Goal: Task Accomplishment & Management: Manage account settings

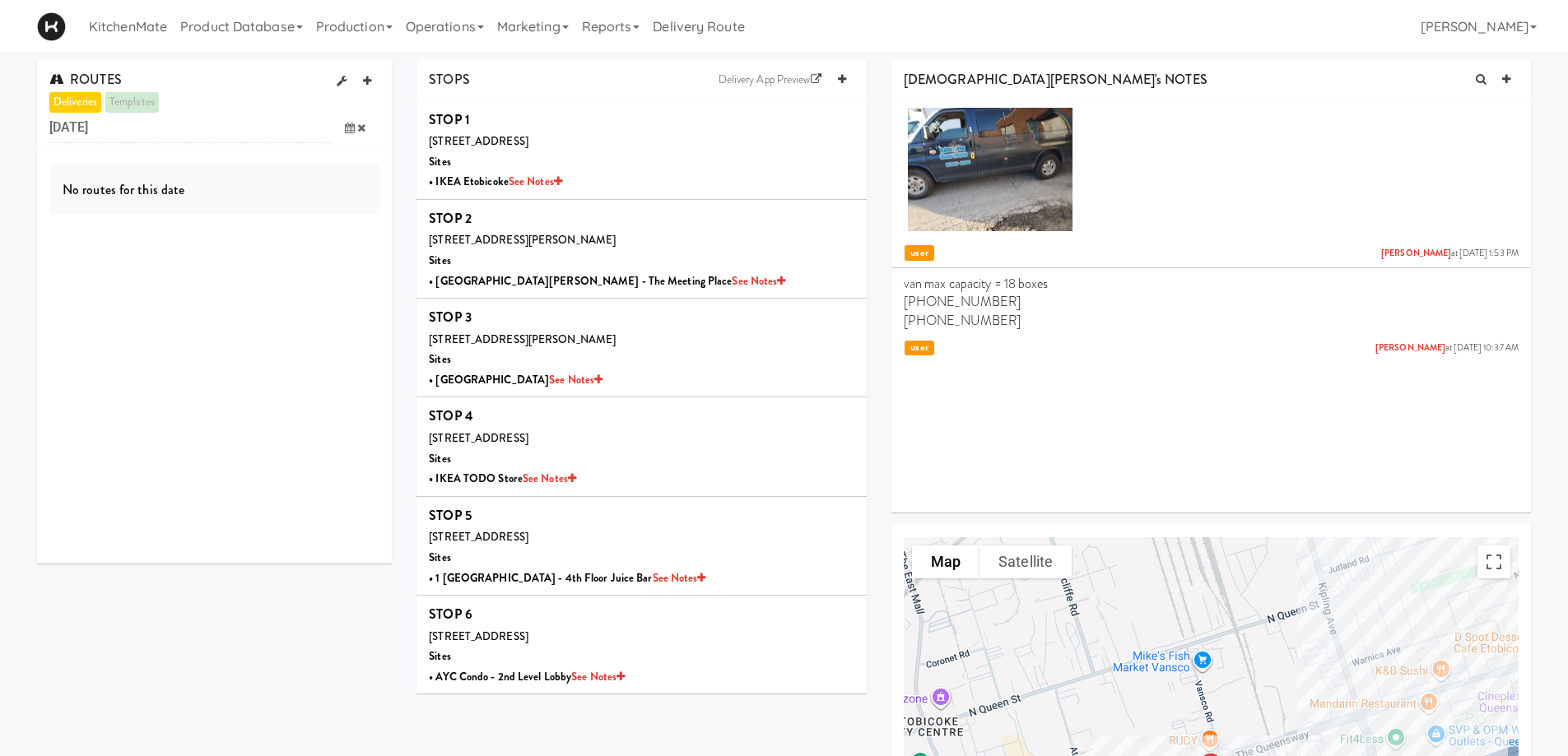
click at [349, 132] on icon at bounding box center [350, 128] width 10 height 11
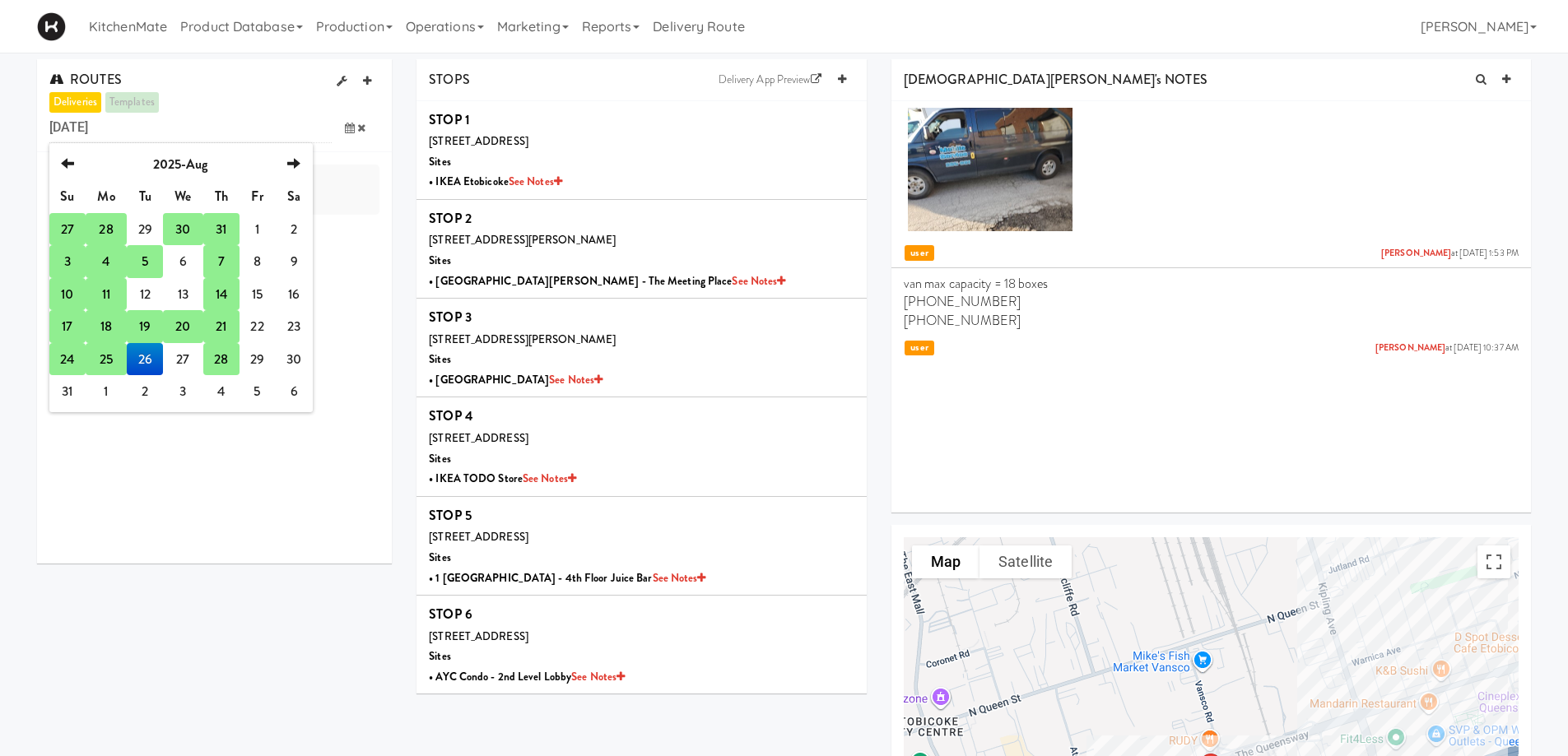
click at [223, 357] on td "28" at bounding box center [221, 359] width 37 height 33
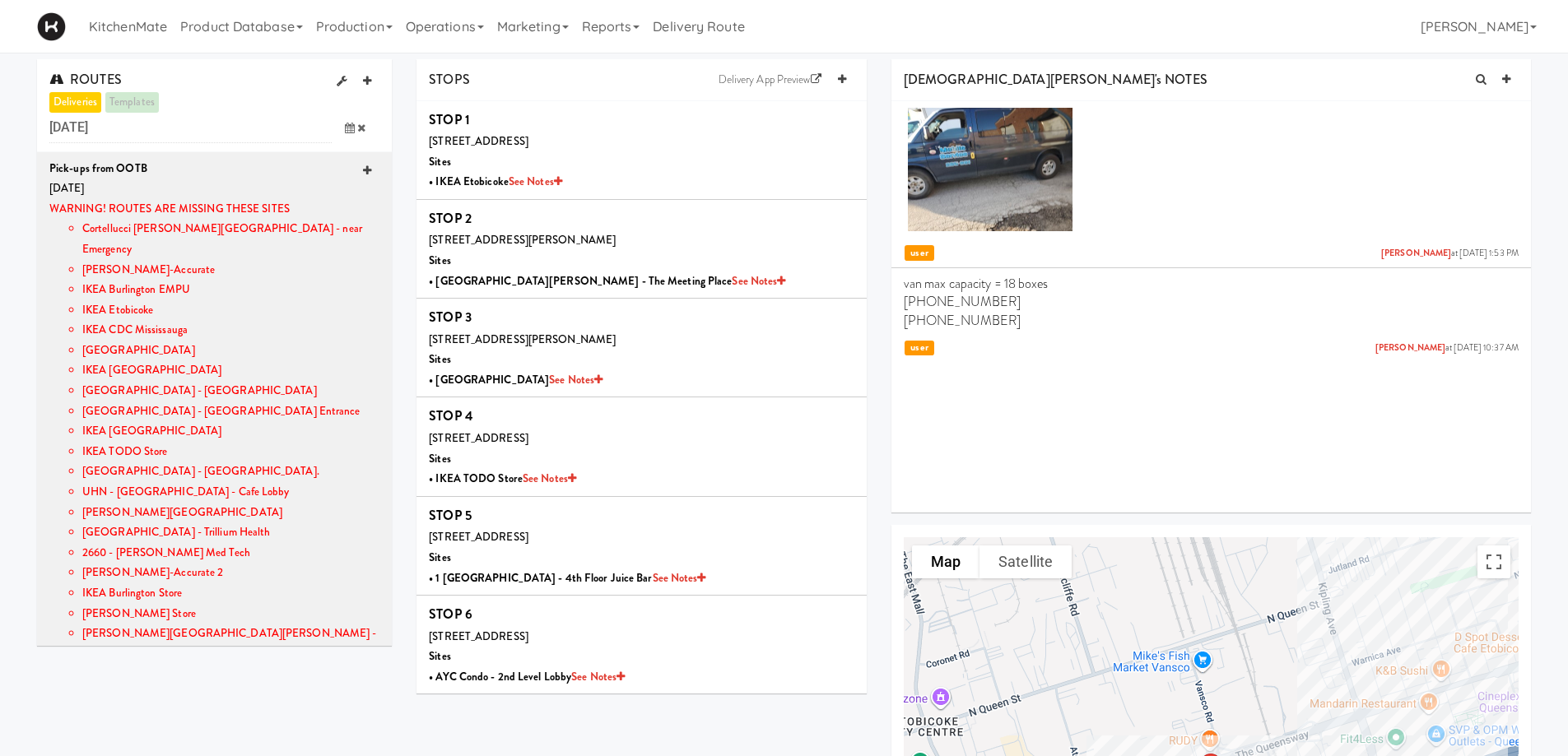
click at [363, 171] on icon at bounding box center [367, 170] width 9 height 11
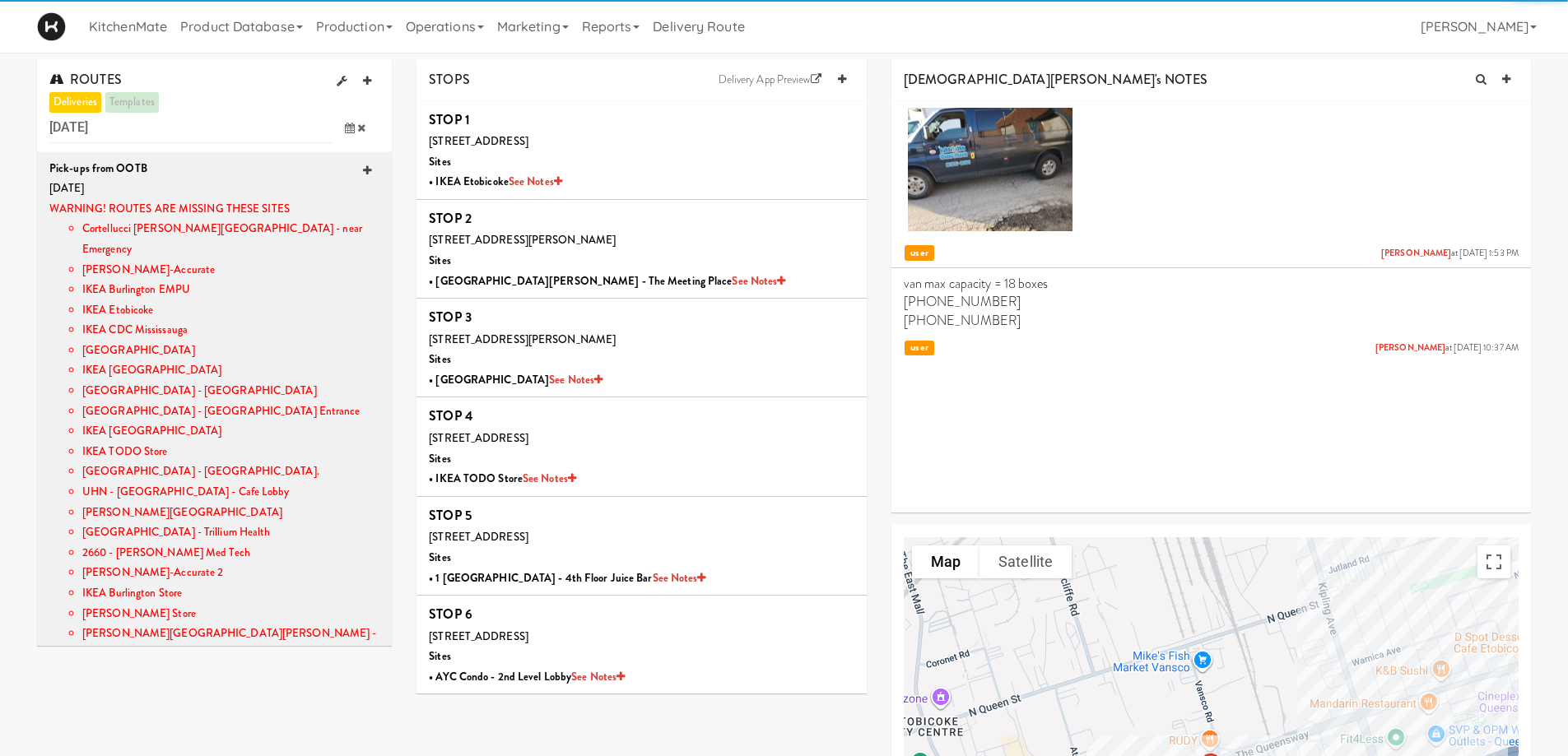
click at [363, 171] on icon at bounding box center [367, 170] width 9 height 11
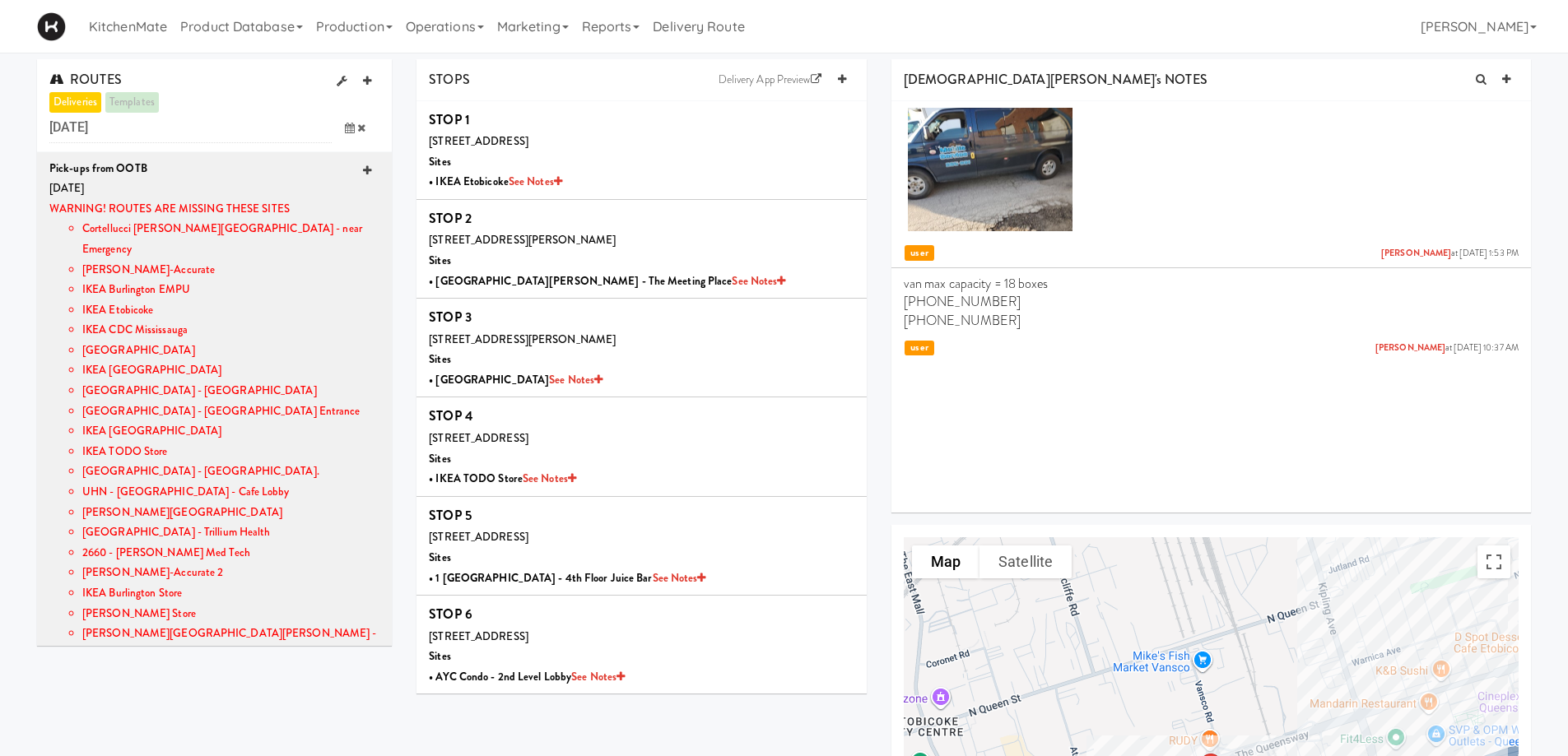
click at [363, 171] on icon at bounding box center [367, 170] width 9 height 11
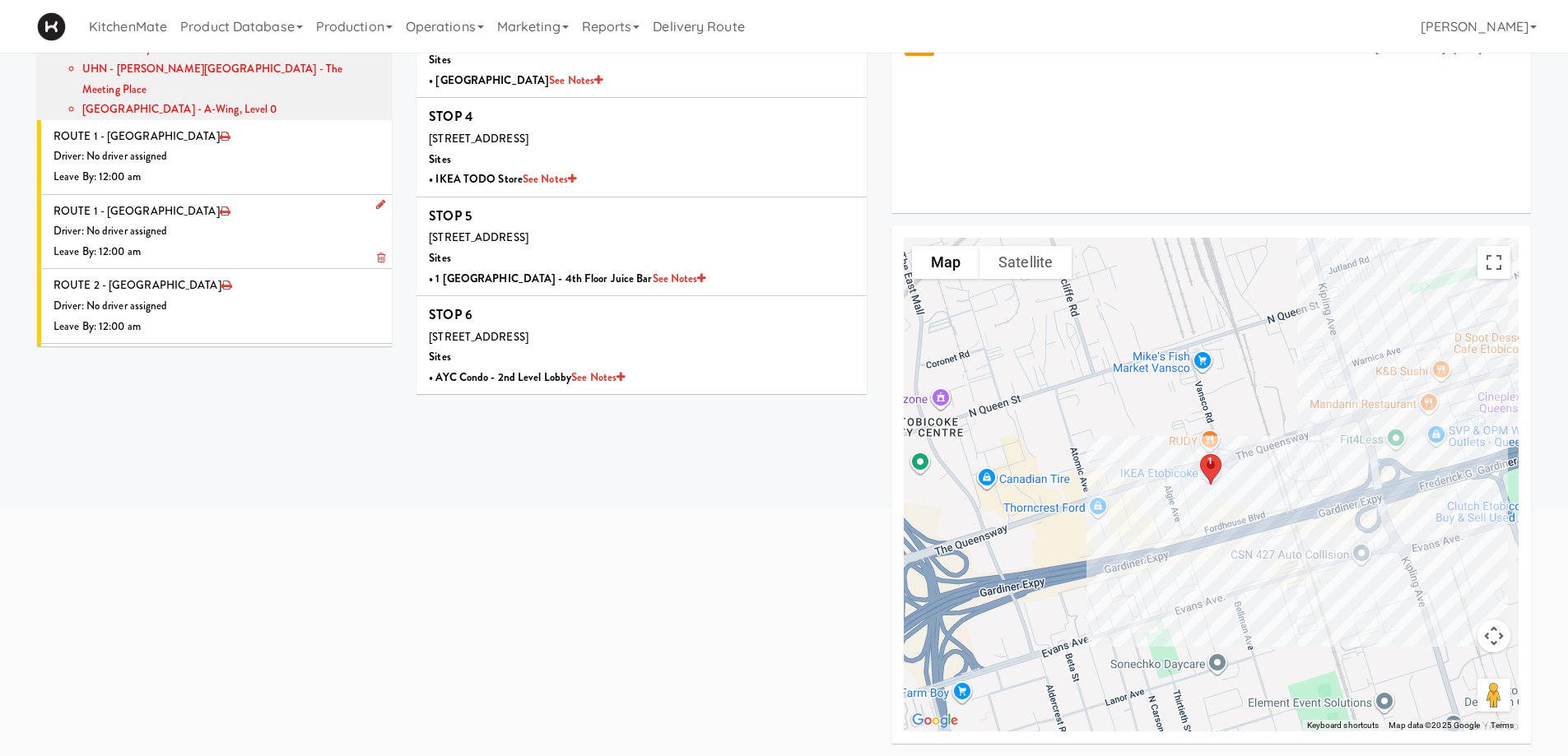
scroll to position [329, 0]
click at [374, 117] on li "ROUTE 1 - Idle Driver: No driver assigned Leave By: 12:00 am" at bounding box center [214, 154] width 355 height 75
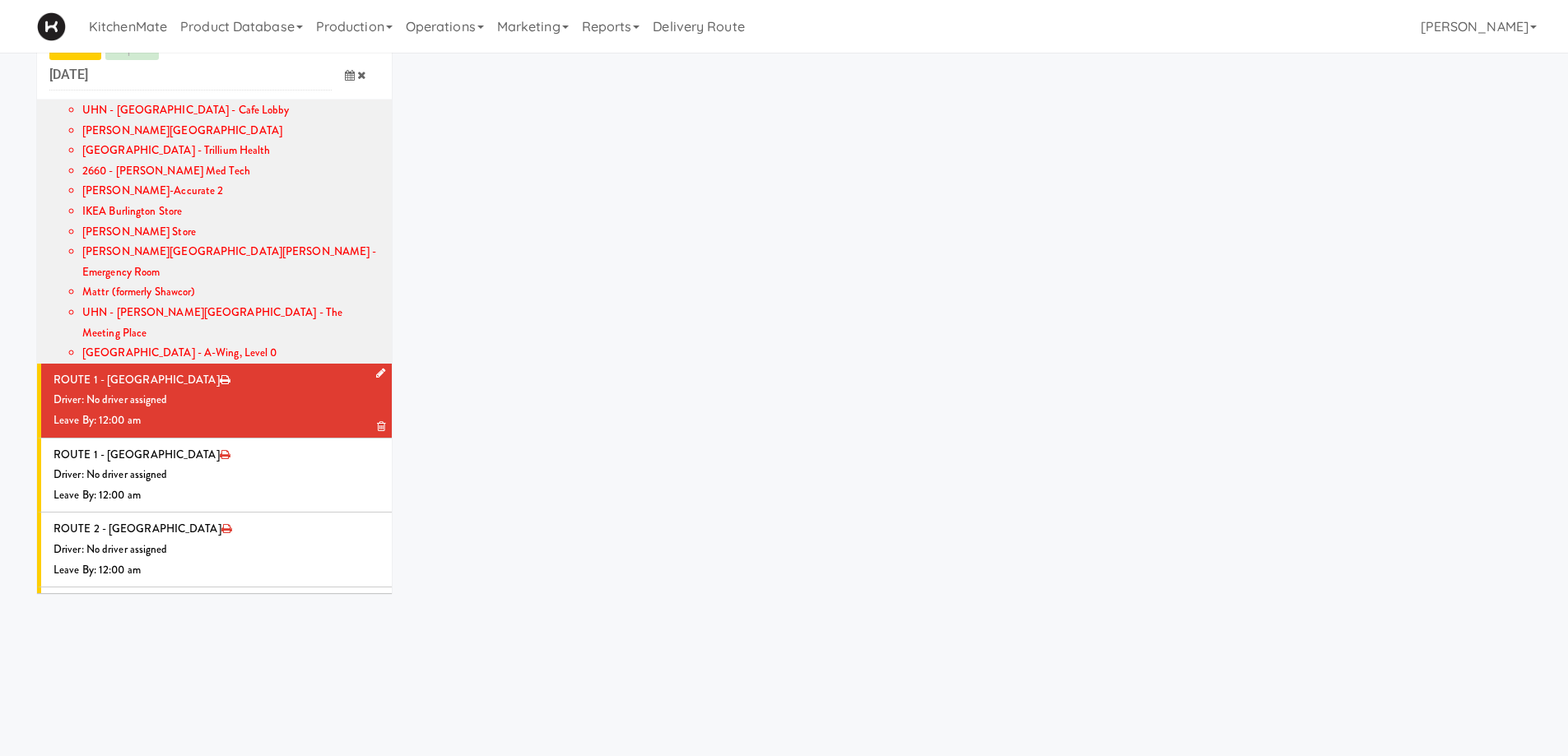
scroll to position [53, 0]
click at [376, 368] on icon at bounding box center [381, 373] width 9 height 11
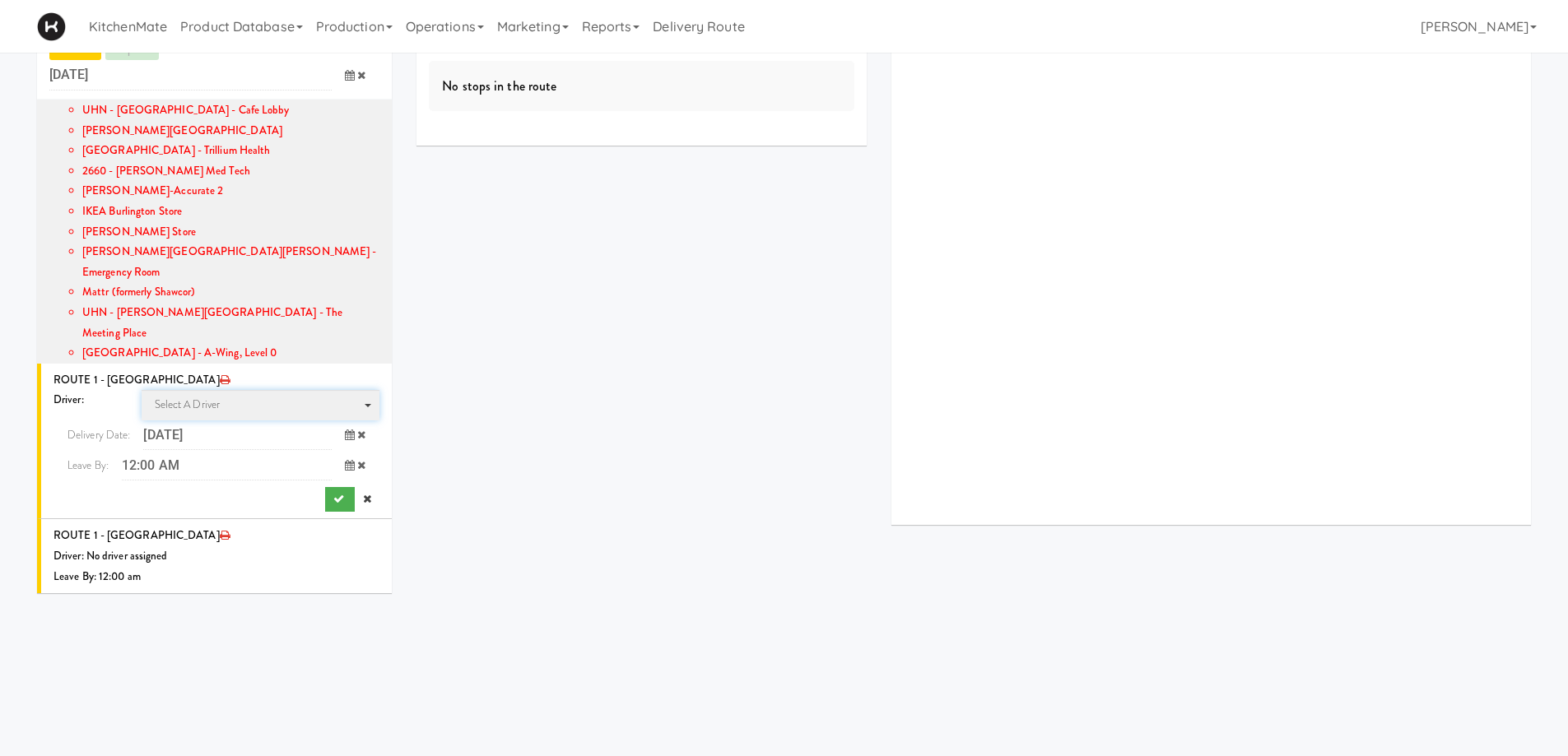
click at [215, 397] on span "Select a driver" at bounding box center [187, 404] width 66 height 15
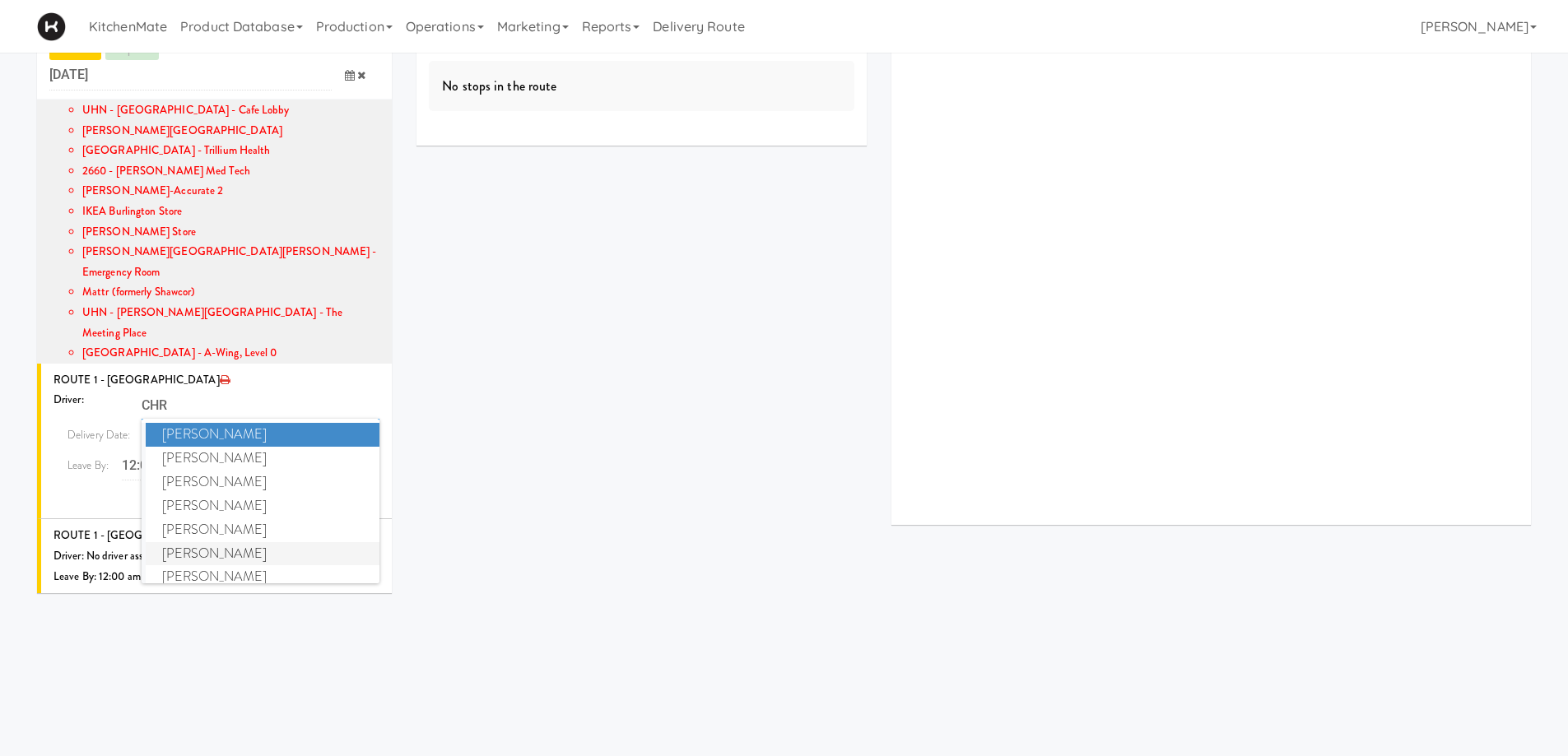
type input "CHR"
click at [215, 542] on span "Christopher Solomon" at bounding box center [262, 554] width 234 height 24
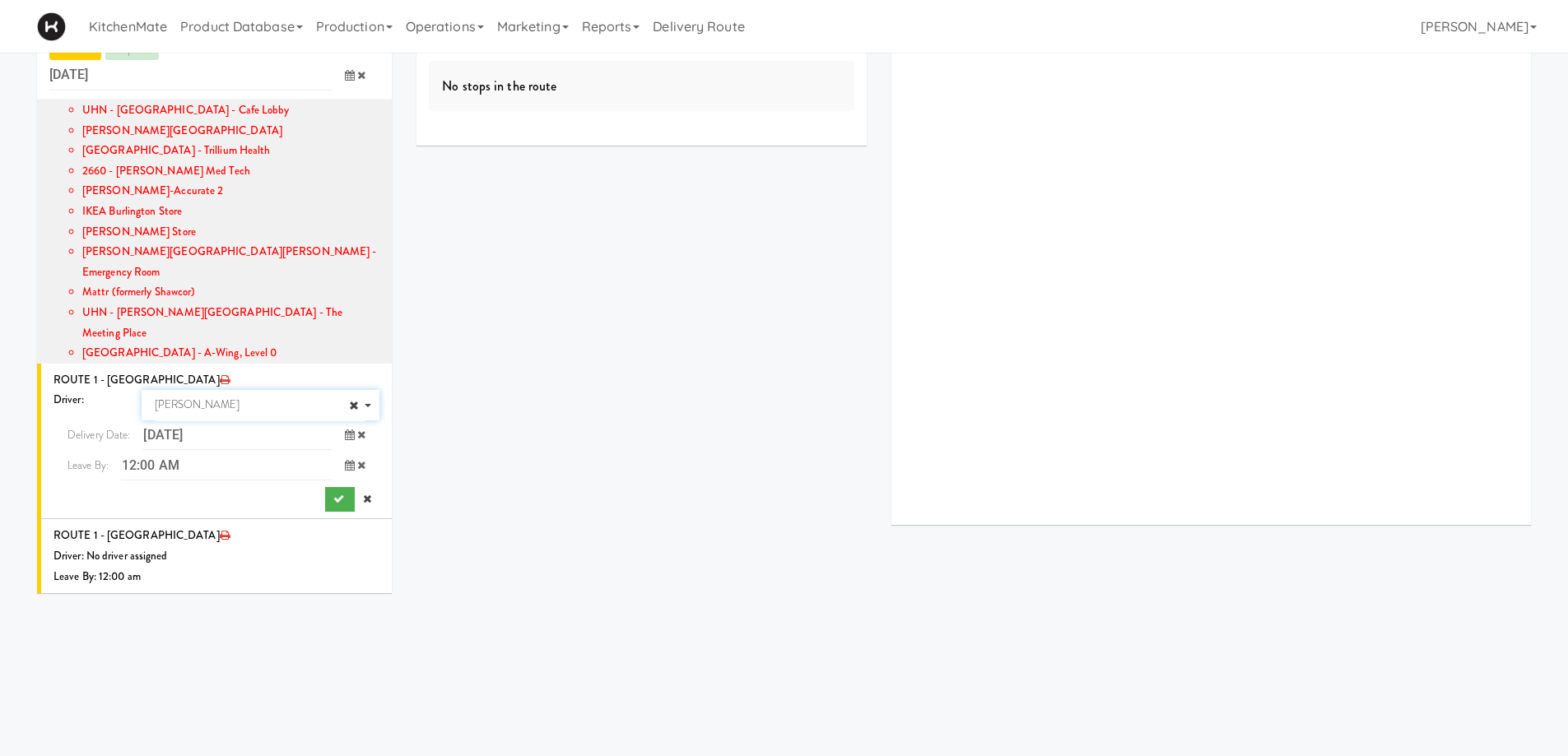
click at [336, 450] on span at bounding box center [355, 466] width 48 height 31
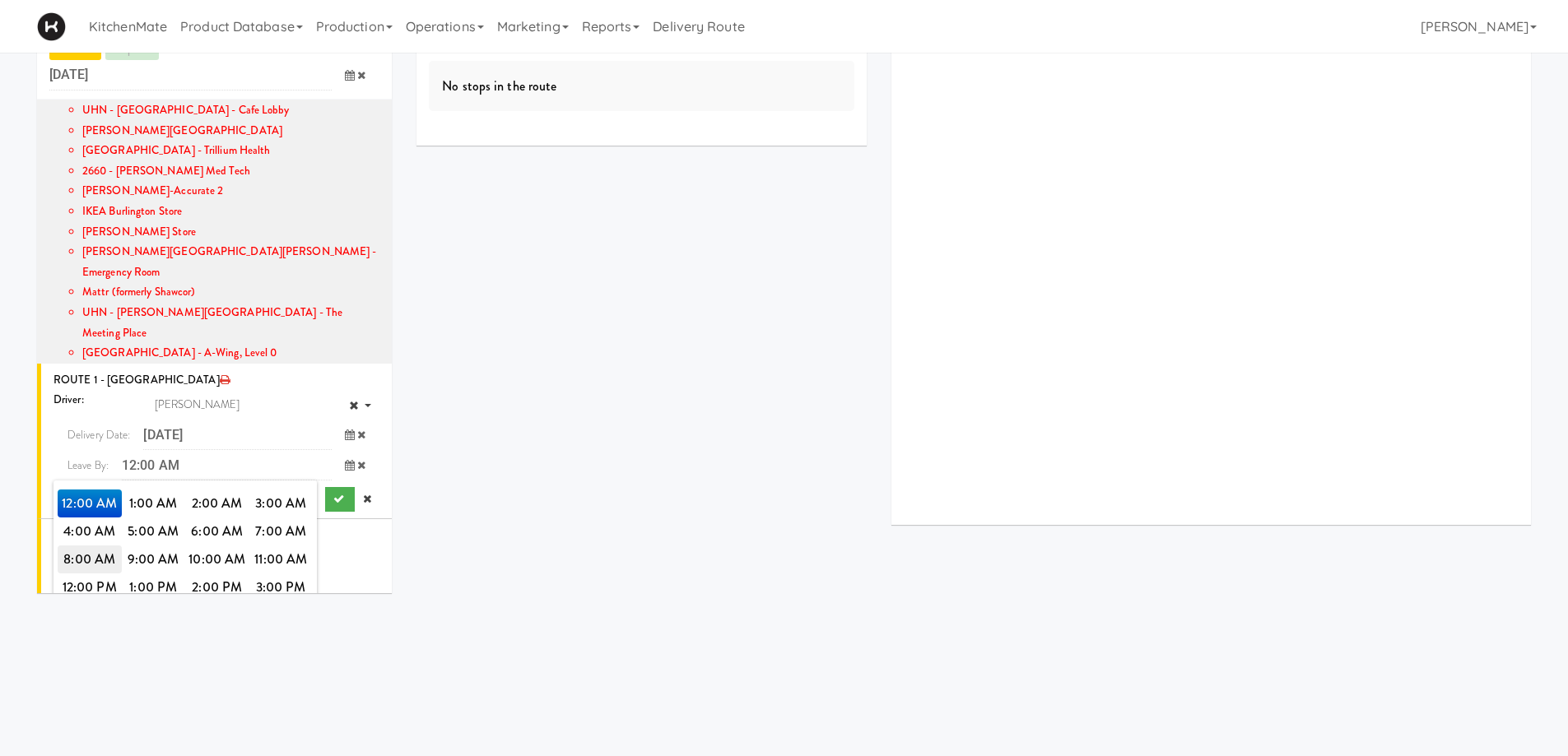
click at [72, 546] on span "8:00 AM" at bounding box center [89, 559] width 64 height 28
click at [79, 490] on span "8:00 AM" at bounding box center [89, 503] width 64 height 28
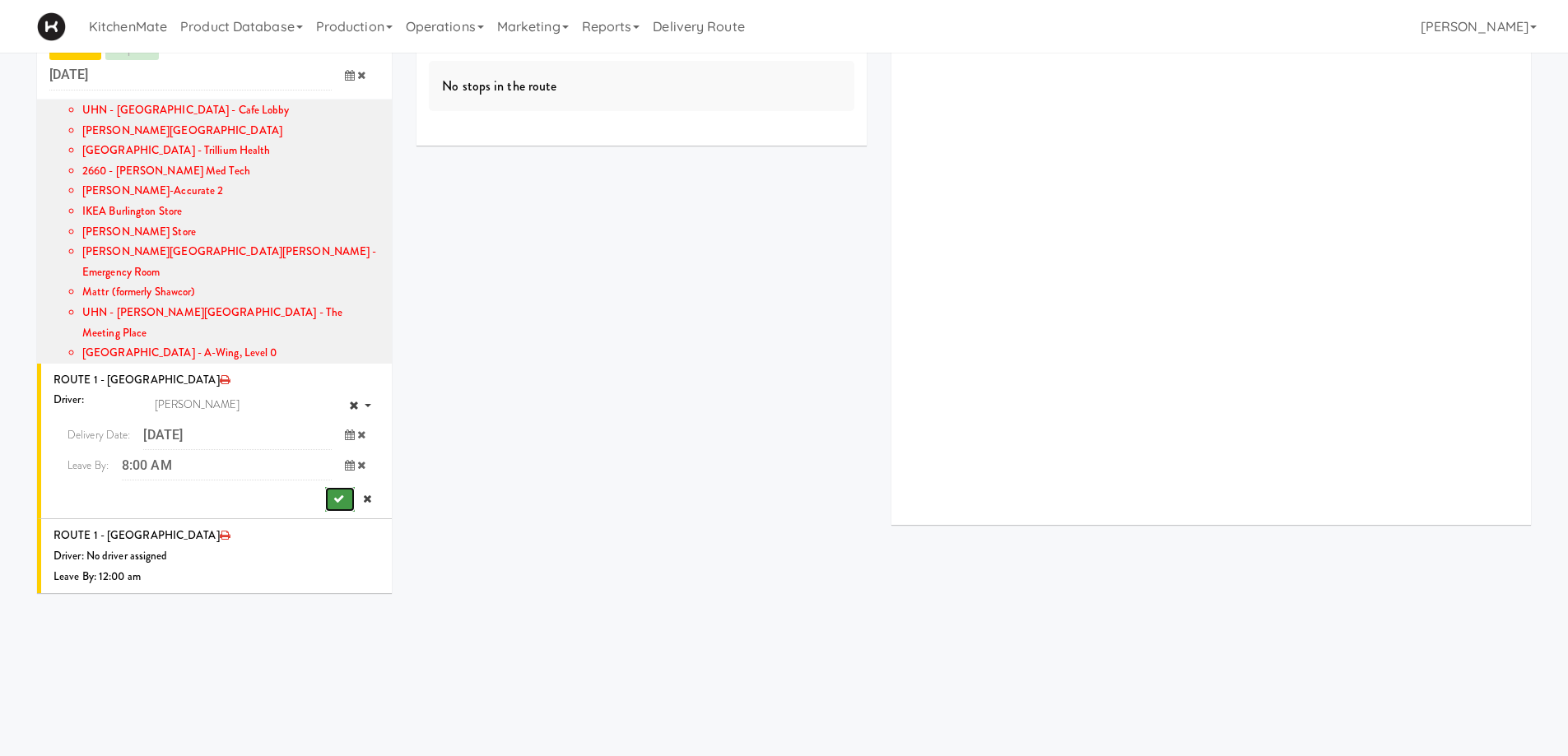
click at [333, 494] on icon "submit" at bounding box center [338, 499] width 11 height 11
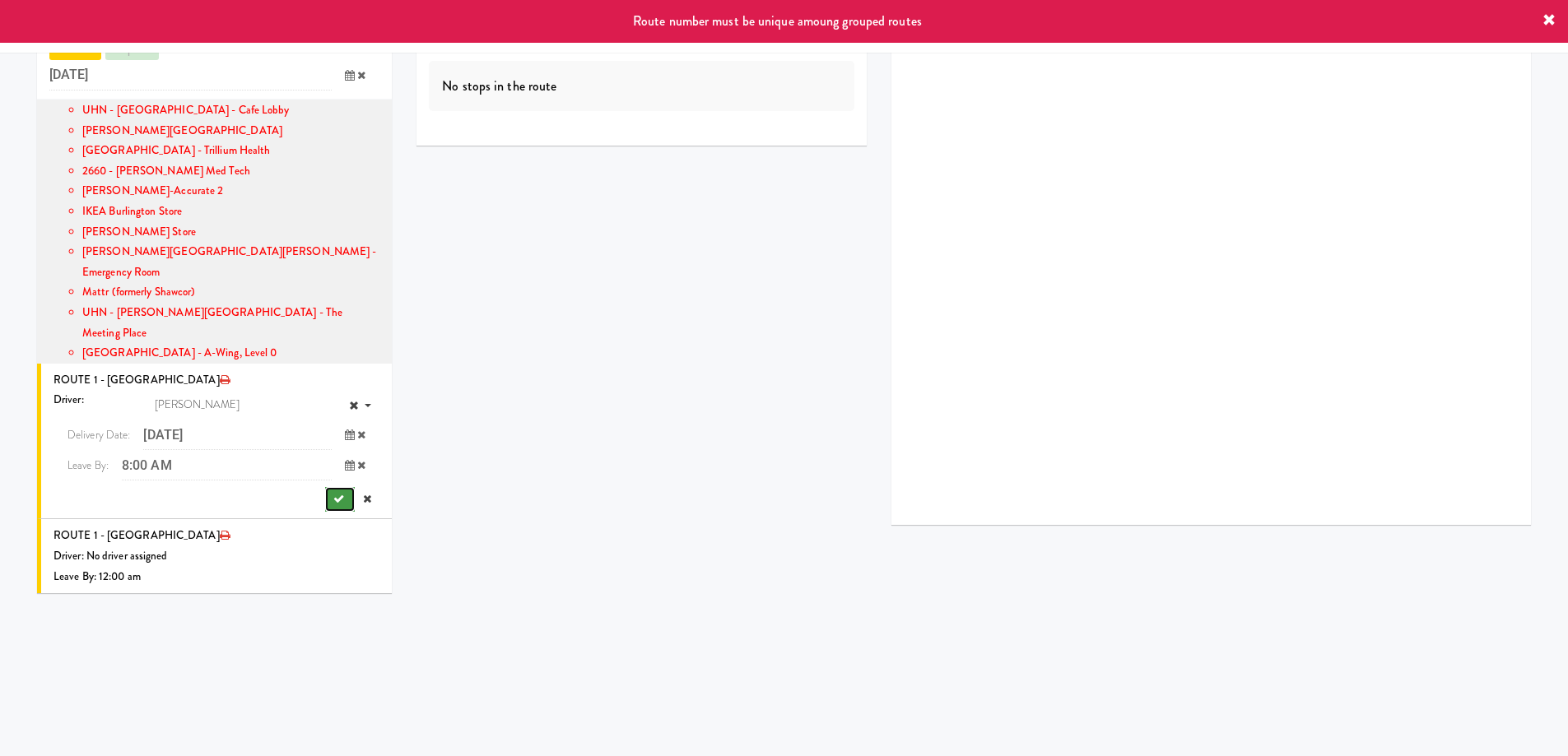
click at [333, 494] on icon "submit" at bounding box center [338, 499] width 11 height 11
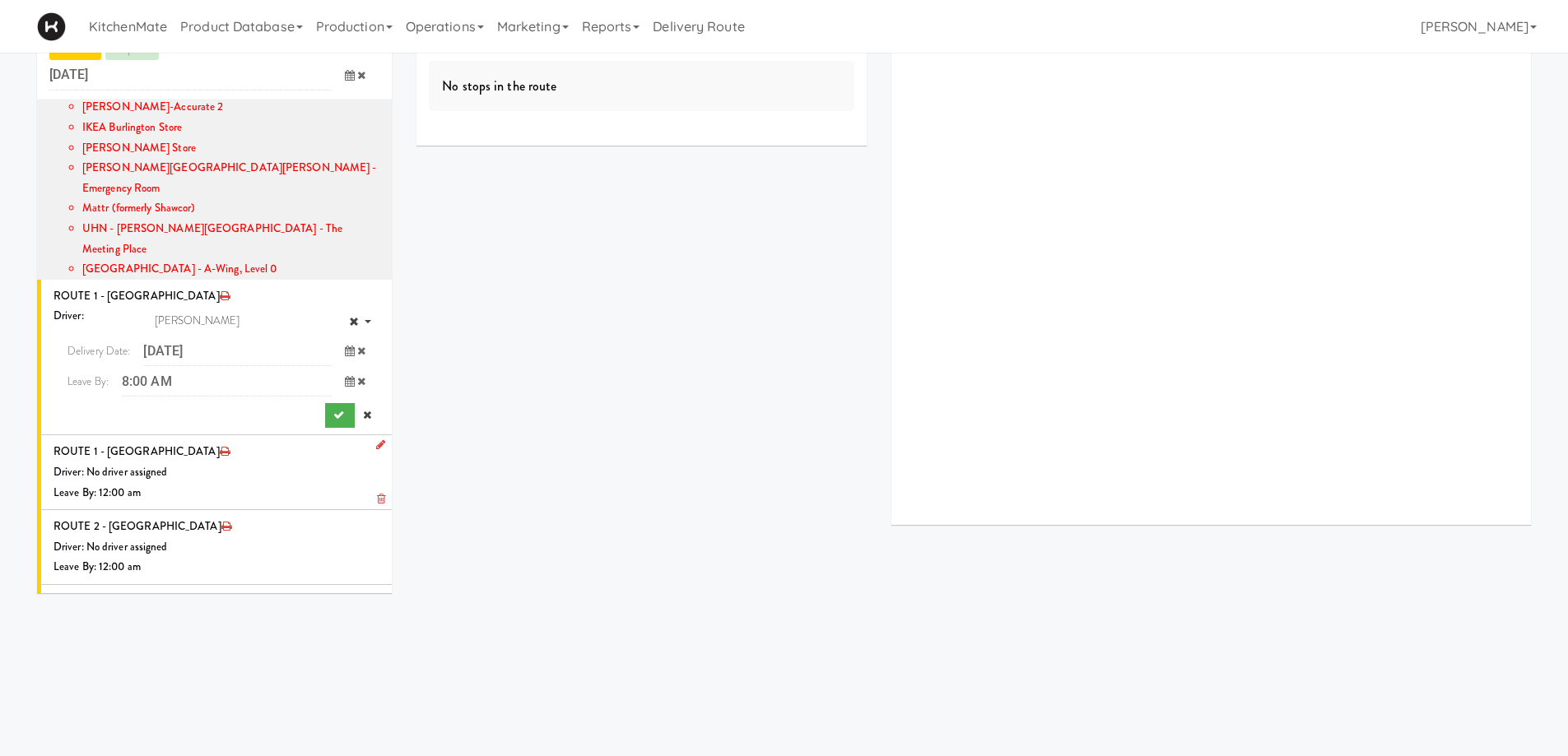
scroll to position [418, 0]
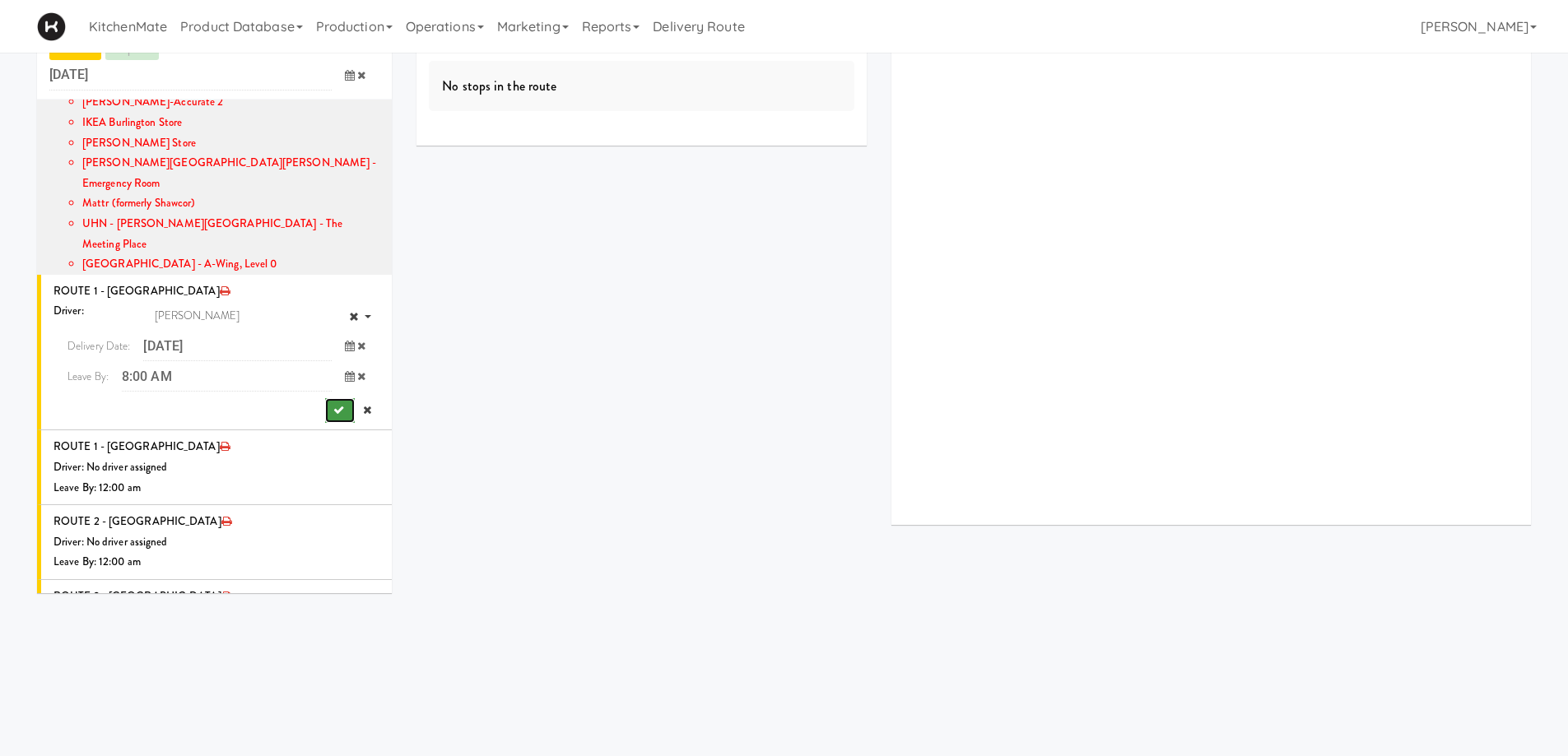
click at [333, 404] on icon "submit" at bounding box center [338, 410] width 11 height 11
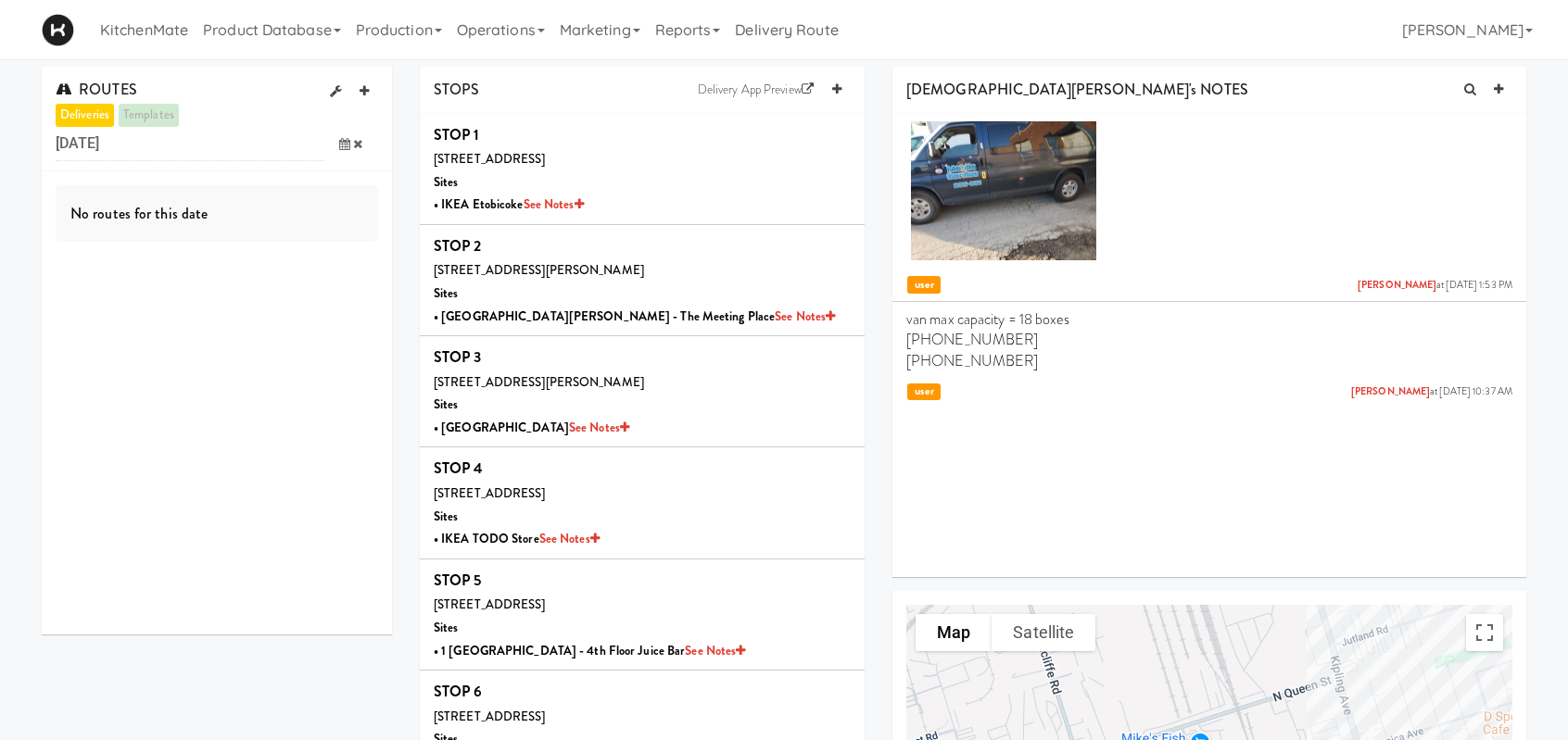
click at [339, 146] on icon at bounding box center [345, 144] width 12 height 12
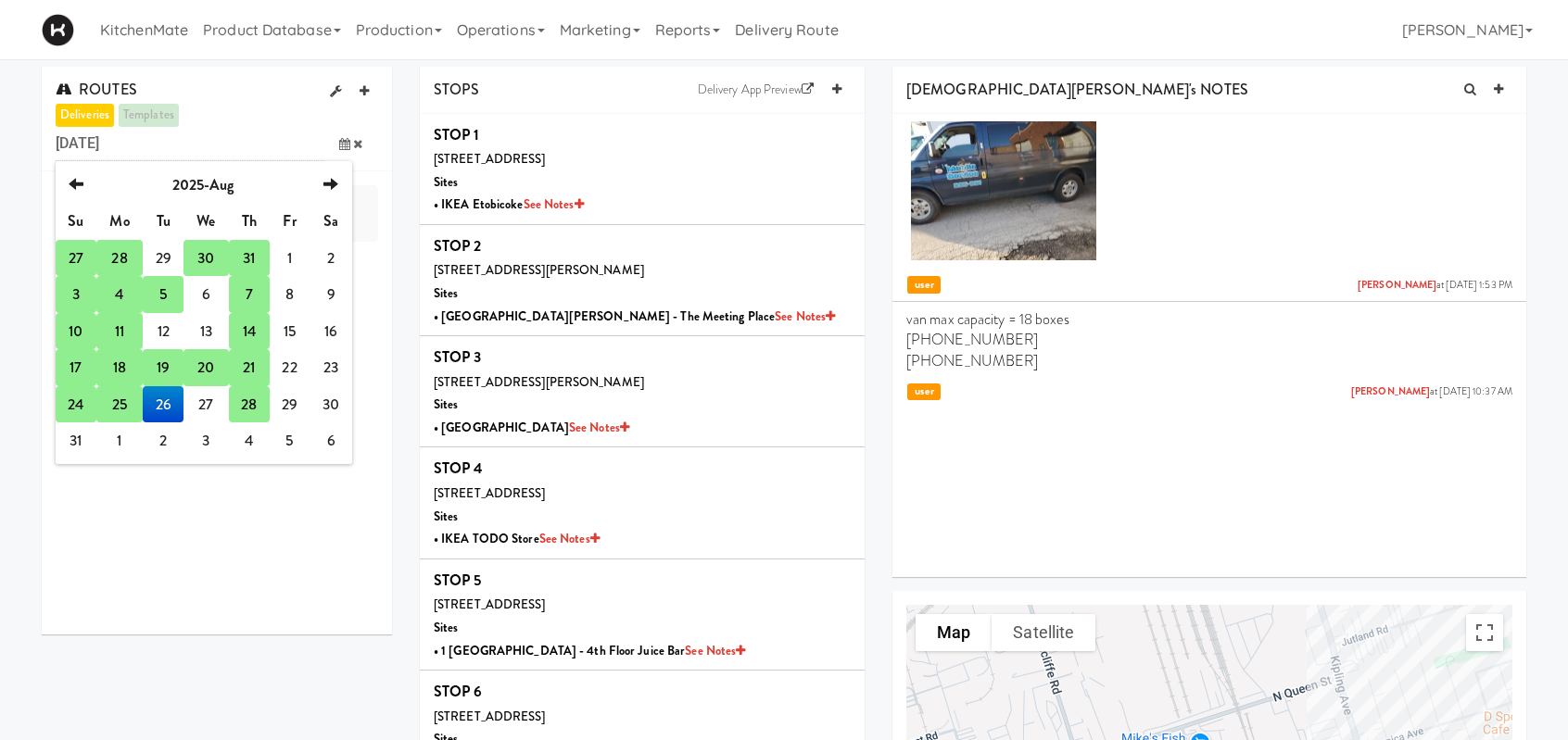
click at [252, 257] on td "31" at bounding box center [249, 258] width 41 height 37
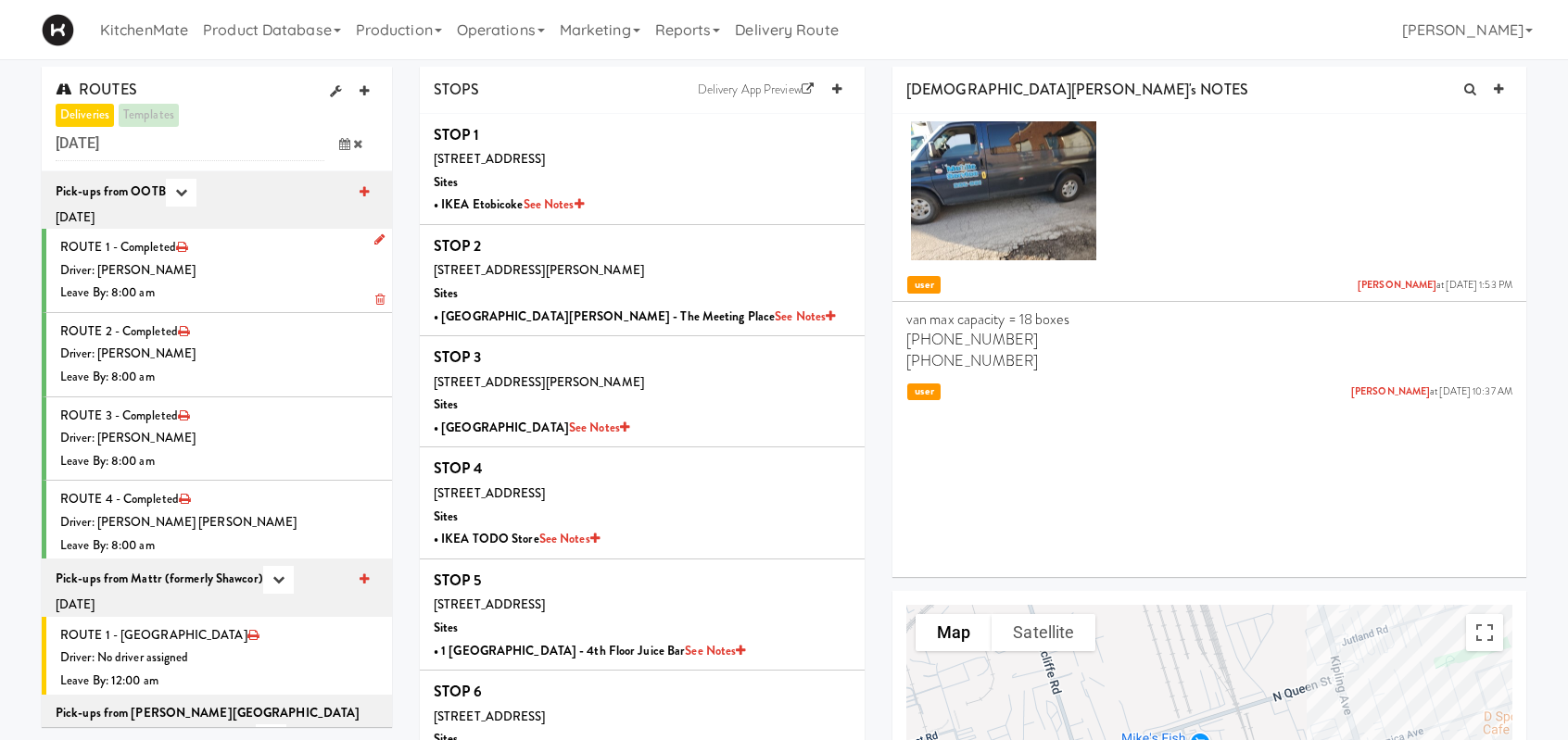
click at [258, 269] on div "Driver: [PERSON_NAME]" at bounding box center [219, 271] width 317 height 23
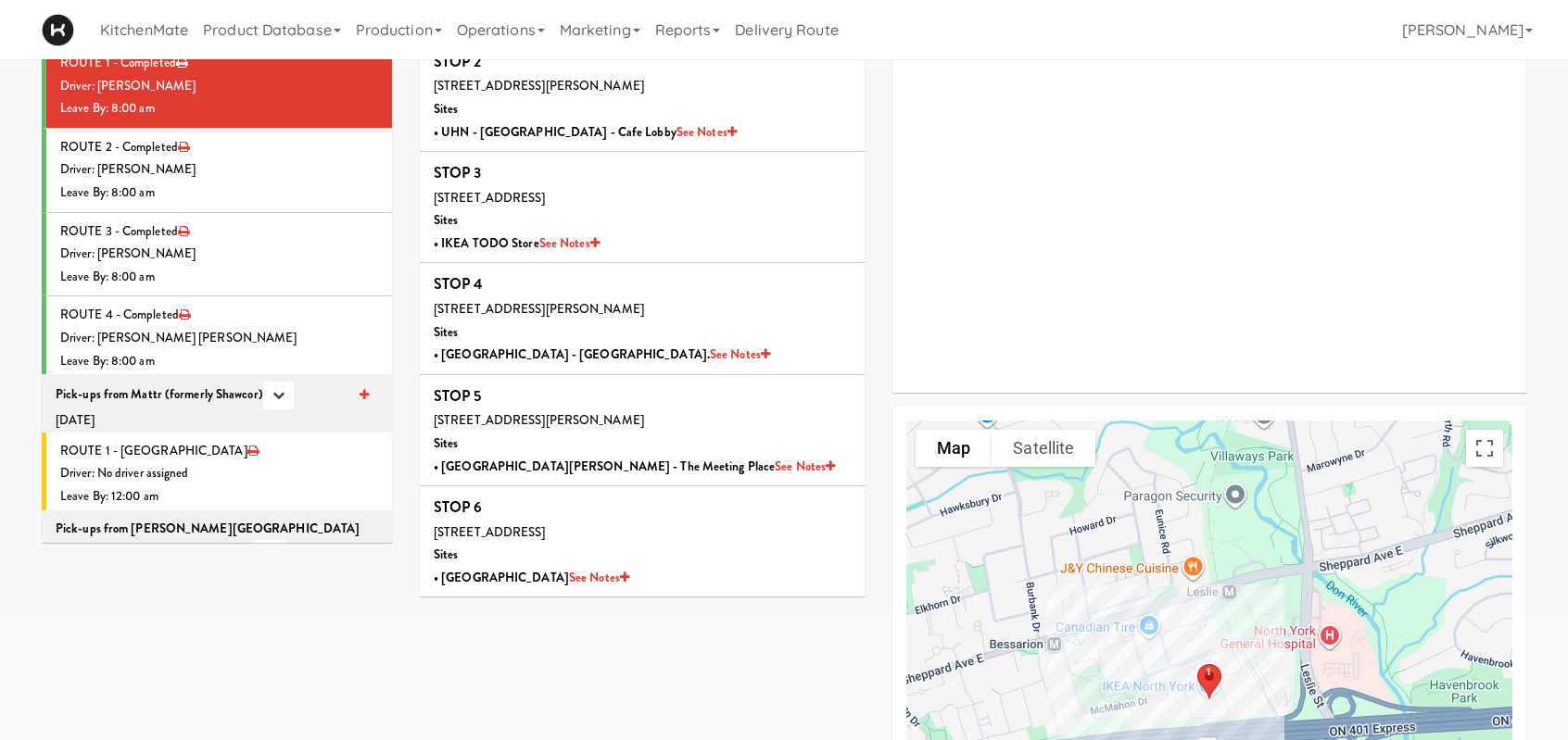
scroll to position [185, 0]
click at [232, 157] on div "Driver: [PERSON_NAME]" at bounding box center [219, 169] width 317 height 23
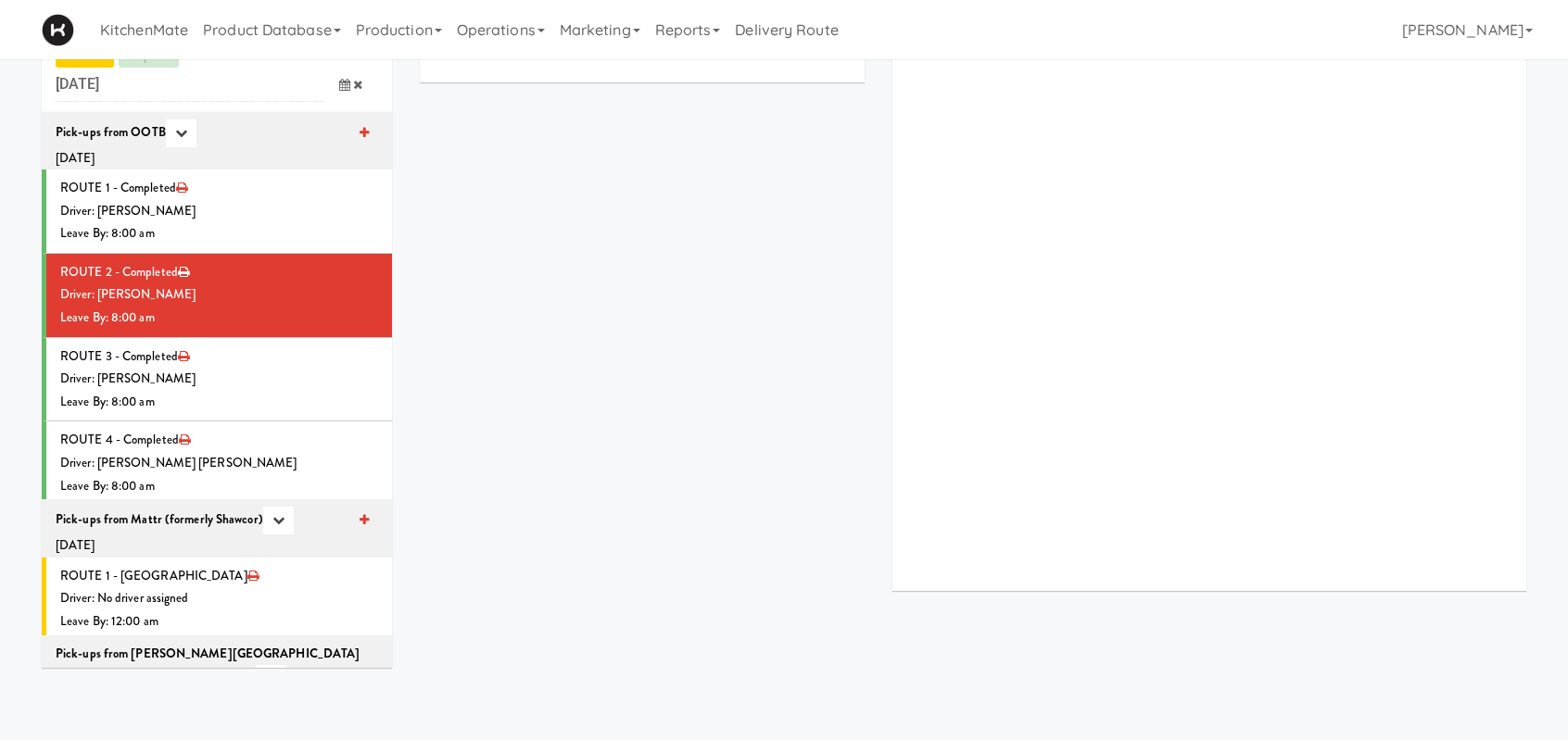
scroll to position [185, 0]
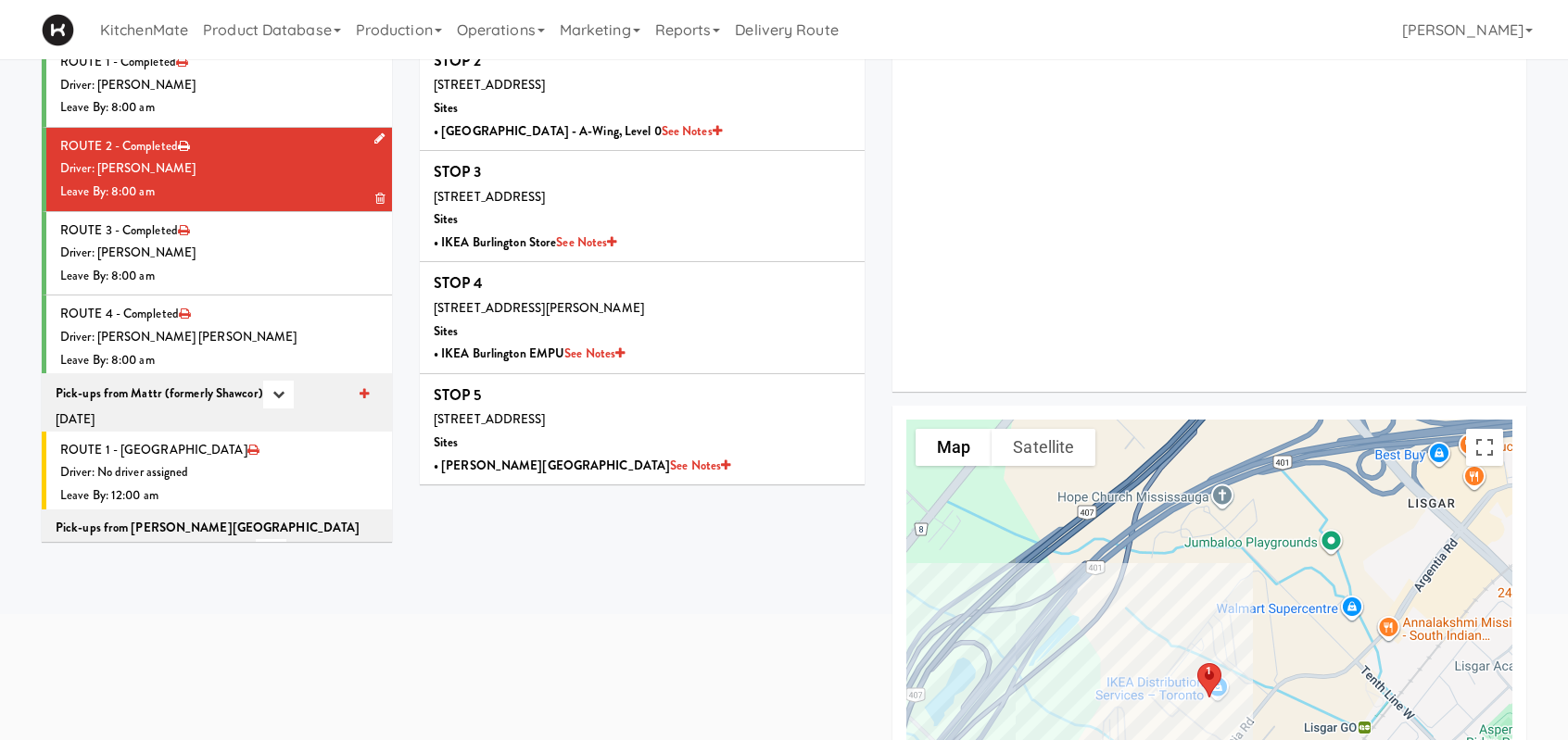
click at [258, 166] on div "Driver: [PERSON_NAME]" at bounding box center [219, 169] width 317 height 23
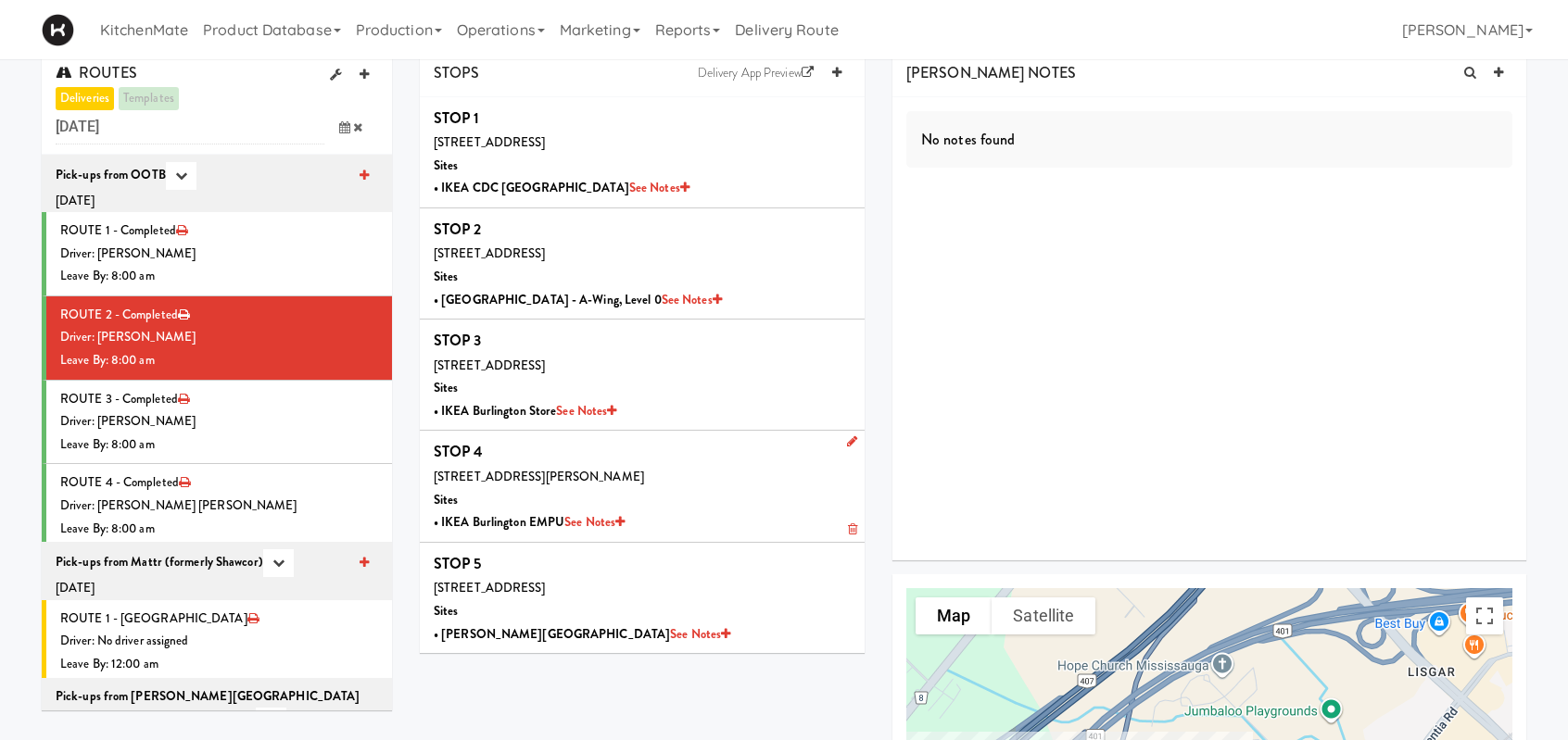
scroll to position [0, 0]
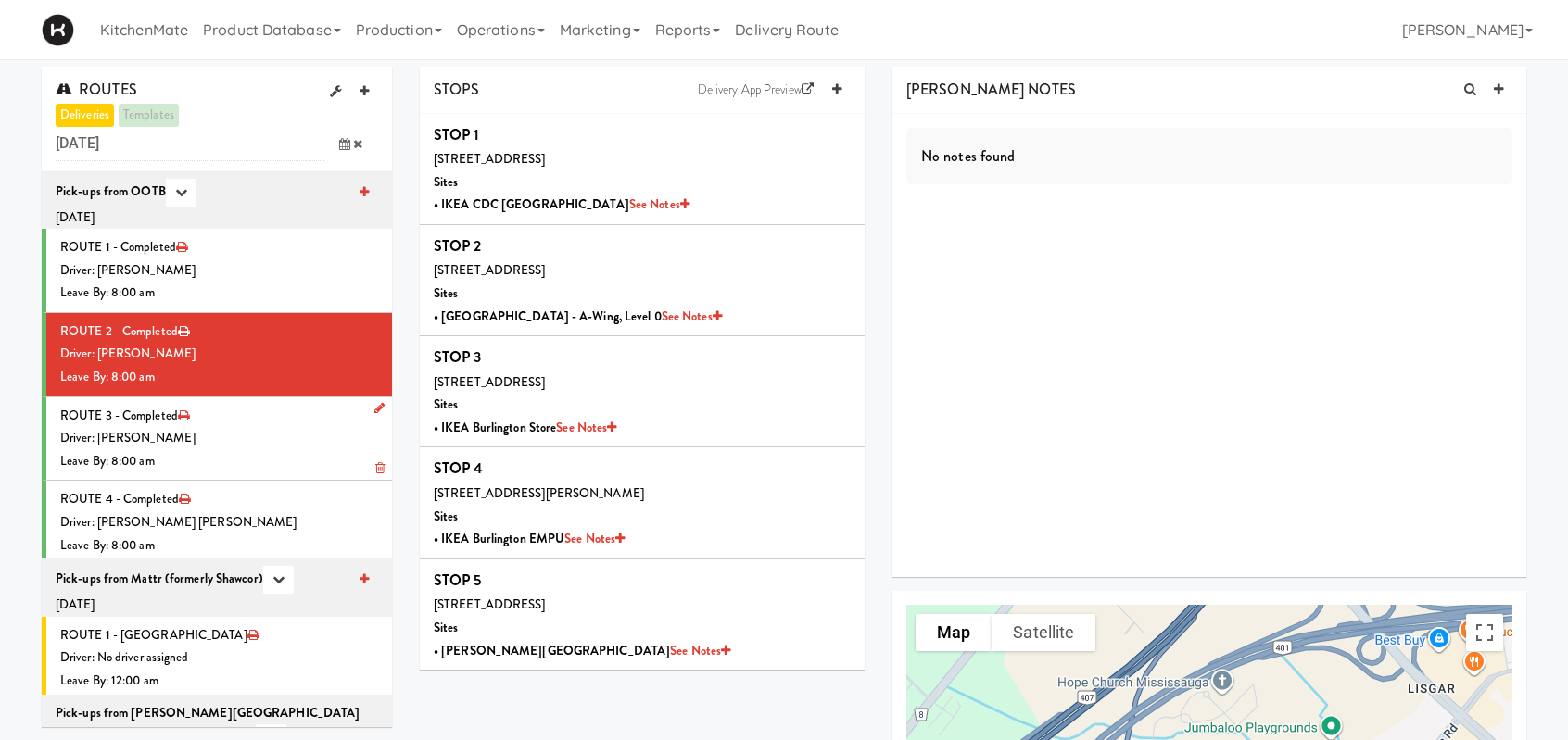
click at [207, 420] on li "ROUTE 3 - Completed Driver: [PERSON_NAME] Leave By: 8:00 am" at bounding box center [216, 440] width 350 height 84
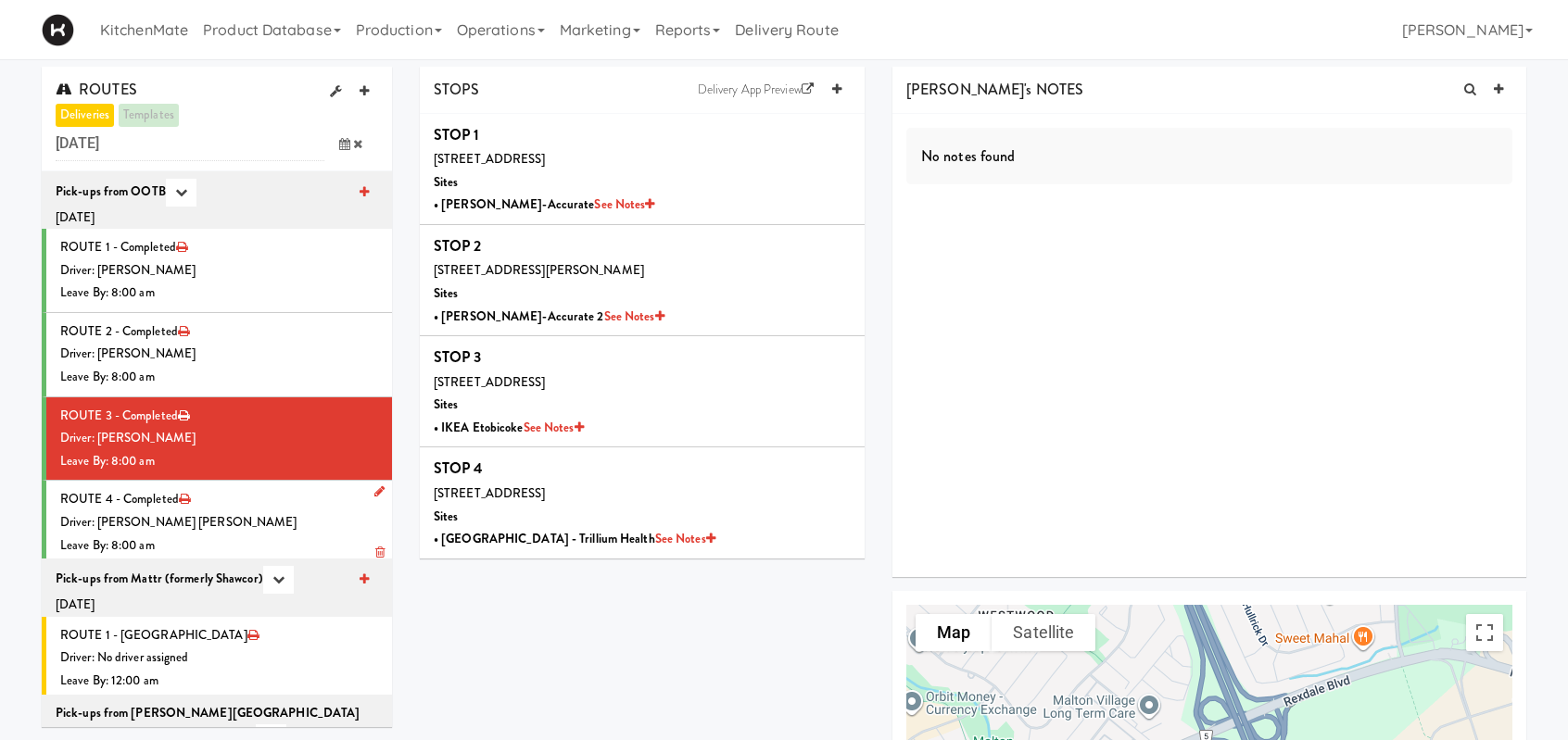
click at [235, 513] on div "Driver: [PERSON_NAME] [PERSON_NAME]" at bounding box center [219, 522] width 317 height 23
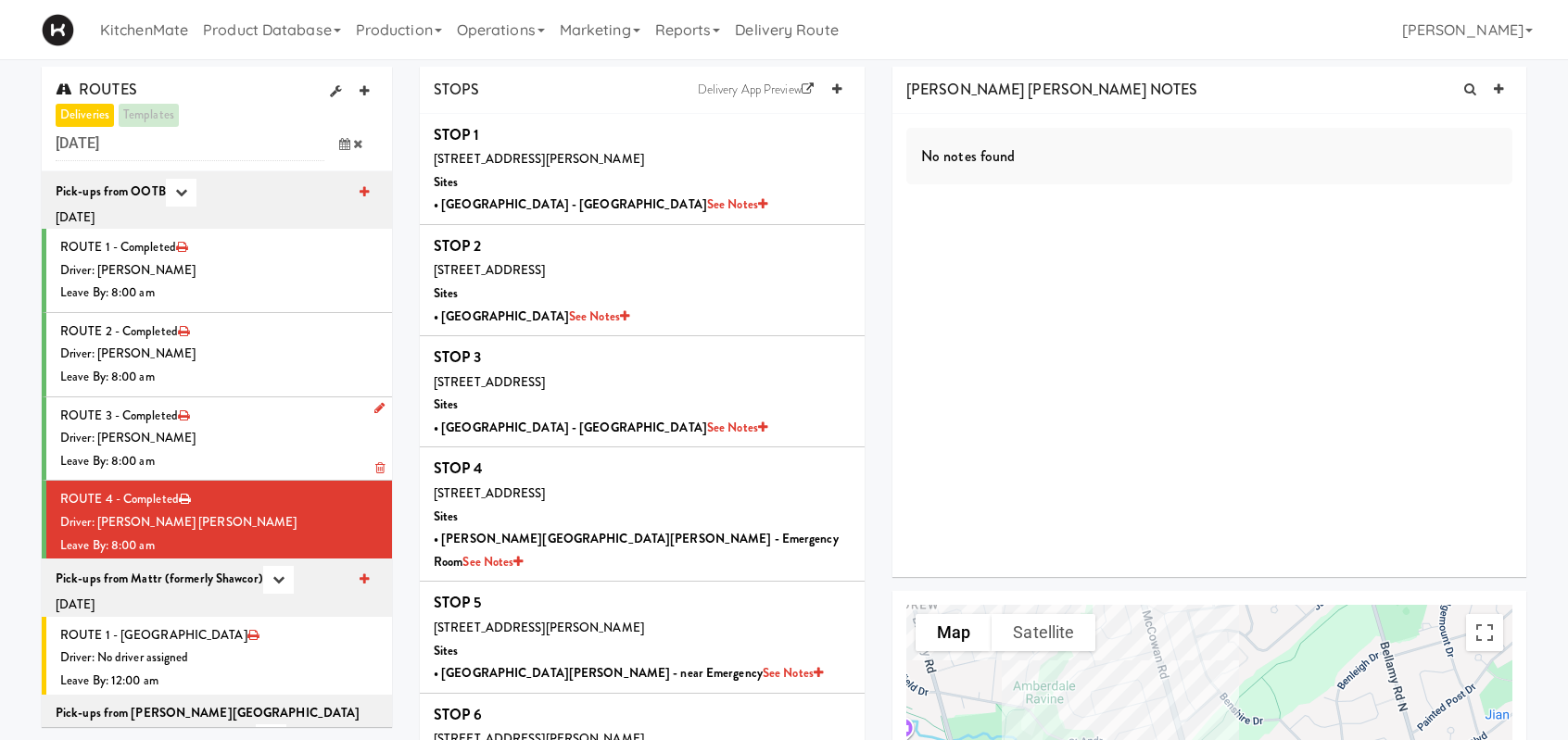
click at [250, 441] on div "Driver: [PERSON_NAME]" at bounding box center [219, 439] width 317 height 23
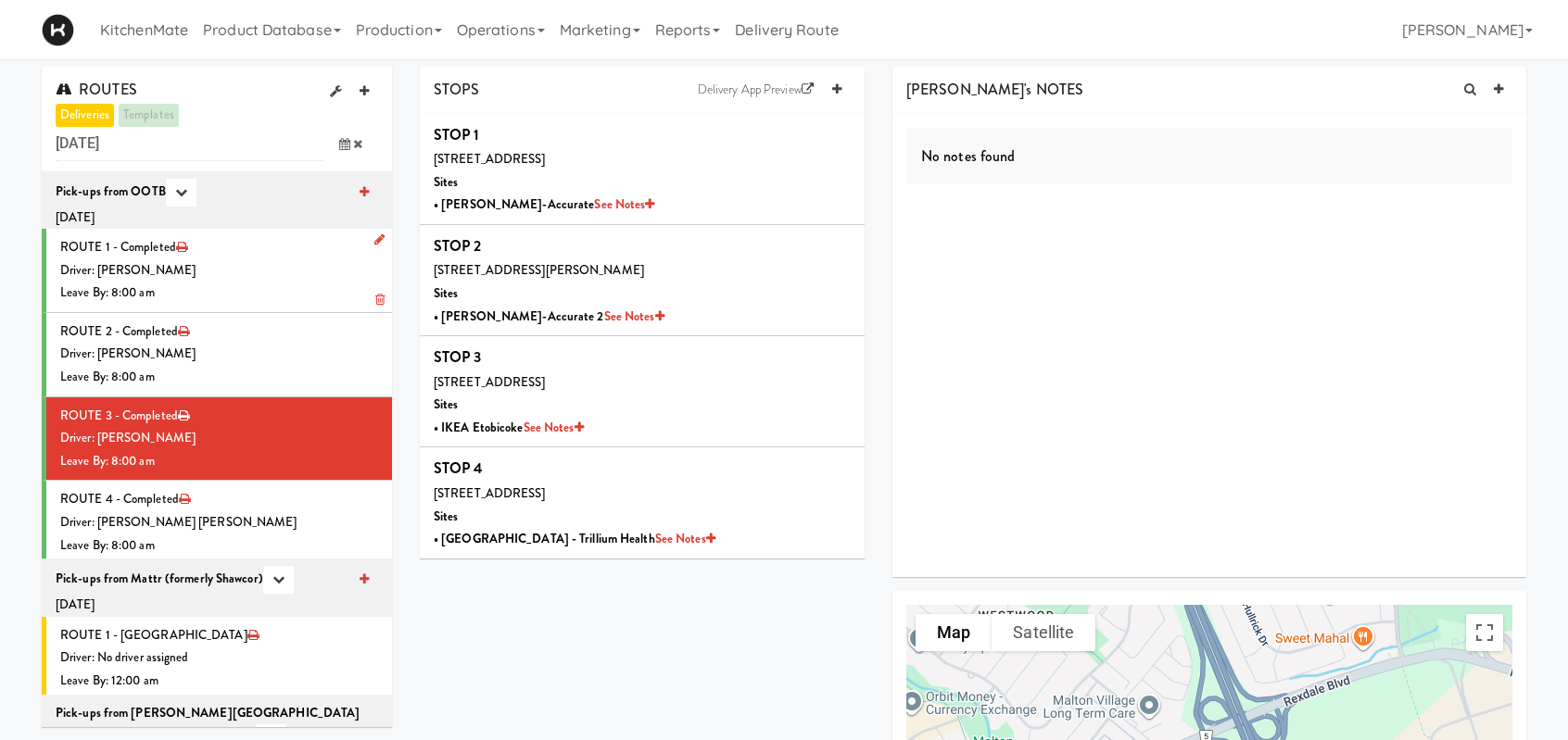
click at [233, 269] on div "Driver: [PERSON_NAME]" at bounding box center [219, 271] width 317 height 23
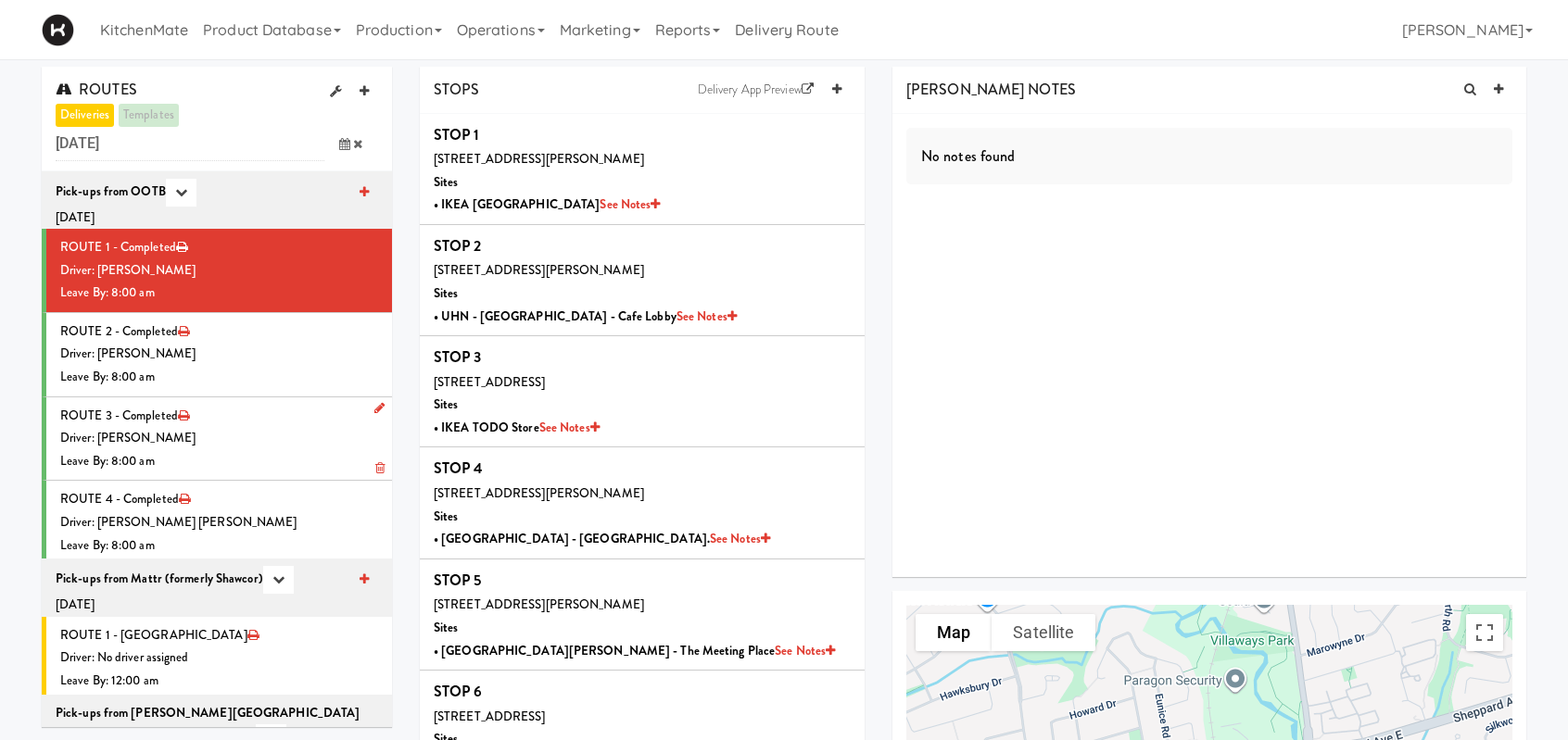
click at [236, 446] on div "Driver: [PERSON_NAME]" at bounding box center [219, 439] width 317 height 23
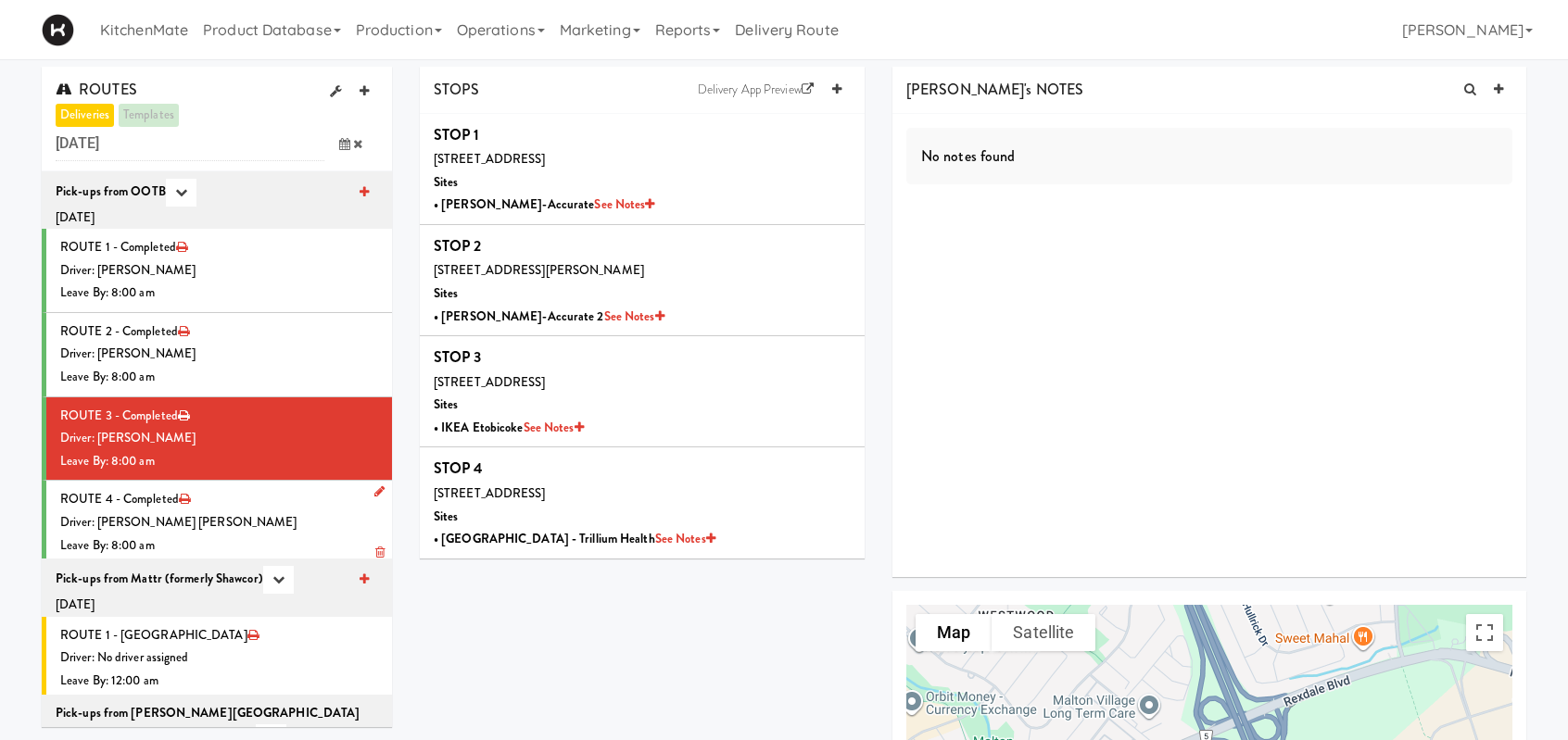
click at [215, 519] on div "Driver: [PERSON_NAME] [PERSON_NAME]" at bounding box center [219, 522] width 317 height 23
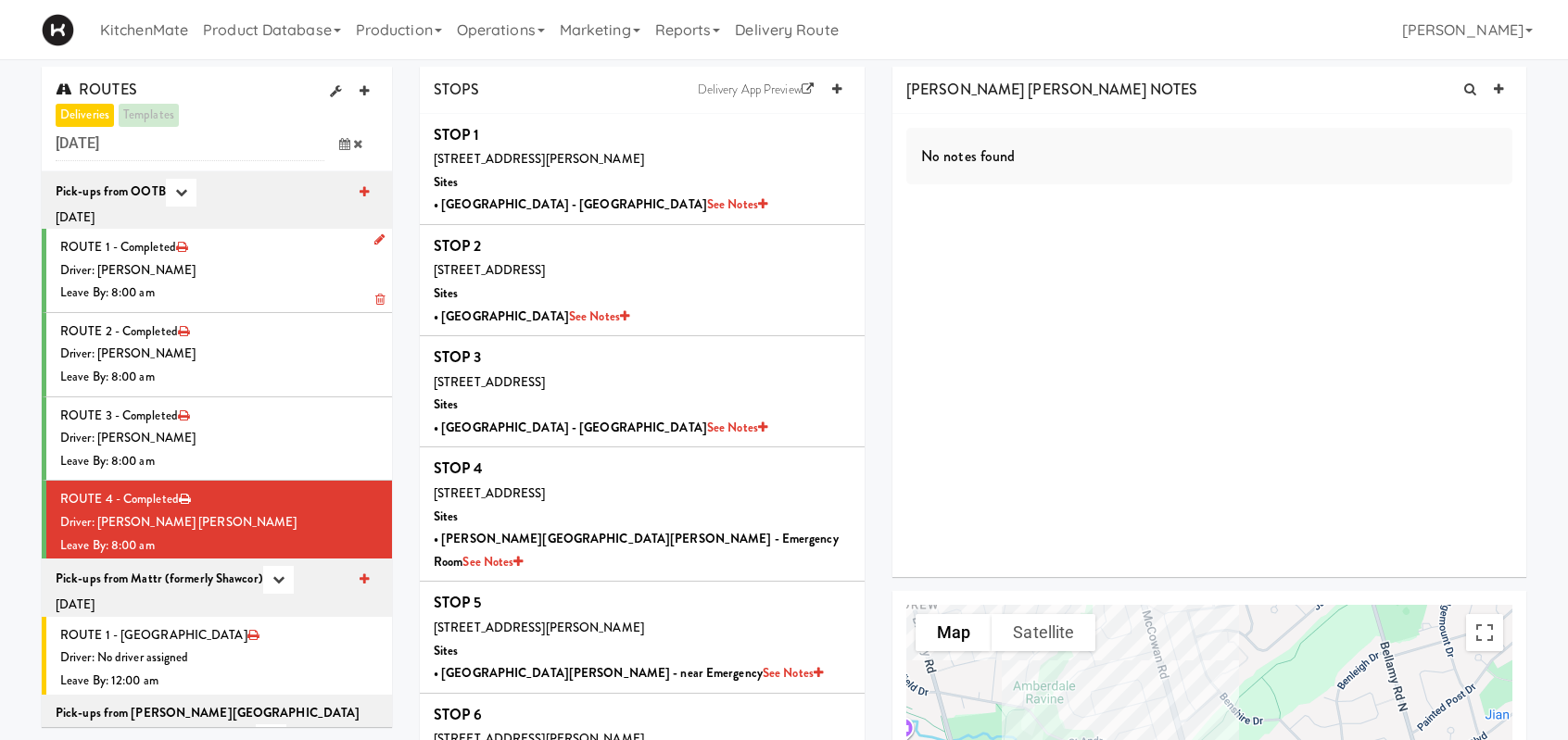
click at [216, 274] on div "Driver: [PERSON_NAME]" at bounding box center [219, 271] width 317 height 23
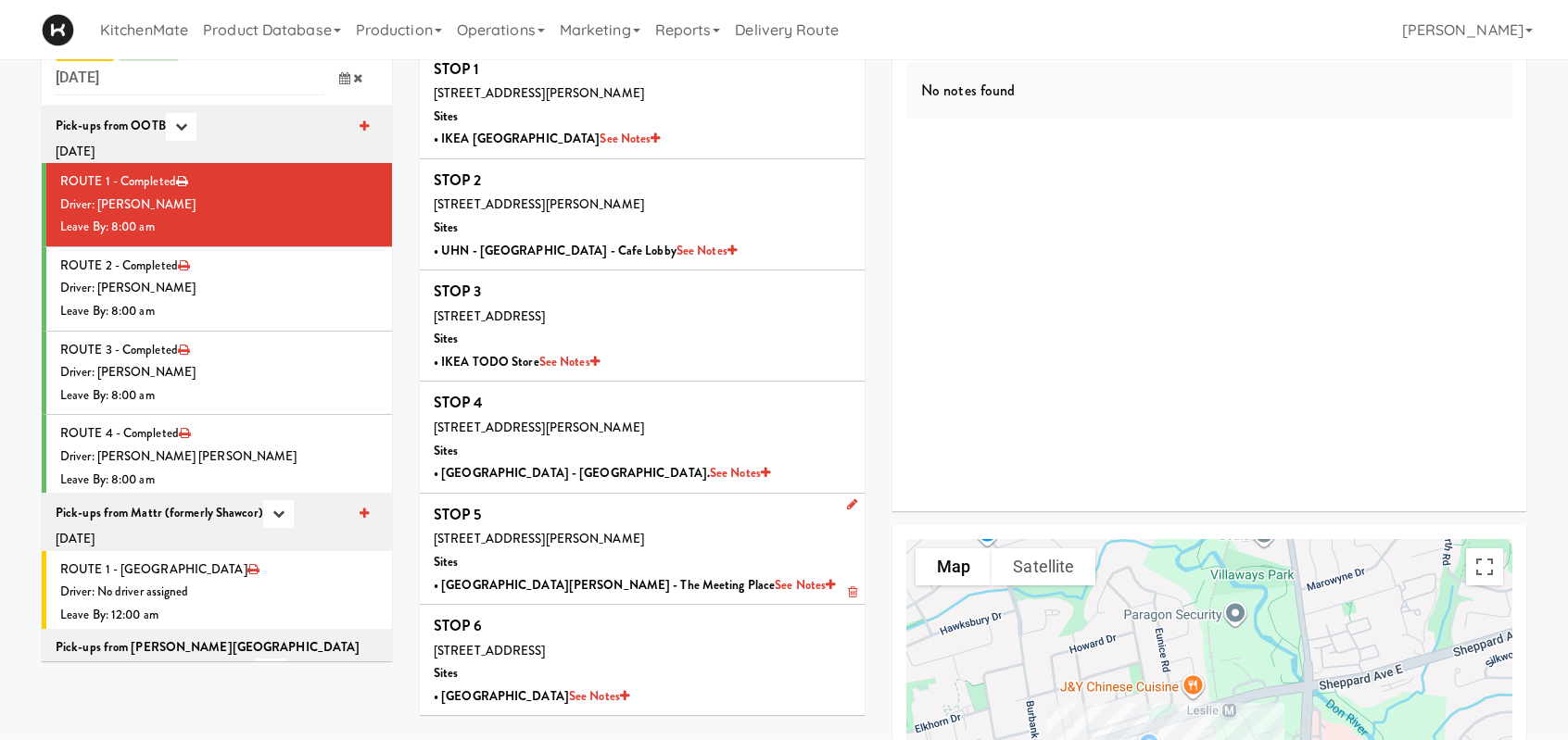
scroll to position [371, 0]
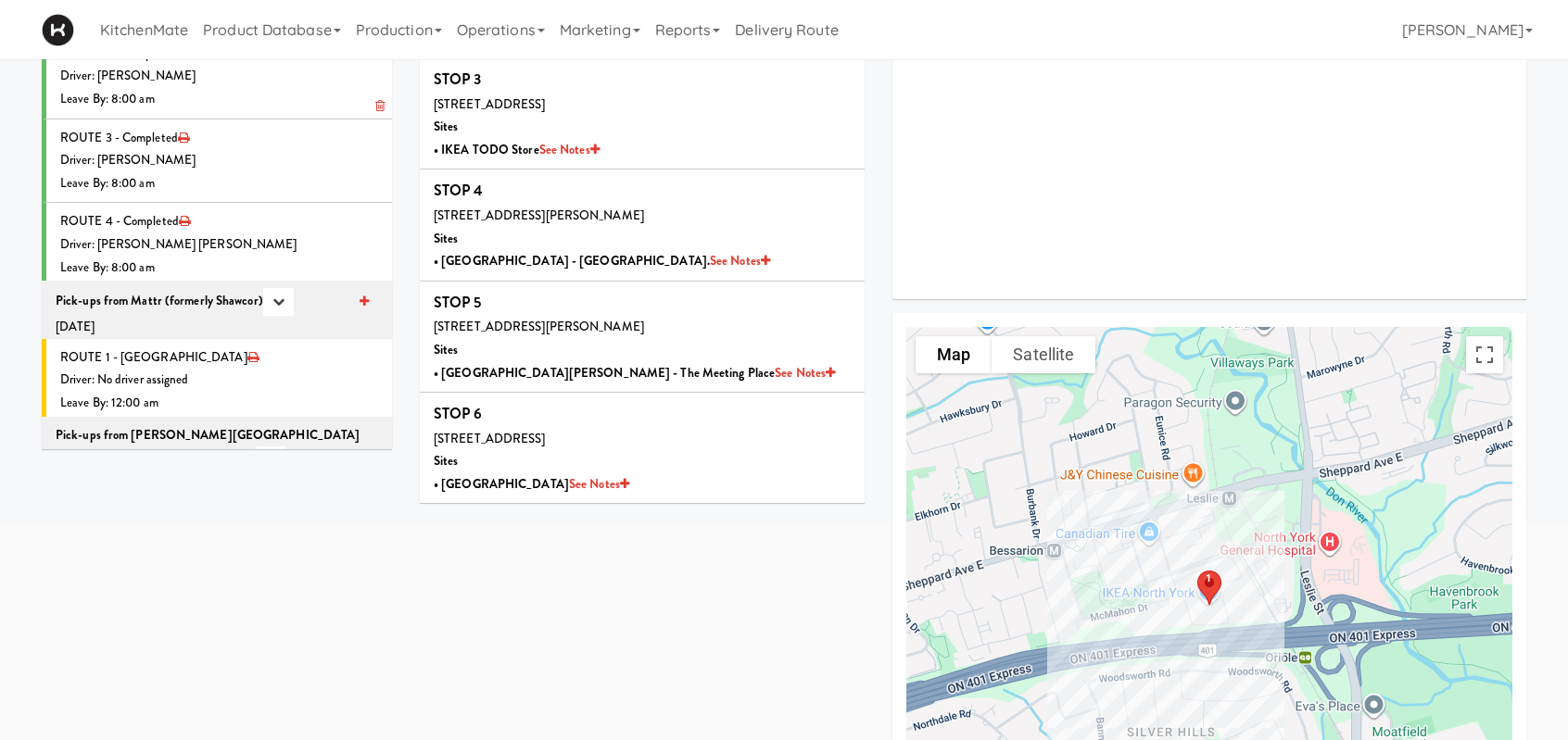
click at [248, 112] on li "ROUTE 2 - Completed Driver: Pedro Herrera Leave By: 8:00 am" at bounding box center [216, 78] width 350 height 84
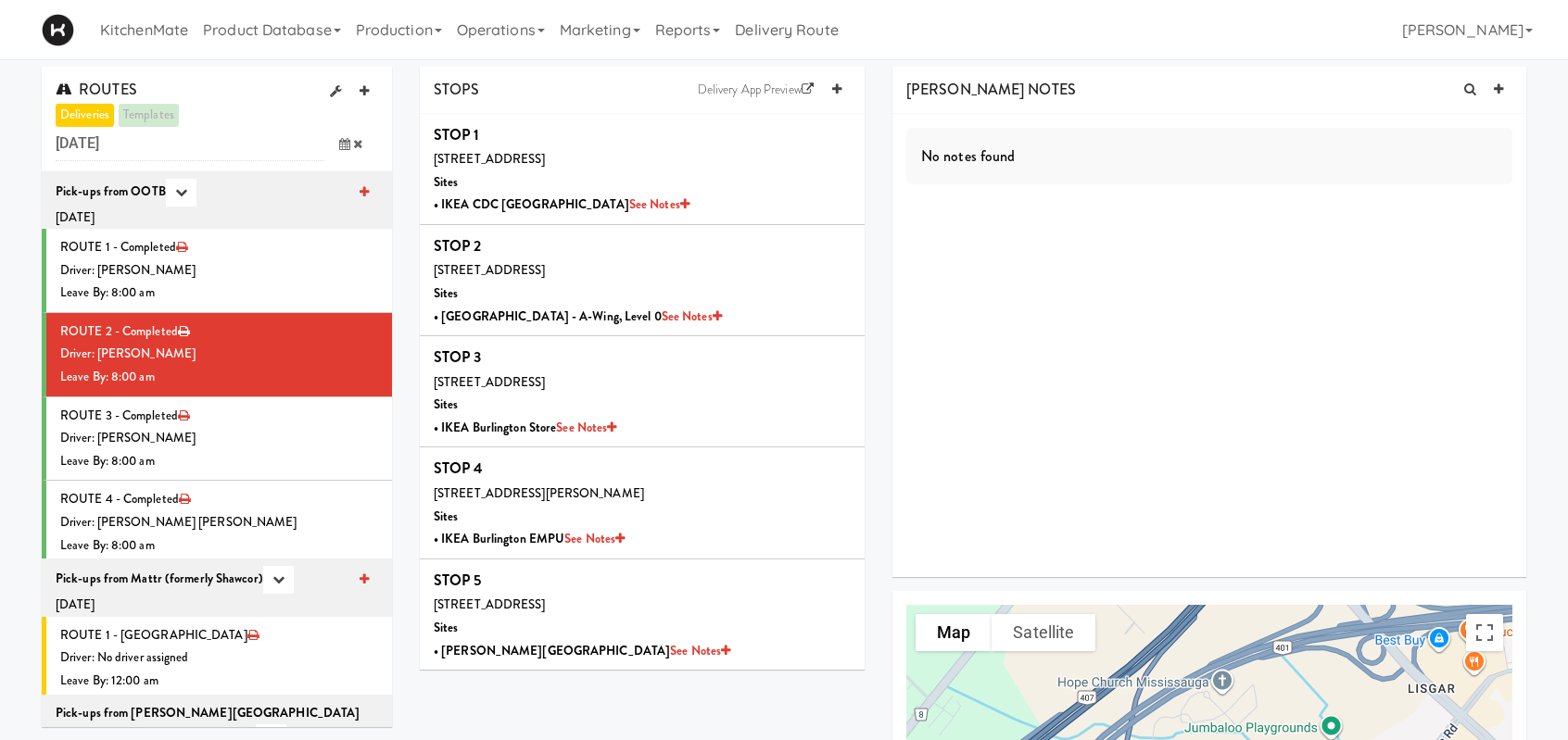
click at [343, 141] on icon at bounding box center [345, 144] width 12 height 12
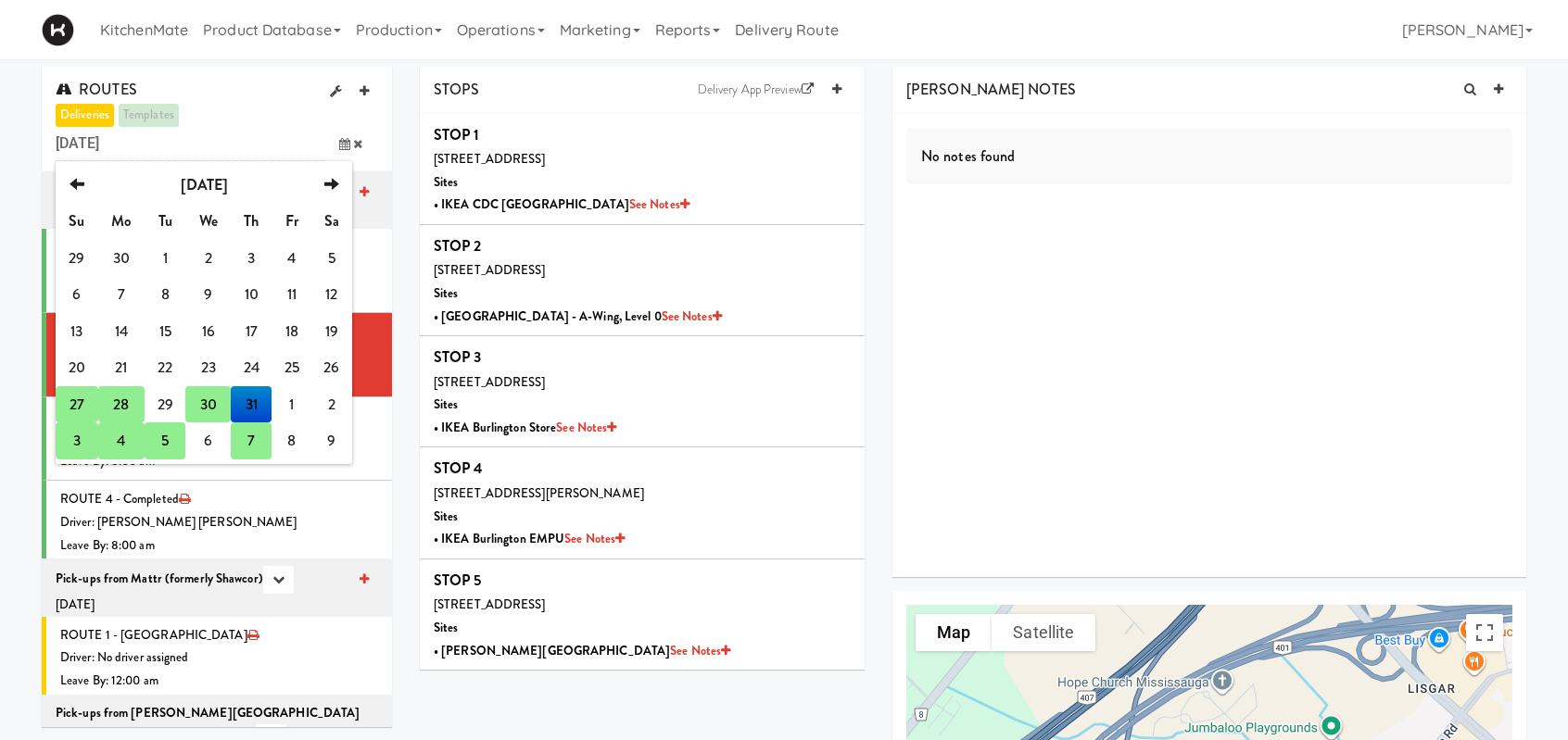
click at [255, 437] on td "7" at bounding box center [251, 441] width 41 height 37
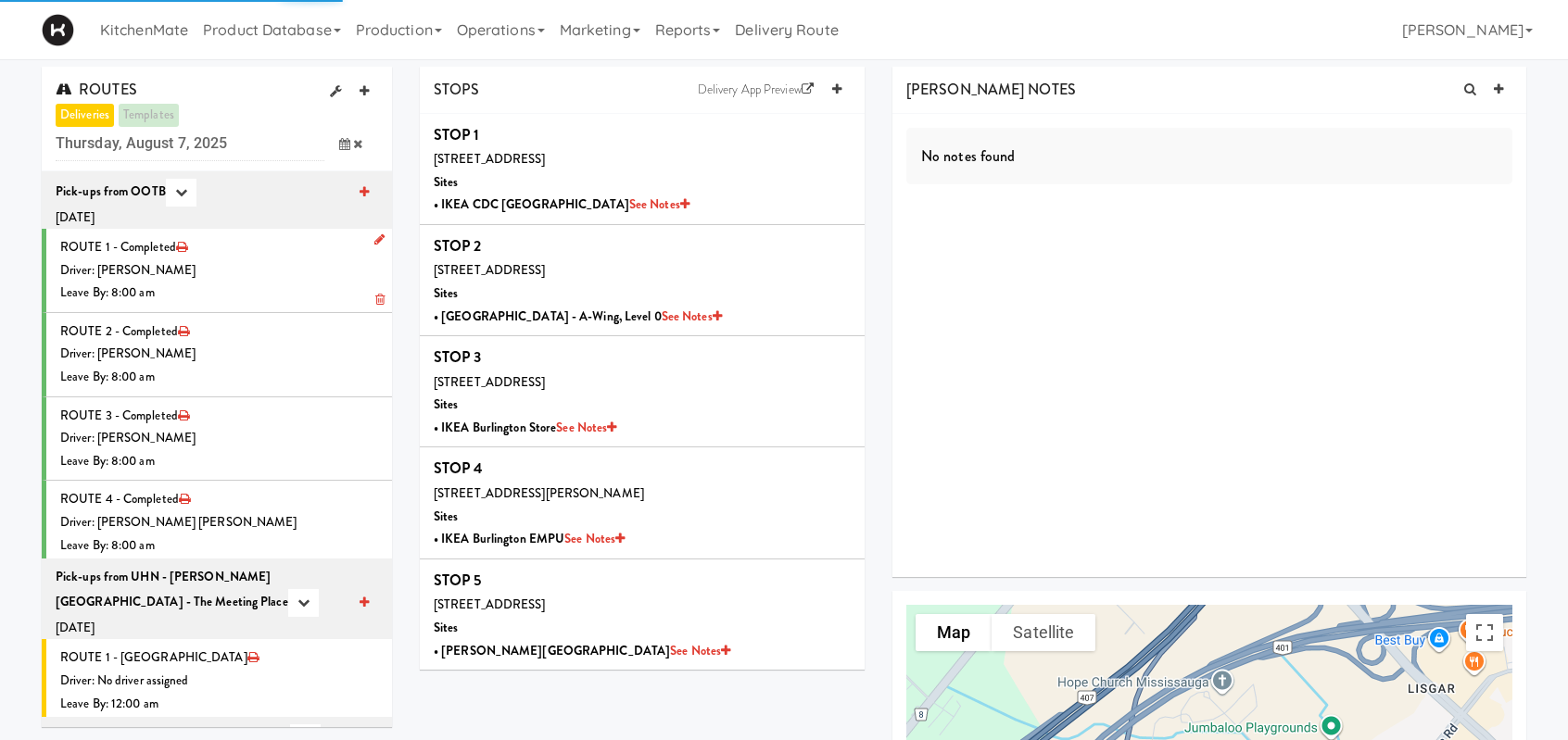
click at [250, 271] on div "Driver: [PERSON_NAME]" at bounding box center [219, 271] width 317 height 23
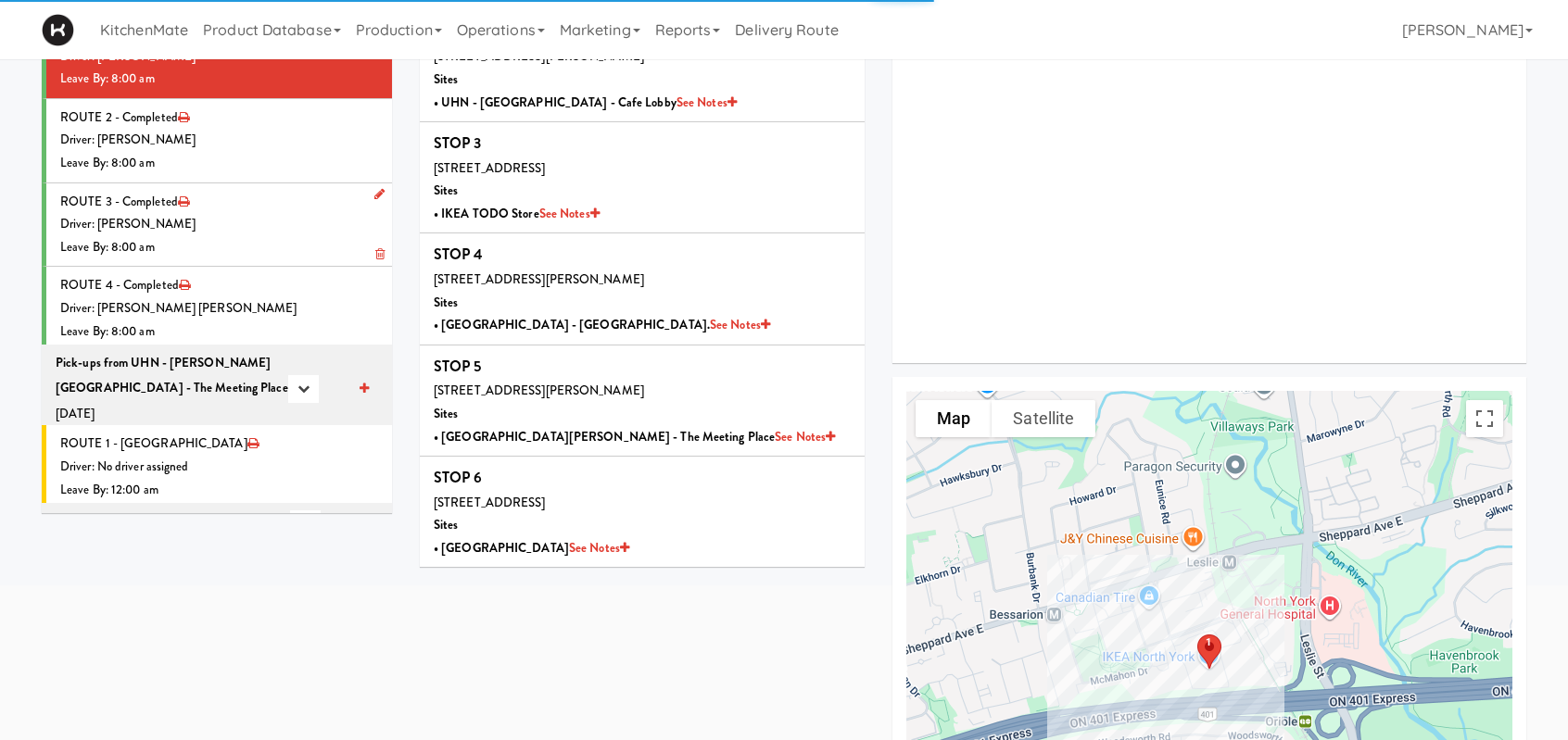
scroll to position [185, 0]
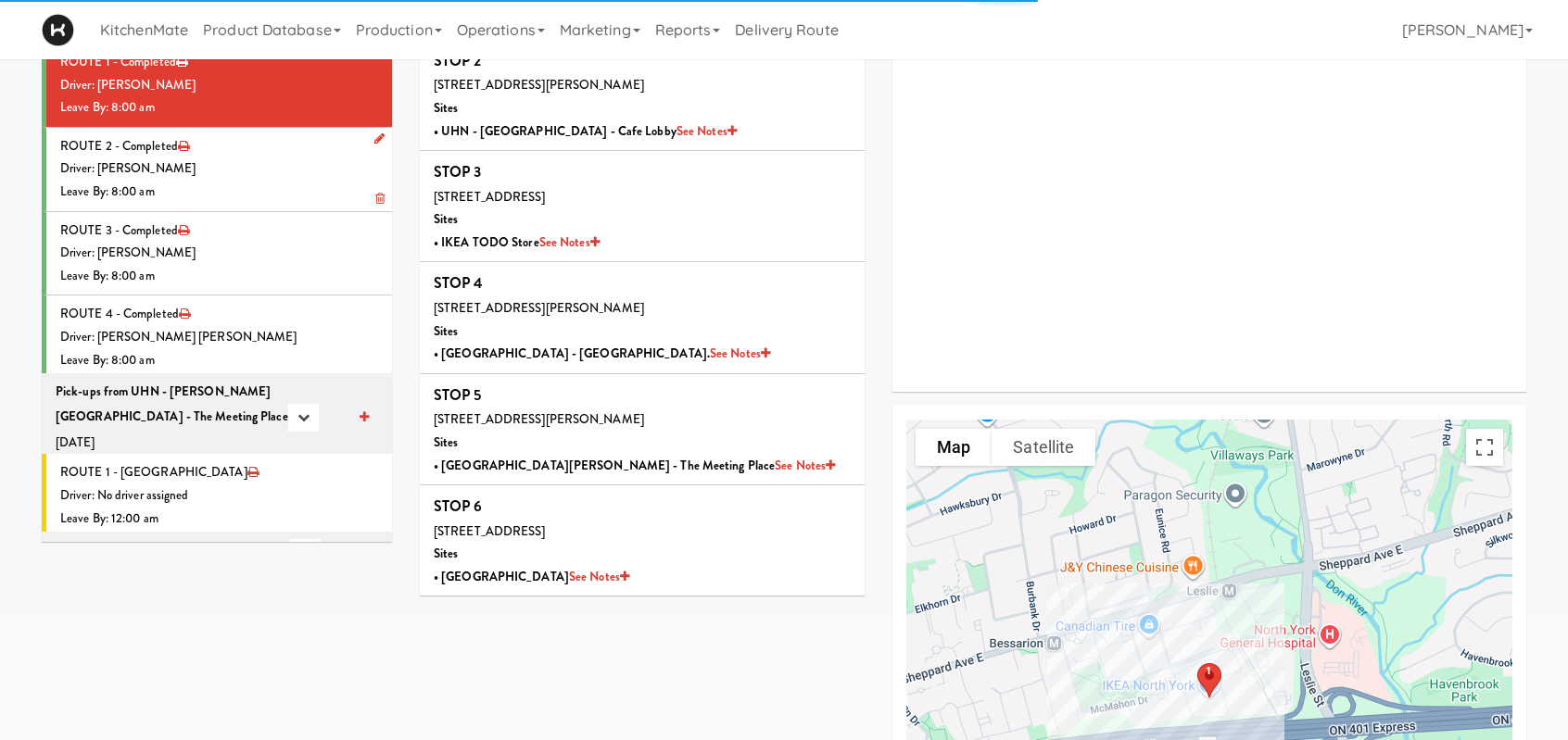
click at [237, 177] on div "Driver: [PERSON_NAME]" at bounding box center [219, 169] width 317 height 23
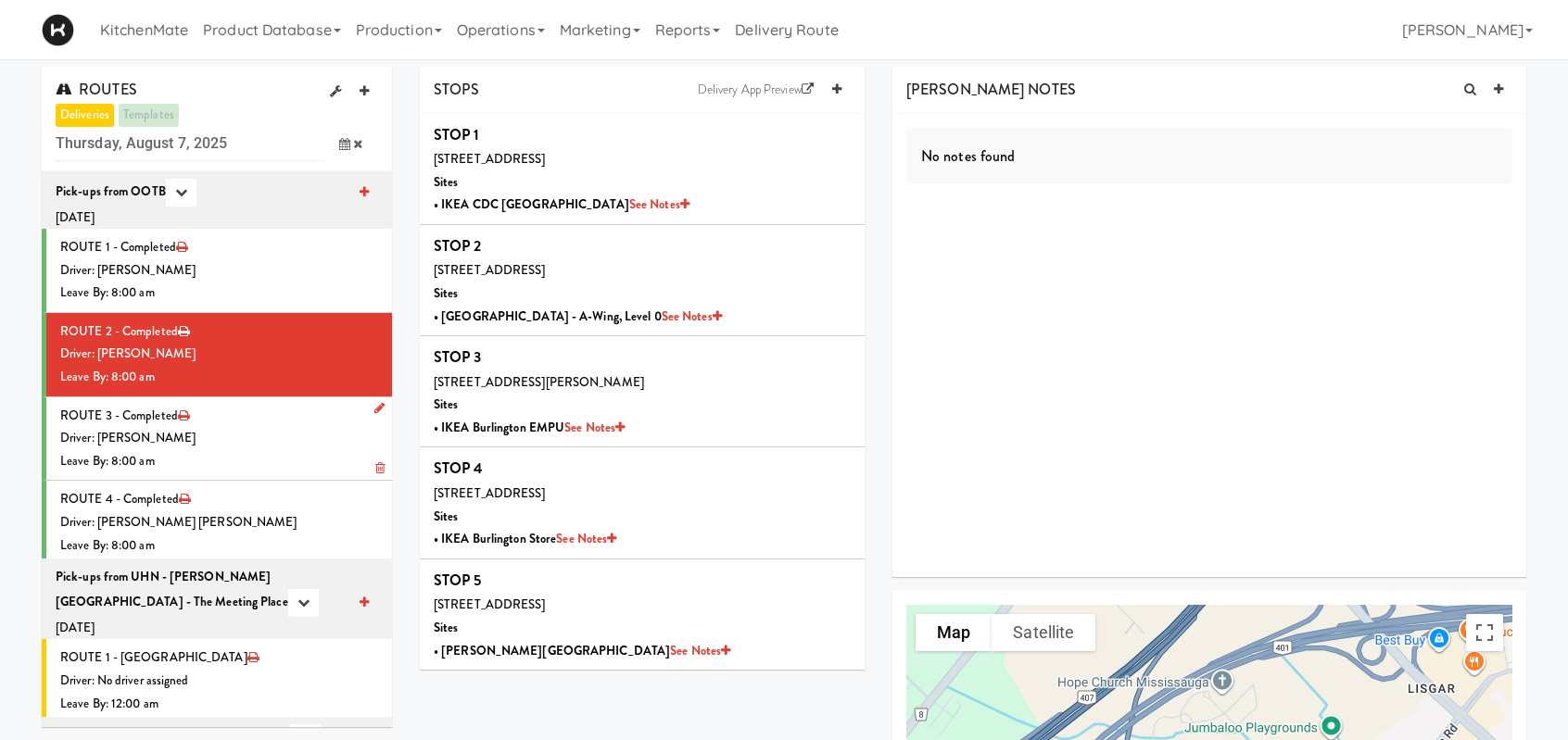
click at [225, 438] on div "Driver: [PERSON_NAME]" at bounding box center [219, 439] width 317 height 23
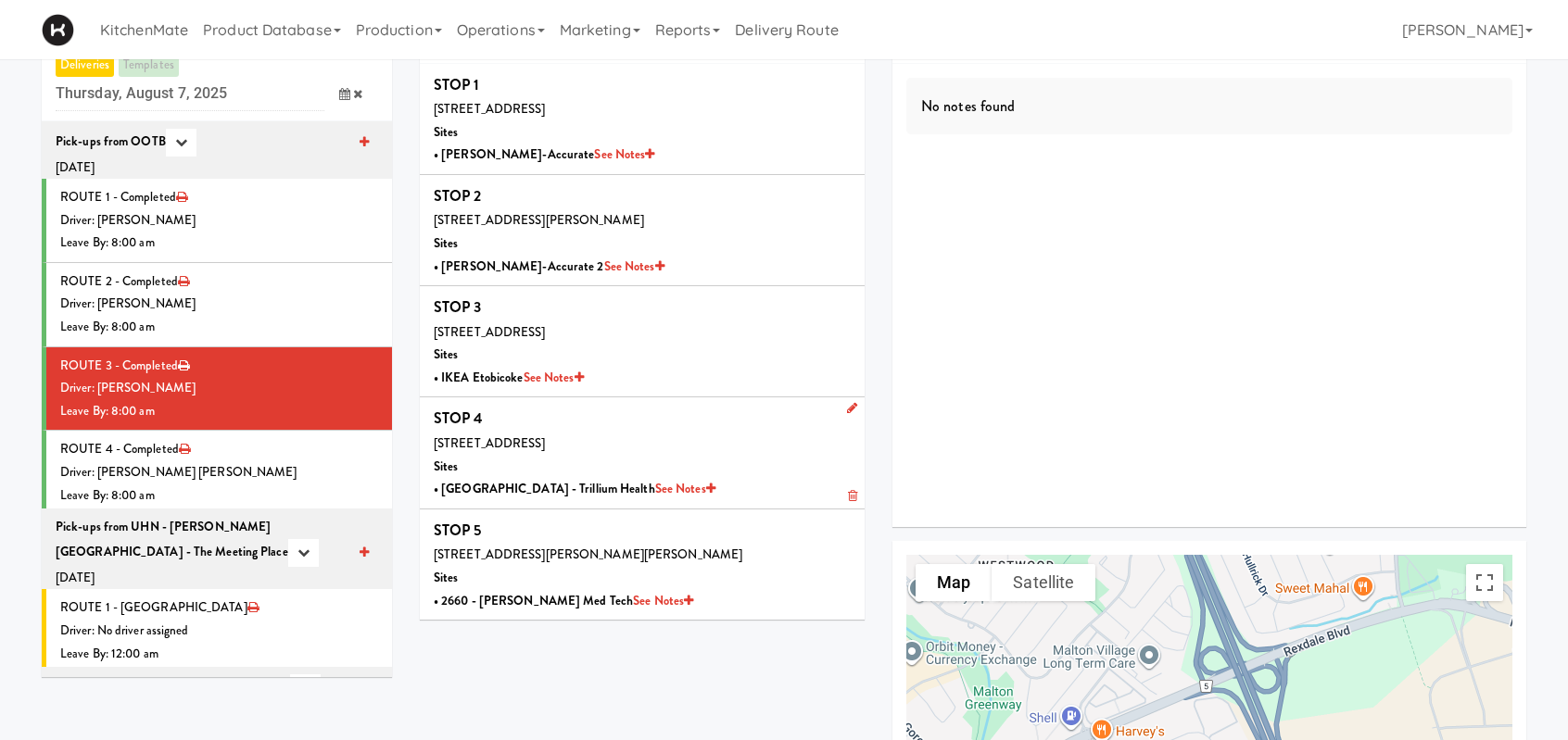
scroll to position [93, 0]
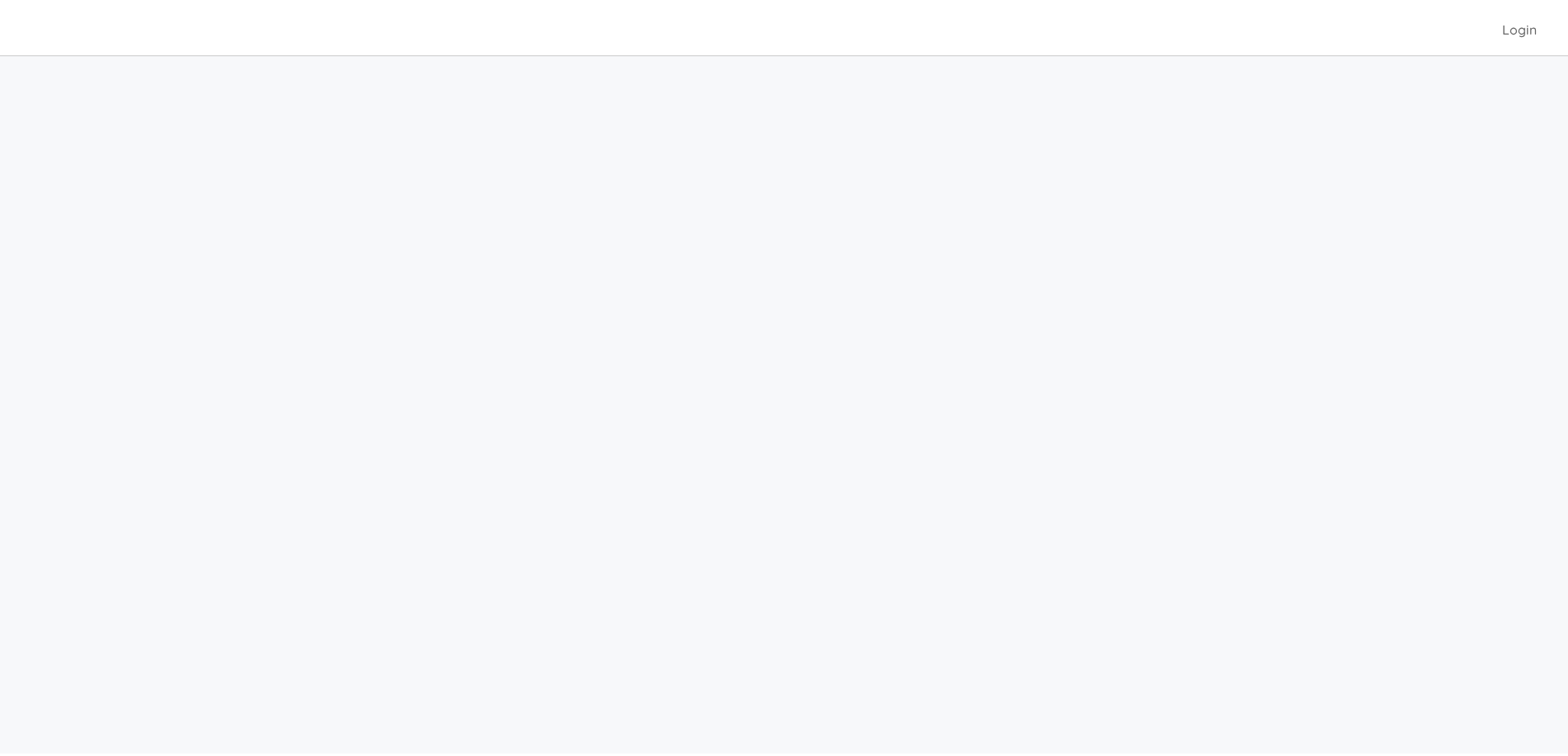
scroll to position [53, 0]
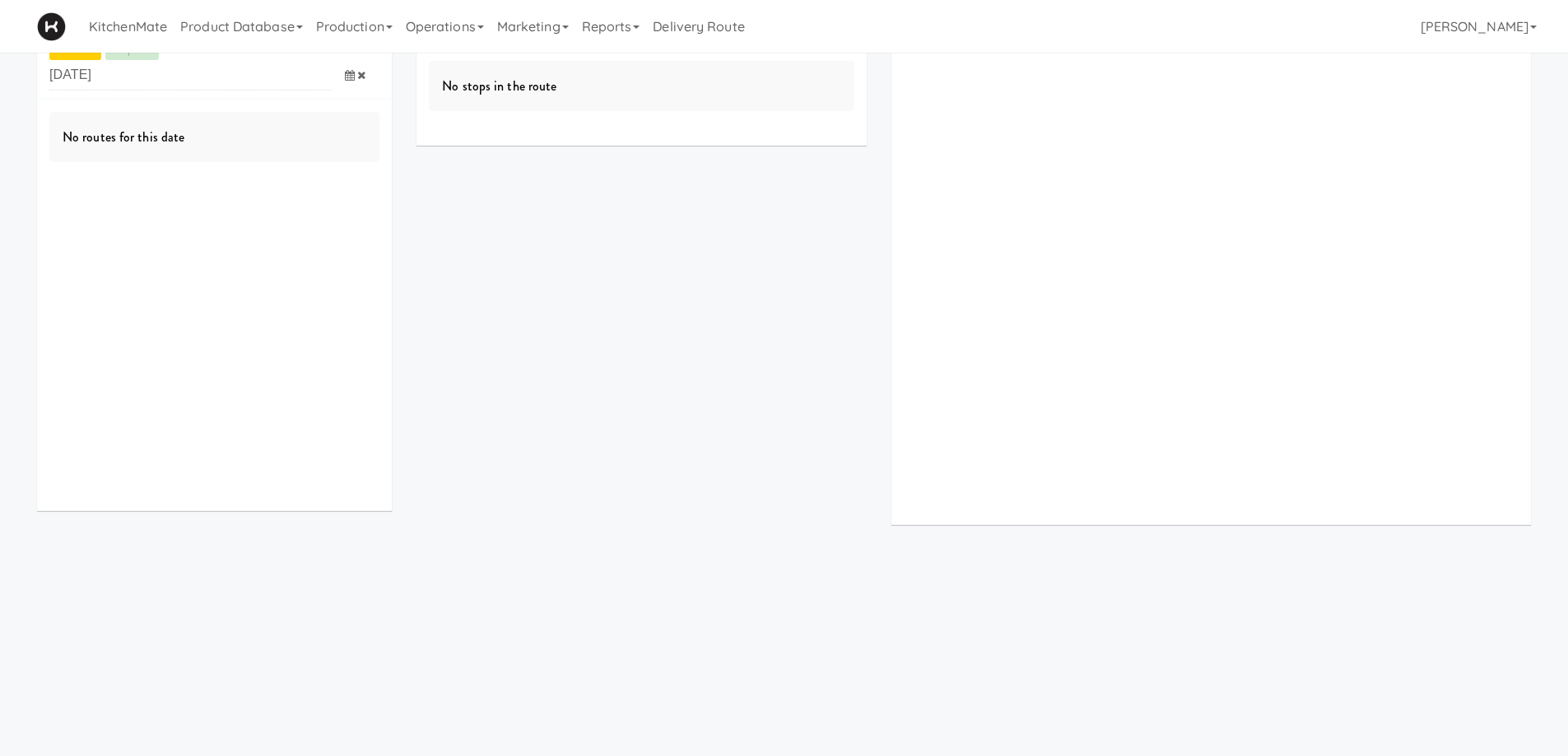
click at [346, 74] on icon at bounding box center [350, 75] width 10 height 11
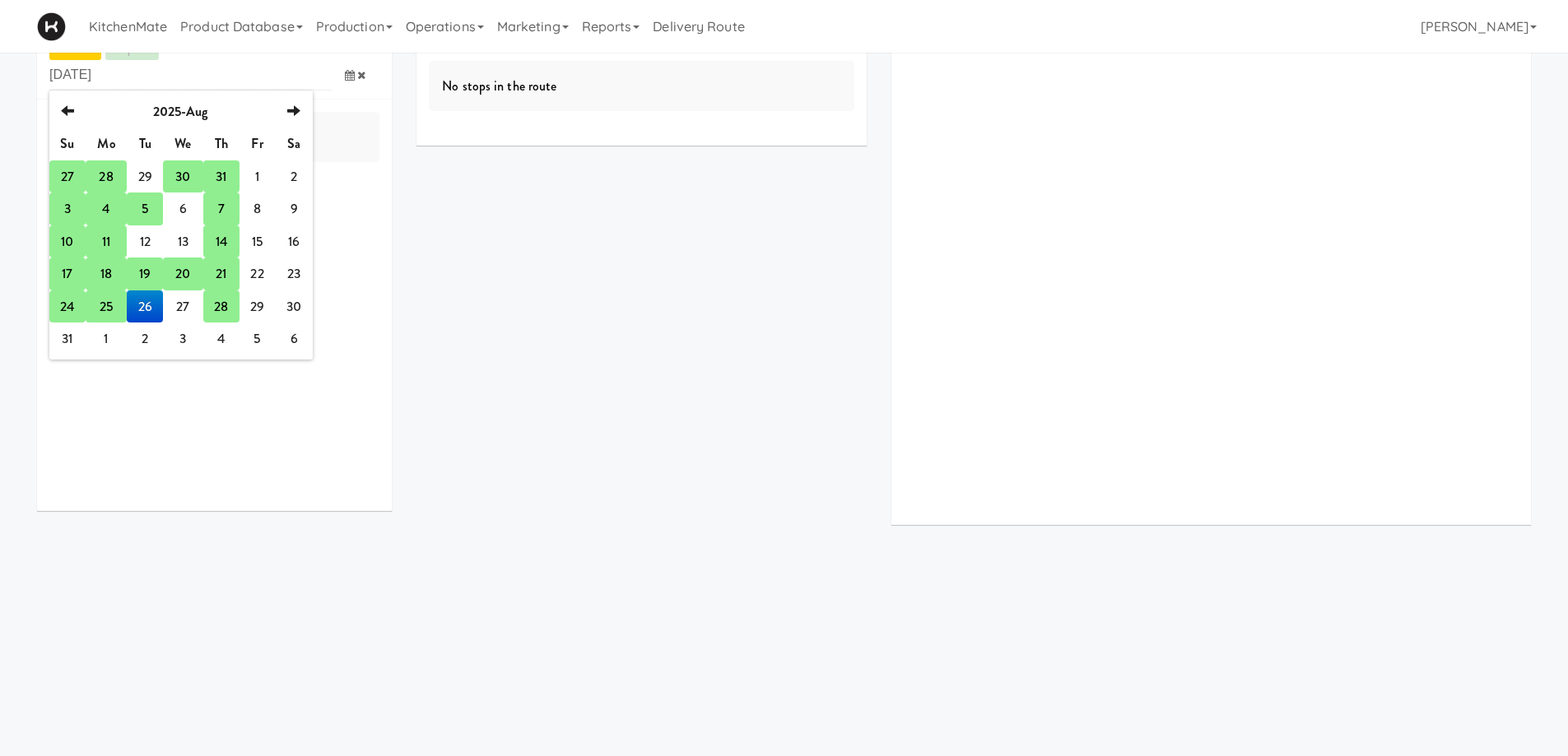
click at [229, 310] on td "28" at bounding box center [221, 306] width 37 height 33
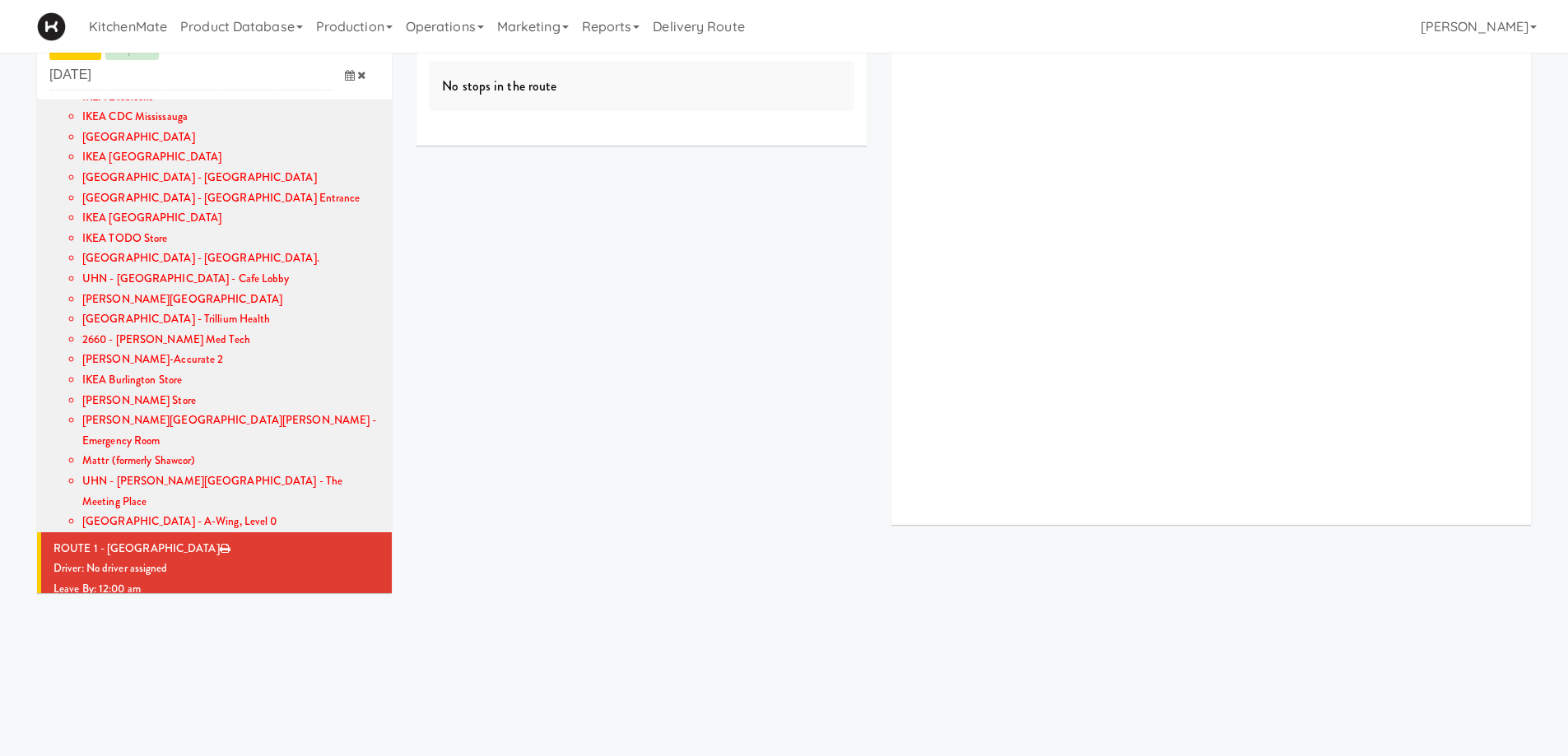
scroll to position [336, 0]
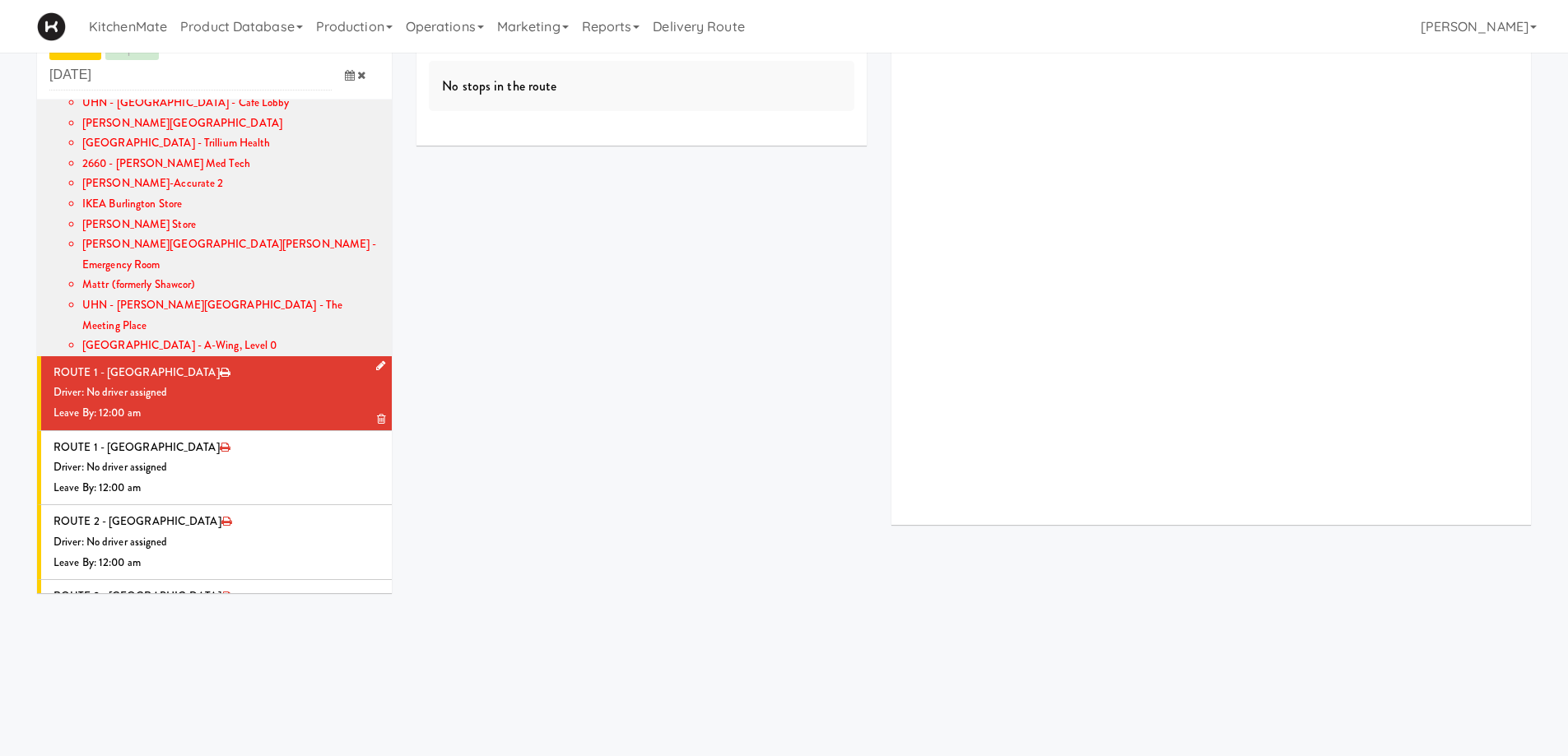
click at [376, 360] on icon at bounding box center [381, 365] width 9 height 11
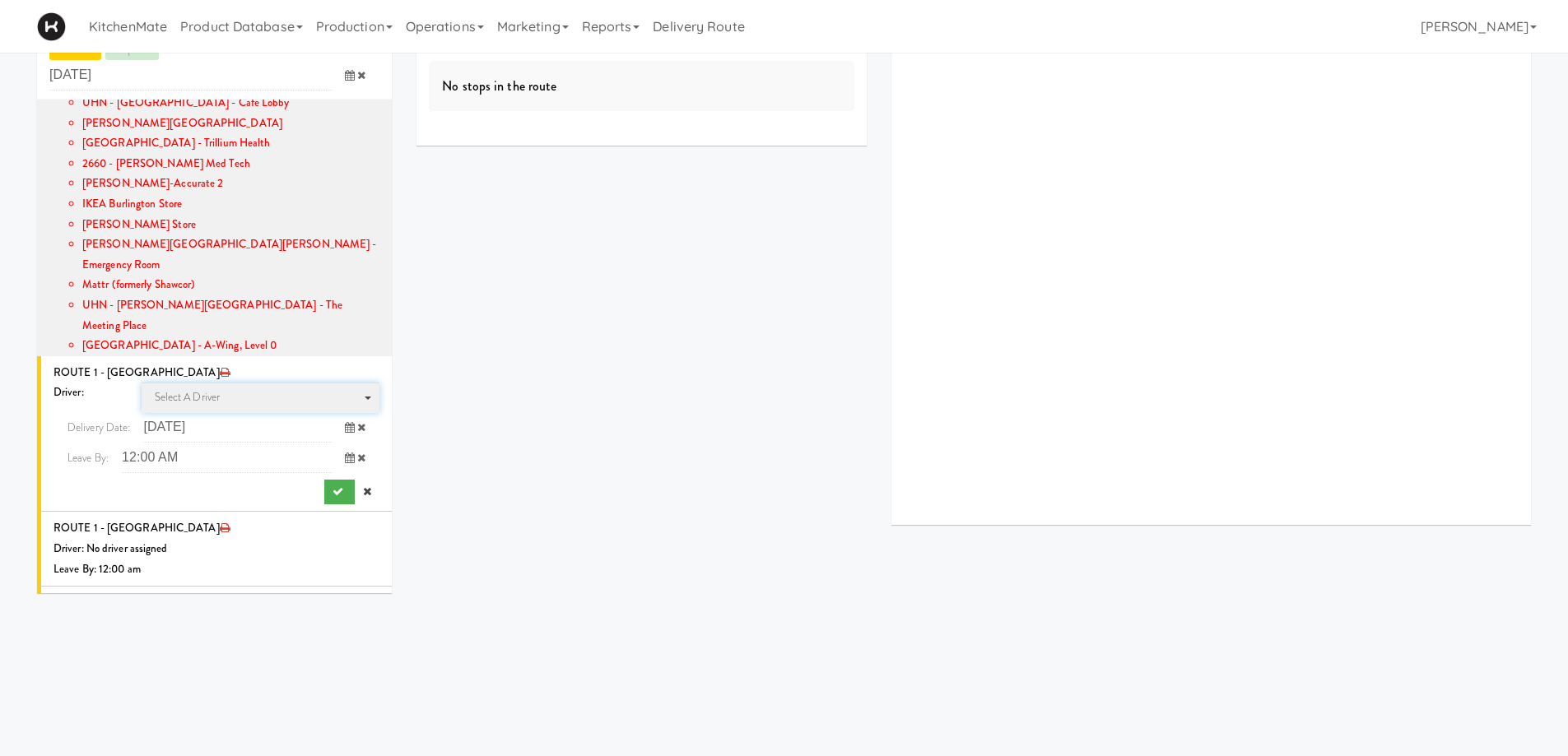
click at [221, 382] on span "Select a driver Select a driver" at bounding box center [261, 398] width 238 height 31
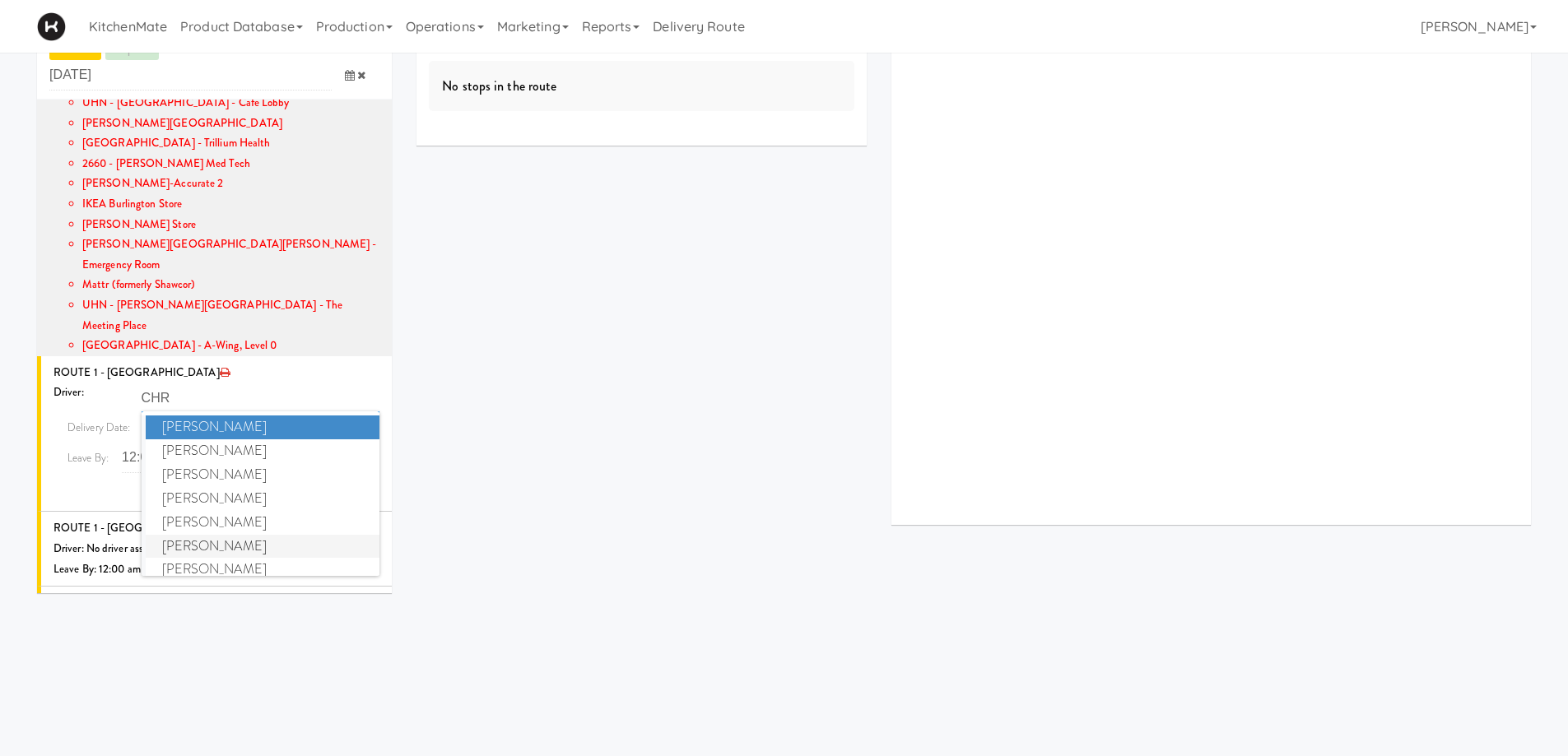
type input "CHR"
click at [213, 535] on span "Christopher Solomon" at bounding box center [262, 547] width 234 height 24
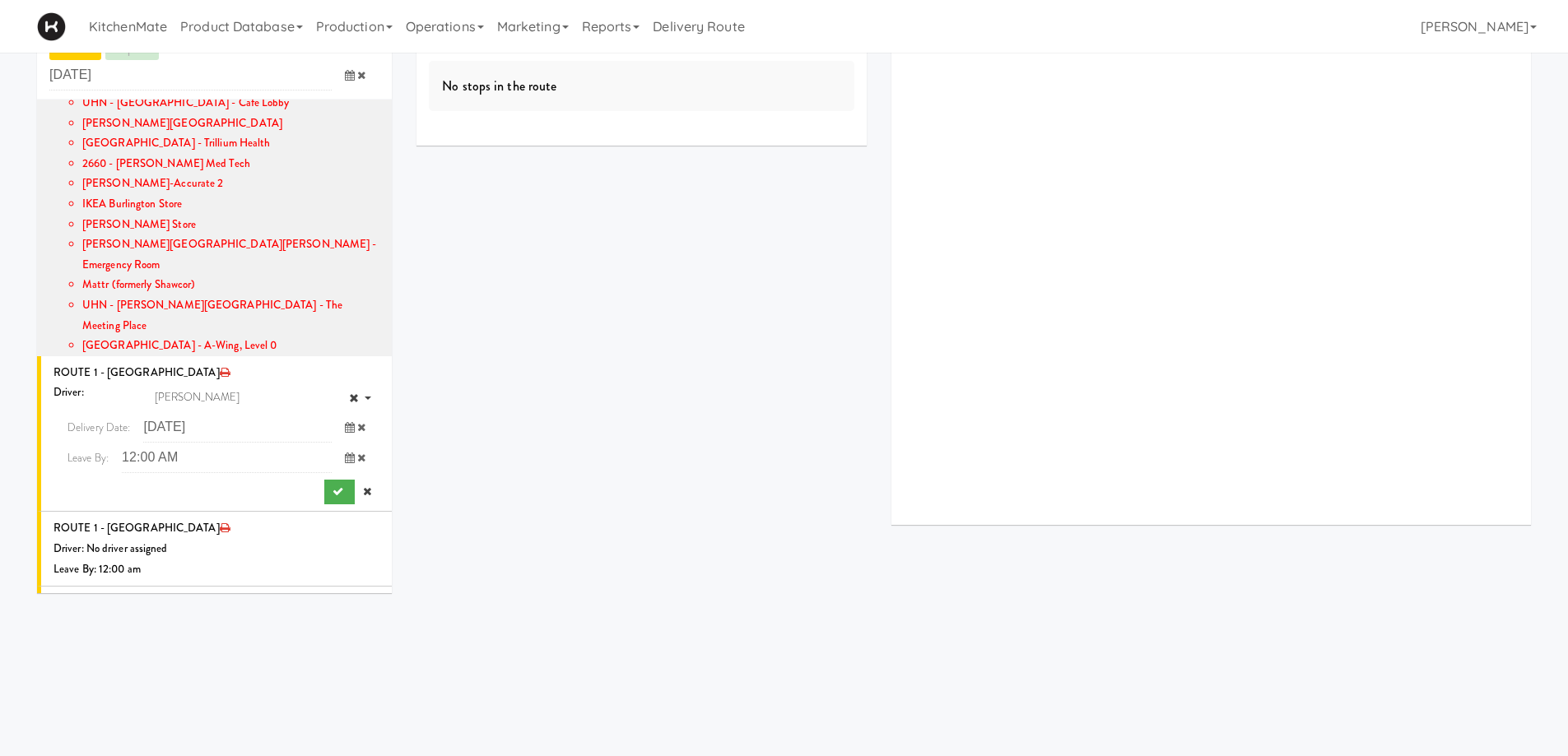
click at [213, 443] on input "12:00 AM" at bounding box center [227, 458] width 210 height 31
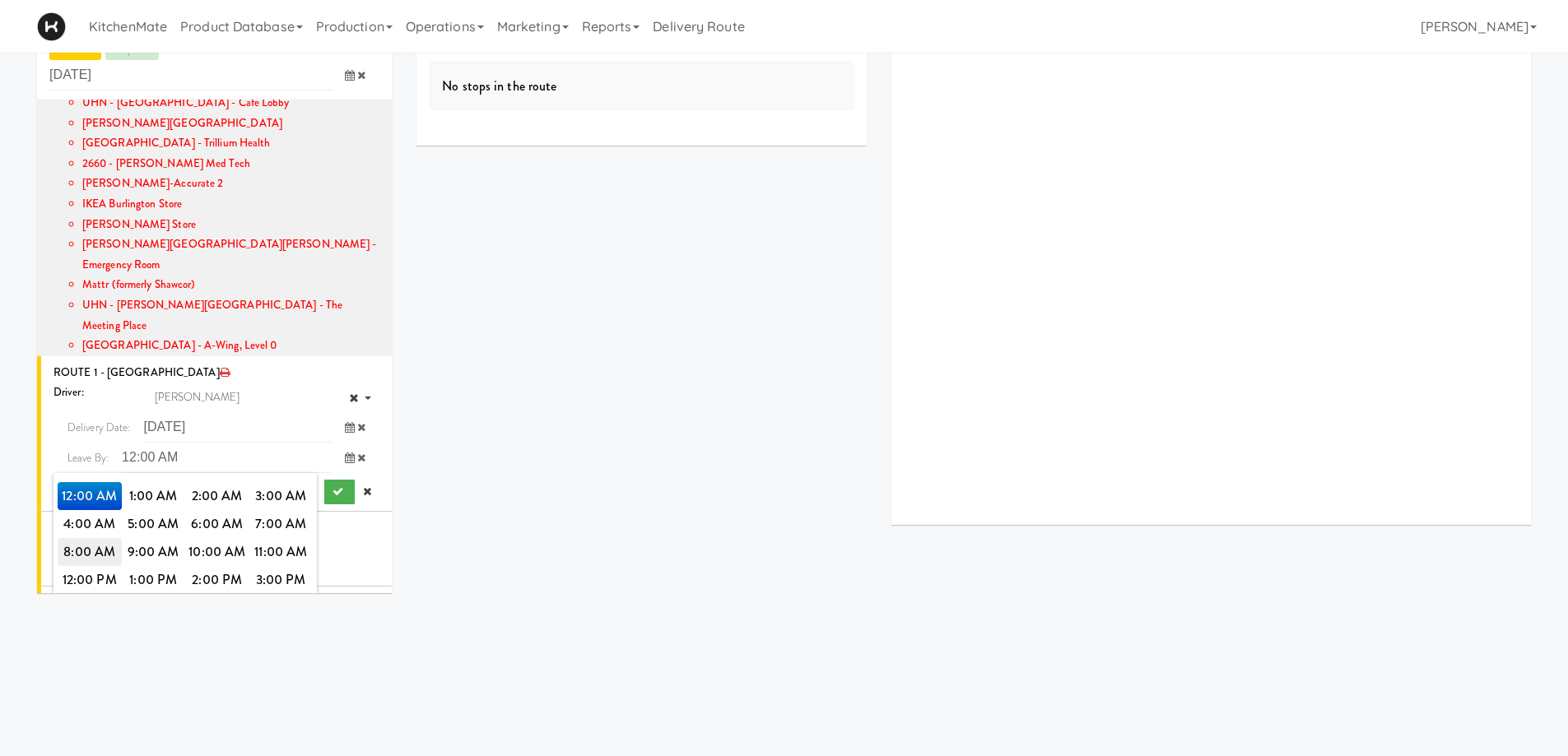
click at [74, 538] on span "8:00 AM" at bounding box center [89, 552] width 64 height 28
click at [69, 482] on span "8:00 AM" at bounding box center [89, 495] width 64 height 28
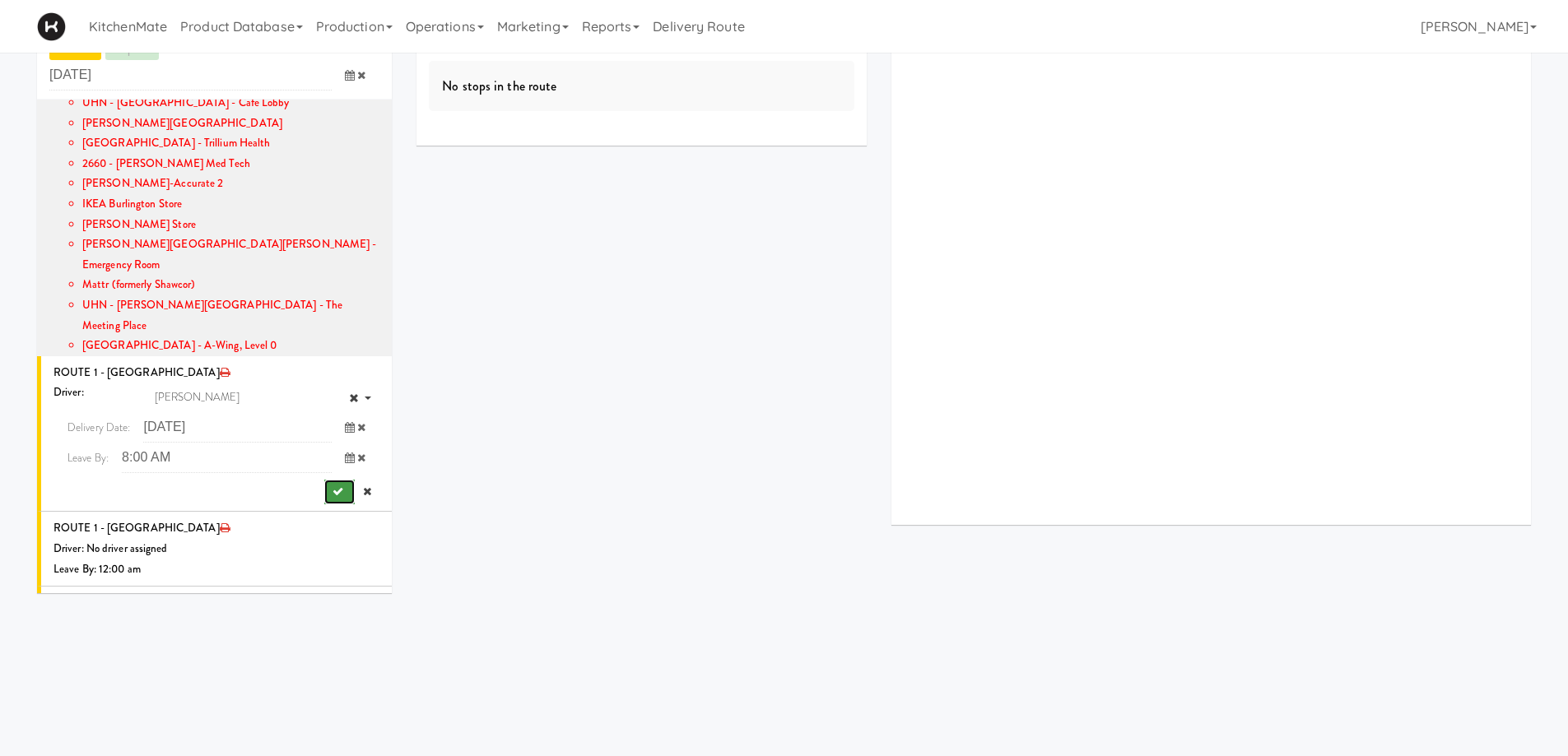
click at [332, 486] on icon "submit" at bounding box center [337, 491] width 11 height 11
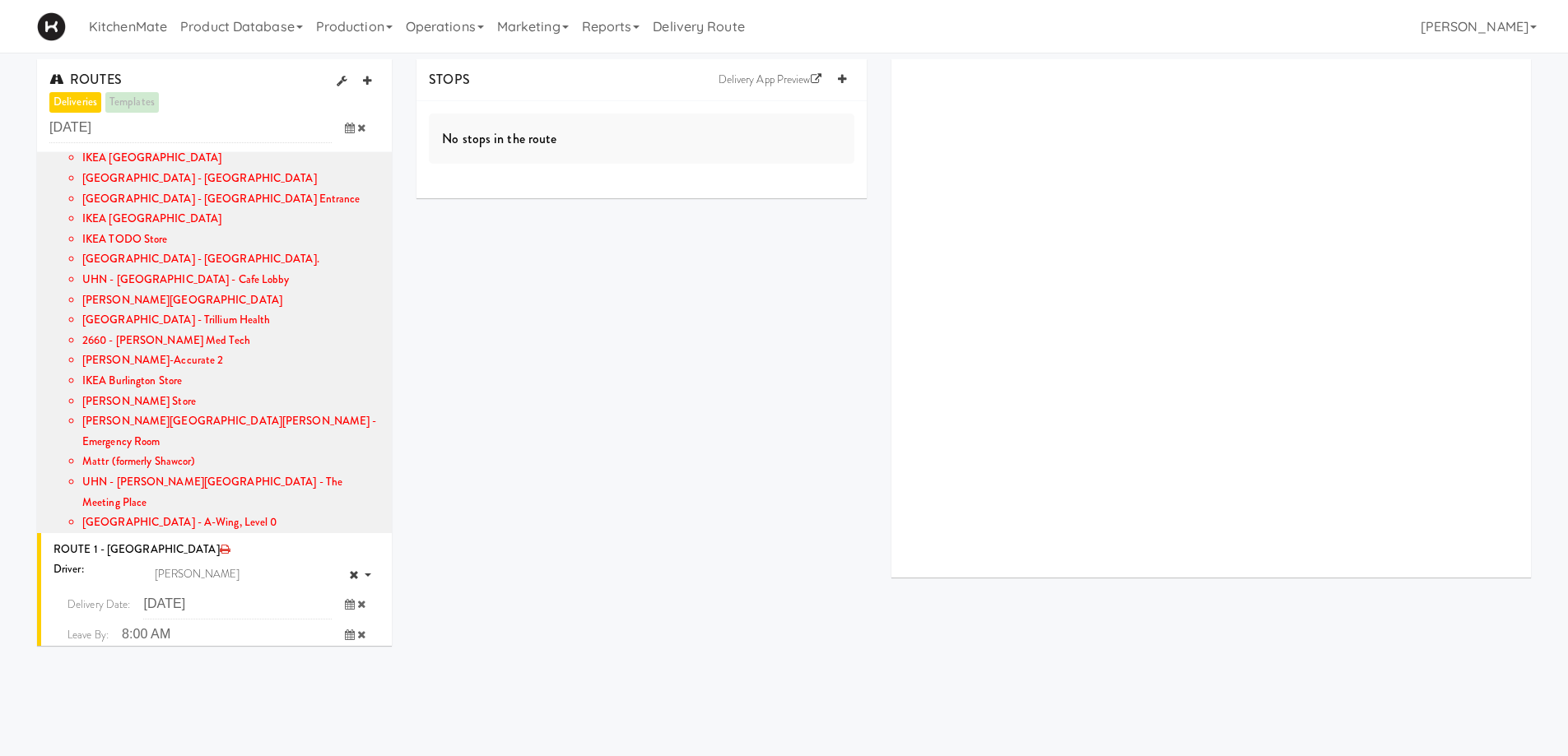
scroll to position [418, 0]
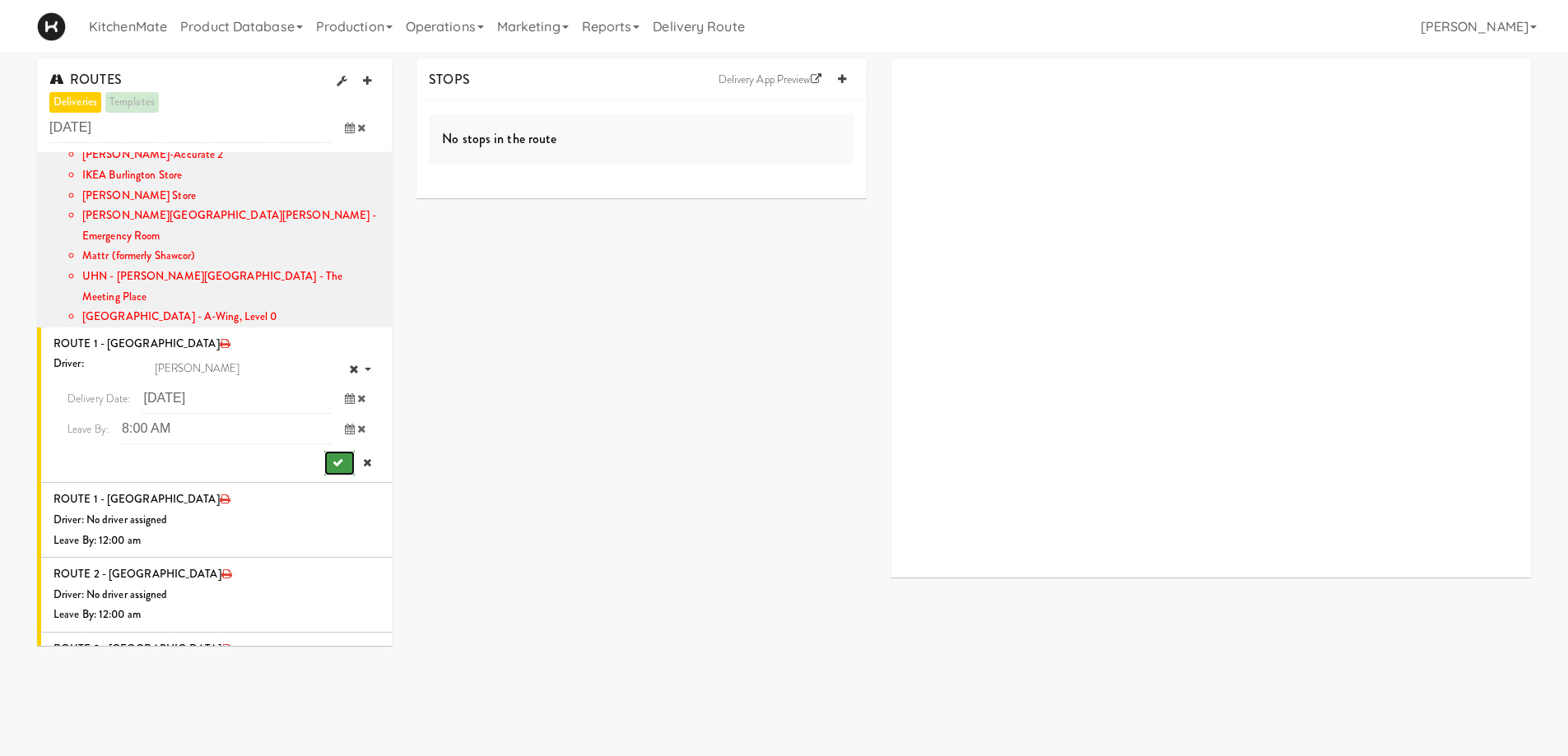
click at [332, 457] on icon "submit" at bounding box center [337, 462] width 11 height 11
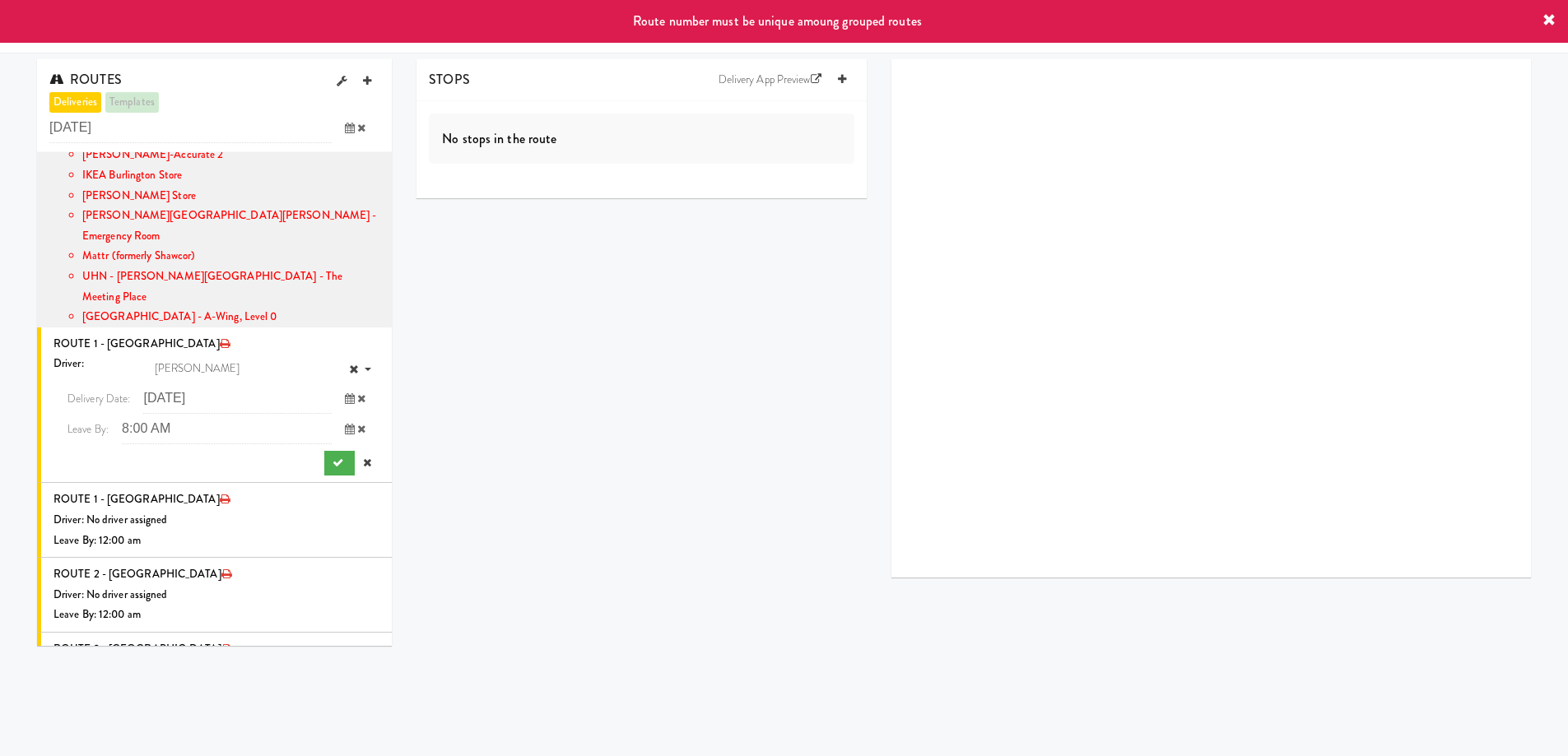
click at [619, 435] on div "STOPS Delivery App Preview No stops in the route" at bounding box center [974, 324] width 1140 height 530
click at [532, 309] on div "STOPS Delivery App Preview No stops in the route" at bounding box center [974, 324] width 1140 height 530
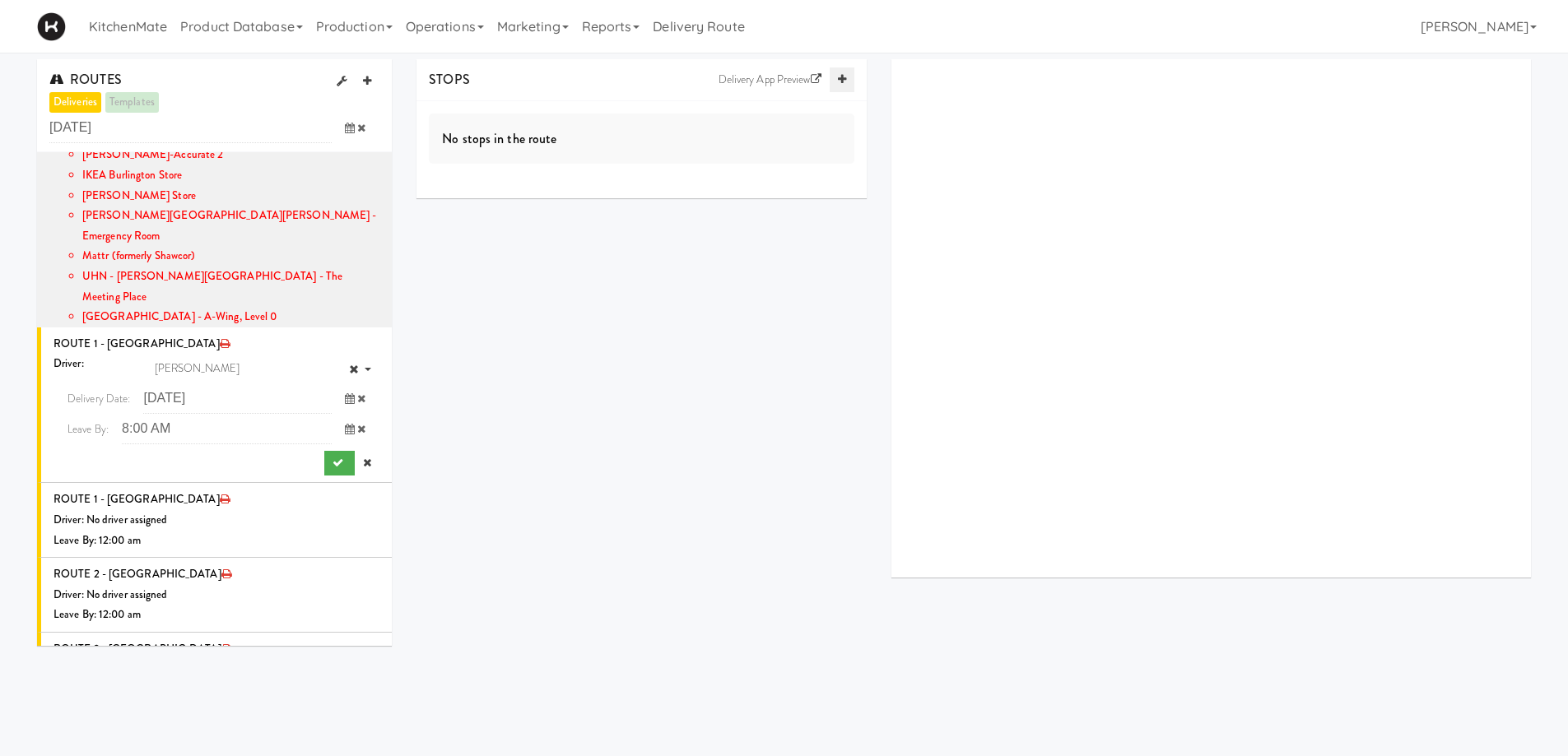
click at [841, 72] on link at bounding box center [841, 79] width 25 height 25
click at [841, 80] on icon at bounding box center [842, 79] width 9 height 11
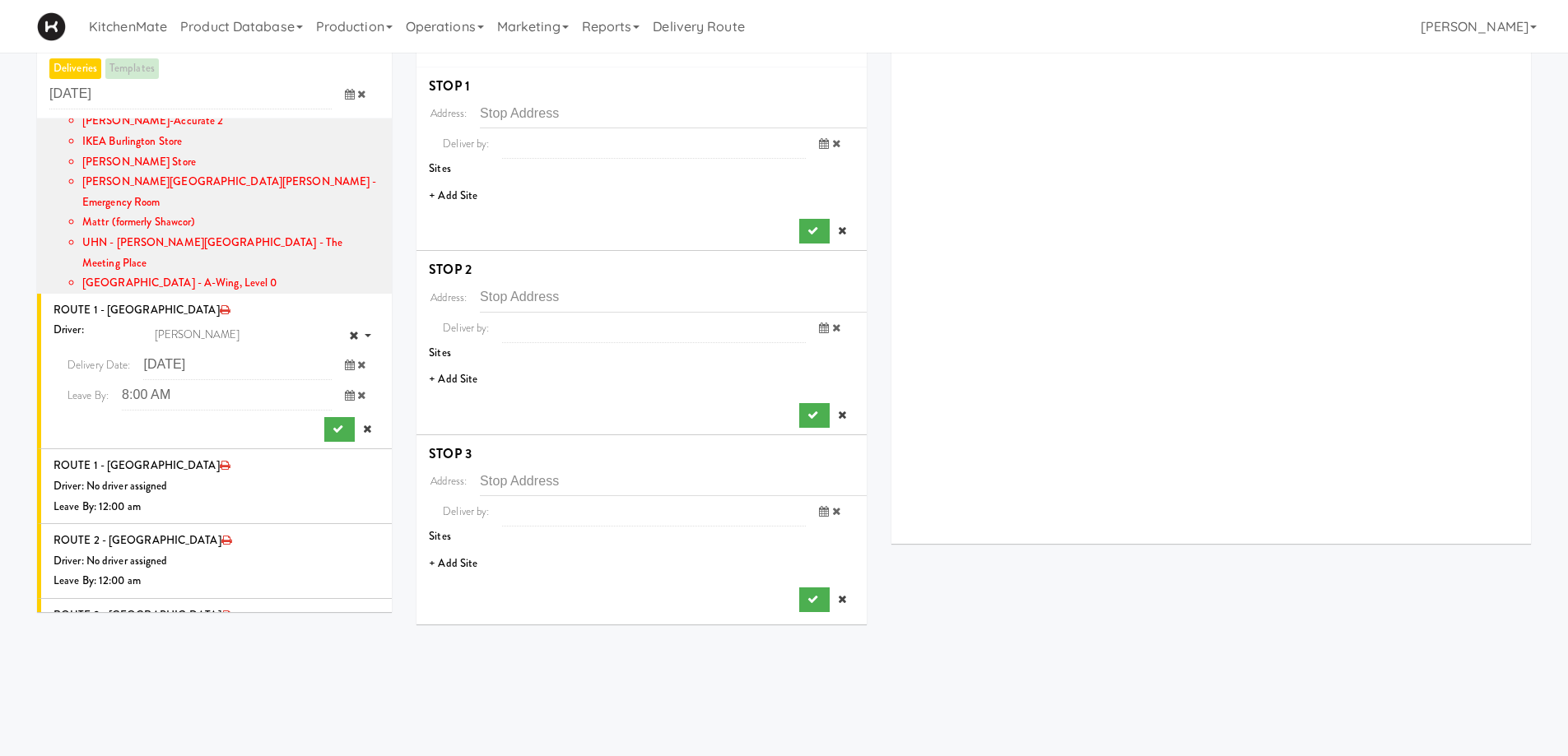
scroll to position [53, 0]
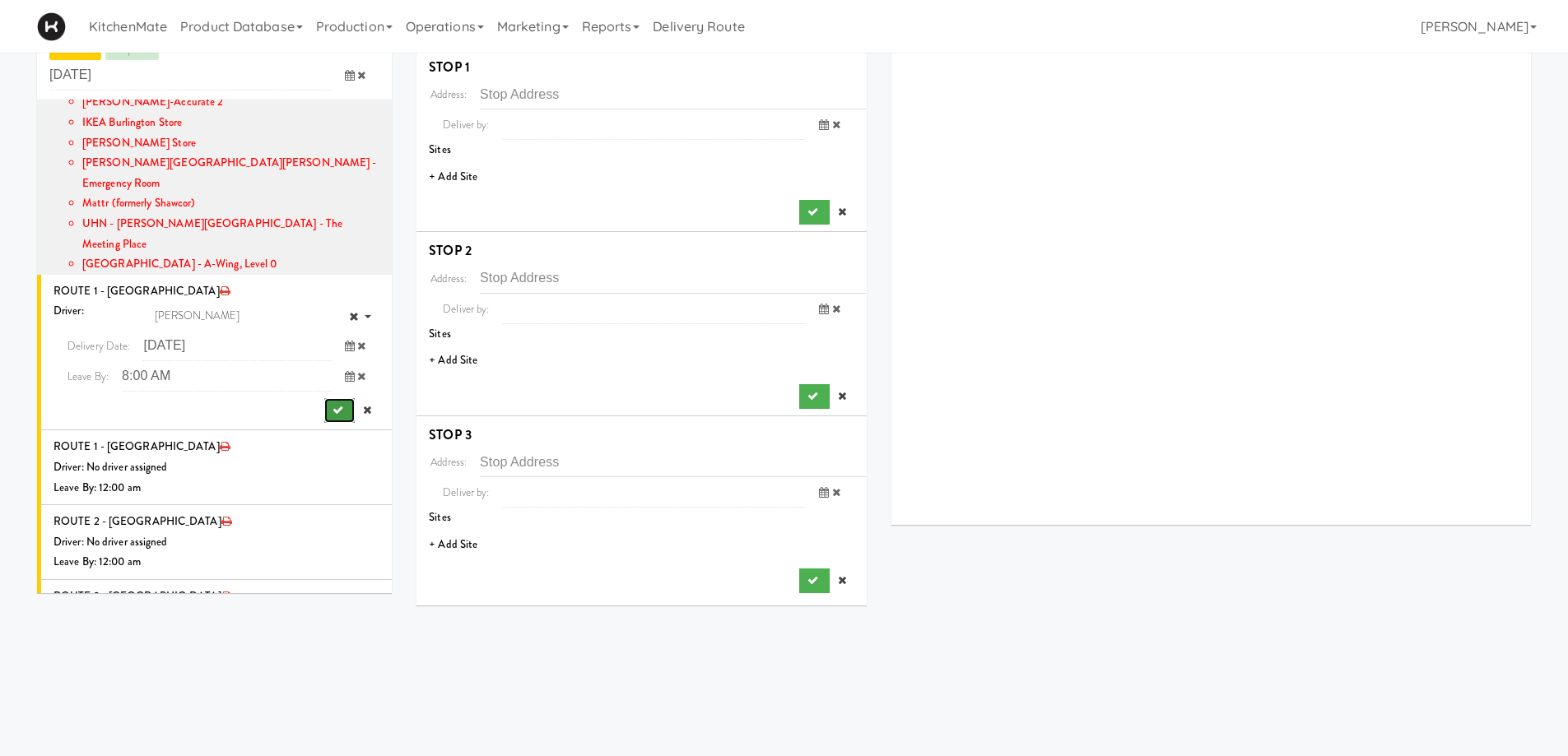
click at [334, 398] on button "submit" at bounding box center [340, 410] width 31 height 25
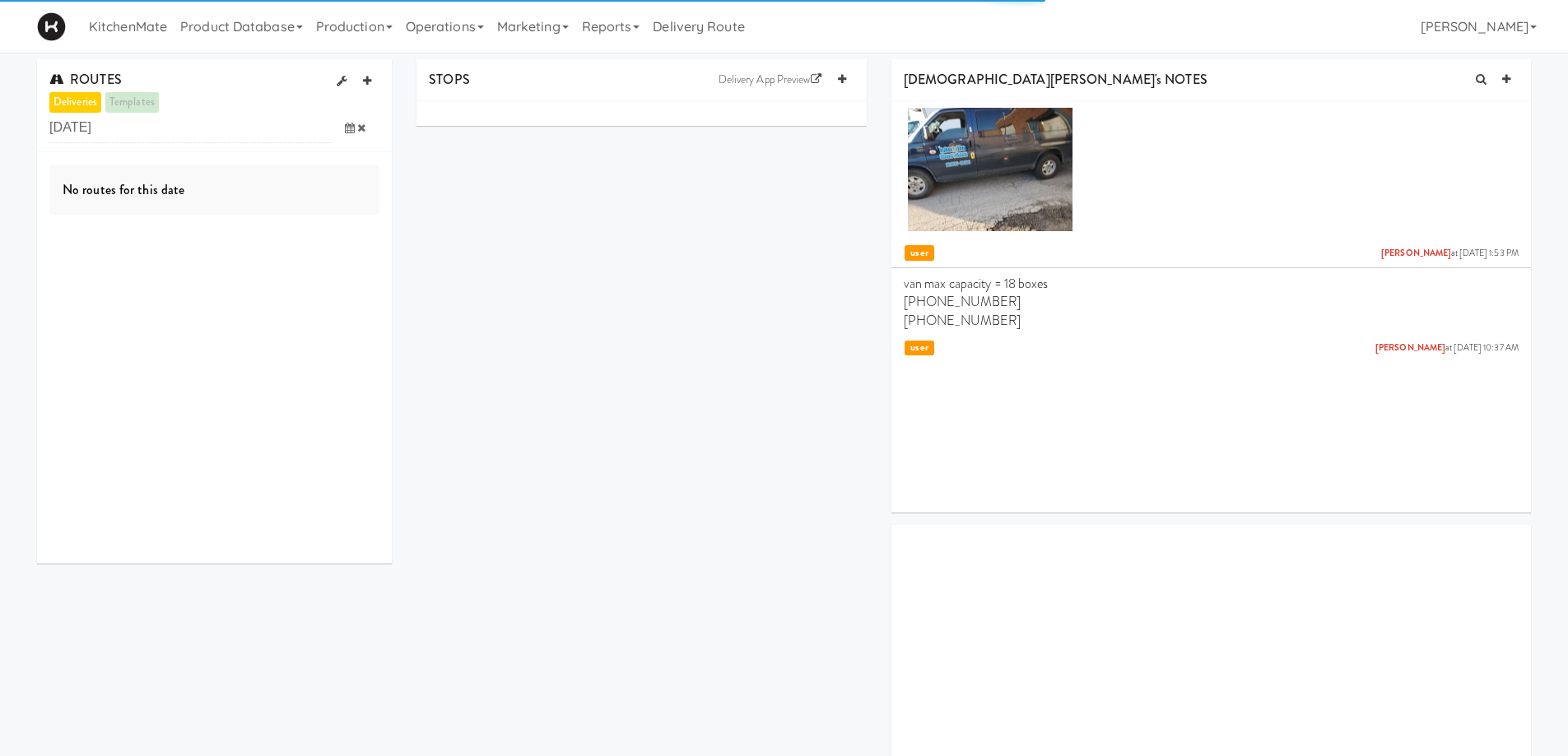
click at [354, 135] on span at bounding box center [355, 128] width 48 height 31
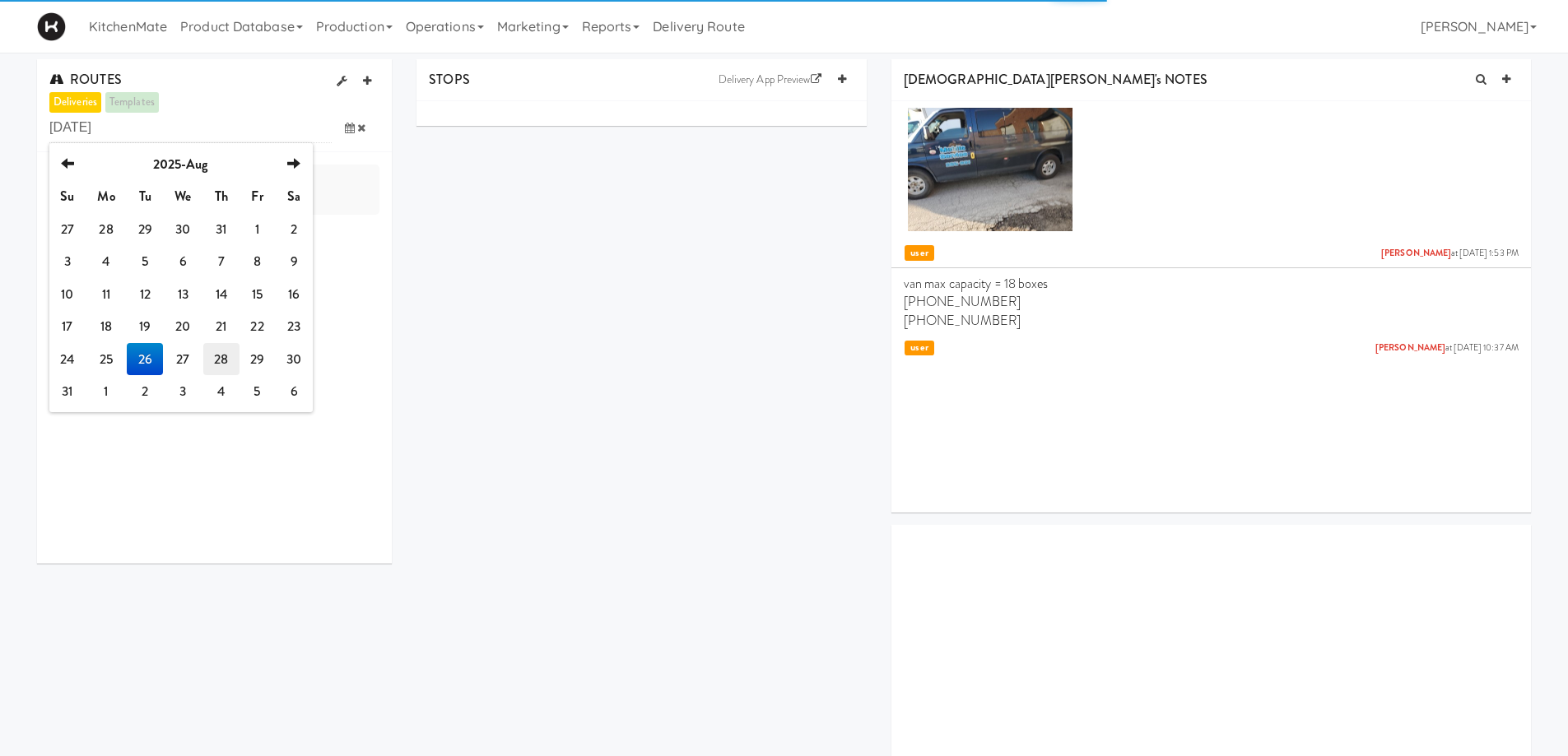
click at [229, 362] on td "28" at bounding box center [221, 359] width 37 height 33
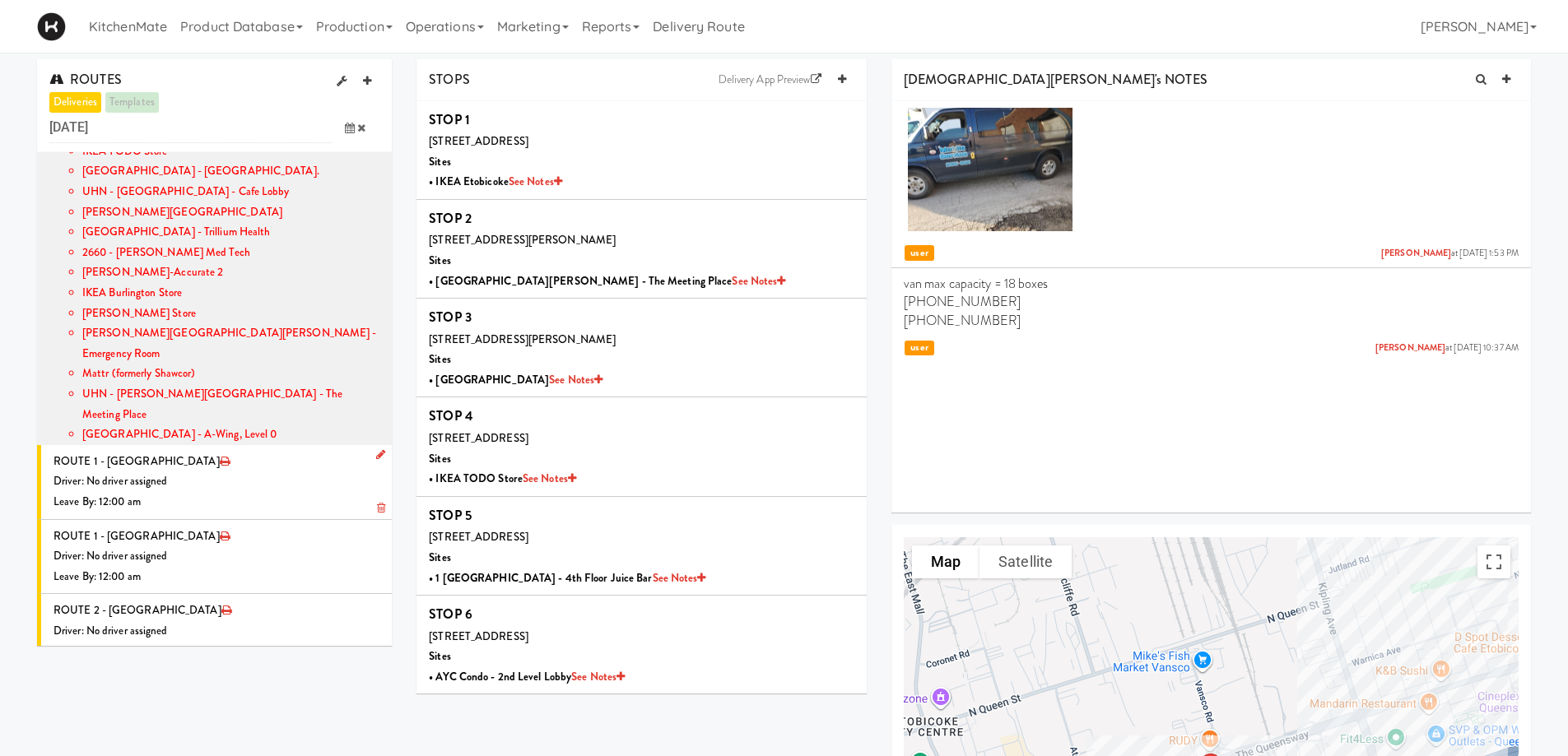
scroll to position [336, 0]
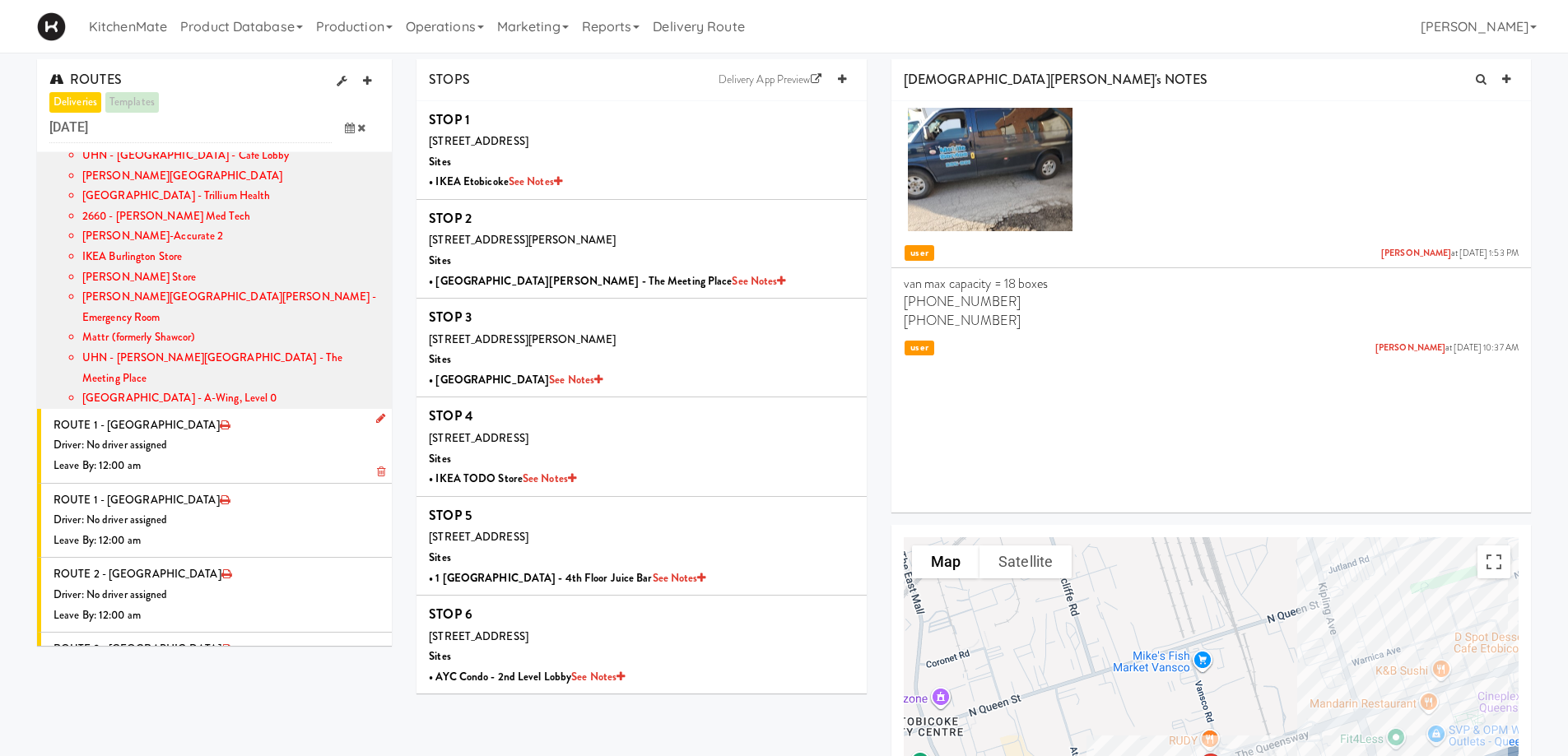
click at [376, 413] on icon at bounding box center [381, 418] width 9 height 11
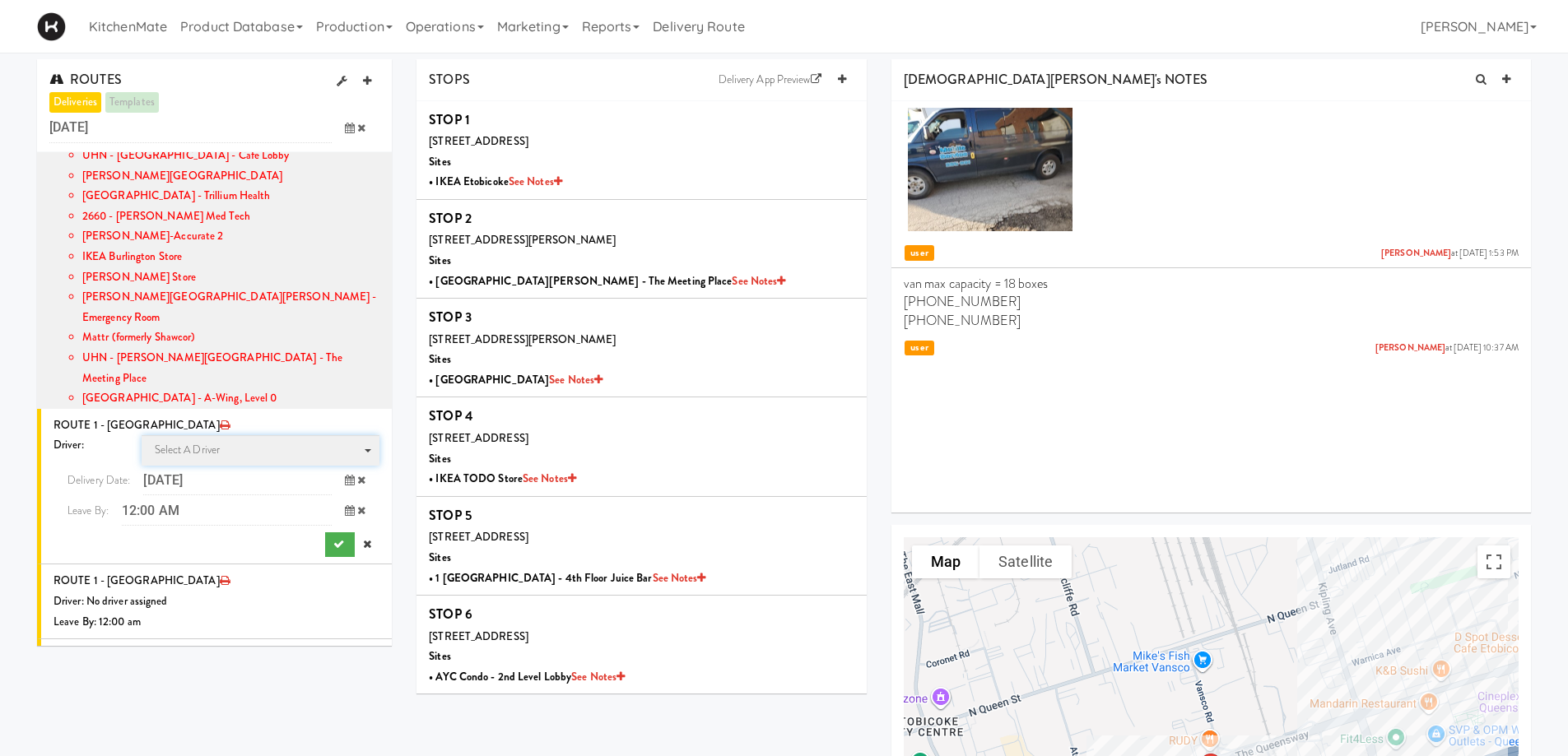
click at [217, 435] on span "Select a driver Select a driver" at bounding box center [261, 450] width 238 height 31
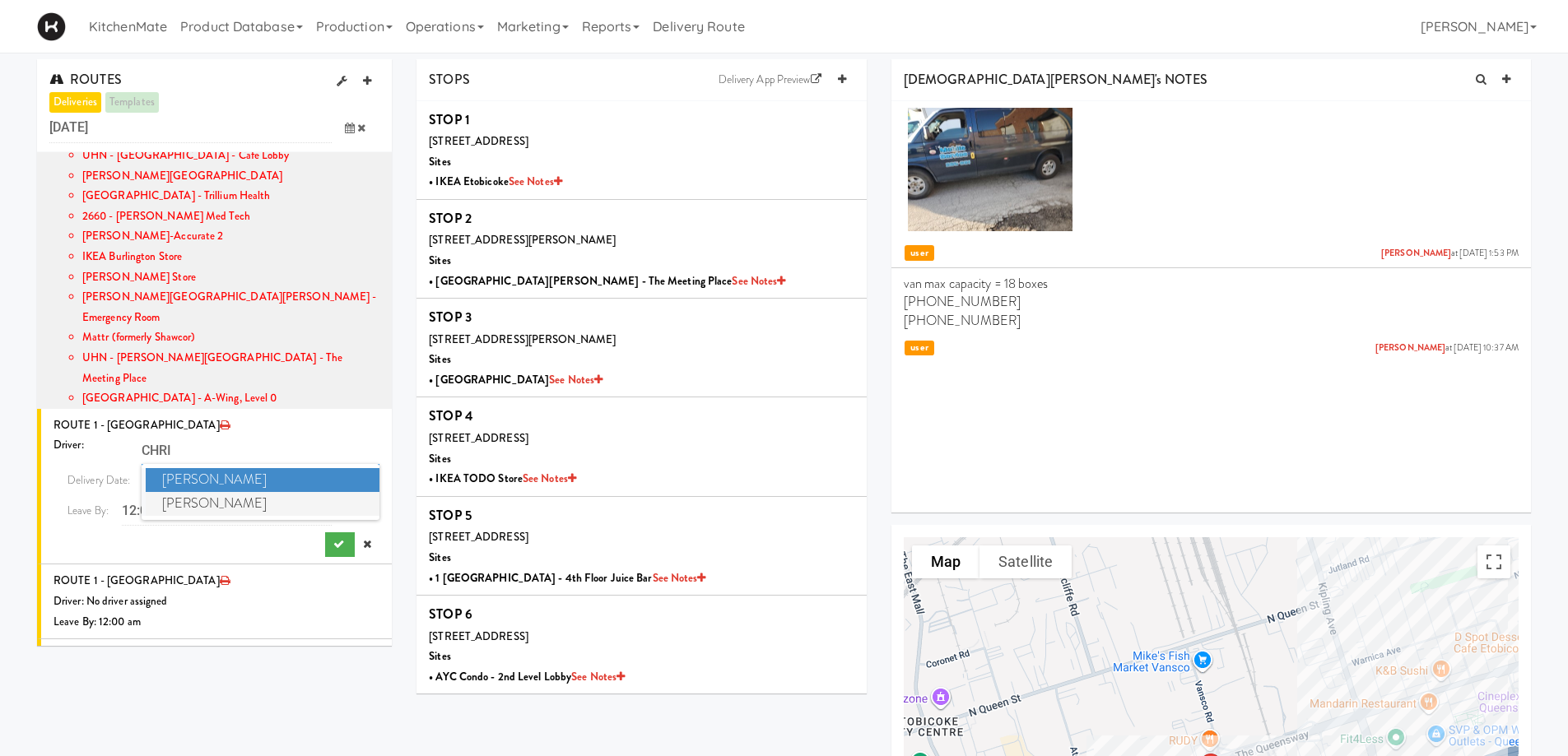
type input "CHRI"
click at [232, 492] on span "Christopher Solomon" at bounding box center [262, 504] width 234 height 24
click at [185, 495] on input "12:00 AM" at bounding box center [227, 511] width 210 height 31
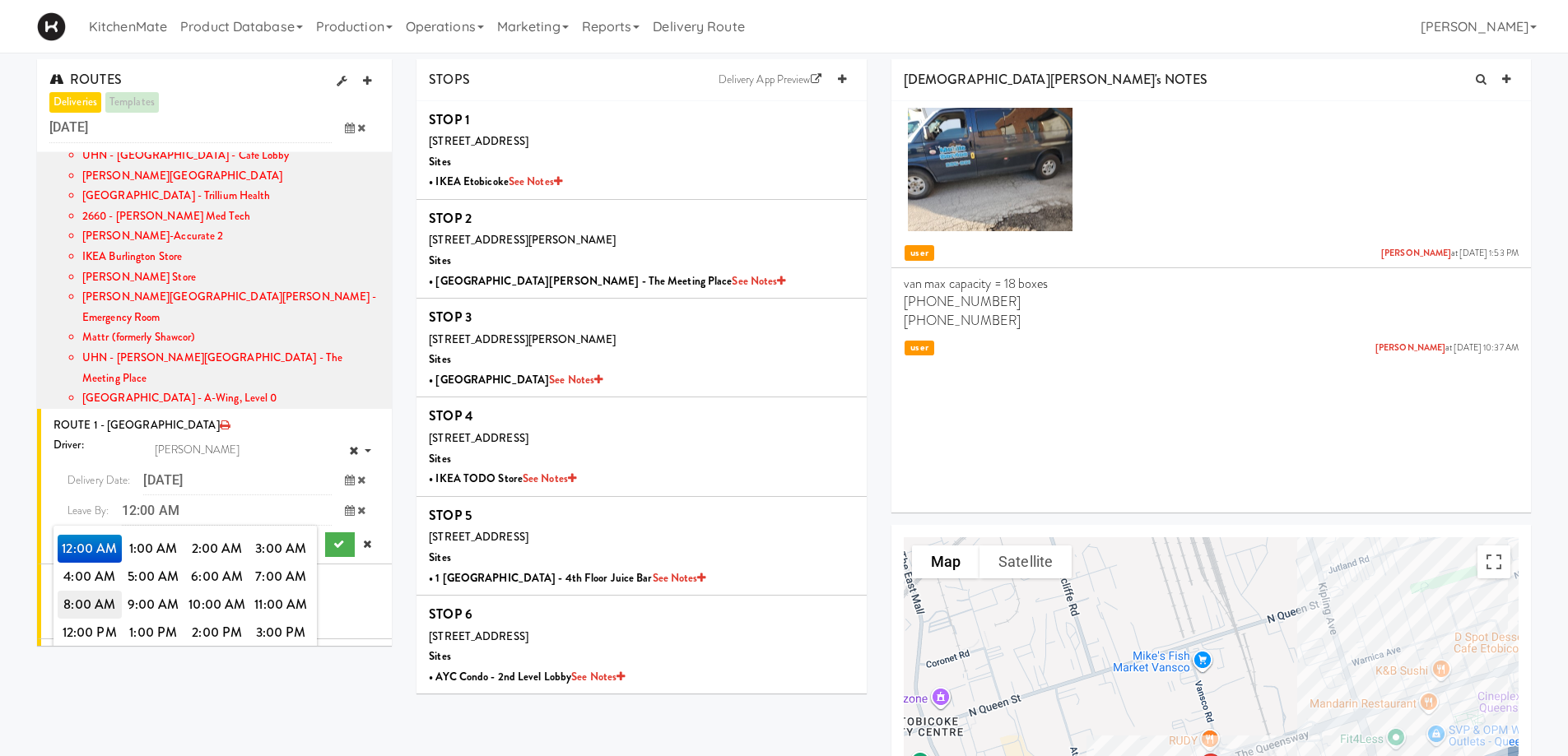
click at [68, 591] on span "8:00 AM" at bounding box center [89, 604] width 64 height 28
click at [85, 535] on span "8:00 AM" at bounding box center [89, 548] width 64 height 28
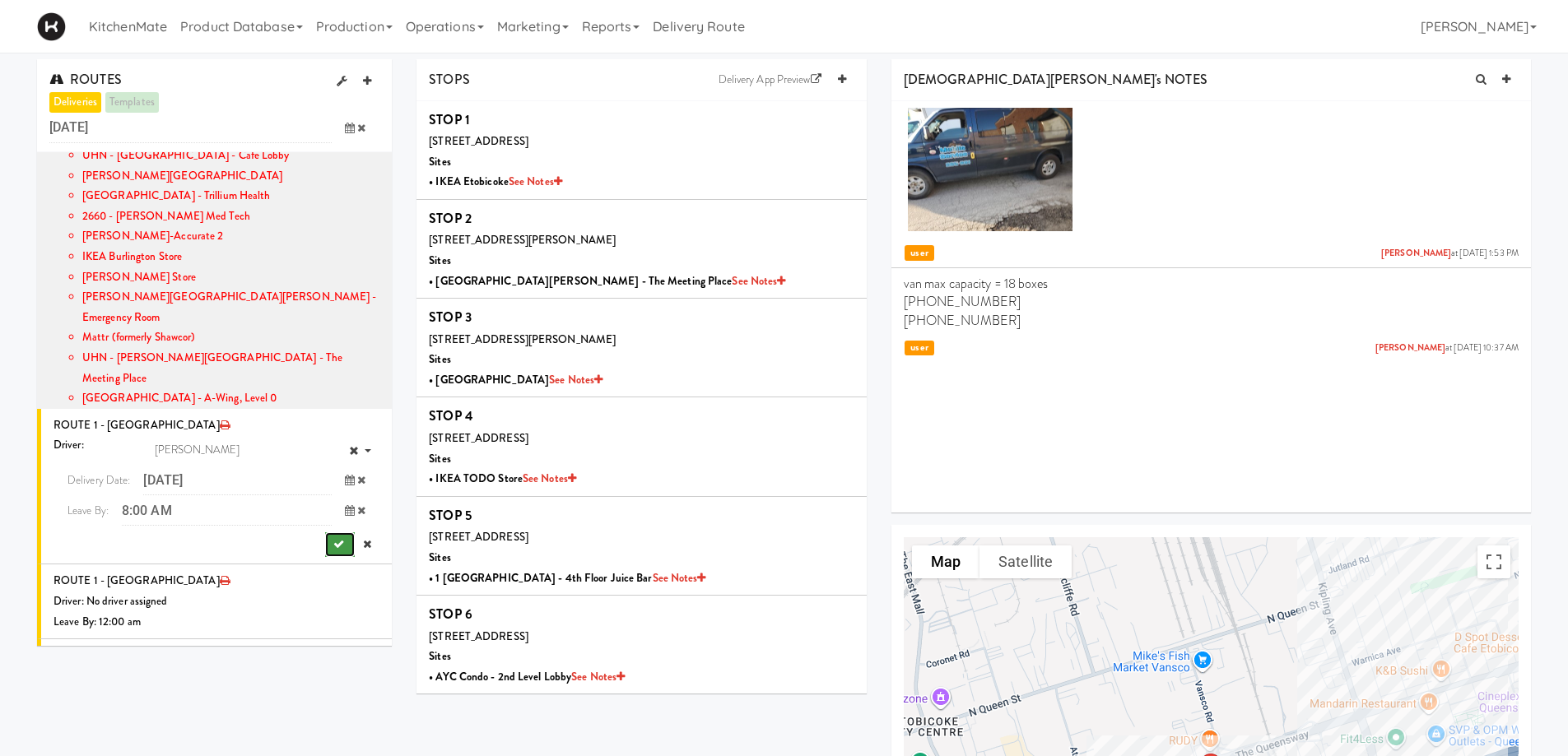
click at [330, 532] on button "submit" at bounding box center [340, 544] width 30 height 25
click at [333, 539] on icon "submit" at bounding box center [338, 544] width 11 height 11
click at [363, 539] on icon at bounding box center [367, 544] width 9 height 11
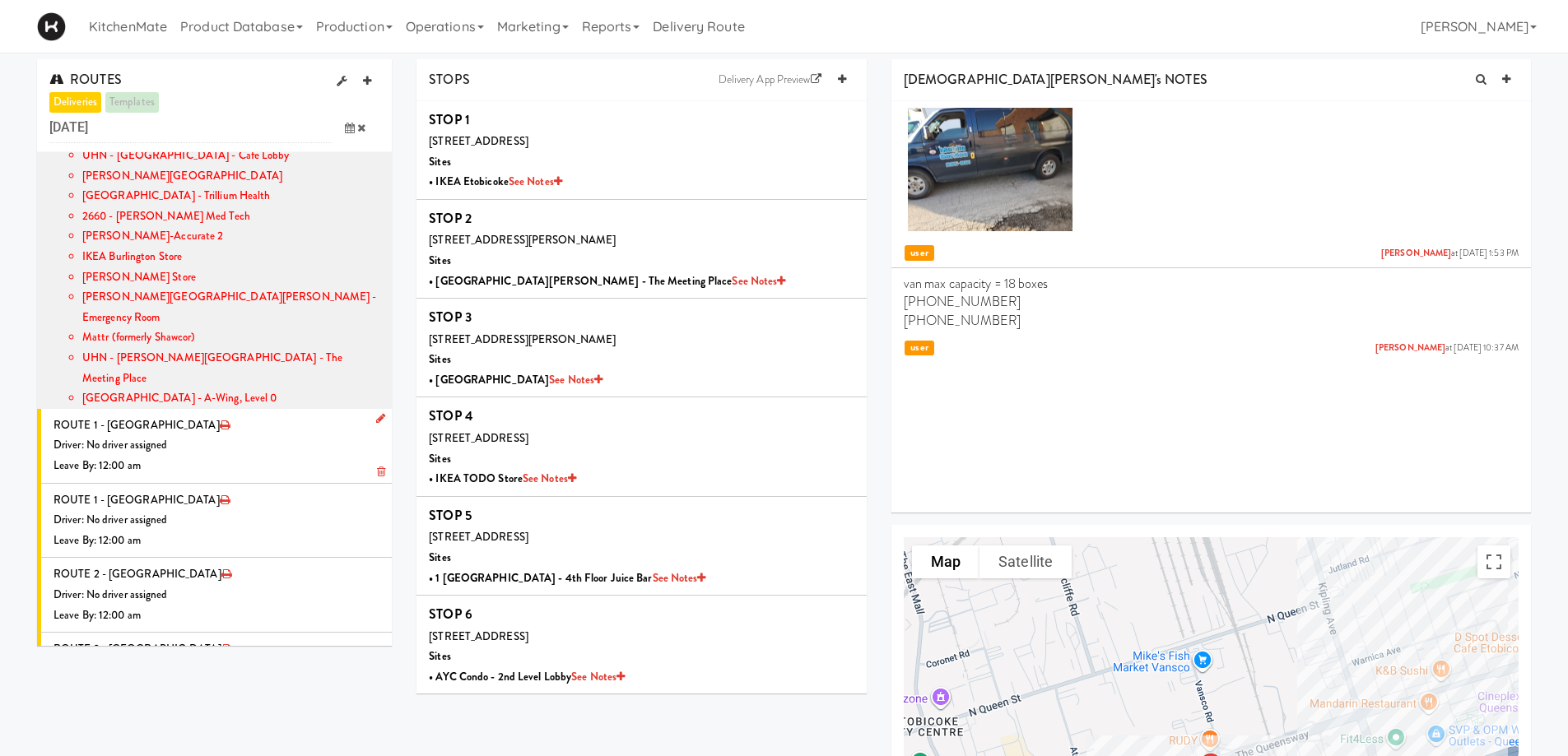
click at [377, 467] on icon at bounding box center [382, 472] width 9 height 11
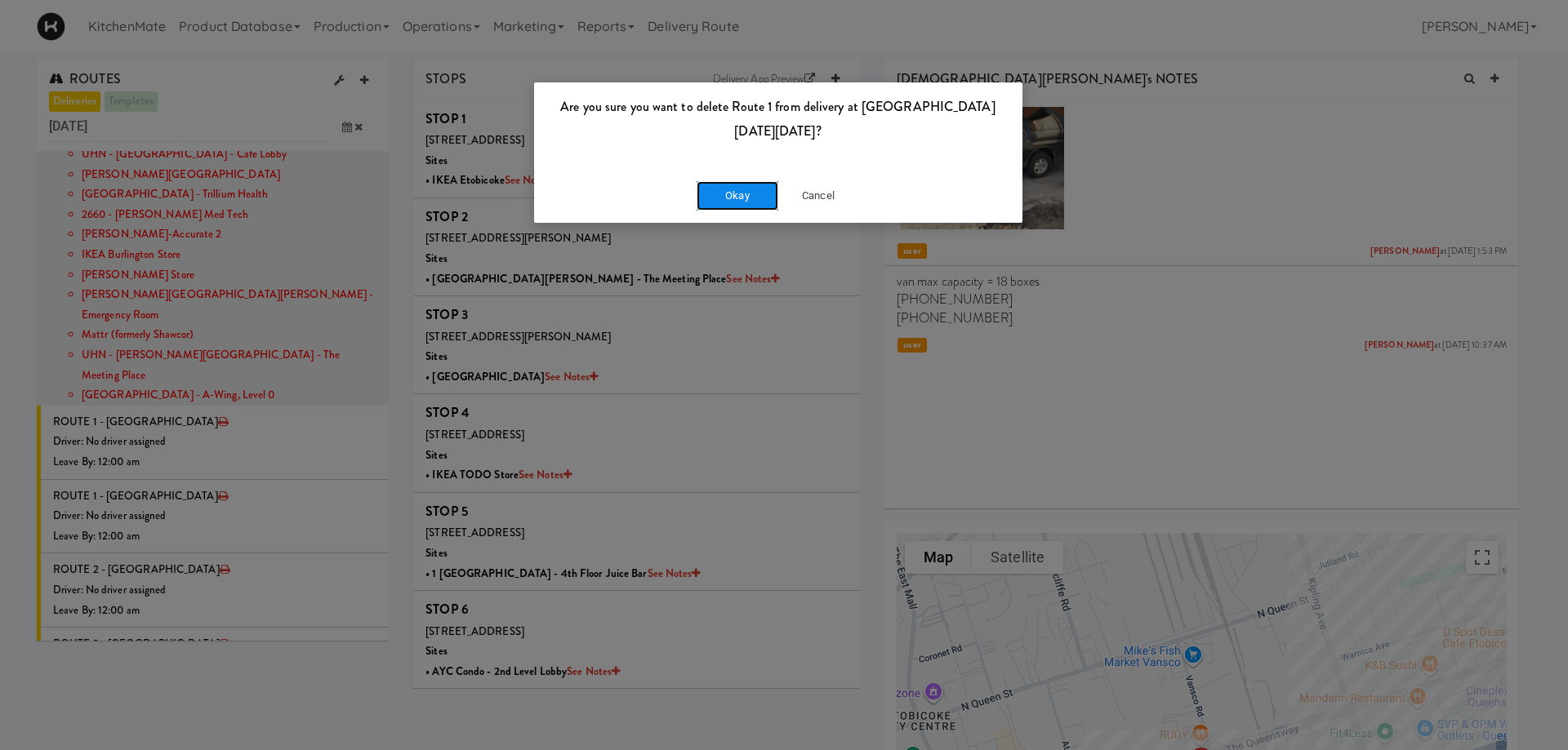
click at [743, 199] on button "Okay" at bounding box center [737, 196] width 82 height 30
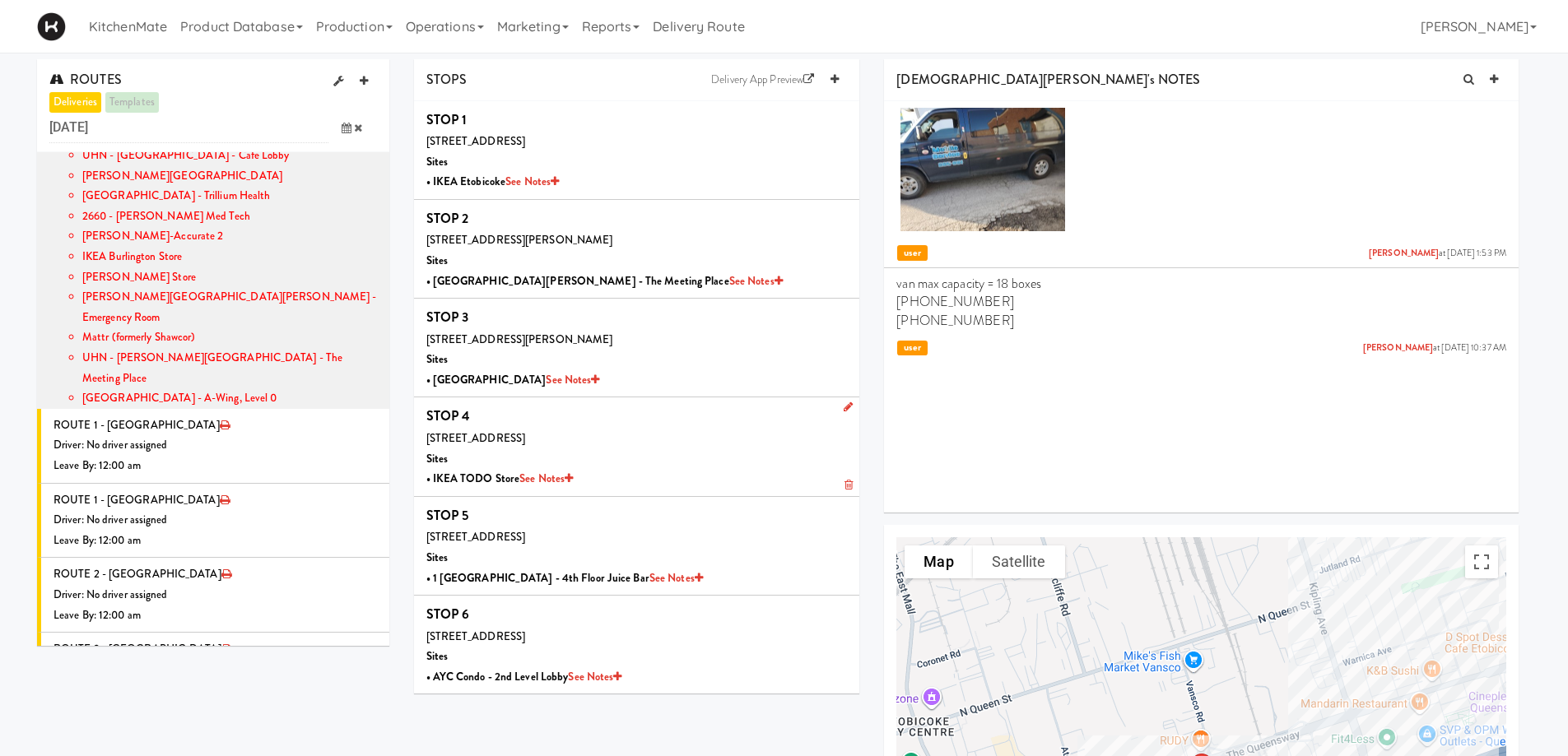
scroll to position [262, 0]
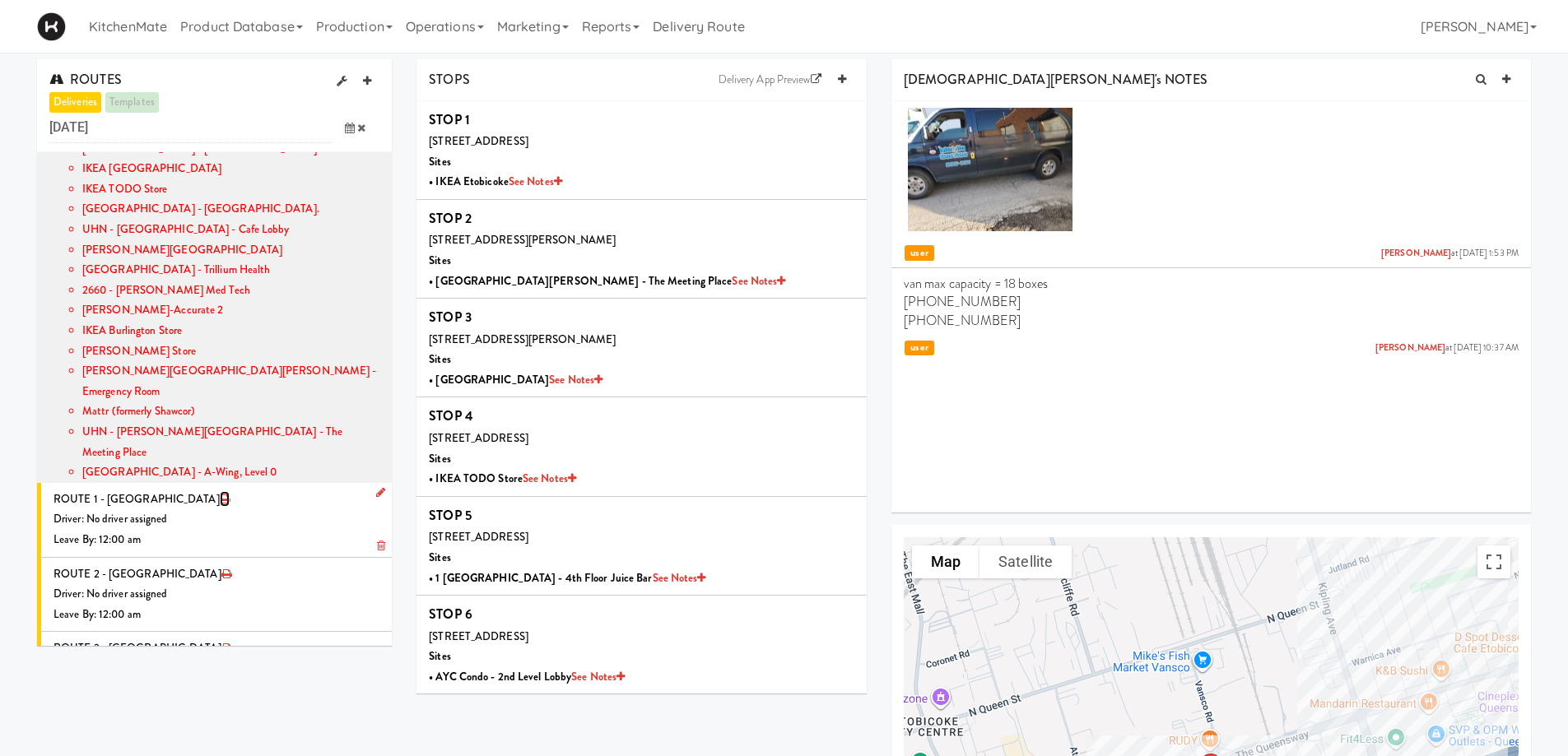
click at [220, 494] on icon at bounding box center [225, 499] width 10 height 11
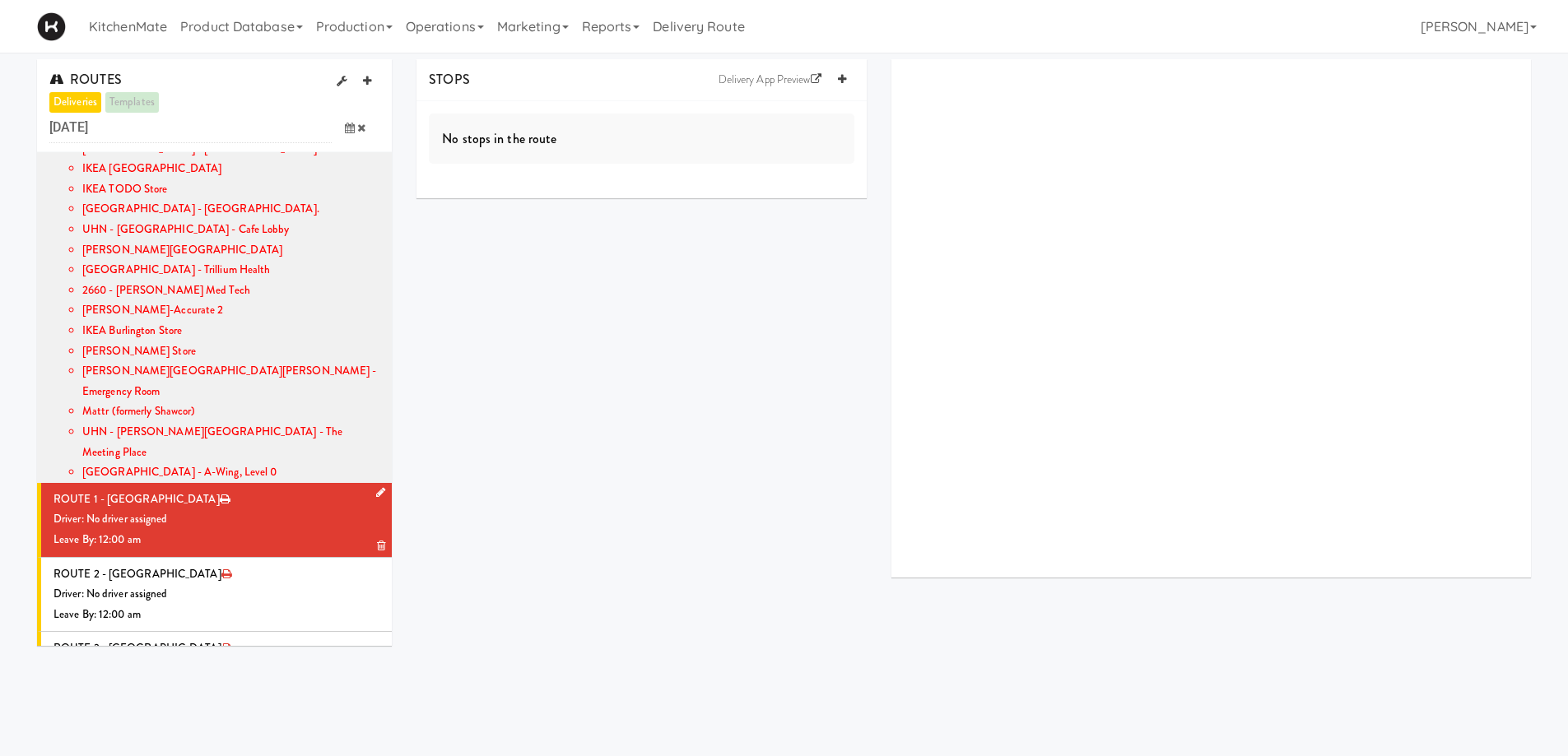
click at [376, 487] on icon at bounding box center [381, 492] width 9 height 11
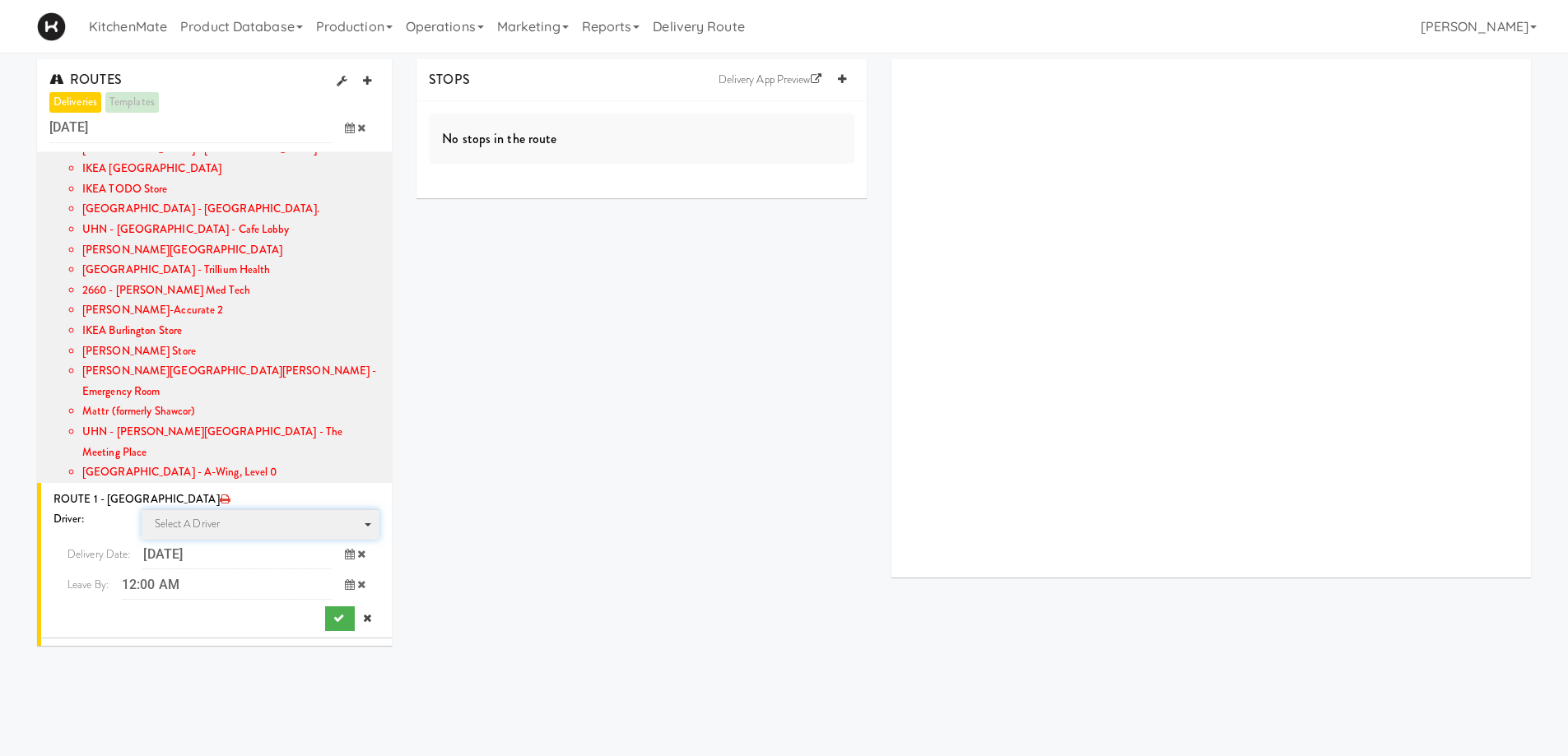
click at [238, 509] on span "Select a driver Select a driver" at bounding box center [261, 524] width 238 height 31
type input "CHRIS"
click at [182, 566] on span "Christopher Solomon" at bounding box center [262, 578] width 234 height 24
click at [257, 570] on input "12:00 AM" at bounding box center [227, 585] width 210 height 31
click at [80, 656] on span "8:00 AM" at bounding box center [89, 679] width 64 height 28
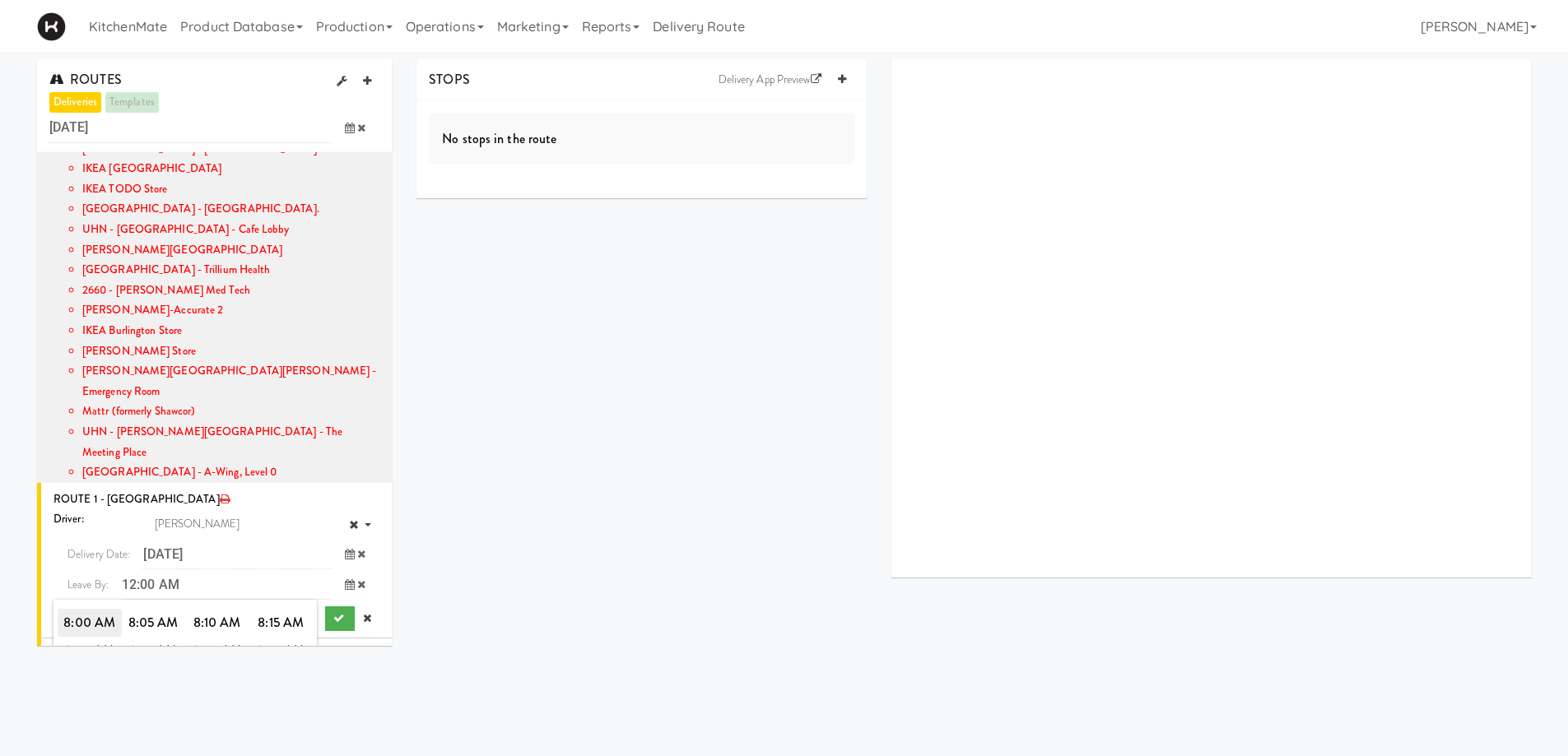
drag, startPoint x: 84, startPoint y: 558, endPoint x: 98, endPoint y: 557, distance: 14.0
click at [85, 609] on span "8:00 AM" at bounding box center [89, 622] width 64 height 28
click at [333, 613] on icon "submit" at bounding box center [338, 618] width 11 height 11
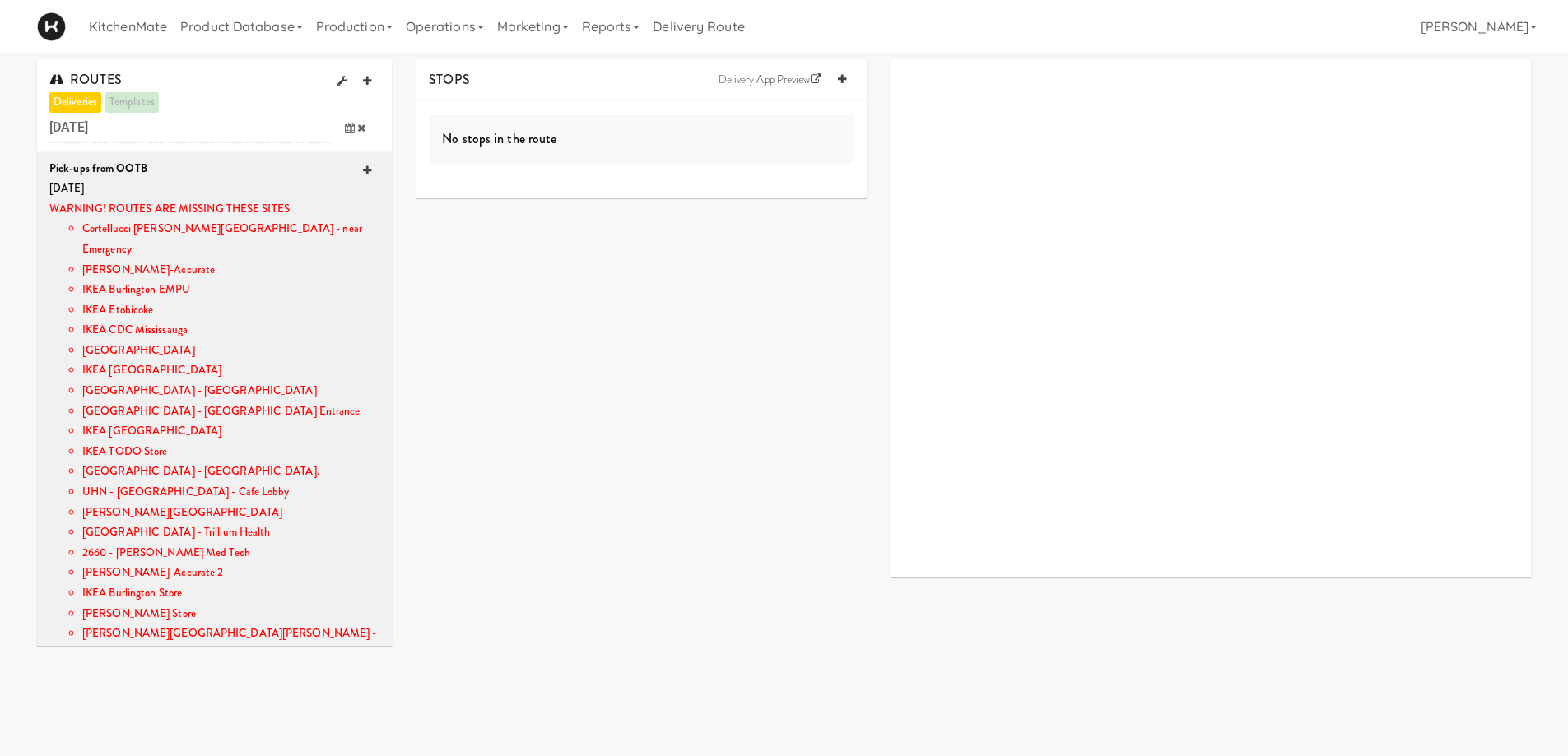
click at [363, 169] on icon at bounding box center [367, 170] width 9 height 11
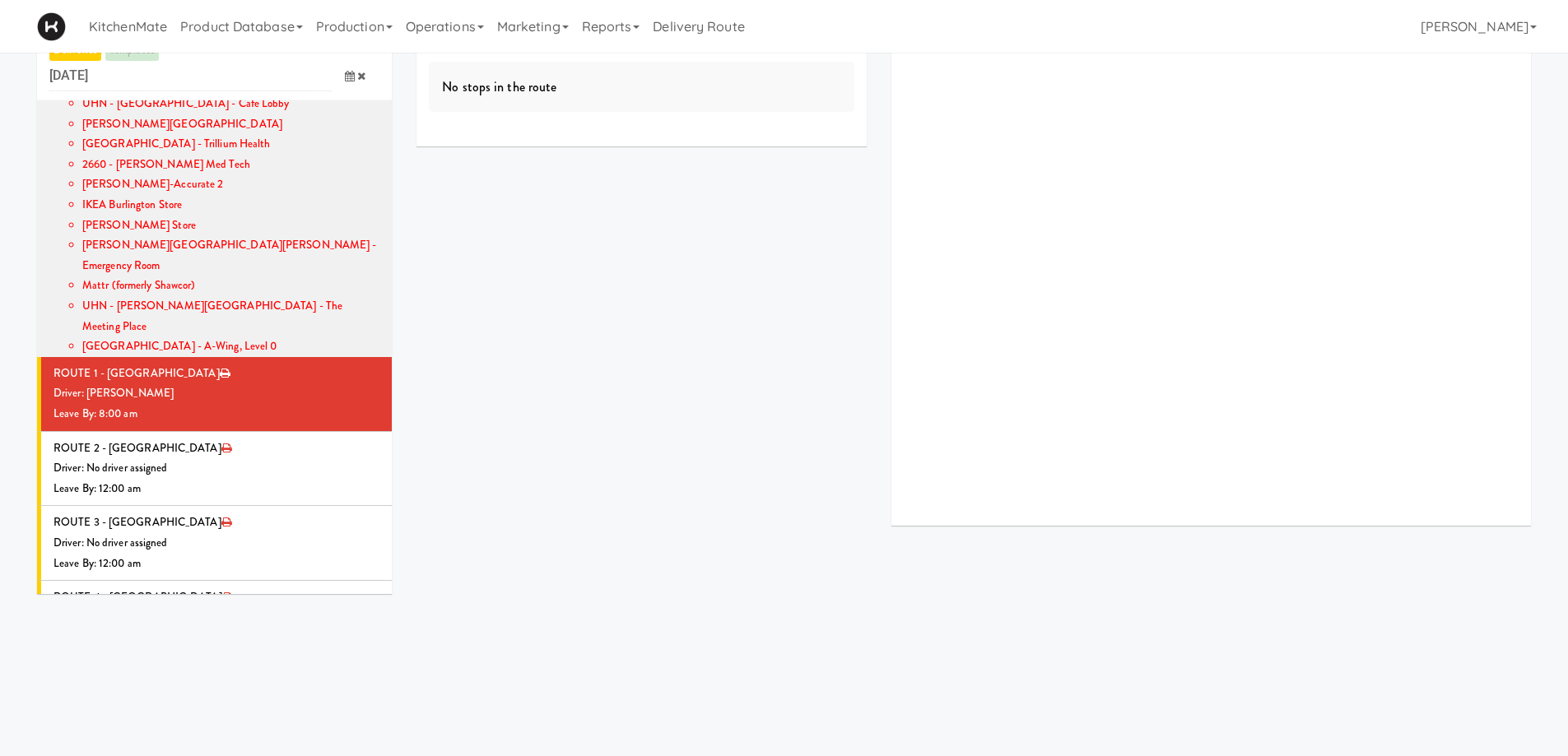
scroll to position [53, 0]
click at [328, 404] on div "Leave By: 8:00 am" at bounding box center [216, 414] width 326 height 20
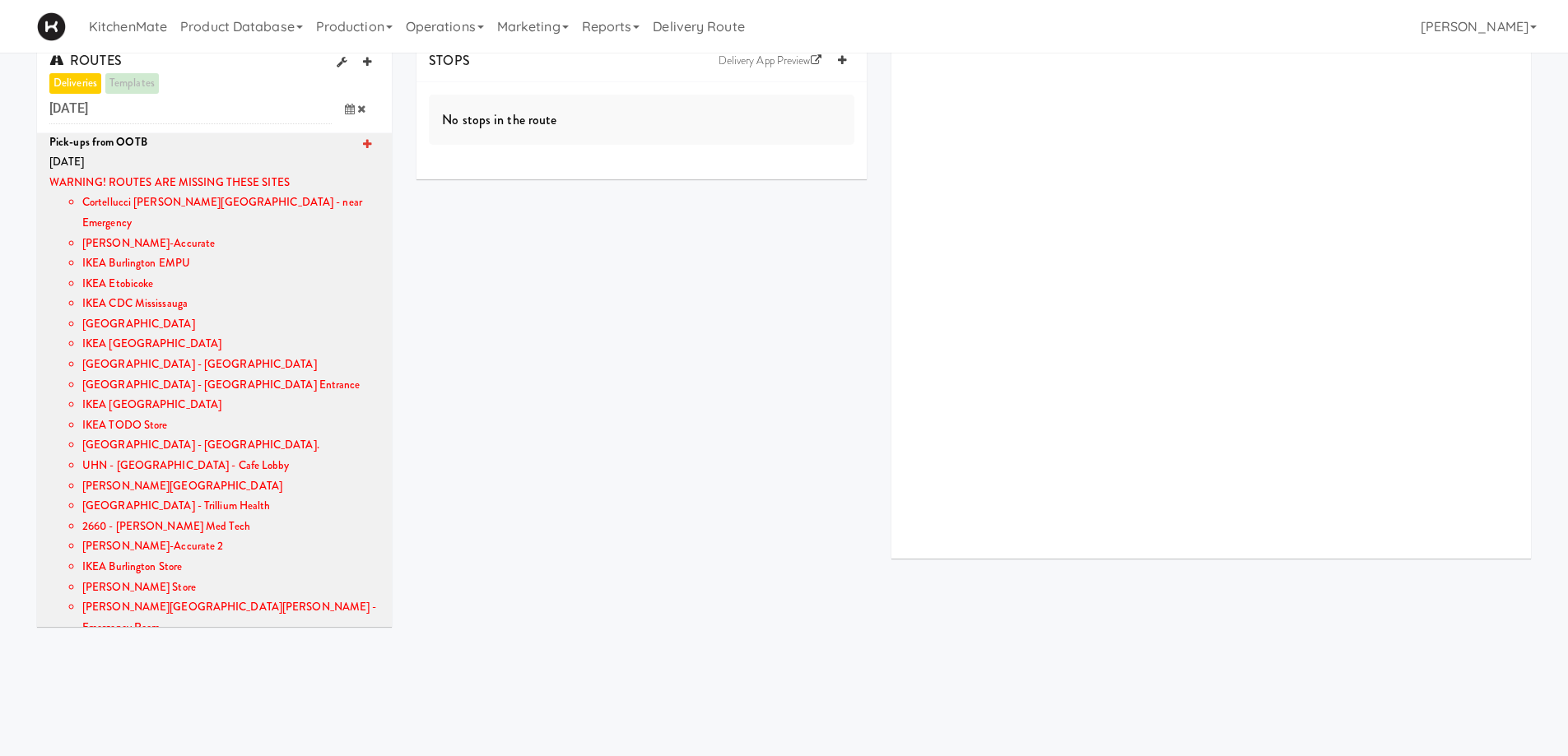
scroll to position [0, 0]
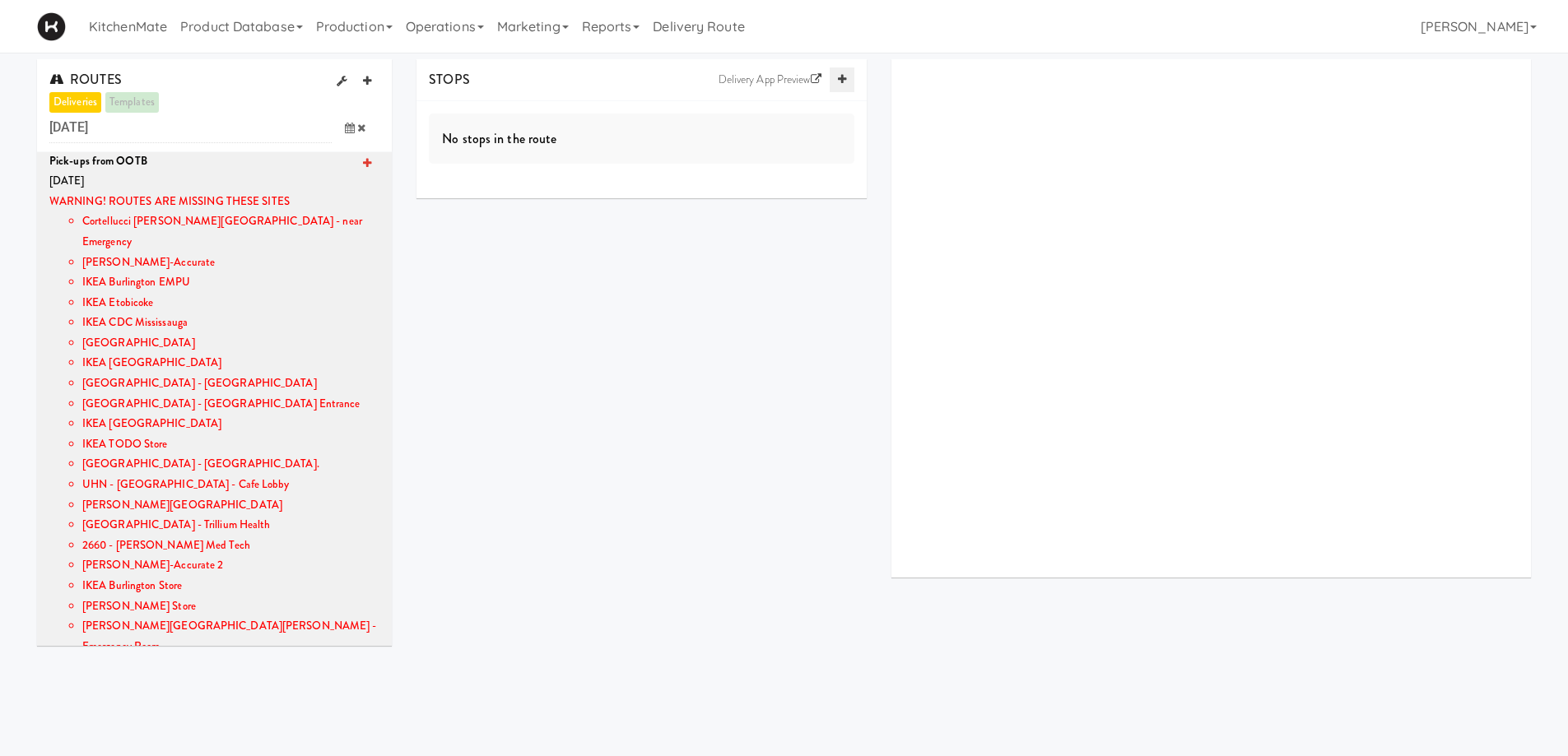
click at [842, 80] on icon at bounding box center [842, 79] width 9 height 11
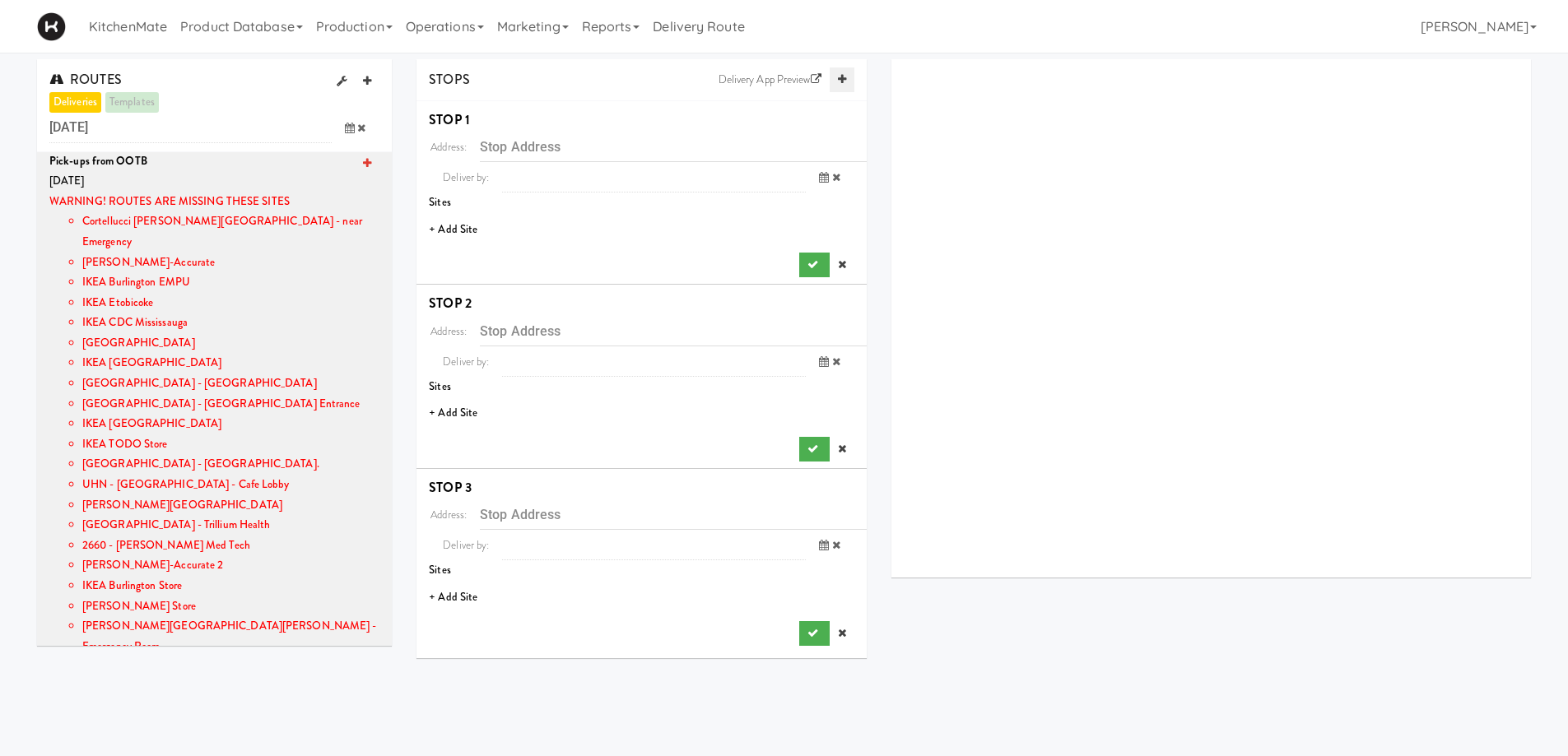
click at [842, 80] on icon at bounding box center [842, 79] width 9 height 11
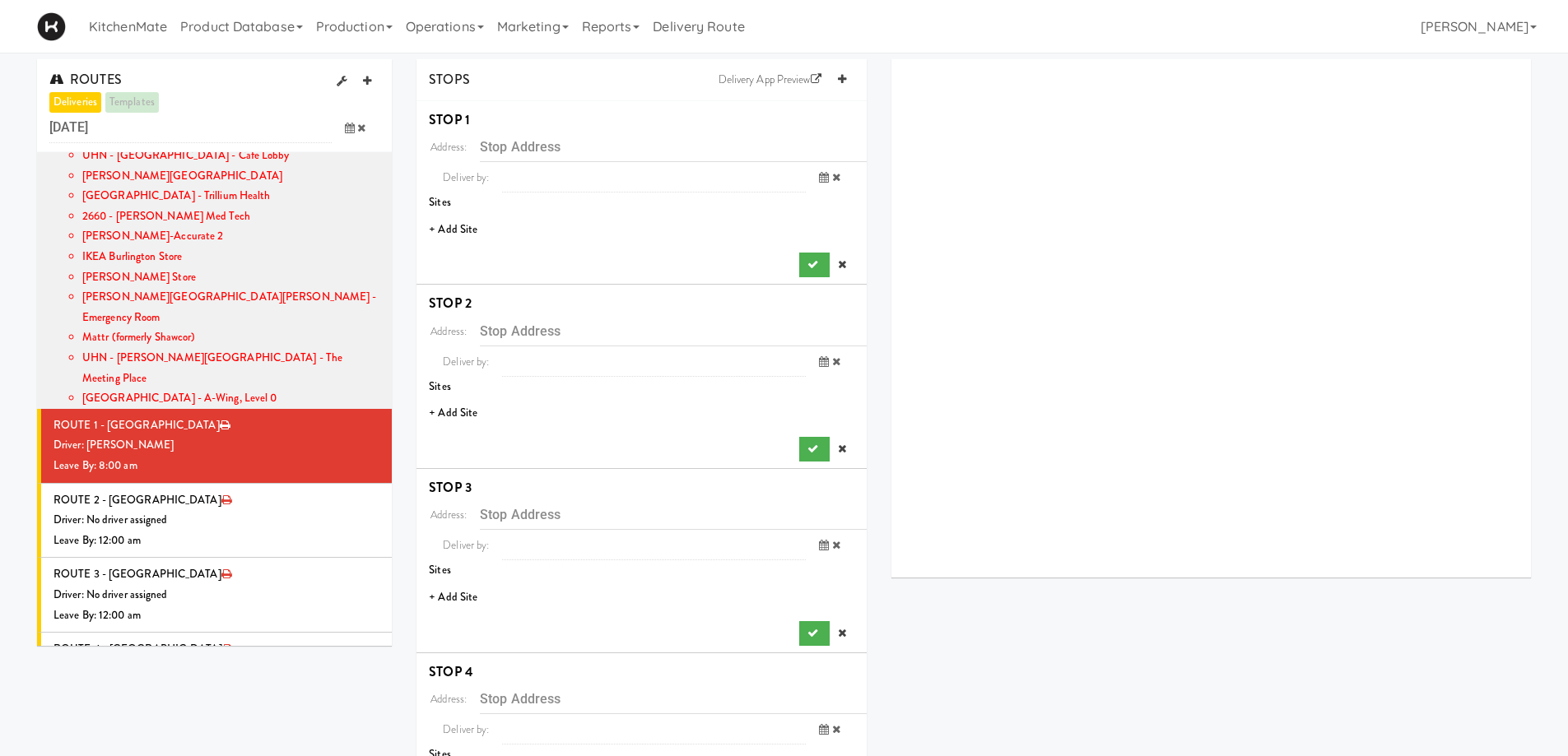
click at [467, 226] on li "+ Add Site" at bounding box center [641, 230] width 451 height 34
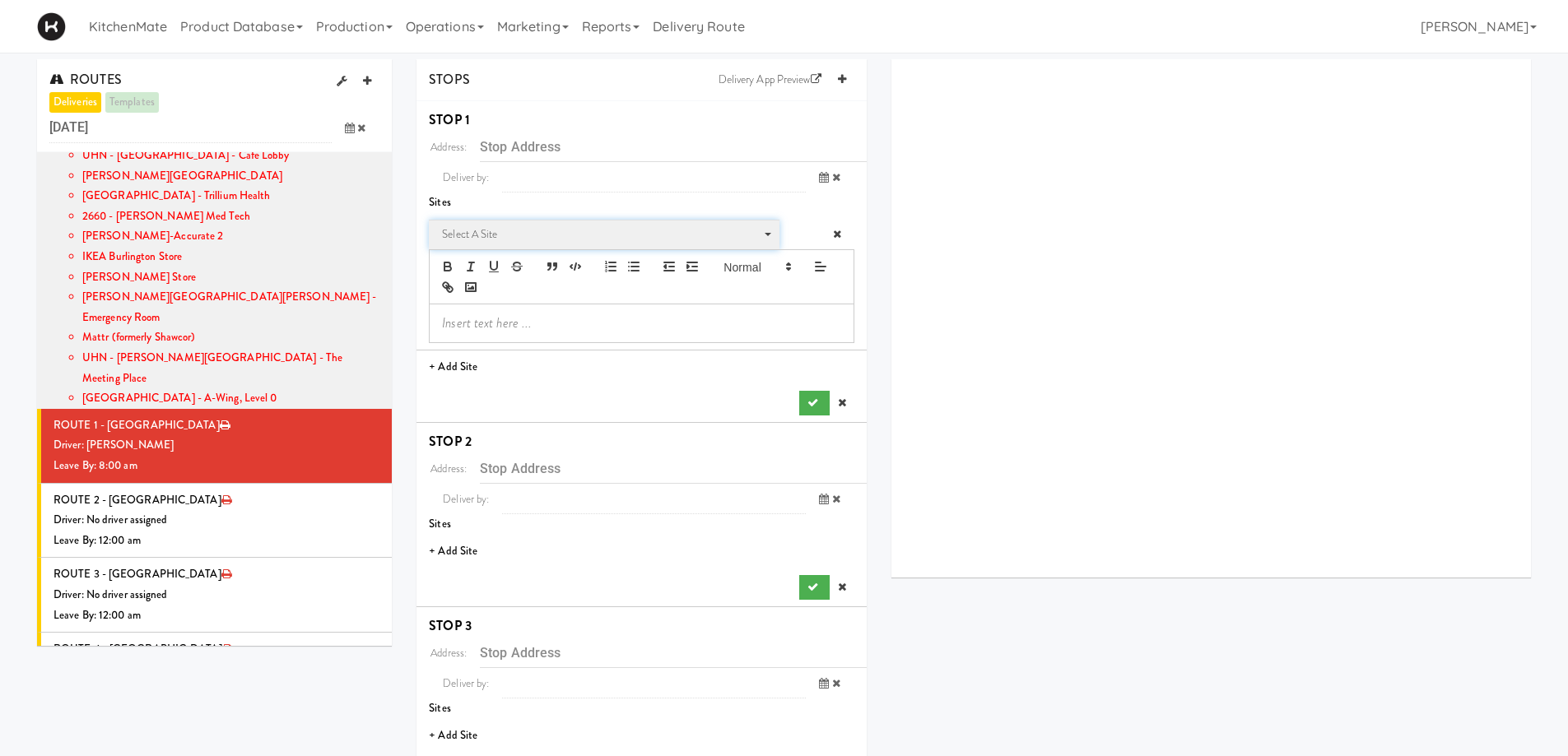
click at [510, 243] on span "Select a site" at bounding box center [598, 234] width 313 height 20
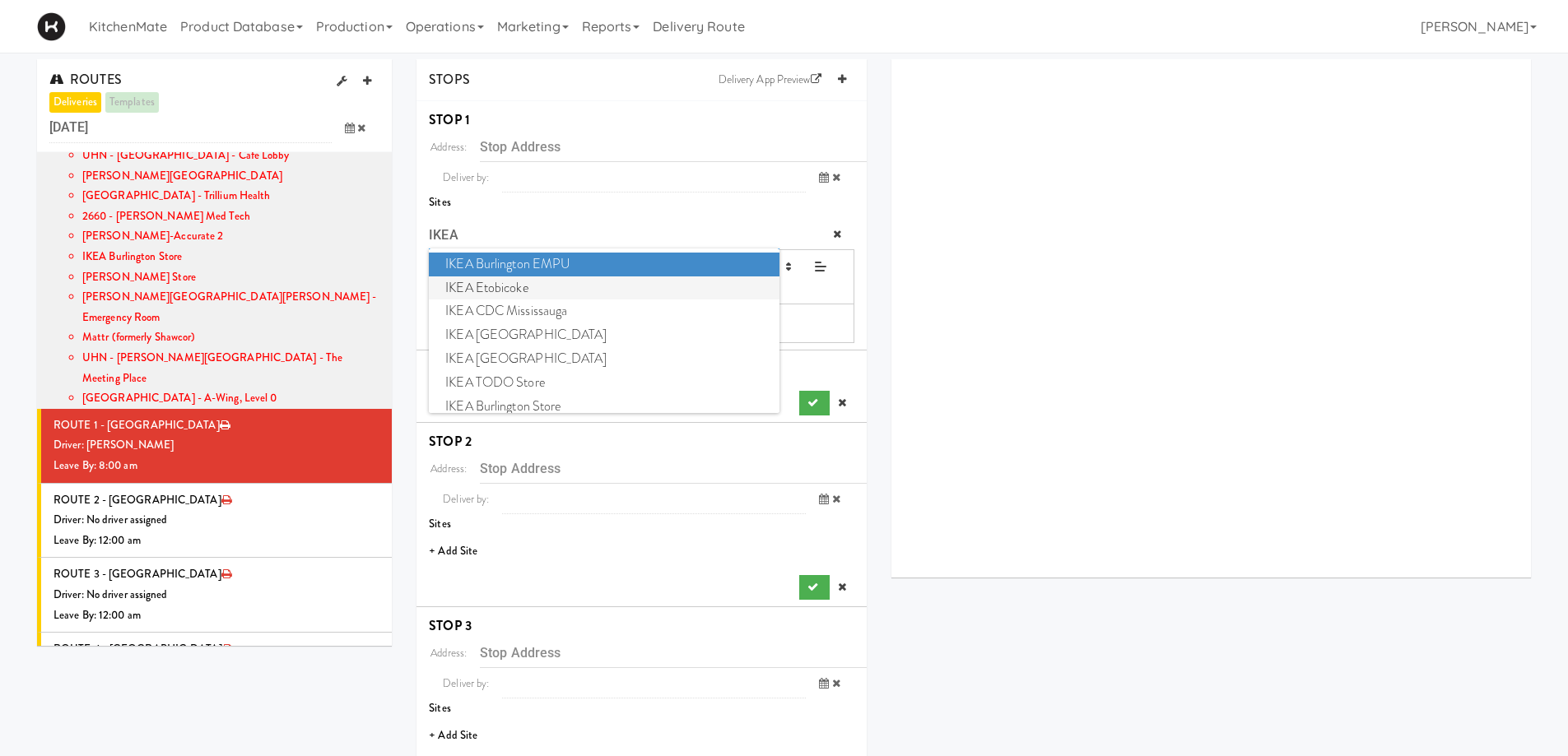
type input "IKEA"
click at [510, 289] on span "IKEA Etobicoke" at bounding box center [604, 289] width 350 height 24
type input "[STREET_ADDRESS]"
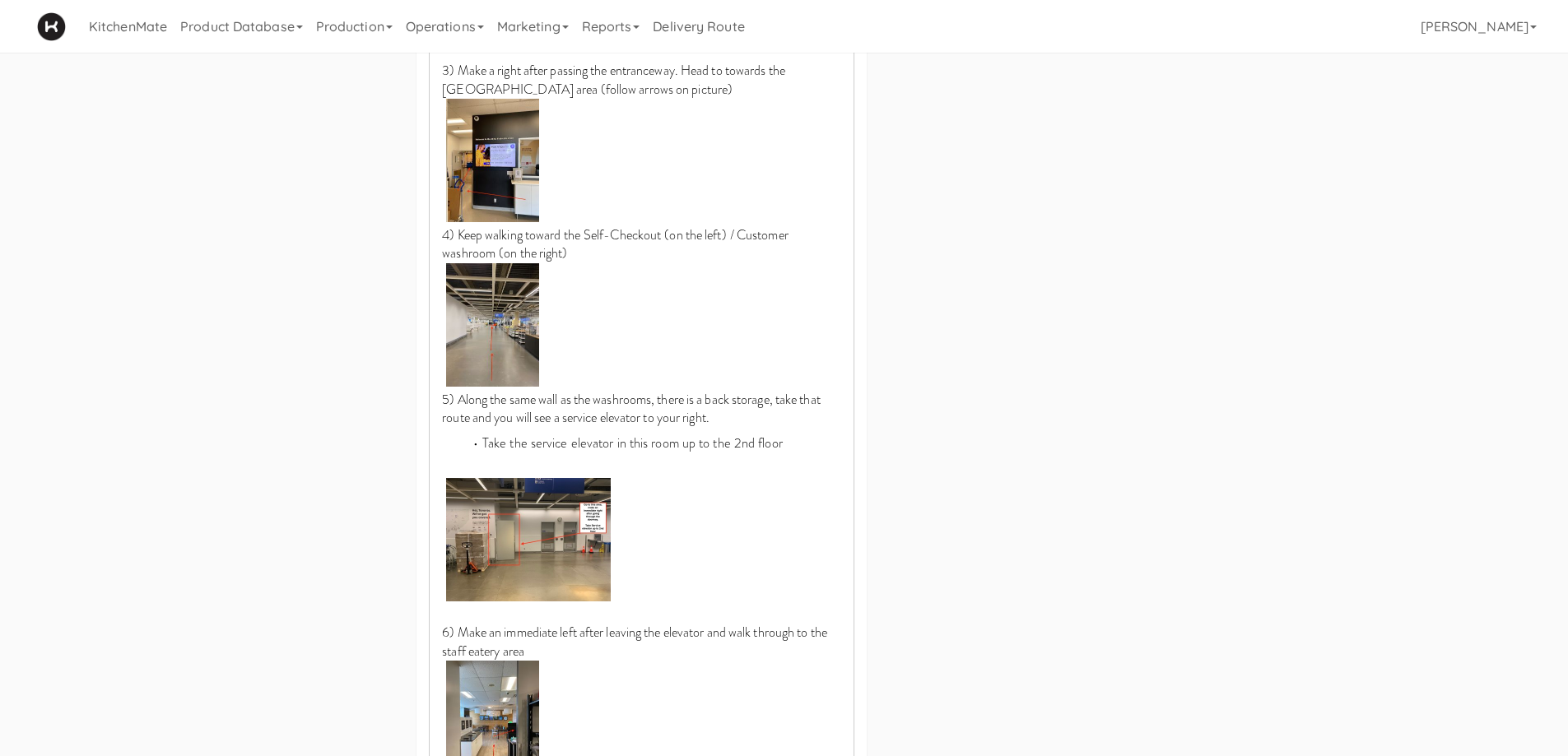
scroll to position [1152, 0]
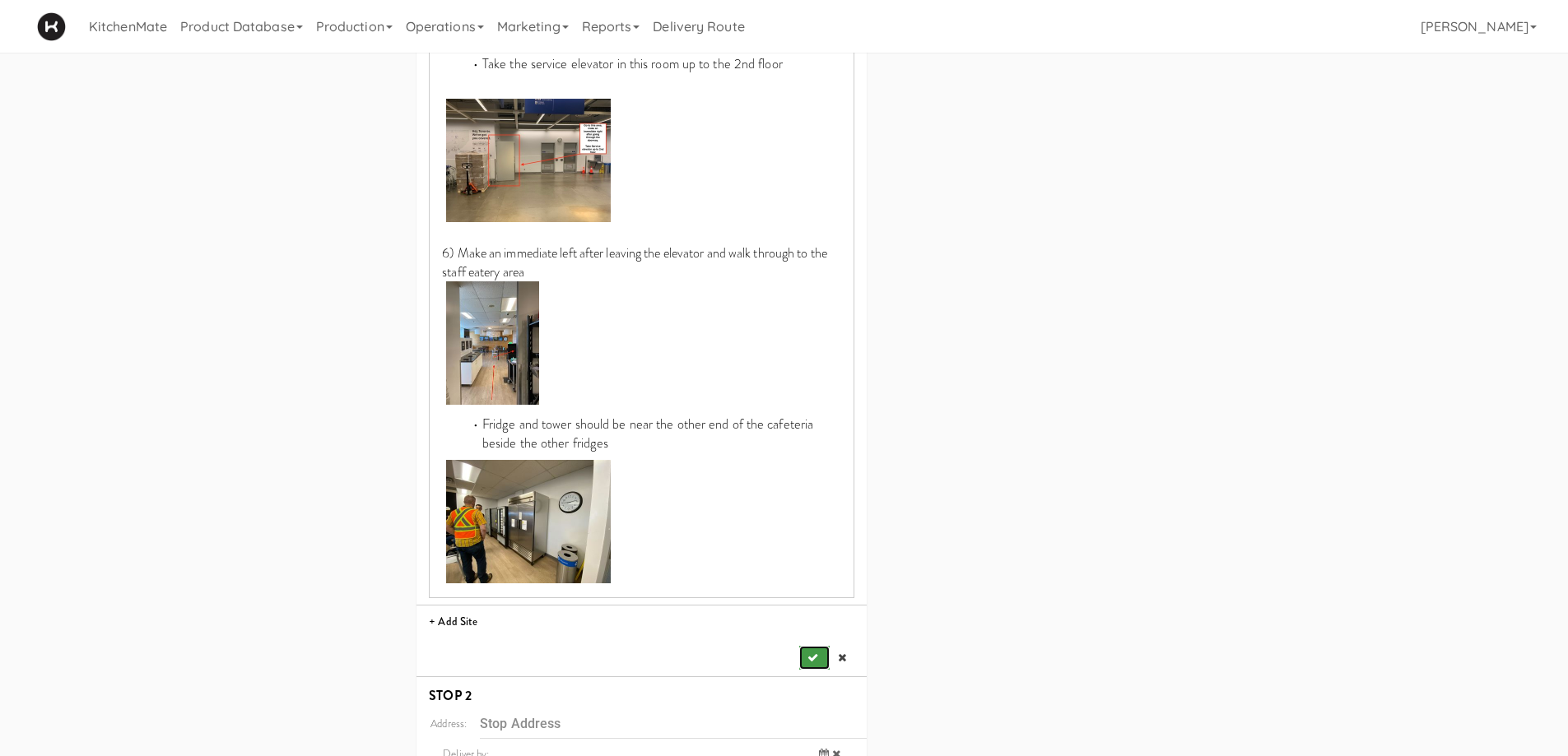
click at [814, 652] on icon "submit" at bounding box center [813, 657] width 11 height 11
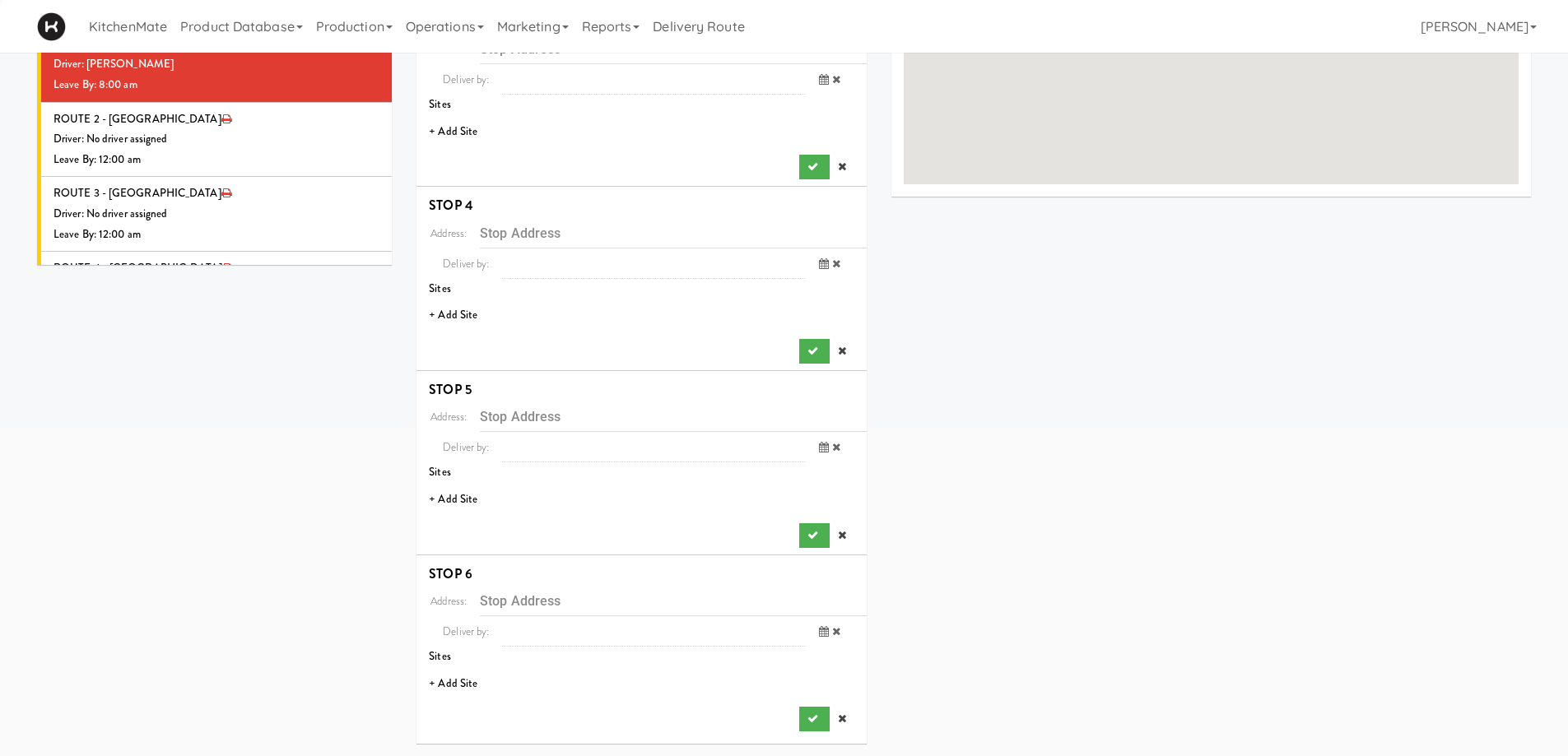
scroll to position [0, 0]
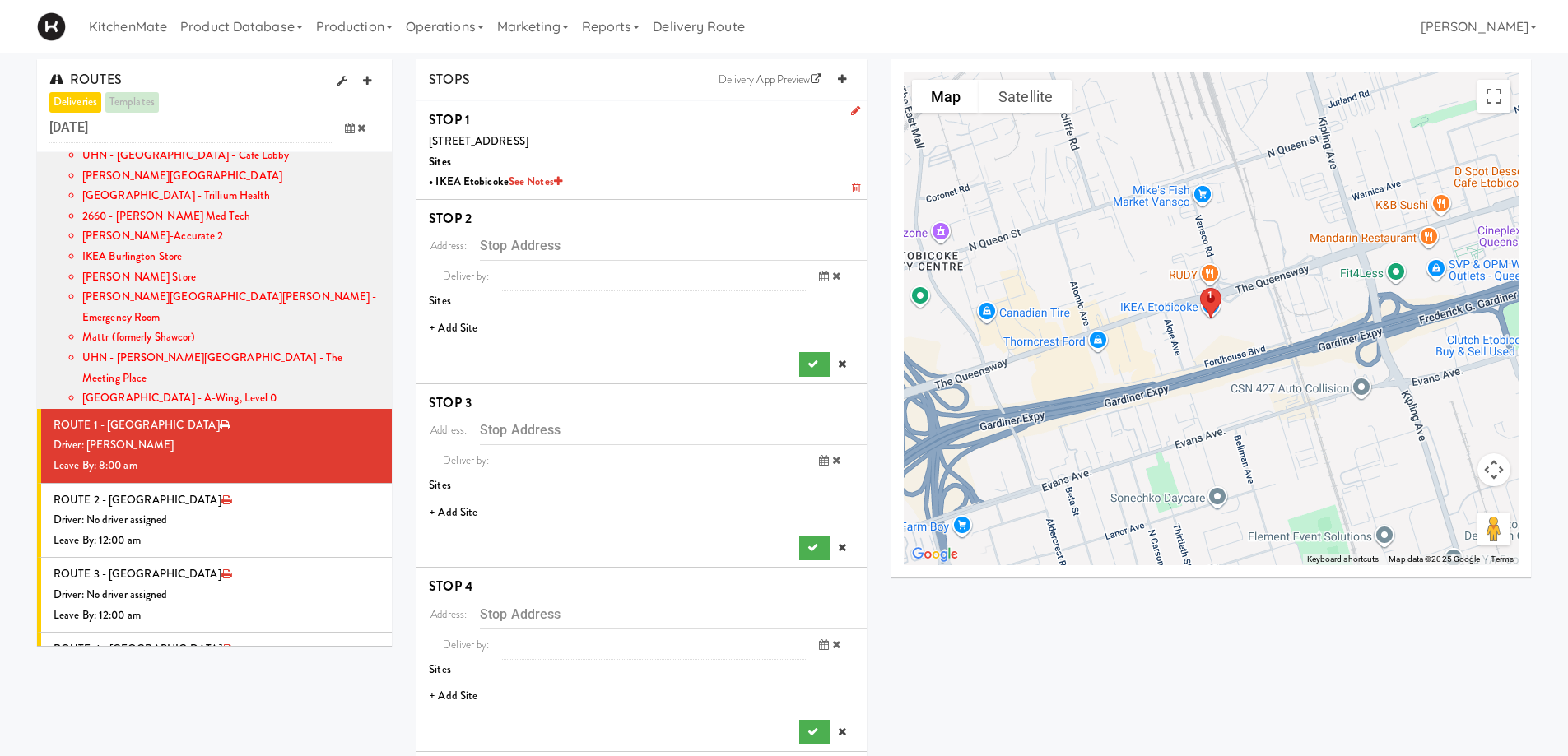
click at [448, 328] on li "+ Add Site" at bounding box center [641, 329] width 451 height 34
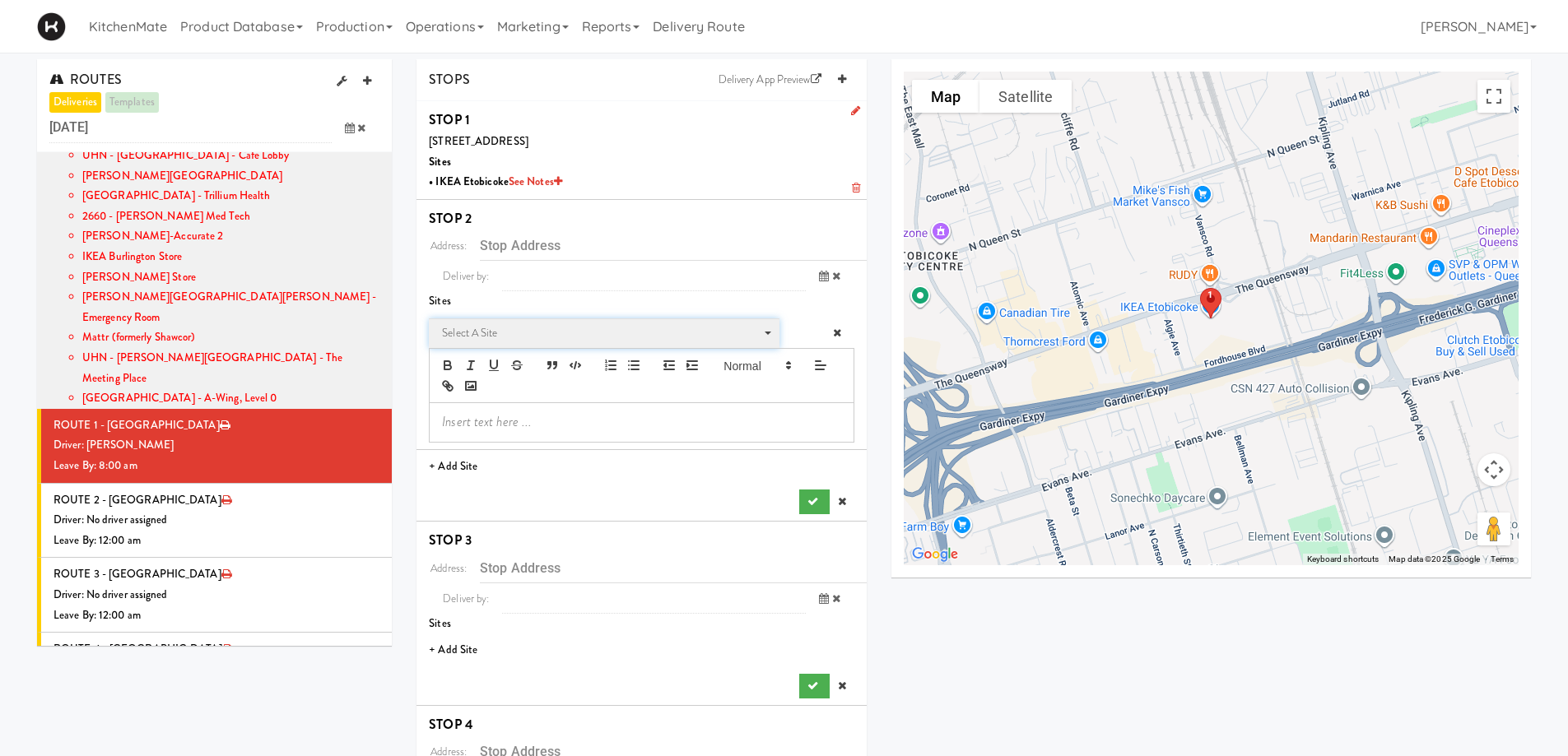
click at [535, 331] on span "Select a site" at bounding box center [598, 333] width 313 height 20
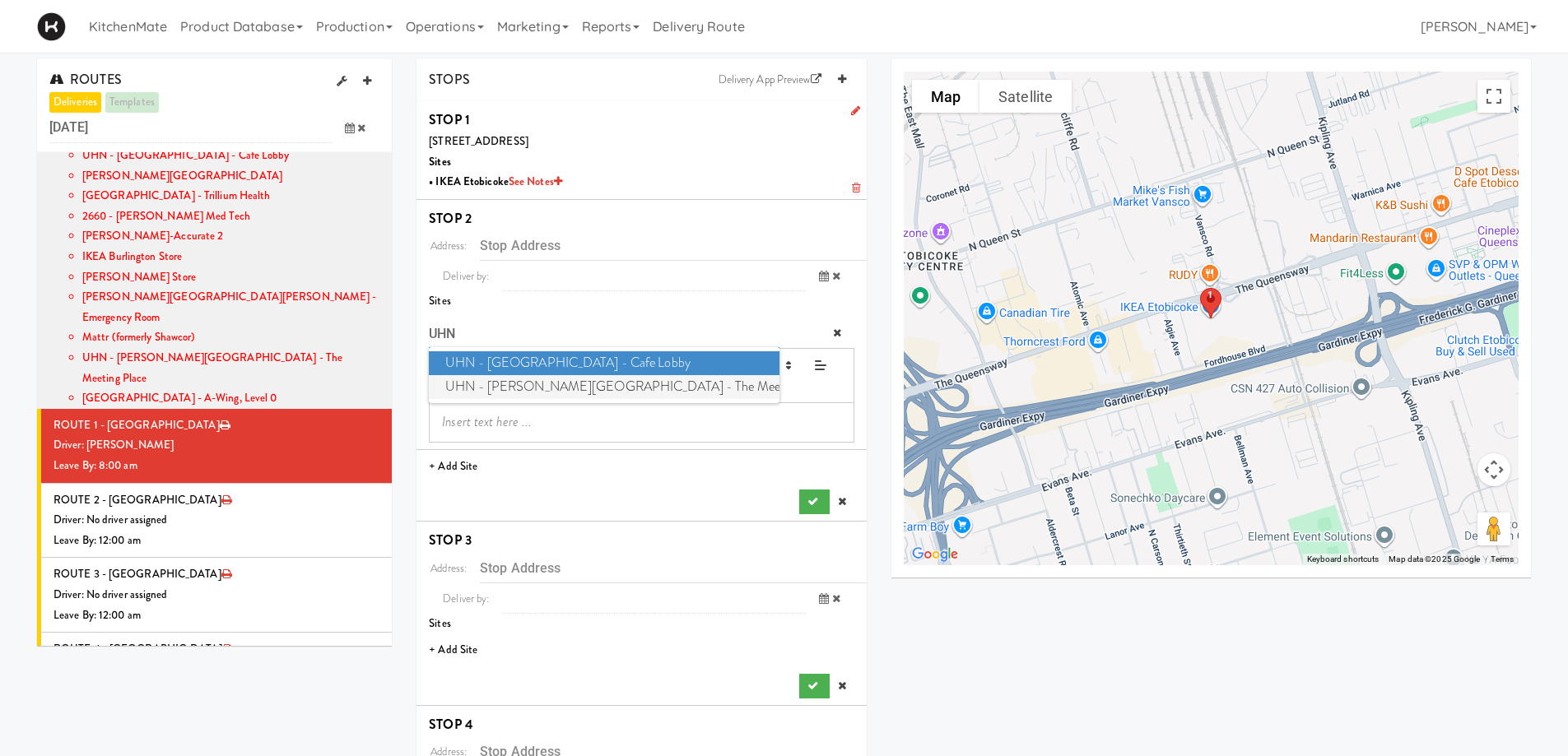
type input "UHN"
click at [559, 380] on span "UHN - Bickle Center - The Meeting Place" at bounding box center [604, 387] width 350 height 24
type input "[STREET_ADDRESS][PERSON_NAME]"
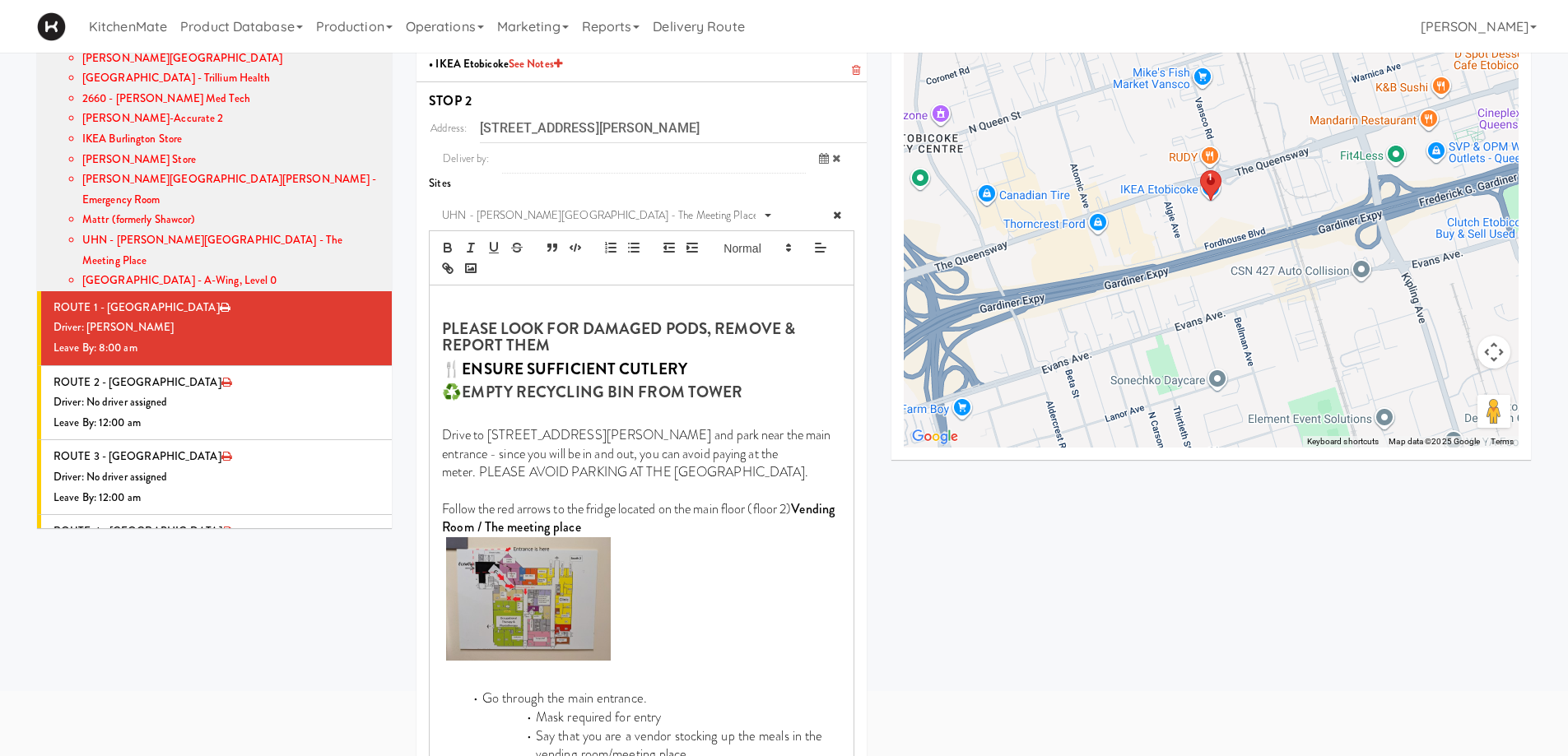
scroll to position [741, 0]
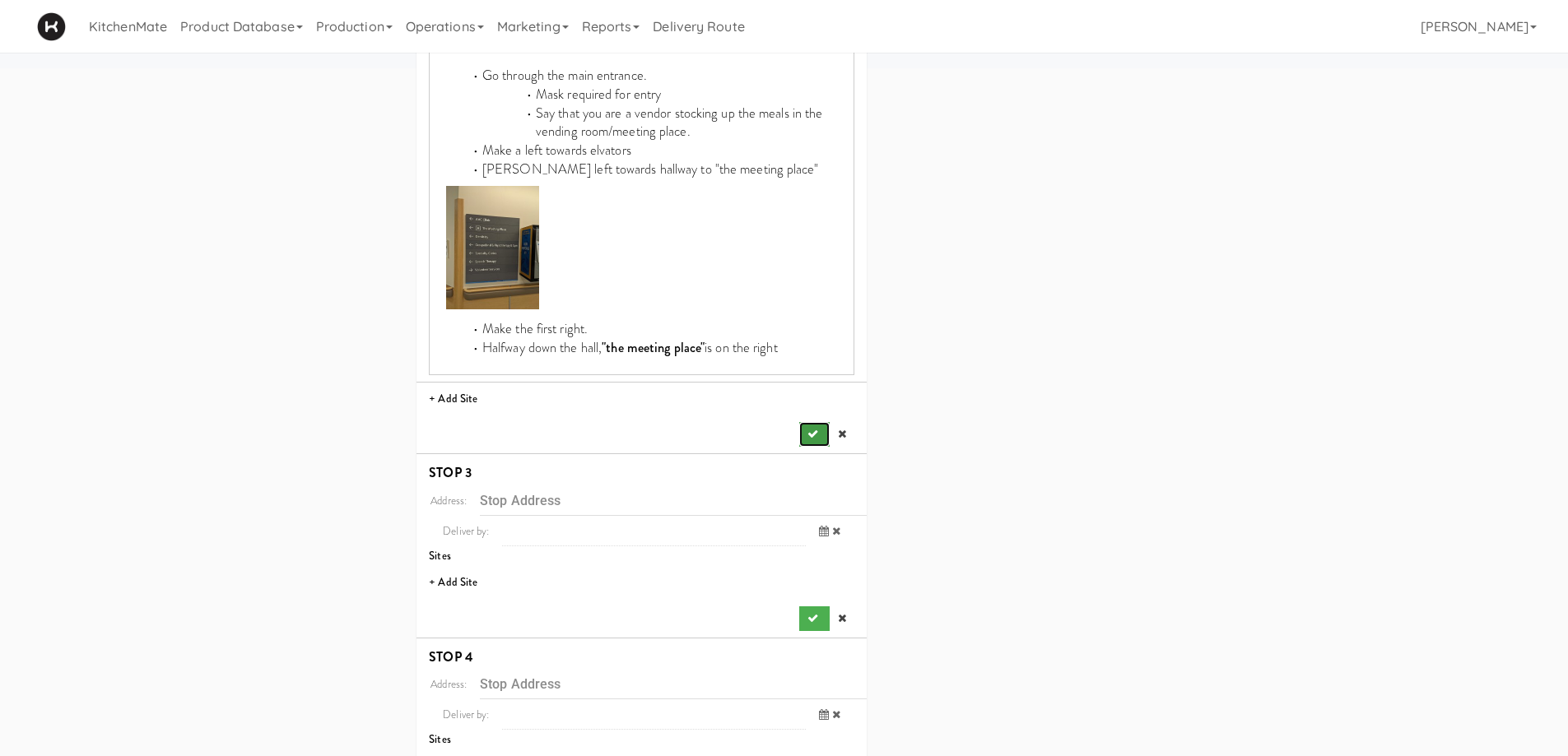
click at [821, 428] on button "submit" at bounding box center [813, 434] width 30 height 25
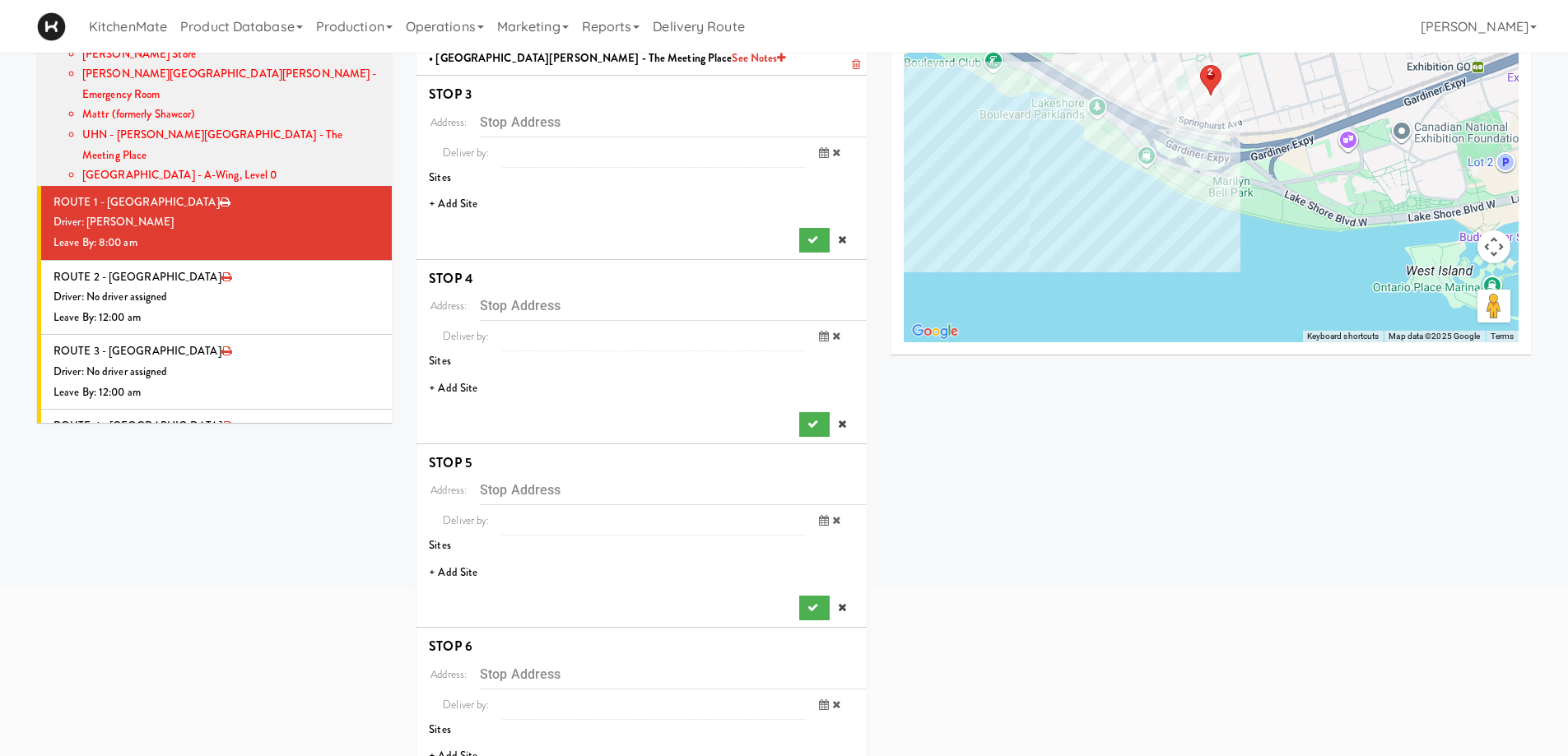
scroll to position [132, 0]
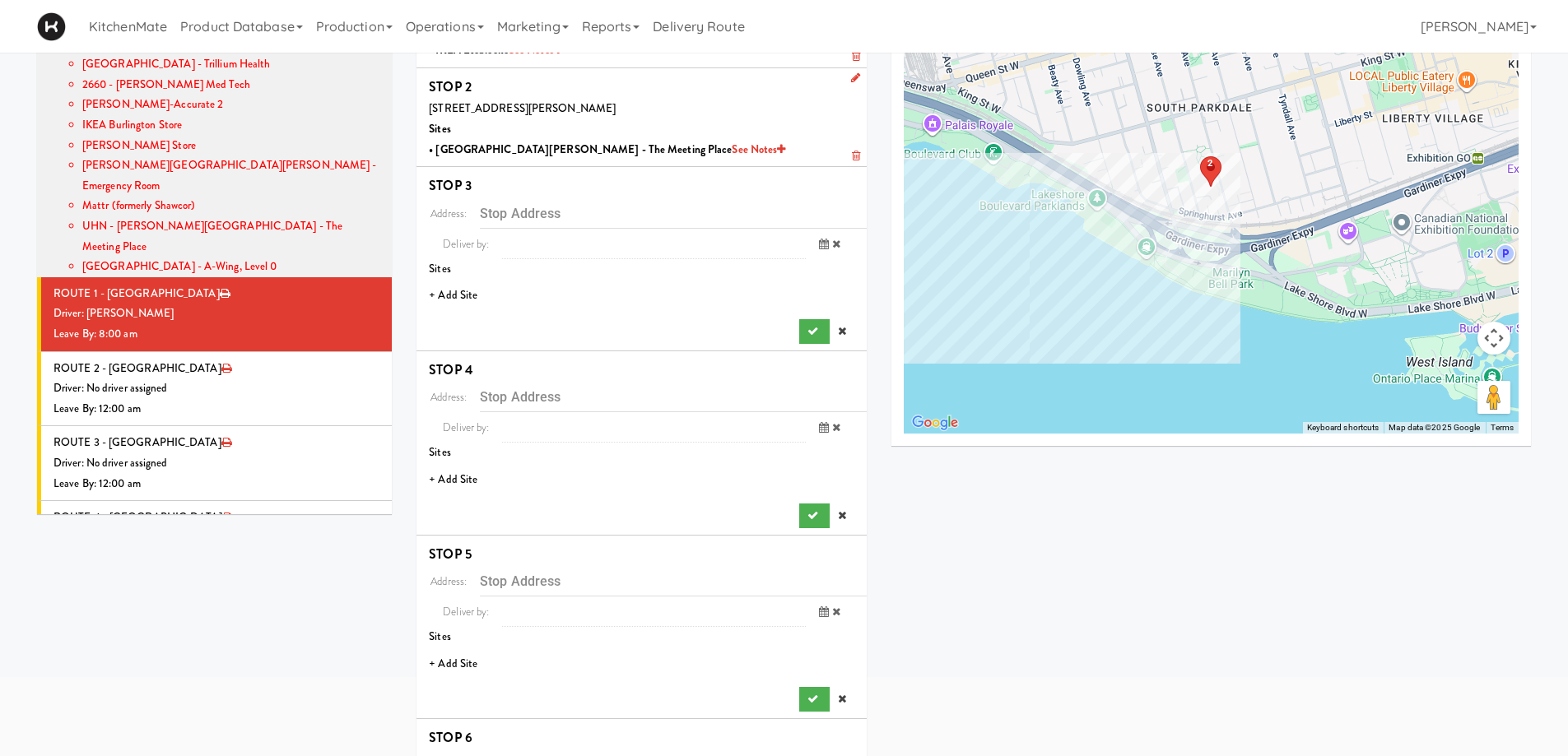
click at [463, 291] on li "+ Add Site" at bounding box center [641, 296] width 451 height 34
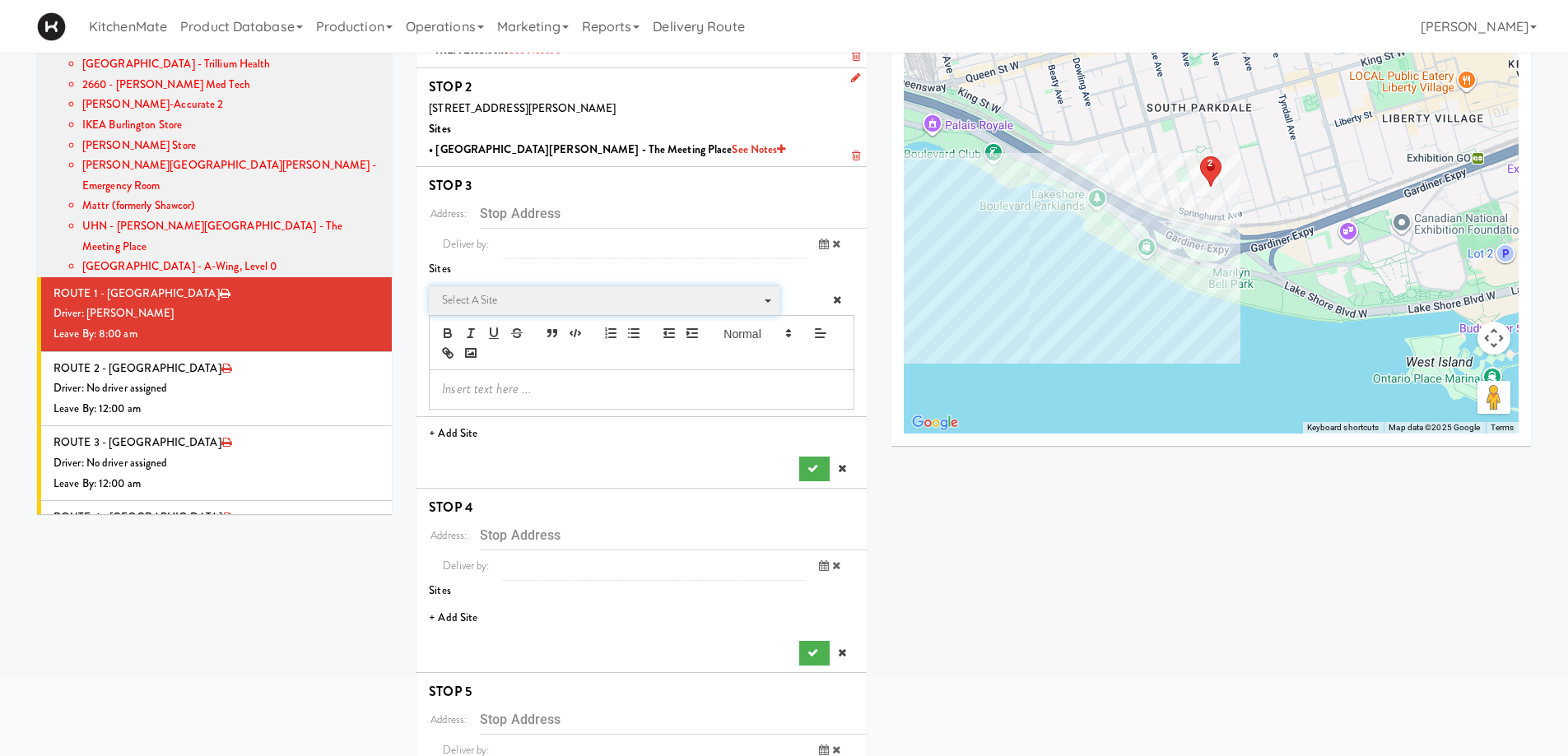
click at [531, 308] on span "Select a site" at bounding box center [598, 300] width 313 height 20
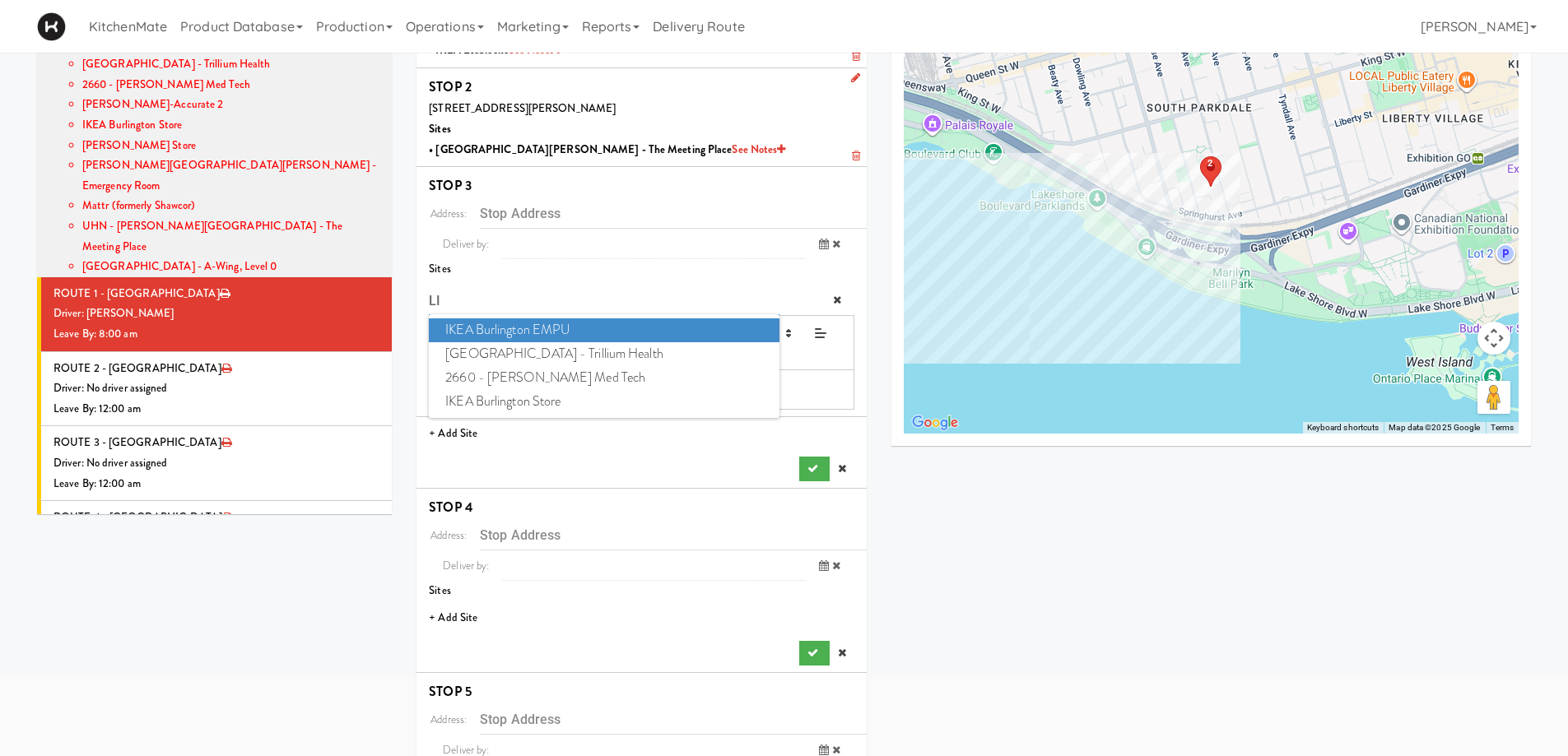
type input "L"
type input "IKEA"
click at [508, 422] on span "IKEA TODO Store" at bounding box center [604, 426] width 350 height 24
type input "[STREET_ADDRESS]"
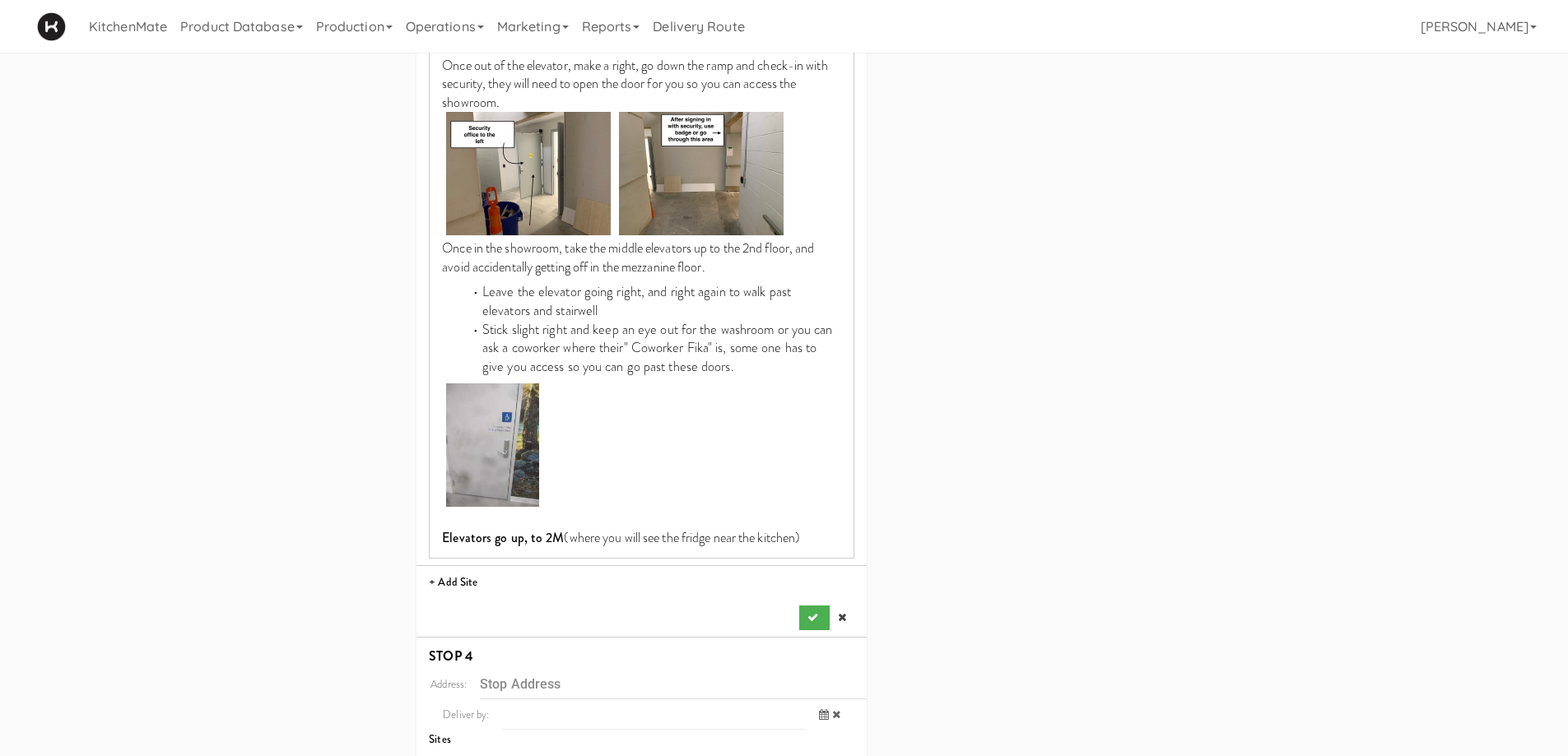
scroll to position [2106, 0]
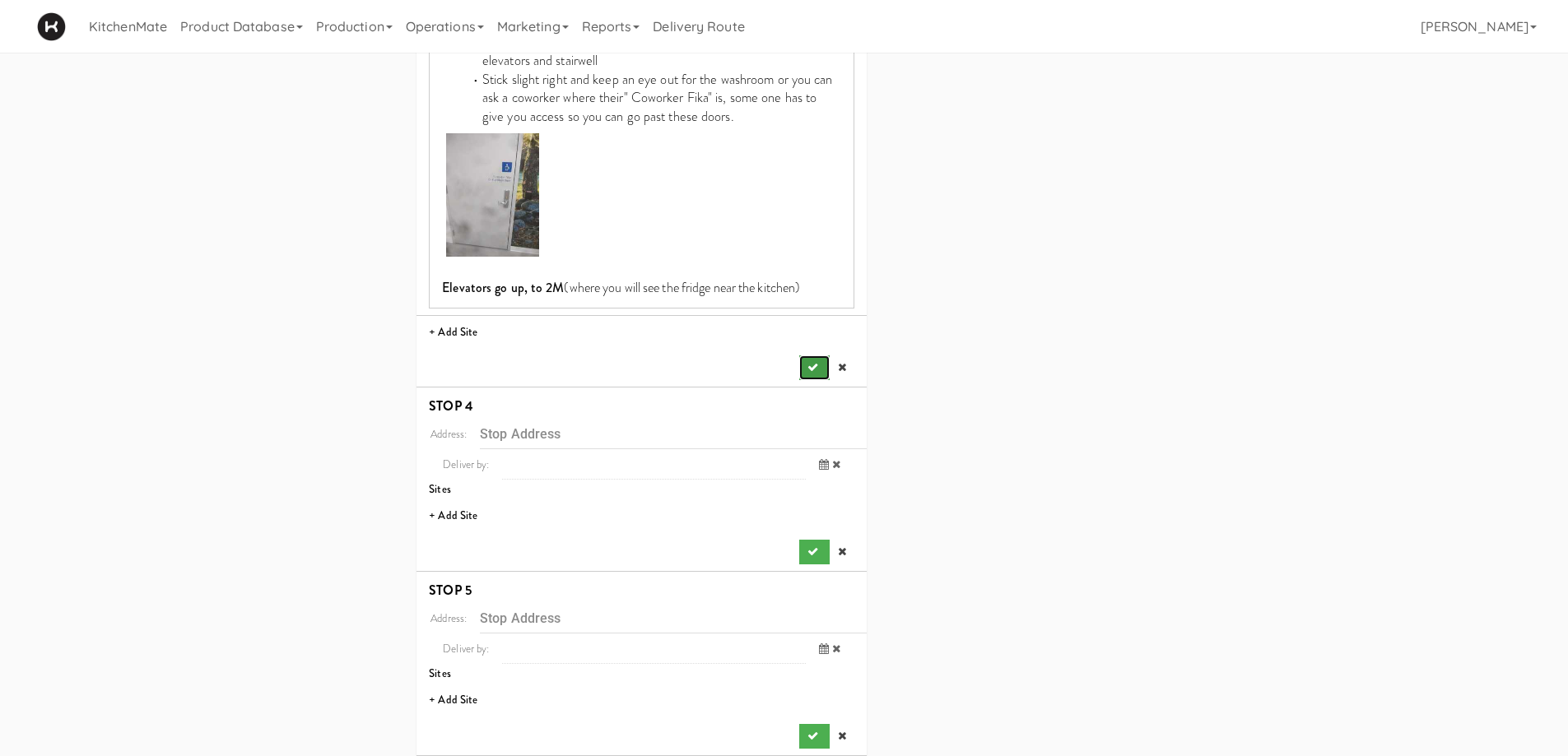
click at [813, 362] on icon "submit" at bounding box center [813, 367] width 11 height 11
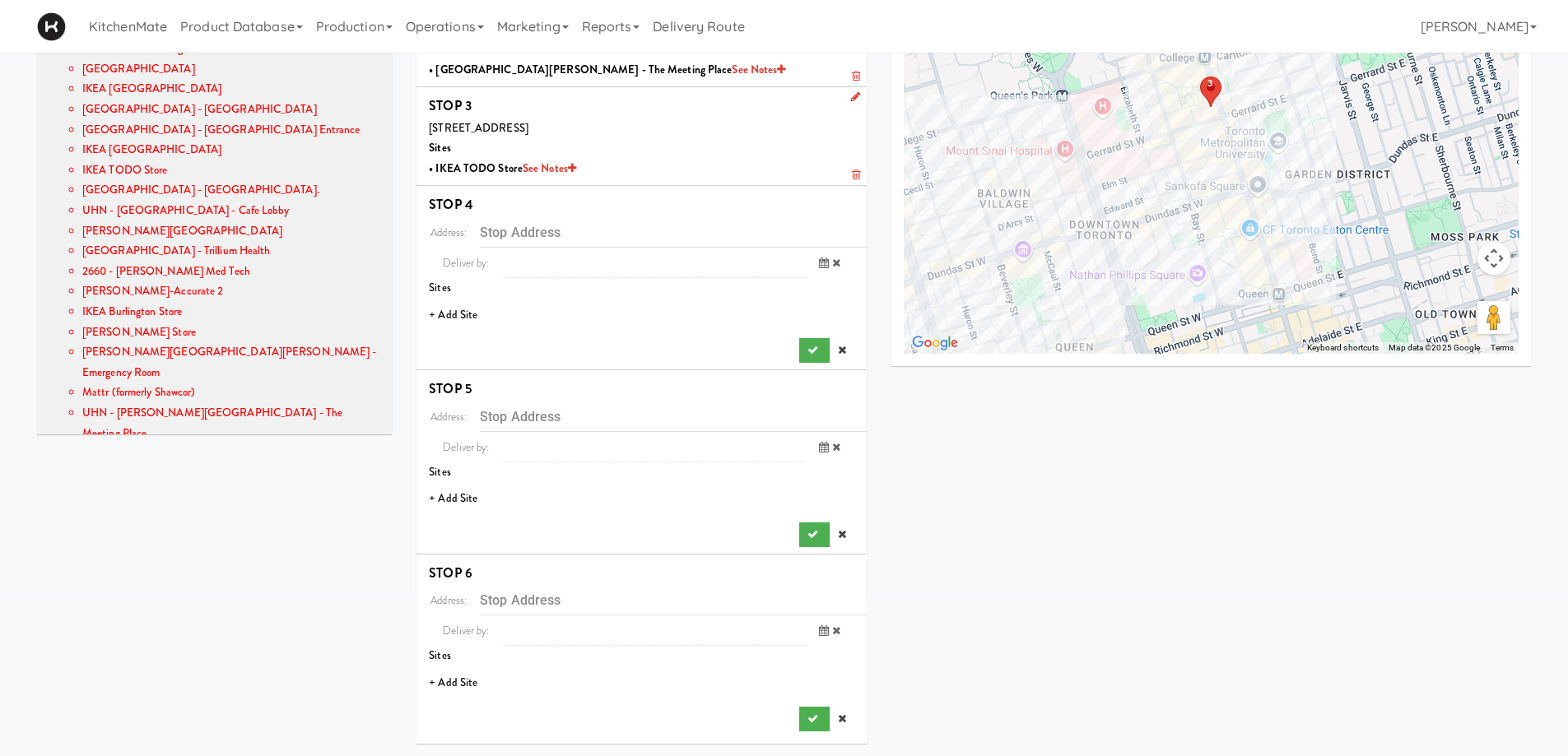
scroll to position [8, 0]
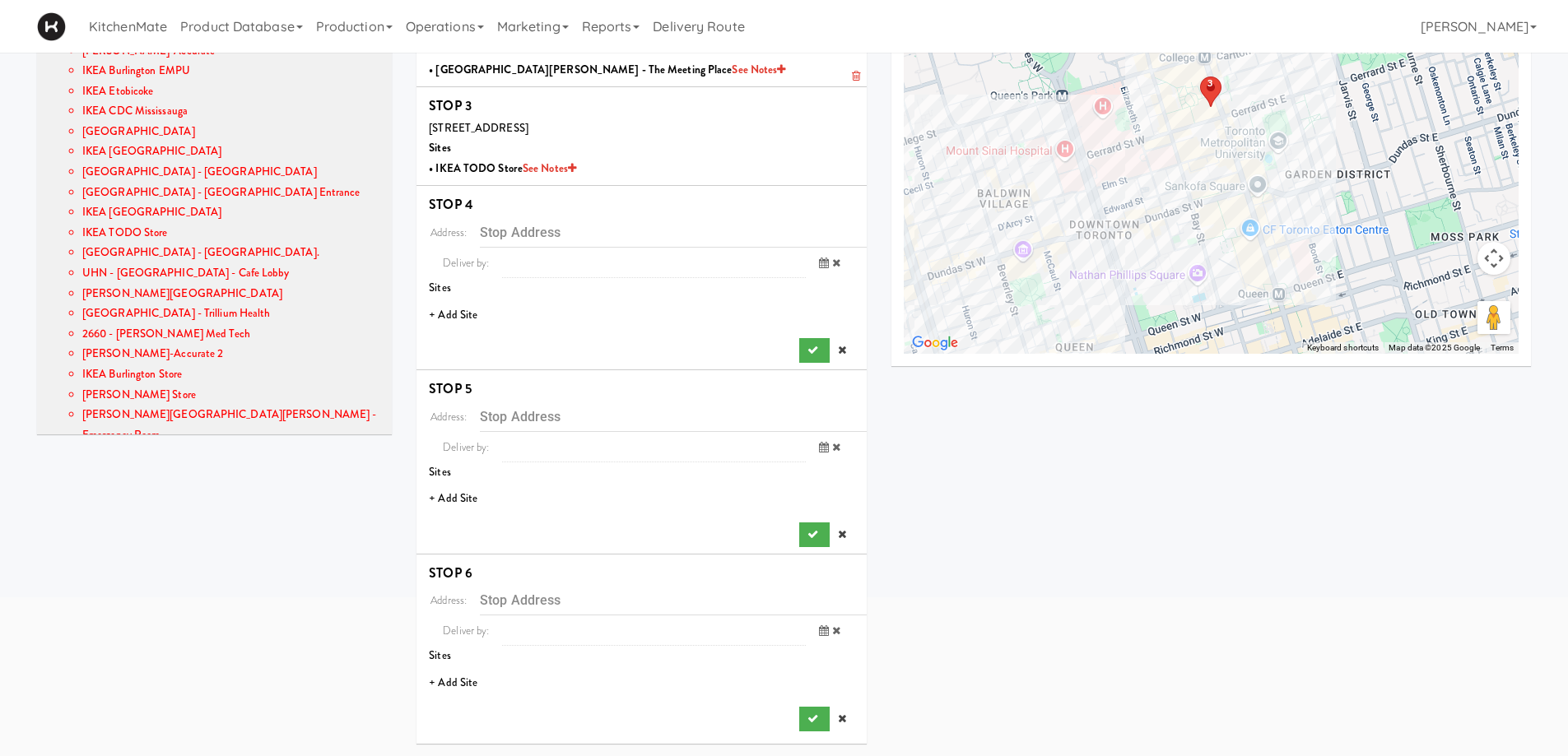
click at [460, 309] on li "+ Add Site" at bounding box center [641, 316] width 451 height 34
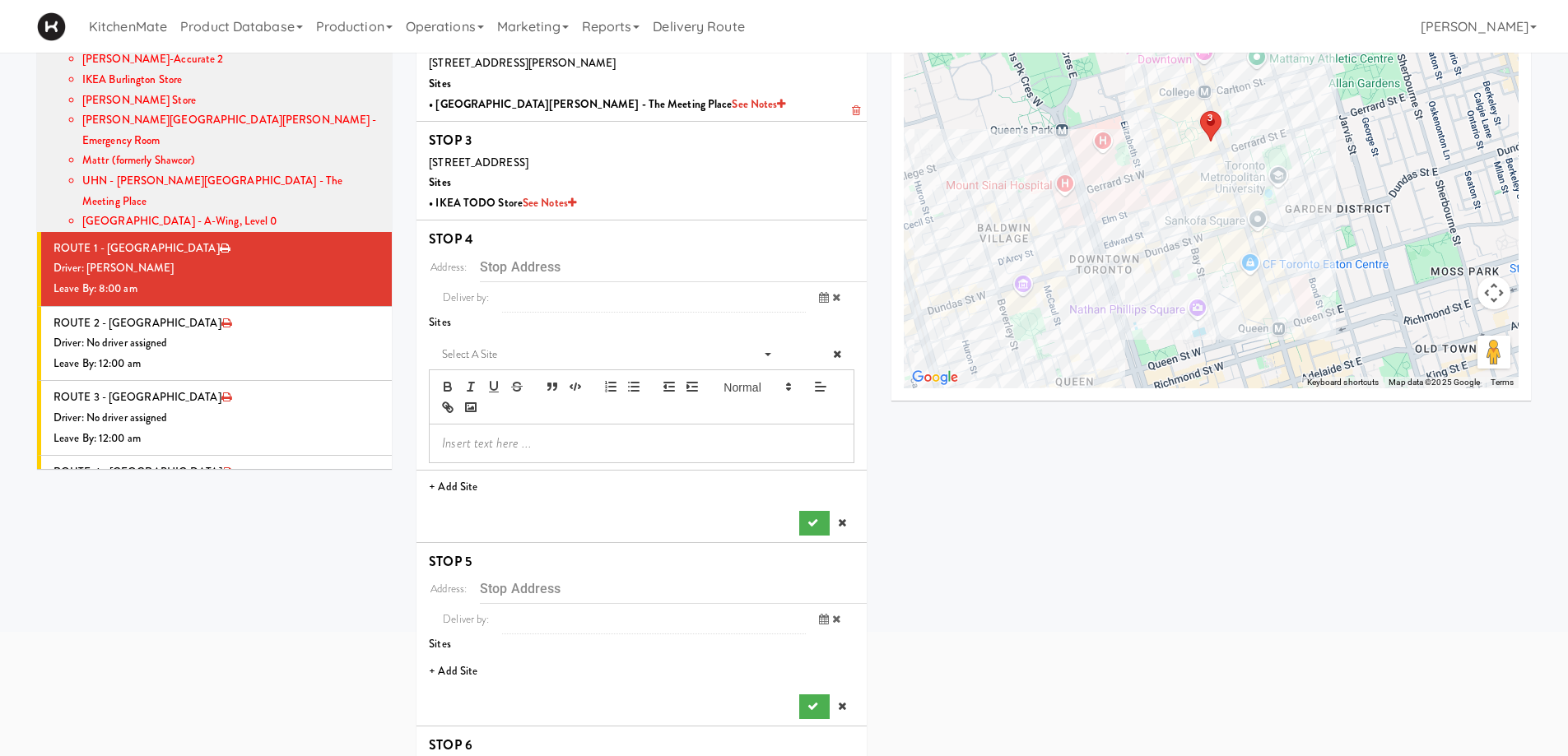
scroll to position [164, 0]
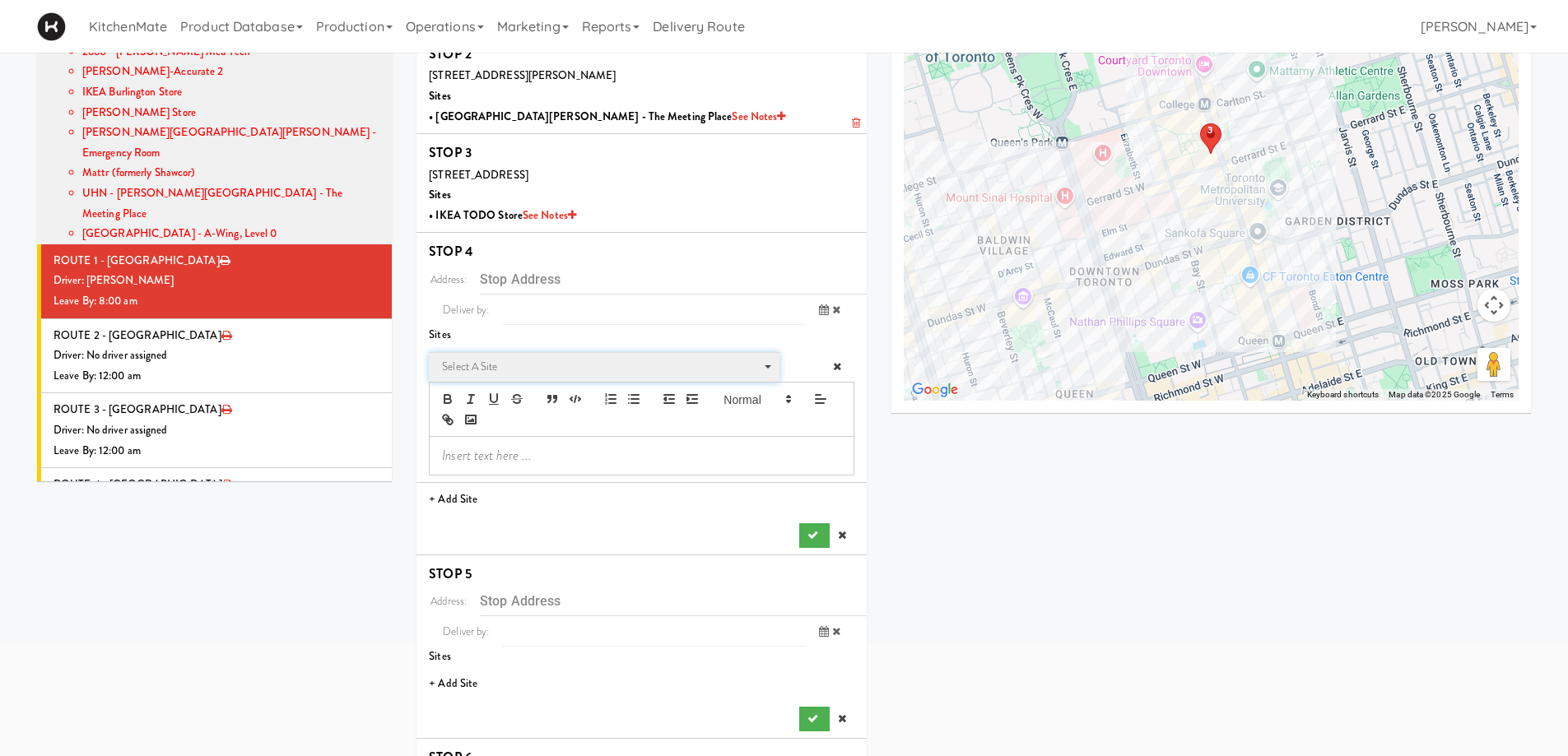
click at [468, 364] on span "Select a site" at bounding box center [598, 366] width 313 height 20
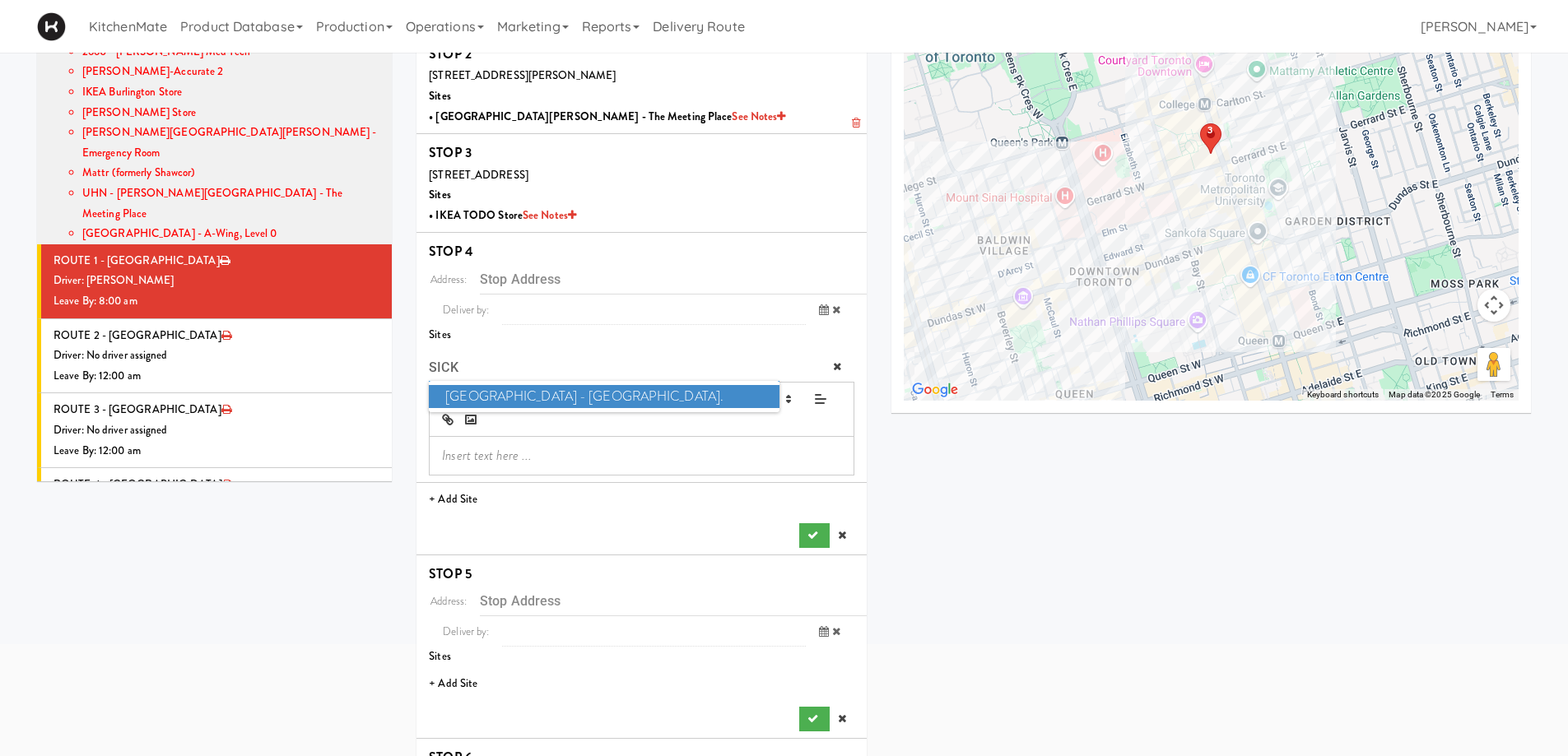
type input "SICK"
click at [584, 401] on span "SickKids Hospital - Main St." at bounding box center [604, 397] width 350 height 24
type input "[STREET_ADDRESS][PERSON_NAME]"
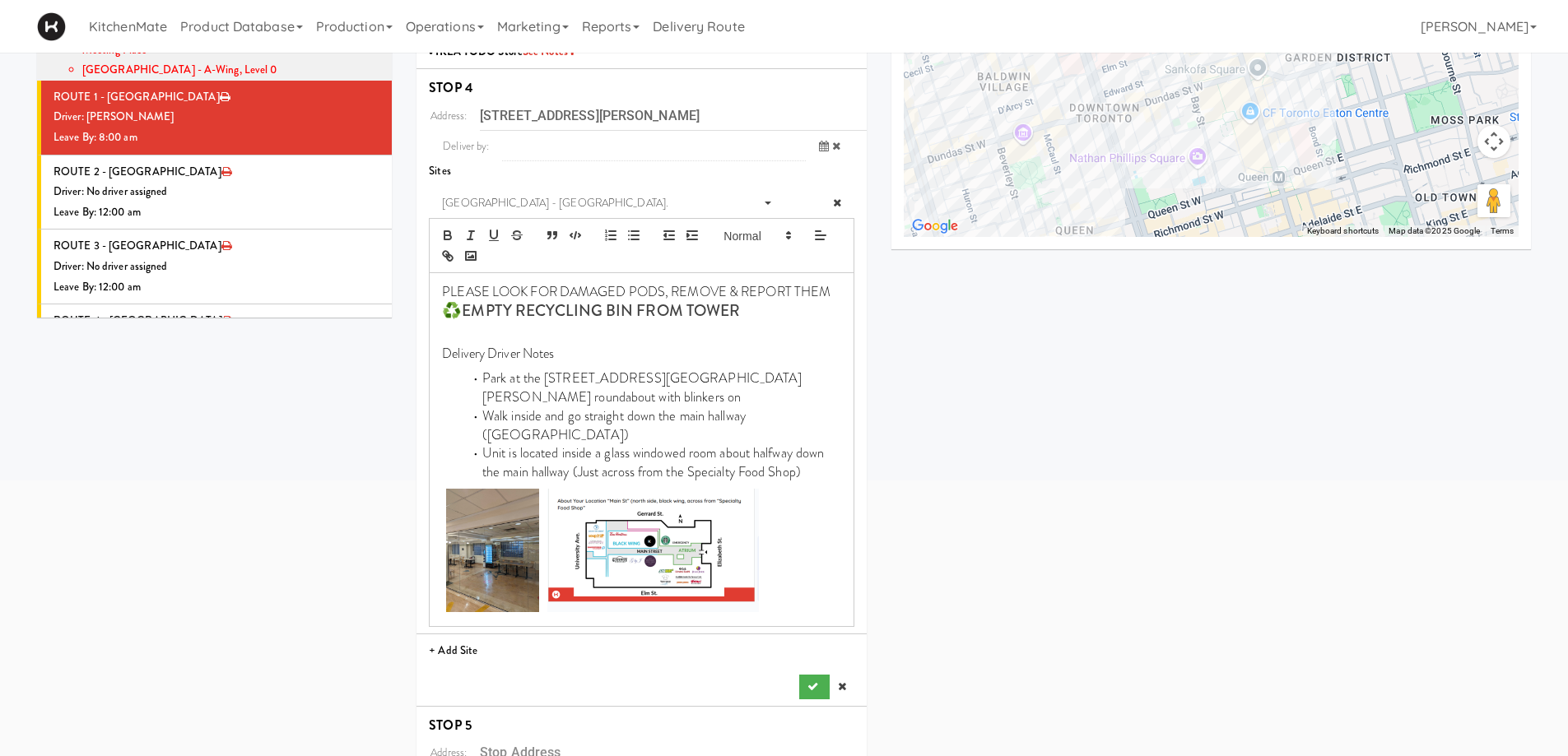
scroll to position [329, 0]
click at [809, 656] on icon "submit" at bounding box center [813, 685] width 11 height 11
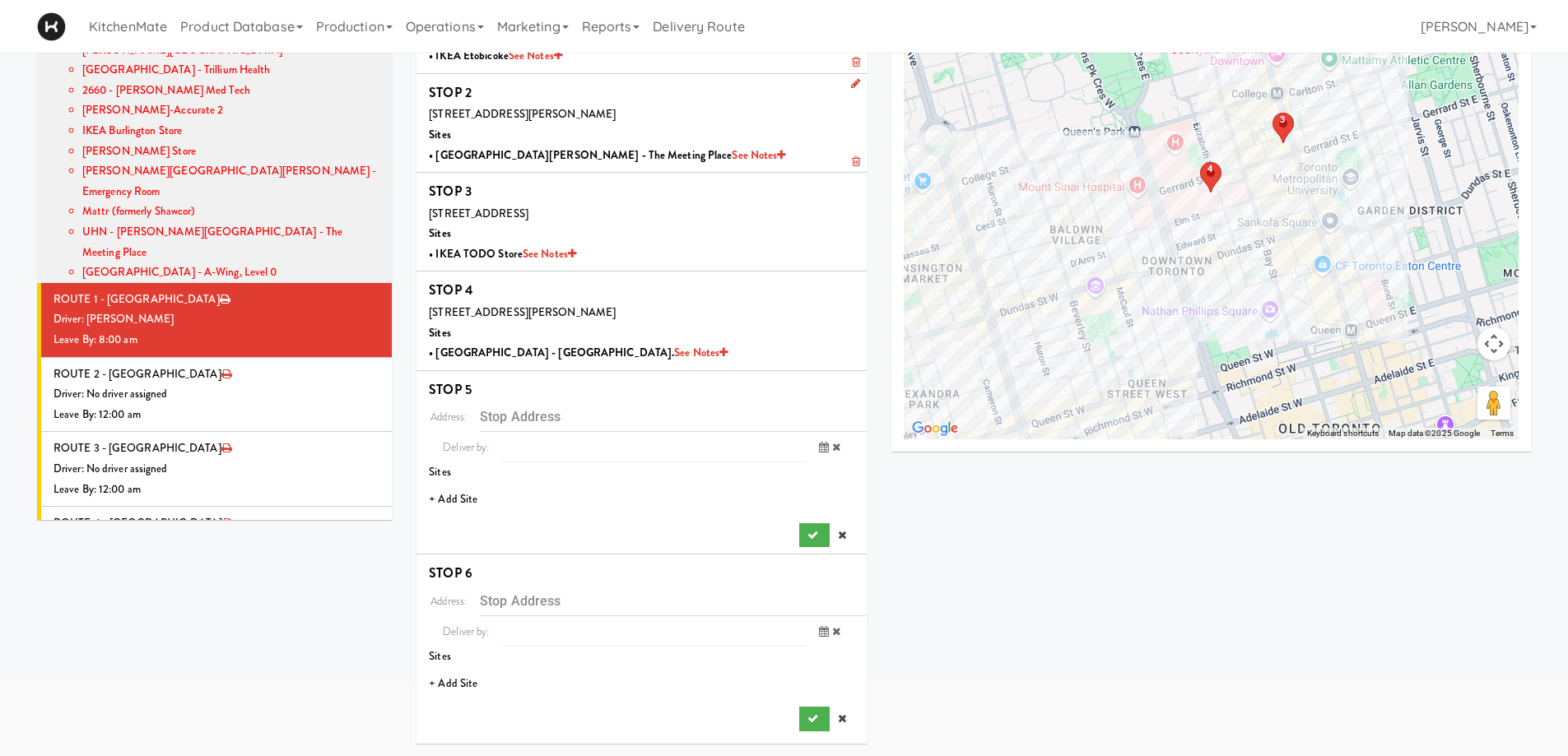
click at [468, 504] on li "+ Add Site" at bounding box center [641, 500] width 451 height 34
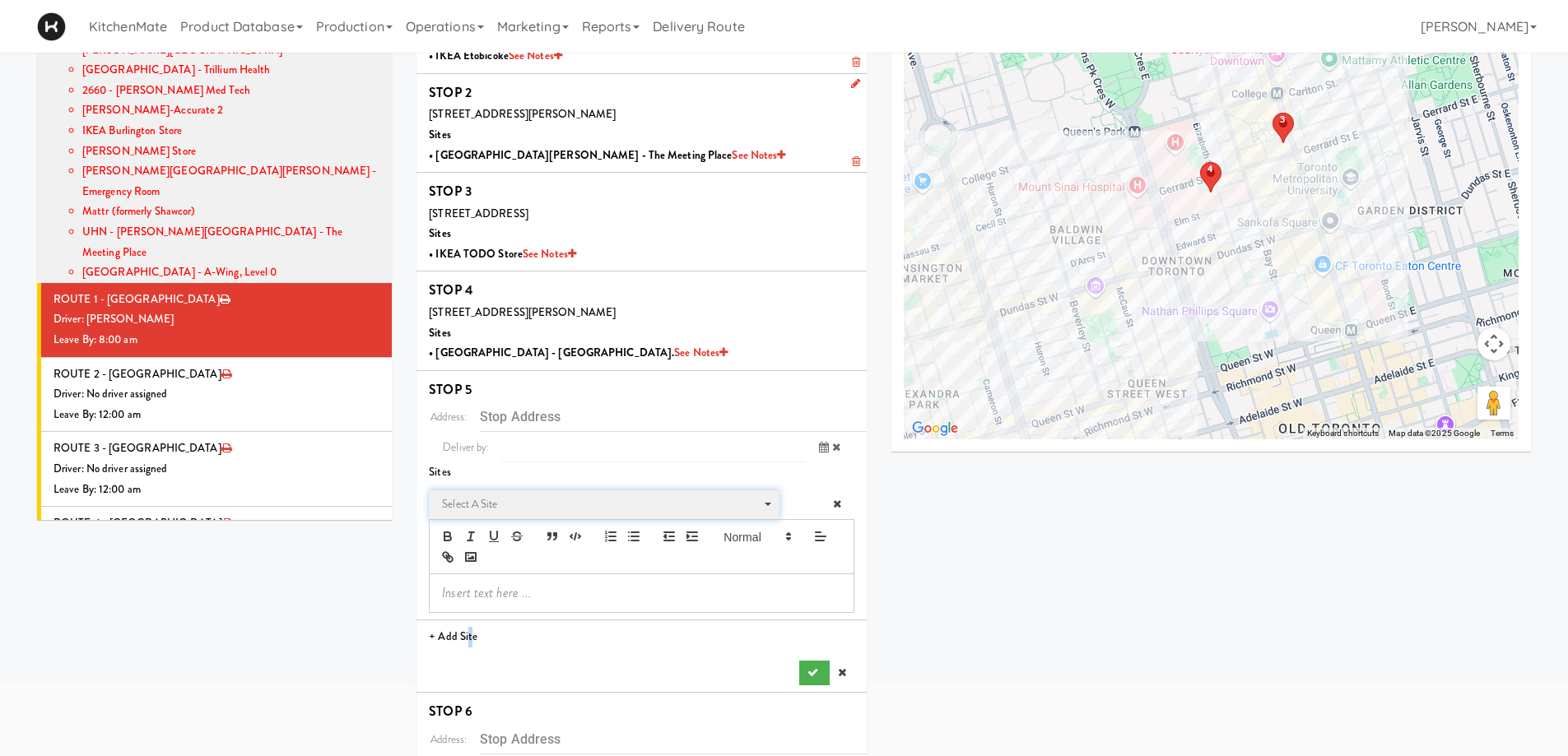
click at [512, 500] on span "Select a site" at bounding box center [598, 504] width 313 height 20
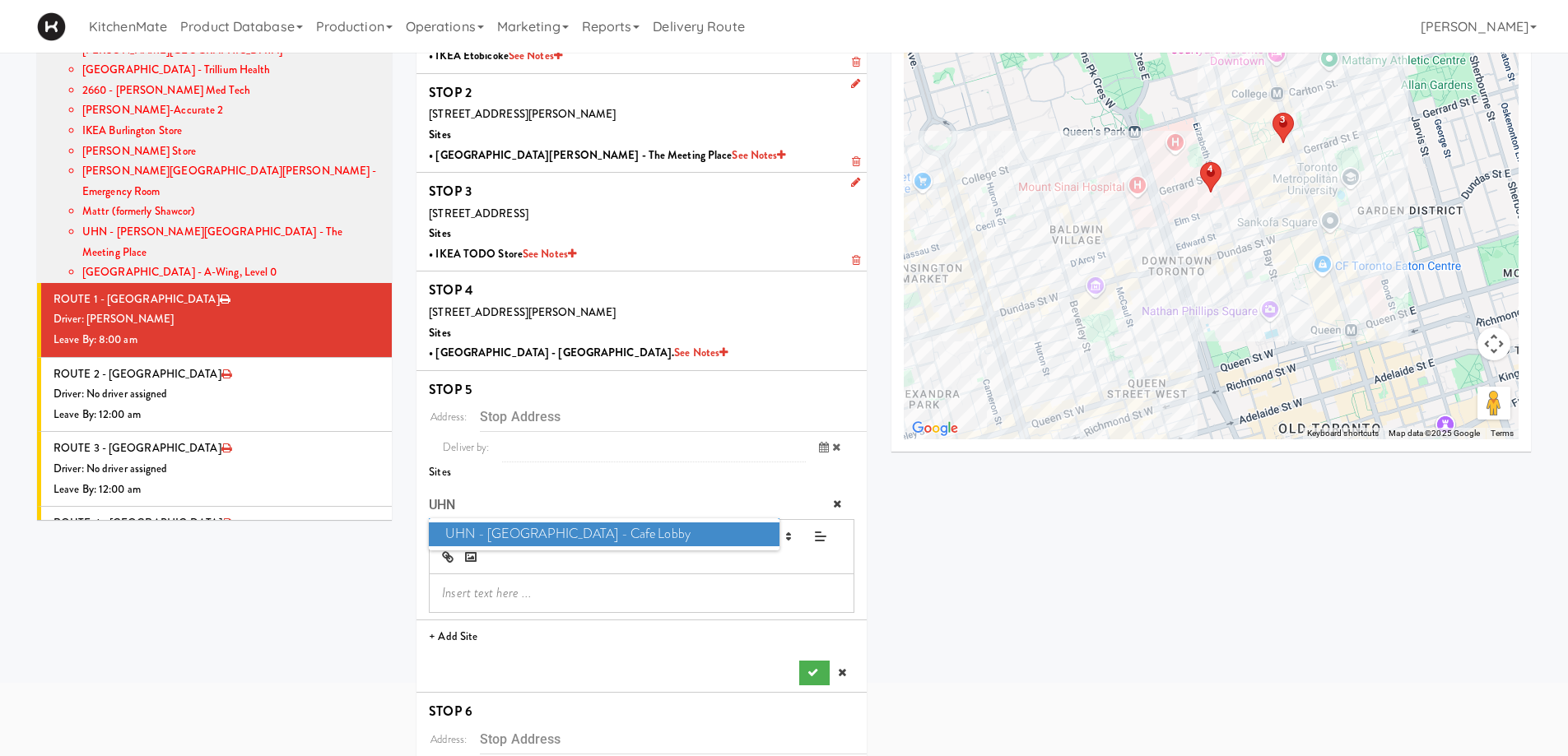
scroll to position [43, 0]
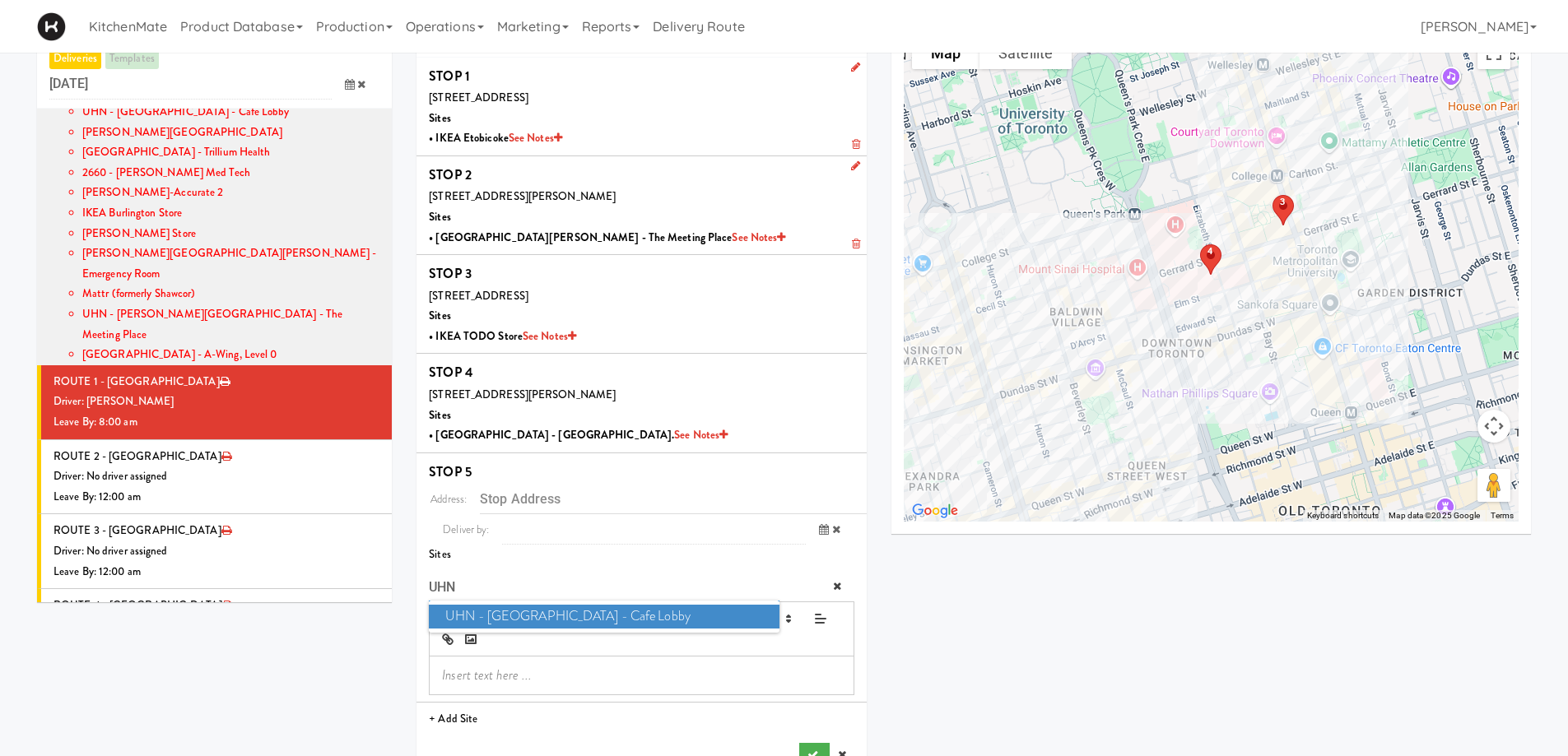
type input "UHN"
click at [636, 618] on span "UHN - Lyndhurst Centre - Cafe Lobby" at bounding box center [604, 616] width 350 height 24
type input "[STREET_ADDRESS][PERSON_NAME]"
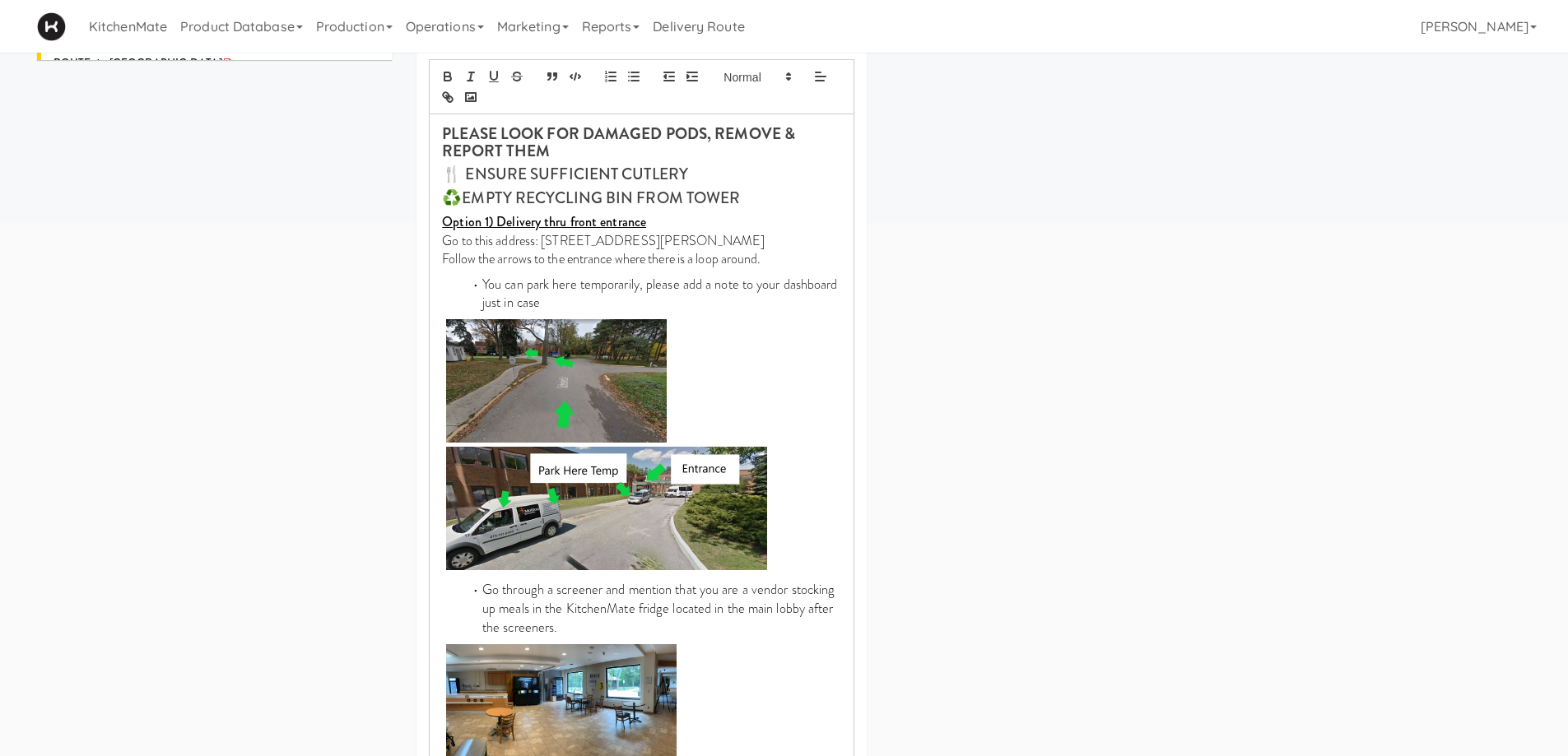
scroll to position [867, 0]
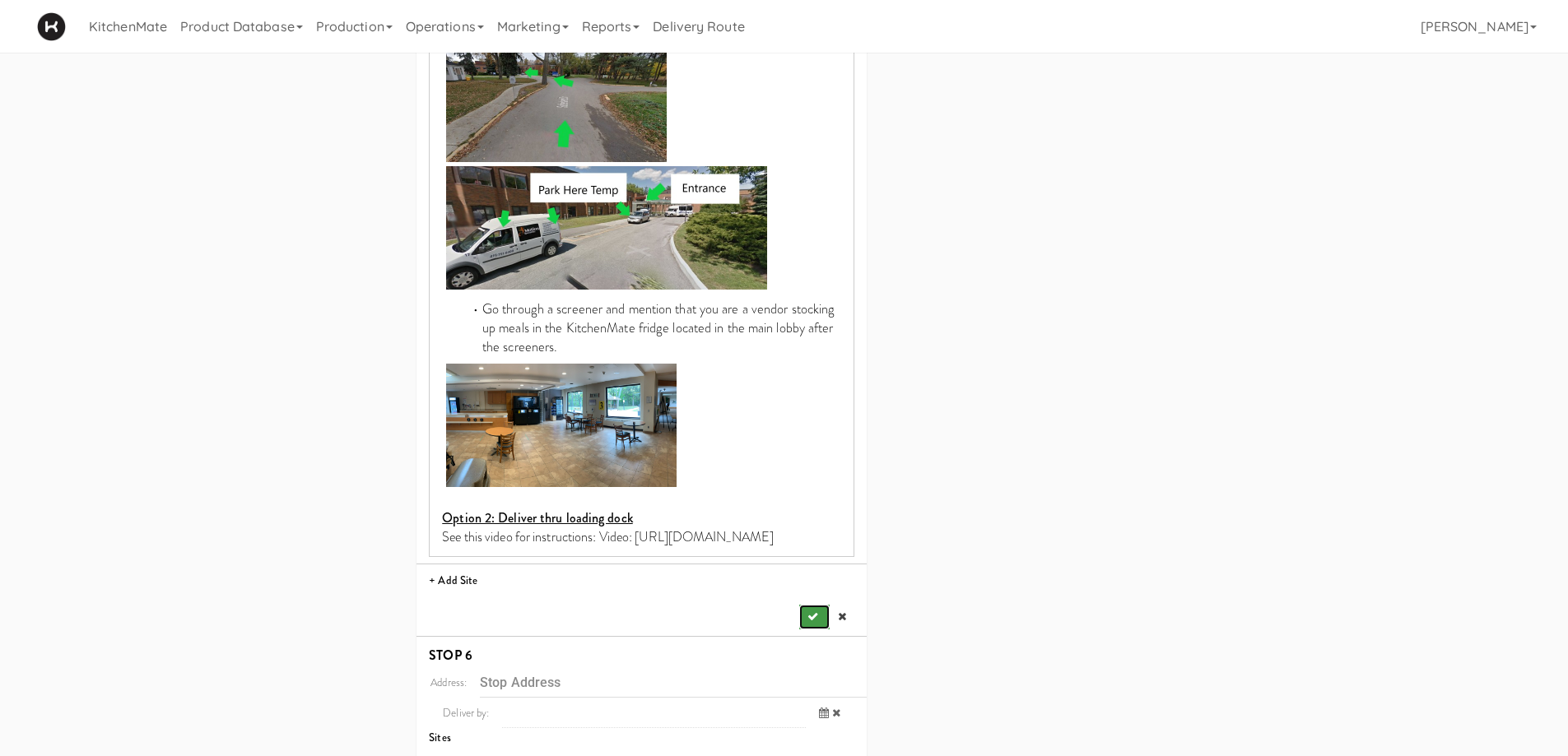
click at [801, 619] on button "submit" at bounding box center [813, 616] width 30 height 25
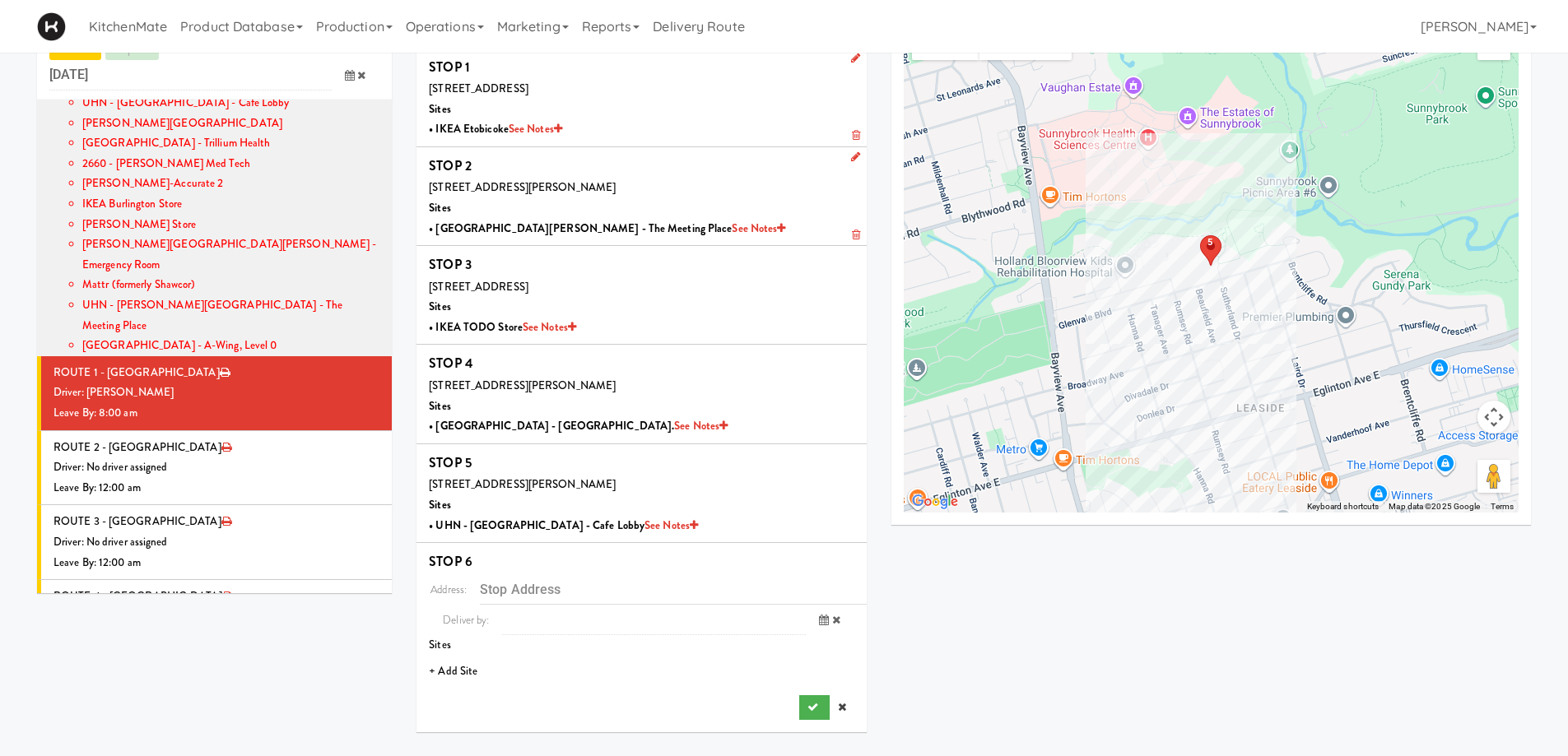
click at [471, 656] on li "+ Add Site" at bounding box center [641, 672] width 451 height 34
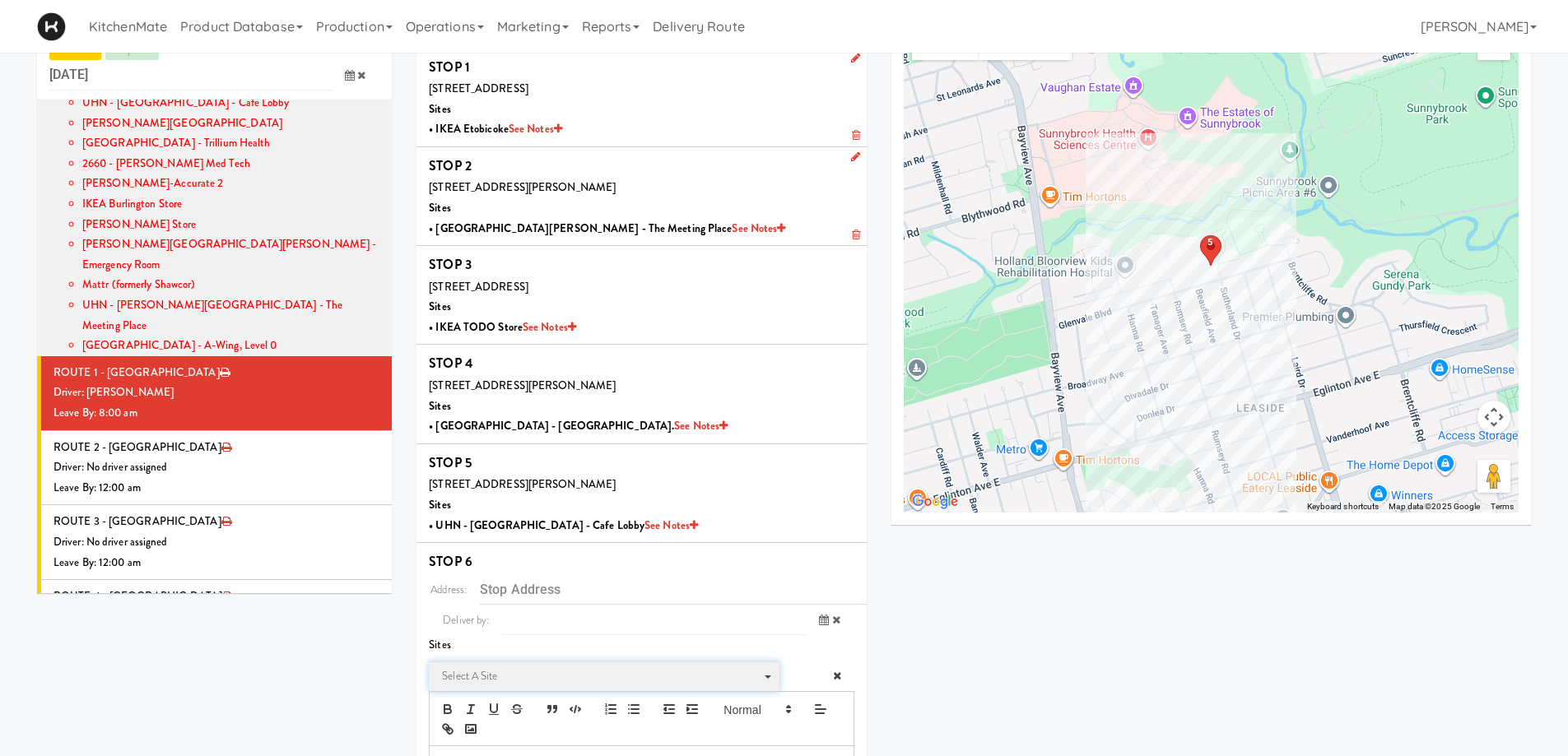
click at [524, 656] on span "Select a site" at bounding box center [598, 676] width 313 height 20
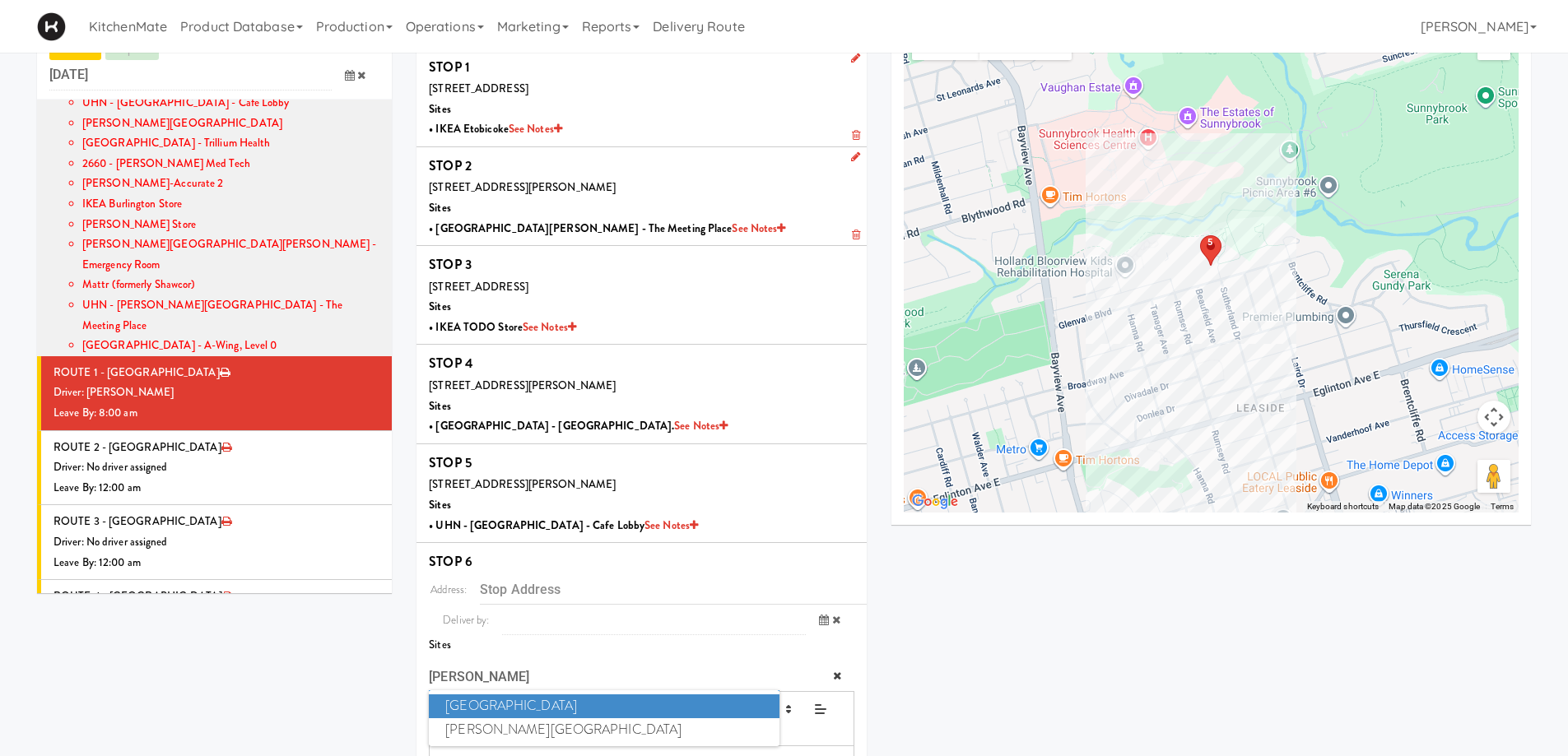
type input "JOSE"
click at [524, 656] on span "St. Joseph's Health Centre" at bounding box center [604, 707] width 350 height 24
type input "[STREET_ADDRESS]"
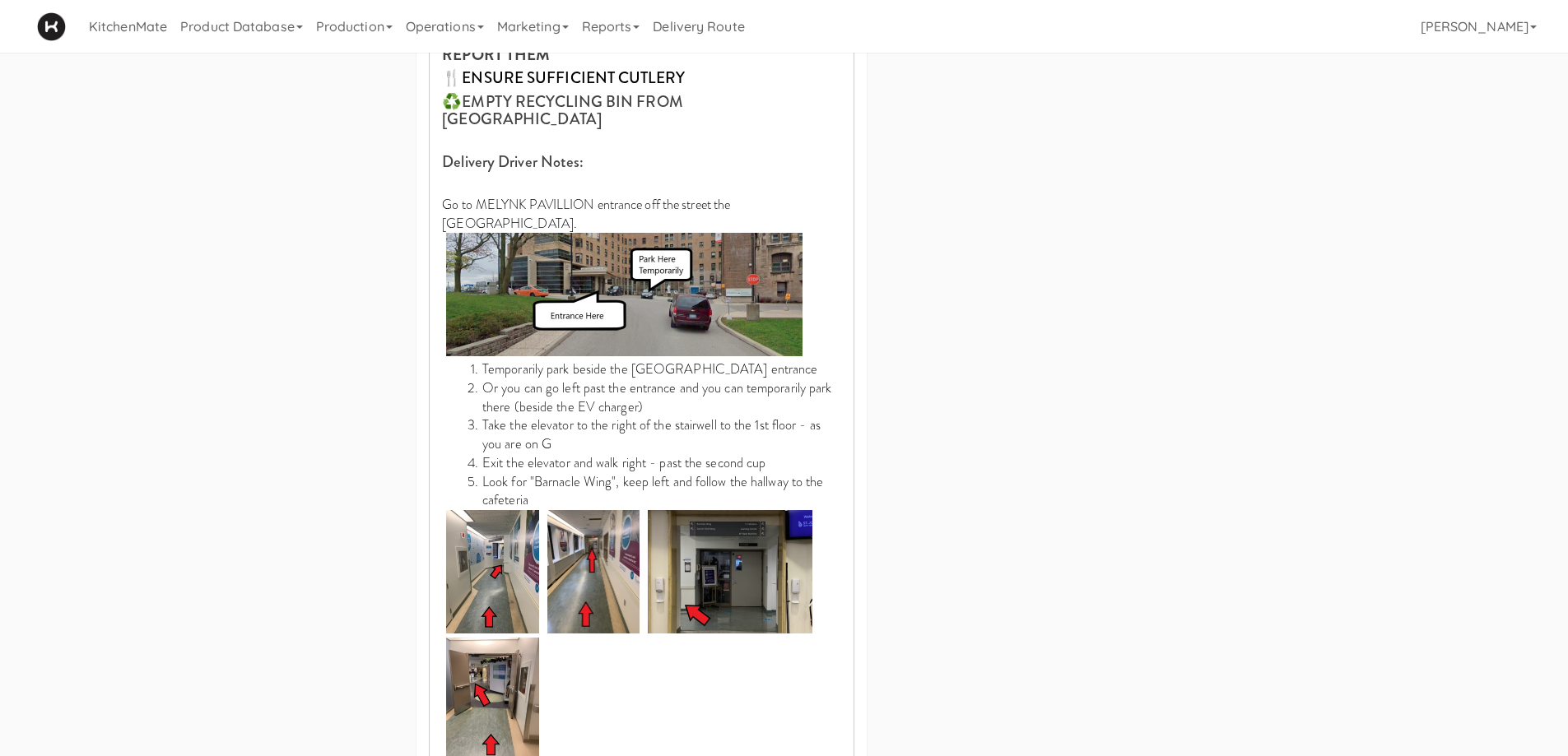
scroll to position [885, 0]
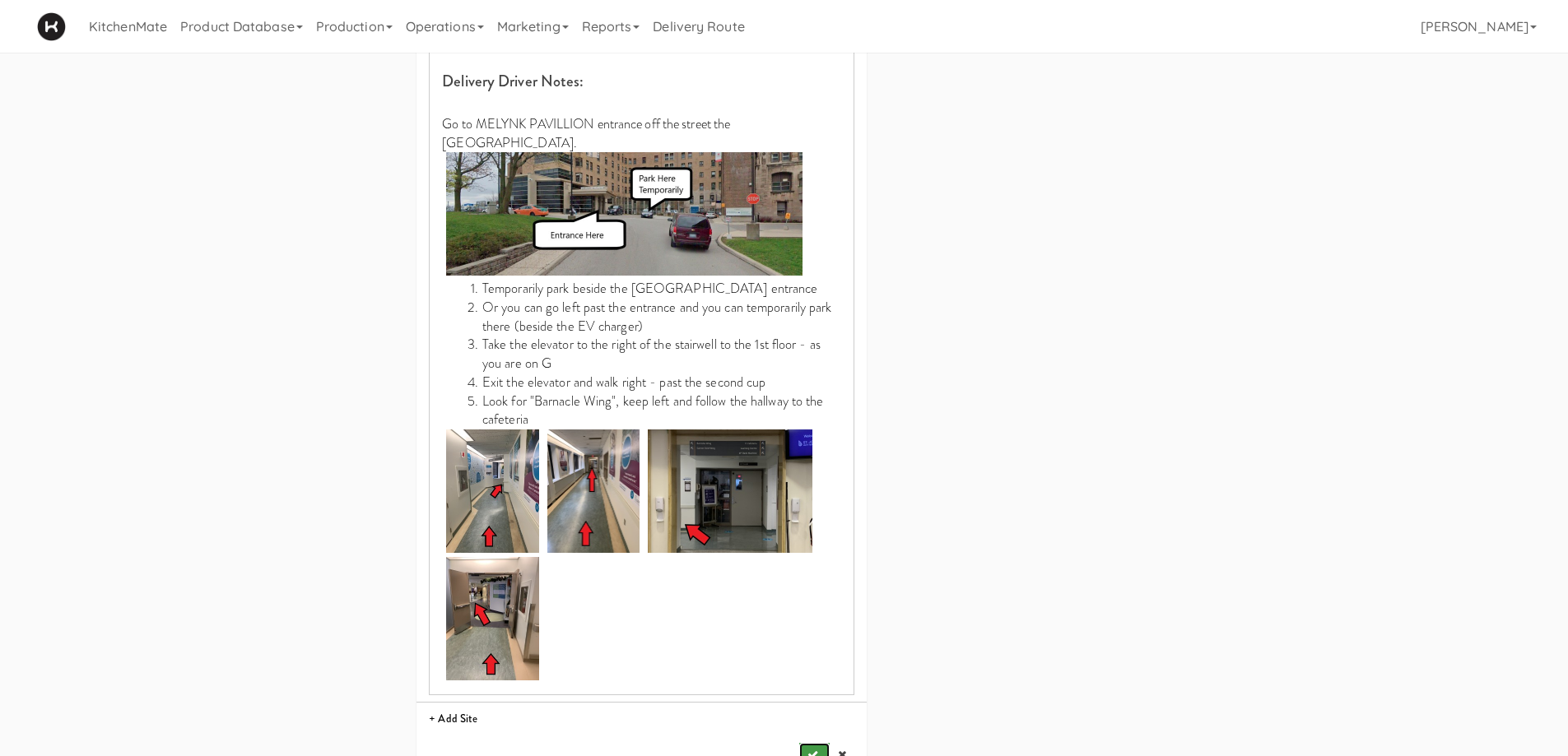
click at [815, 656] on button "submit" at bounding box center [813, 755] width 30 height 25
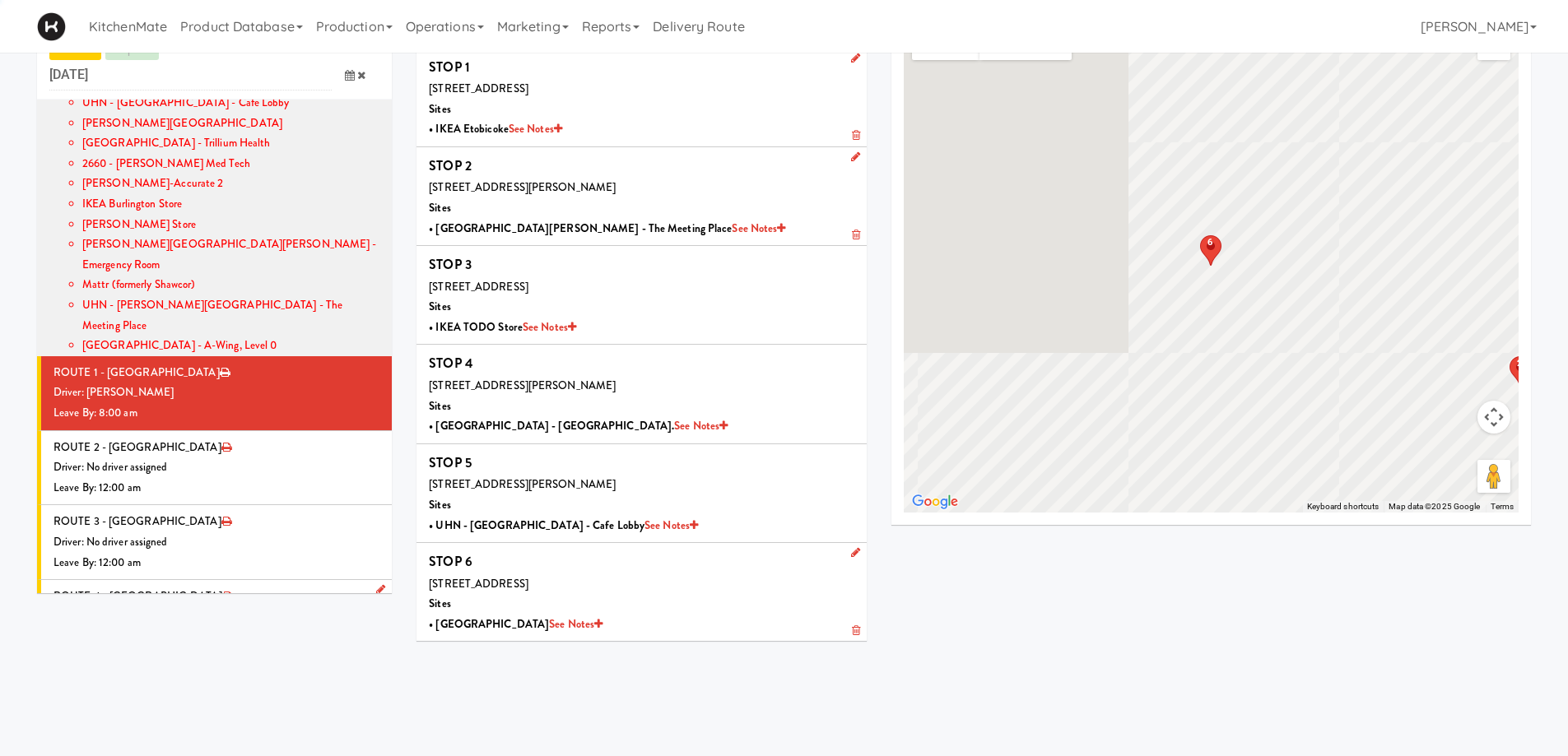
scroll to position [53, 0]
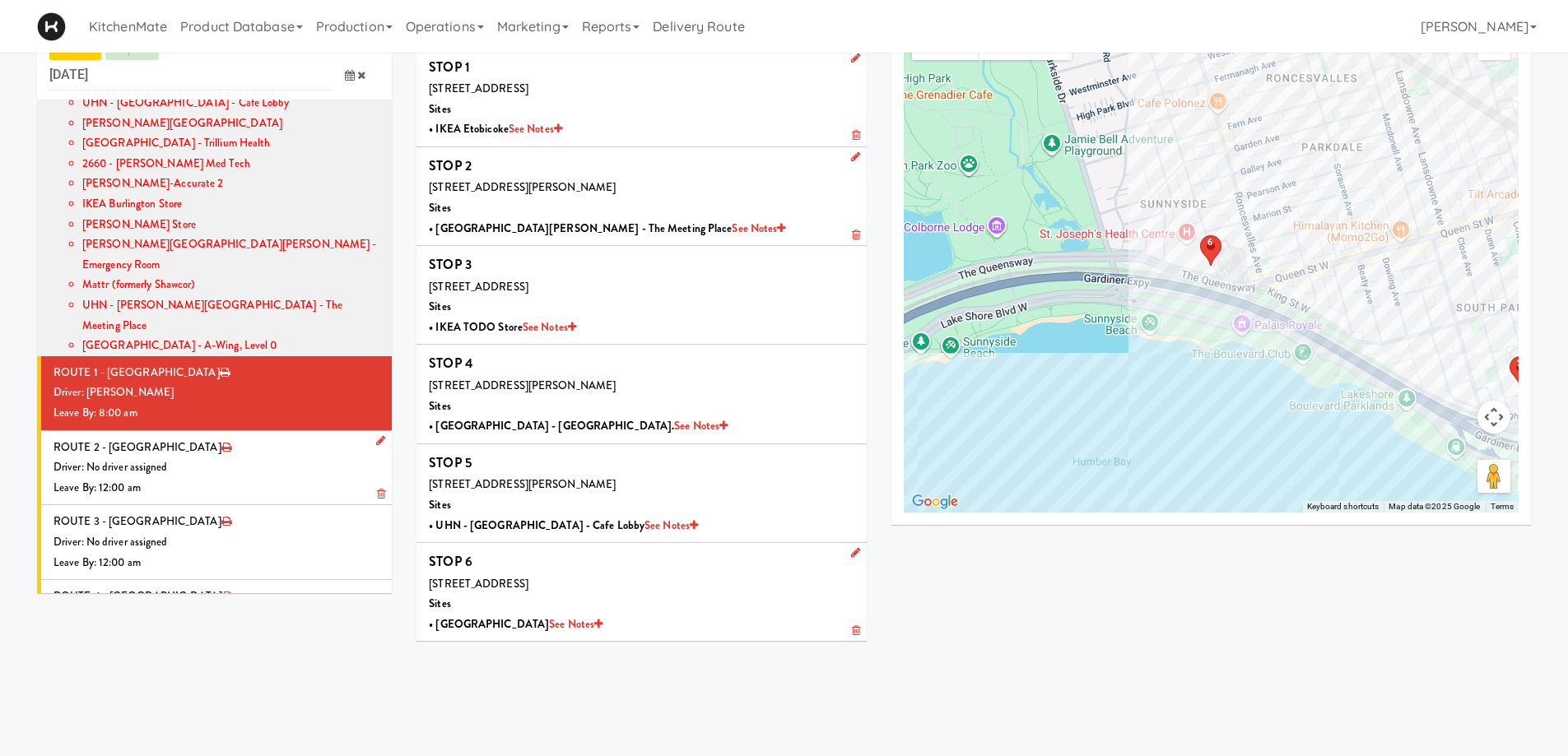
click at [233, 478] on div "Leave By: 12:00 am" at bounding box center [216, 489] width 326 height 20
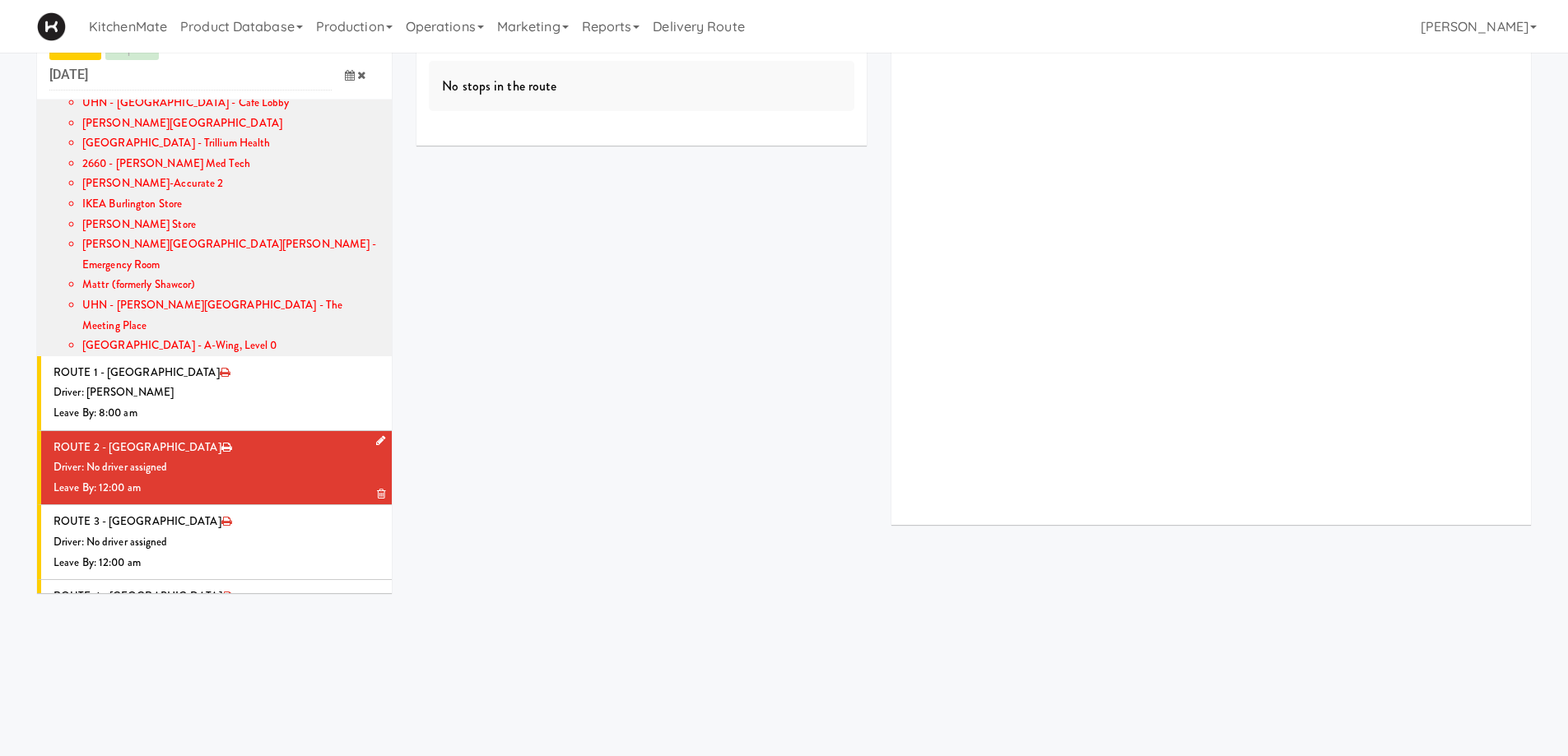
click at [376, 435] on icon at bounding box center [381, 440] width 9 height 11
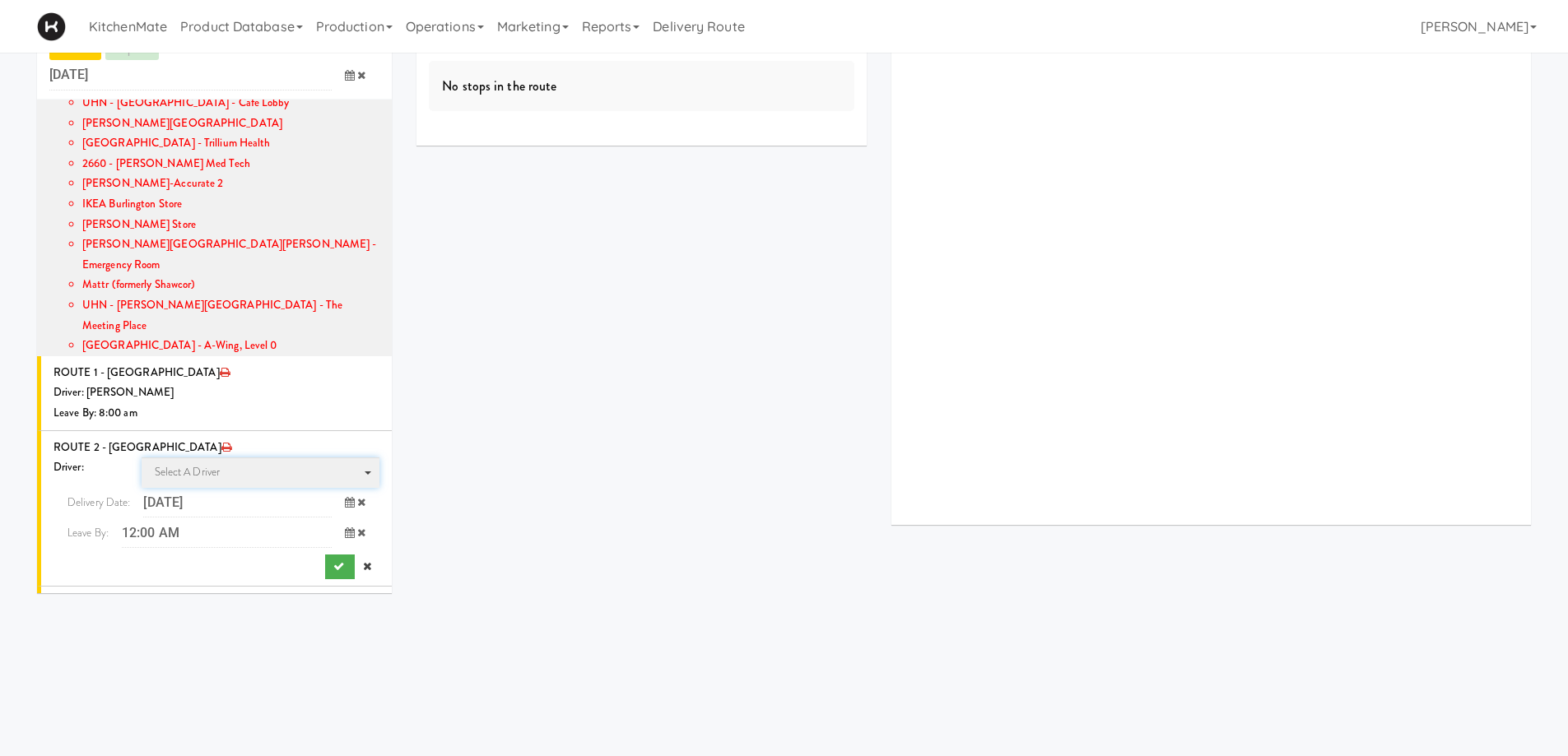
click at [199, 464] on span "Select a driver" at bounding box center [187, 472] width 66 height 15
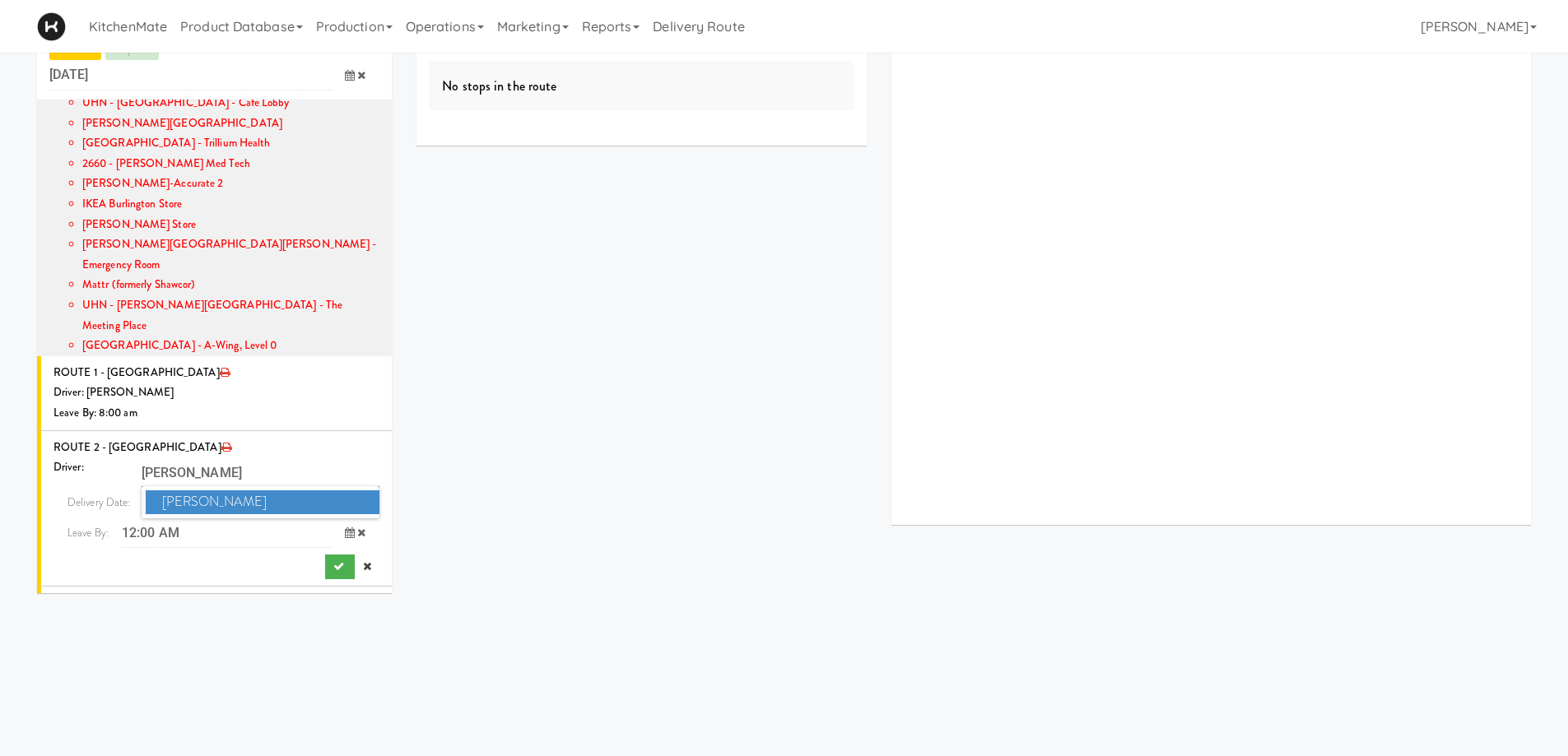
type input "PEDRO"
click at [210, 490] on span "Pedro Herrera" at bounding box center [262, 502] width 234 height 24
click at [333, 561] on icon "submit" at bounding box center [338, 566] width 11 height 11
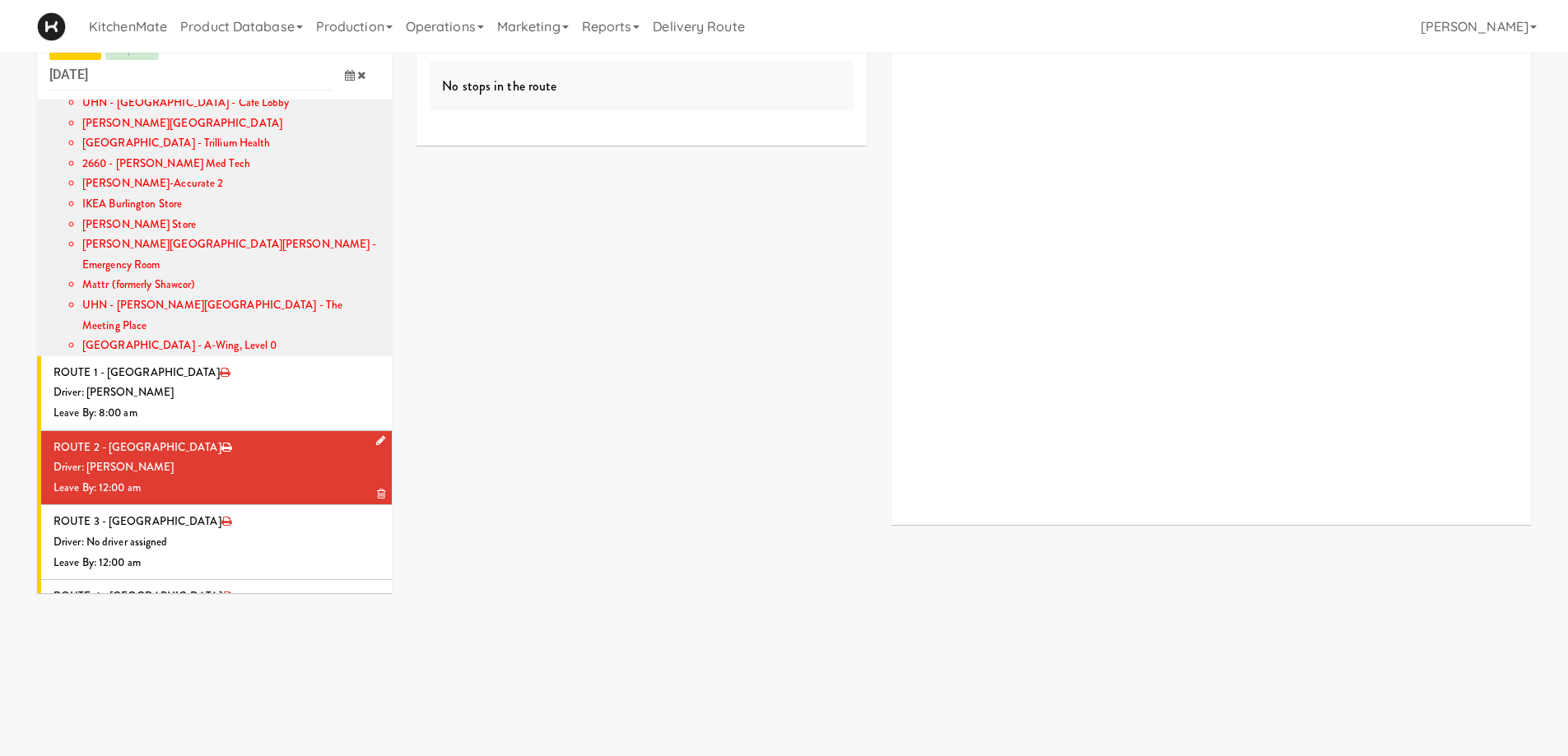
click at [376, 435] on icon at bounding box center [381, 440] width 9 height 11
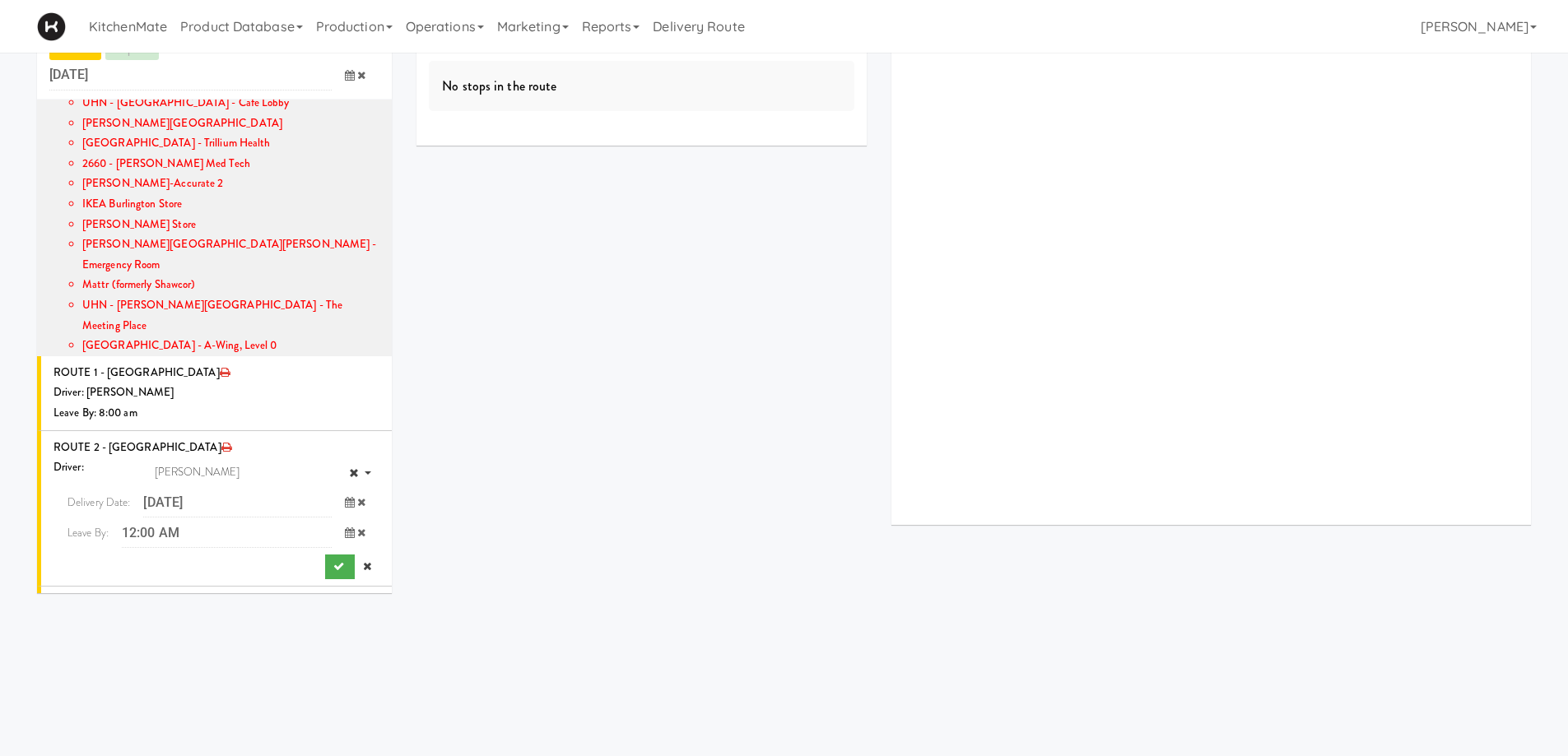
click at [345, 527] on icon at bounding box center [350, 532] width 10 height 11
click at [85, 613] on span "8:00 AM" at bounding box center [89, 627] width 64 height 28
click at [77, 557] on span "8:00 AM" at bounding box center [89, 570] width 64 height 28
click at [333, 561] on icon "submit" at bounding box center [338, 566] width 11 height 11
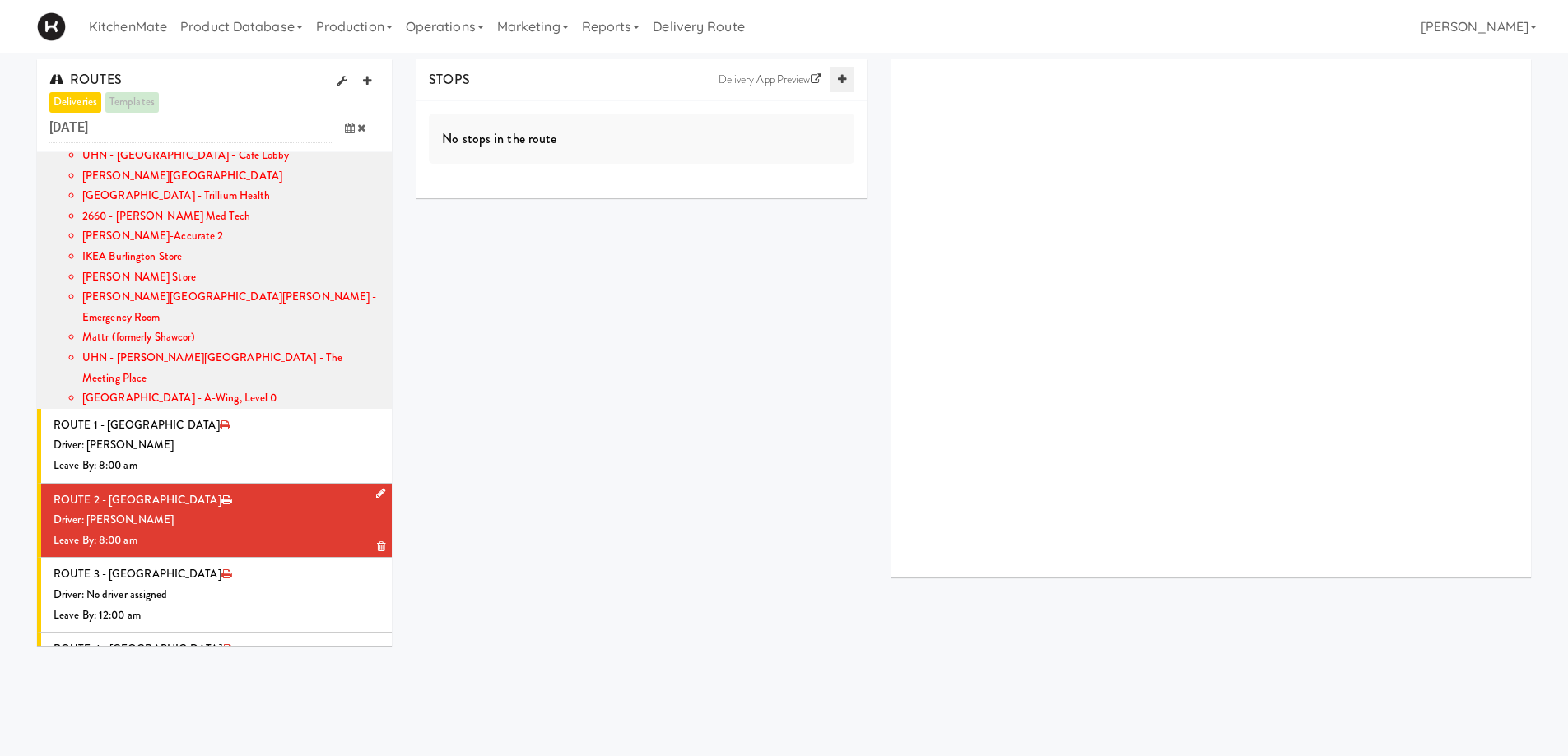
click at [847, 86] on link at bounding box center [841, 79] width 25 height 25
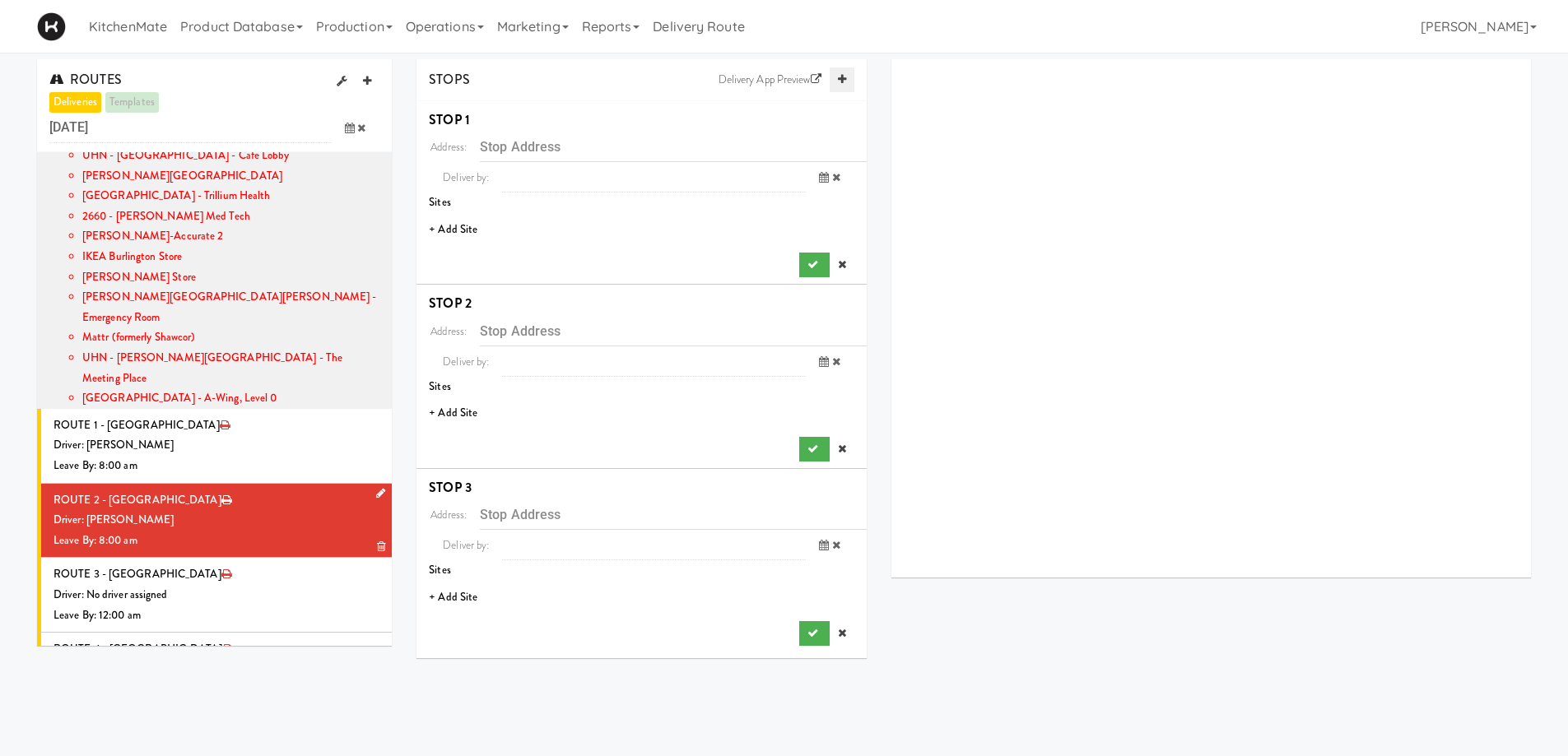
click at [847, 86] on link at bounding box center [841, 79] width 25 height 25
click at [837, 86] on link at bounding box center [841, 79] width 25 height 25
click at [457, 224] on li "+ Add Site" at bounding box center [641, 230] width 451 height 34
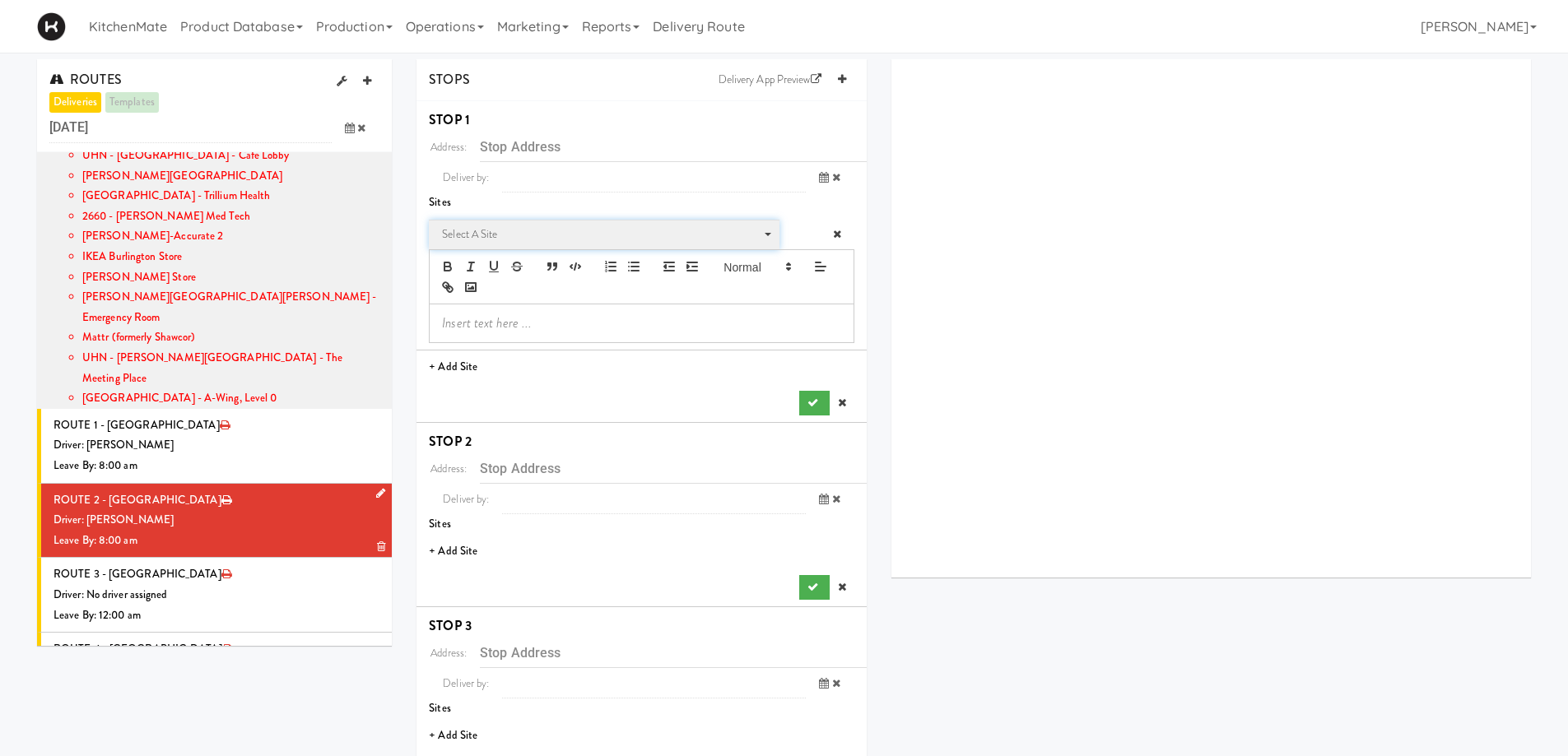
click at [529, 238] on span "Select a site" at bounding box center [598, 234] width 313 height 20
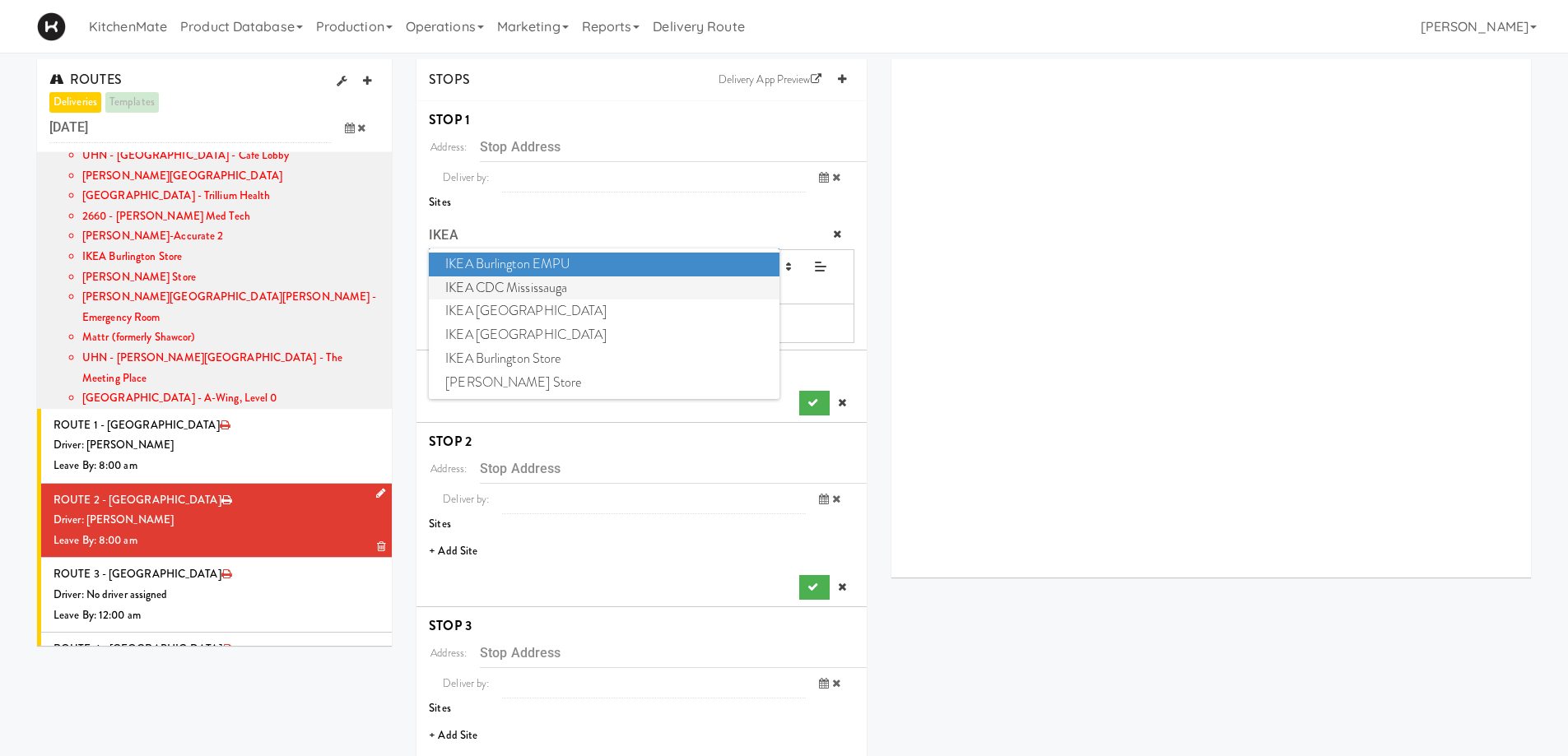
type input "IKEA"
click at [533, 284] on span "IKEA CDC Mississauga" at bounding box center [604, 289] width 350 height 24
type input "[STREET_ADDRESS]"
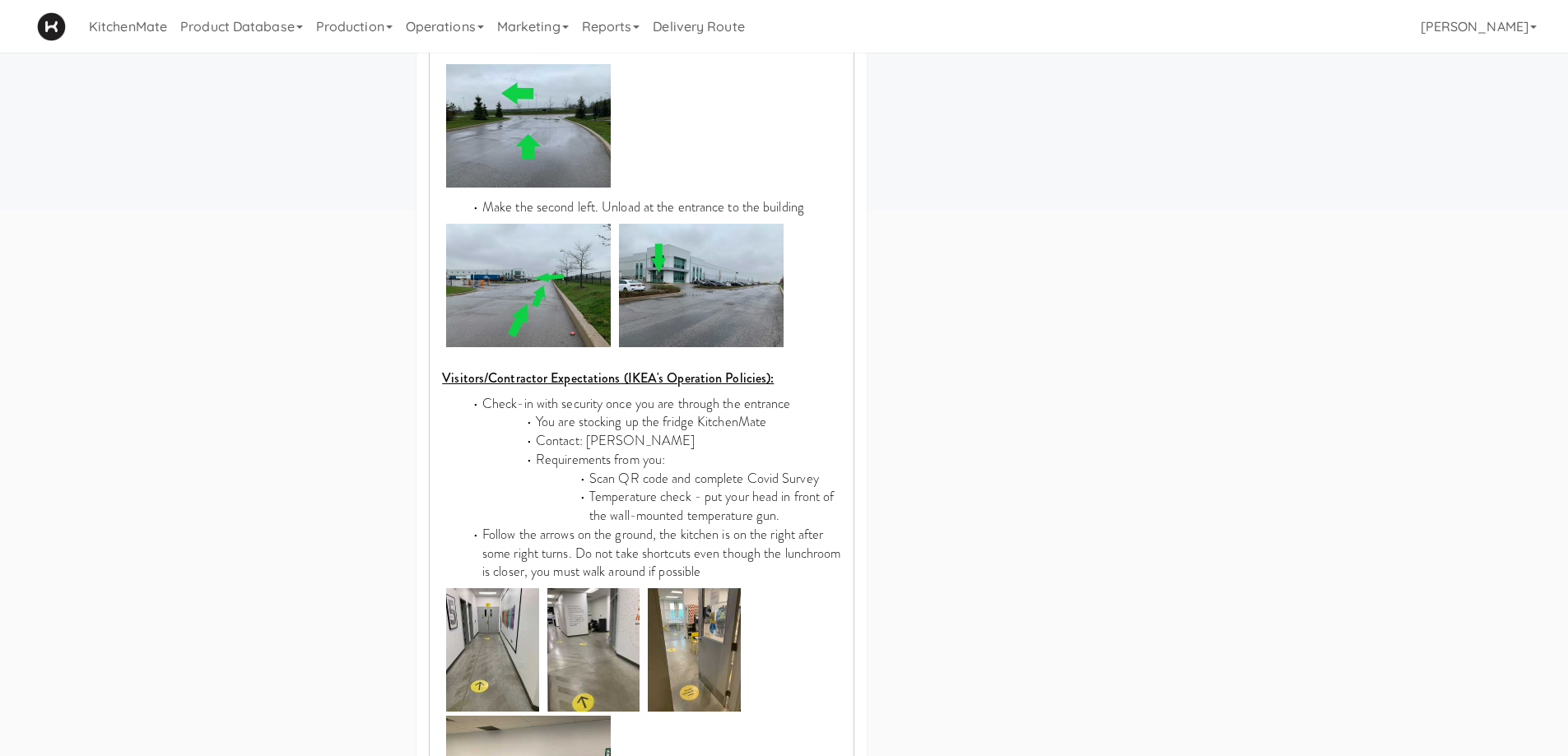
scroll to position [822, 0]
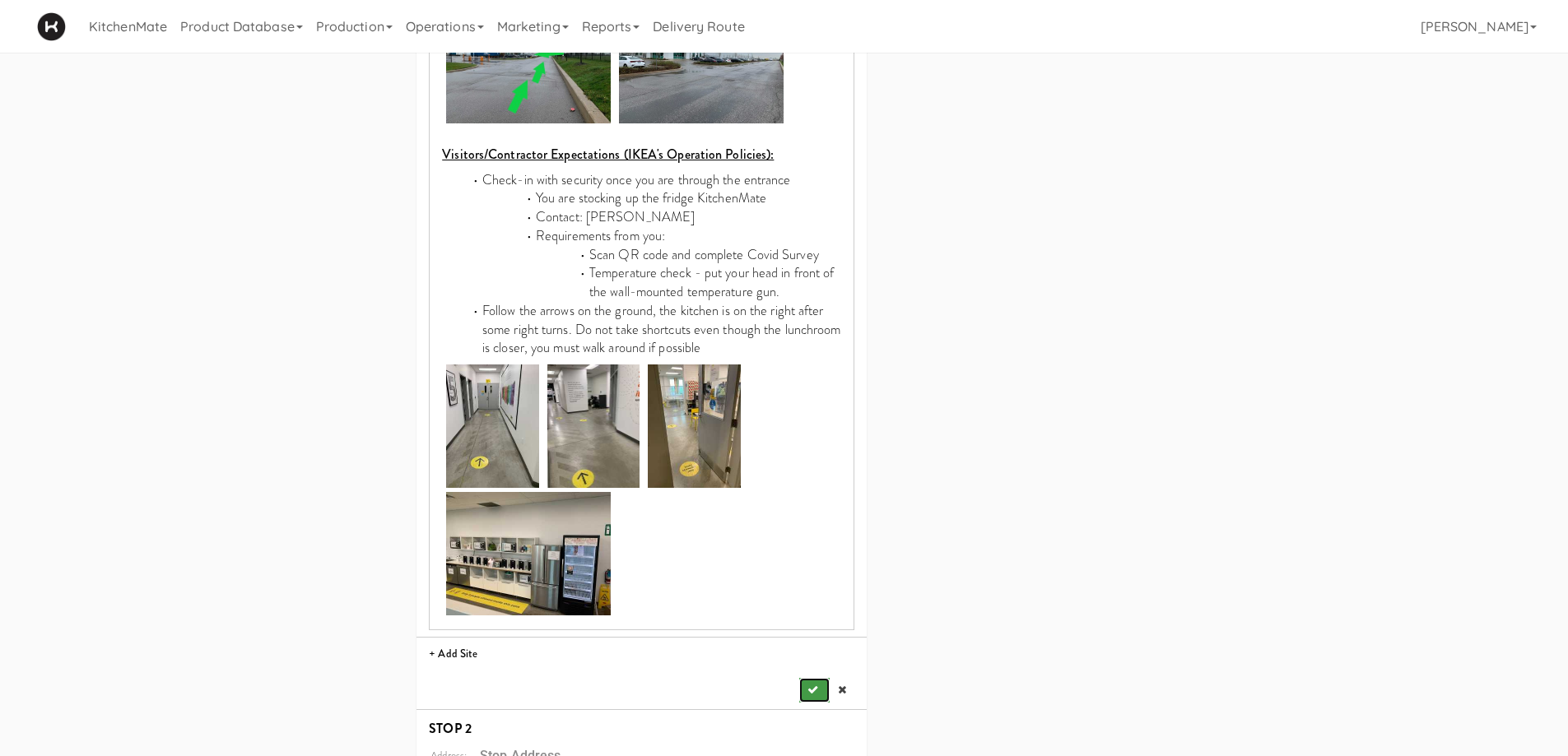
click at [812, 656] on icon "submit" at bounding box center [813, 690] width 11 height 11
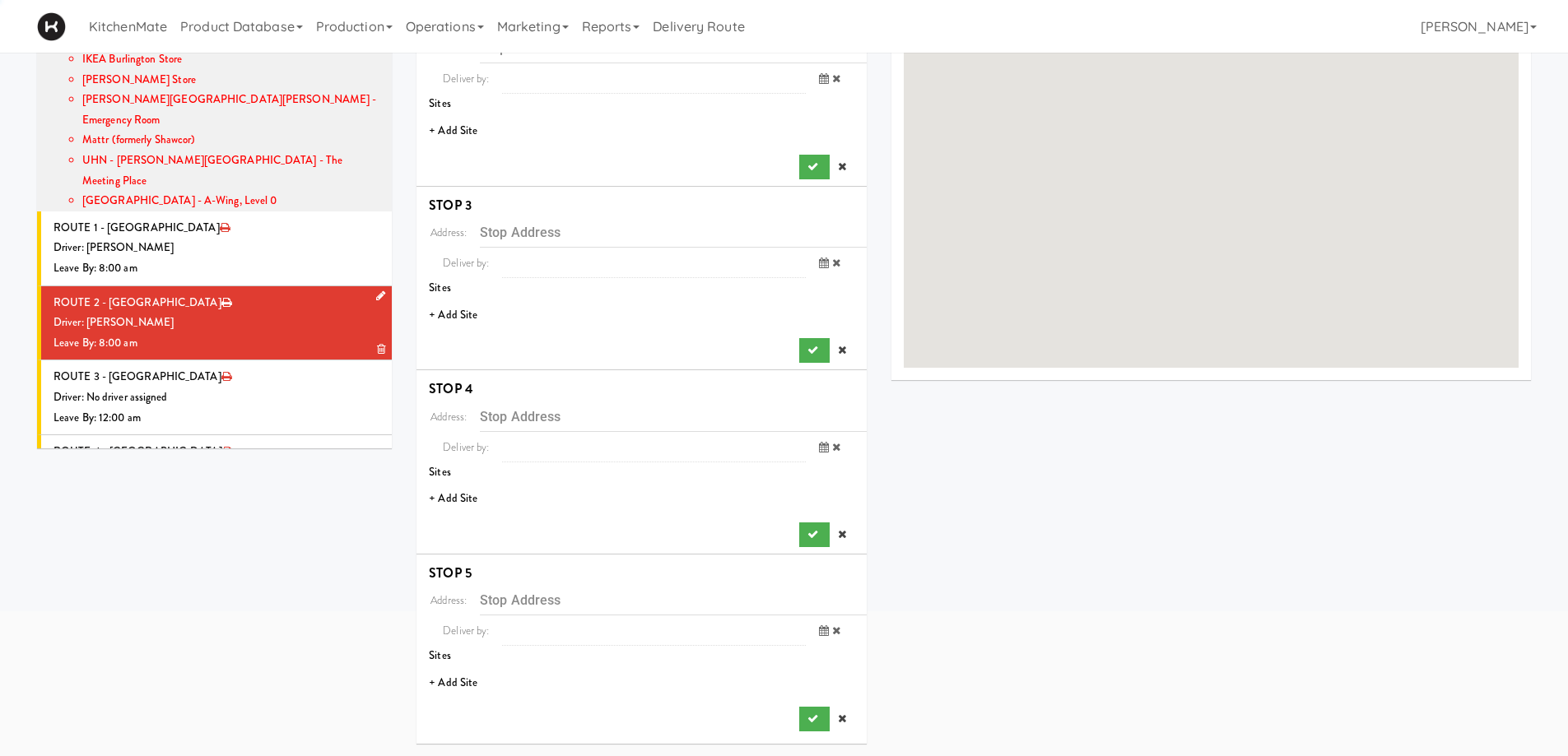
scroll to position [0, 0]
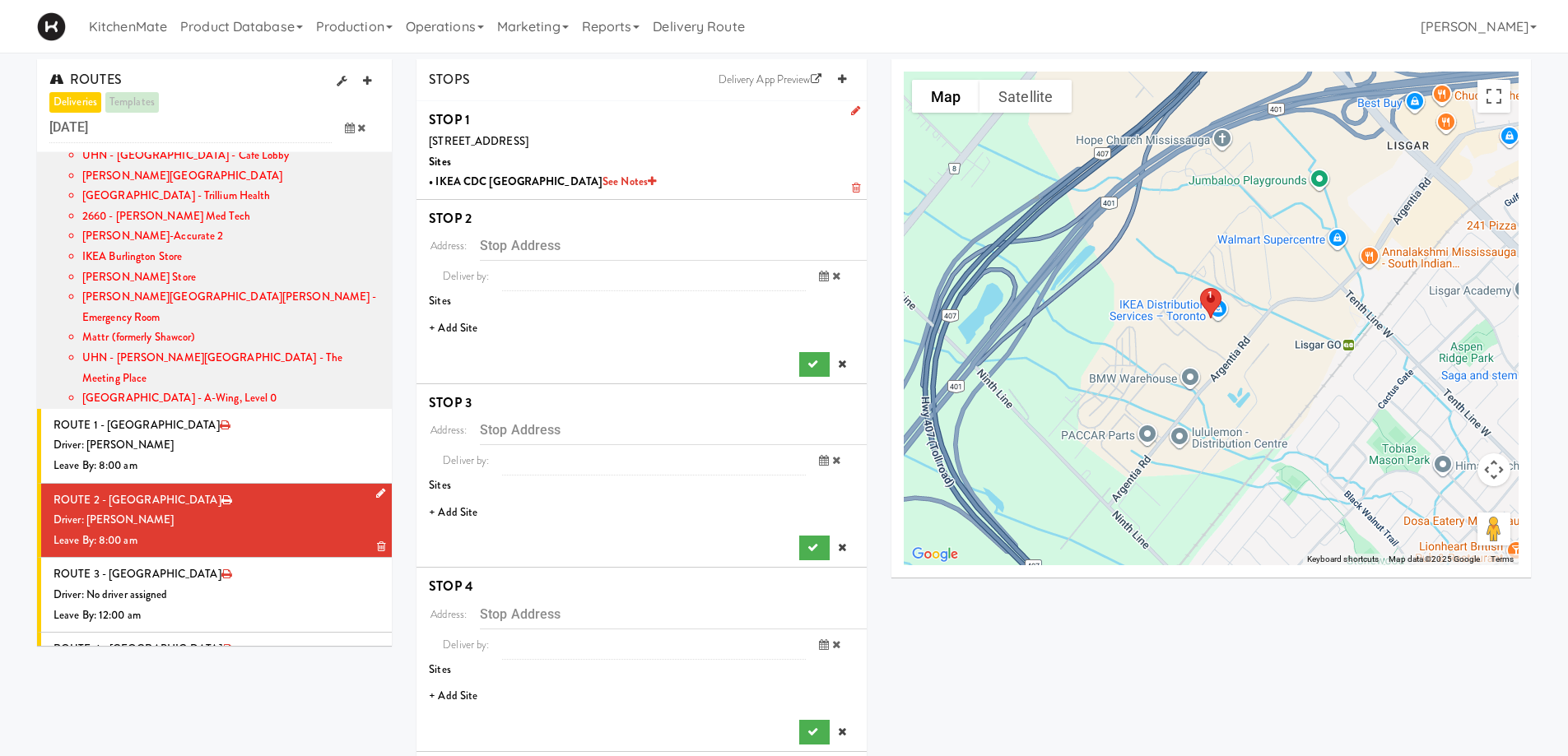
click at [452, 327] on li "+ Add Site" at bounding box center [641, 329] width 451 height 34
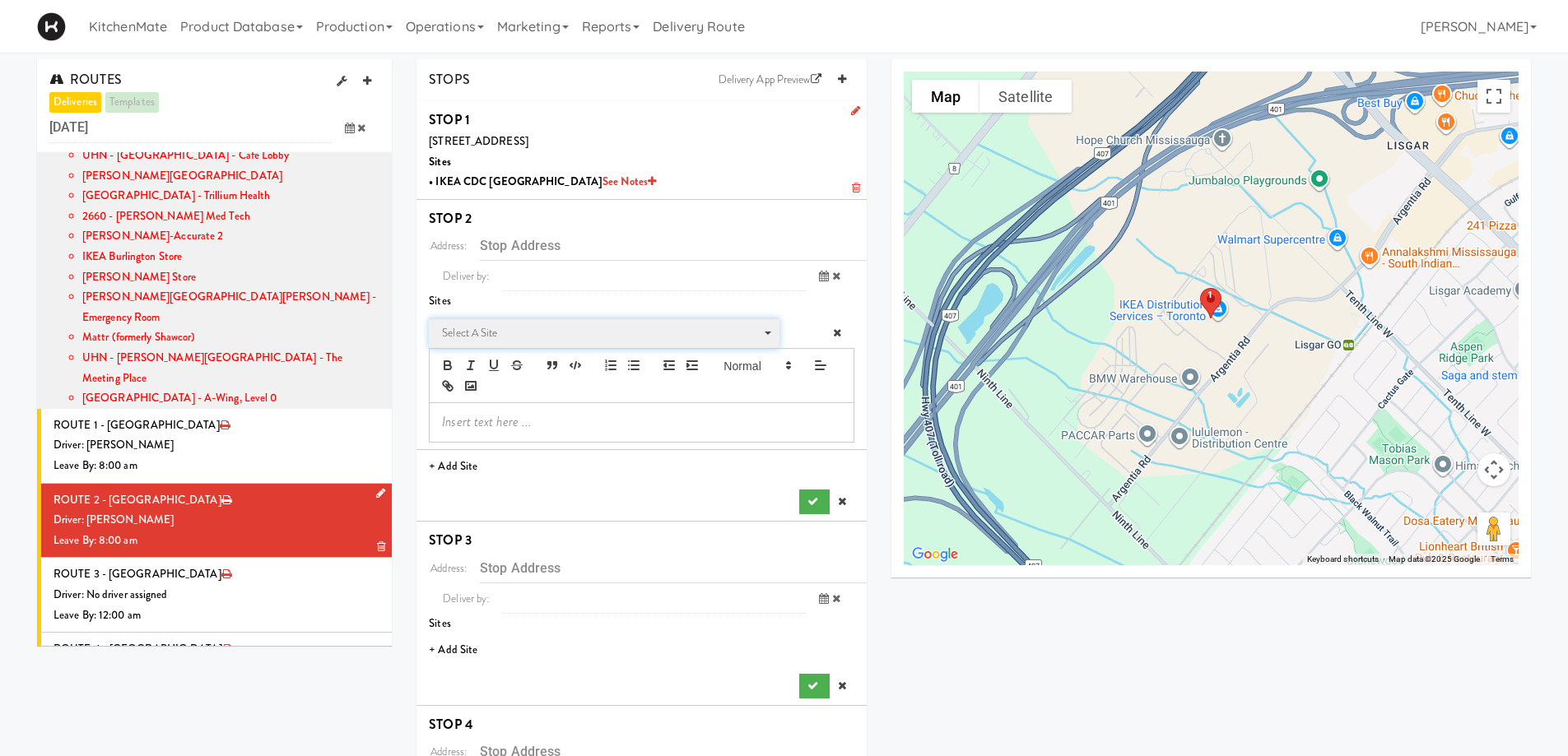
click at [499, 339] on span "Select a site" at bounding box center [598, 333] width 313 height 20
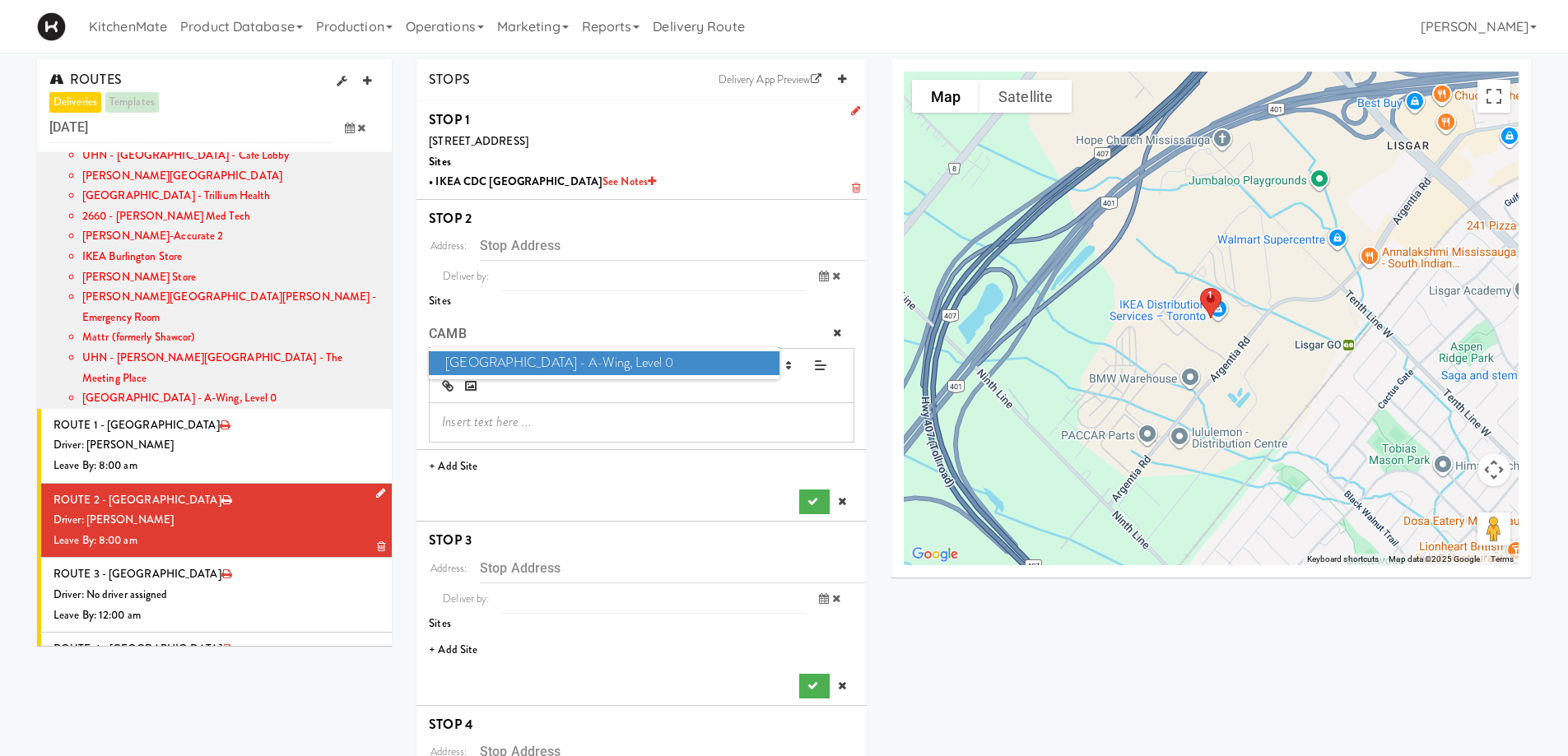
type input "CAMB"
click at [602, 364] on span "Cambridge Memorial Hospital - A-Wing, Level 0" at bounding box center [604, 364] width 350 height 24
type input "[STREET_ADDRESS]"
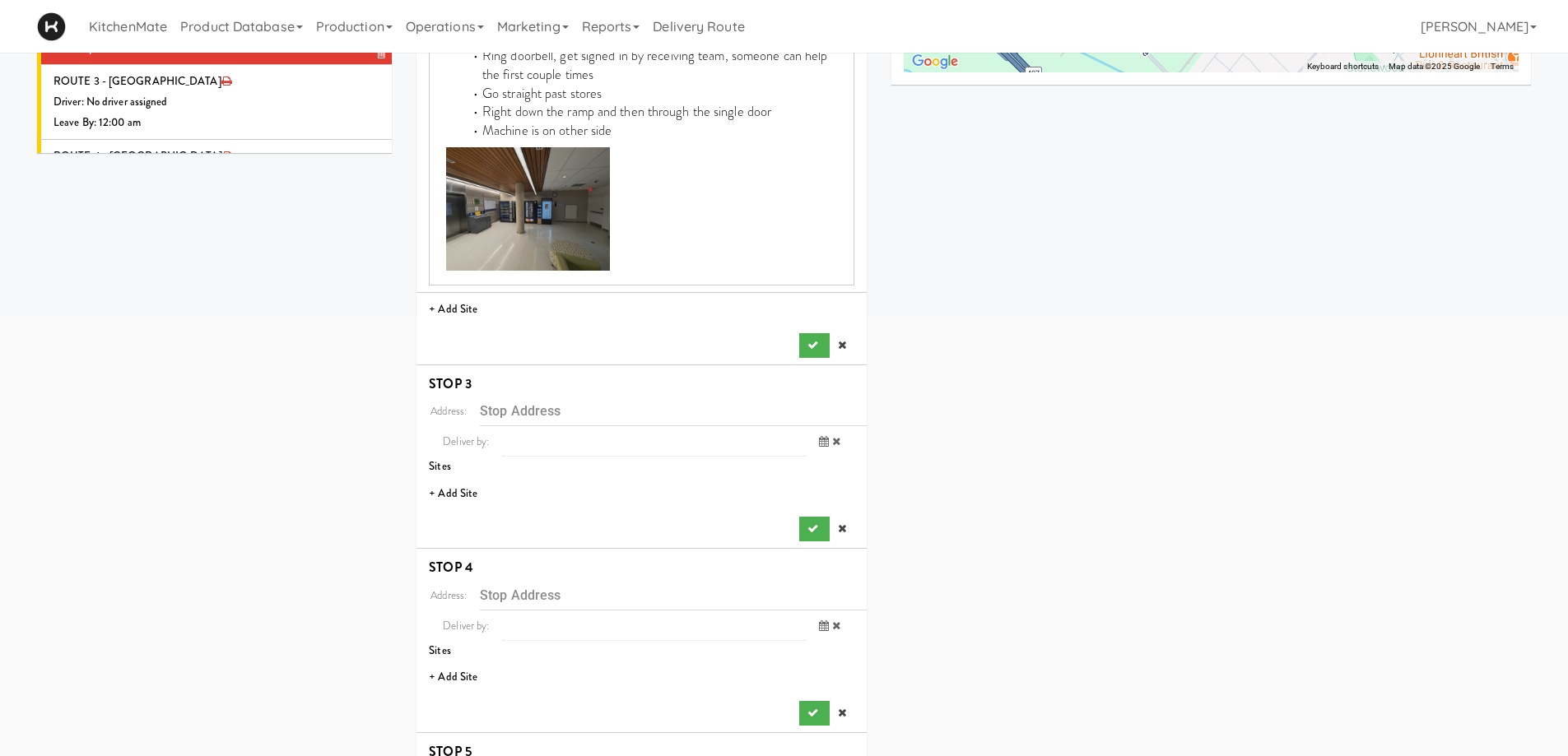
scroll to position [654, 0]
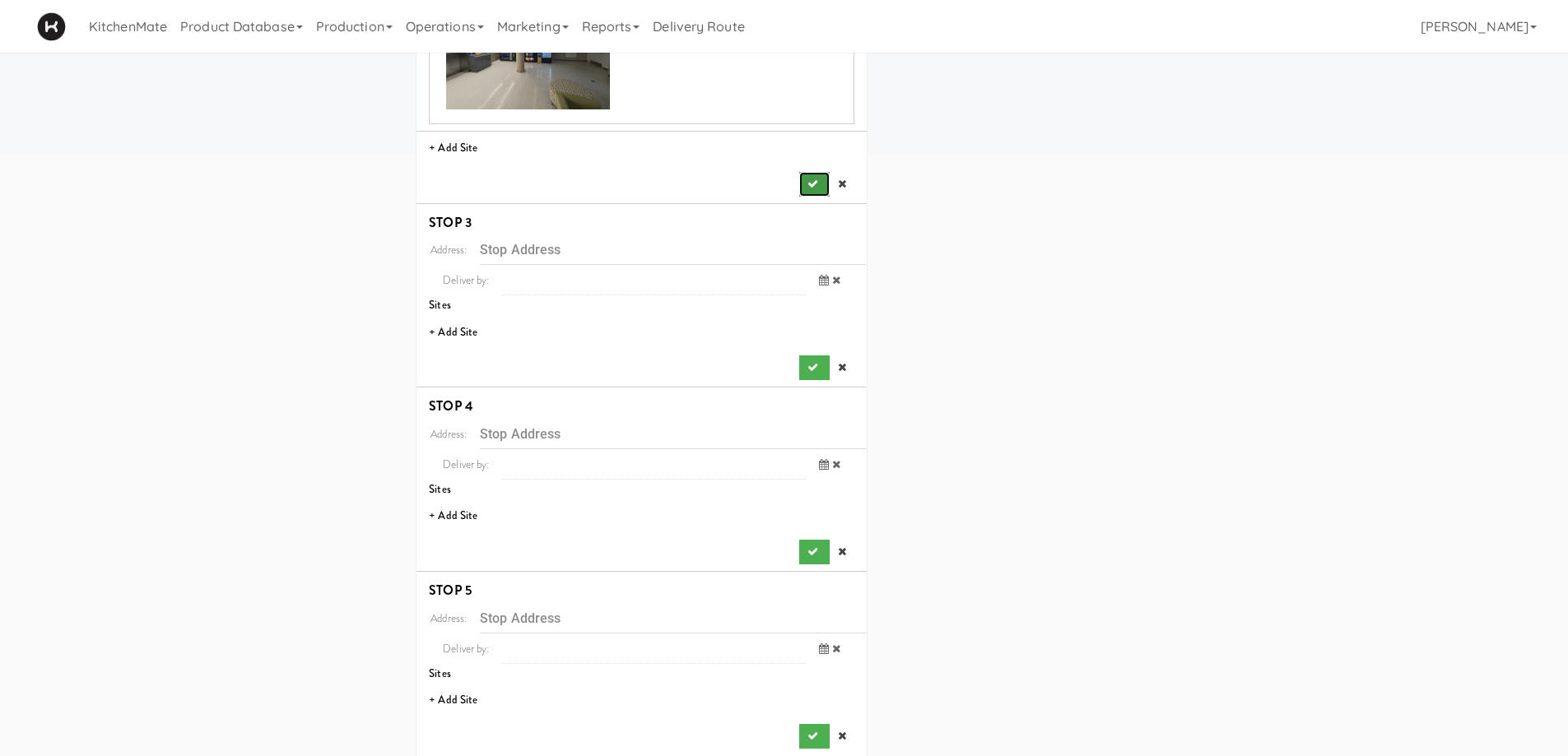
click at [805, 172] on button "submit" at bounding box center [813, 184] width 30 height 25
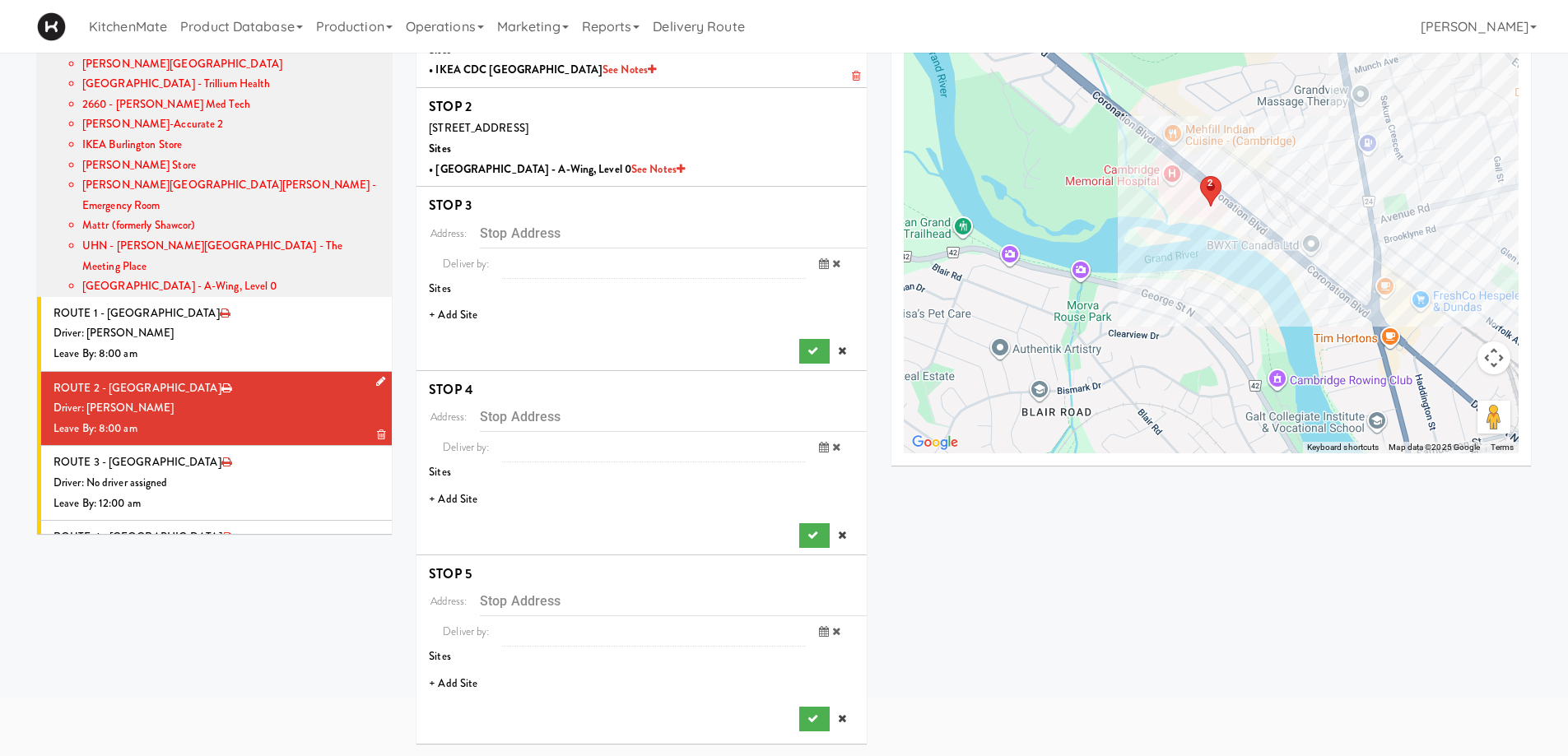
click at [454, 305] on li "+ Add Site" at bounding box center [641, 316] width 451 height 34
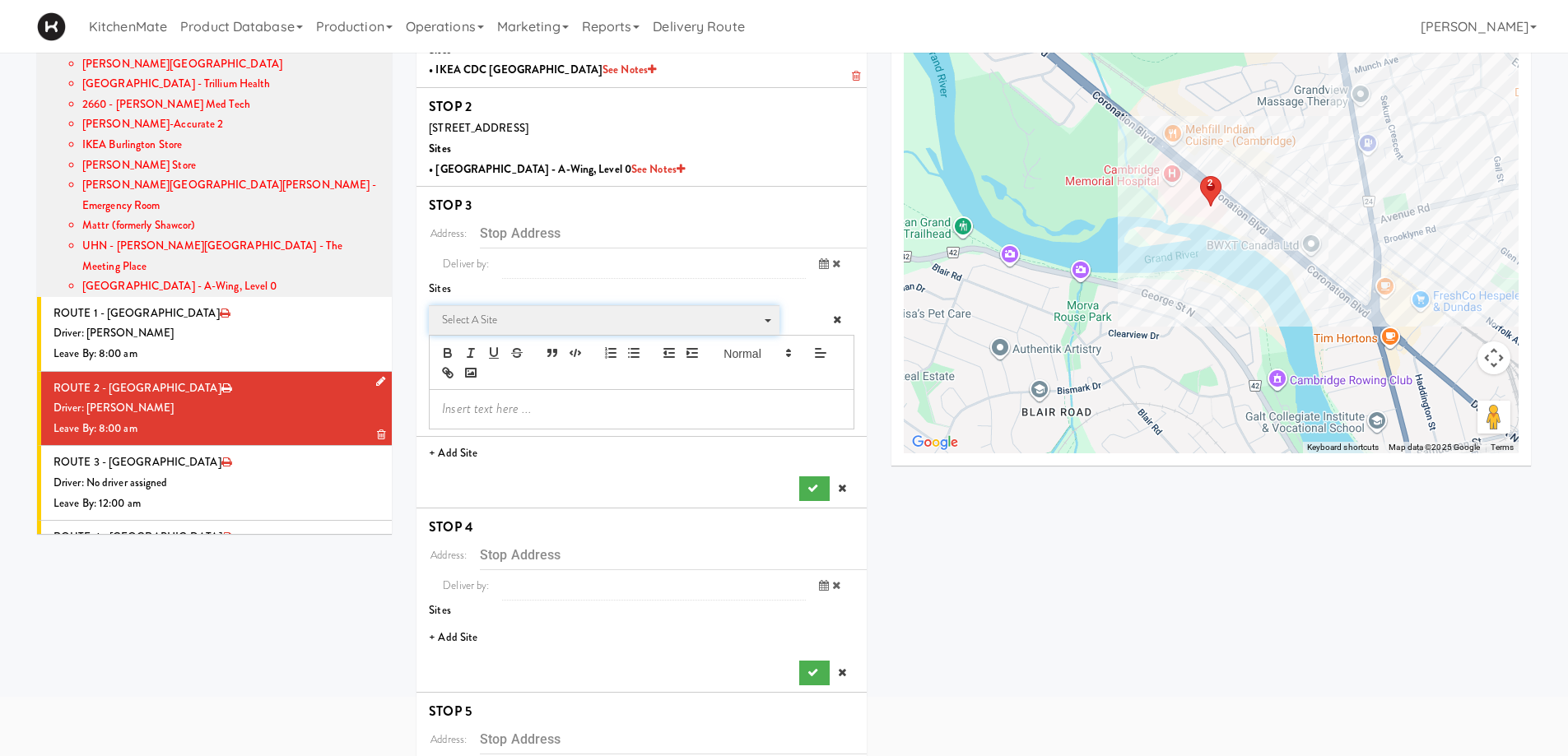
click at [546, 327] on span "Select a site" at bounding box center [598, 319] width 313 height 20
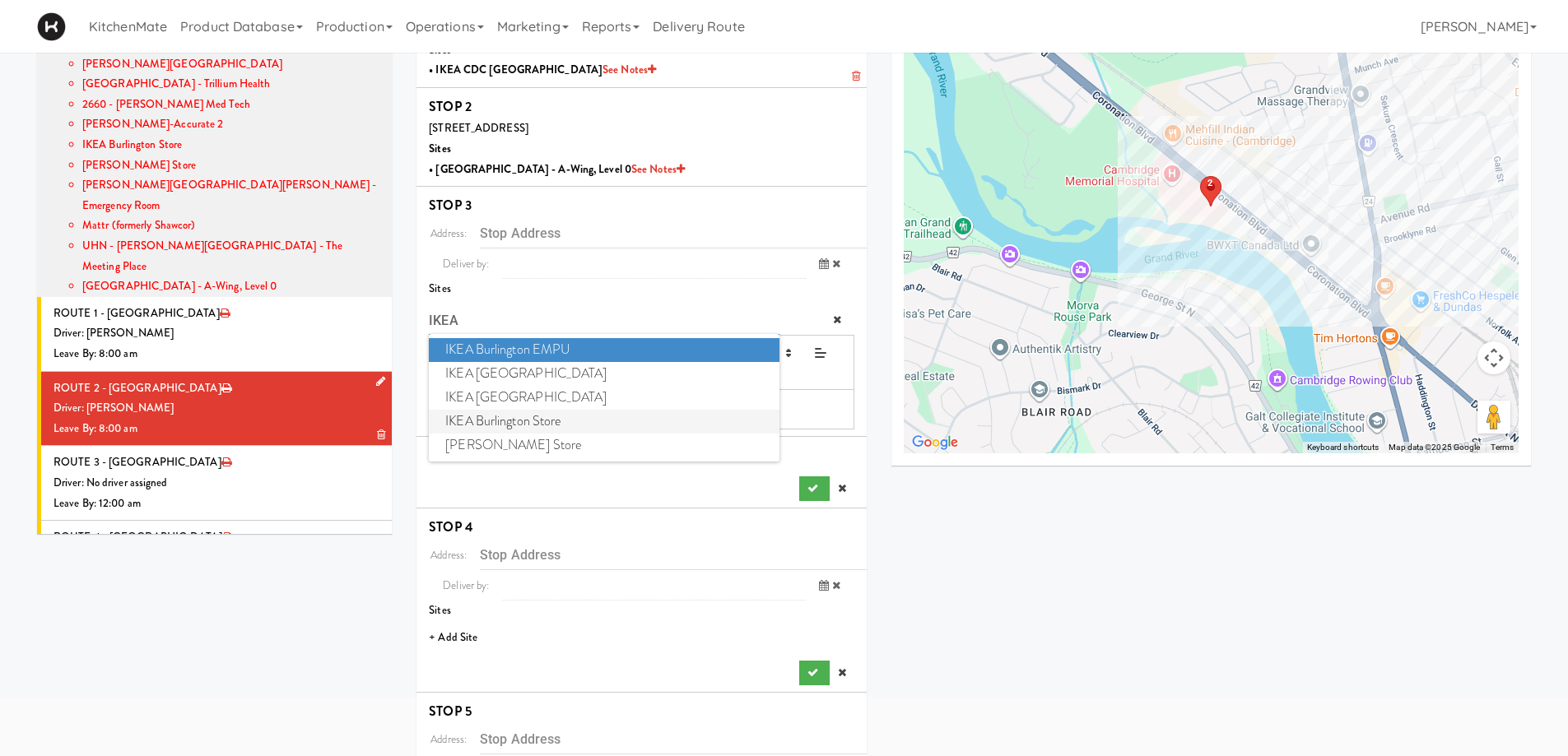
type input "IKEA"
click at [521, 415] on span "IKEA Burlington Store" at bounding box center [604, 421] width 350 height 24
type input "[STREET_ADDRESS]"
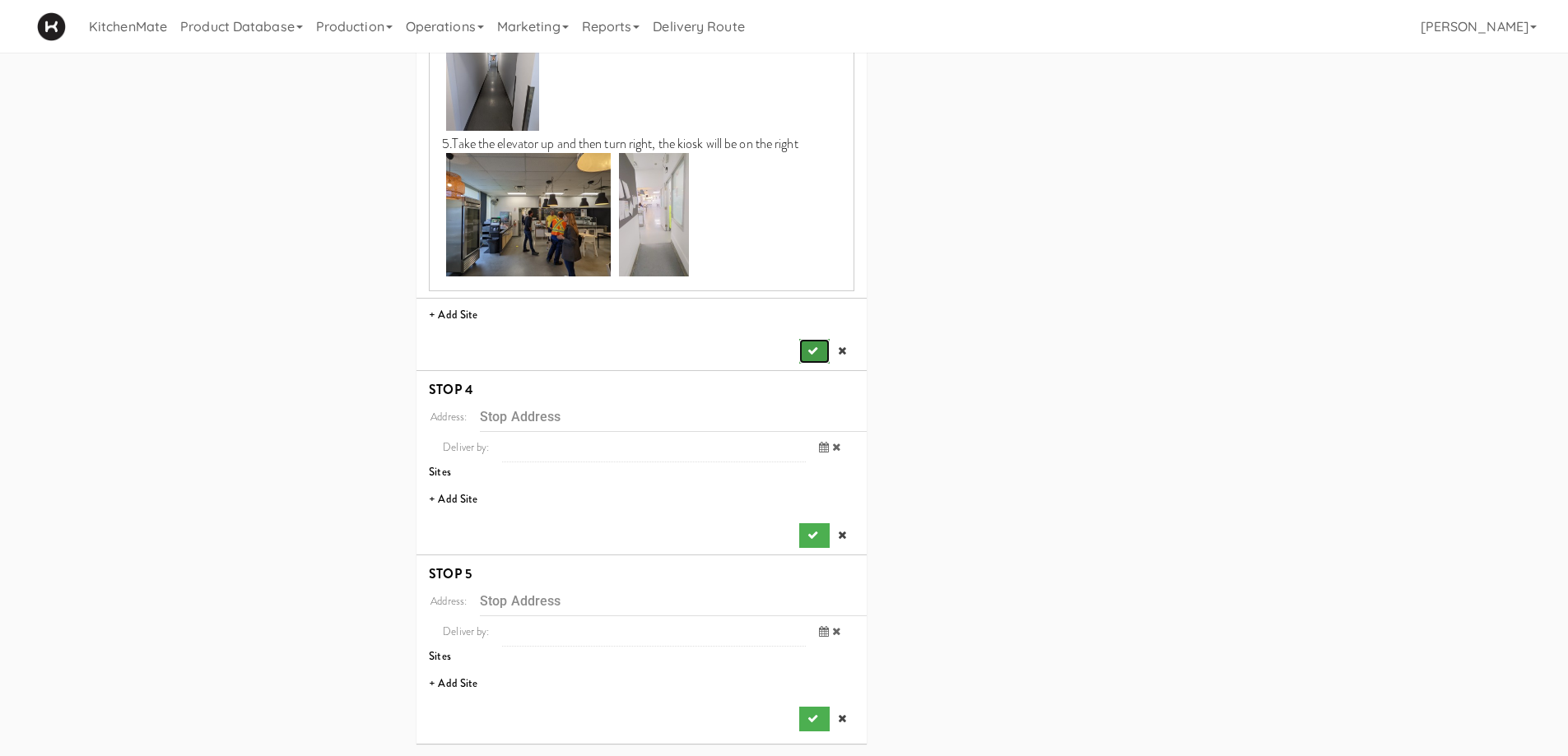
click at [810, 348] on icon "submit" at bounding box center [813, 351] width 11 height 11
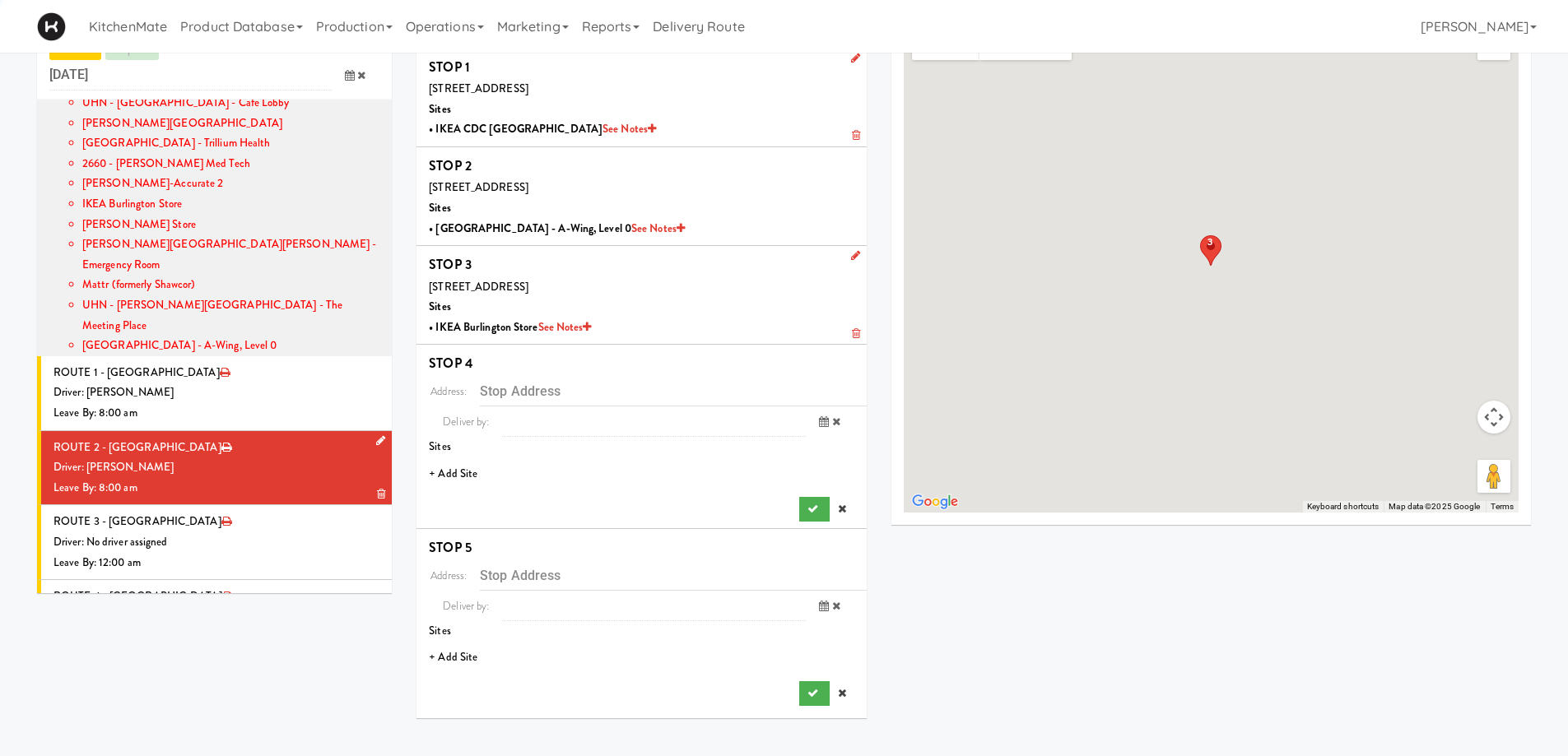
scroll to position [53, 0]
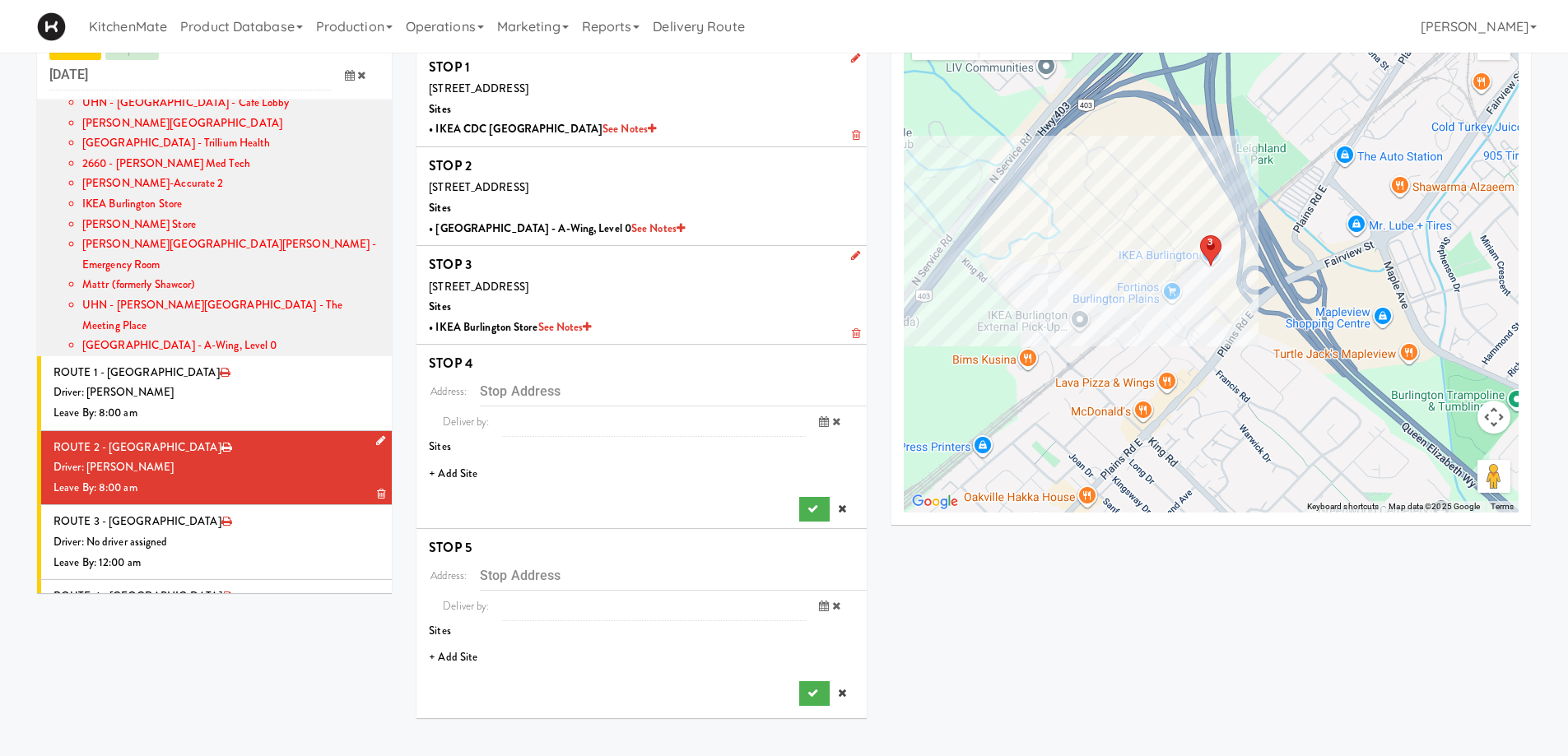
click at [458, 466] on li "+ Add Site" at bounding box center [641, 474] width 451 height 34
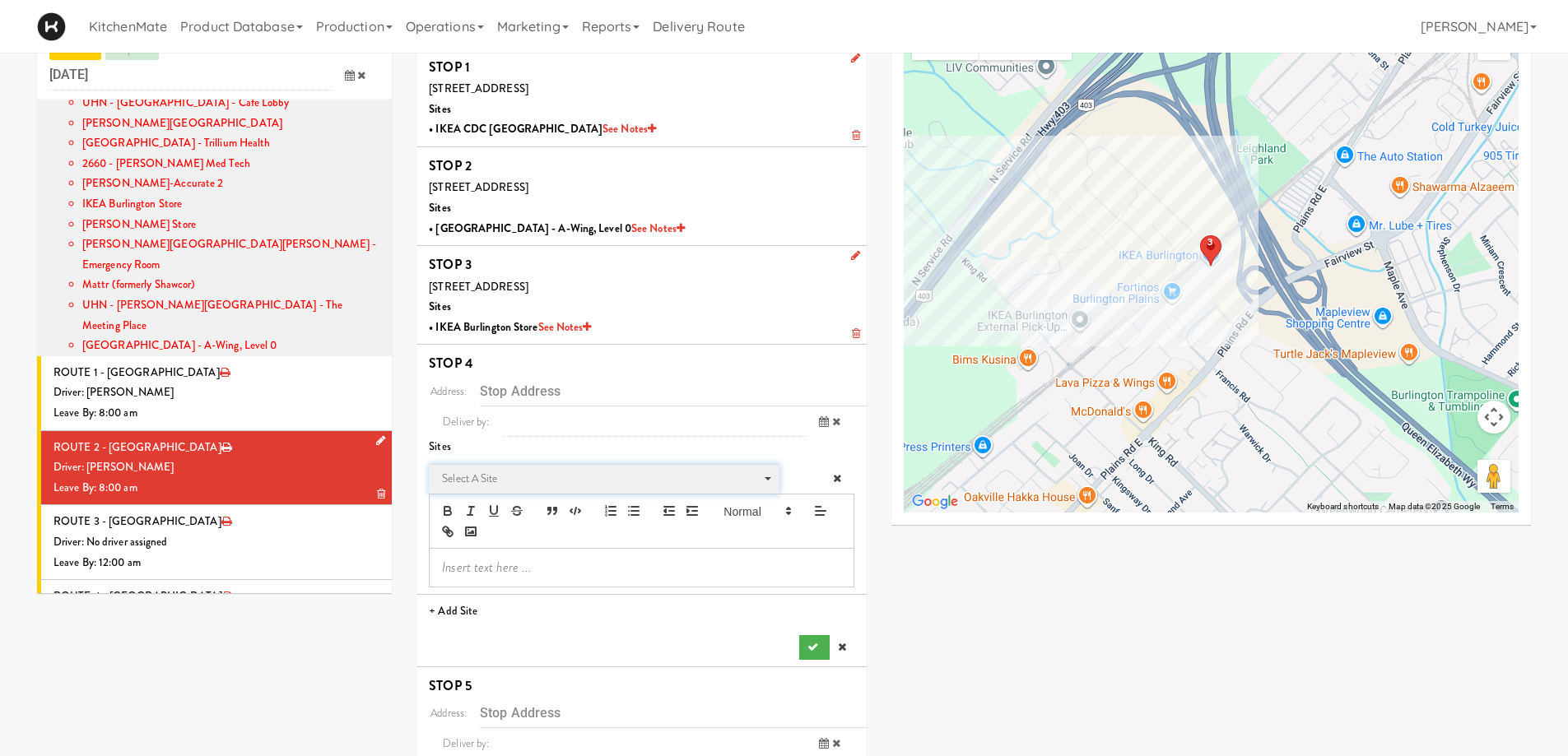
click at [495, 474] on span "Select a site" at bounding box center [598, 478] width 313 height 20
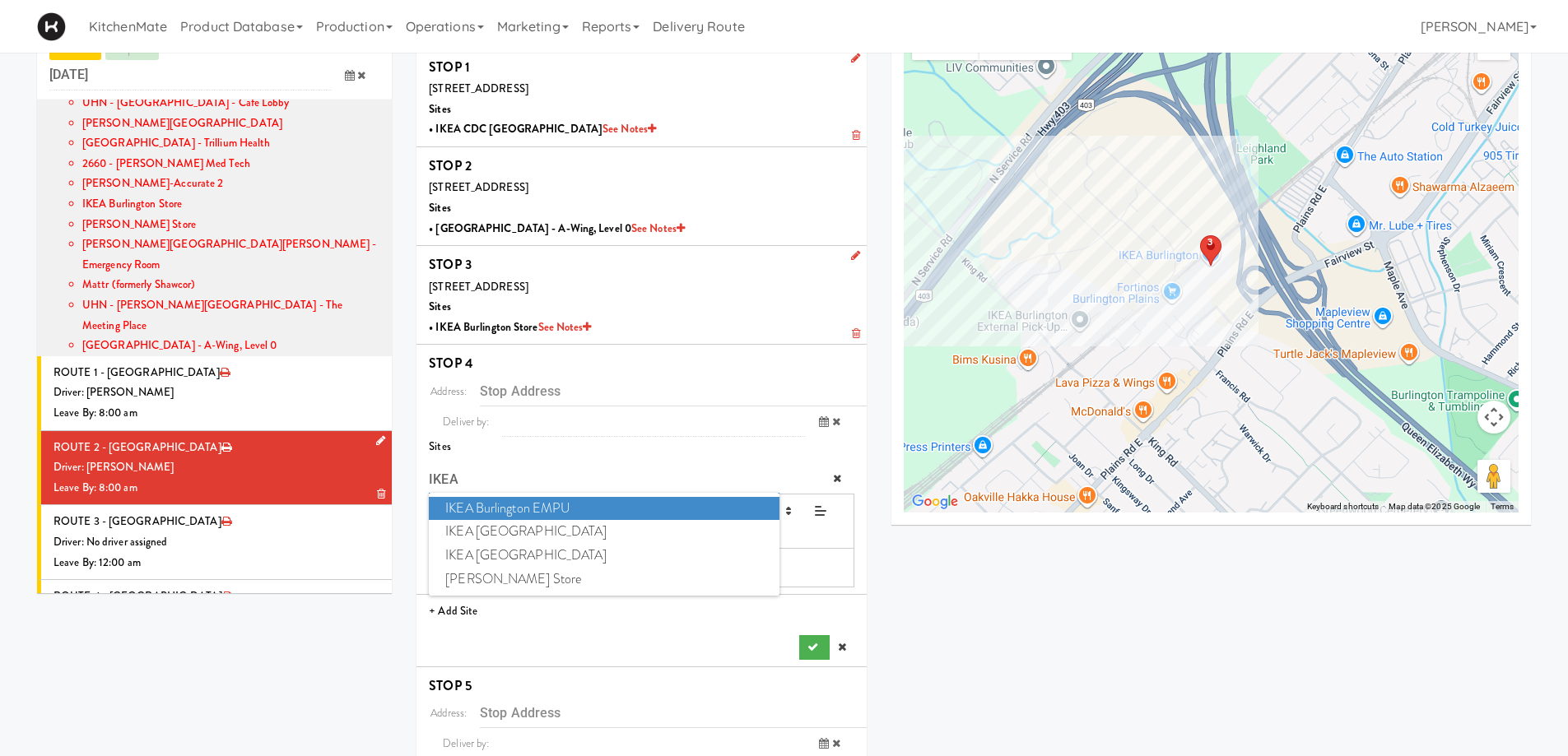
type input "IKEA"
click at [561, 515] on span "IKEA Burlington EMPU" at bounding box center [604, 509] width 350 height 24
type input "[STREET_ADDRESS][PERSON_NAME]"
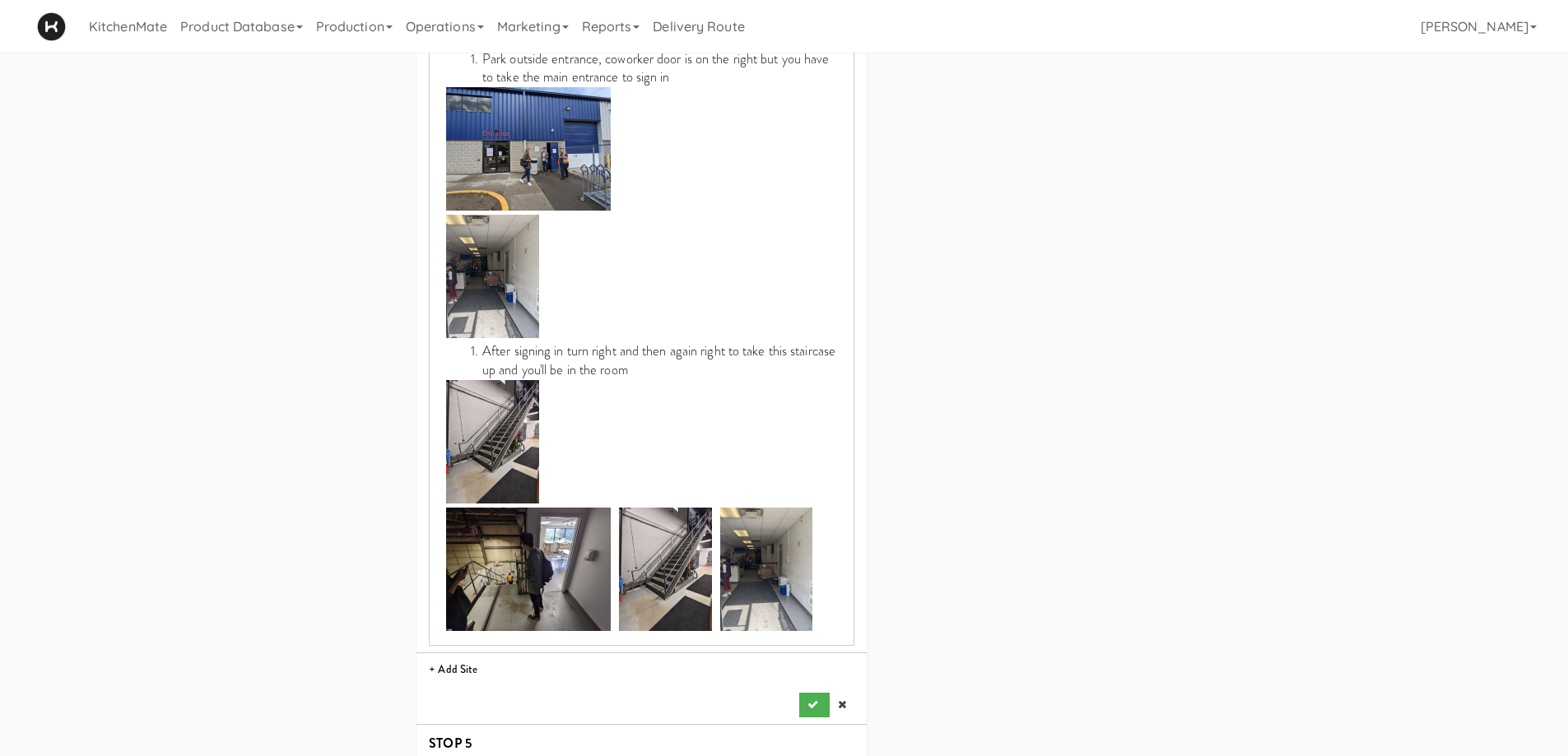
scroll to position [926, 0]
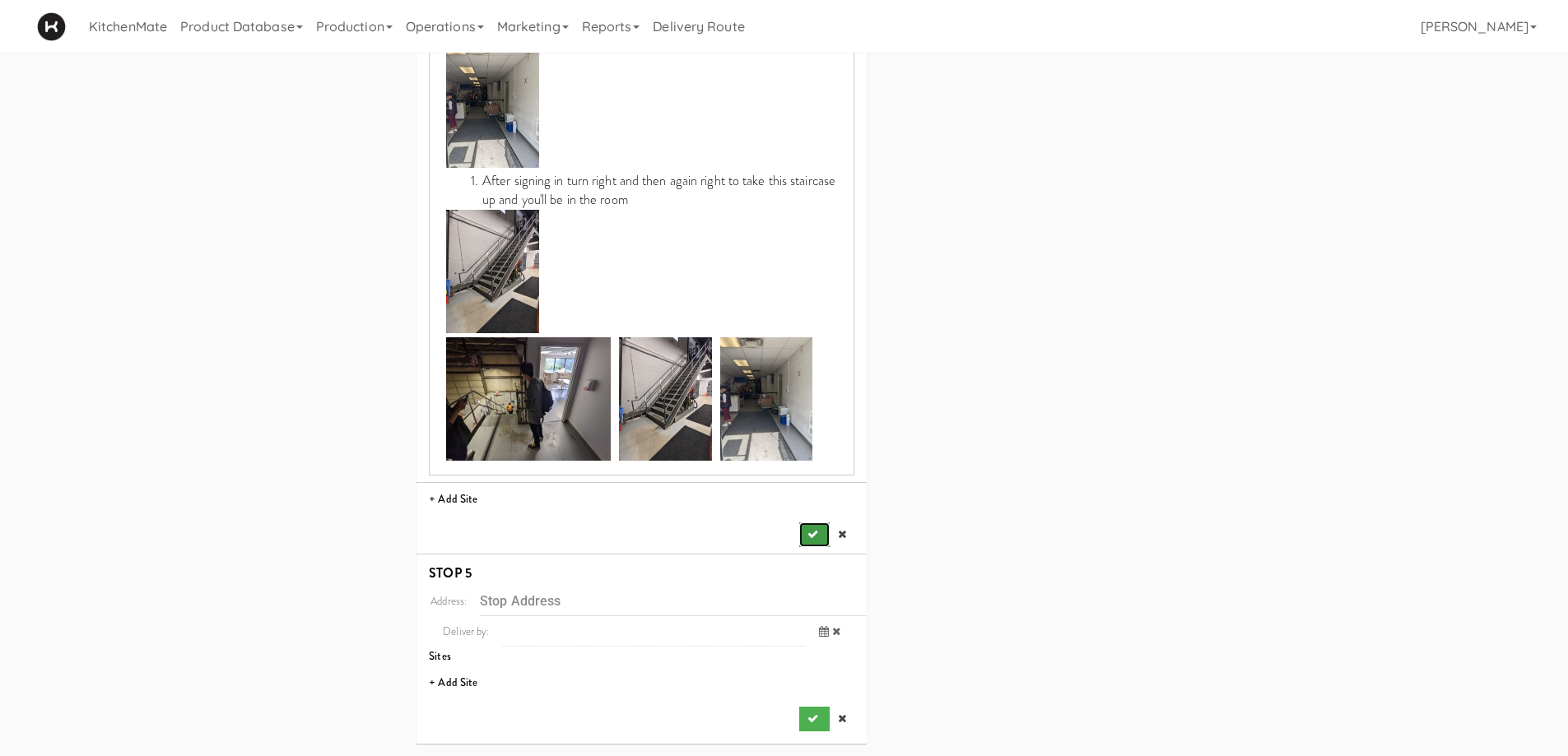
click at [827, 540] on button "submit" at bounding box center [813, 535] width 30 height 25
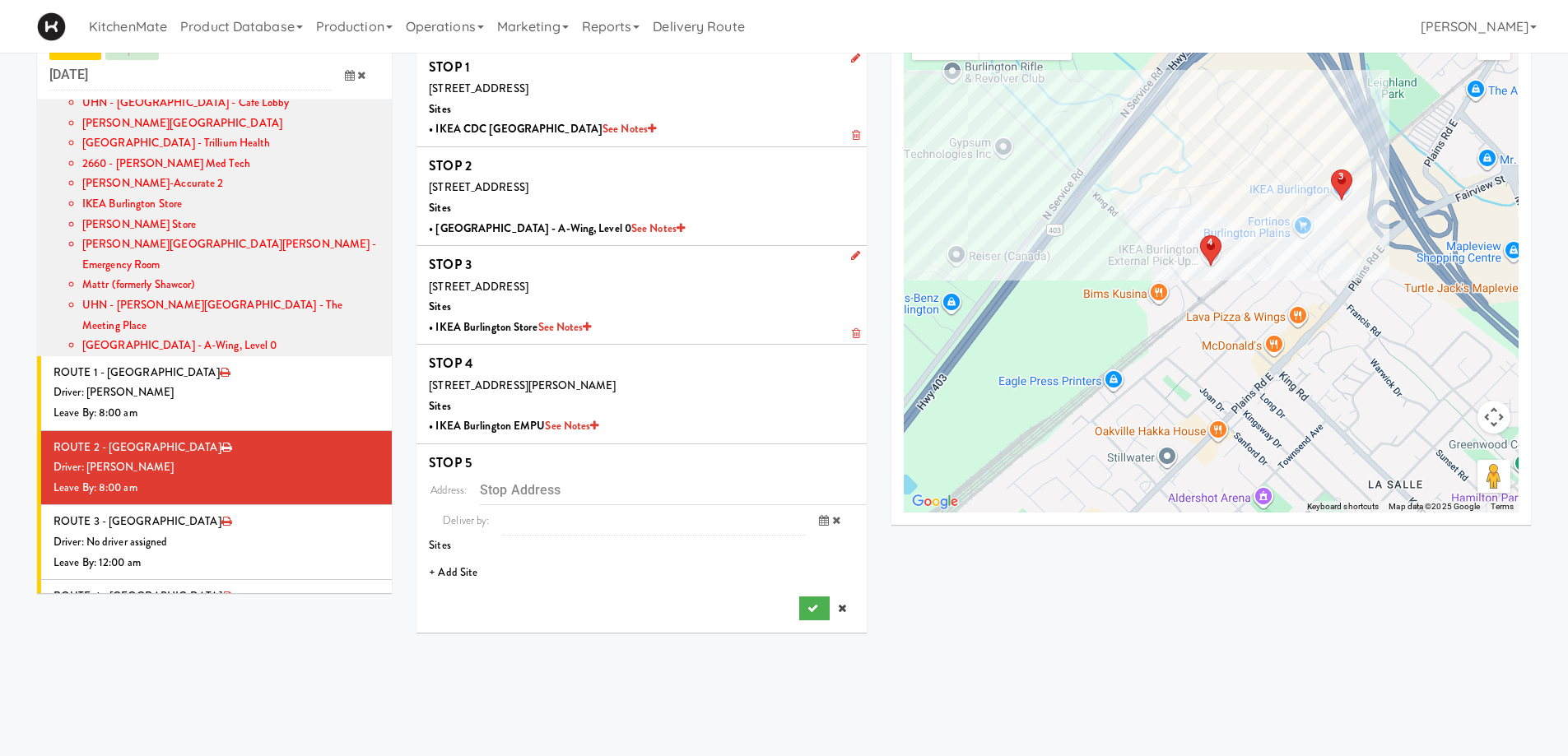
click at [452, 564] on li "+ Add Site" at bounding box center [641, 573] width 451 height 34
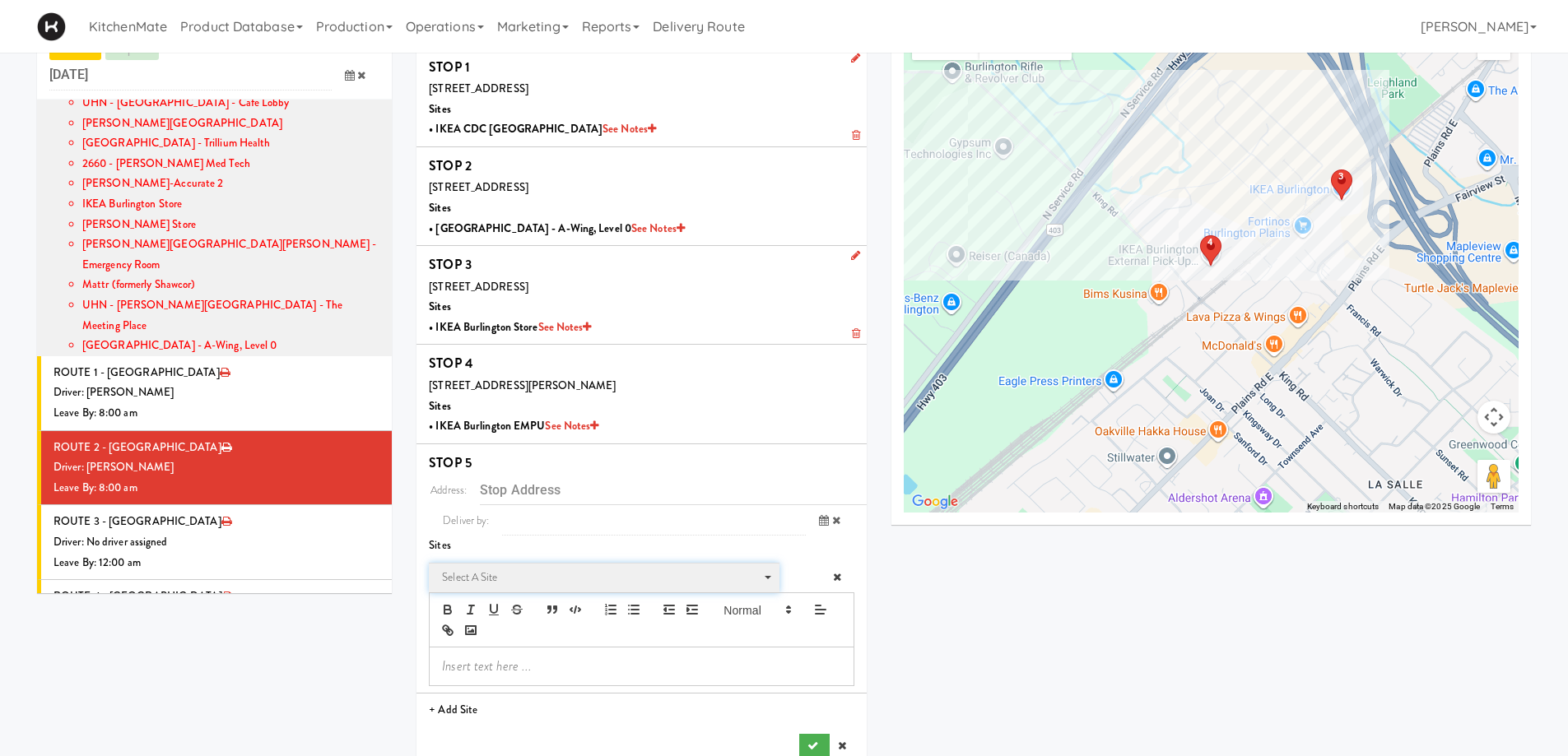
click at [543, 570] on span "Select a site" at bounding box center [598, 577] width 313 height 20
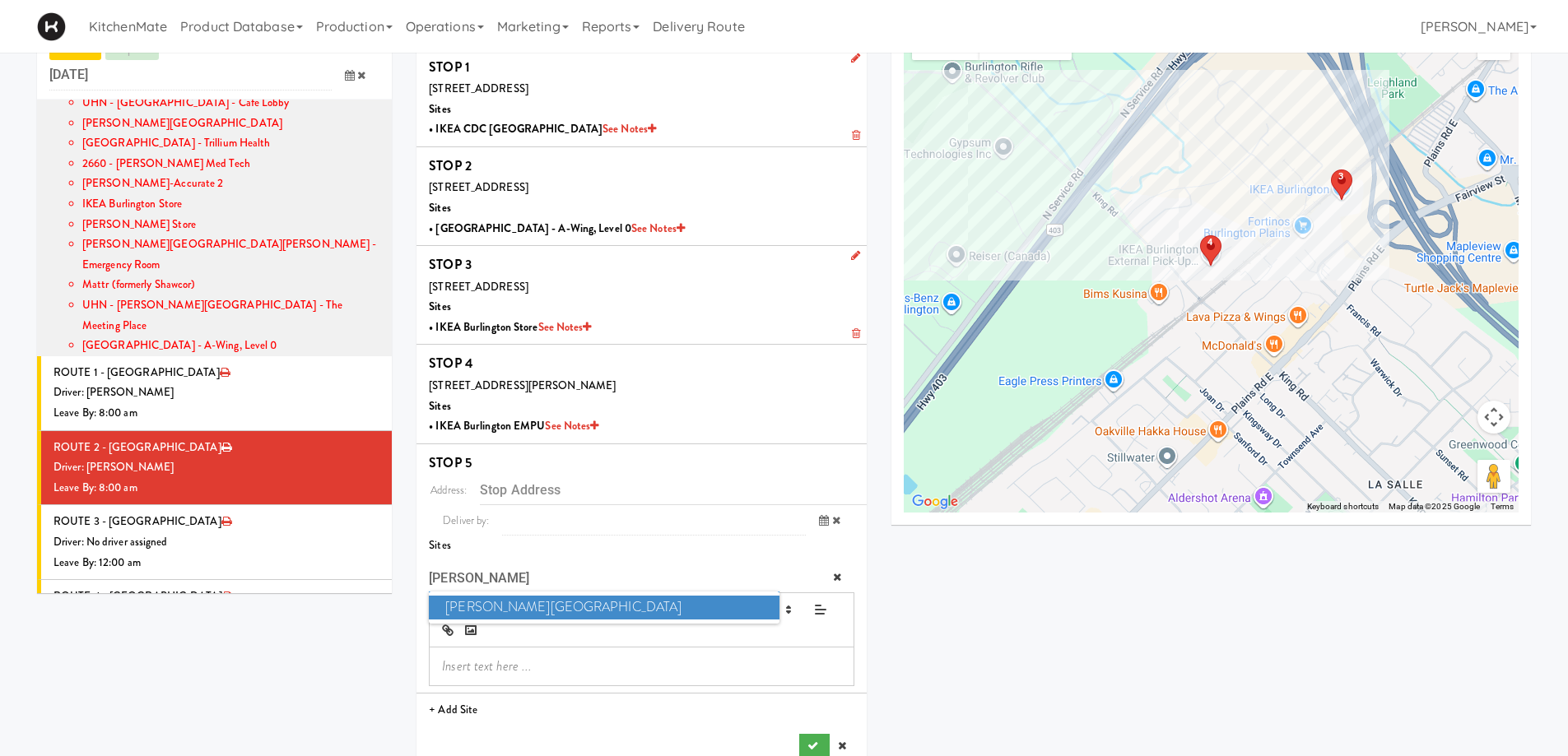
type input "JOSE"
click at [535, 597] on span "Joseph Brant Hospital" at bounding box center [604, 608] width 350 height 24
type input "[STREET_ADDRESS]"
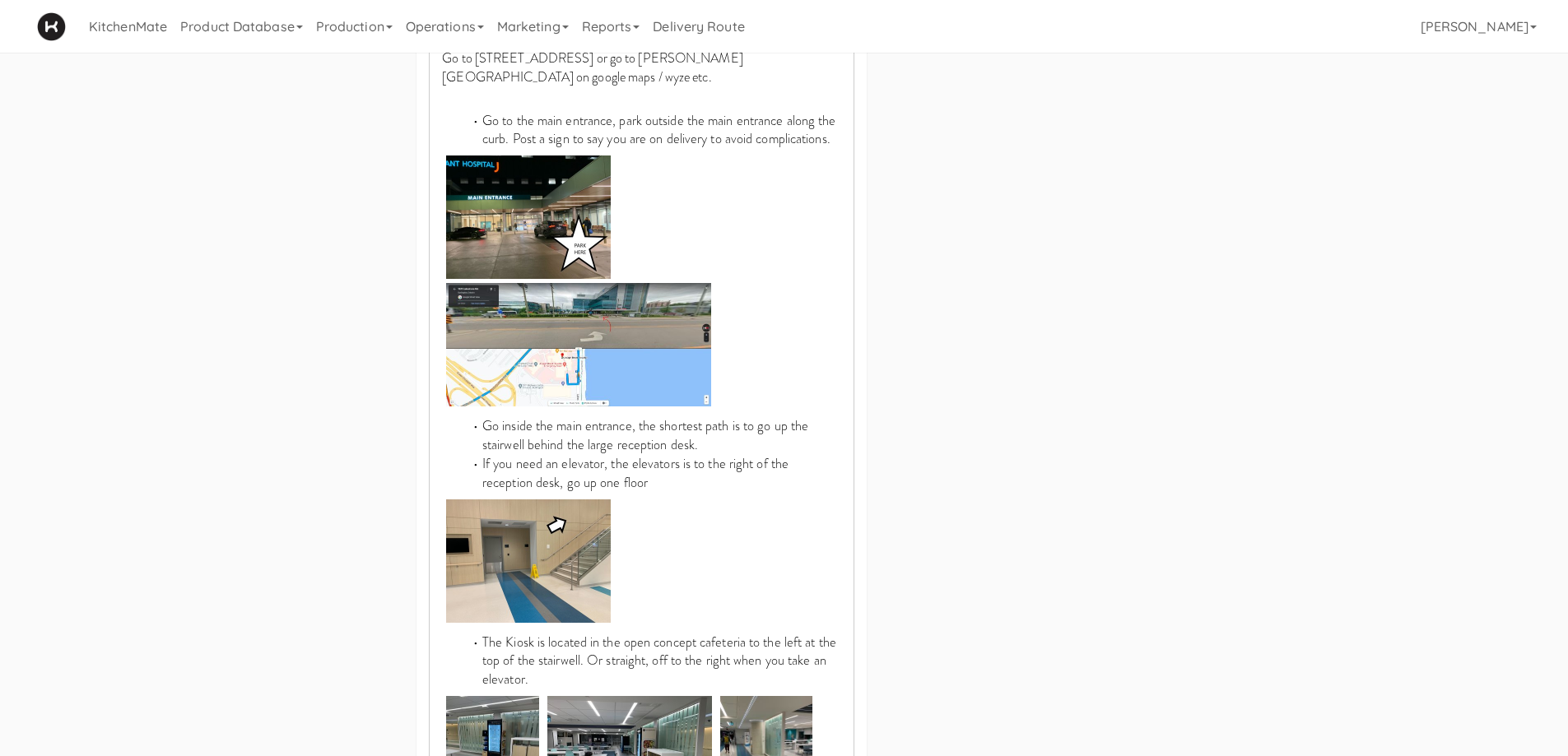
scroll to position [983, 0]
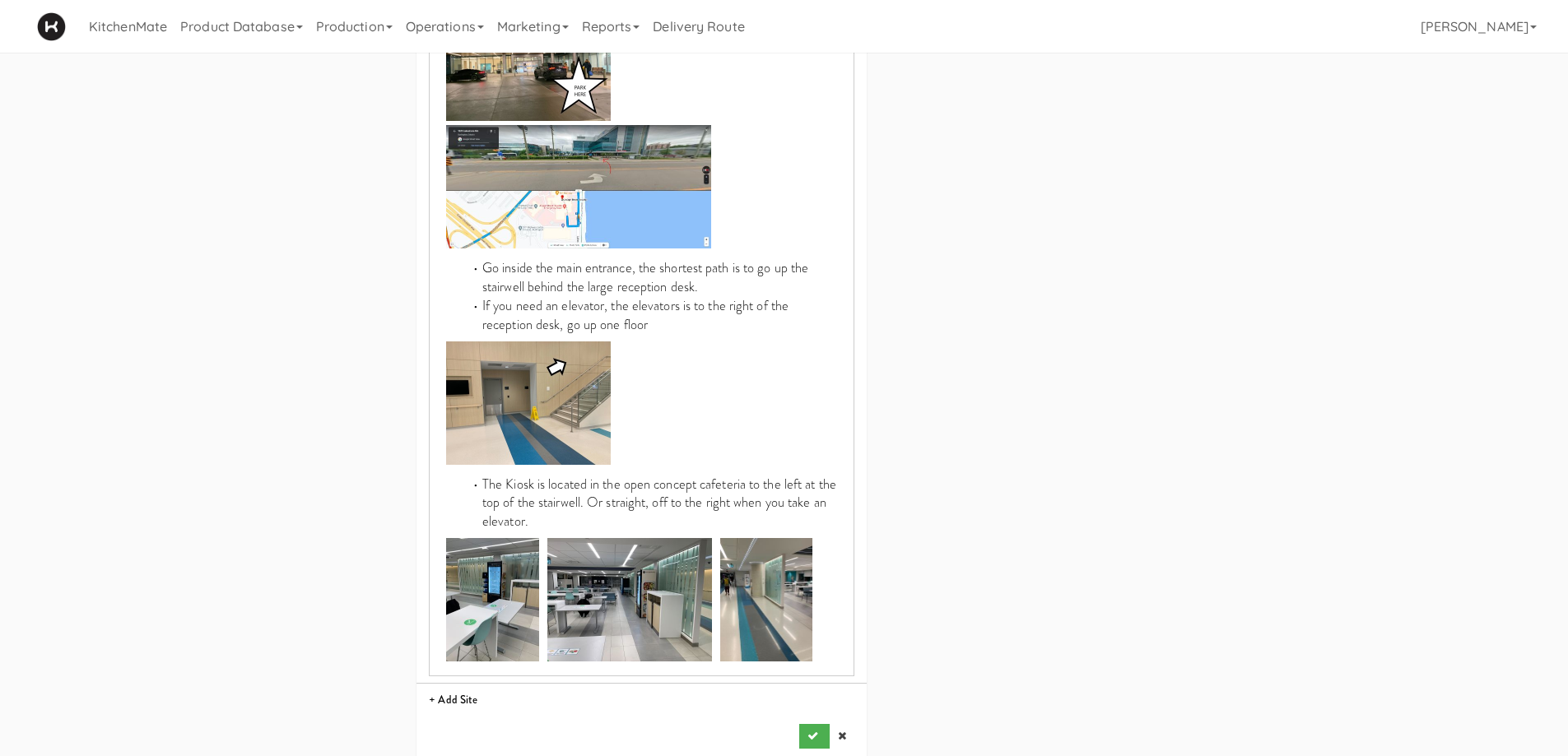
click at [815, 656] on li "STOP 5 Address: 1245 Lakeshore Rd., Burlington, ON, CA Deliver by: previous Aug…" at bounding box center [641, 135] width 451 height 1241
click at [807, 656] on button "submit" at bounding box center [813, 736] width 30 height 25
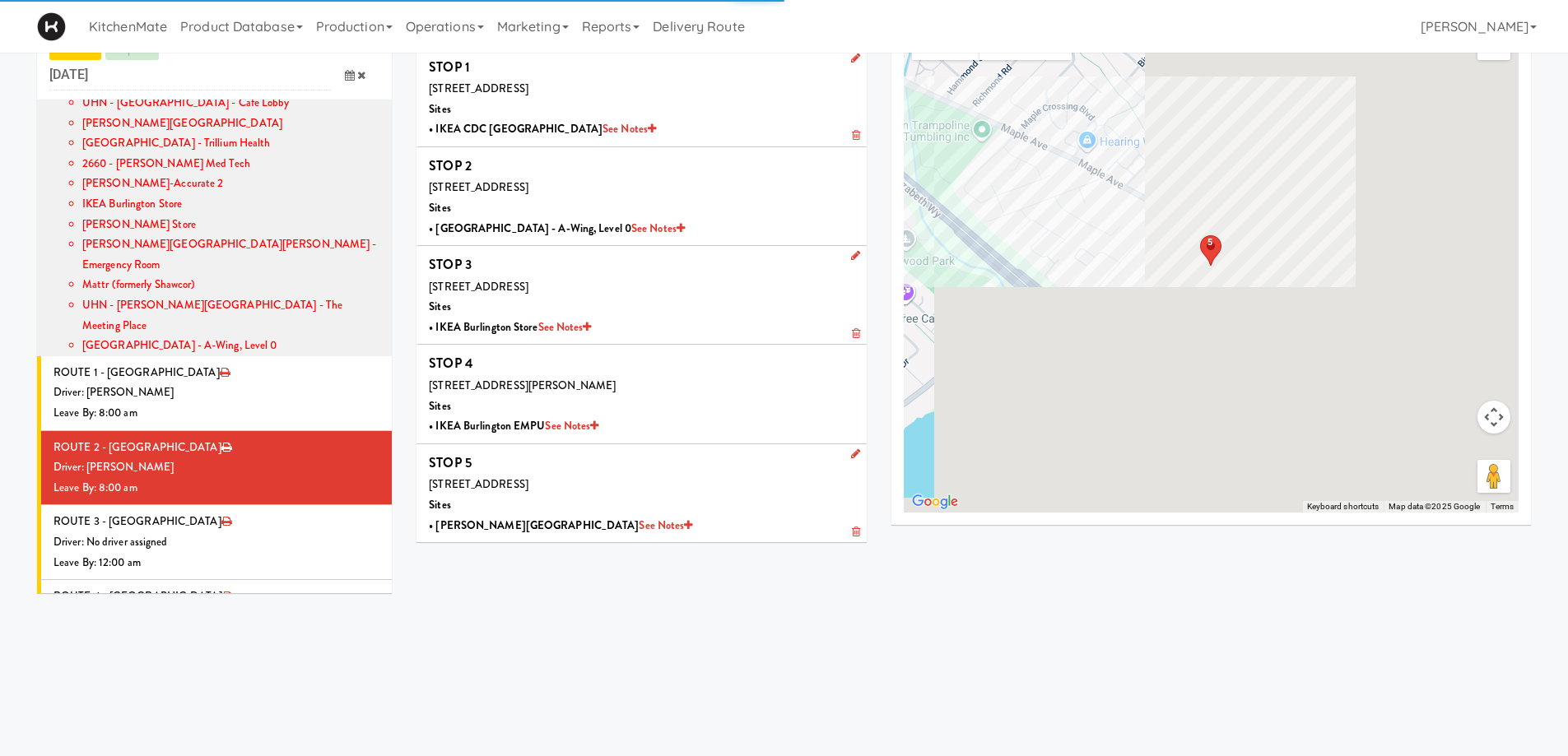
scroll to position [53, 0]
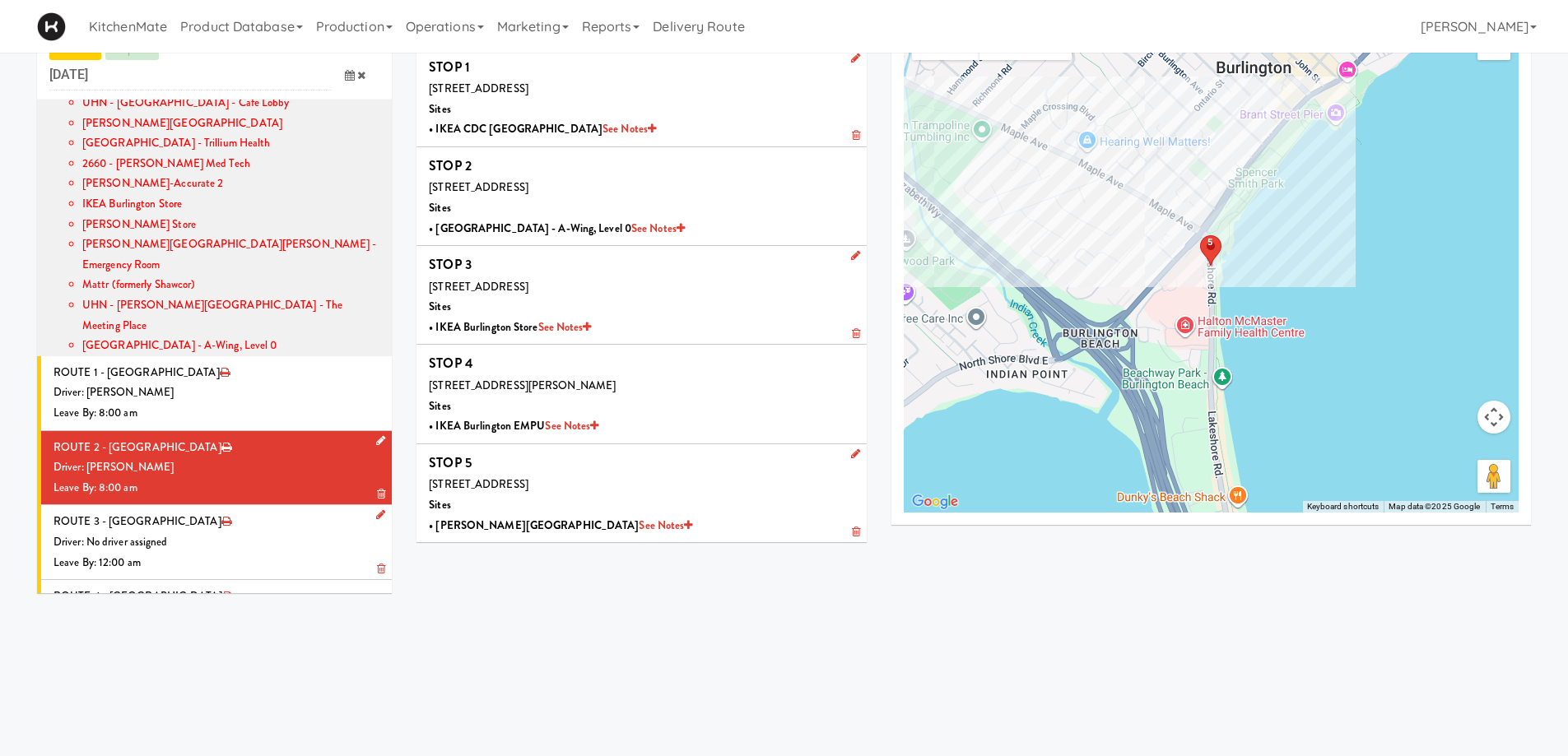
click at [162, 532] on div "Driver: No driver assigned" at bounding box center [216, 542] width 326 height 20
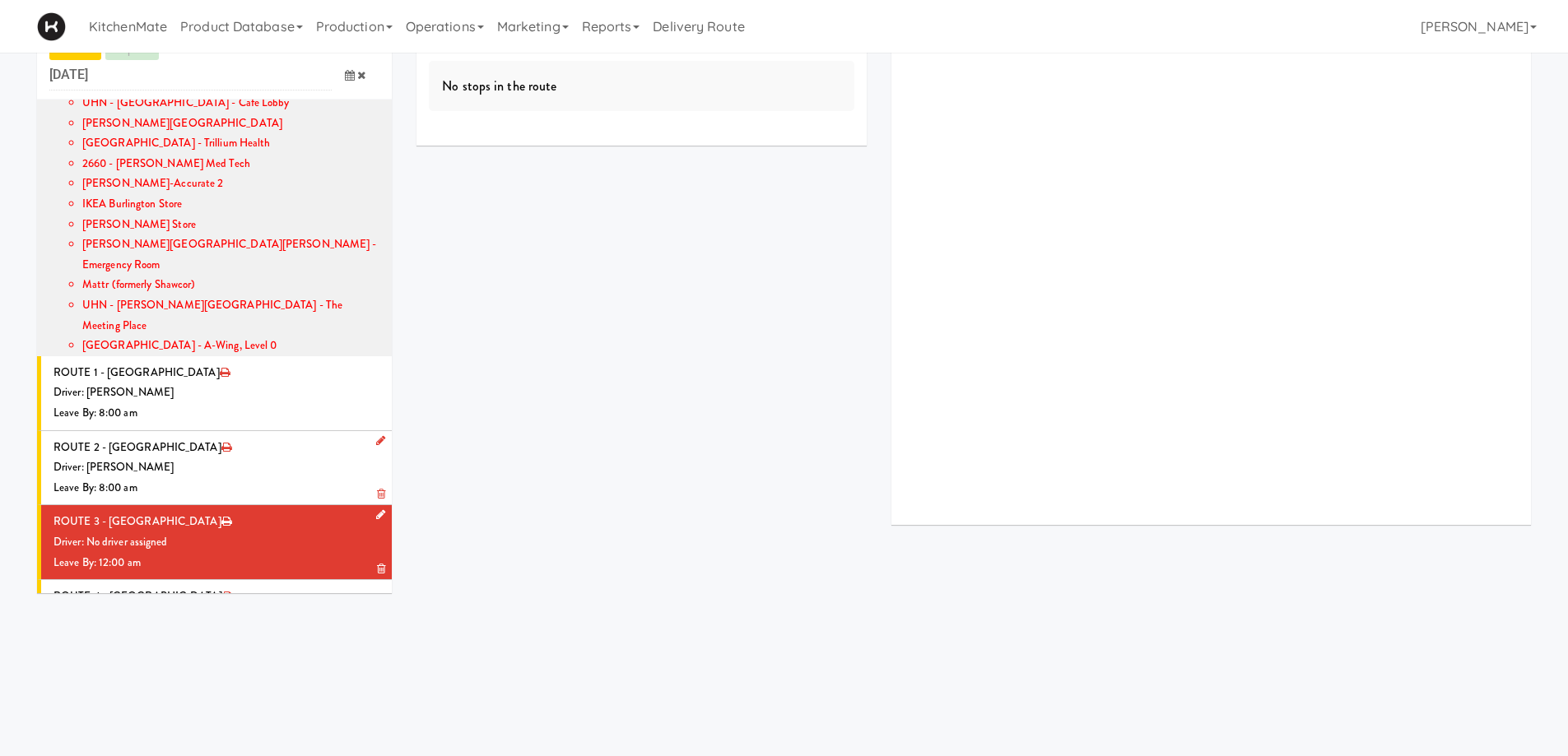
click at [376, 509] on icon at bounding box center [381, 514] width 9 height 11
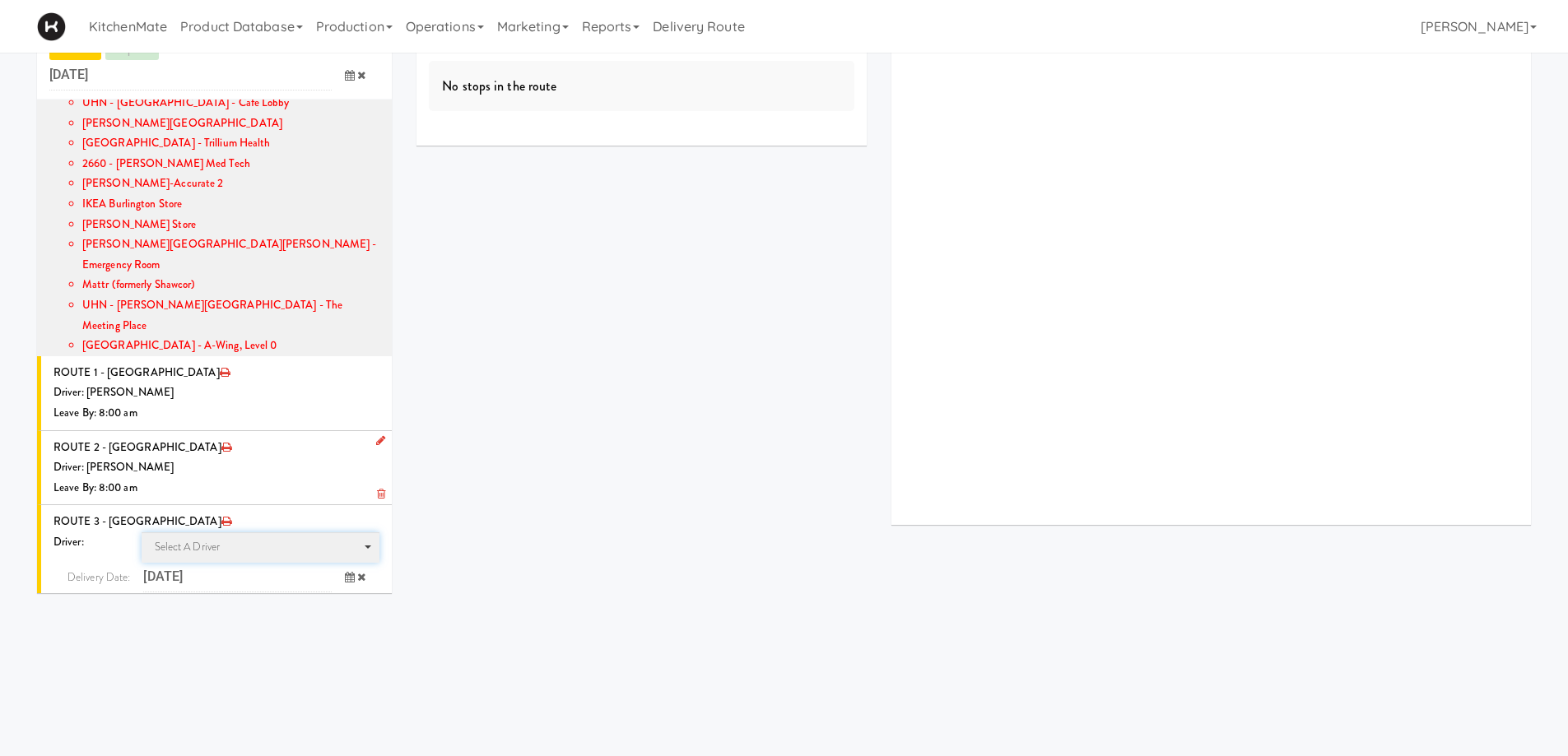
click at [196, 532] on span "Select a driver Select a driver" at bounding box center [261, 547] width 238 height 31
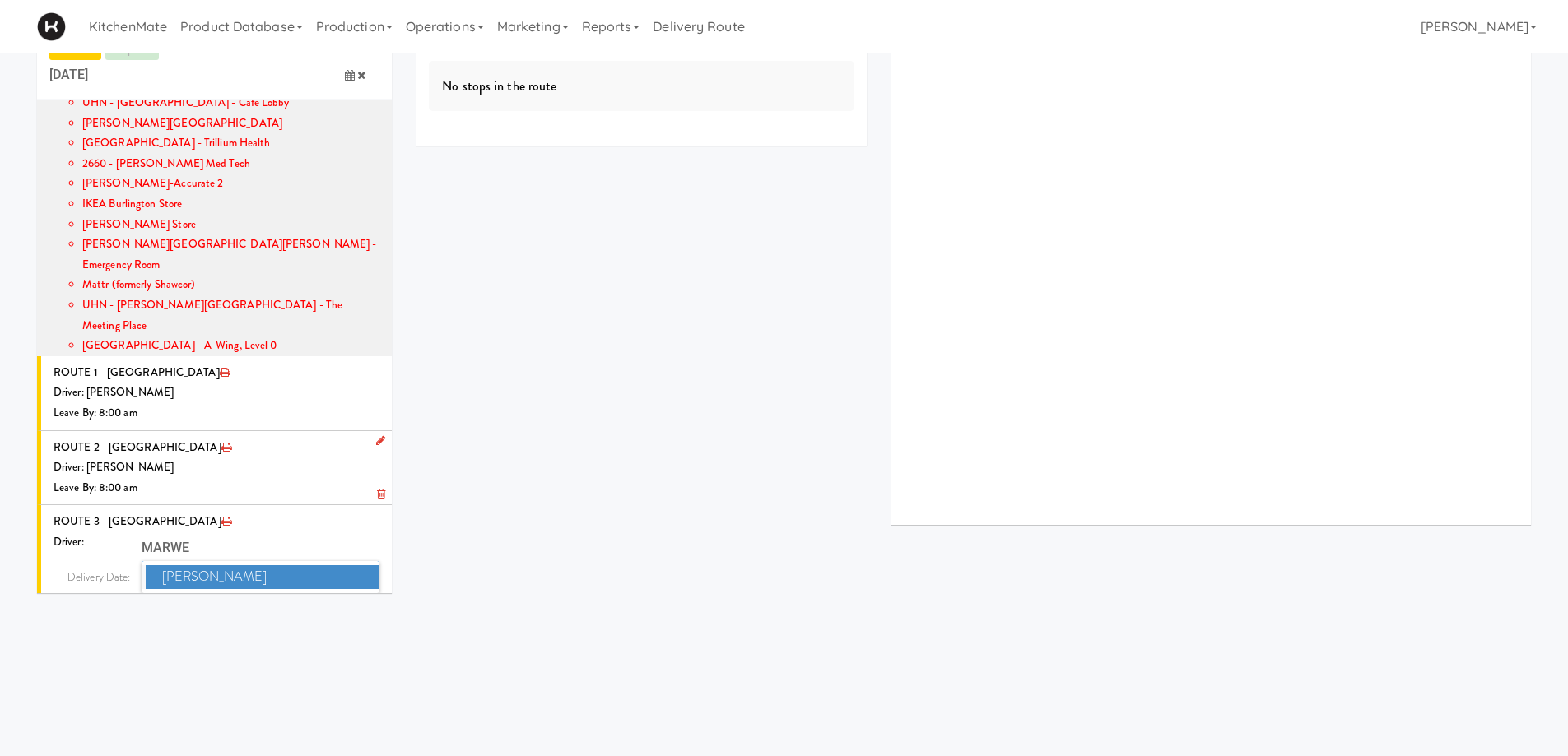
type input "MARWE"
click at [203, 565] on span "Marwen Khammassi" at bounding box center [262, 577] width 234 height 24
click at [345, 602] on icon at bounding box center [350, 607] width 10 height 11
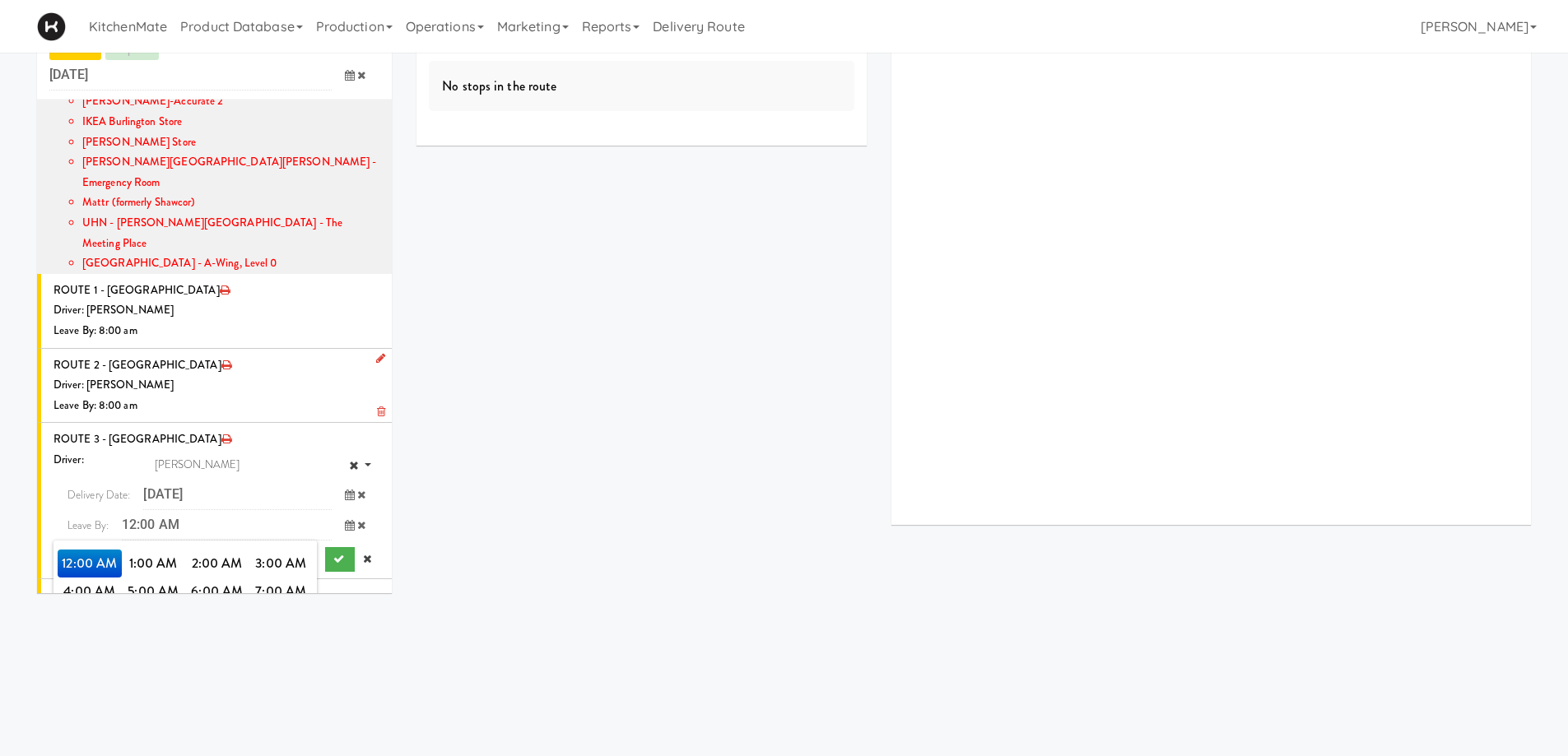
click at [89, 605] on span "8:00 AM" at bounding box center [89, 619] width 64 height 28
drag, startPoint x: 76, startPoint y: 501, endPoint x: 258, endPoint y: 550, distance: 188.5
click at [78, 551] on span "8:00 AM" at bounding box center [89, 564] width 64 height 28
click at [325, 548] on button "submit" at bounding box center [340, 560] width 30 height 25
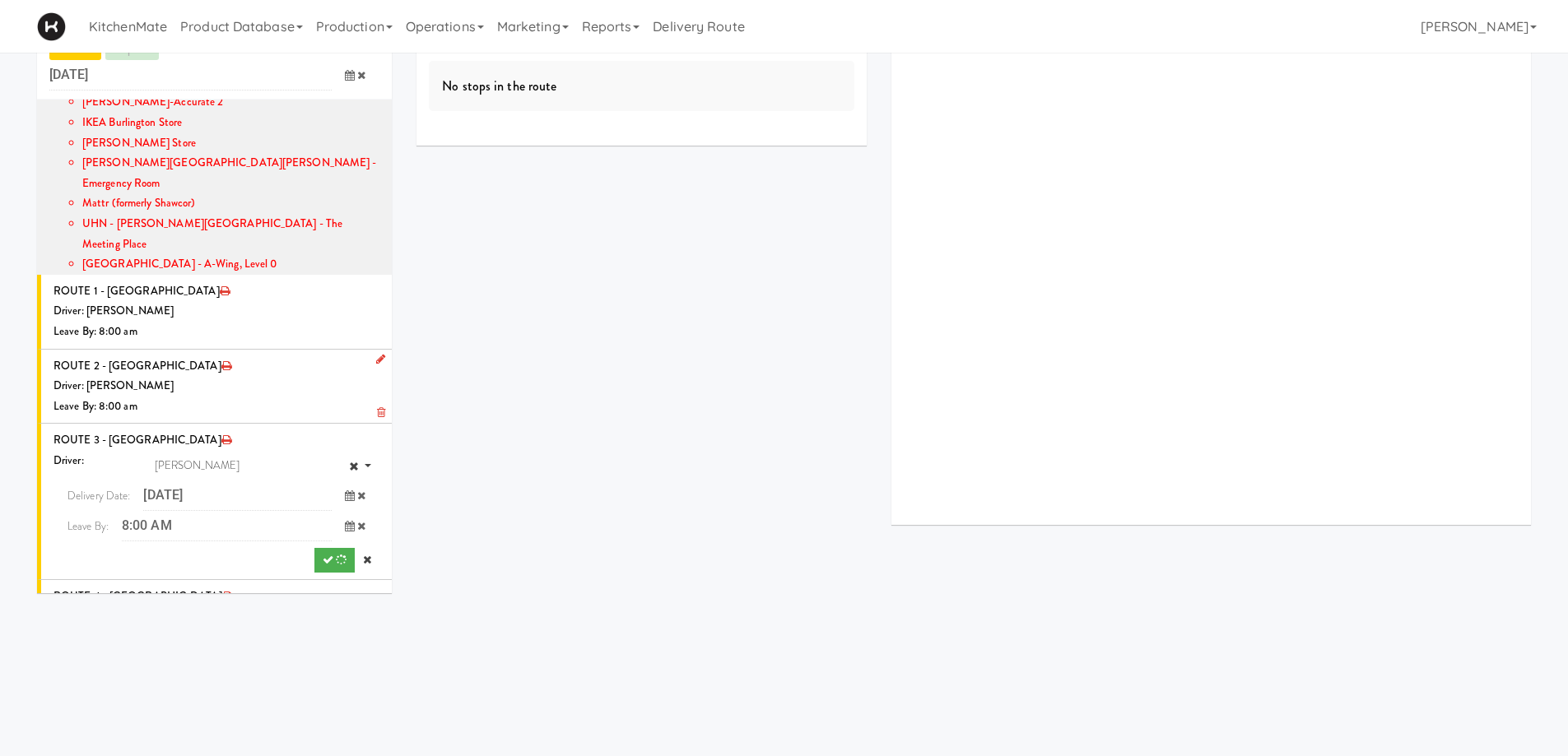
scroll to position [337, 0]
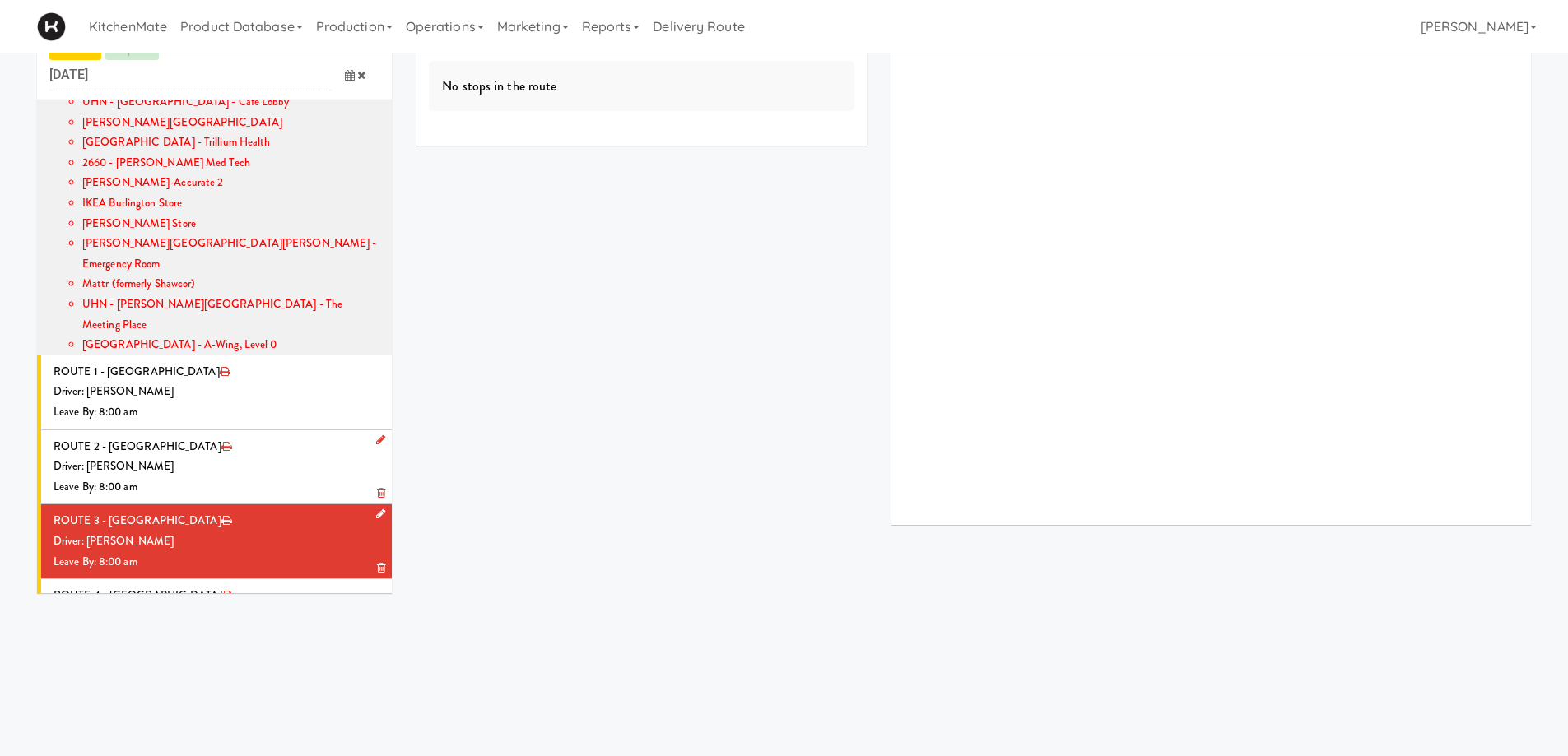
click at [218, 531] on div "Driver: [PERSON_NAME]" at bounding box center [216, 541] width 326 height 20
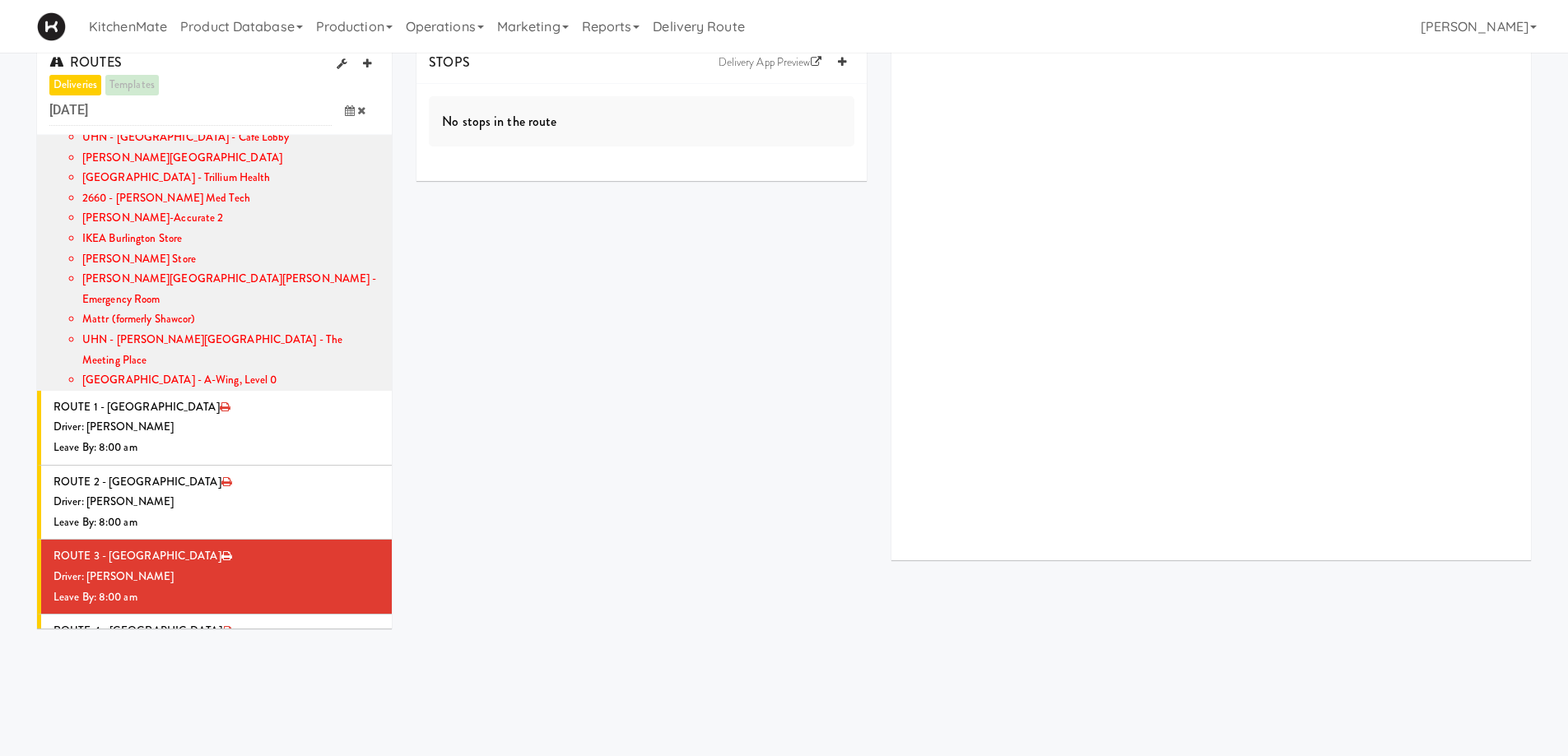
scroll to position [0, 0]
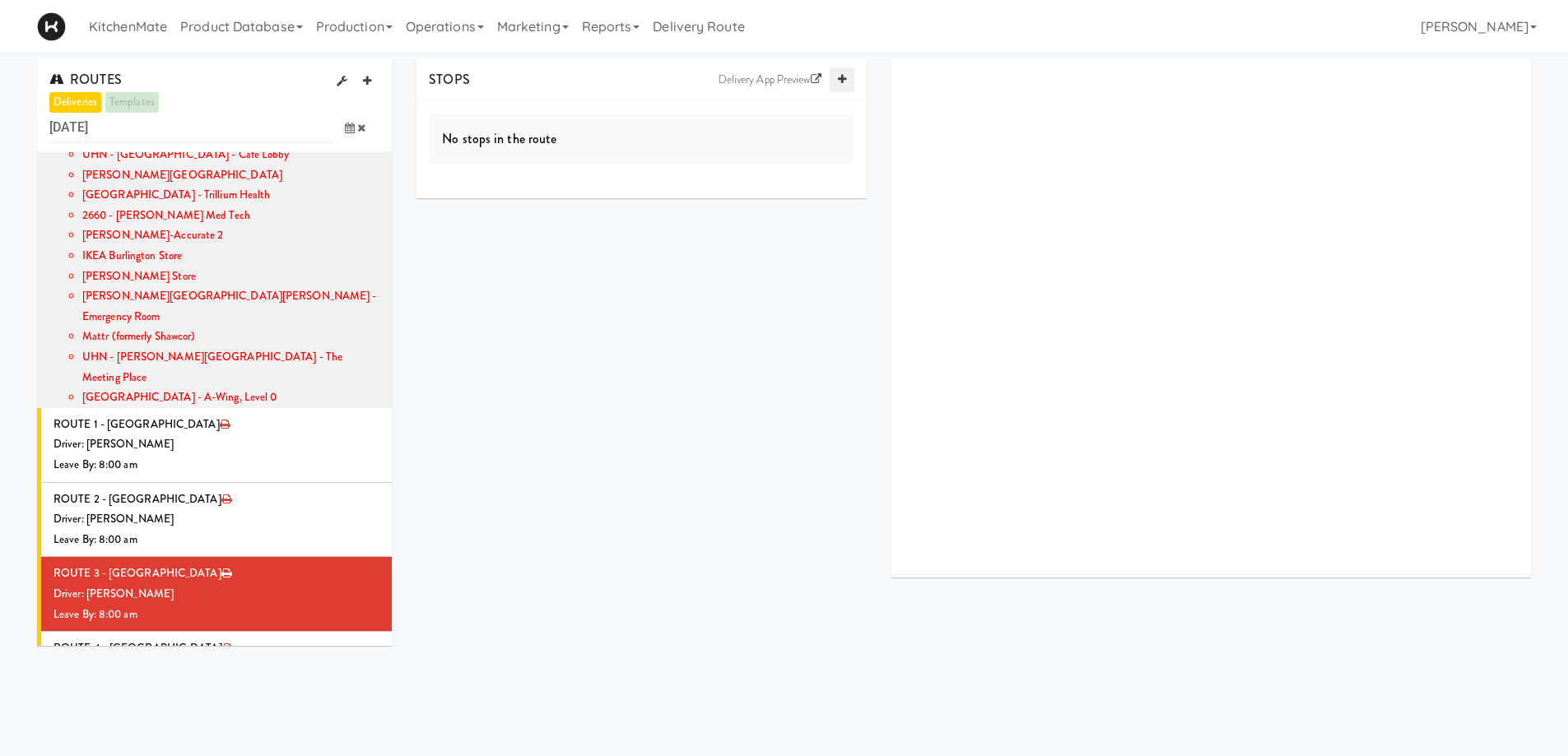
click at [838, 78] on icon at bounding box center [842, 79] width 9 height 11
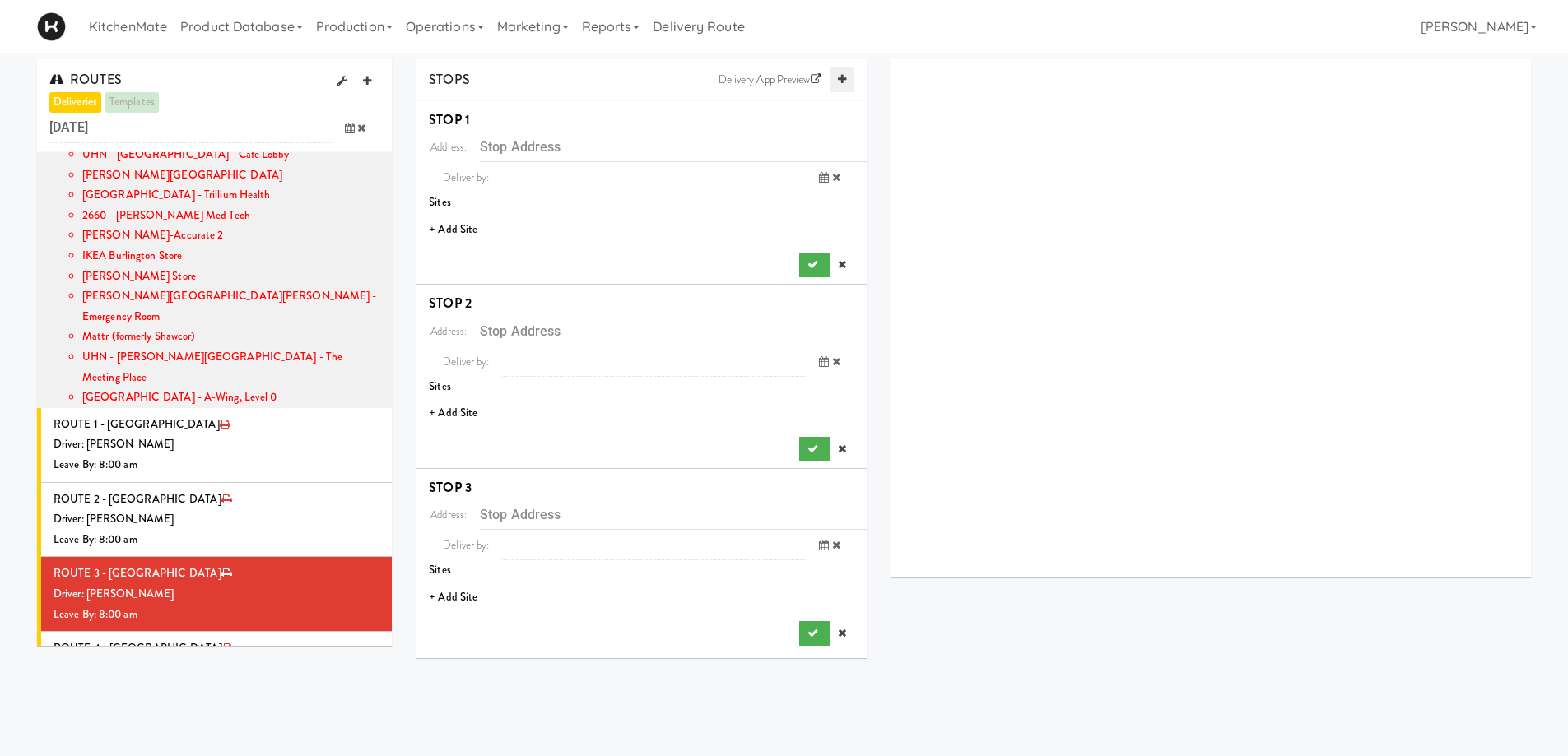
click at [838, 78] on icon at bounding box center [842, 79] width 9 height 11
click at [213, 584] on div "Driver: [PERSON_NAME]" at bounding box center [216, 594] width 326 height 20
click at [453, 221] on li "+ Add Site" at bounding box center [641, 230] width 451 height 34
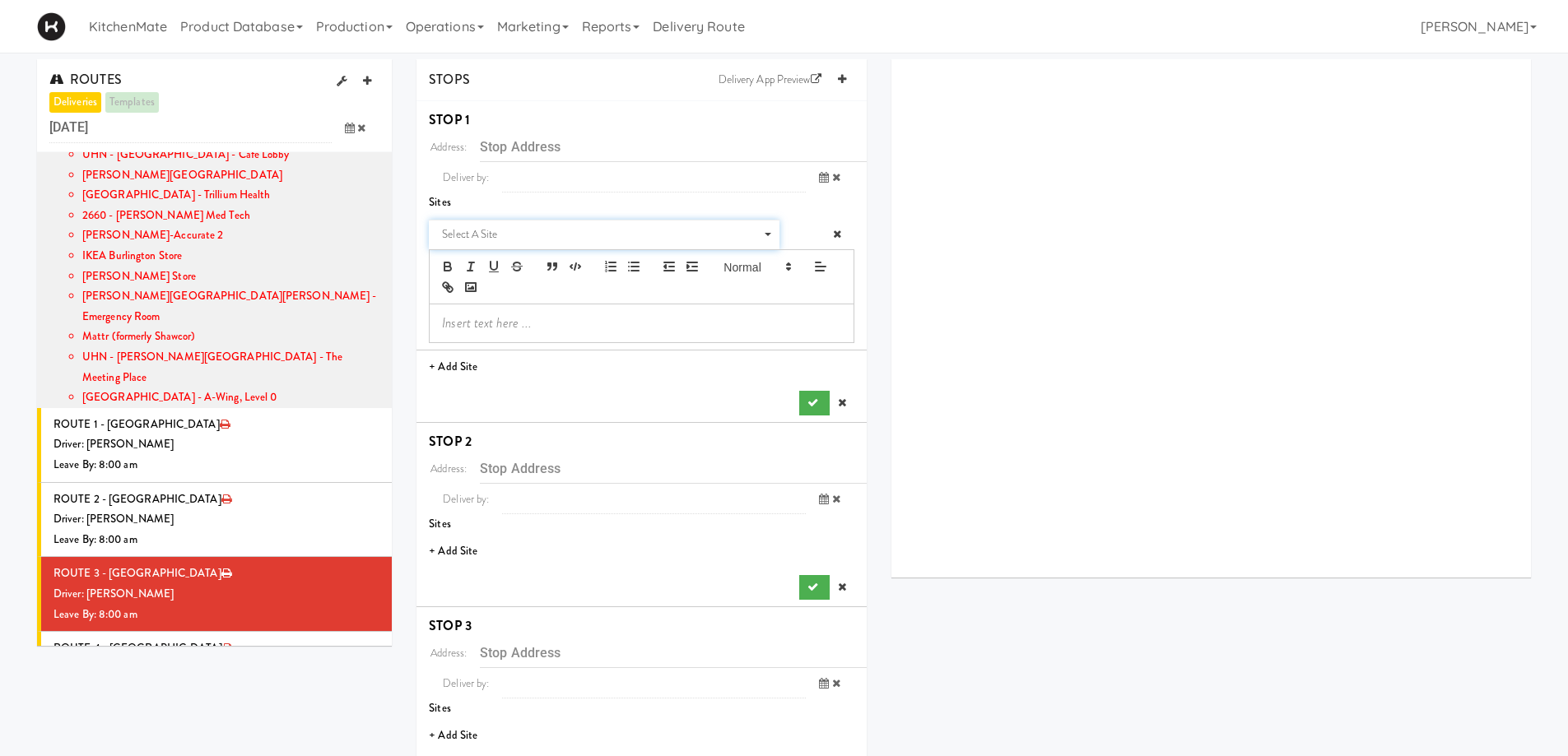
click at [514, 231] on span "Select a site" at bounding box center [598, 234] width 313 height 20
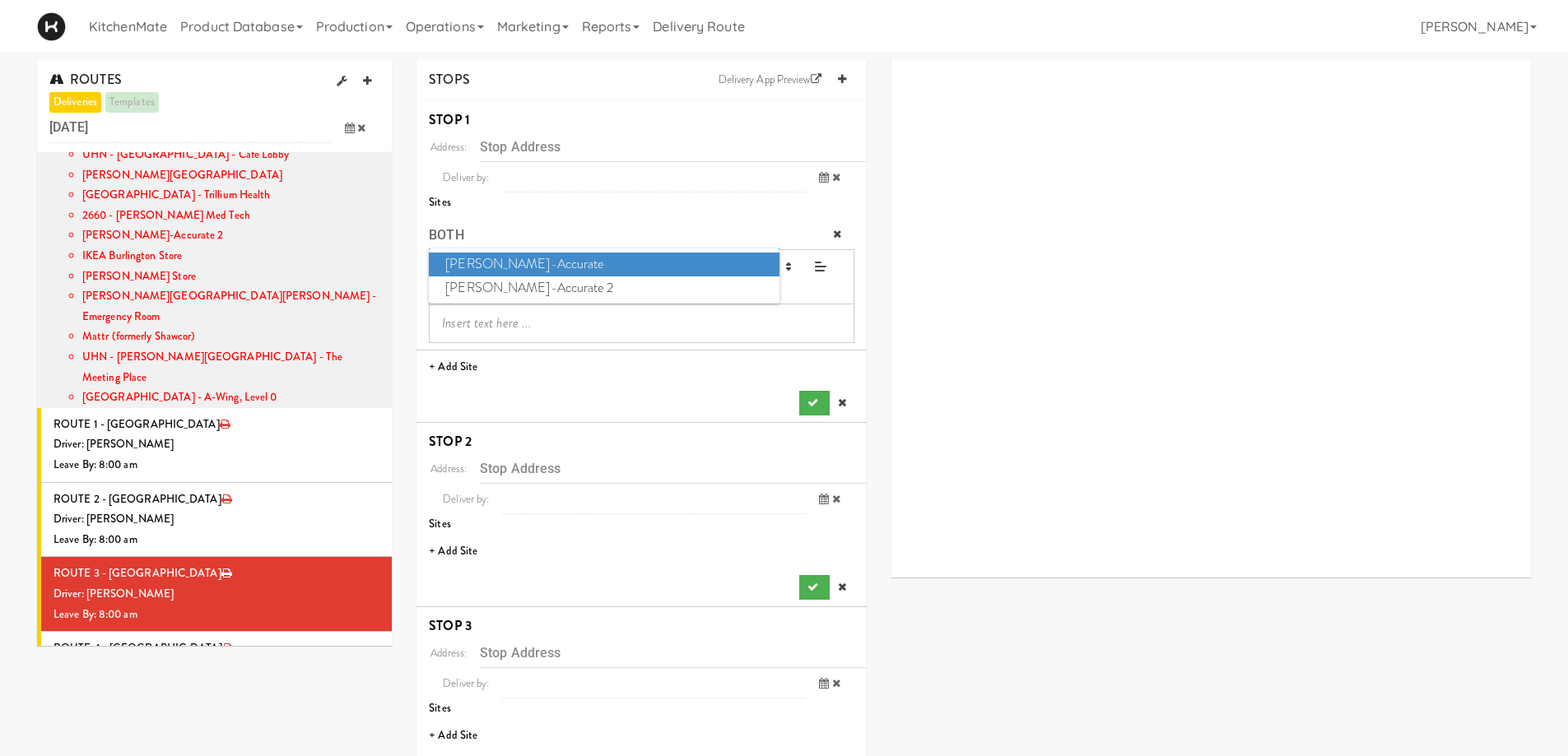
type input "BOTH"
click at [523, 264] on span "Bothwell-Accurate" at bounding box center [604, 265] width 350 height 24
type input "[STREET_ADDRESS]"
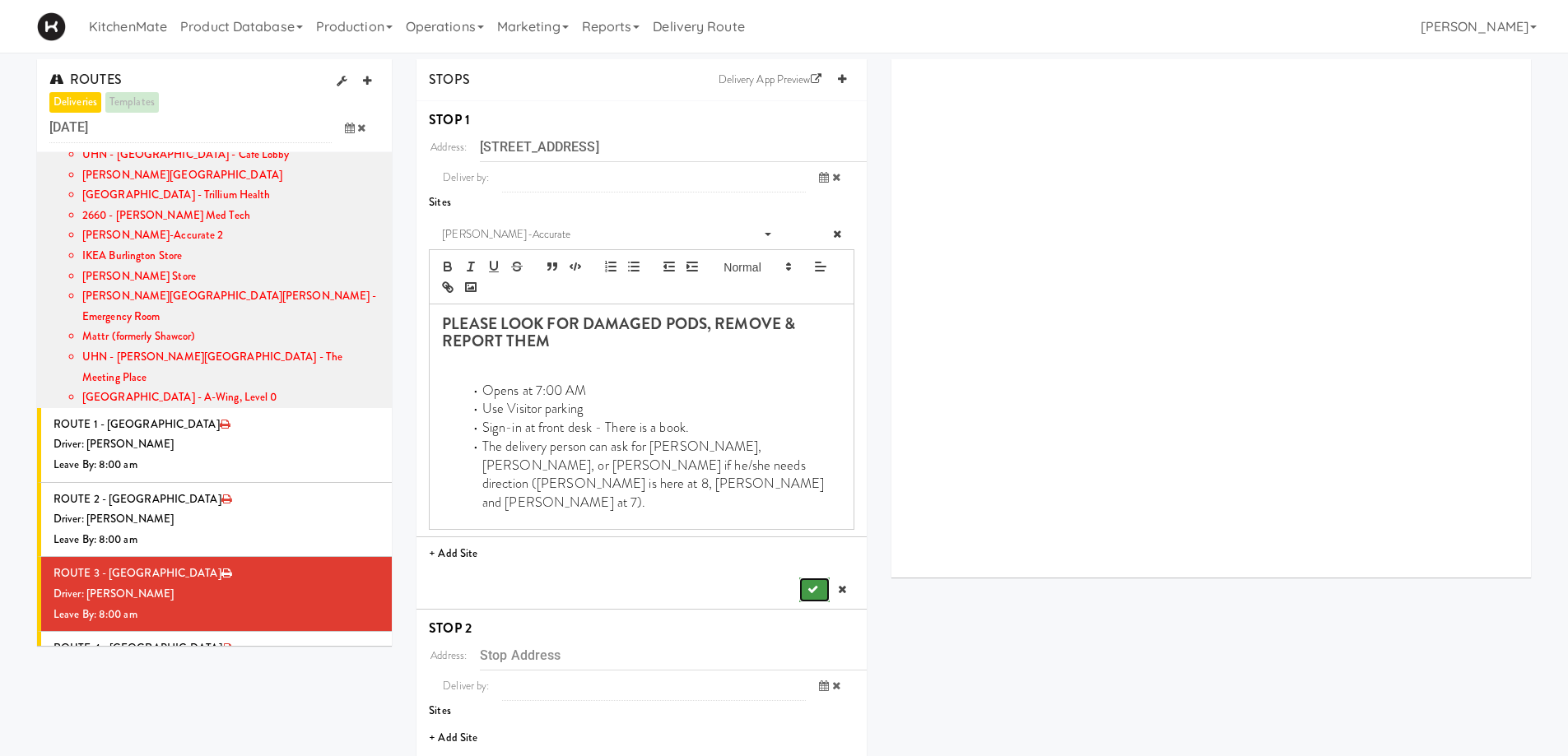
click at [816, 584] on icon "submit" at bounding box center [813, 589] width 11 height 11
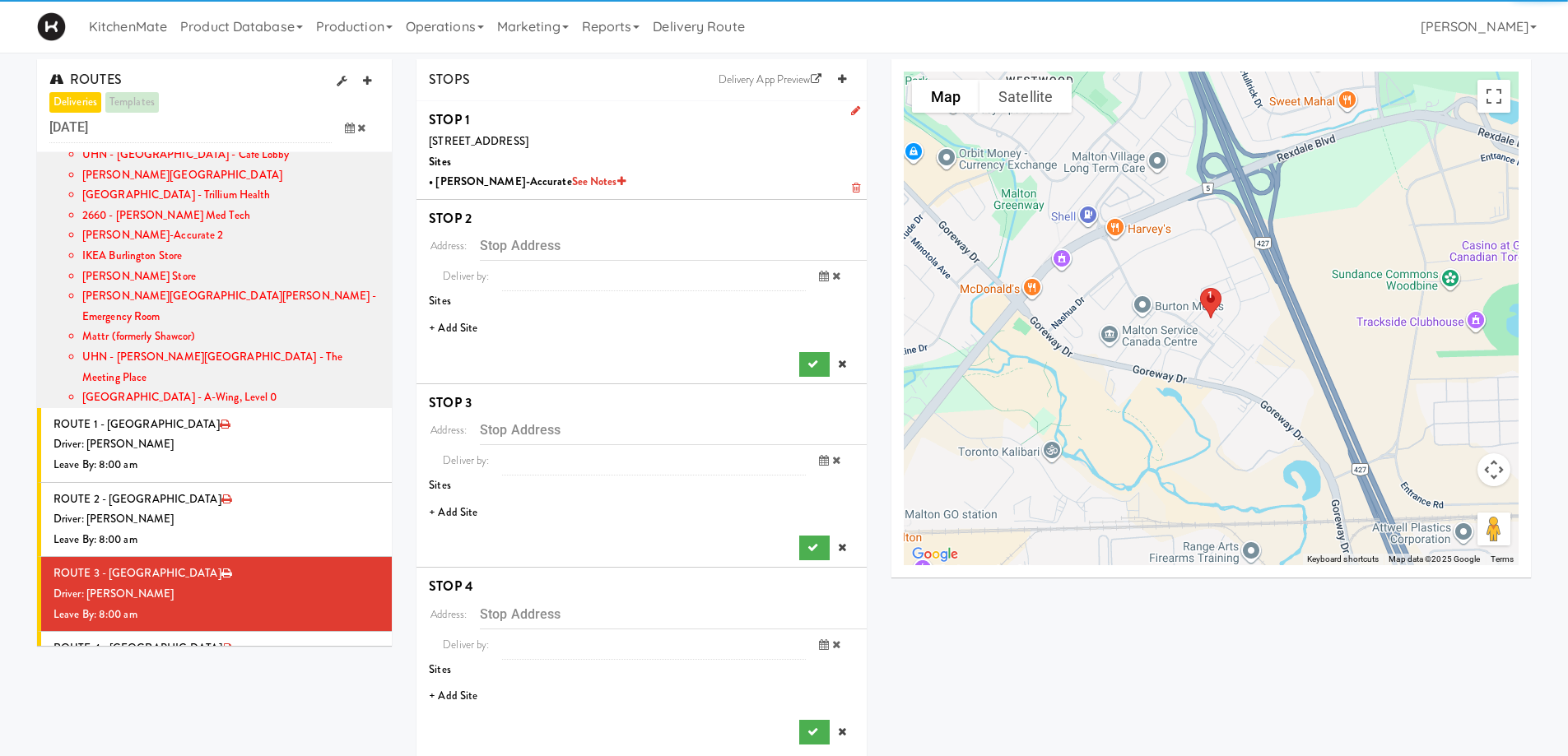
click at [458, 328] on li "+ Add Site" at bounding box center [641, 329] width 451 height 34
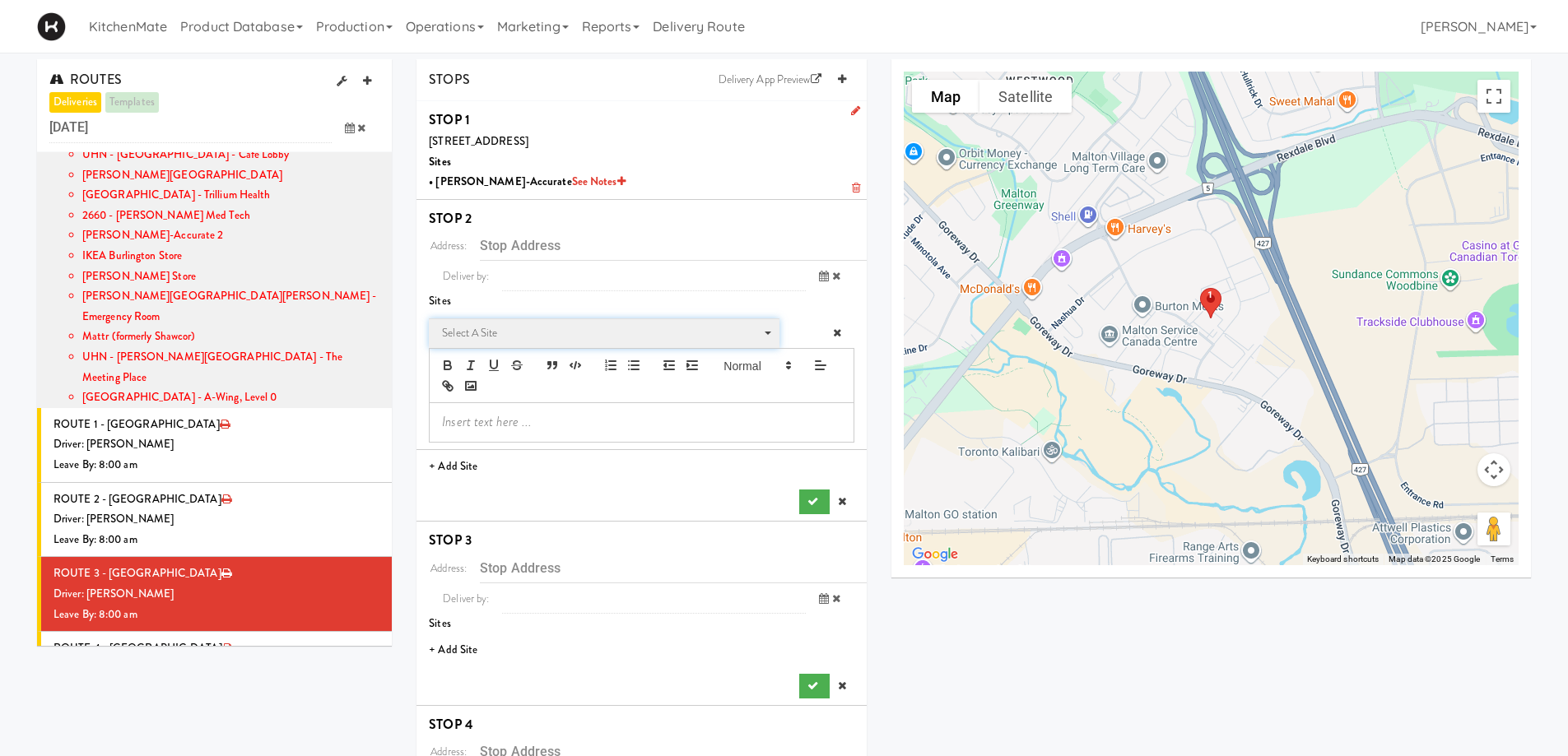
click at [503, 338] on span "Select a site" at bounding box center [598, 333] width 313 height 20
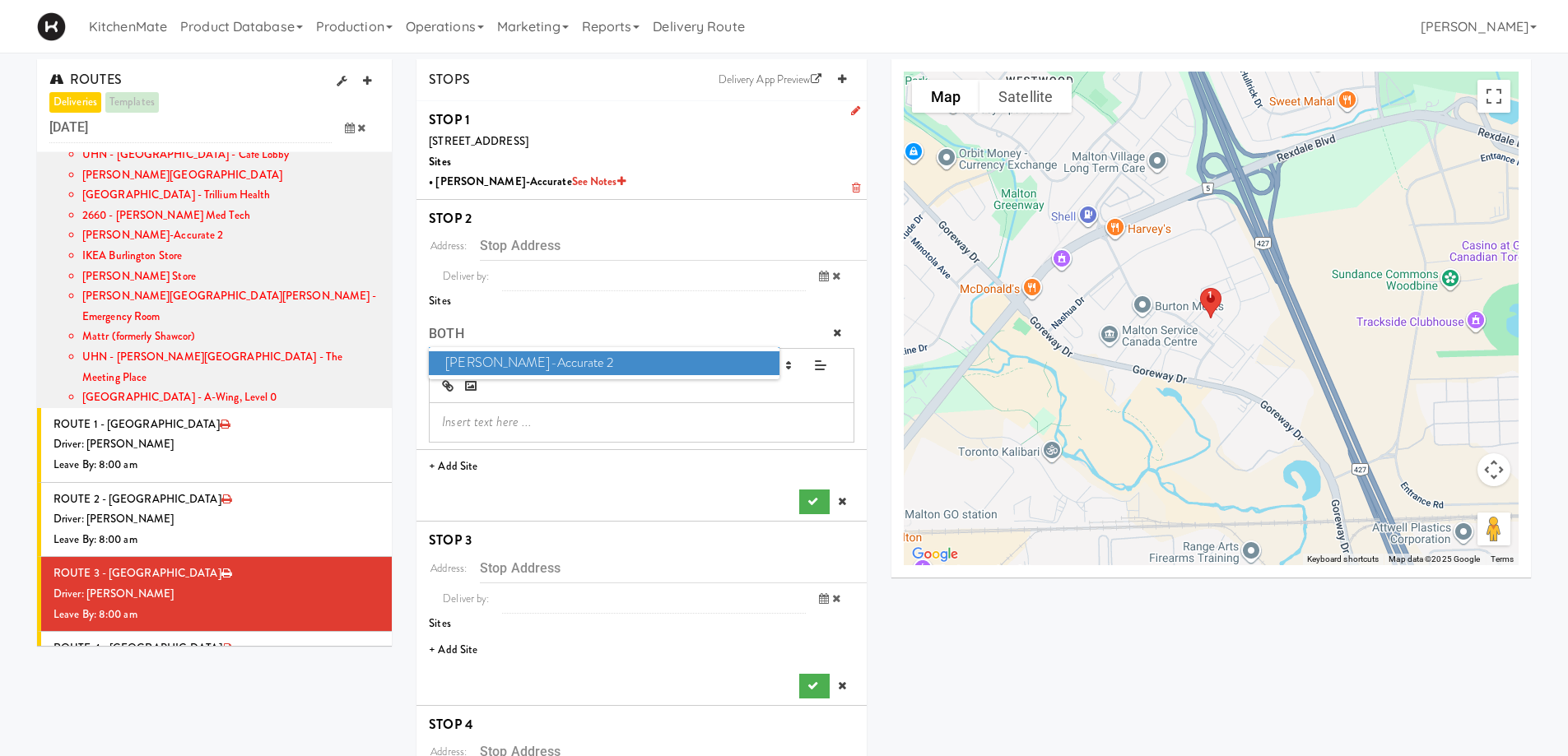
type input "BOTH"
click at [543, 359] on span "Bothwell-Accurate 2" at bounding box center [604, 364] width 350 height 24
type input "[STREET_ADDRESS][PERSON_NAME]"
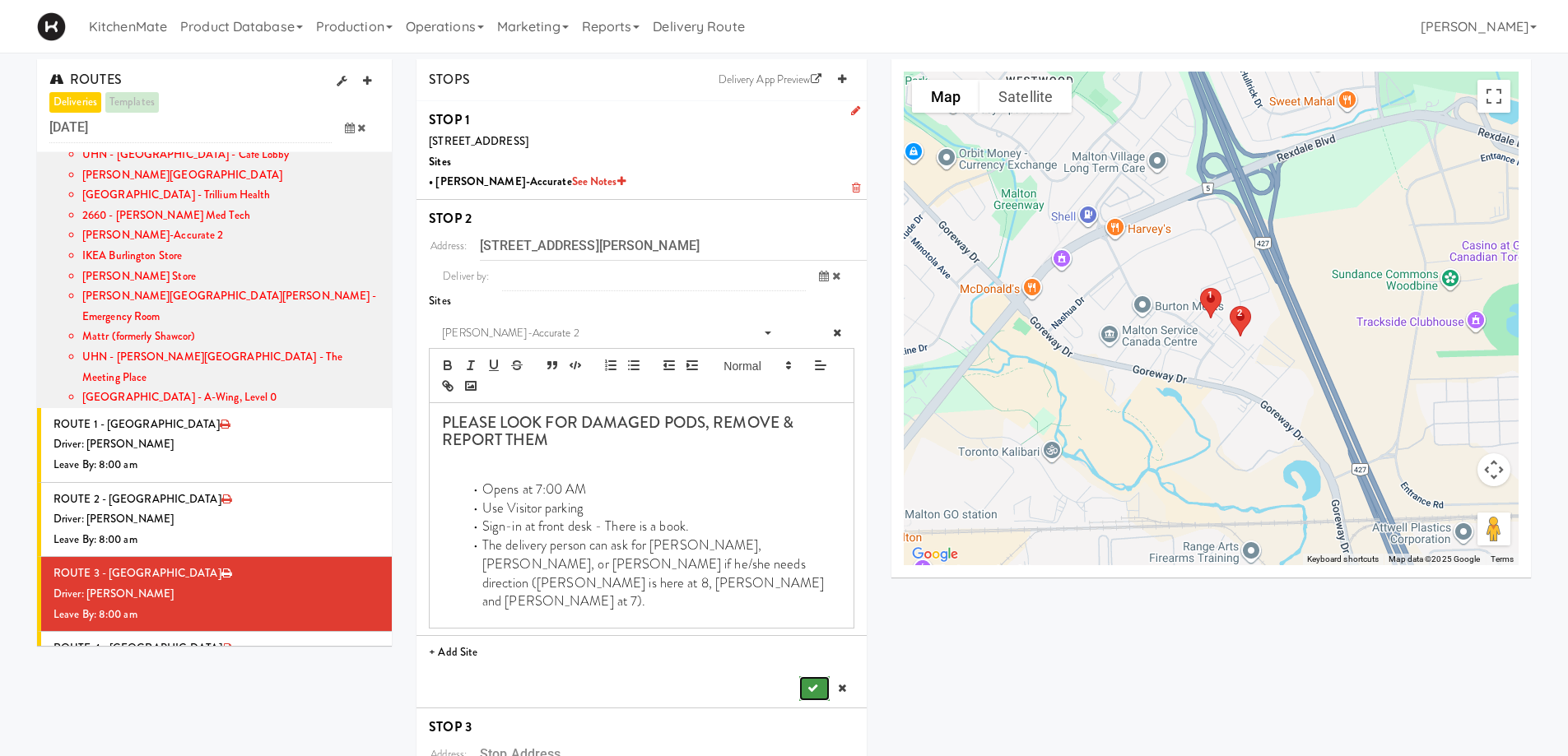
click at [818, 656] on button "submit" at bounding box center [813, 688] width 30 height 25
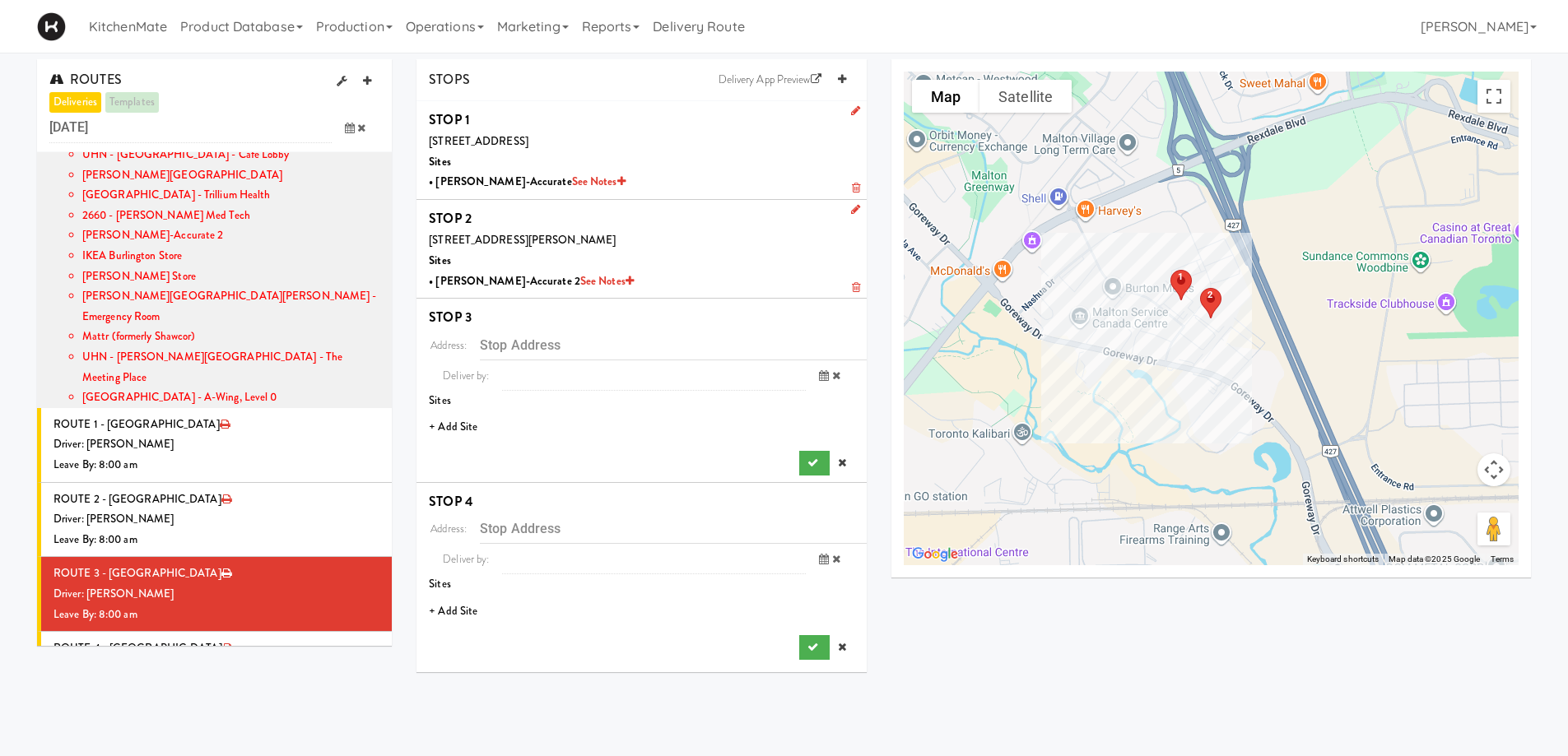
click at [441, 423] on li "+ Add Site" at bounding box center [641, 427] width 451 height 34
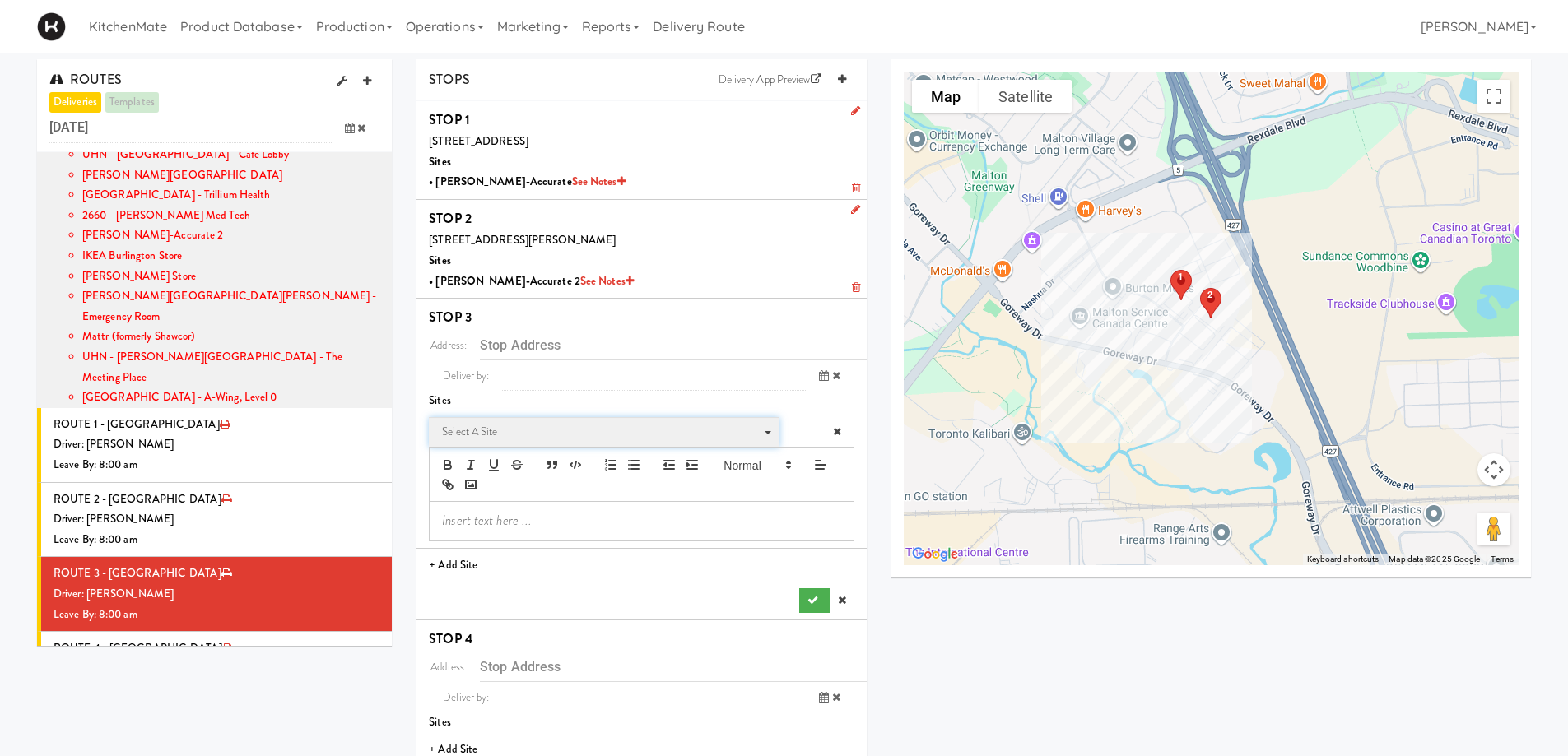
click at [506, 429] on span "Select a site" at bounding box center [598, 432] width 313 height 20
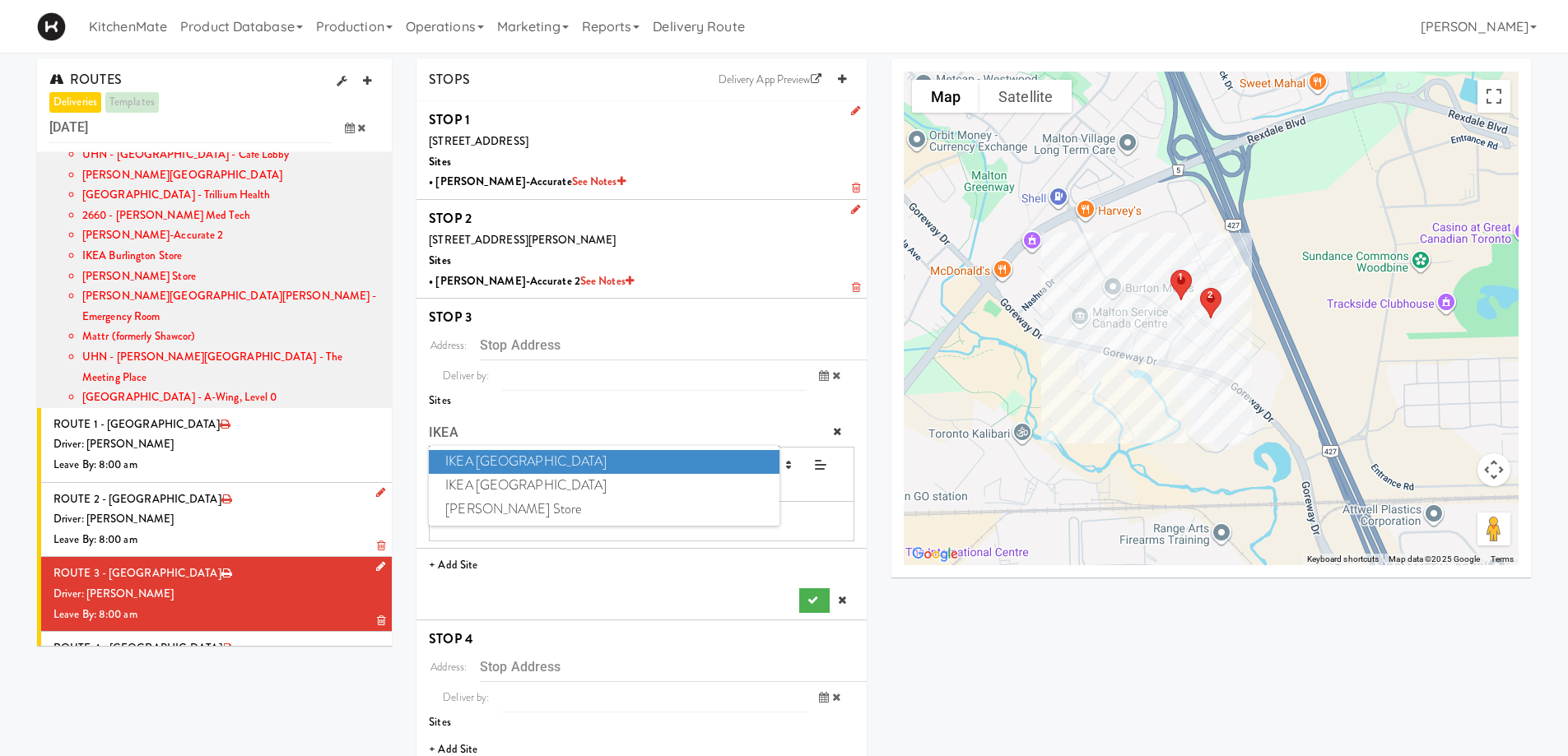
type input "IKEA"
click at [317, 434] on div "Driver: [PERSON_NAME]" at bounding box center [216, 444] width 326 height 20
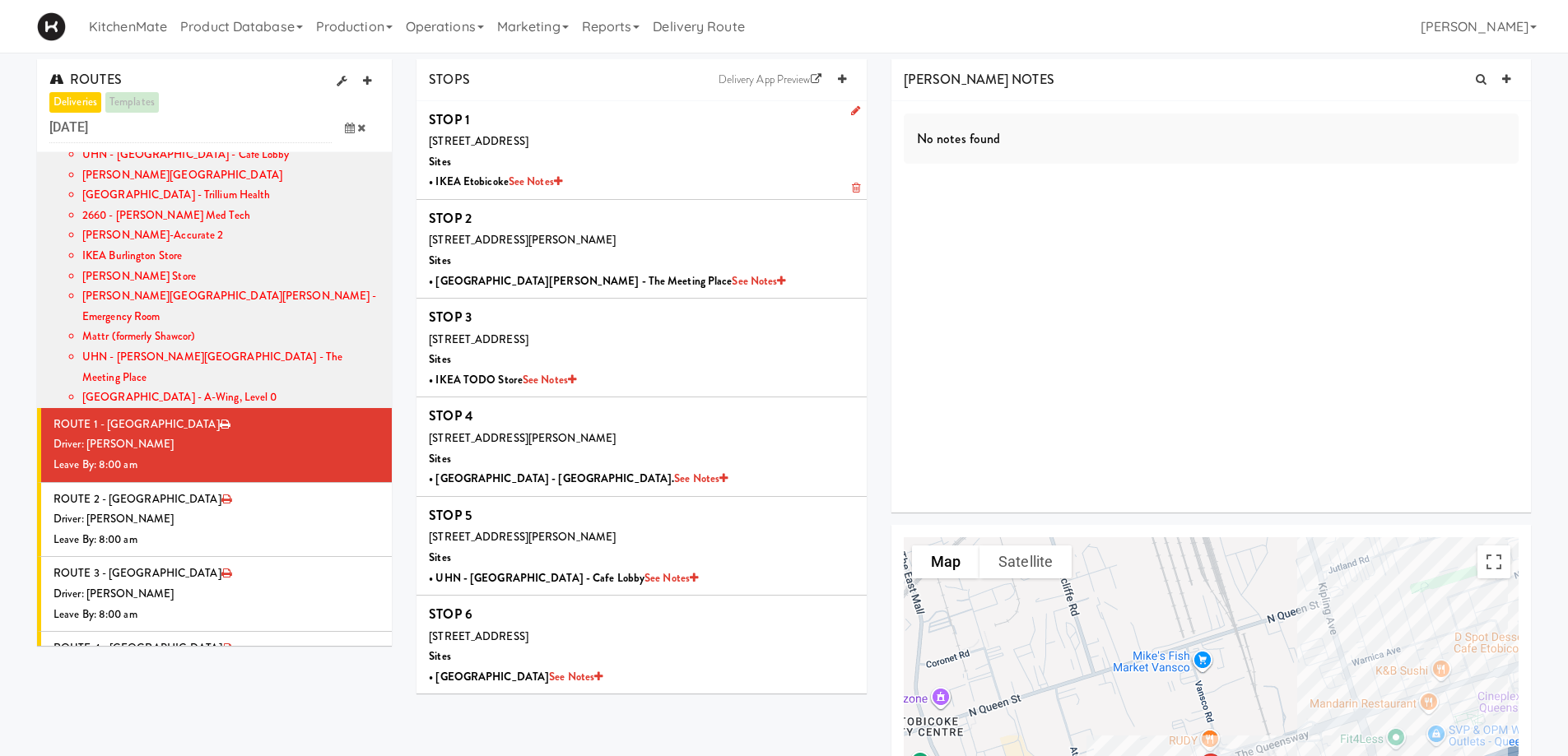
click at [593, 152] on div "1475 The Queensway, Toronto, ON, CA Sites • IKEA Etobicoke See Notes" at bounding box center [642, 163] width 426 height 61
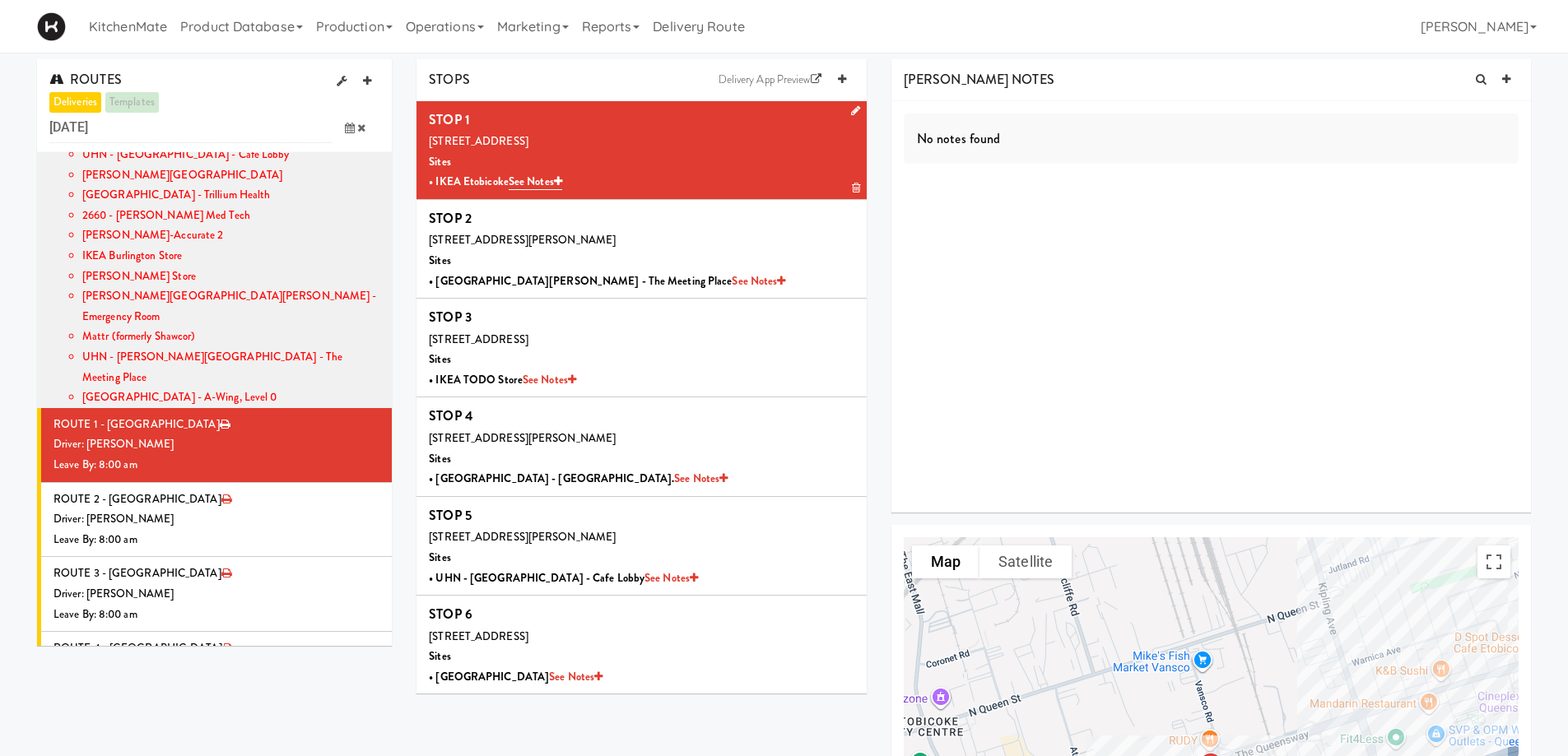
click at [700, 175] on div "• IKEA Etobicoke See Notes" at bounding box center [642, 182] width 426 height 20
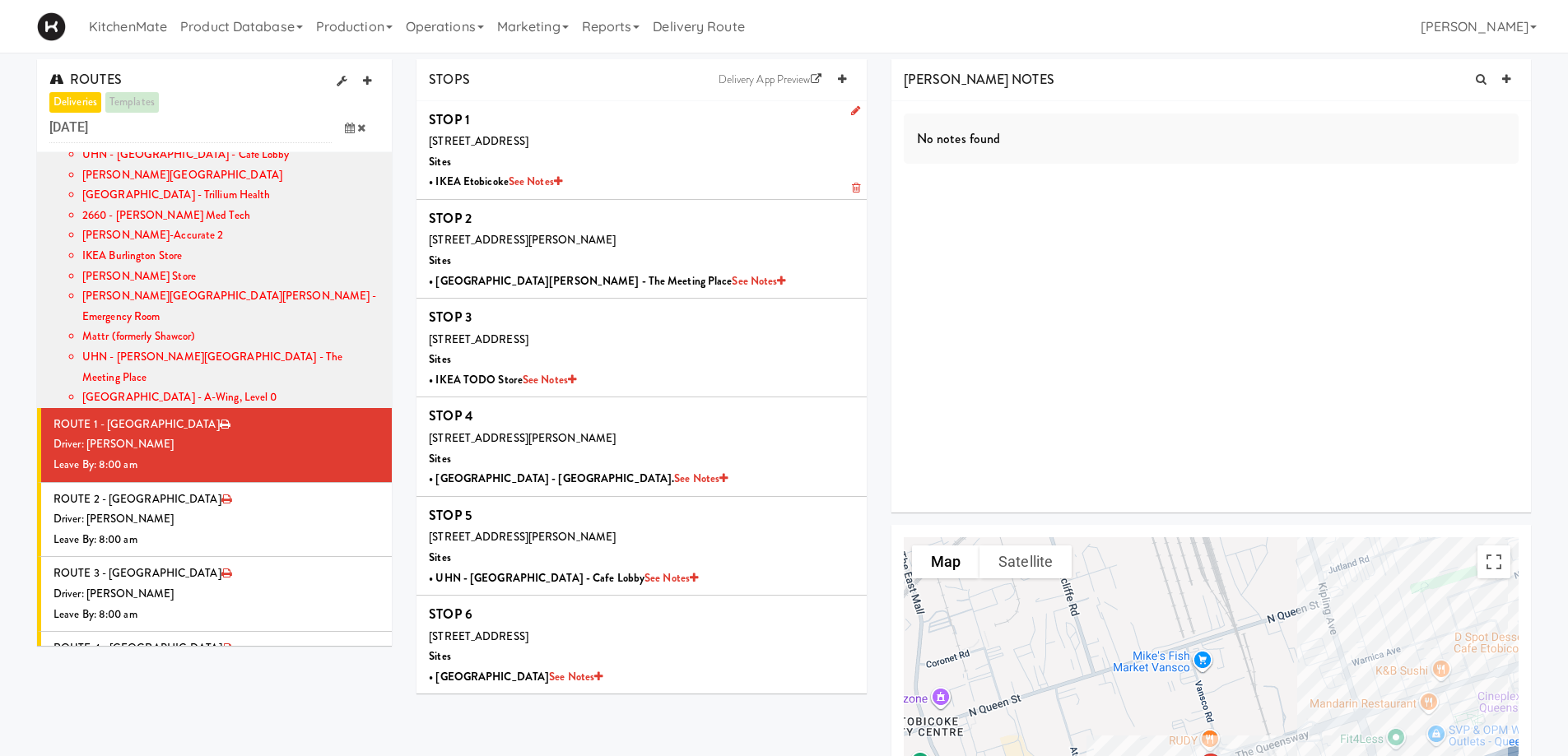
drag, startPoint x: 852, startPoint y: 106, endPoint x: 847, endPoint y: 112, distance: 7.8
click at [851, 106] on icon at bounding box center [855, 111] width 9 height 11
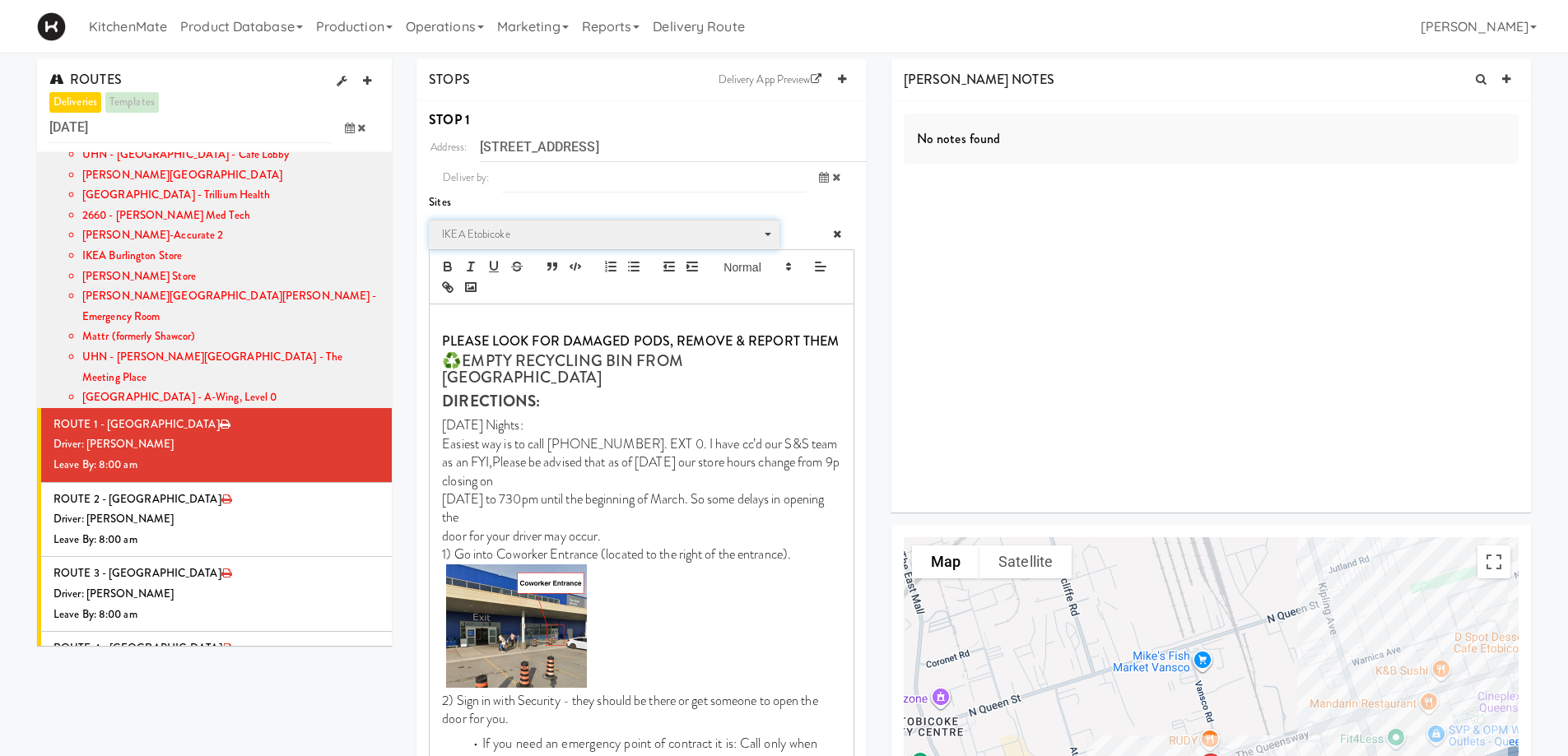
click at [514, 240] on span "IKEA Etobicoke" at bounding box center [598, 234] width 313 height 20
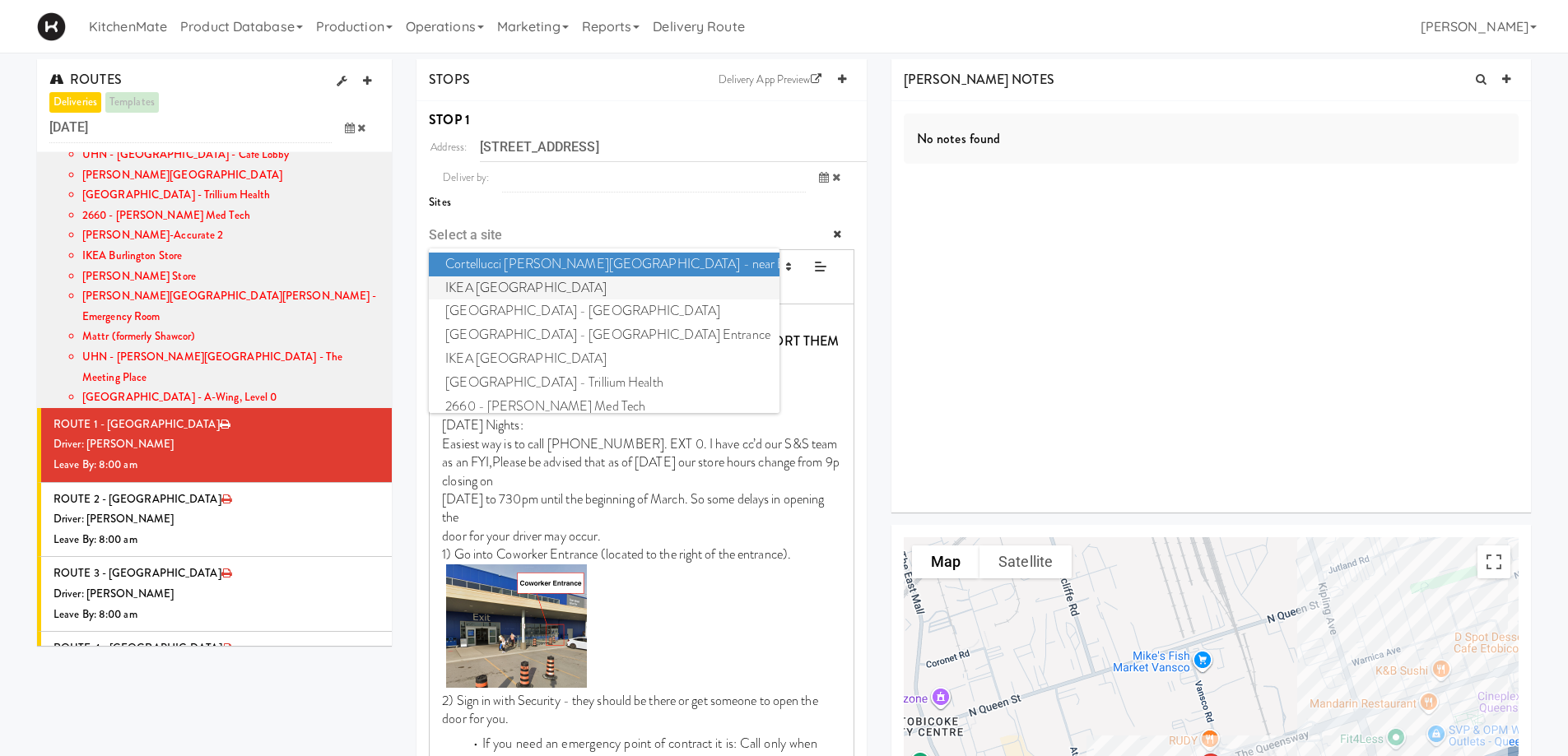
click at [521, 278] on span "IKEA North York Store" at bounding box center [604, 289] width 350 height 24
type input "[STREET_ADDRESS][PERSON_NAME]"
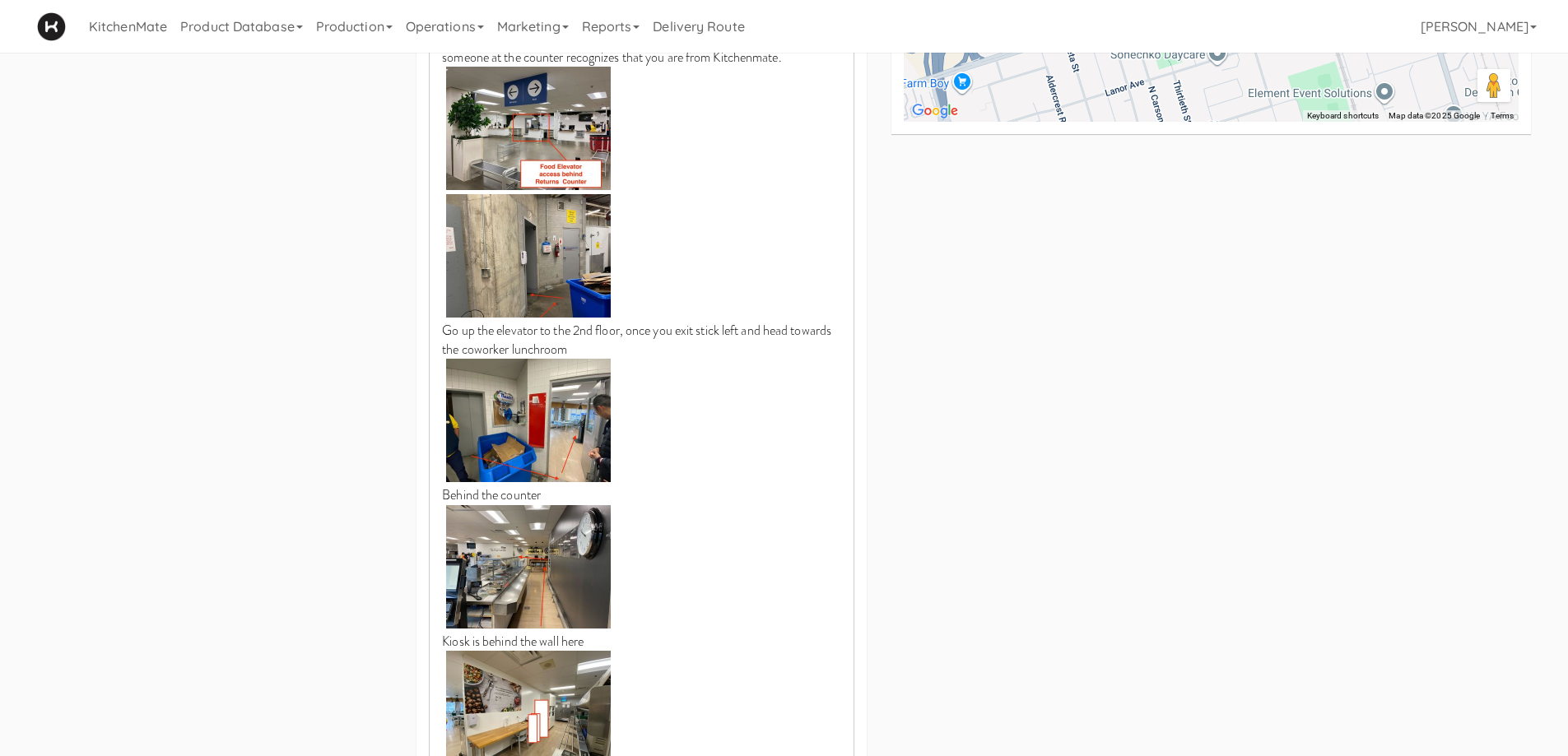
scroll to position [1234, 0]
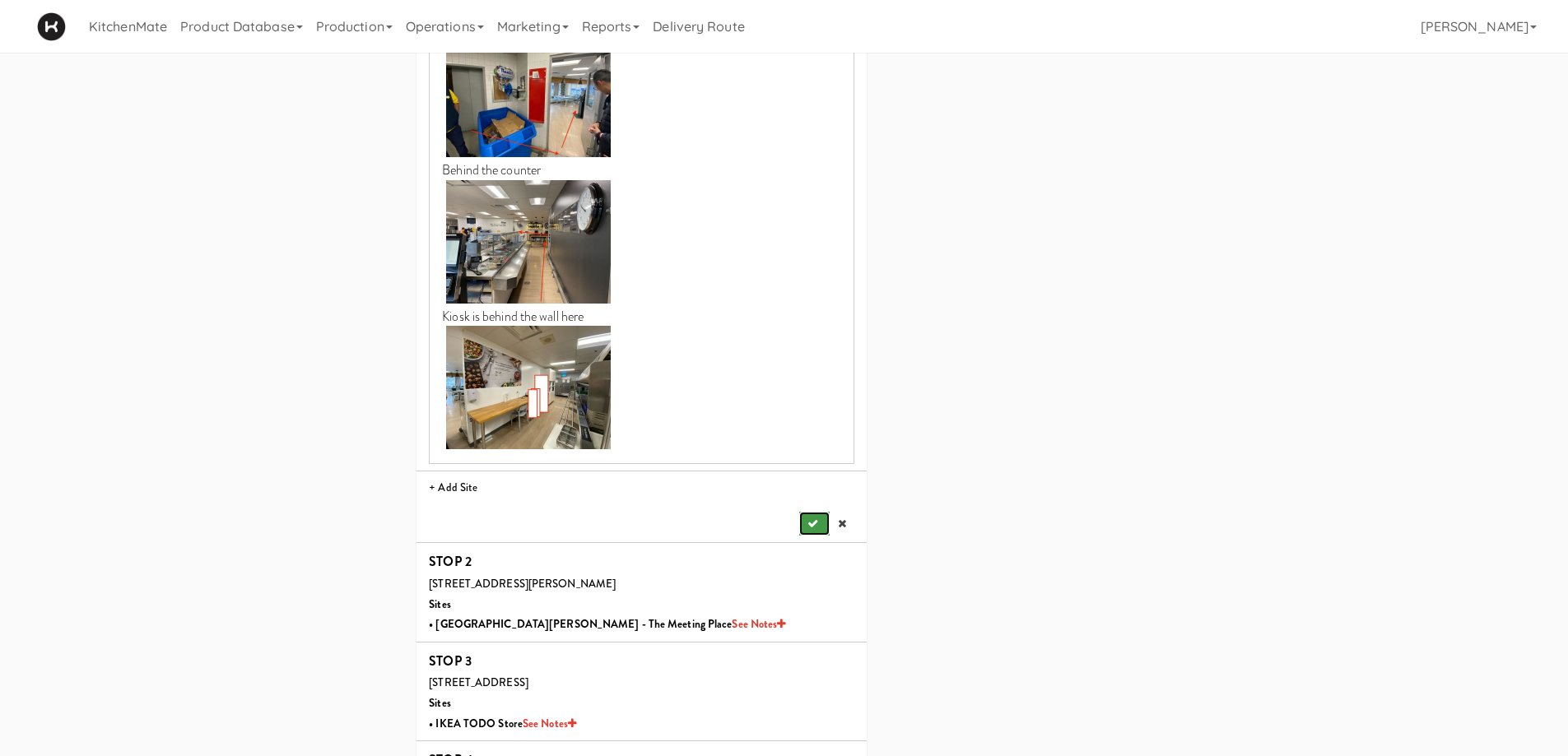
click at [807, 518] on icon "submit" at bounding box center [813, 524] width 11 height 11
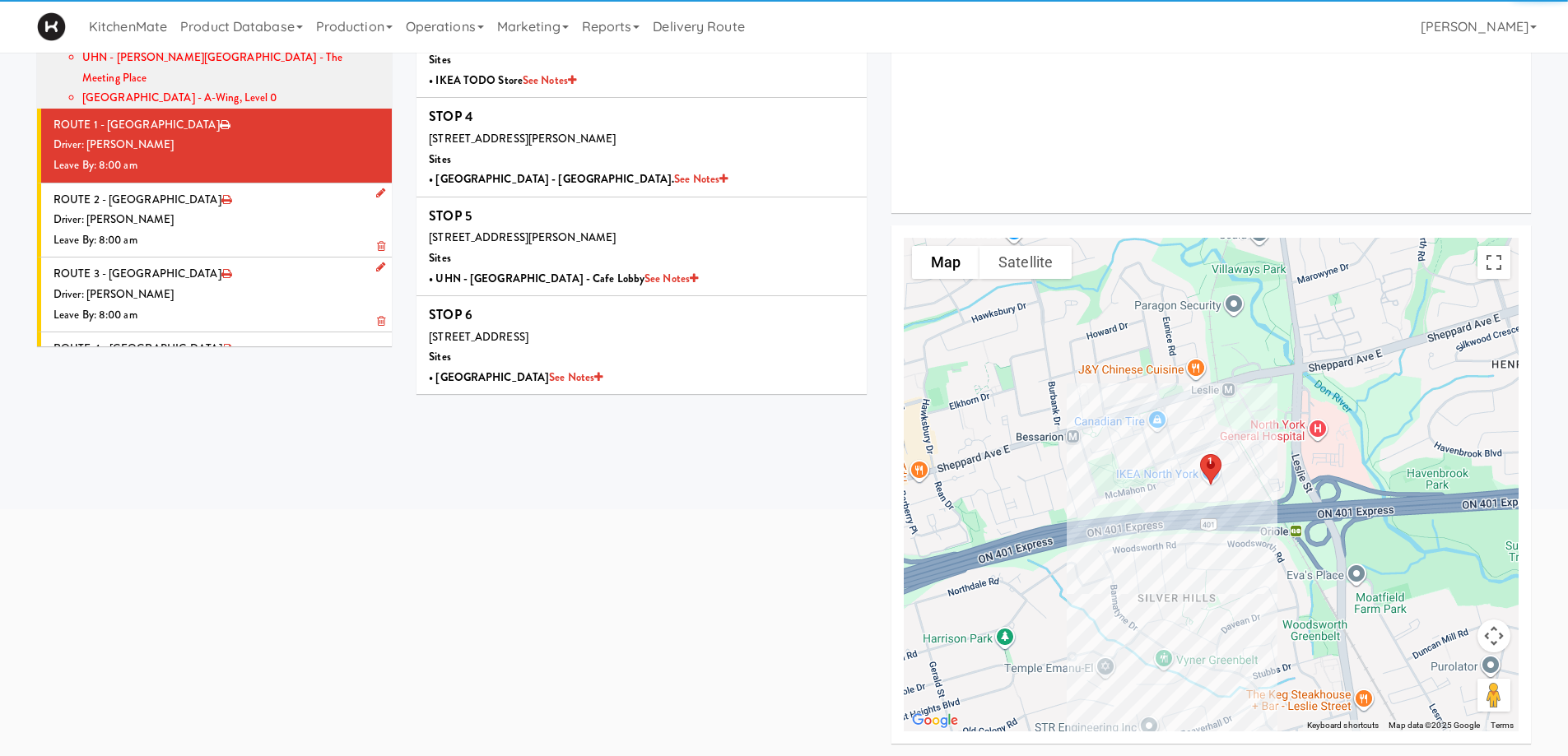
click at [220, 284] on div "Driver: [PERSON_NAME]" at bounding box center [216, 295] width 326 height 20
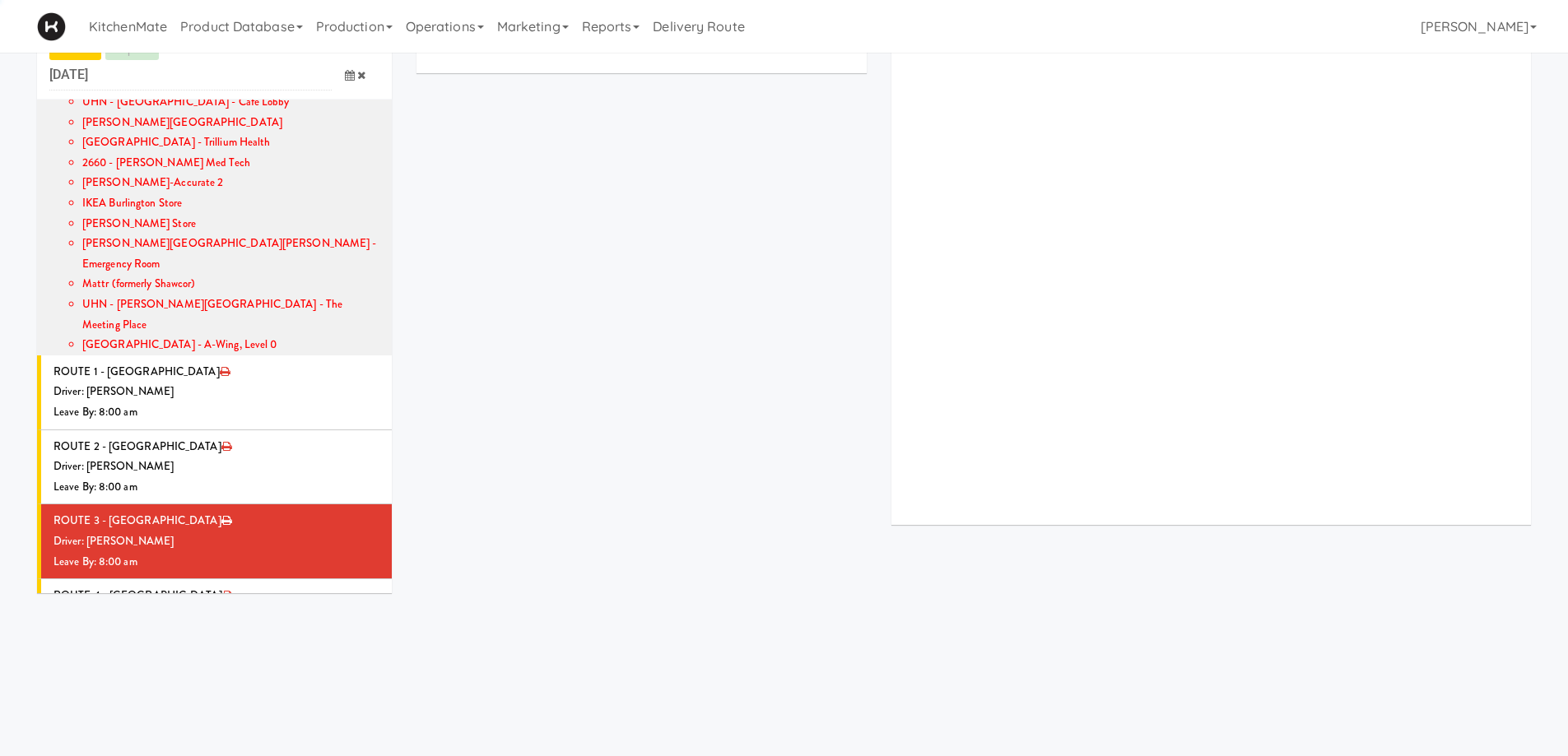
scroll to position [300, 0]
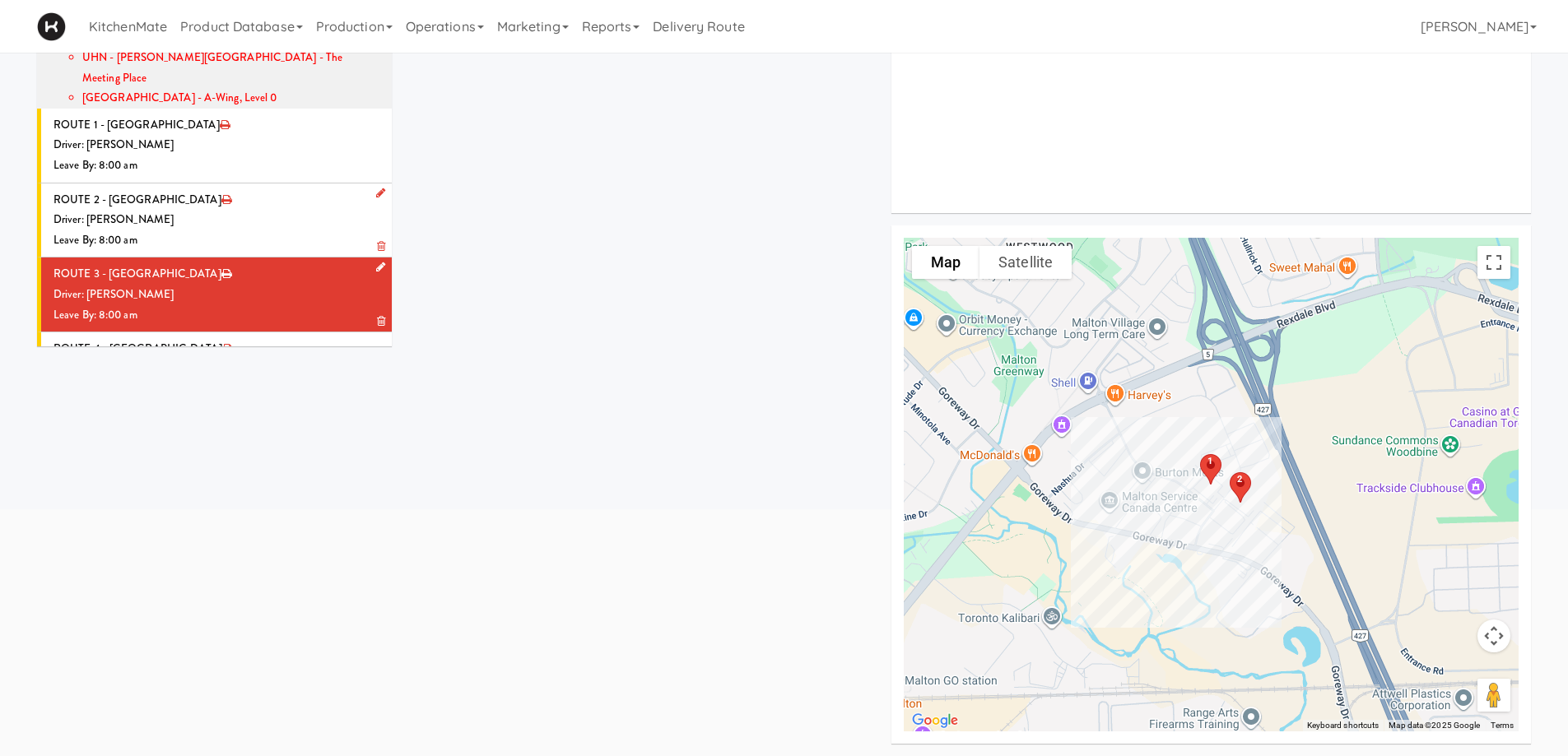
click at [283, 306] on div "Leave By: 8:00 am" at bounding box center [216, 316] width 326 height 20
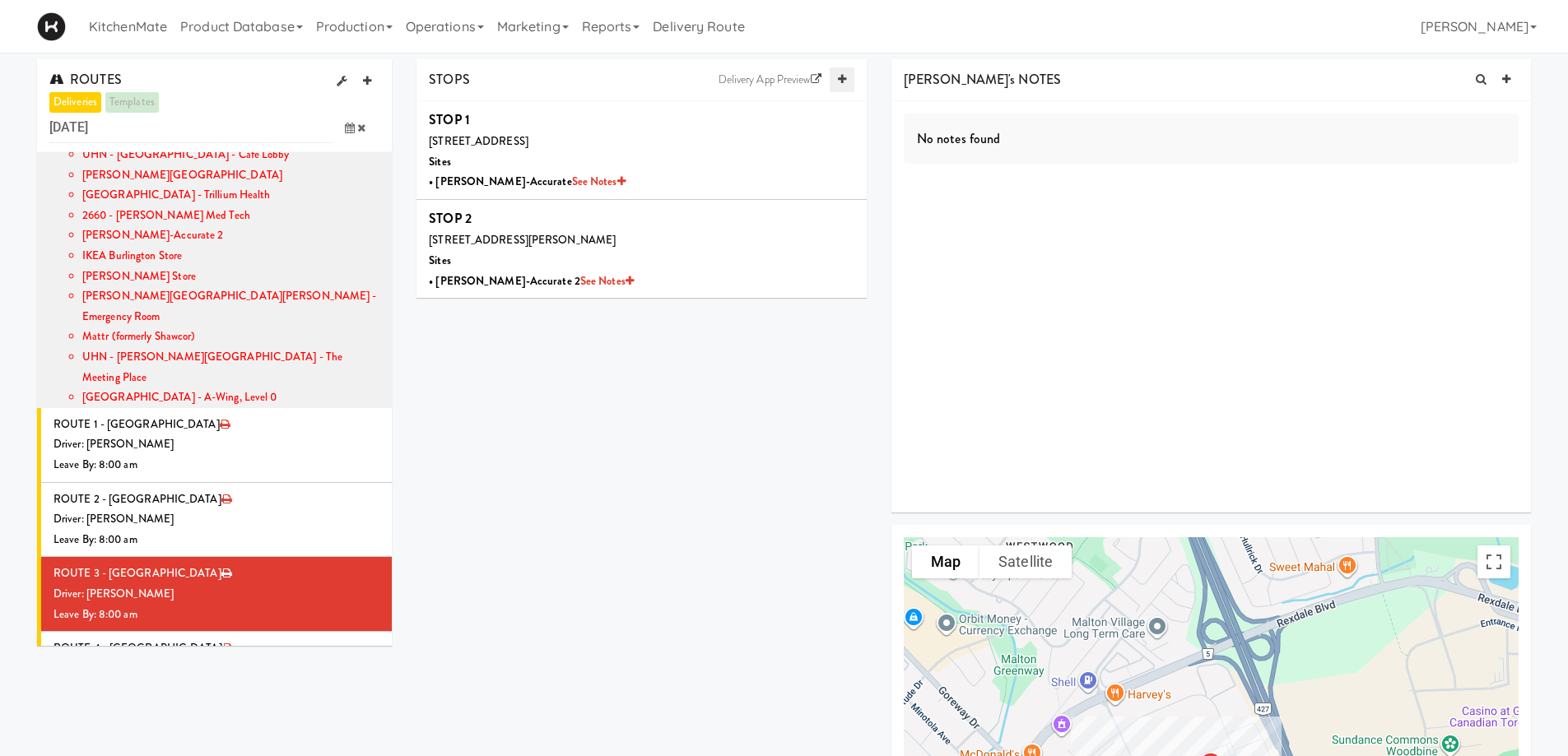
click at [836, 73] on link at bounding box center [841, 79] width 25 height 25
click at [836, 76] on link at bounding box center [841, 79] width 25 height 25
click at [457, 429] on li "+ Add Site" at bounding box center [641, 427] width 451 height 34
click at [494, 422] on span "Select a site" at bounding box center [598, 432] width 313 height 20
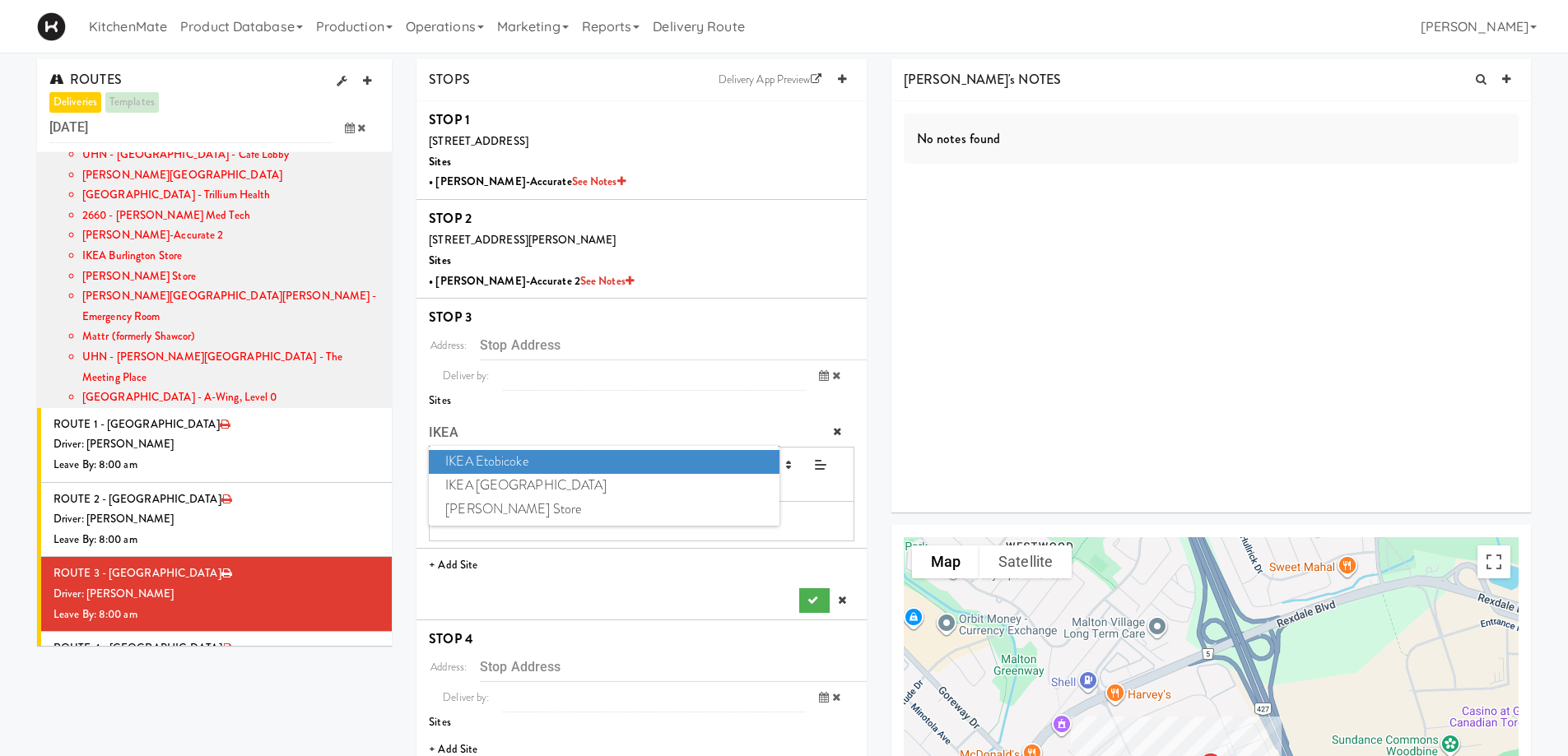
type input "IKEA"
click at [513, 457] on span "IKEA Etobicoke" at bounding box center [604, 462] width 350 height 24
type input "[STREET_ADDRESS]"
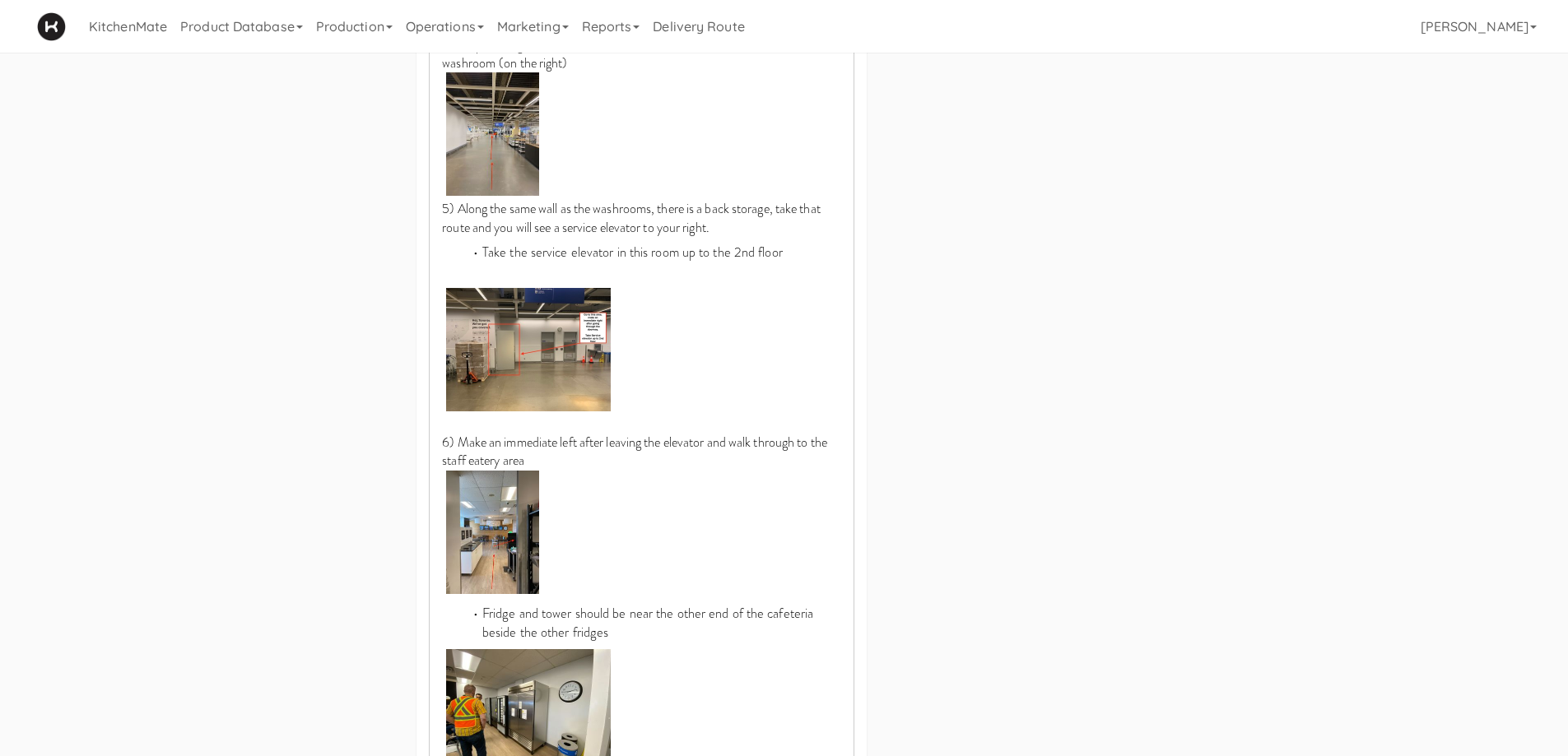
scroll to position [1399, 0]
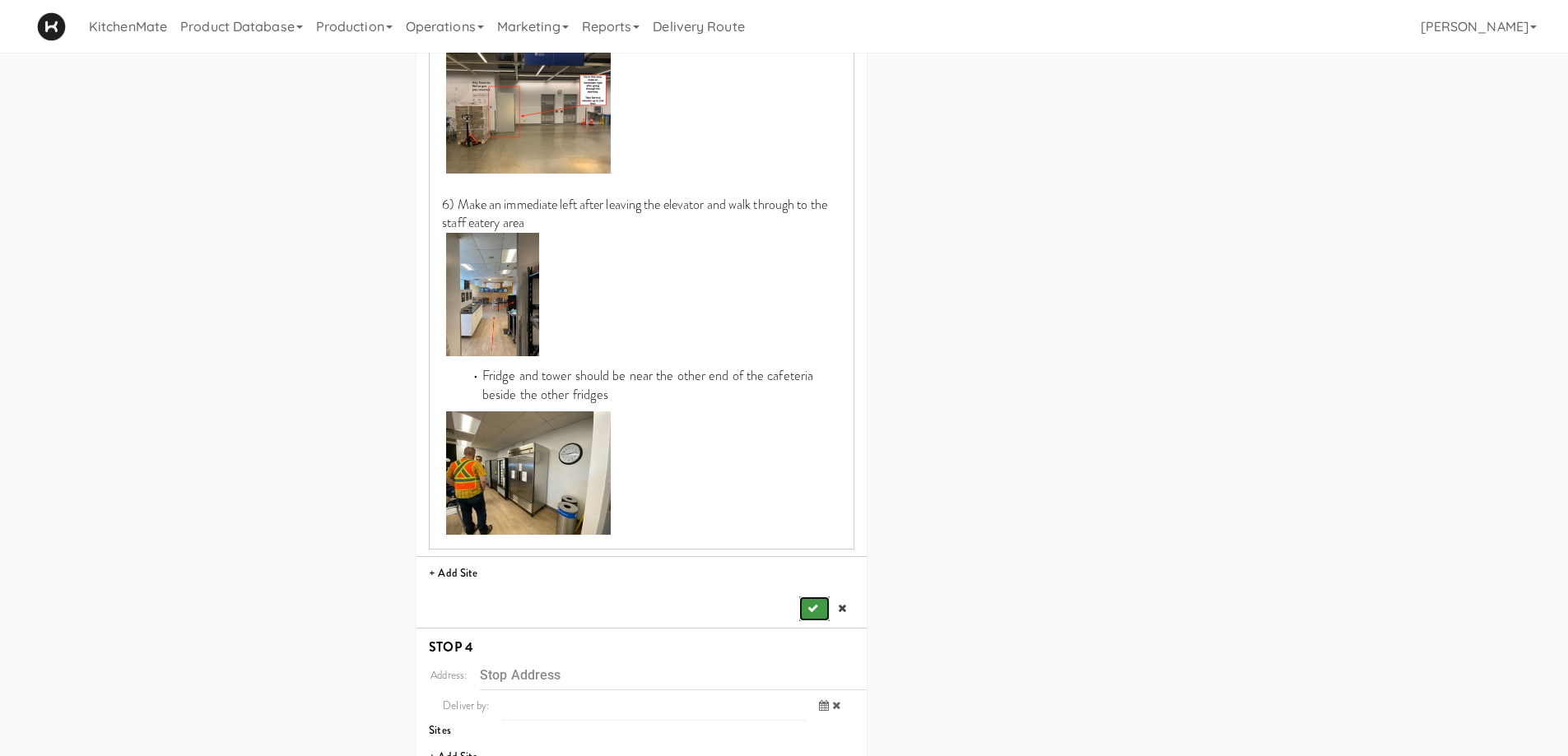
click at [817, 603] on icon "submit" at bounding box center [813, 608] width 11 height 11
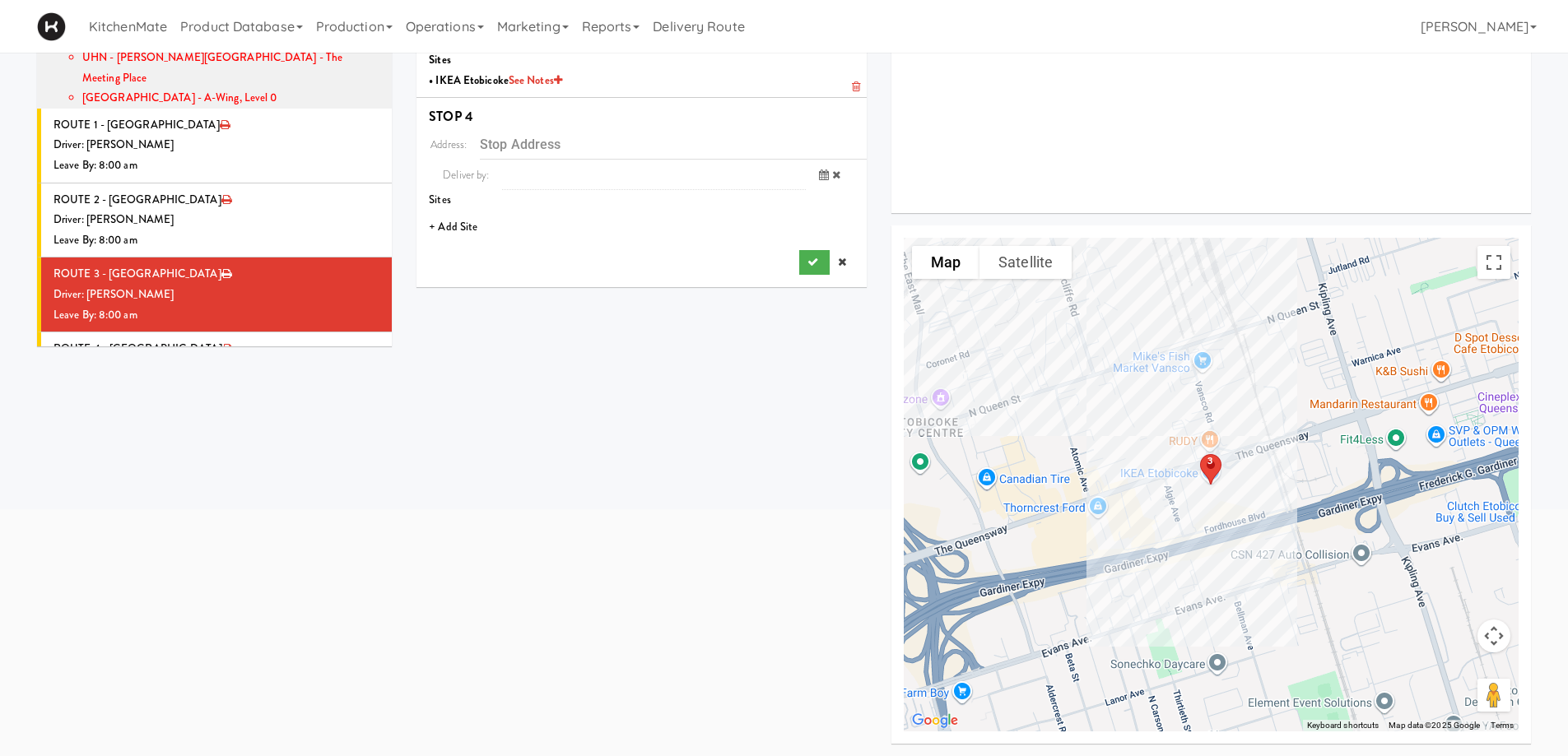
click at [445, 234] on li "+ Add Site" at bounding box center [641, 227] width 451 height 34
click at [503, 247] on div at bounding box center [642, 274] width 426 height 55
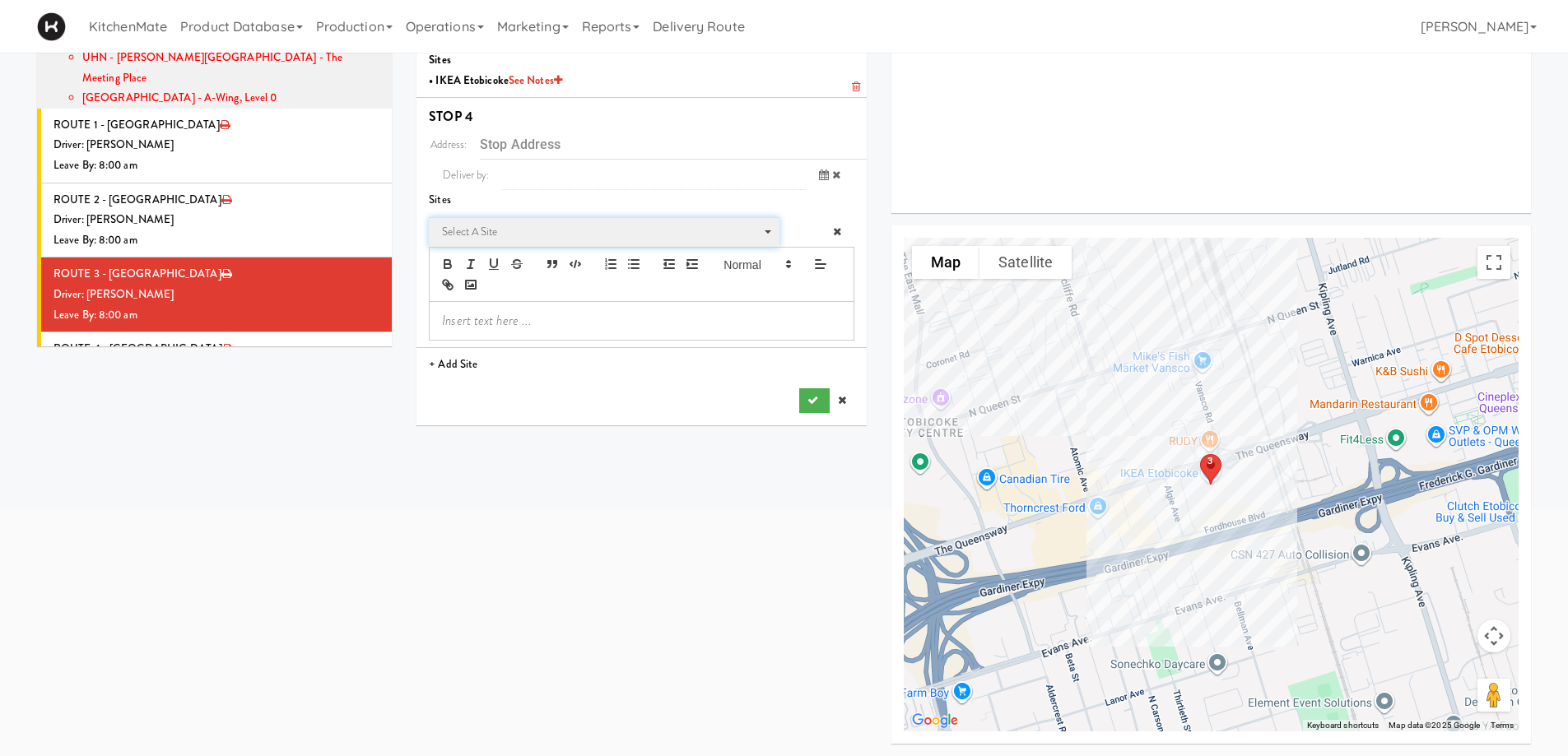
click at [503, 238] on span "Select a site" at bounding box center [598, 232] width 313 height 20
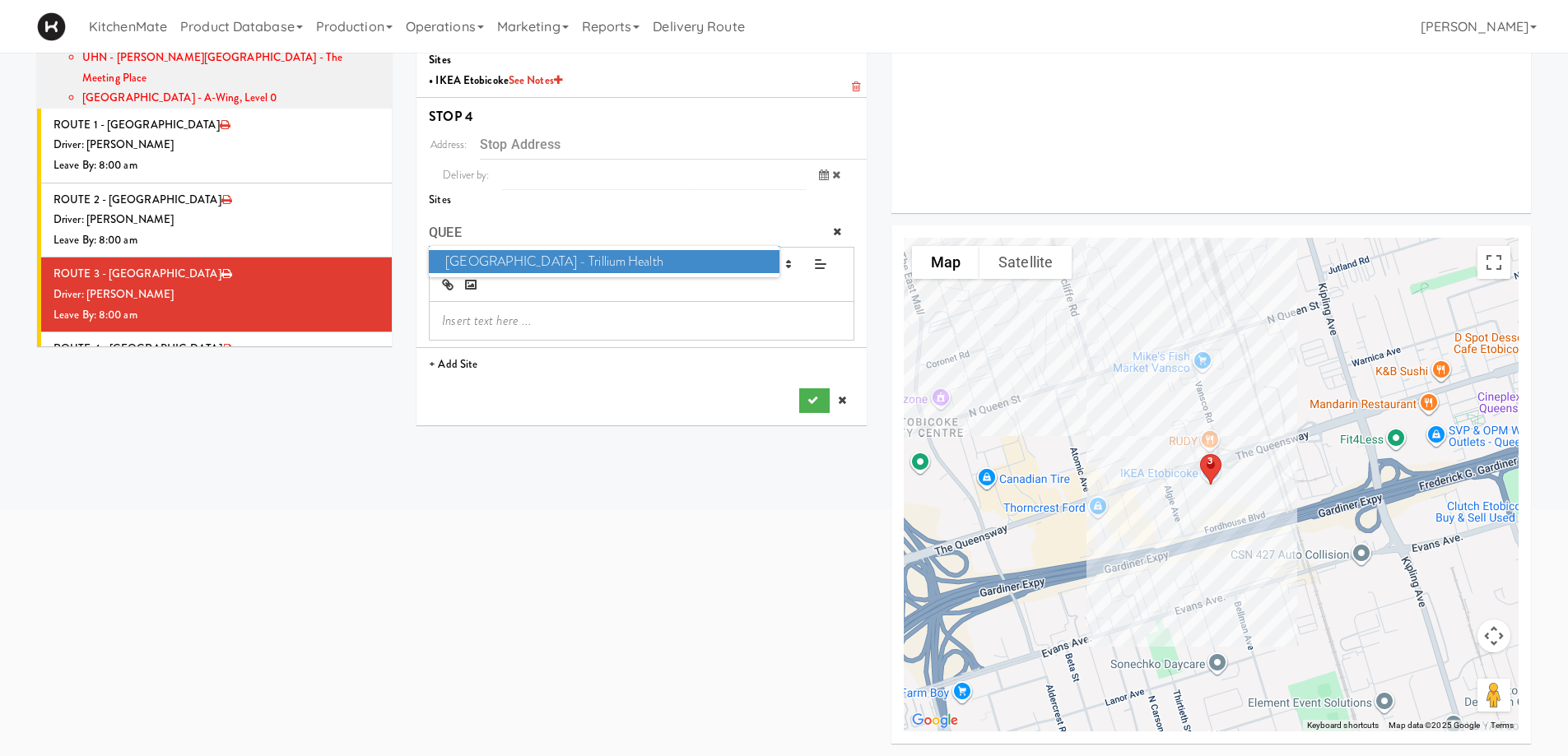
type input "QUEE"
click at [519, 265] on span "Queensway Health Centre - Trillium Health" at bounding box center [604, 262] width 350 height 24
type input "[STREET_ADDRESS]"
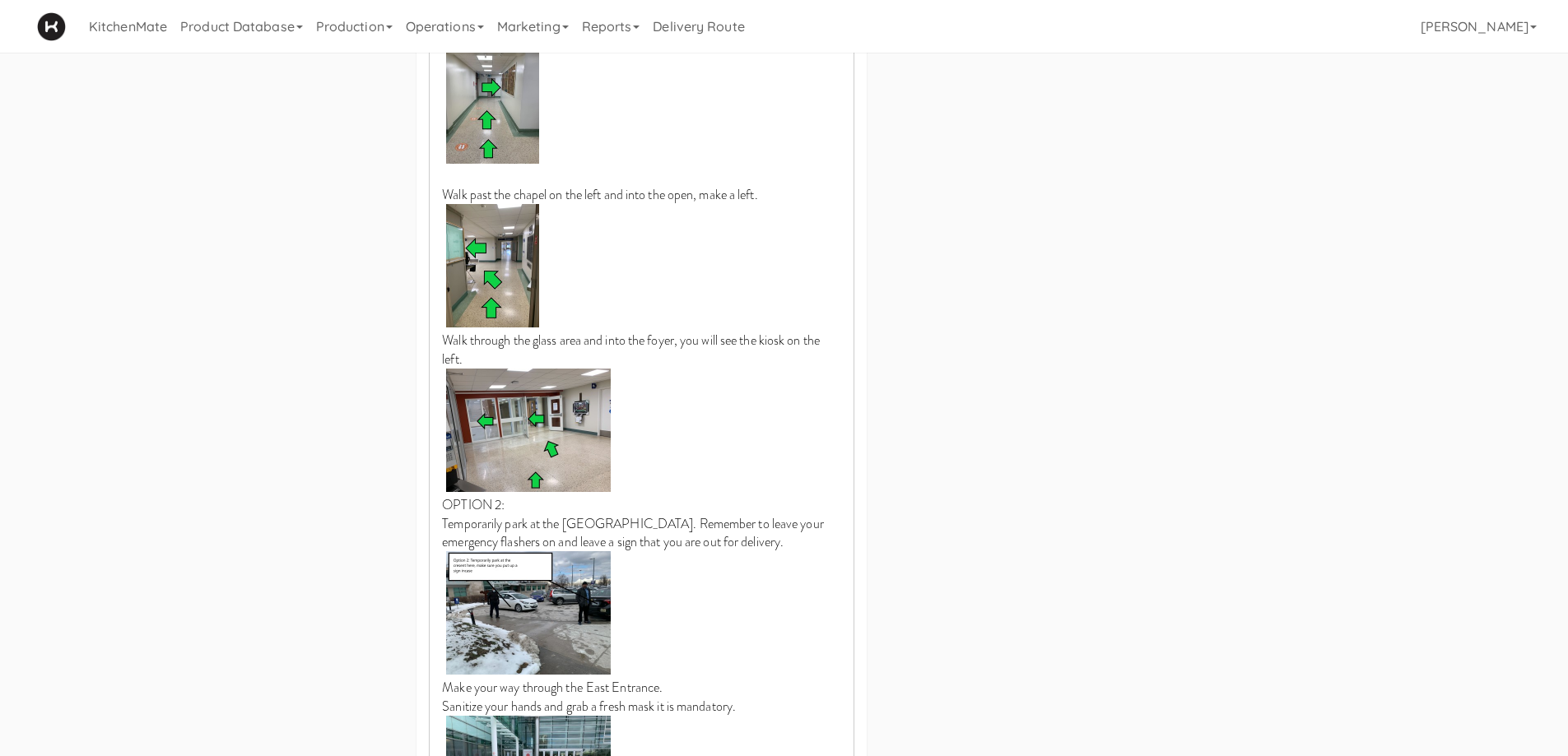
scroll to position [1606, 0]
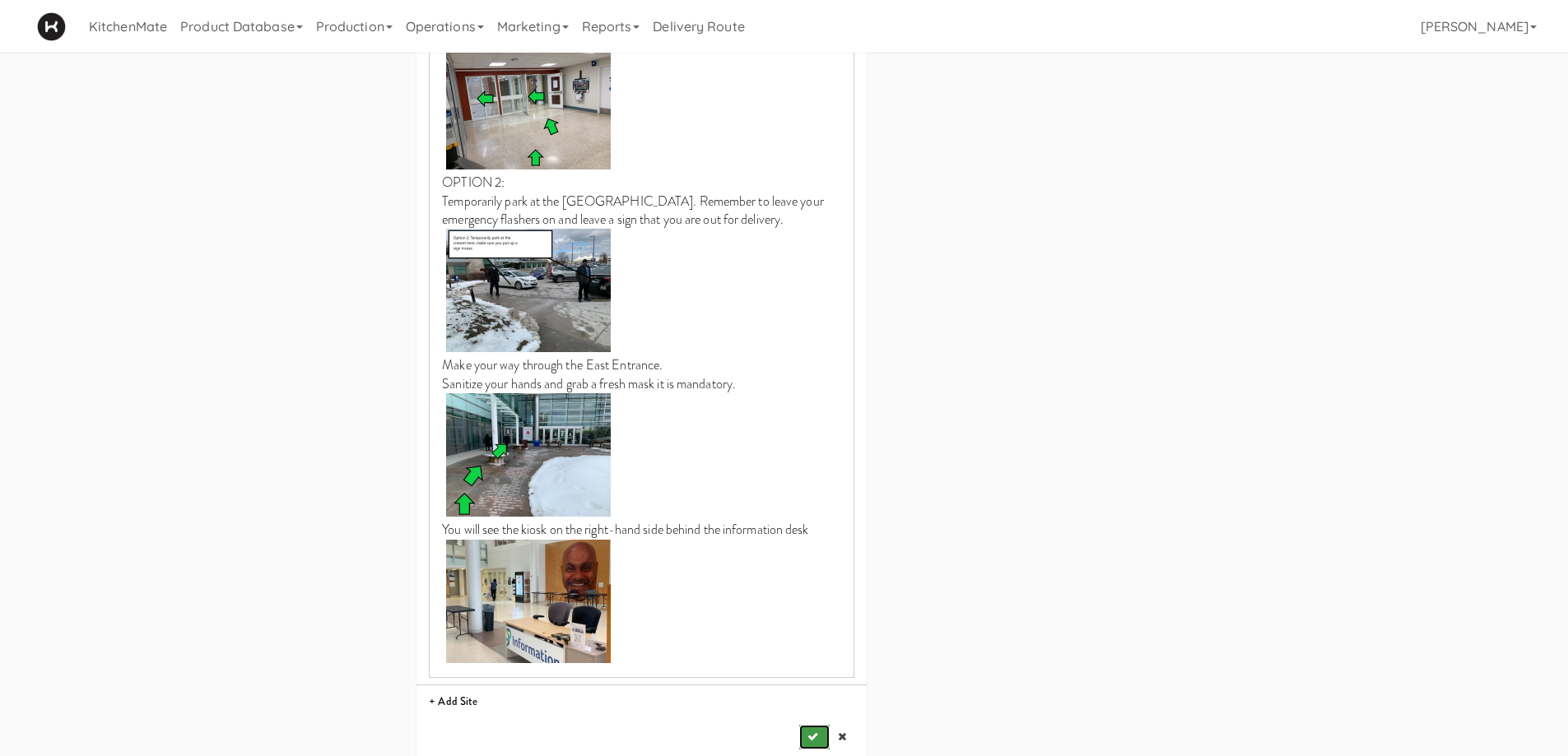
click at [807, 656] on icon "submit" at bounding box center [813, 736] width 11 height 11
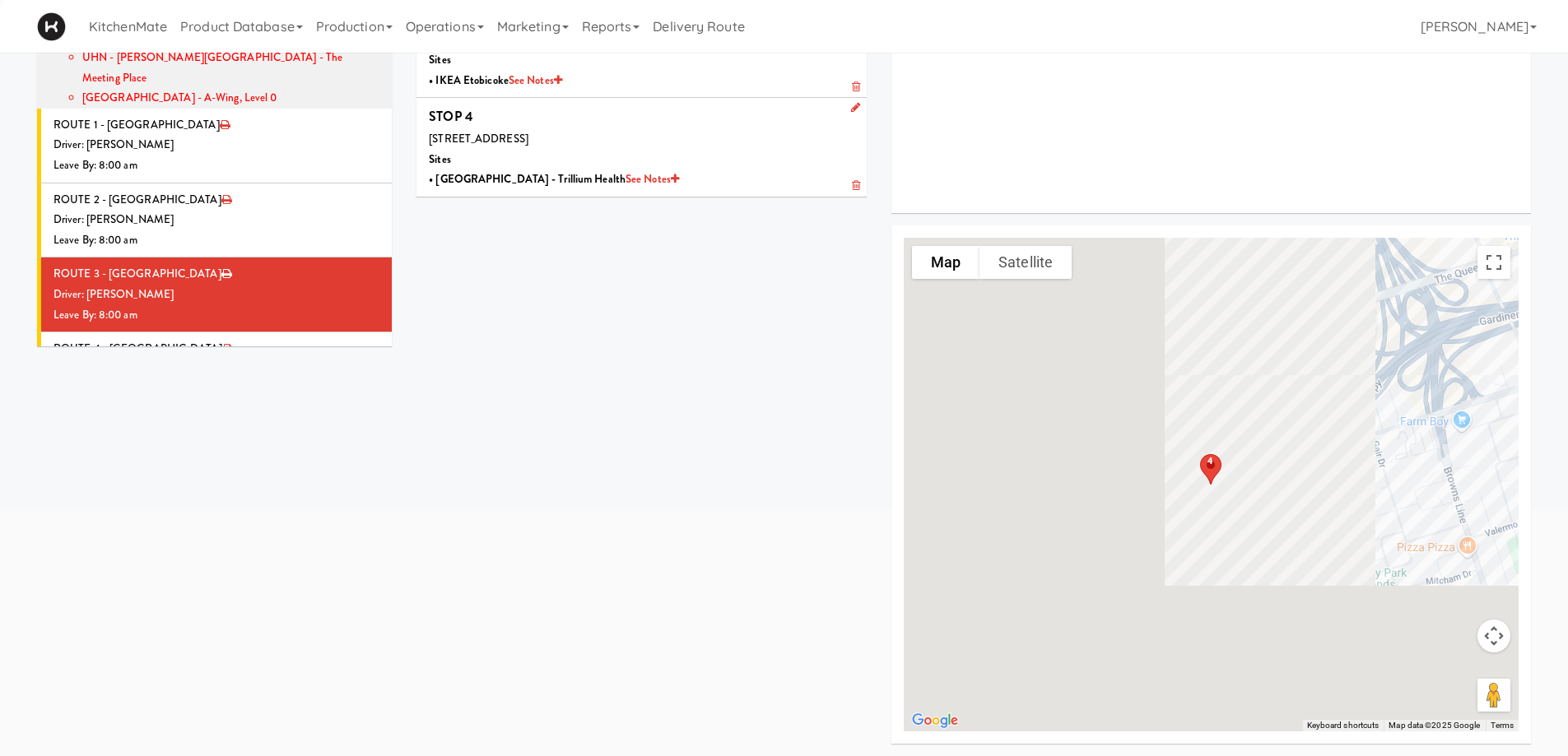
scroll to position [300, 0]
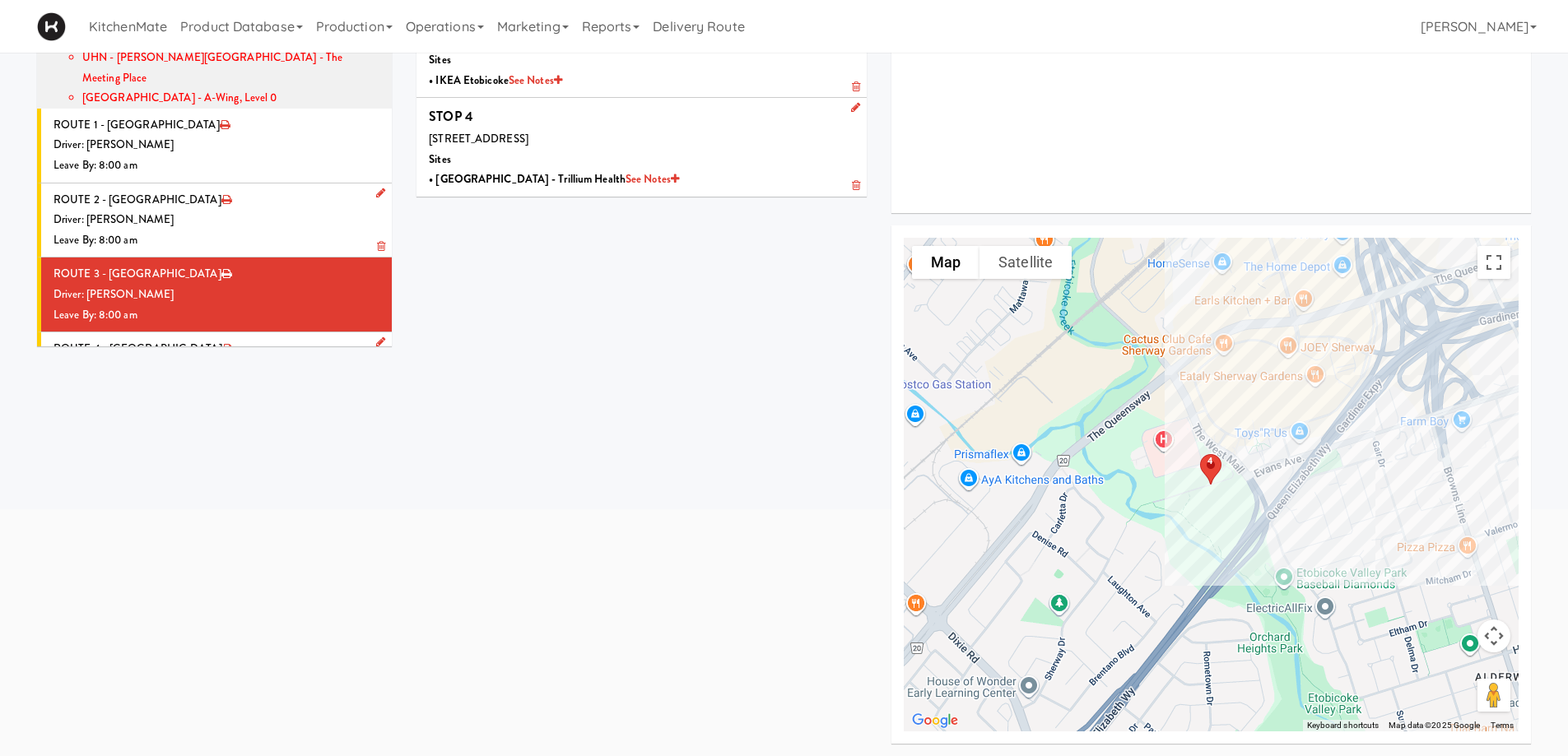
click at [217, 380] on div "Leave By: 12:00 am" at bounding box center [216, 390] width 326 height 20
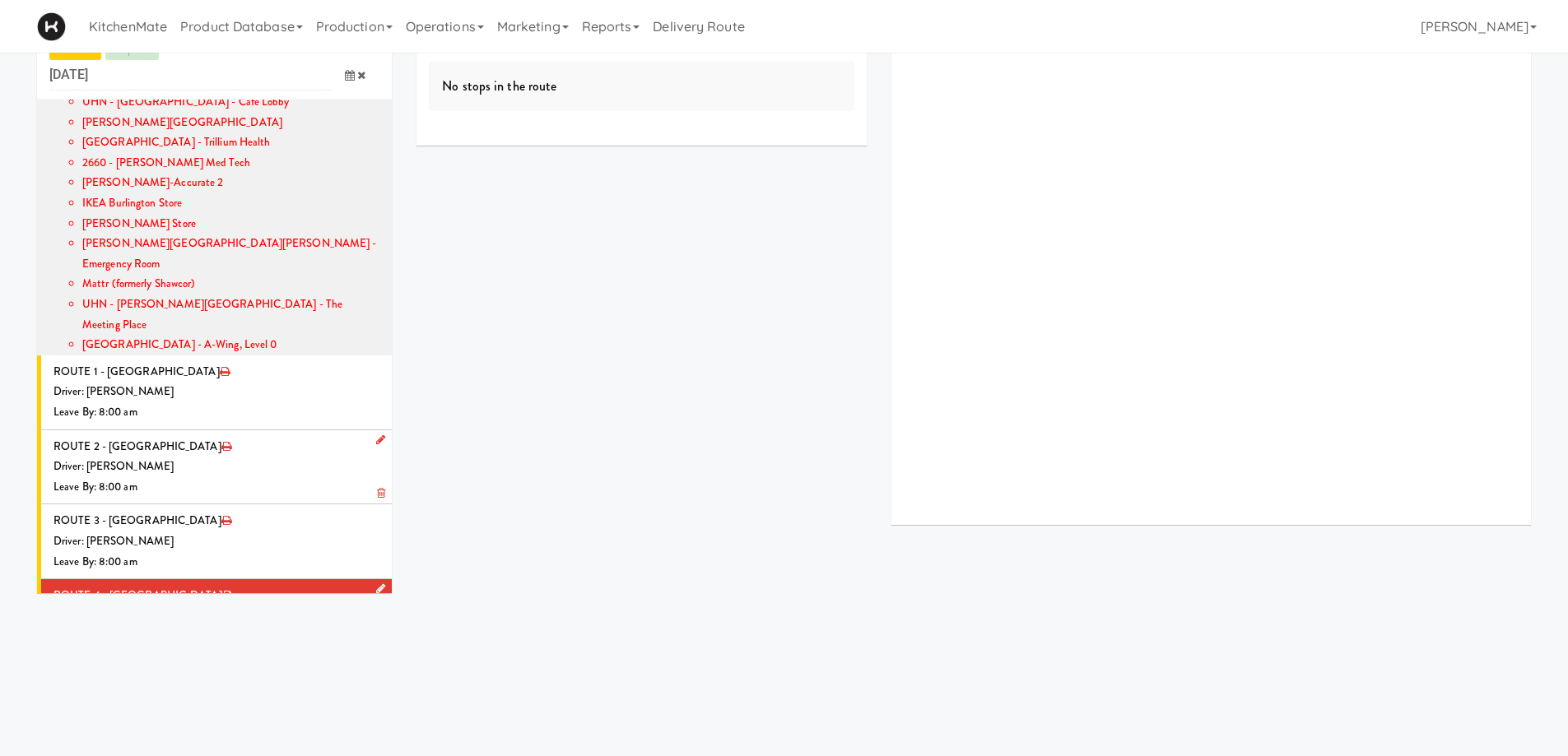
click at [376, 583] on icon at bounding box center [381, 588] width 9 height 11
click at [200, 613] on span "Select a driver" at bounding box center [187, 621] width 66 height 15
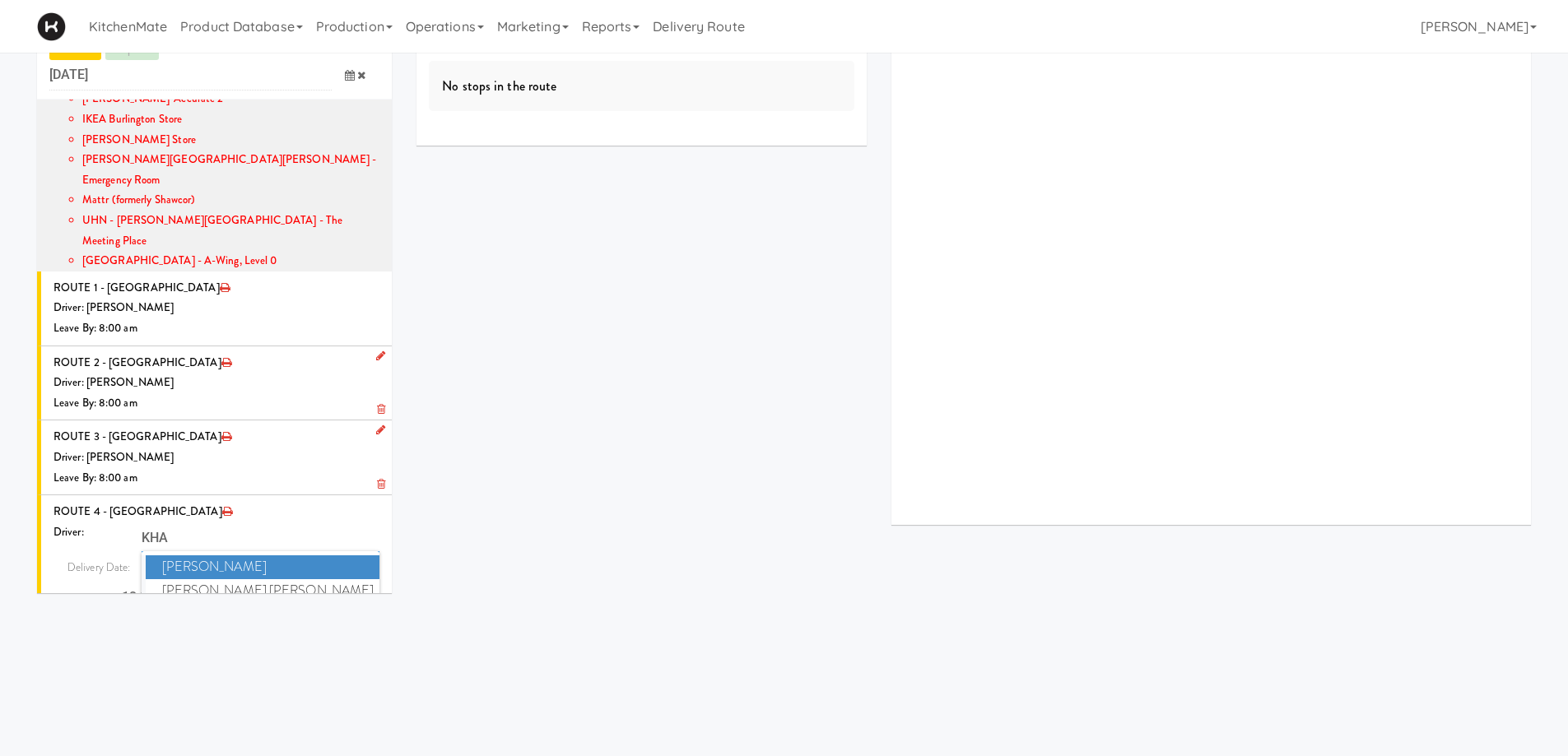
scroll to position [424, 0]
type input "KHA"
click at [214, 576] on span "Khalil Odim Chedid" at bounding box center [262, 588] width 234 height 24
click at [345, 590] on icon at bounding box center [350, 595] width 10 height 11
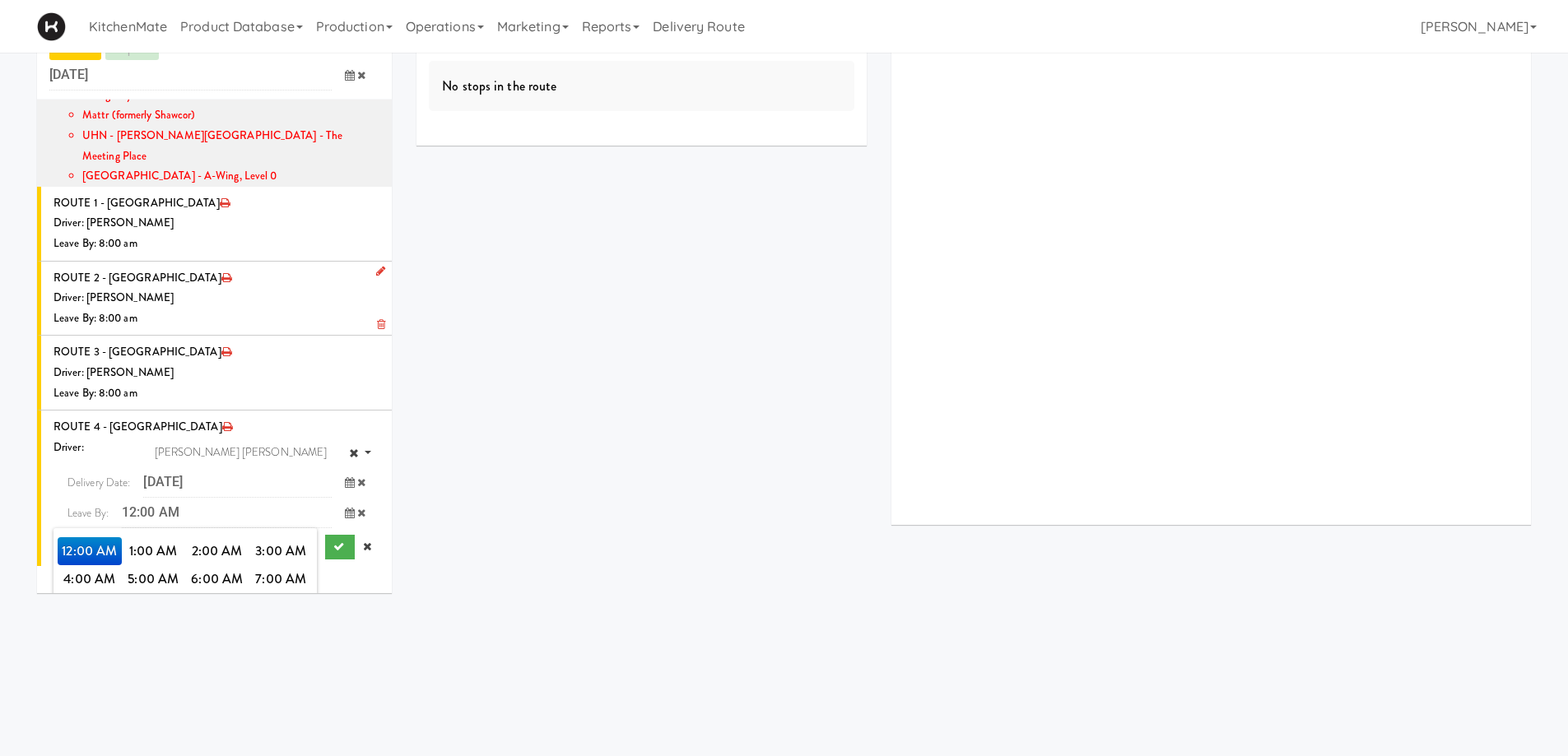
click at [86, 593] on span "8:00 AM" at bounding box center [89, 607] width 64 height 28
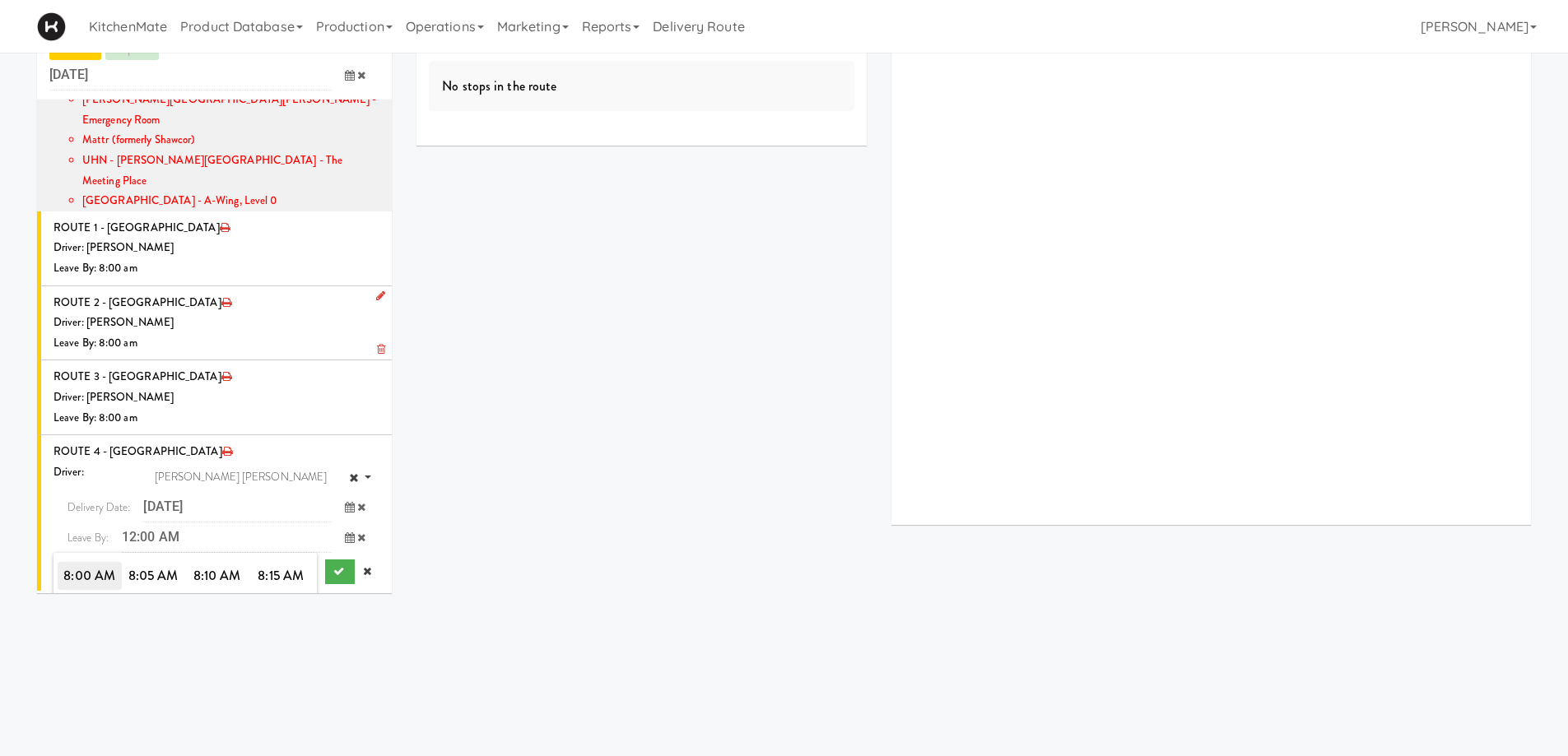
click at [78, 562] on span "8:00 AM" at bounding box center [89, 576] width 64 height 28
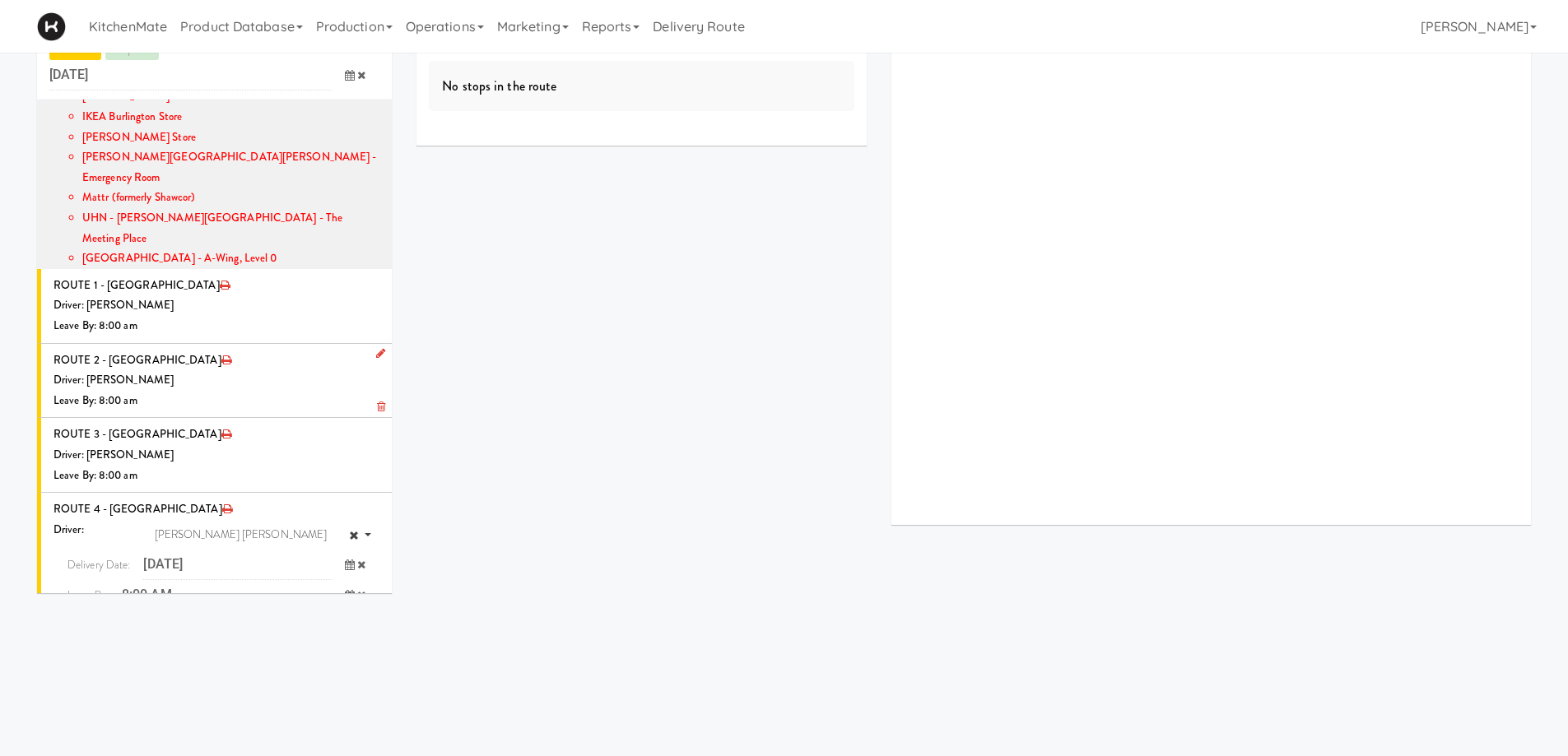
click at [333, 624] on icon "submit" at bounding box center [338, 629] width 11 height 11
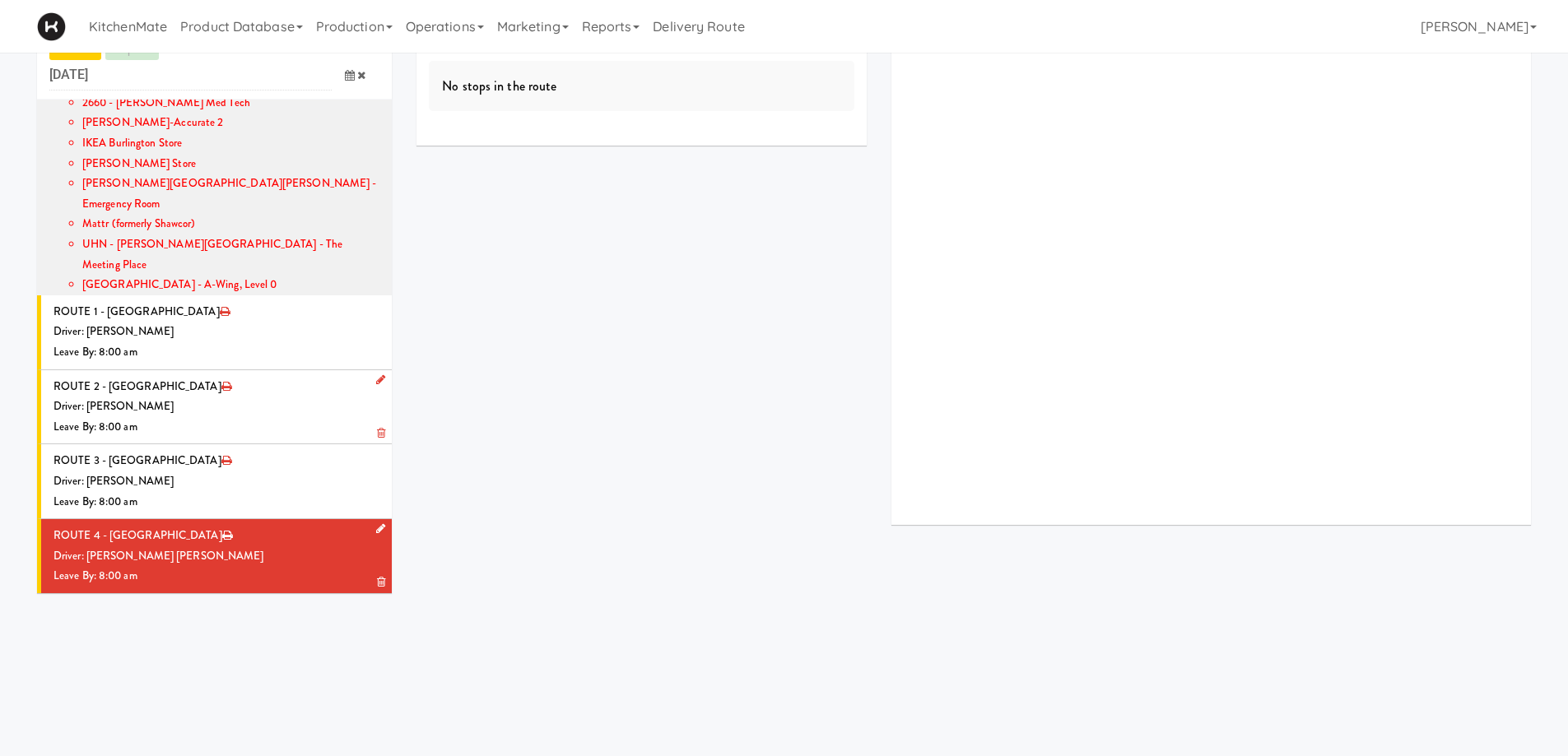
scroll to position [337, 0]
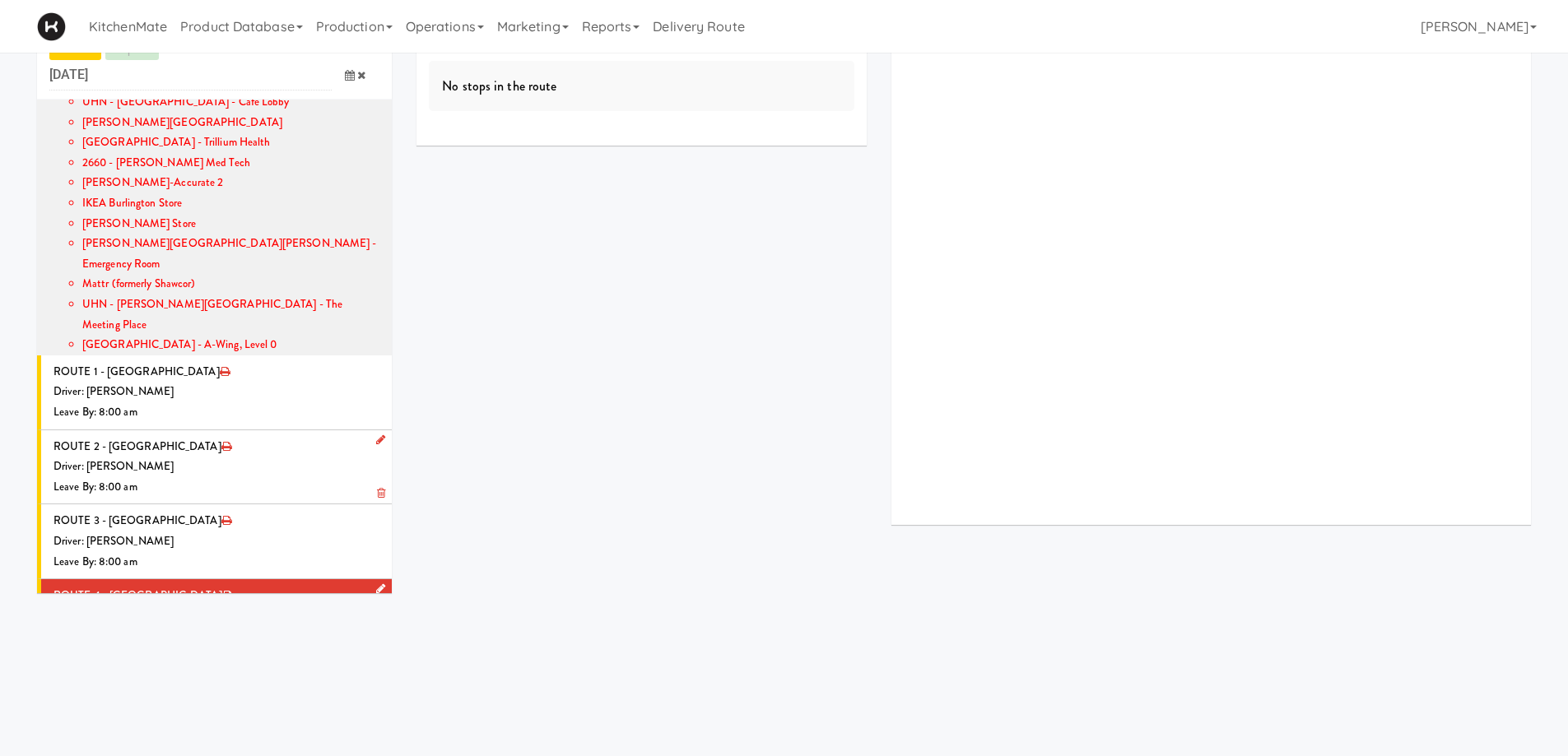
click at [256, 606] on div "Driver: [PERSON_NAME] [PERSON_NAME]" at bounding box center [216, 616] width 326 height 20
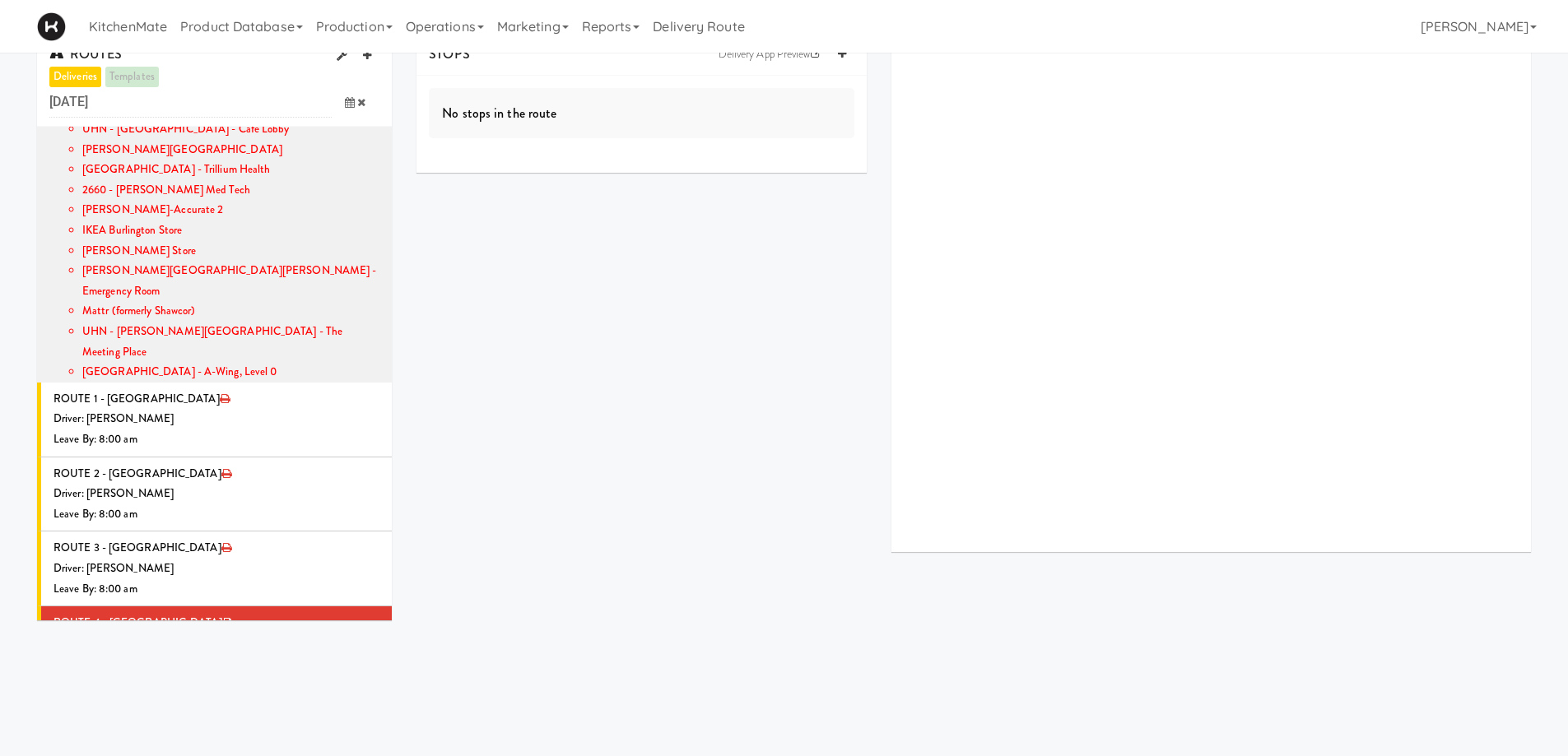
scroll to position [0, 0]
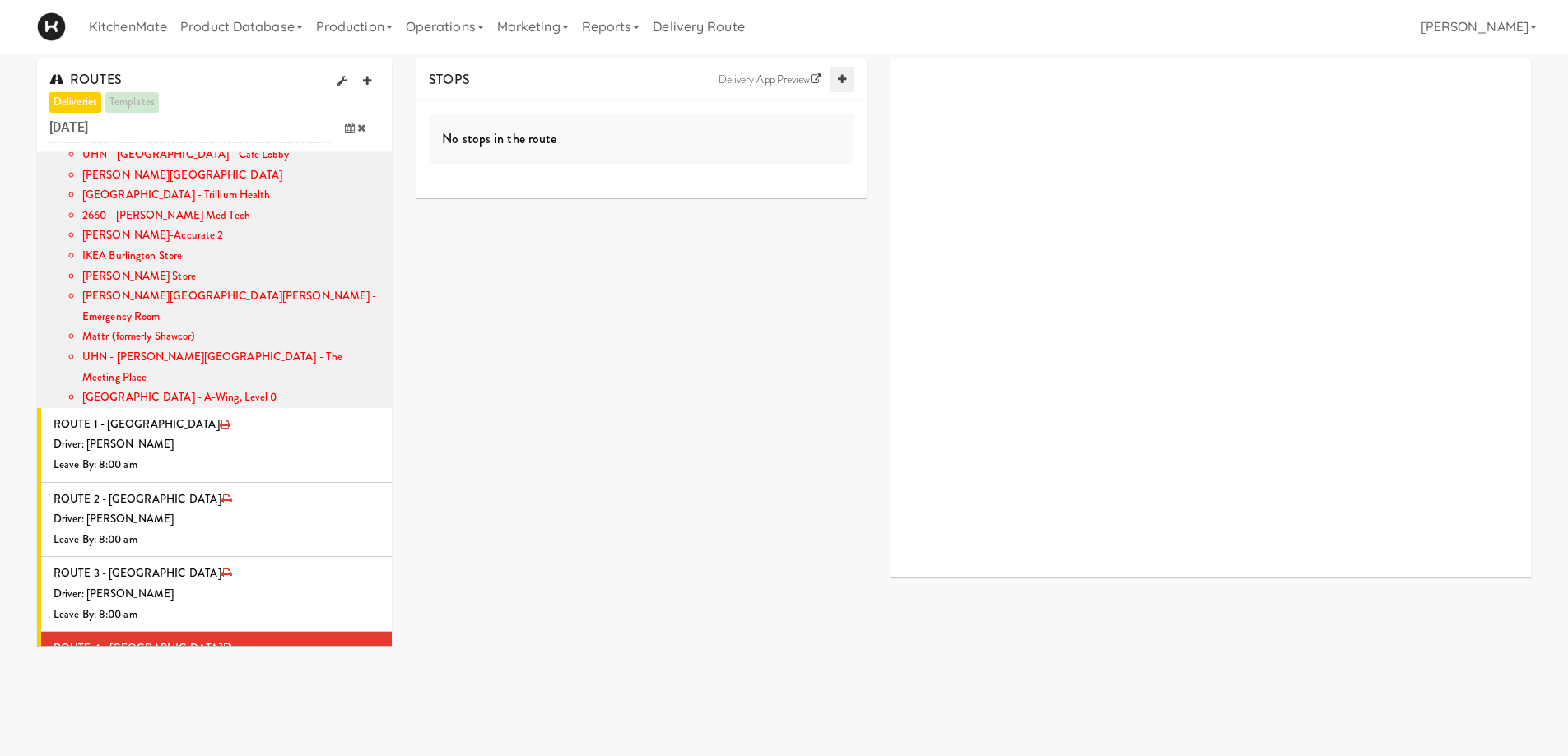
click at [843, 84] on icon at bounding box center [842, 79] width 9 height 11
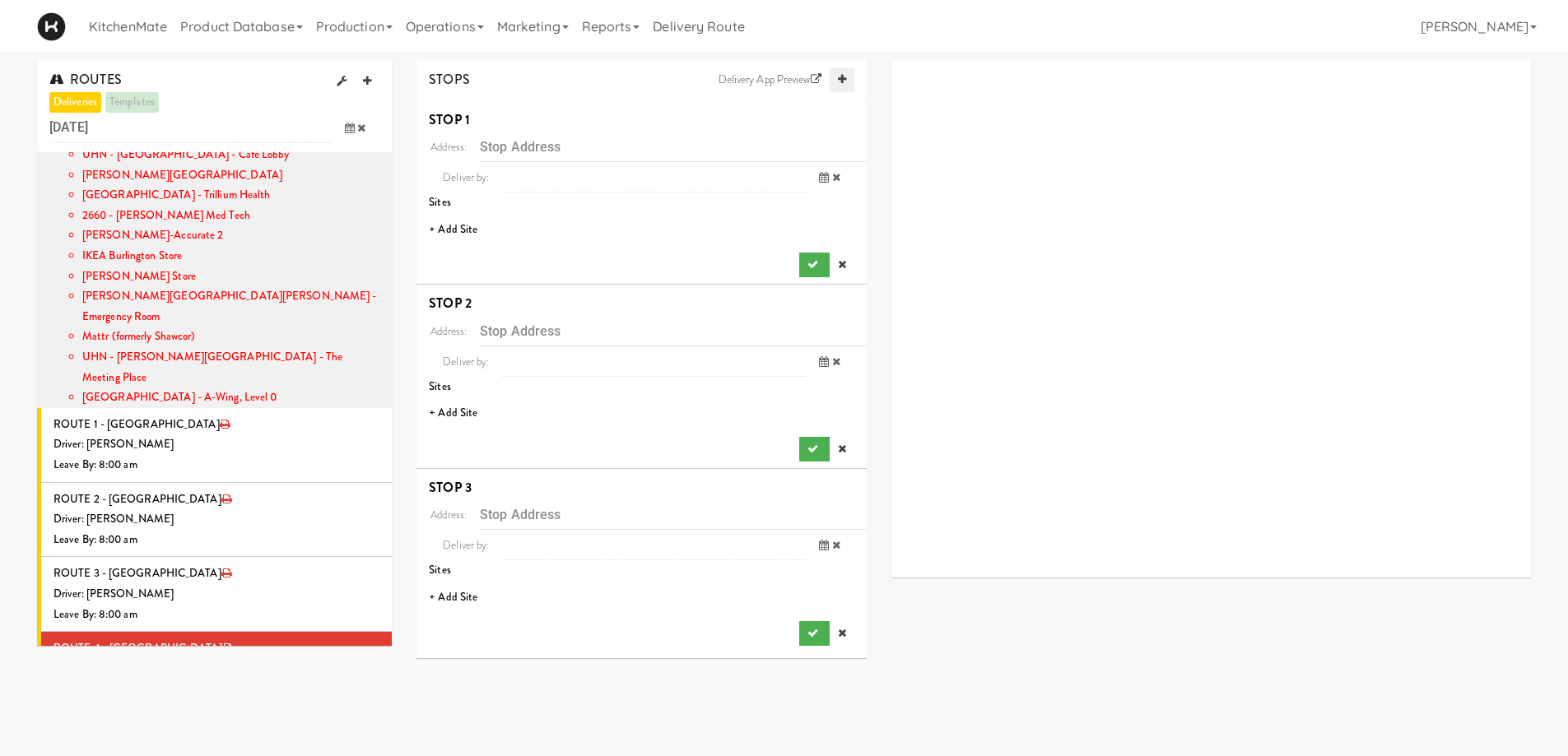
click at [843, 84] on icon at bounding box center [842, 79] width 9 height 11
click at [455, 233] on li "+ Add Site" at bounding box center [641, 230] width 451 height 34
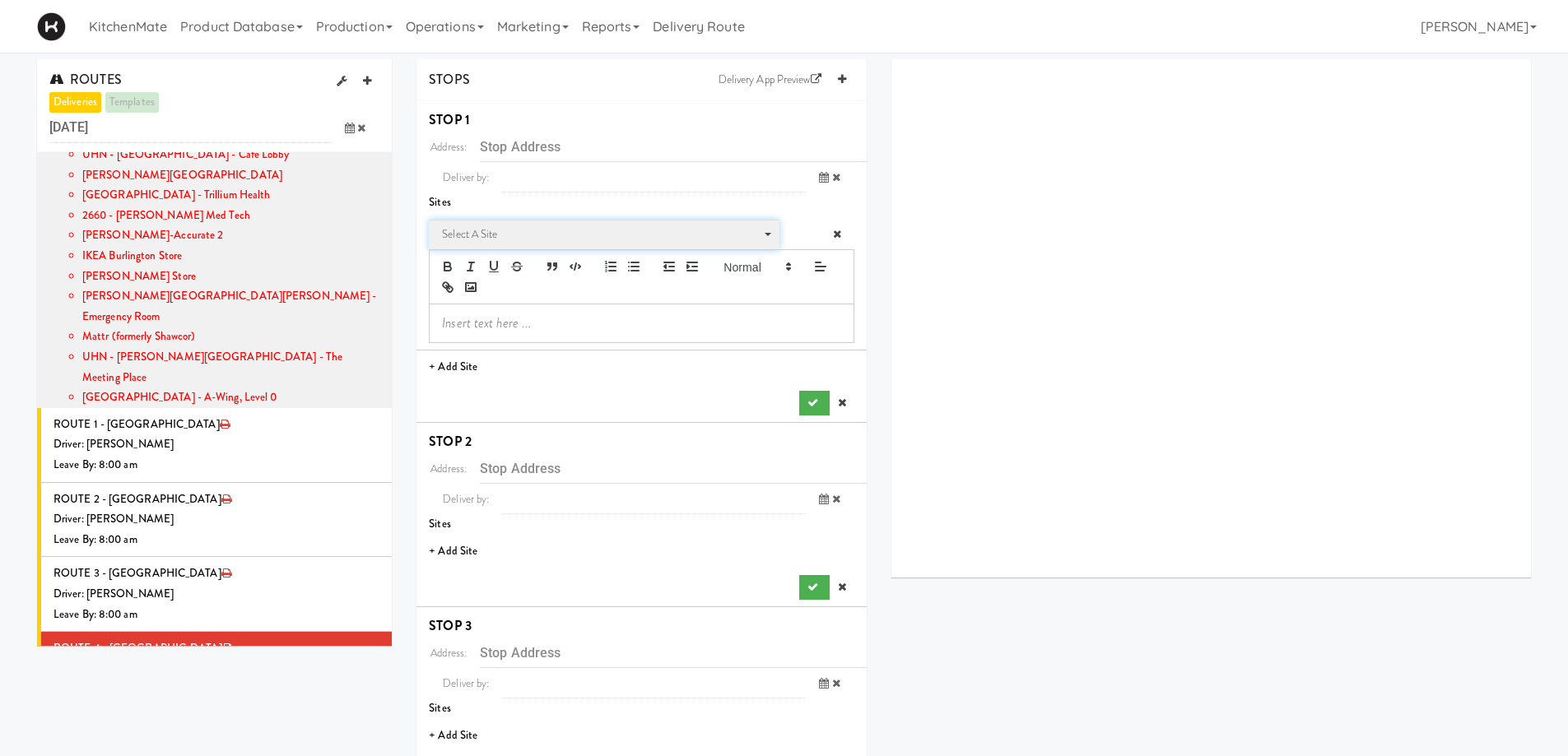
click at [498, 238] on span "Select a site" at bounding box center [598, 234] width 313 height 20
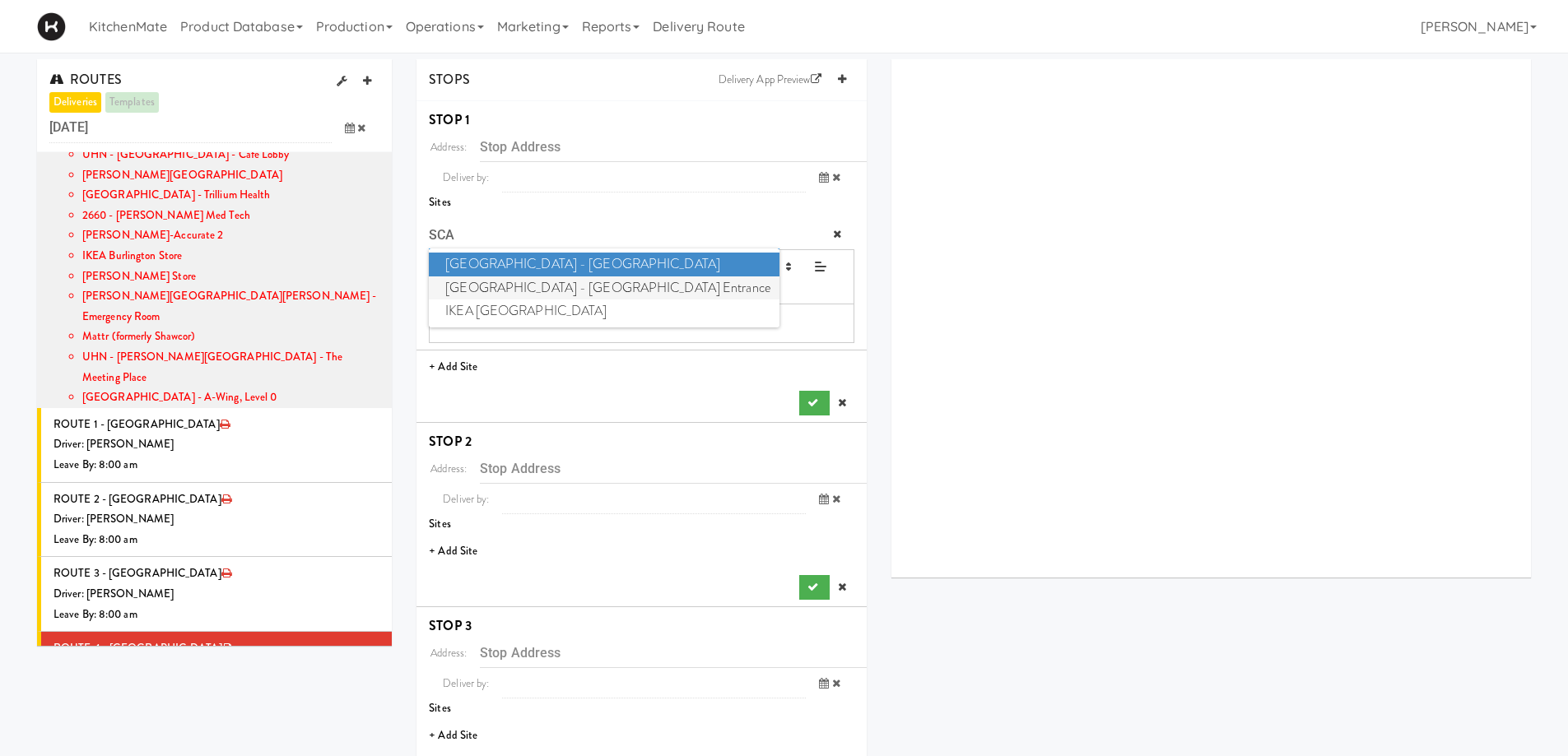
type input "SCA"
click at [569, 289] on span "Scarborough General Hospital - Tower Wing Entrance" at bounding box center [604, 289] width 350 height 24
type input "[STREET_ADDRESS][PERSON_NAME]"
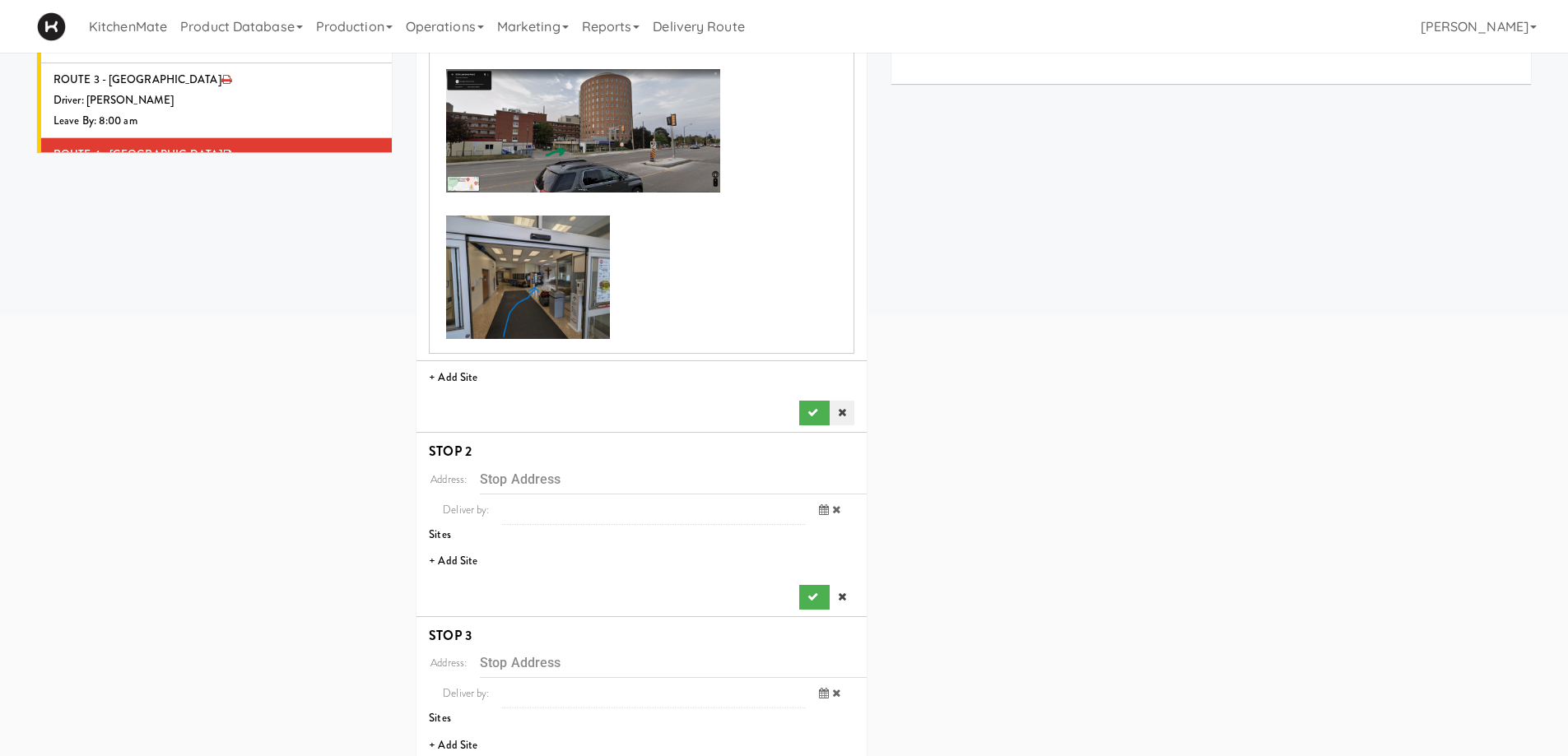
click at [830, 410] on link at bounding box center [841, 413] width 25 height 25
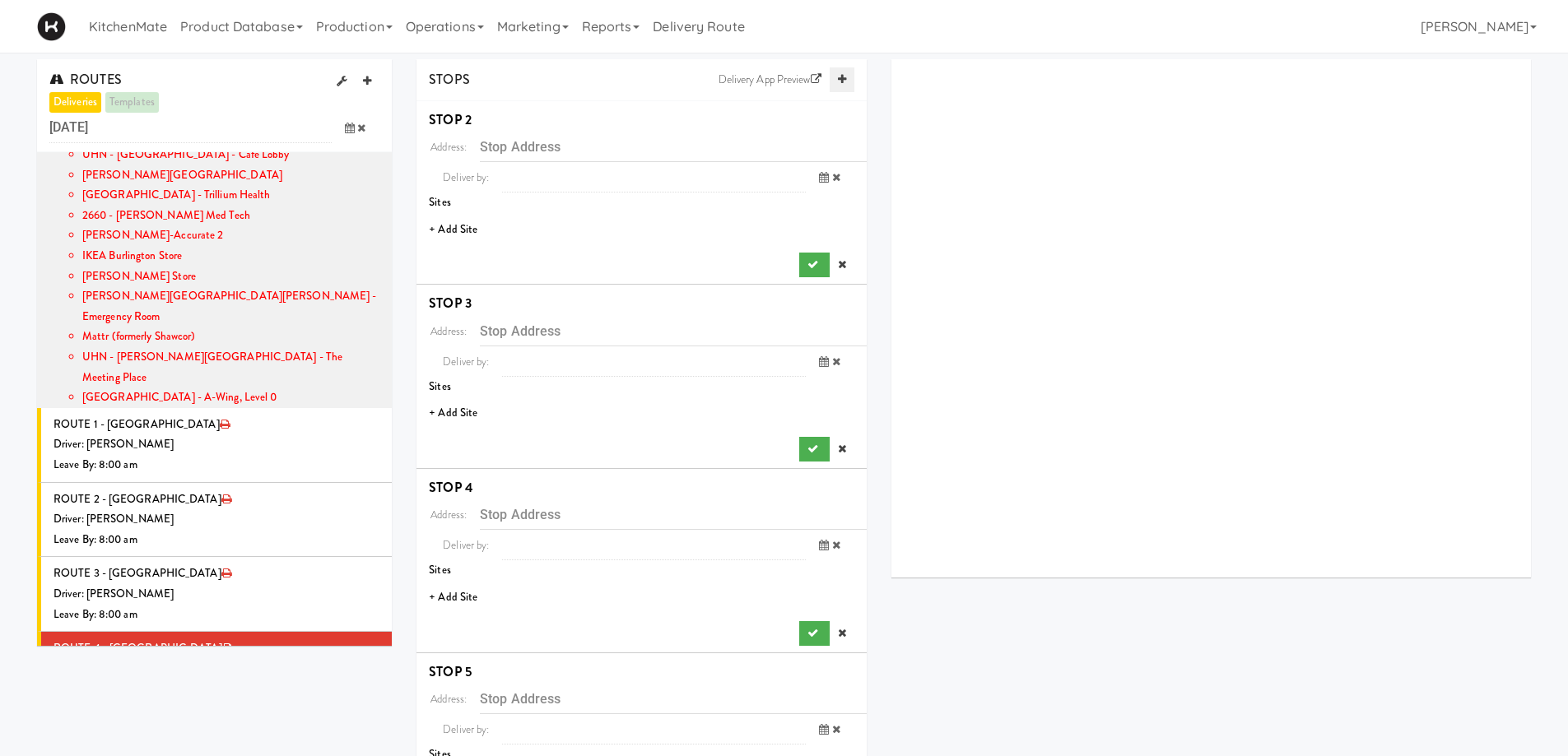
click at [843, 78] on icon at bounding box center [842, 79] width 9 height 11
click at [840, 261] on icon at bounding box center [842, 264] width 9 height 11
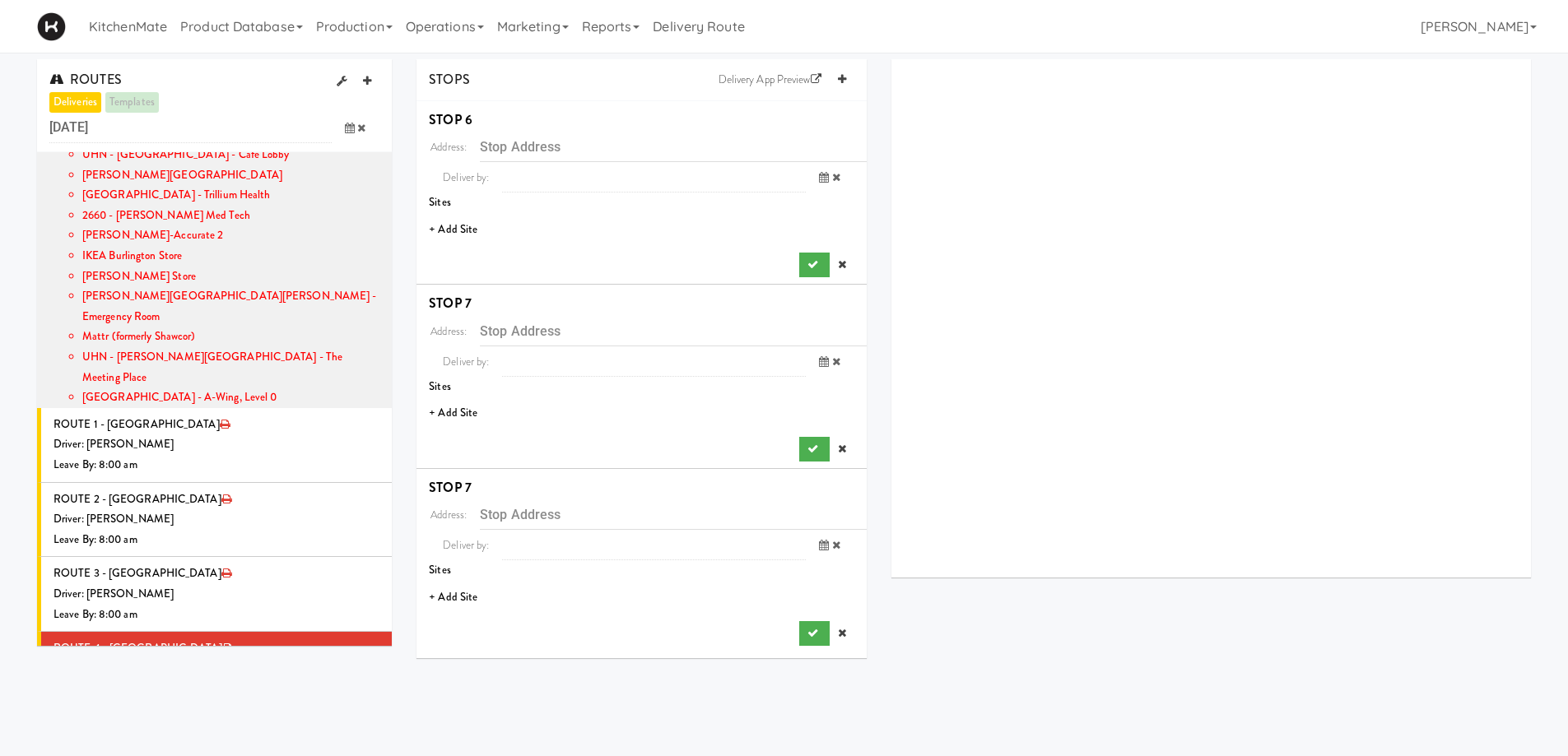
click at [840, 261] on icon at bounding box center [842, 264] width 9 height 11
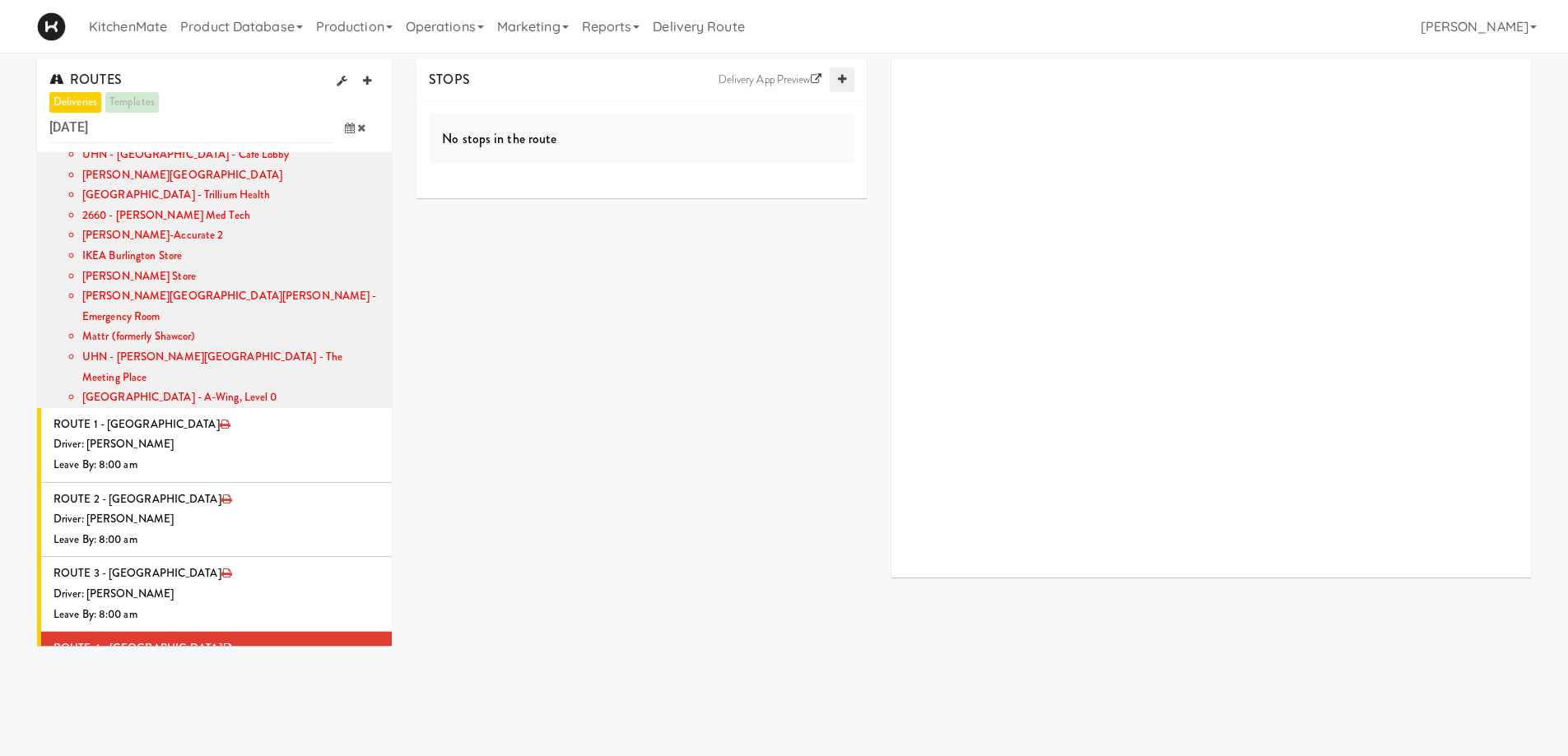
click at [845, 78] on icon at bounding box center [842, 79] width 9 height 11
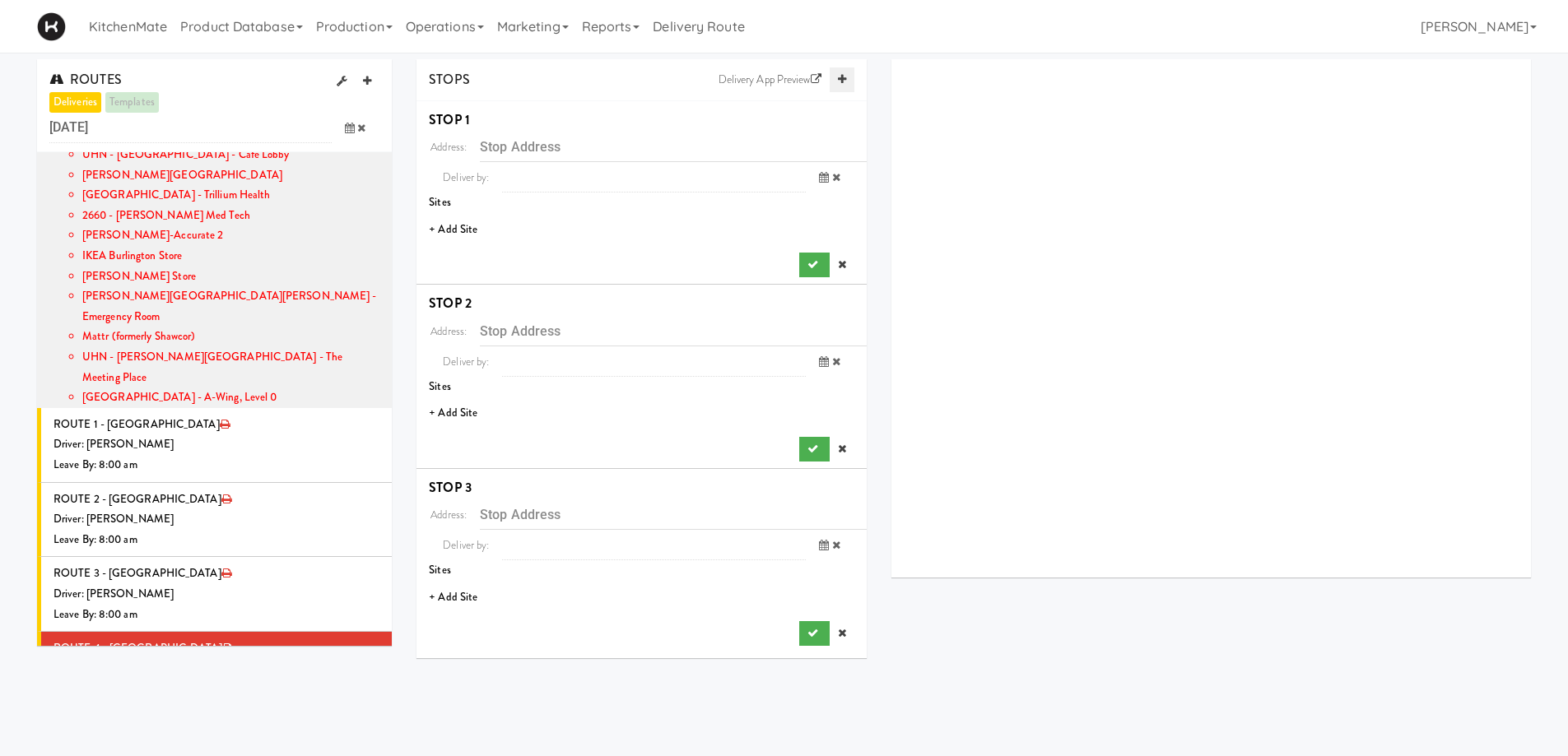
click at [845, 78] on icon at bounding box center [842, 79] width 9 height 11
click at [461, 230] on li "+ Add Site" at bounding box center [641, 230] width 451 height 34
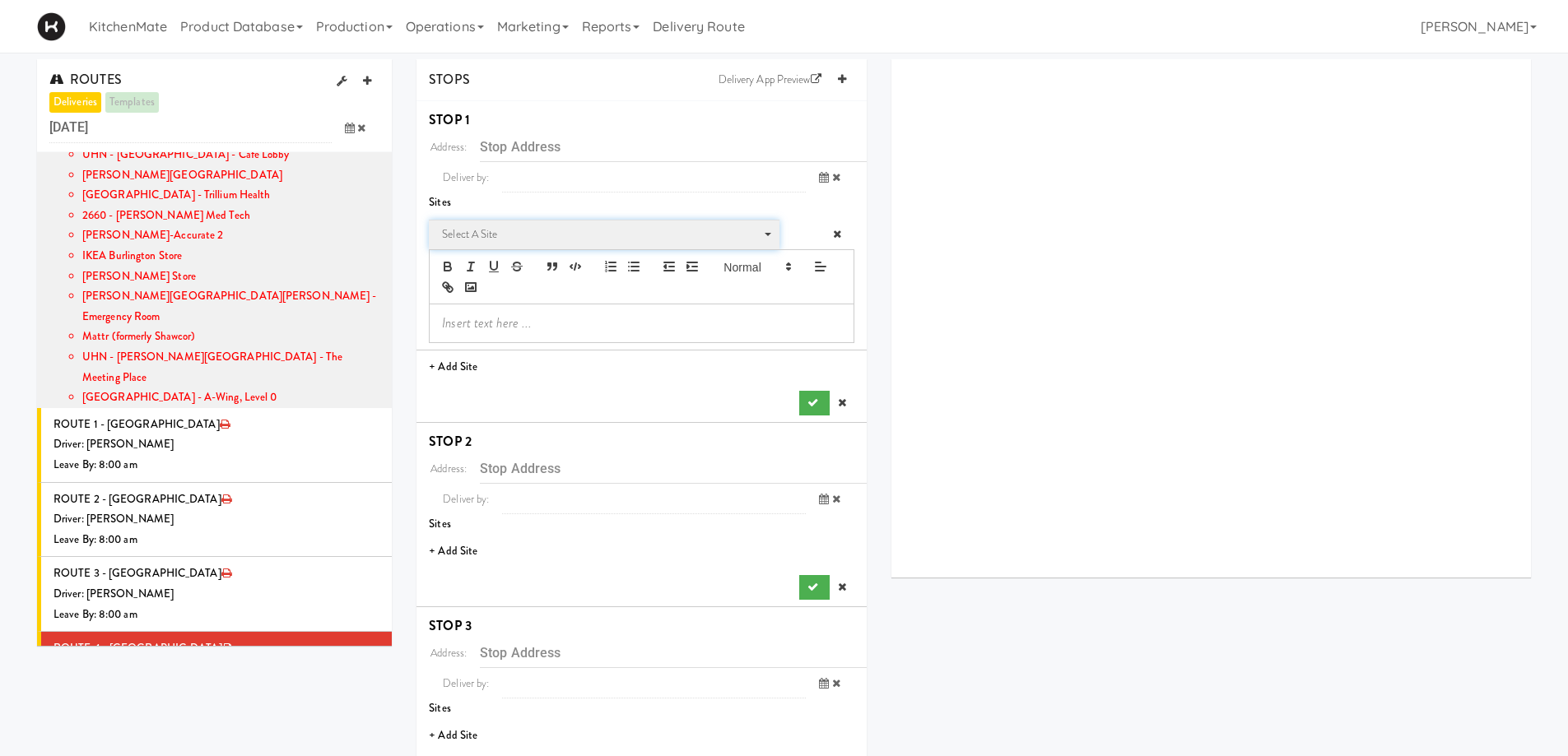
click at [516, 232] on span "Select a site" at bounding box center [598, 234] width 313 height 20
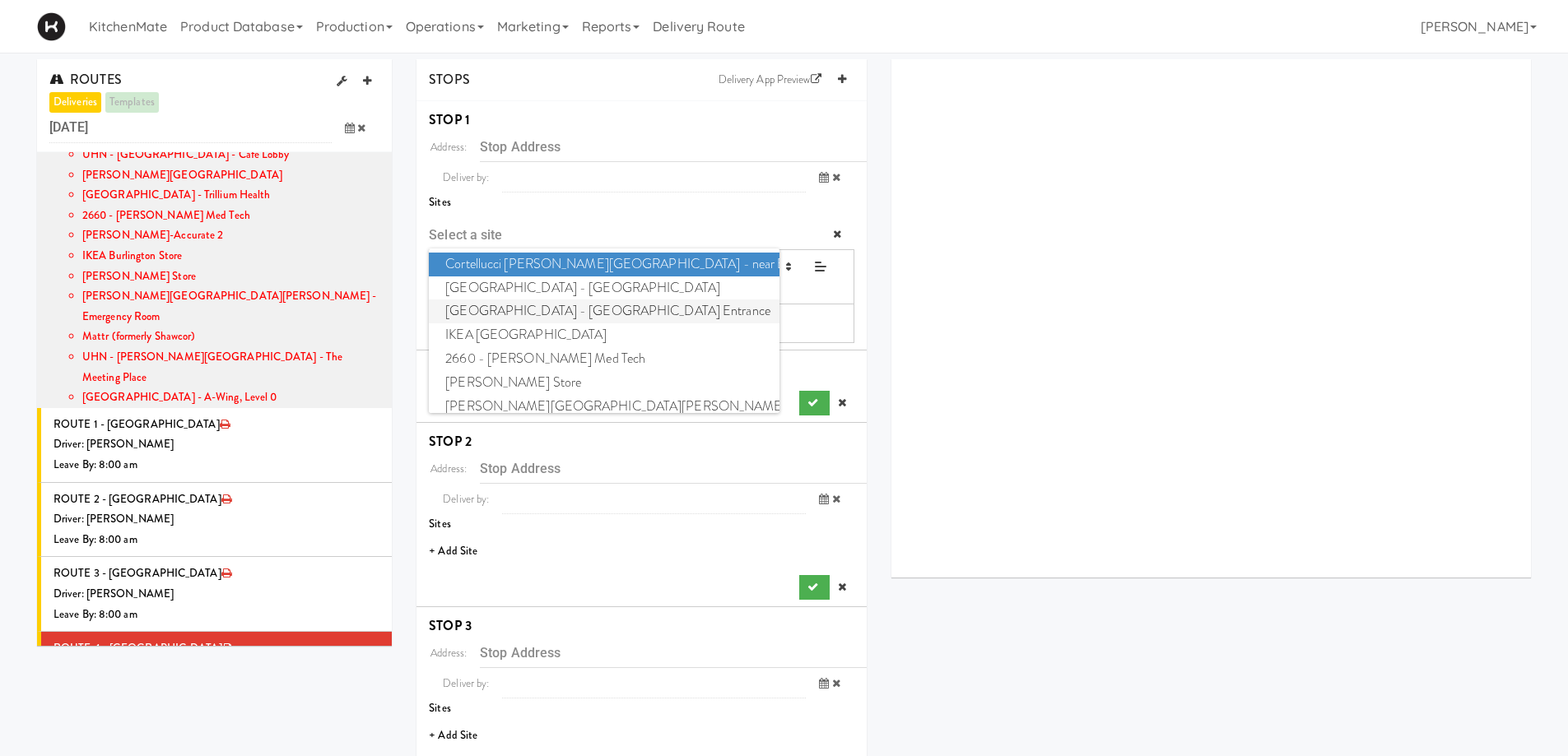
click at [543, 316] on span "Scarborough General Hospital - Tower Wing Entrance" at bounding box center [604, 312] width 350 height 24
type input "[STREET_ADDRESS][PERSON_NAME]"
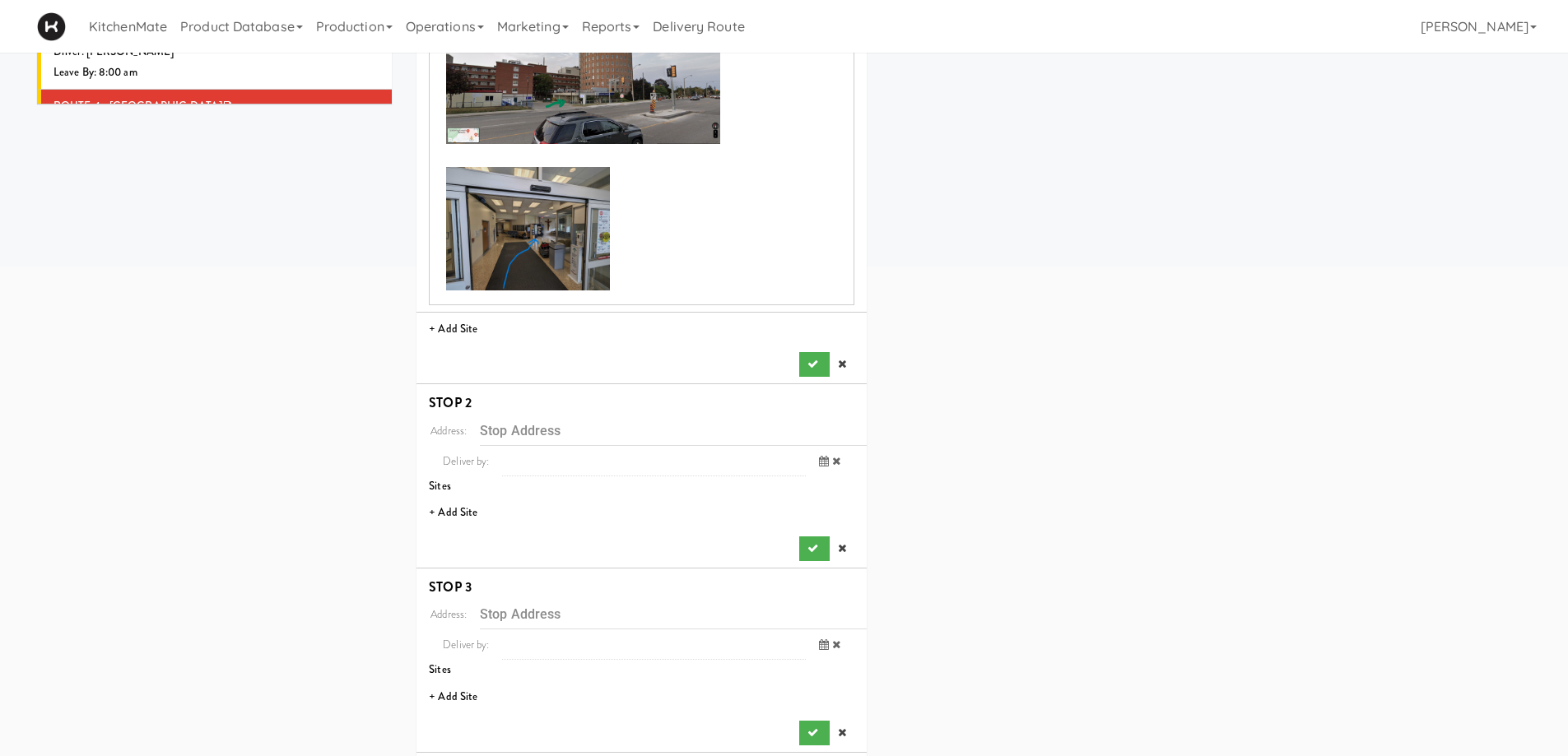
scroll to position [658, 0]
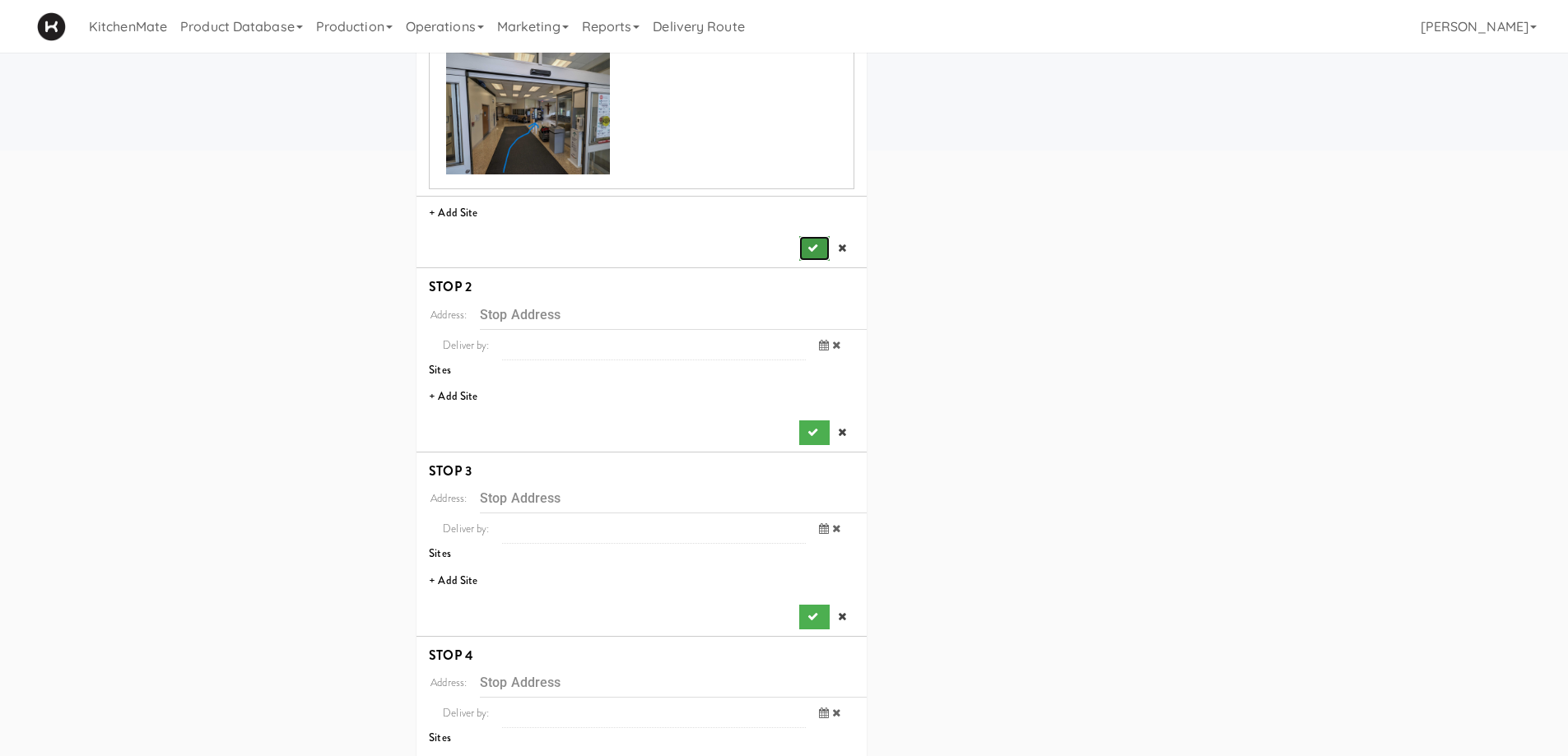
click at [812, 247] on icon "submit" at bounding box center [813, 248] width 11 height 11
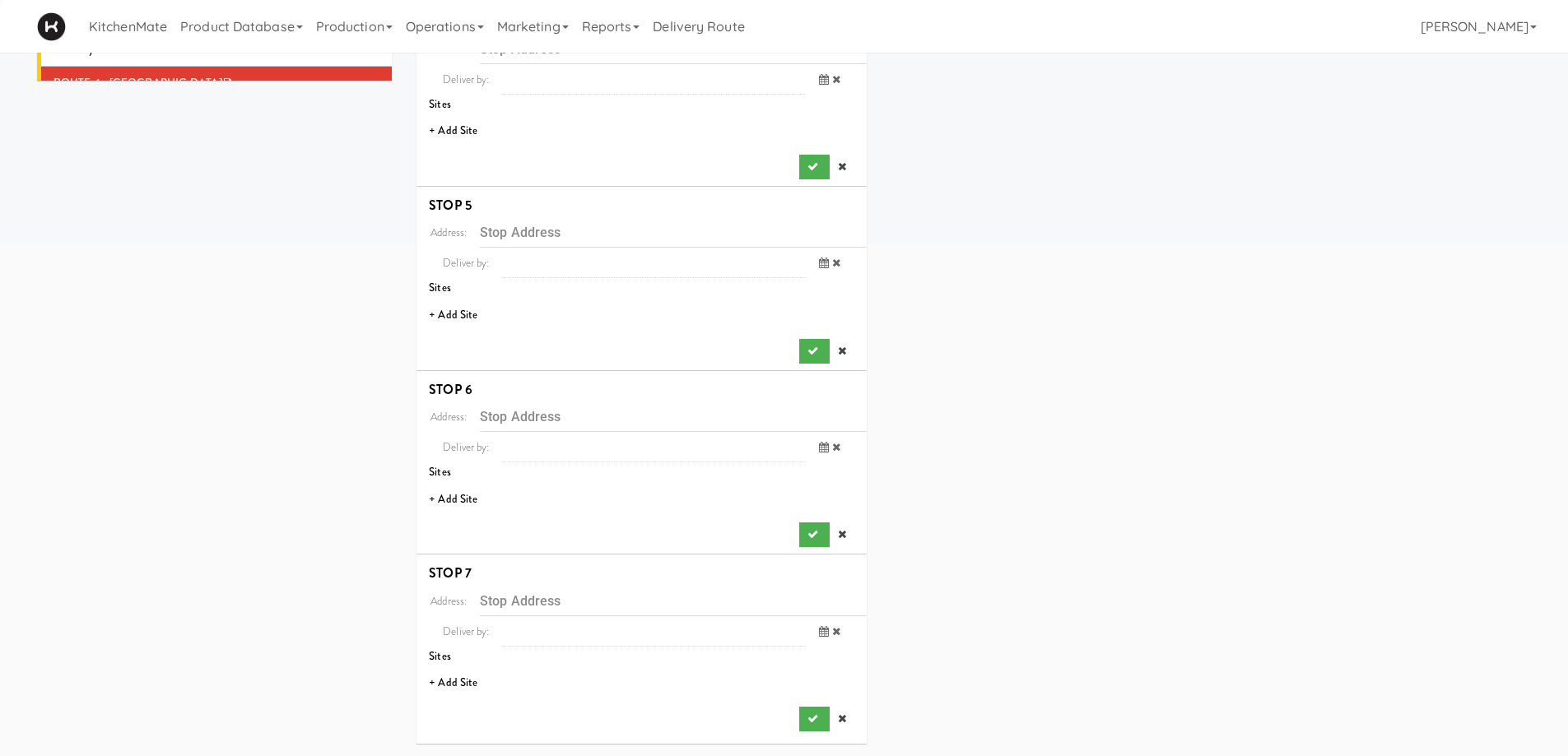
scroll to position [0, 0]
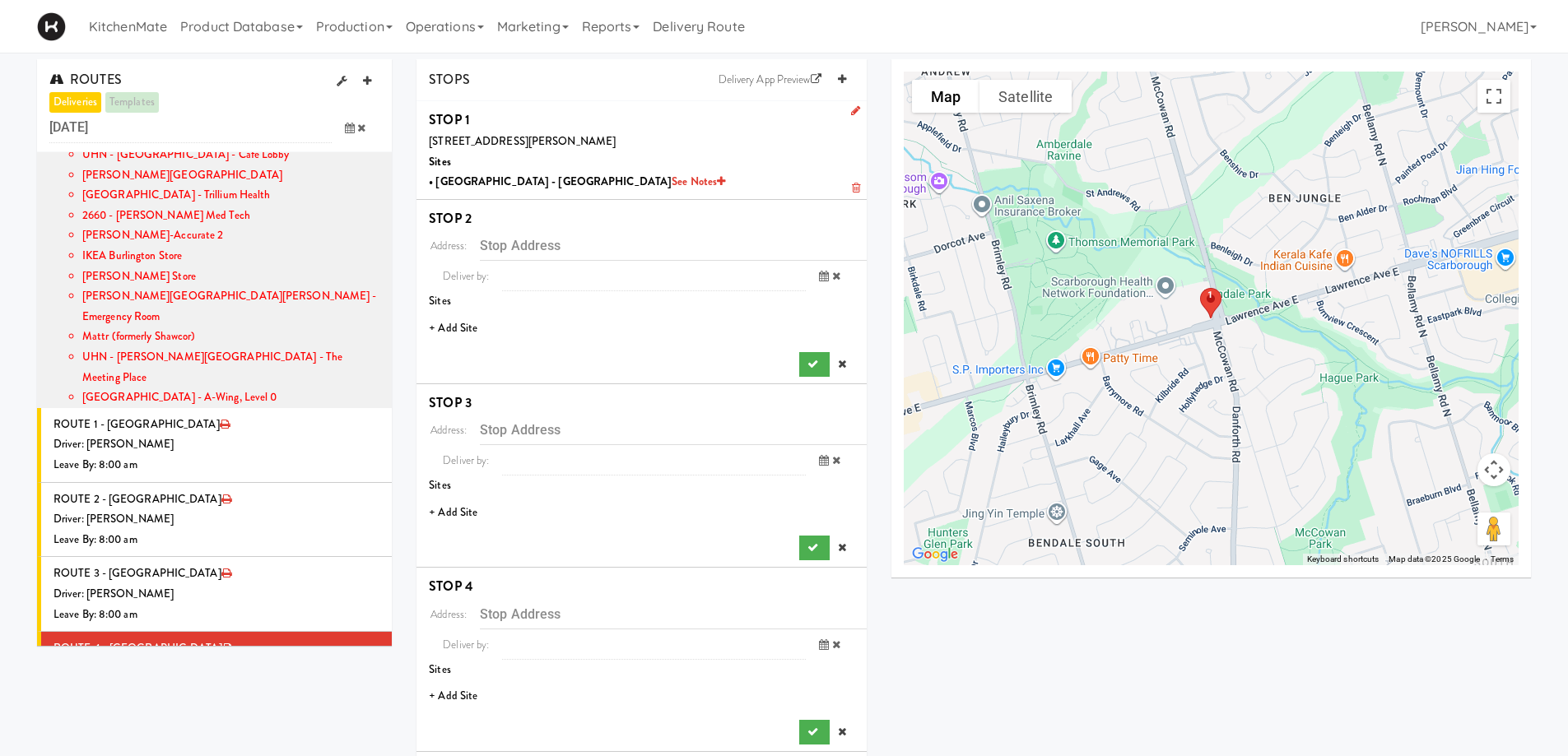
click at [442, 324] on li "+ Add Site" at bounding box center [641, 329] width 451 height 34
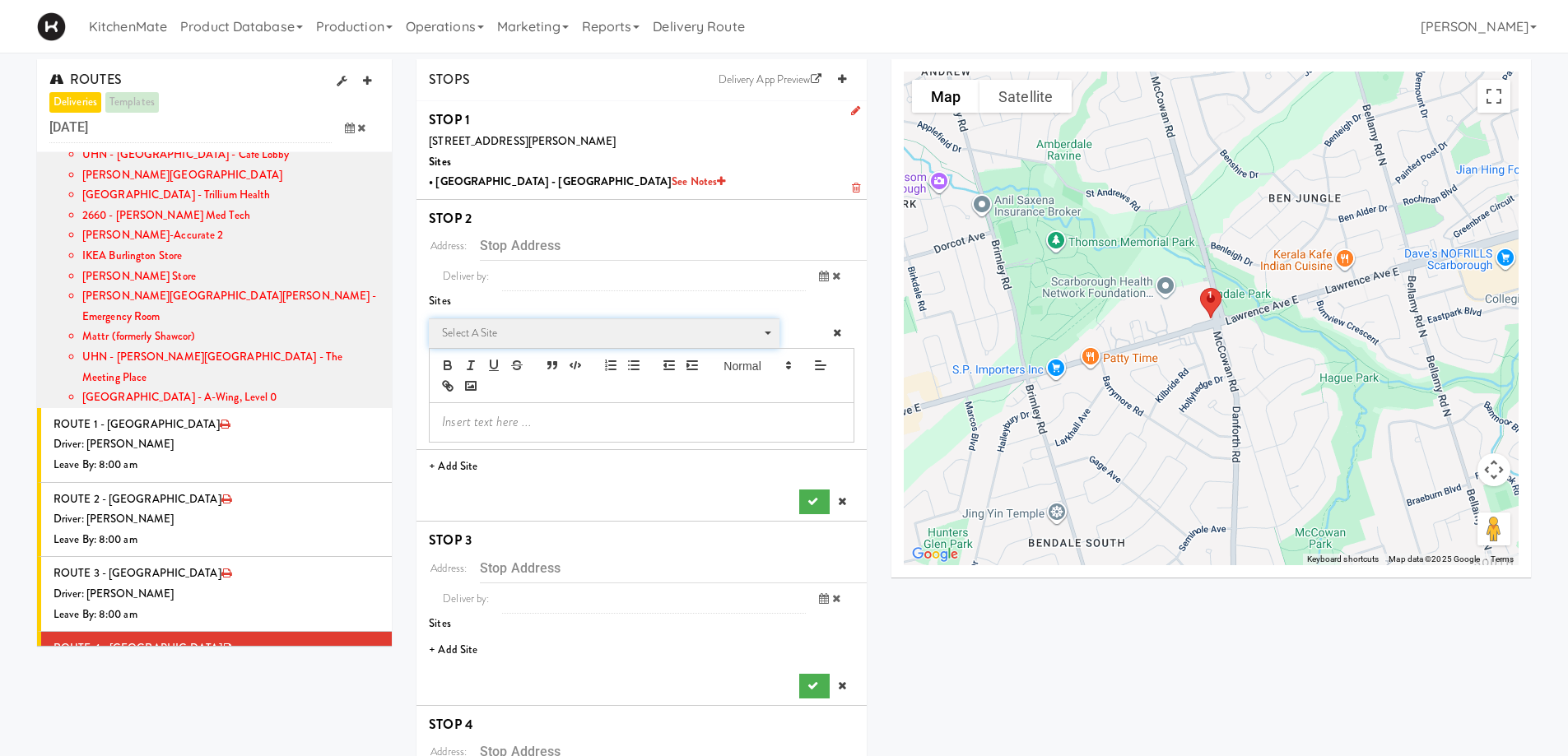
click at [532, 331] on span "Select a site" at bounding box center [598, 333] width 313 height 20
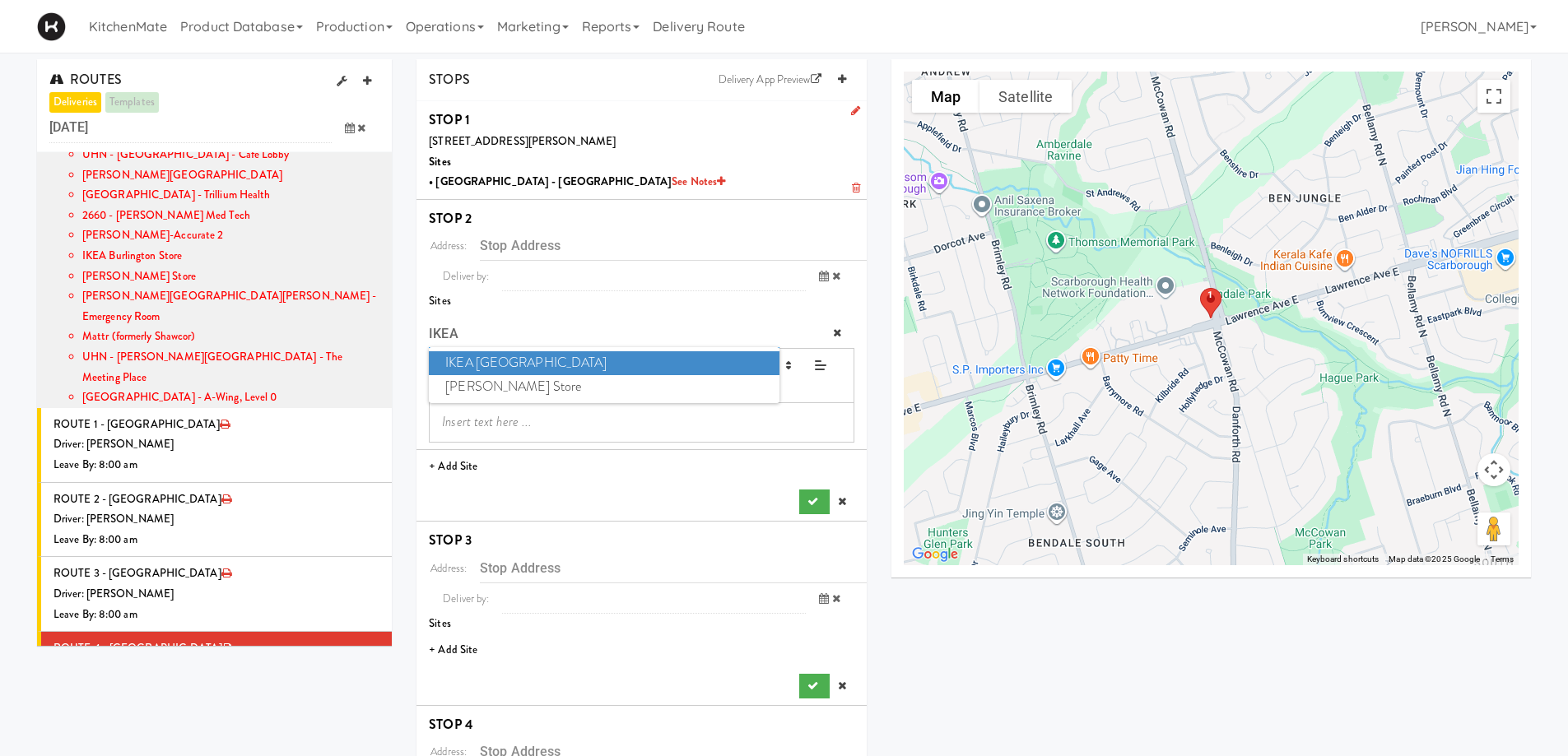
type input "IKEA"
click at [534, 357] on span "IKEA Scarborough Town Center" at bounding box center [604, 364] width 350 height 24
type input "[STREET_ADDRESS]"
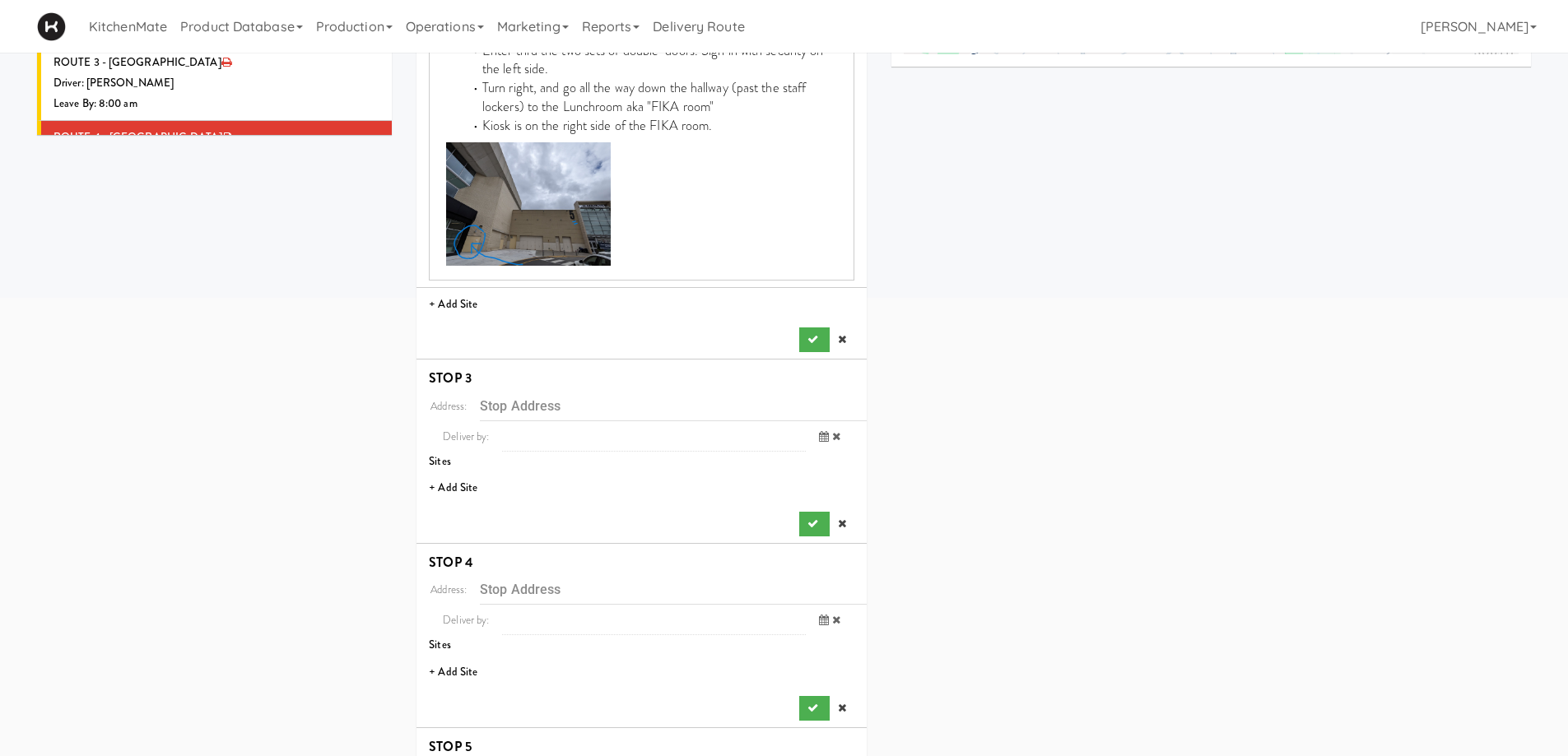
scroll to position [658, 0]
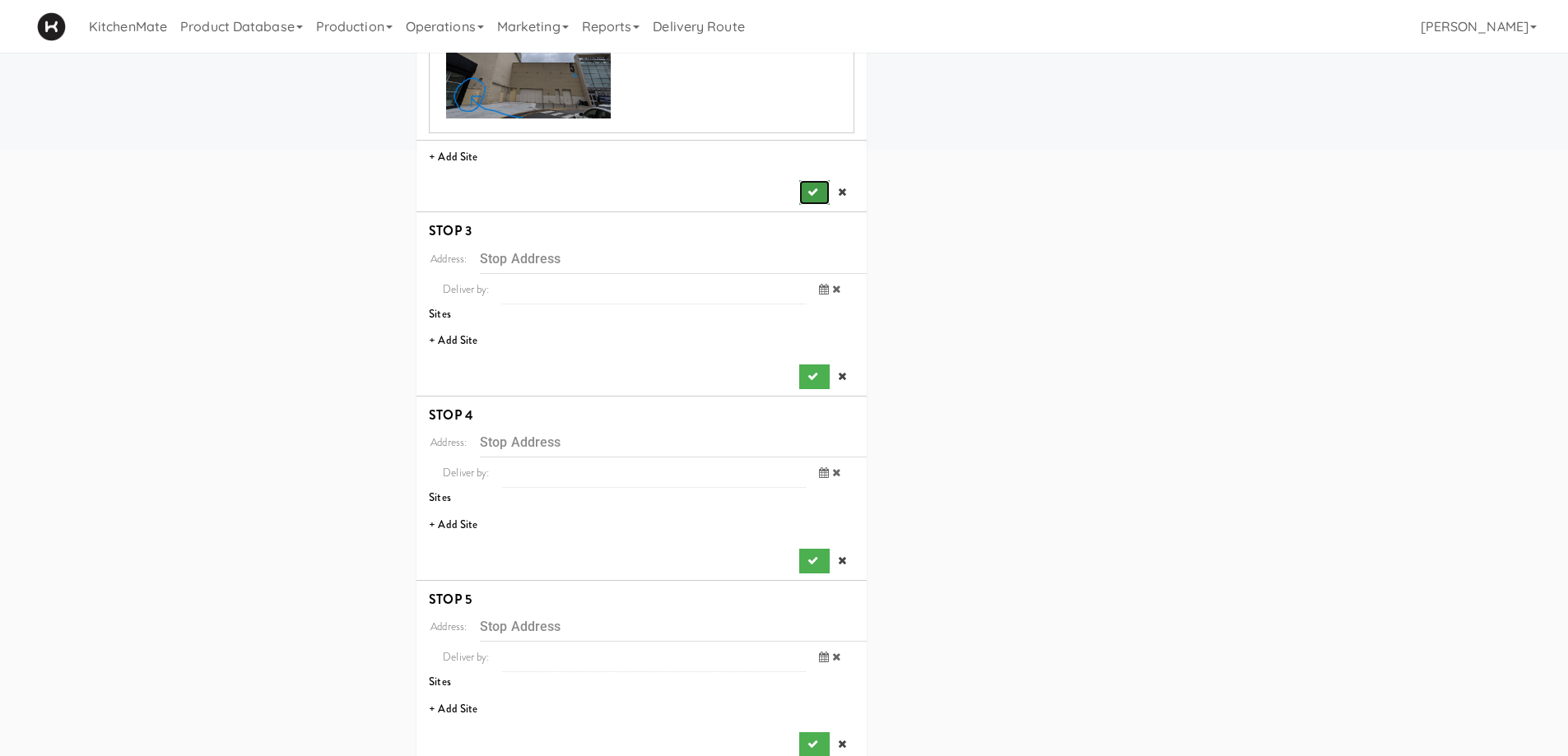
click at [809, 186] on button "submit" at bounding box center [813, 192] width 30 height 25
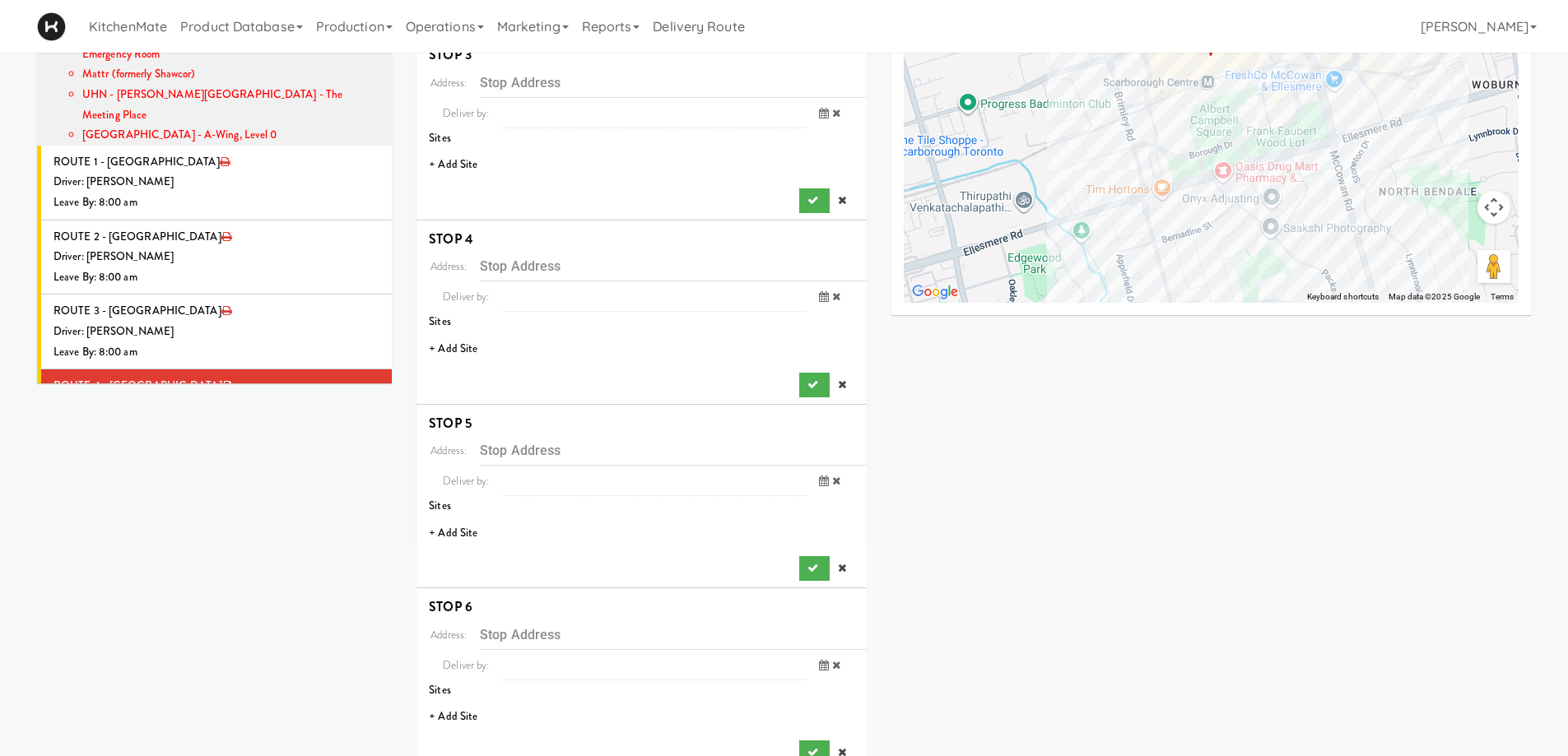
scroll to position [233, 0]
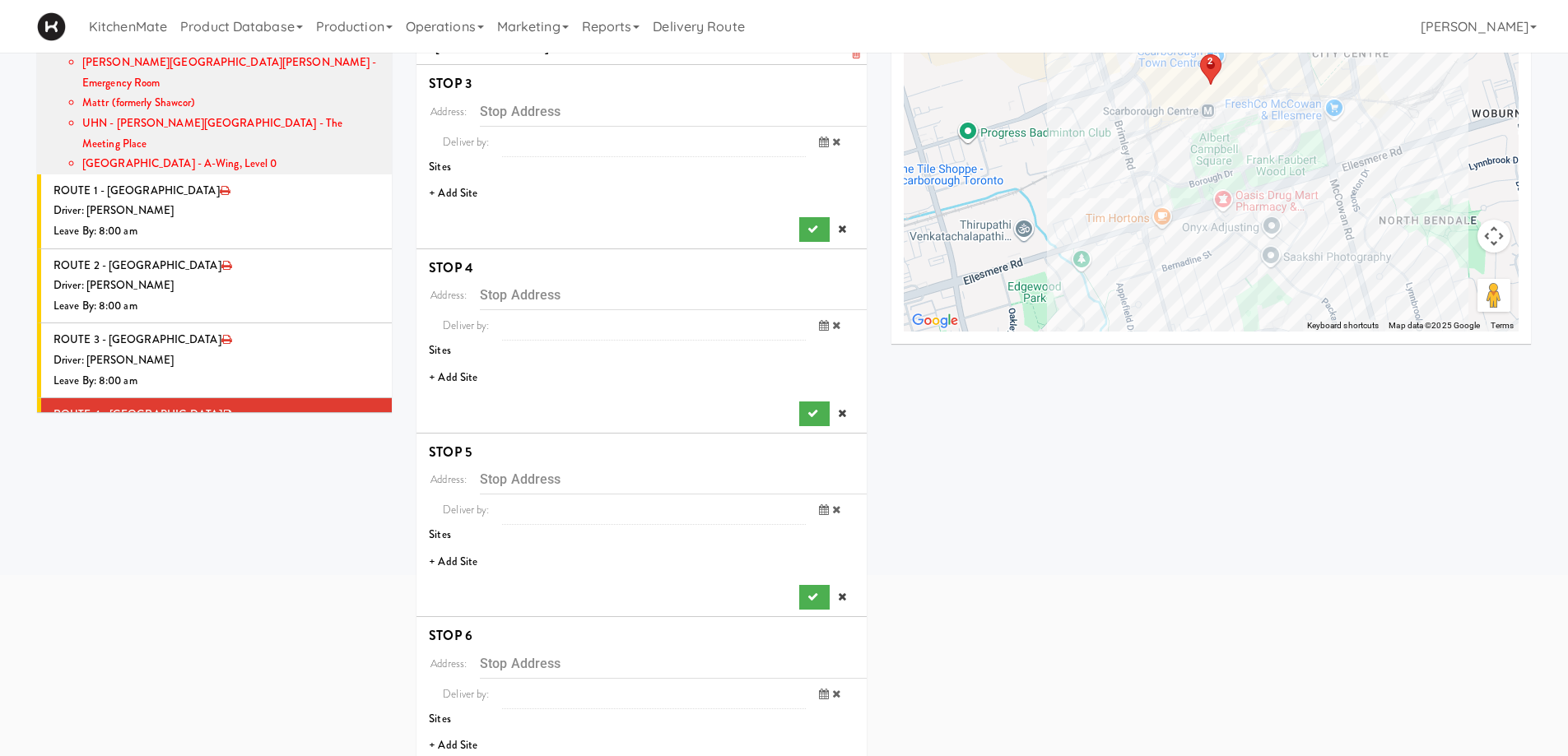
click at [461, 198] on li "+ Add Site" at bounding box center [641, 194] width 451 height 34
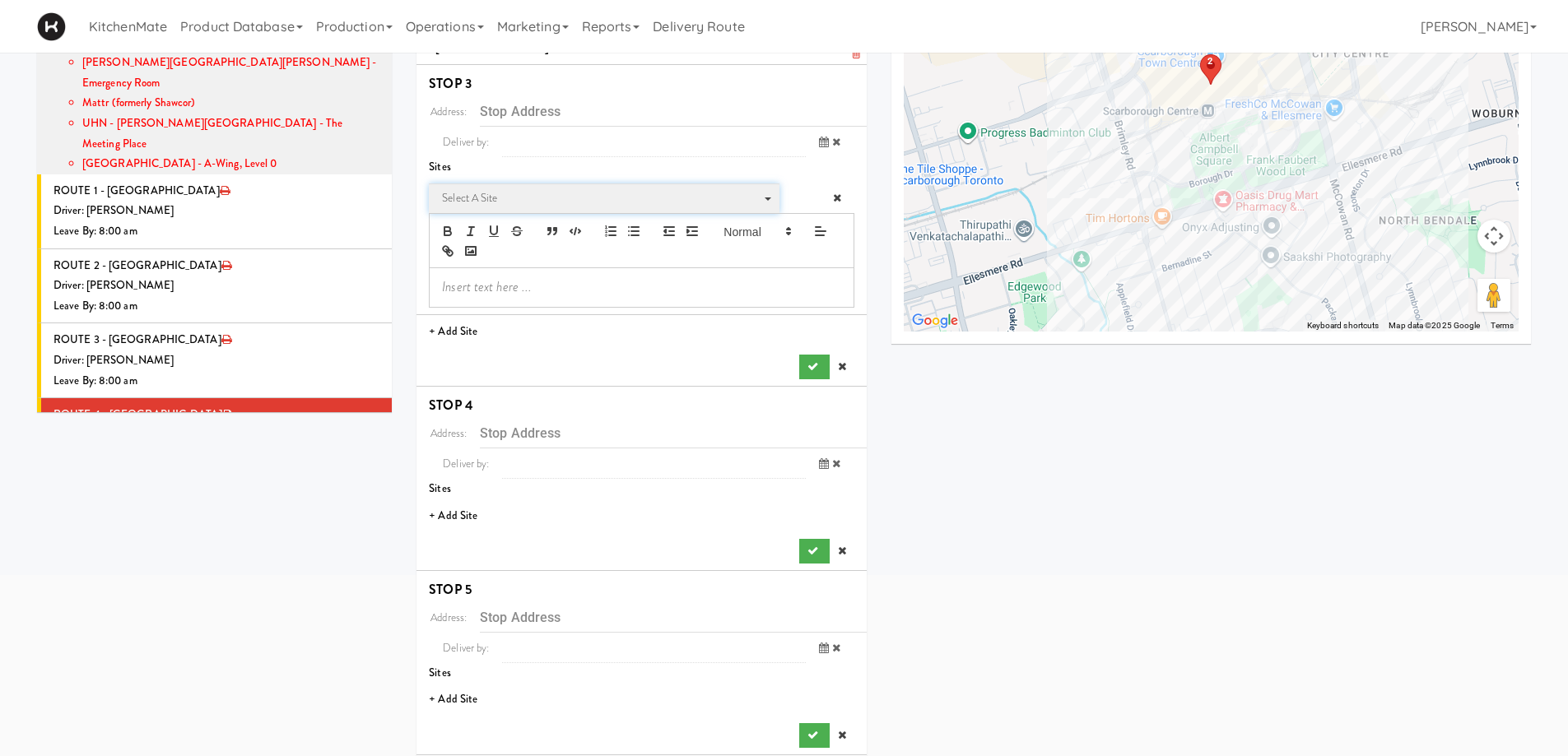
click at [481, 204] on span "Select a site" at bounding box center [598, 198] width 313 height 20
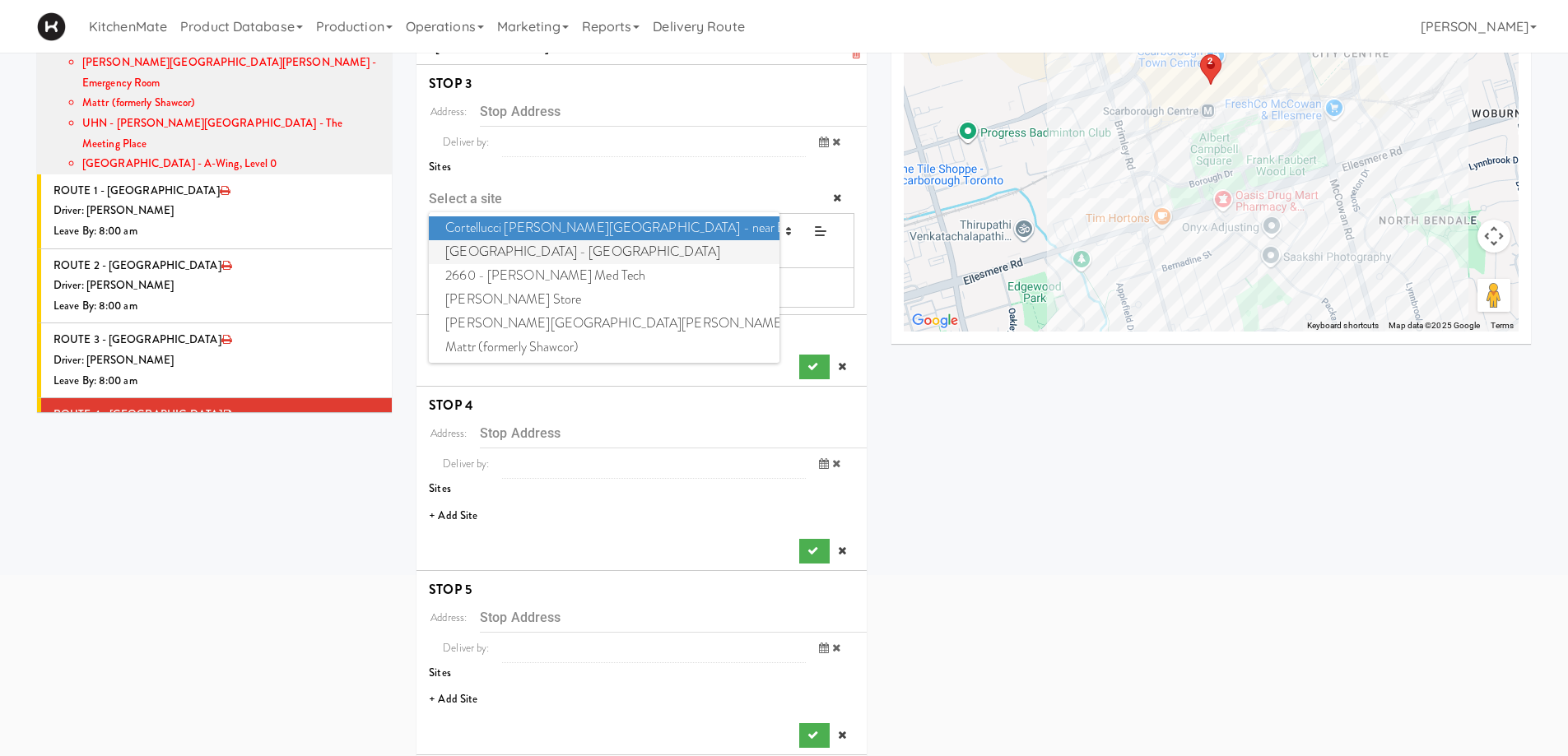
click at [514, 250] on span "Scarborough Birchmount Hospital - Main Lobby" at bounding box center [604, 252] width 350 height 24
type input "[STREET_ADDRESS]"
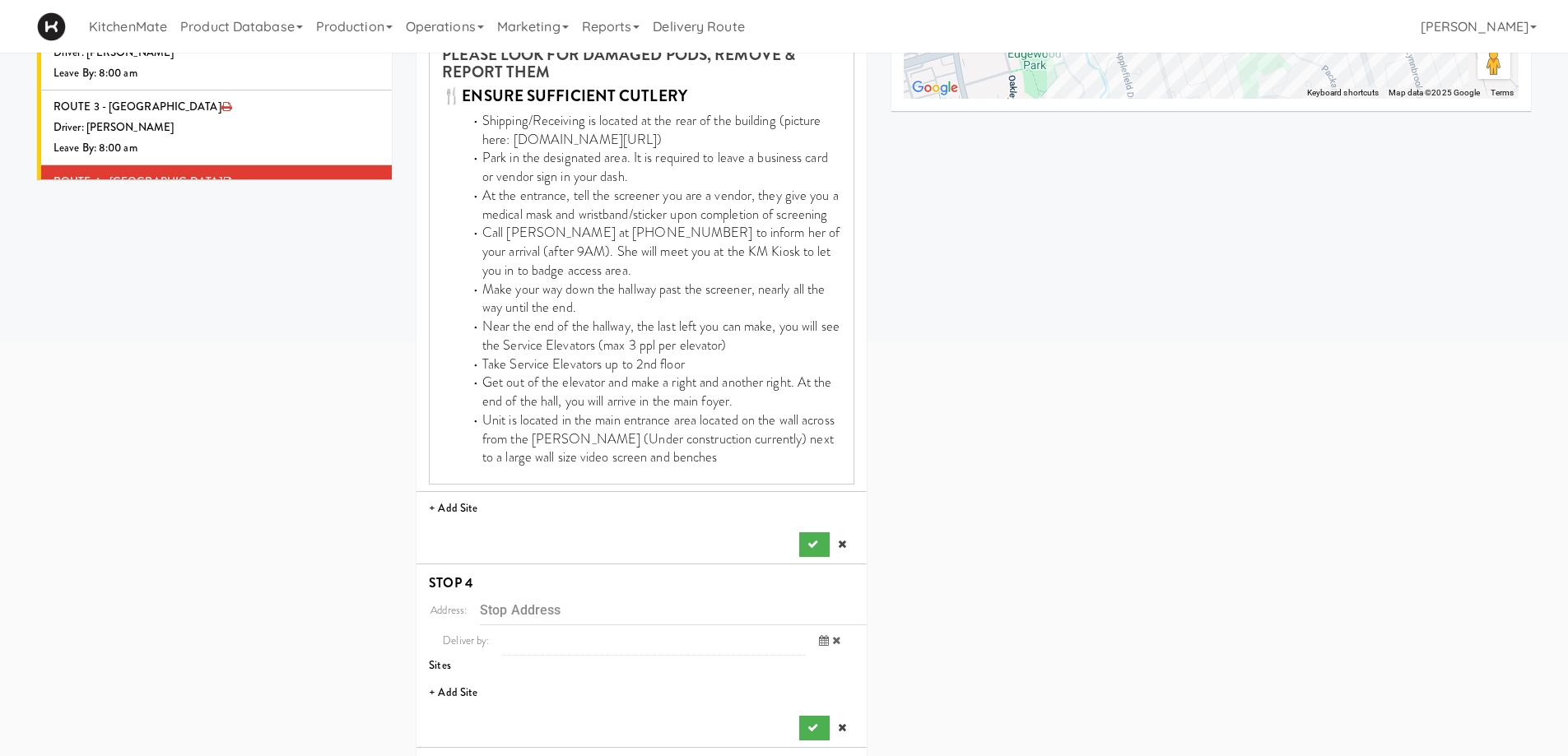
scroll to position [810, 0]
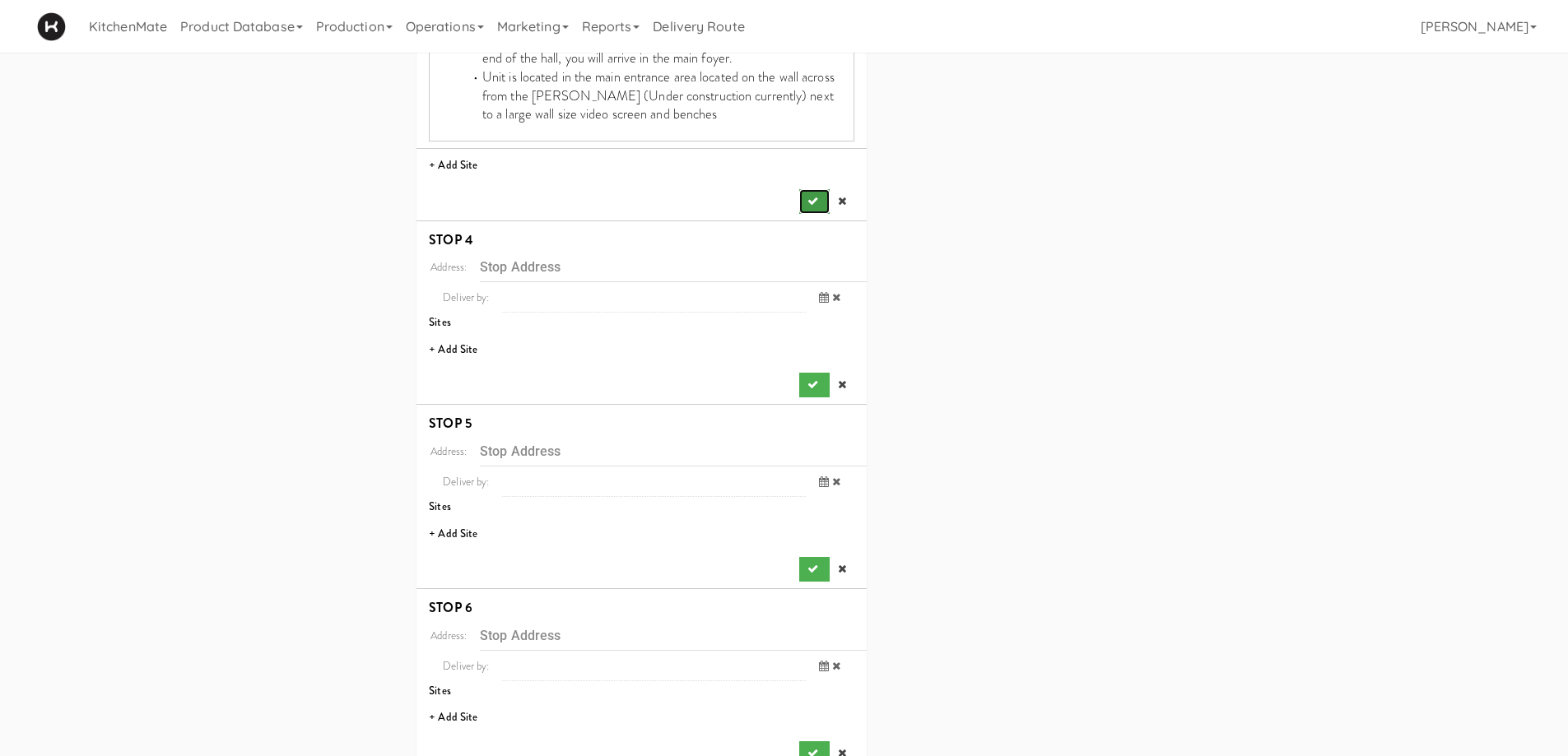
click at [811, 201] on icon "submit" at bounding box center [813, 201] width 11 height 11
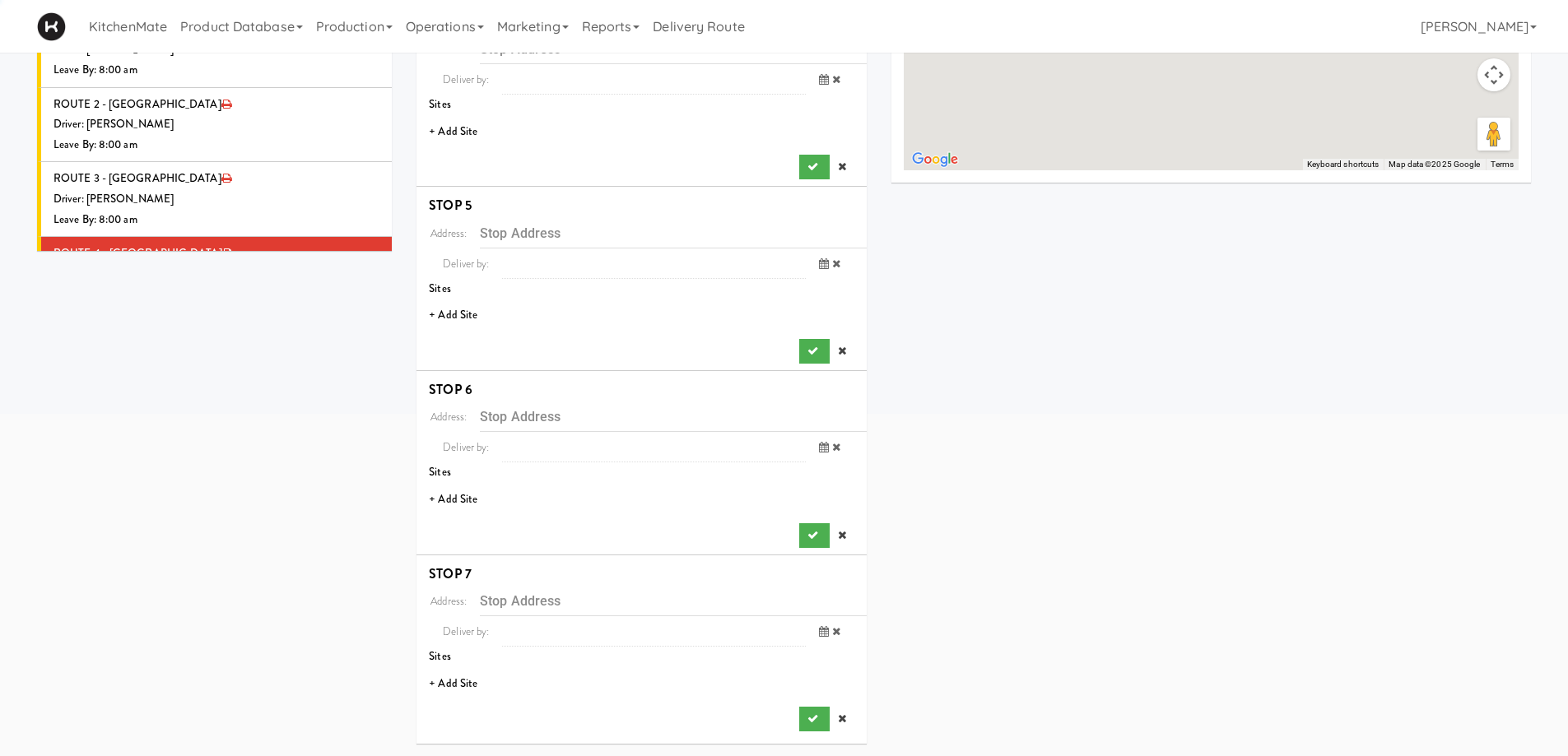
scroll to position [395, 0]
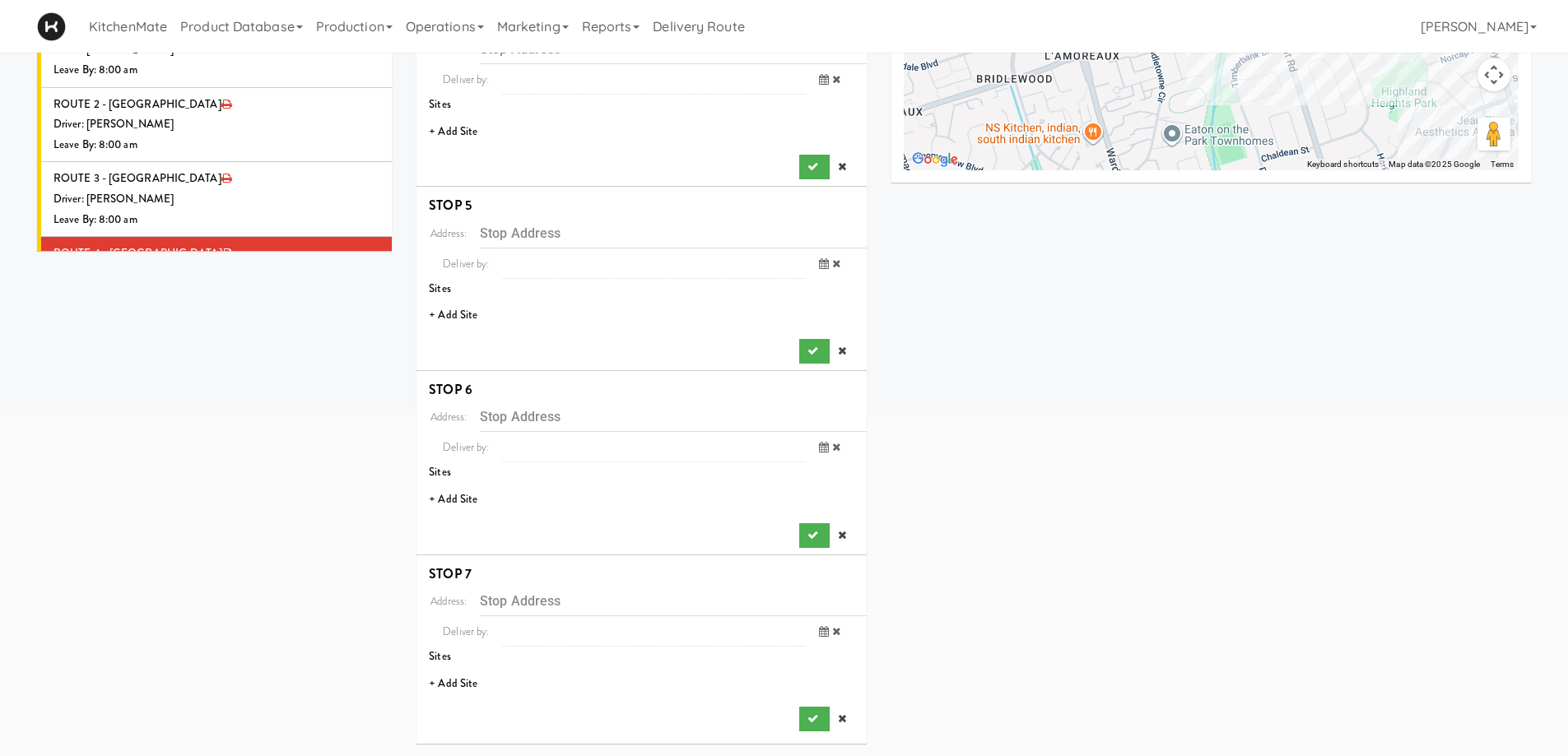
click at [468, 121] on li "+ Add Site" at bounding box center [641, 132] width 451 height 34
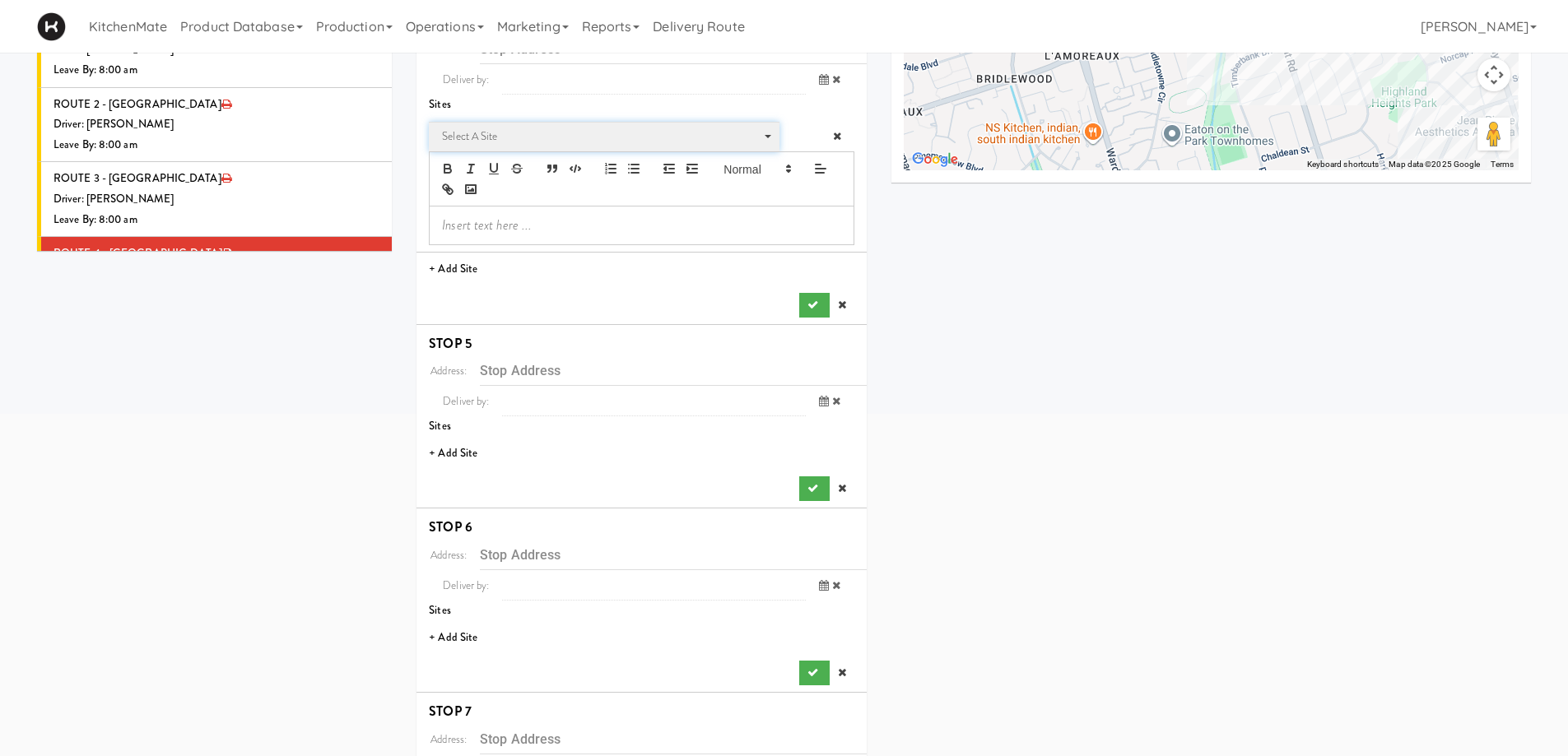
click at [473, 134] on span "Select a site" at bounding box center [598, 136] width 313 height 20
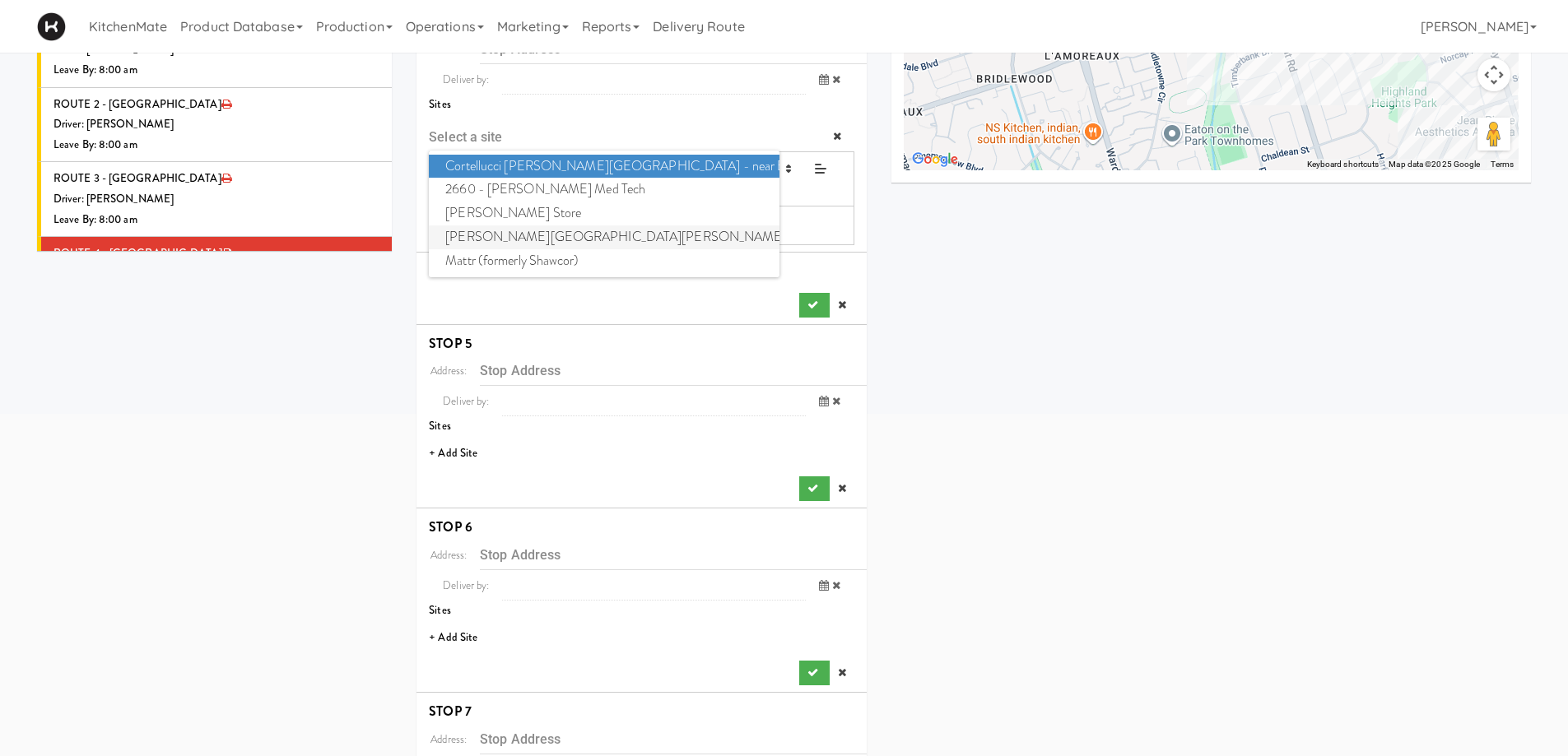
click at [525, 233] on span "Mackenzie Richmond Hill Hospital - Emergency Room" at bounding box center [604, 238] width 350 height 24
type input "[STREET_ADDRESS]"
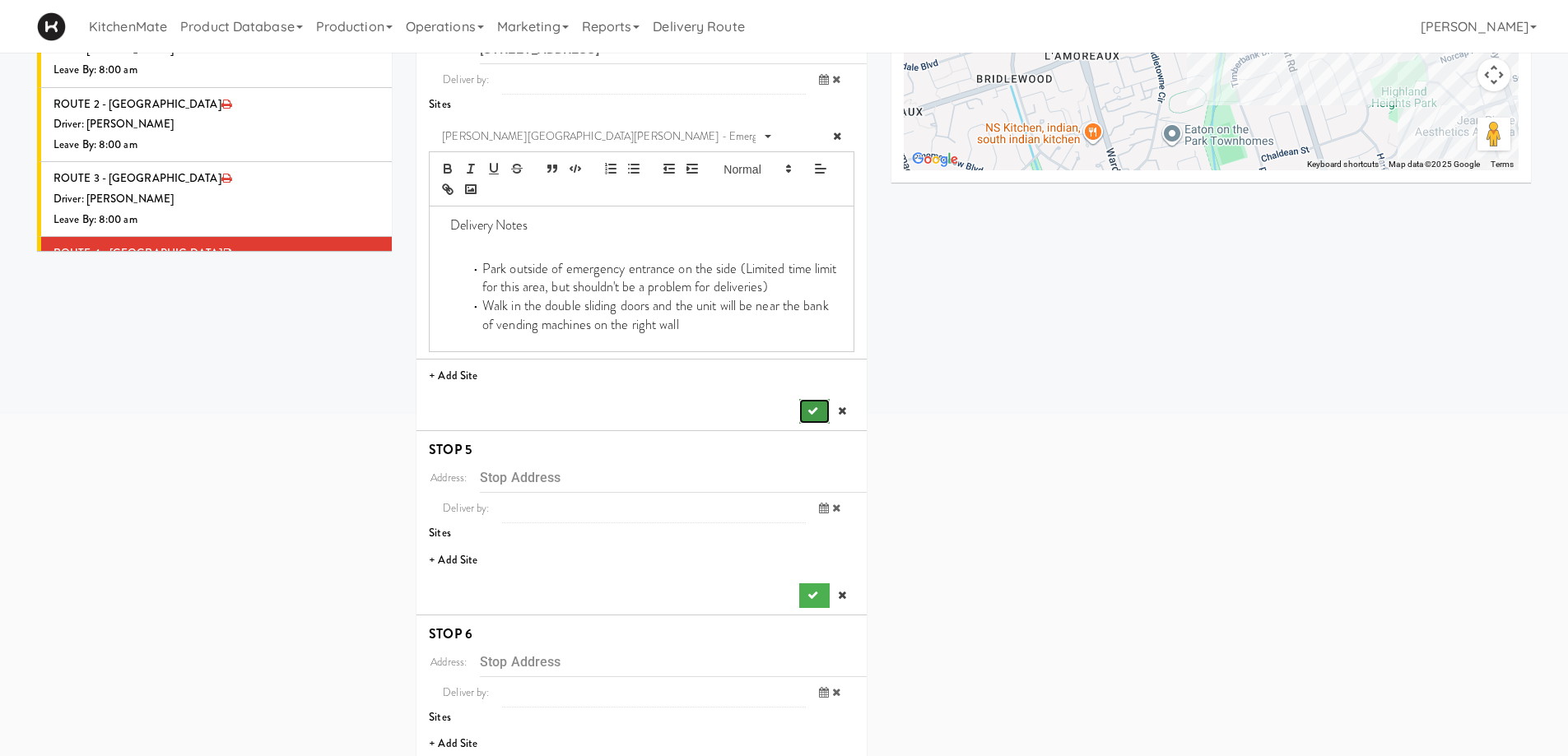
click at [806, 404] on button "submit" at bounding box center [813, 411] width 30 height 25
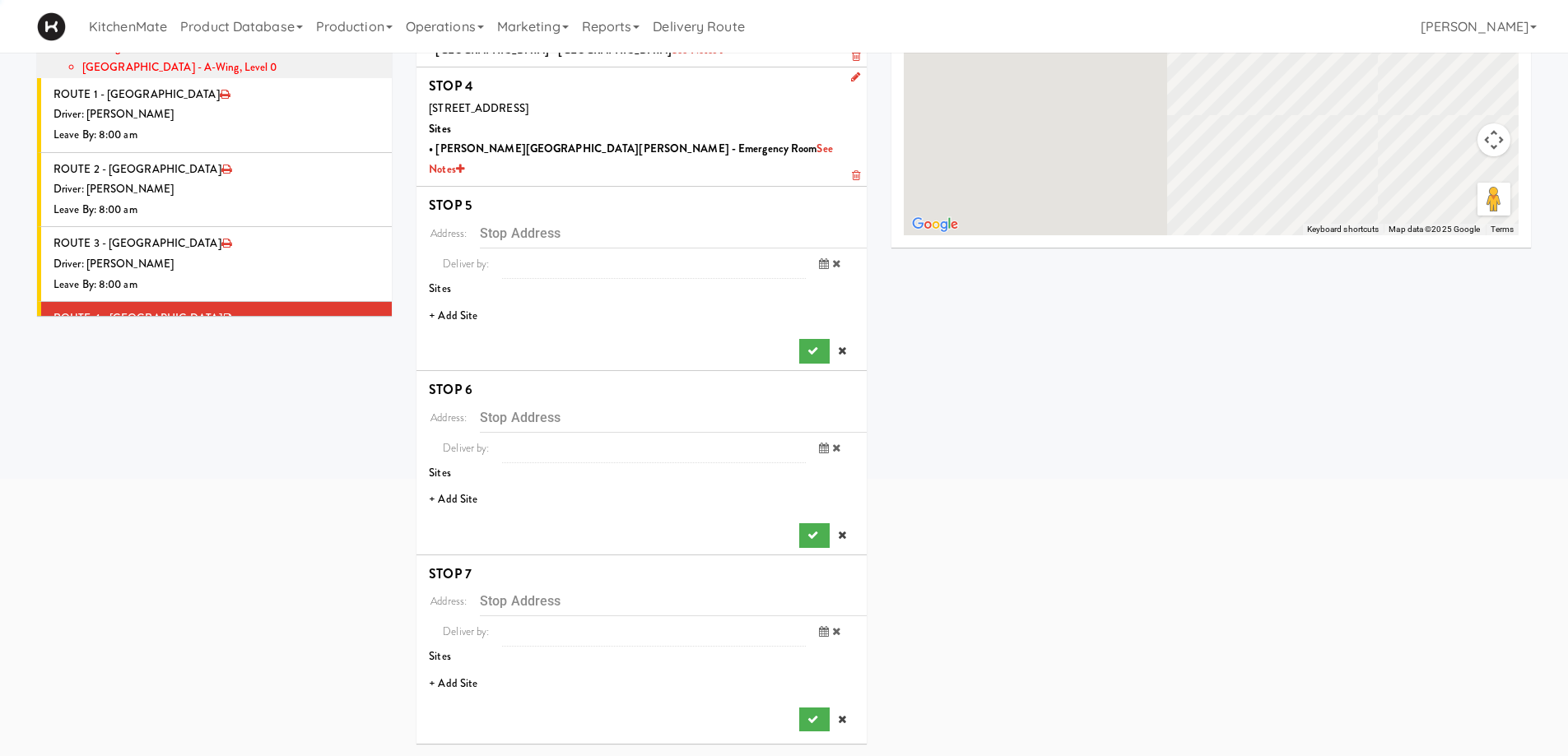
scroll to position [310, 0]
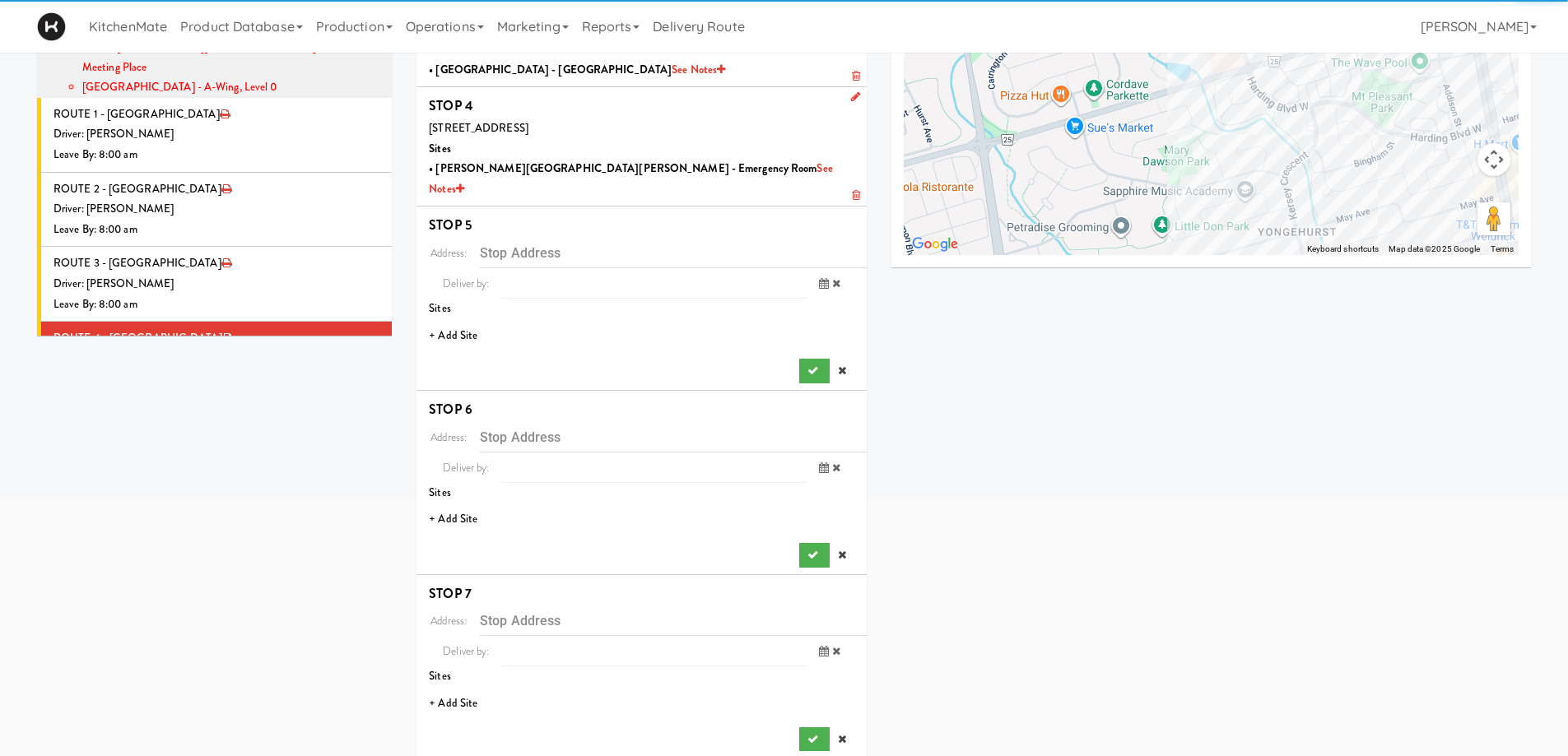
click at [460, 322] on li "+ Add Site" at bounding box center [641, 336] width 451 height 34
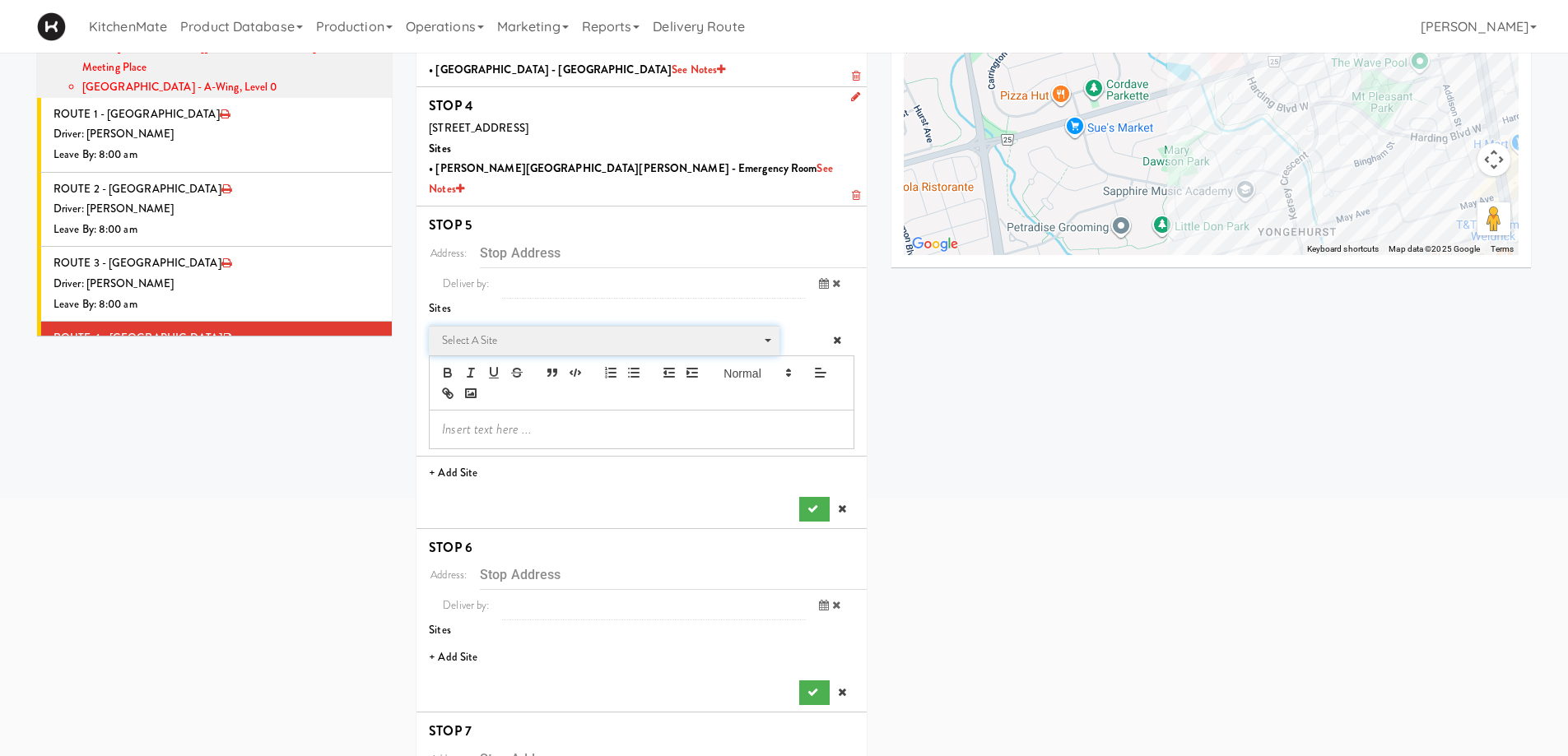
click at [467, 331] on span "Select a site" at bounding box center [598, 341] width 313 height 20
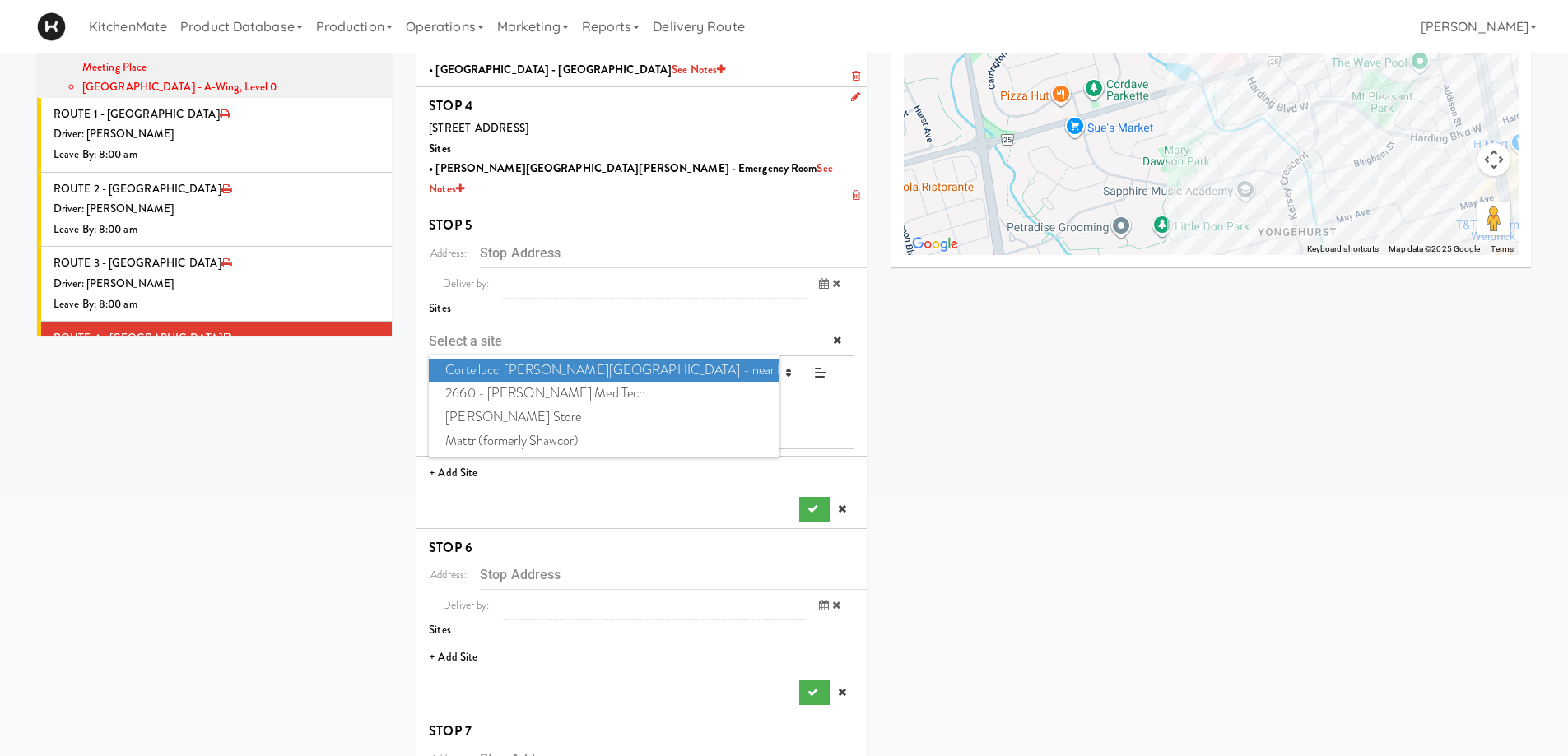
click at [500, 358] on span "Cortellucci Vaughan Hospital - near Emergency" at bounding box center [604, 370] width 350 height 24
type input "[STREET_ADDRESS][PERSON_NAME]"
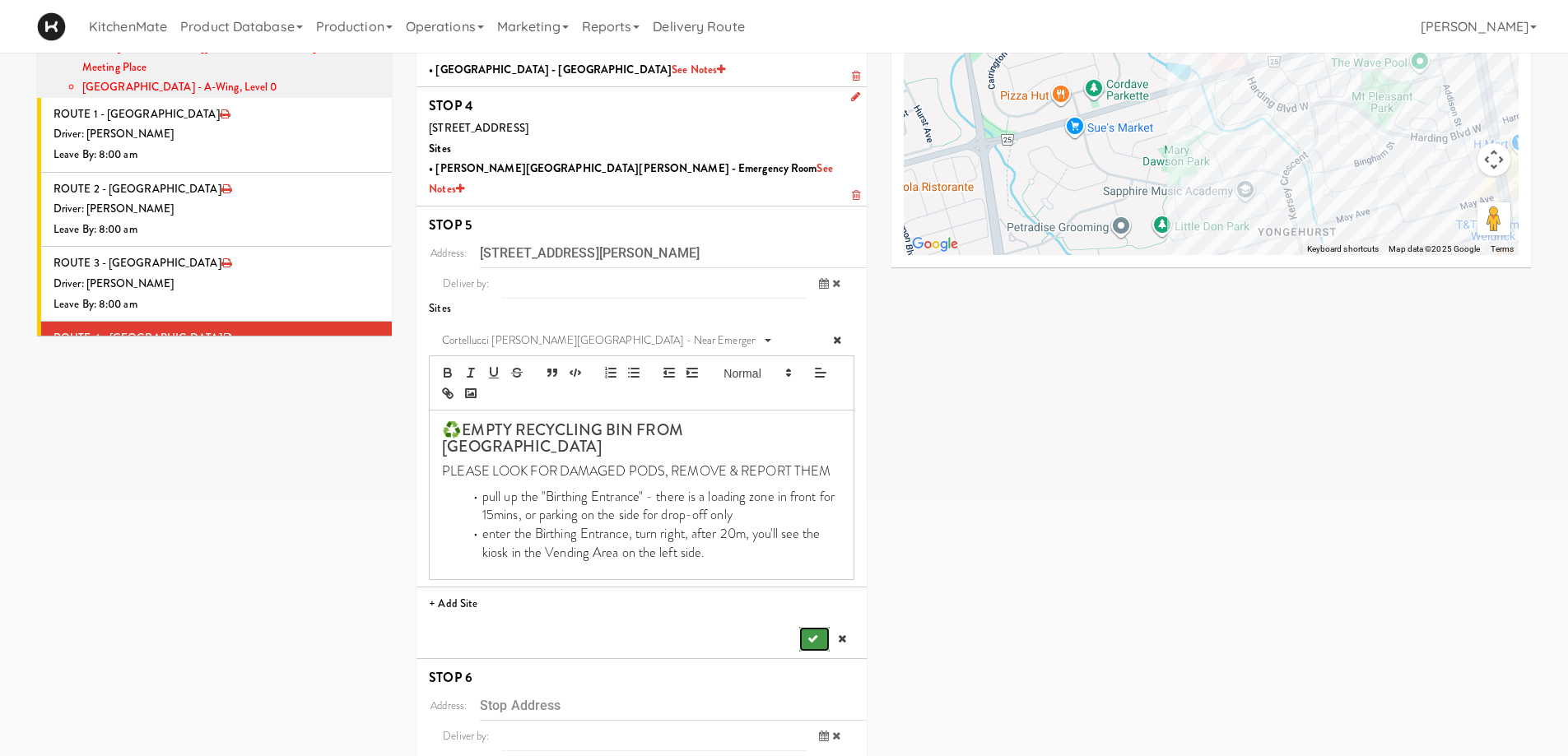
click at [812, 627] on button "submit" at bounding box center [813, 639] width 30 height 25
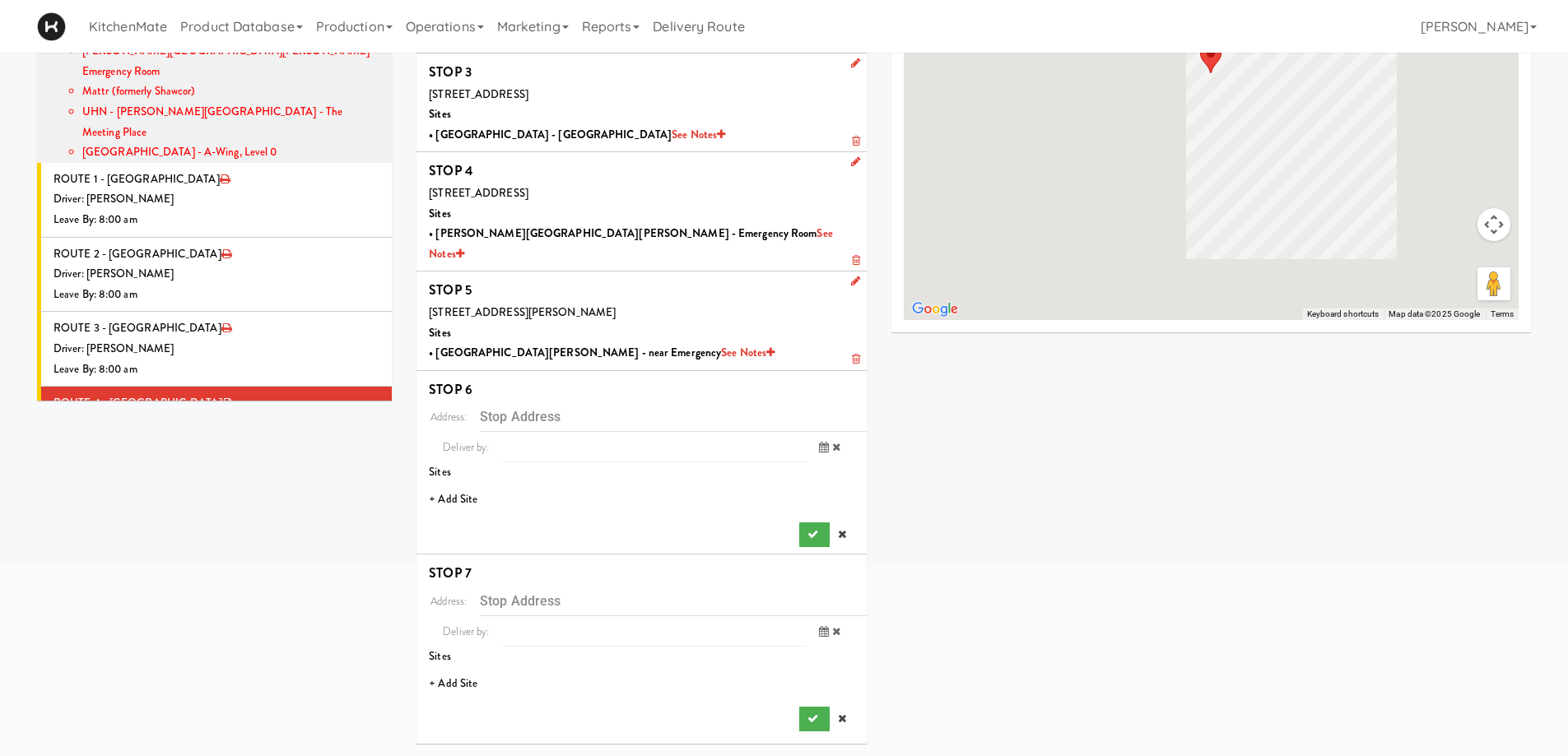
scroll to position [226, 0]
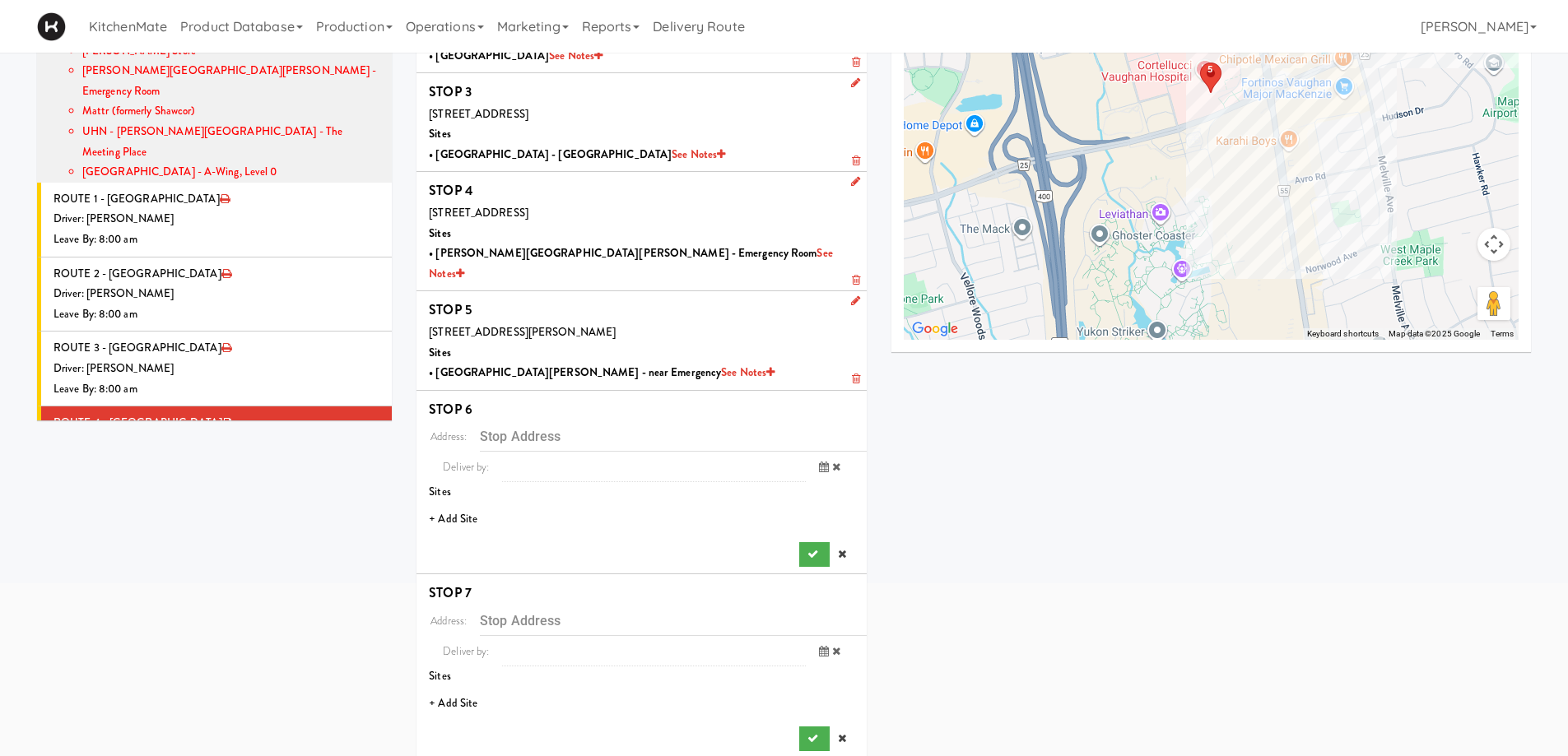
click at [466, 503] on li "+ Add Site" at bounding box center [641, 520] width 451 height 34
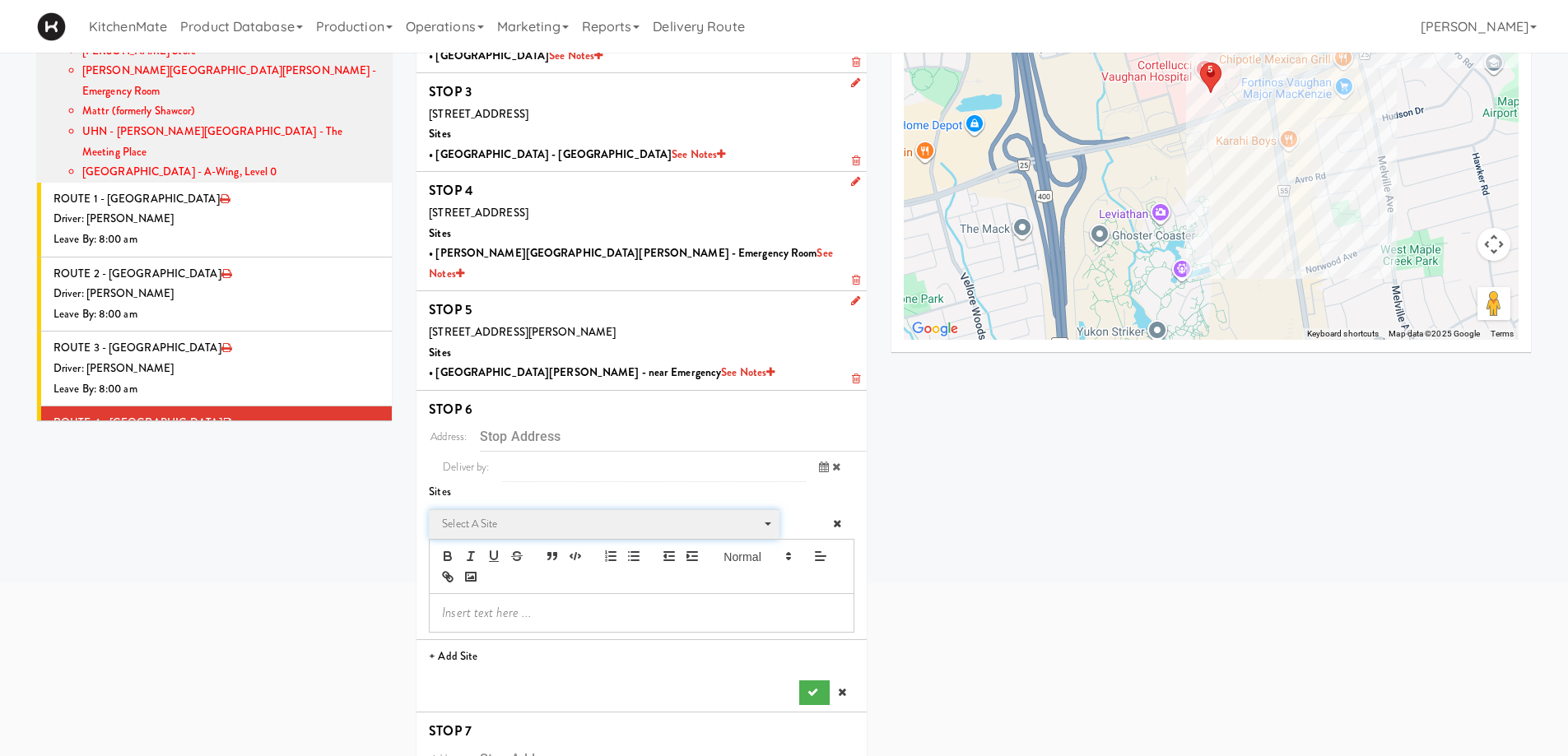
click at [518, 514] on span "Select a site" at bounding box center [598, 524] width 313 height 20
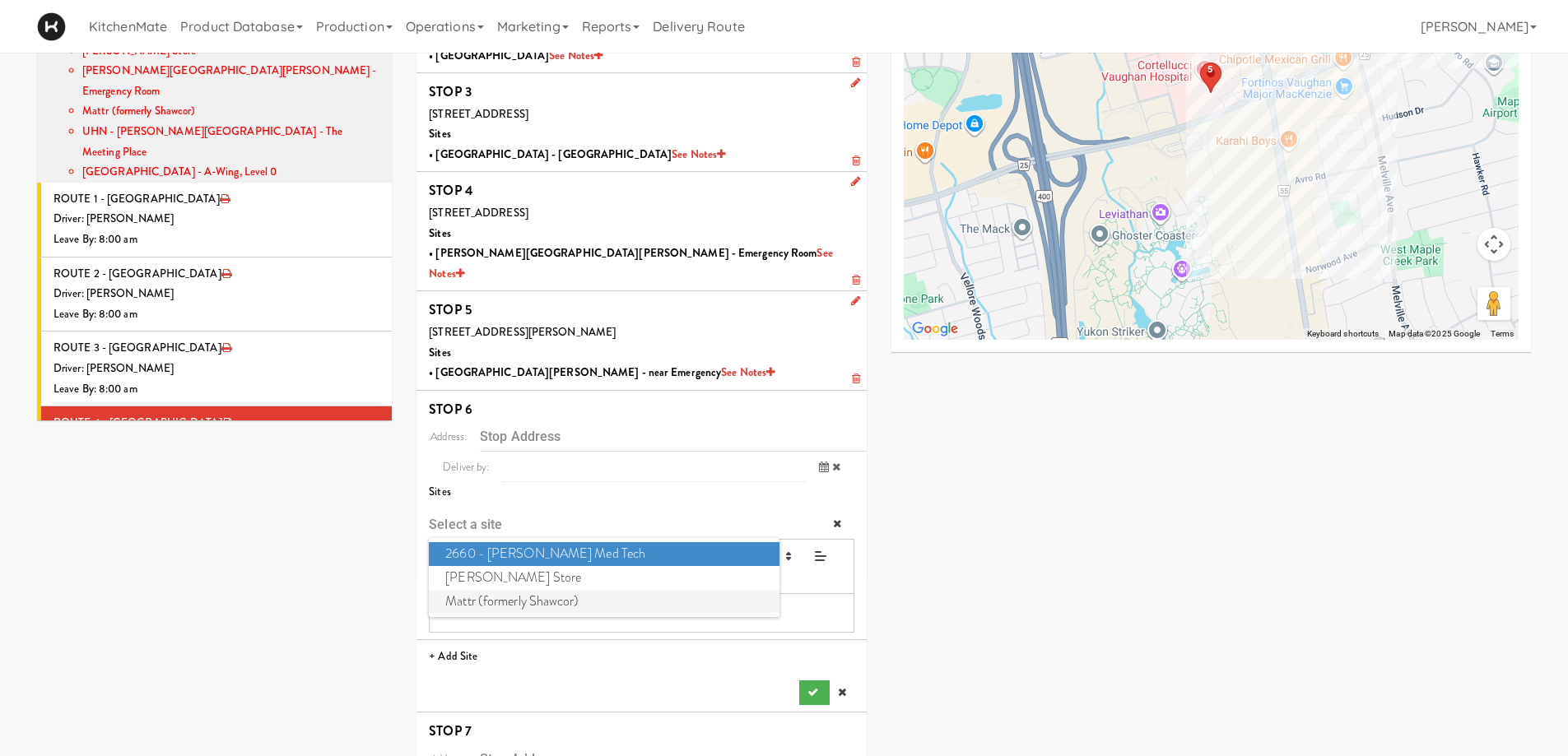
click at [502, 590] on span "Mattr (formerly Shawcor)" at bounding box center [604, 602] width 350 height 24
type input "[STREET_ADDRESS][PERSON_NAME]"
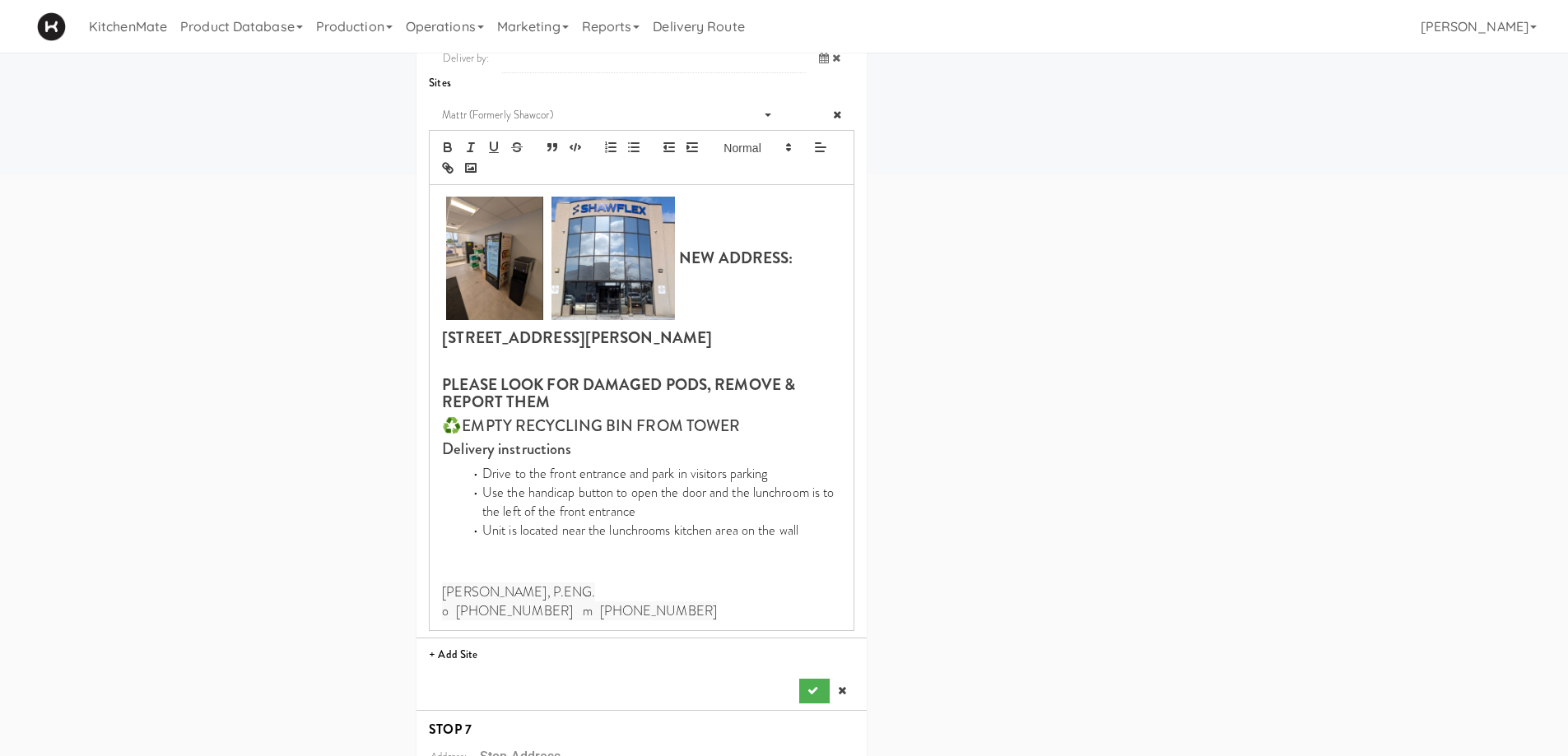
scroll to position [637, 0]
click at [815, 656] on icon "submit" at bounding box center [813, 688] width 11 height 11
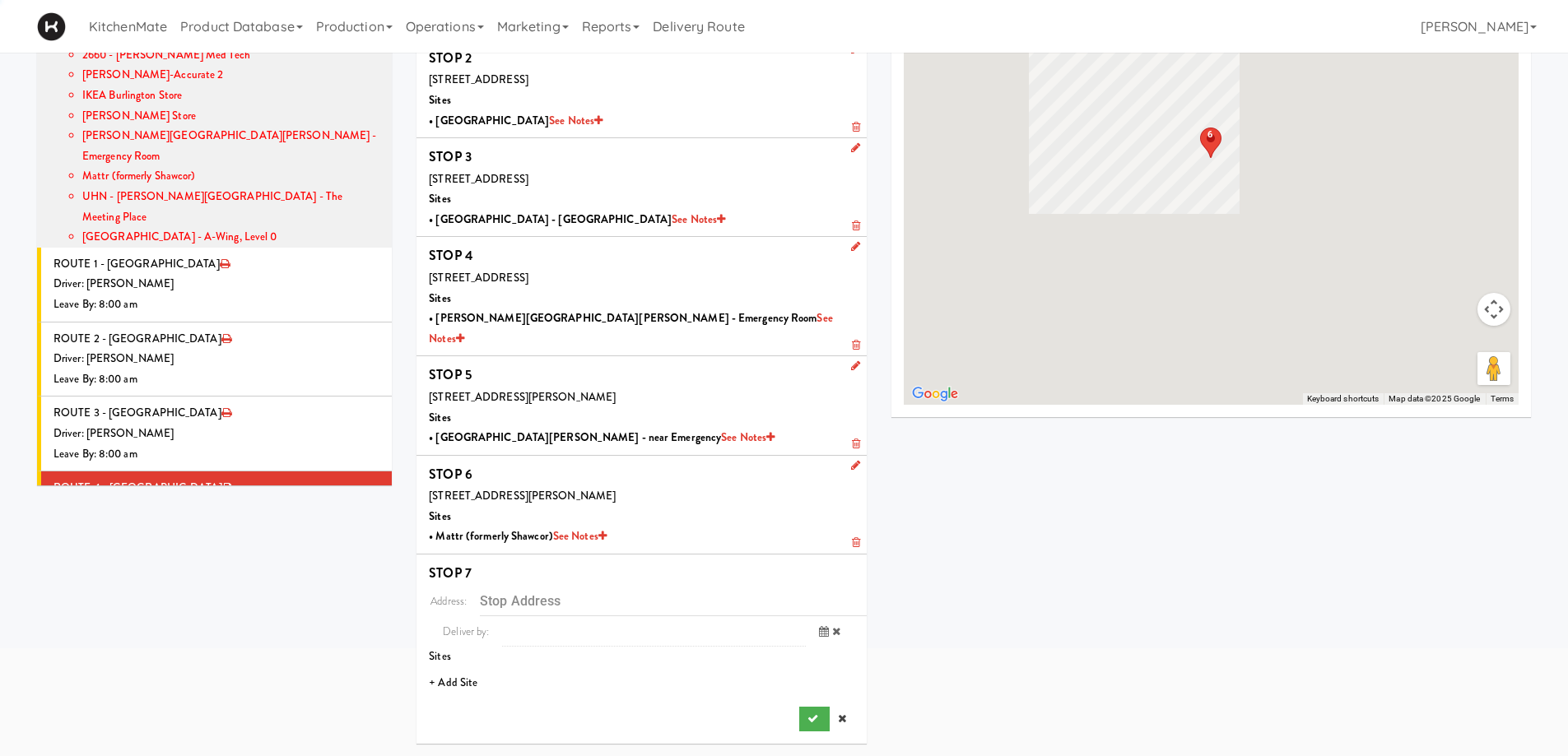
scroll to position [140, 0]
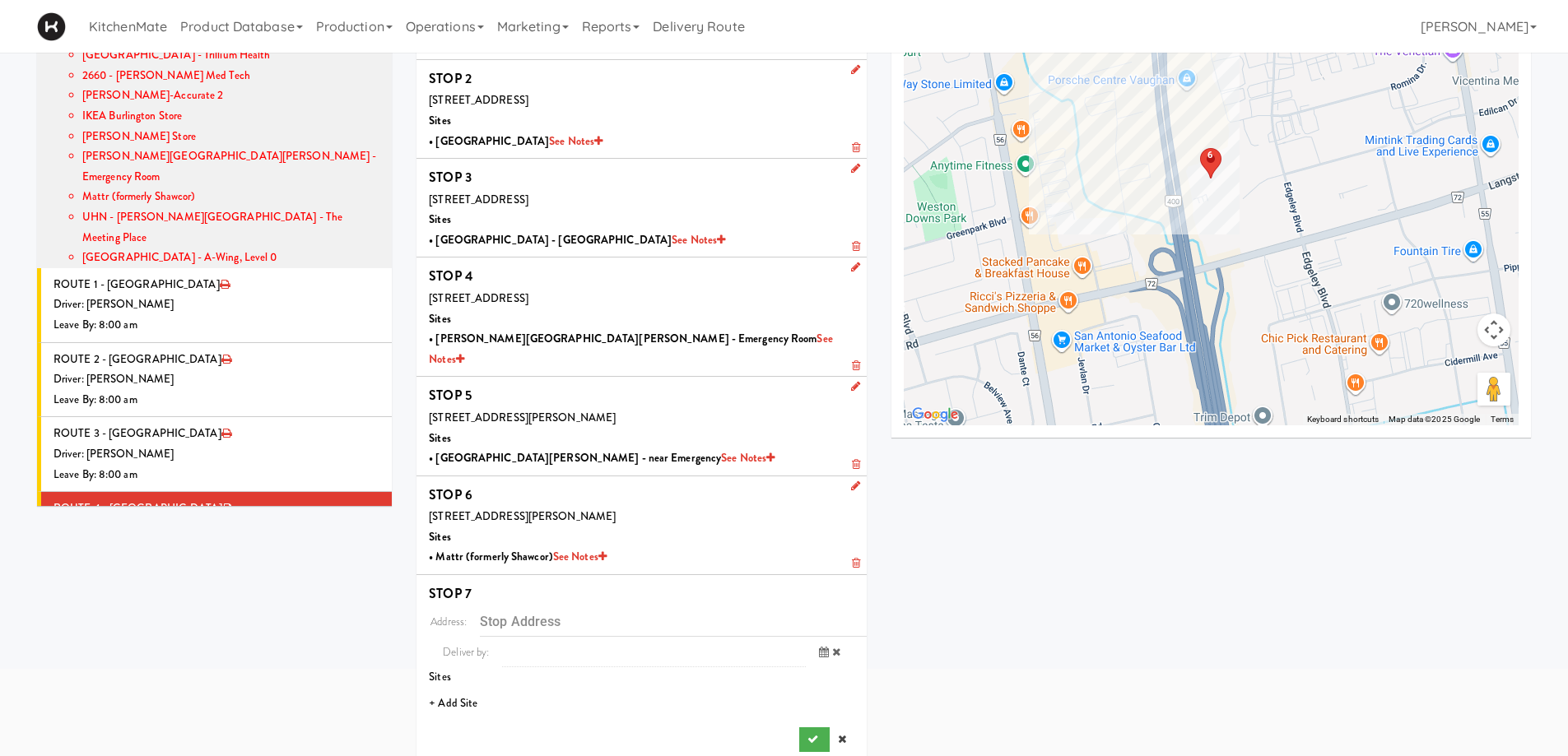
click at [451, 656] on li "+ Add Site" at bounding box center [641, 704] width 451 height 34
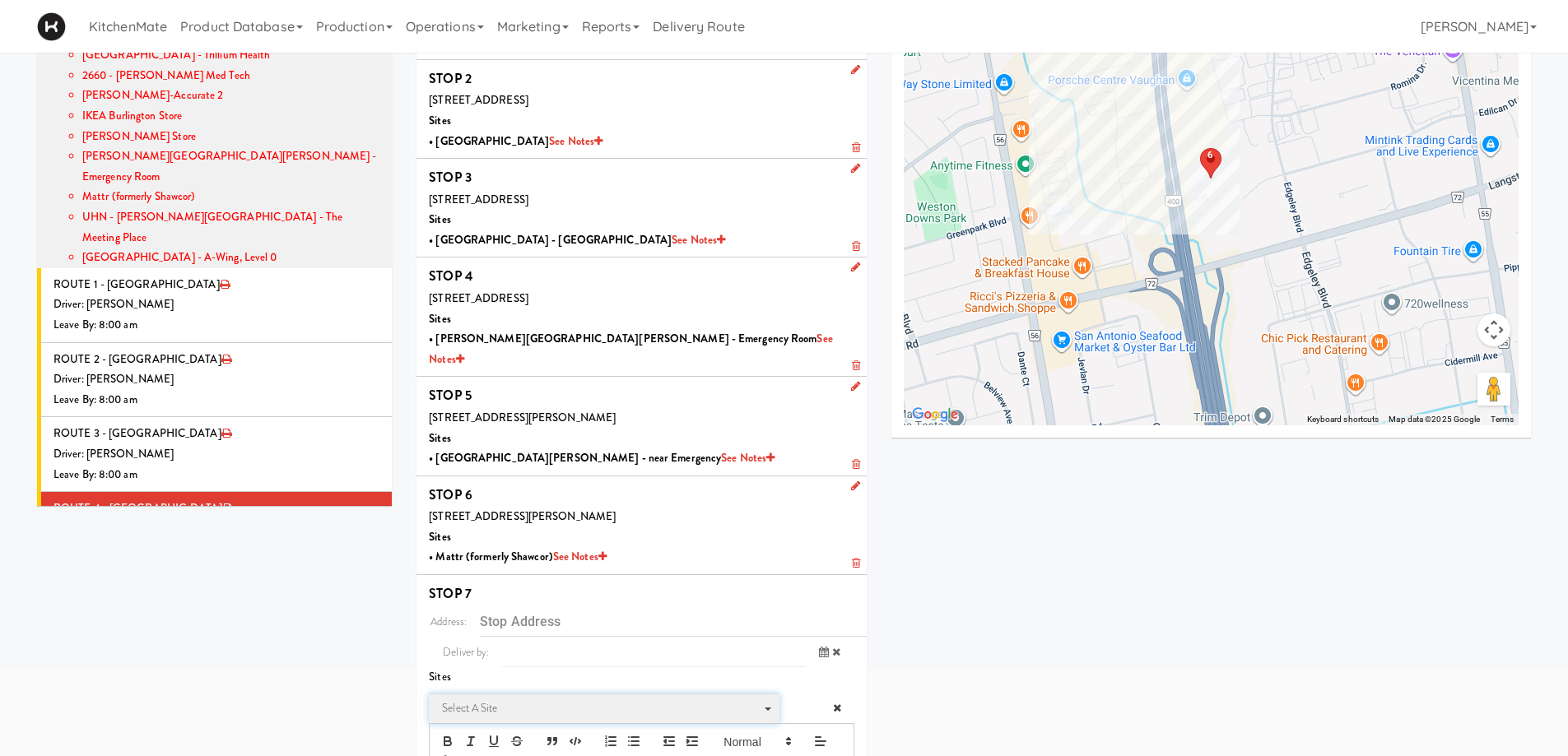
click at [476, 656] on span "Select a site" at bounding box center [598, 708] width 313 height 20
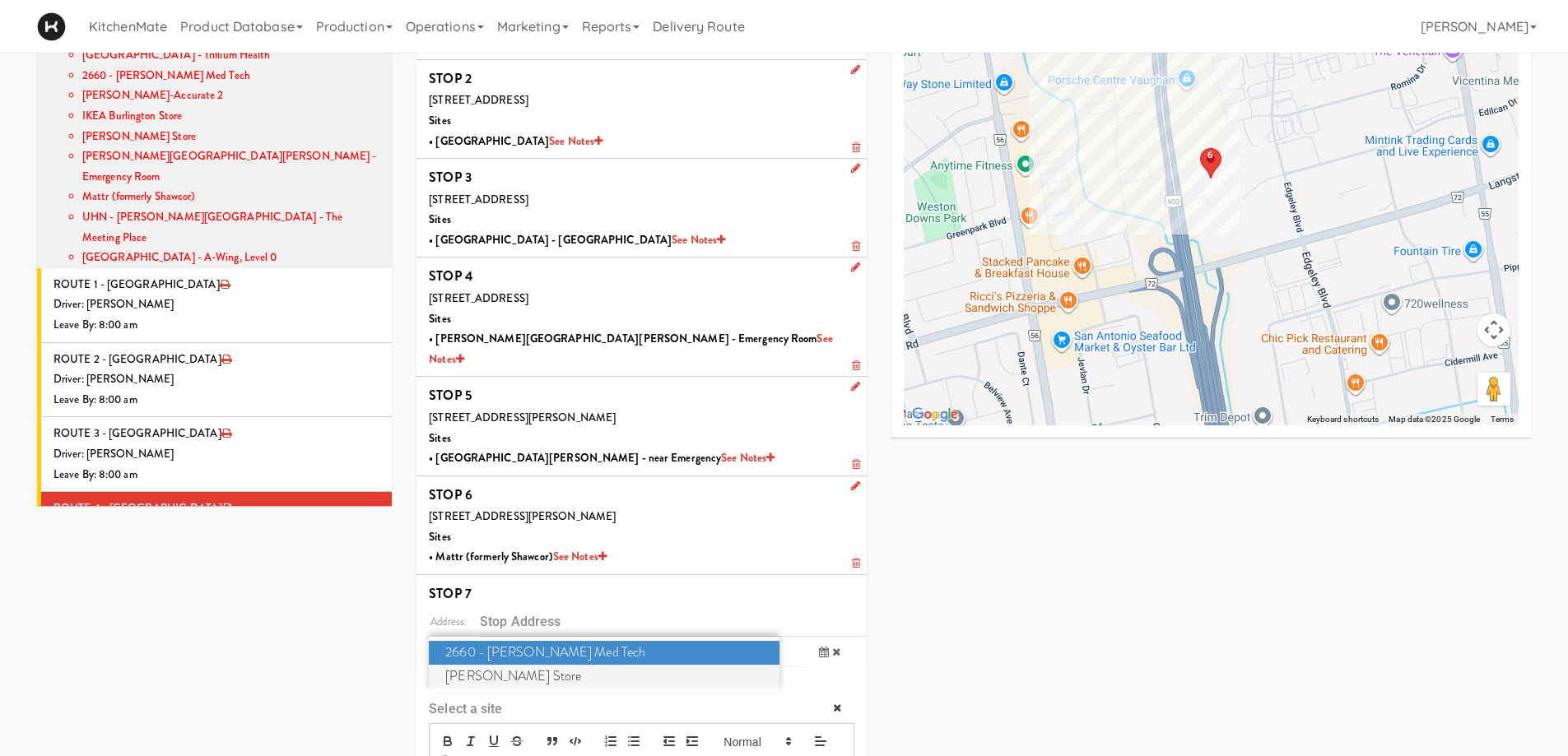
click at [505, 656] on span "IKEA Vaughan Store" at bounding box center [604, 677] width 350 height 24
type input "[STREET_ADDRESS]"
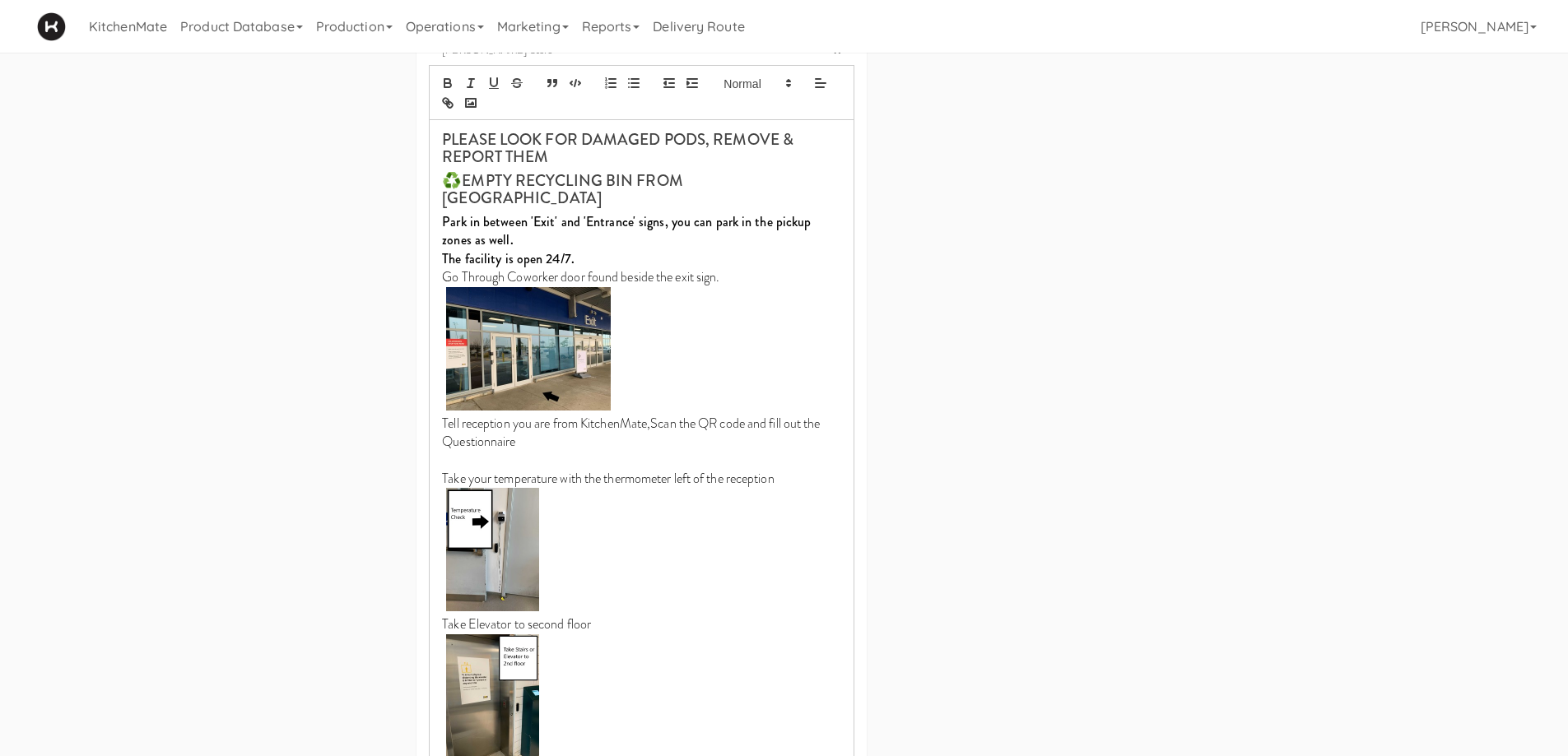
scroll to position [1038, 0]
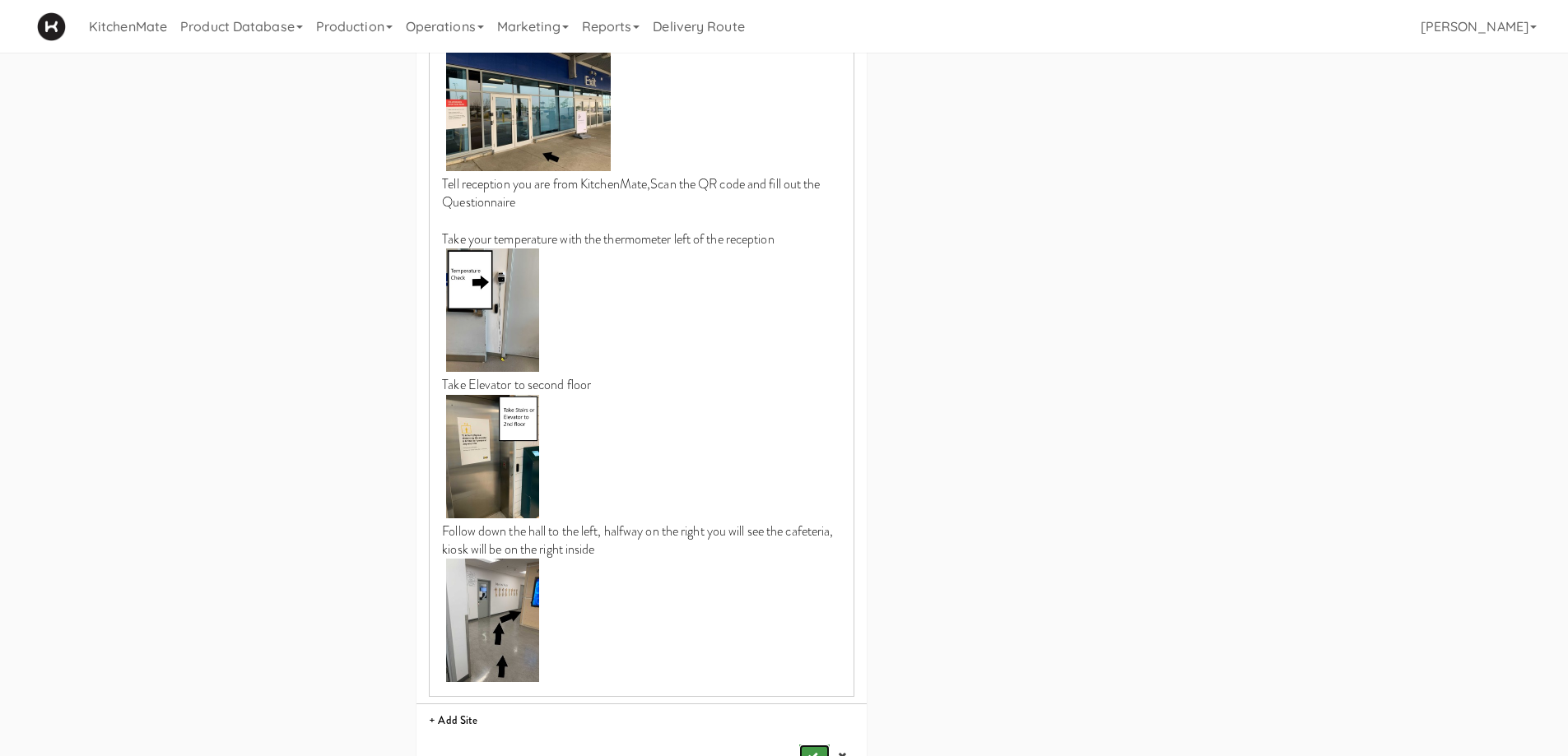
click at [812, 656] on icon "submit" at bounding box center [813, 756] width 11 height 11
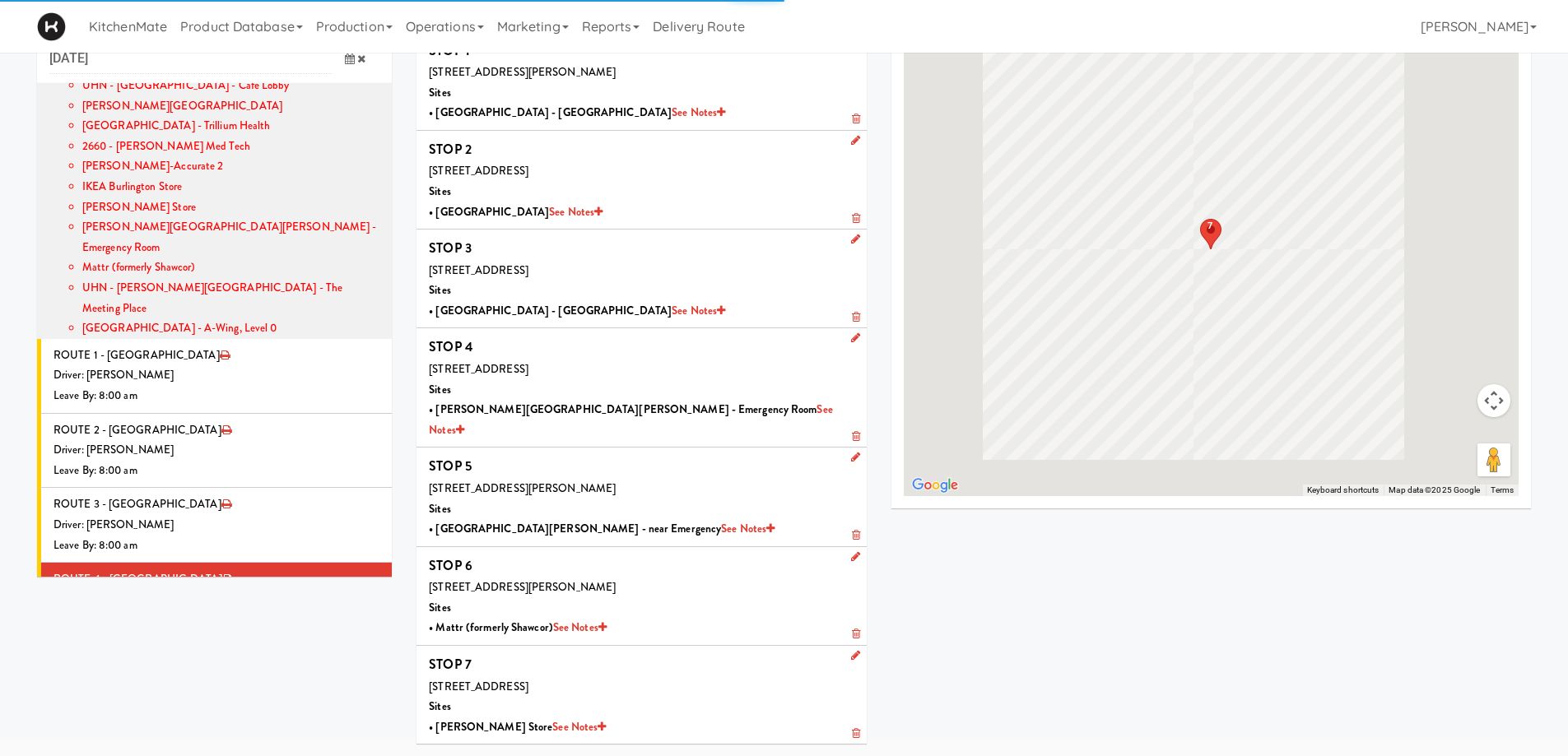
scroll to position [53, 0]
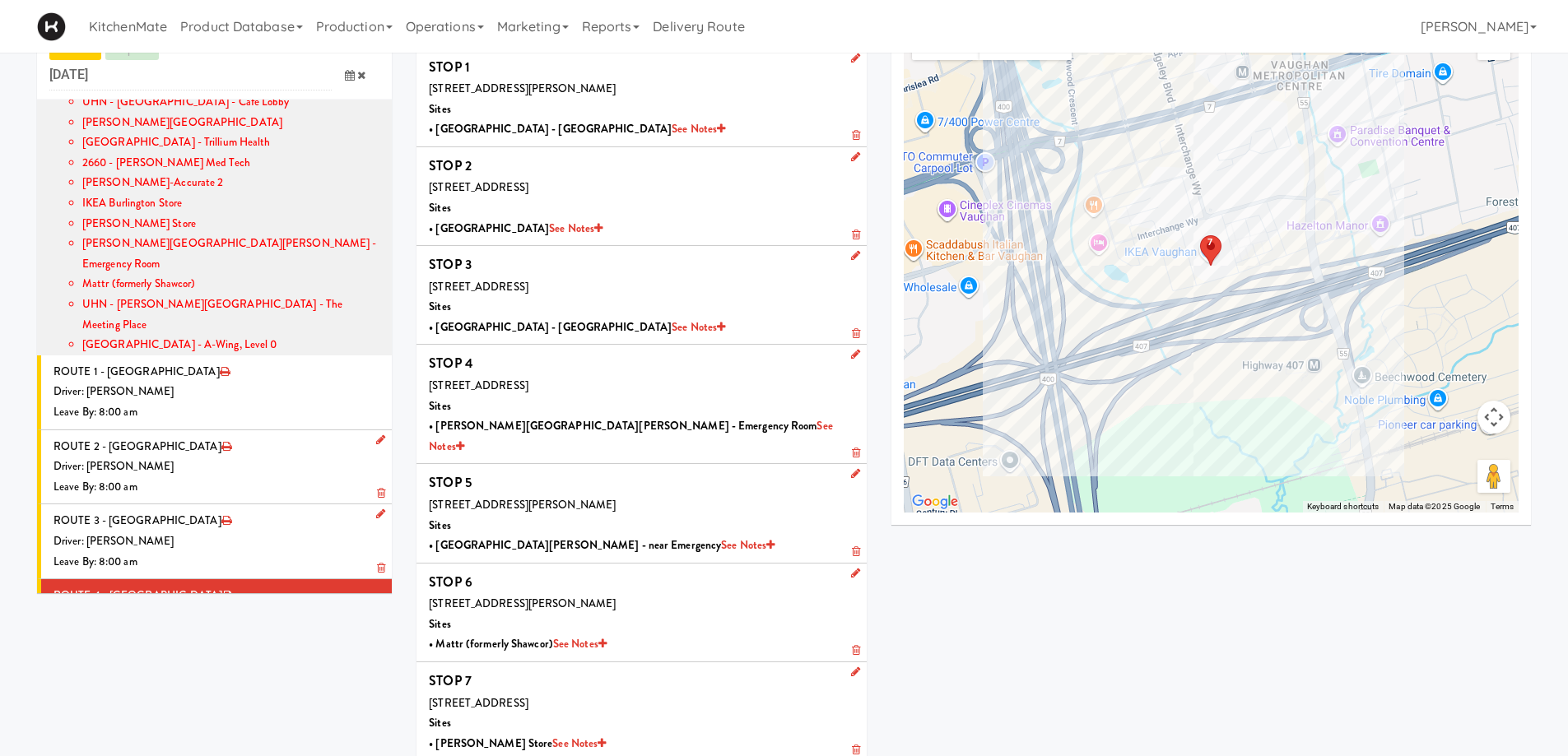
click at [164, 531] on div "Driver: [PERSON_NAME]" at bounding box center [216, 541] width 326 height 20
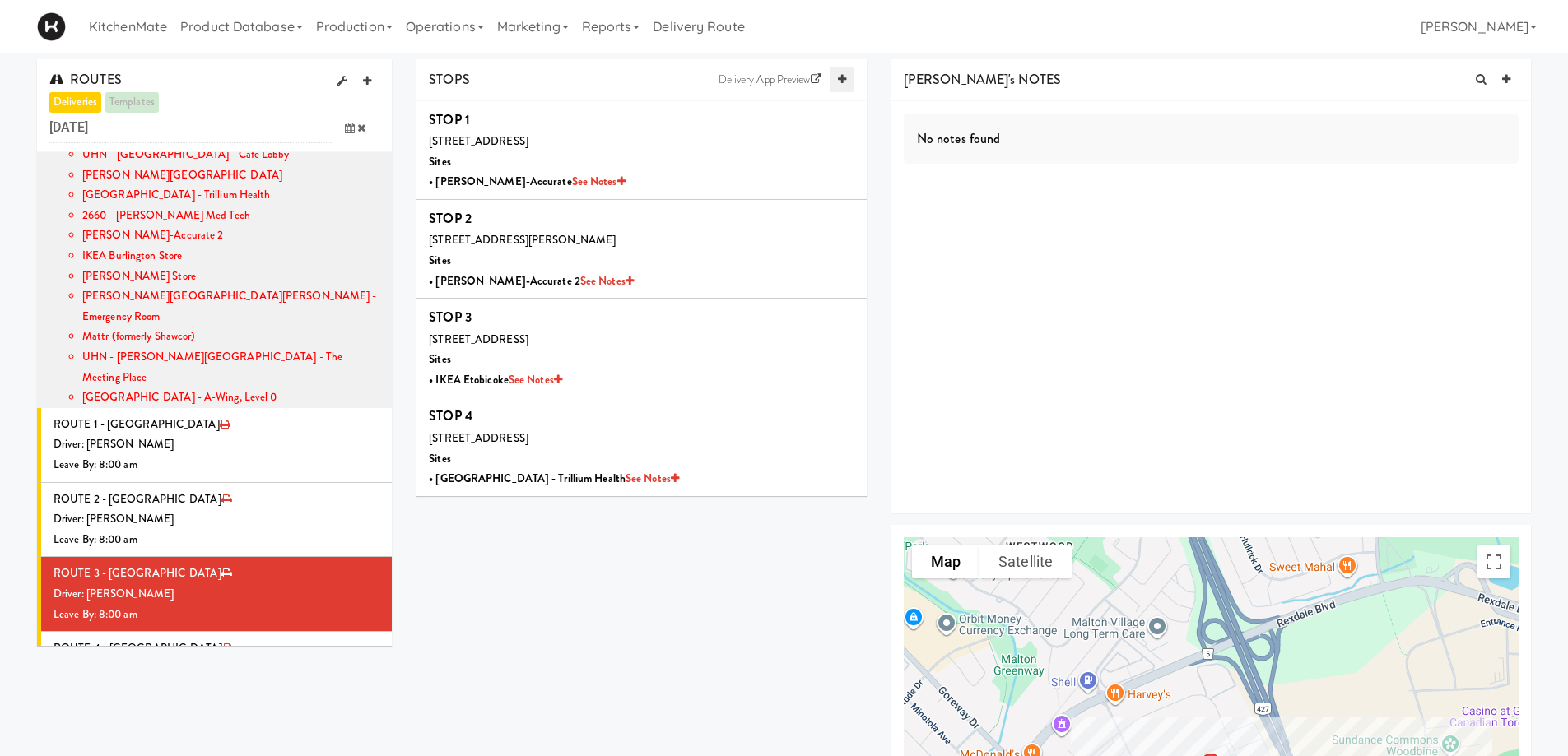
click at [840, 76] on icon at bounding box center [842, 79] width 9 height 11
click at [450, 614] on li "+ Add Site" at bounding box center [641, 626] width 451 height 34
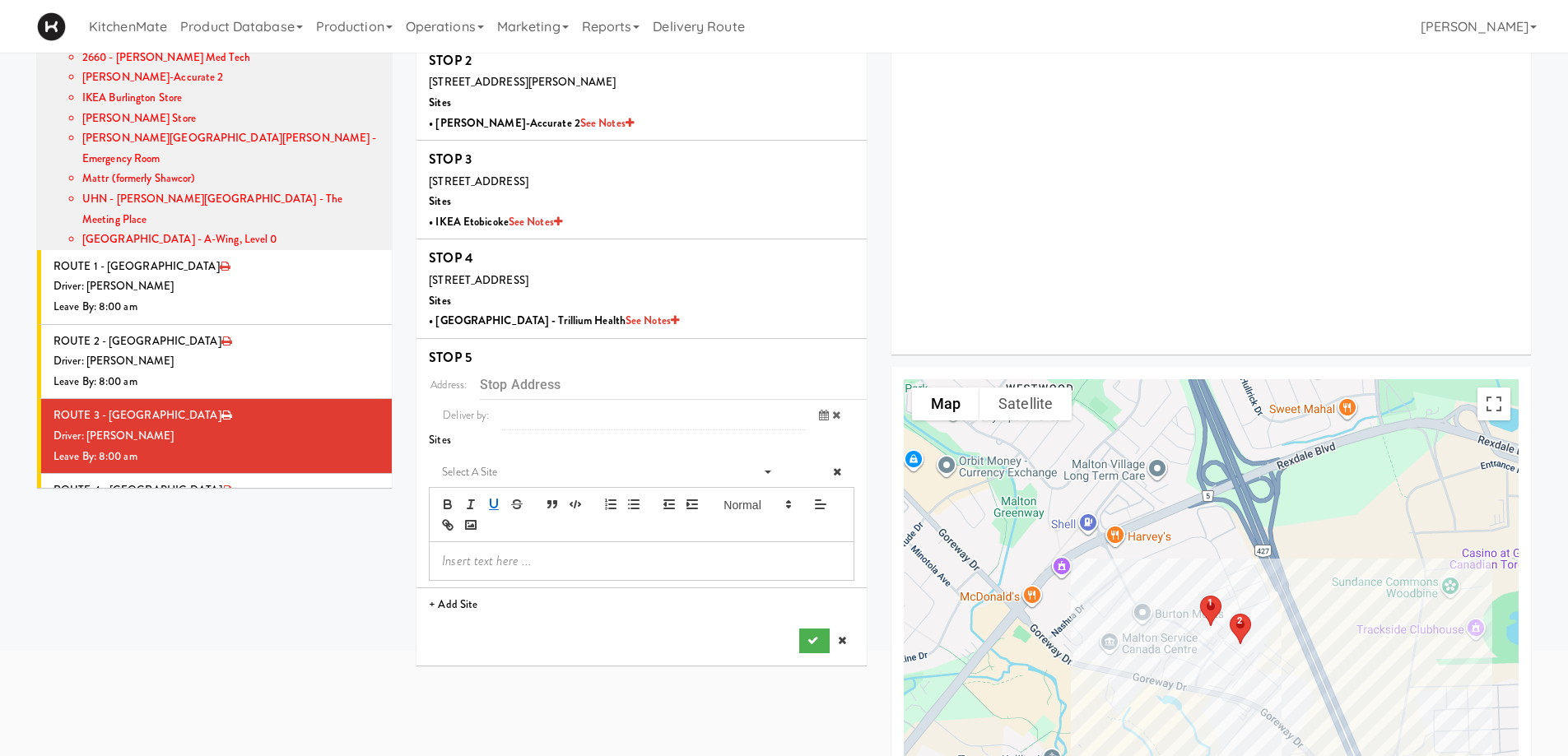
scroll to position [164, 0]
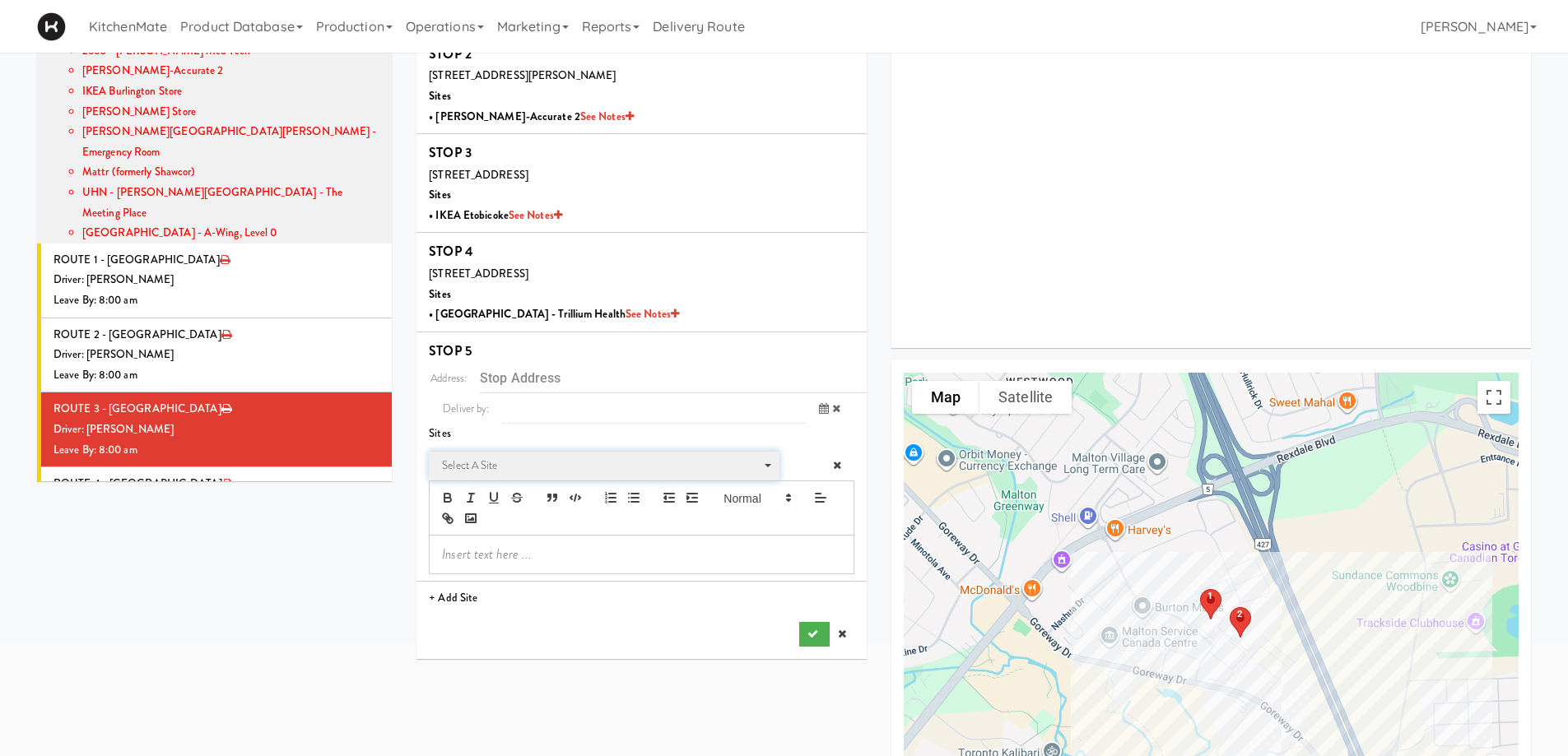
click at [491, 474] on span "Select a site" at bounding box center [598, 465] width 313 height 20
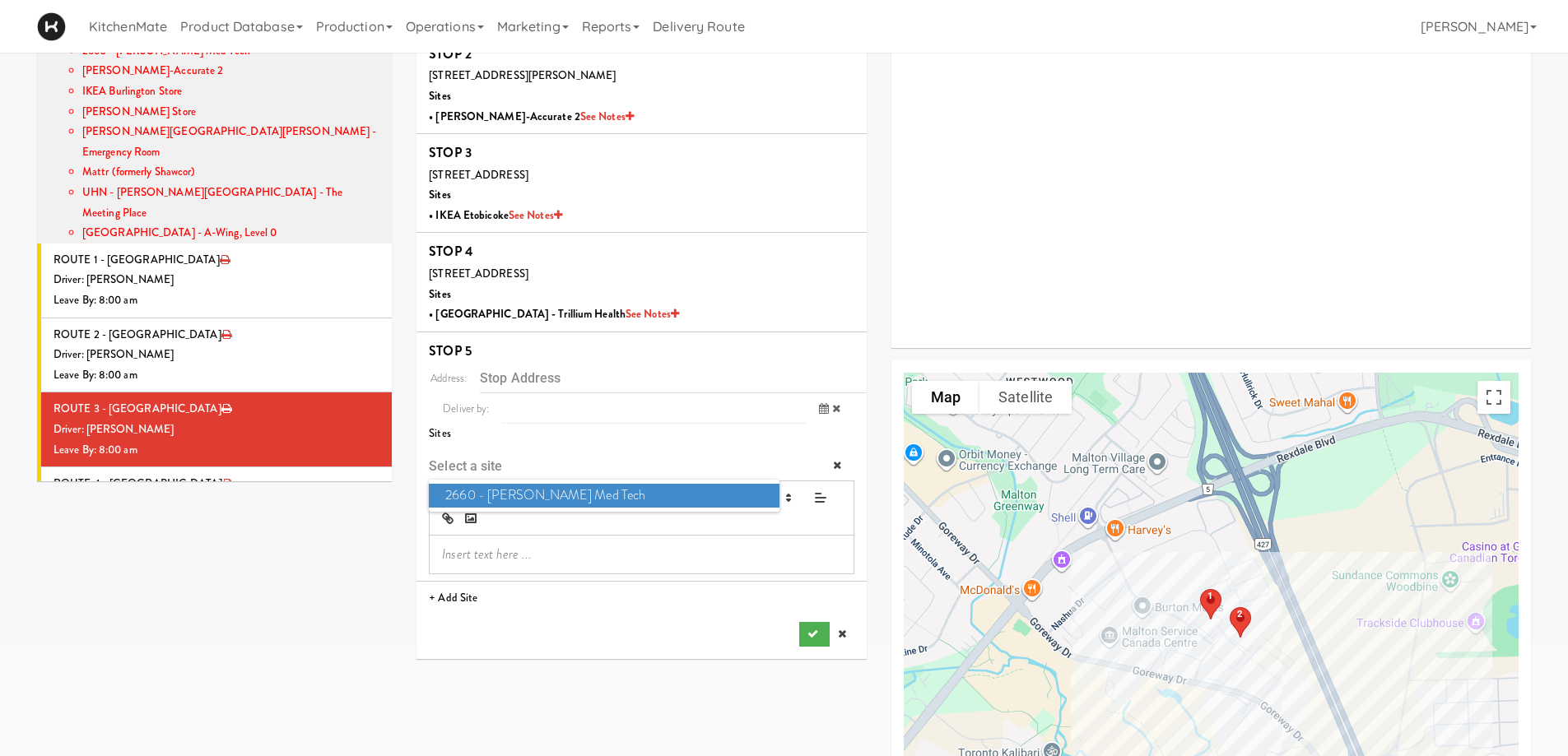
click at [498, 494] on span "2660 - Baylis Med Tech" at bounding box center [604, 495] width 350 height 24
type input "[STREET_ADDRESS][PERSON_NAME][PERSON_NAME]"
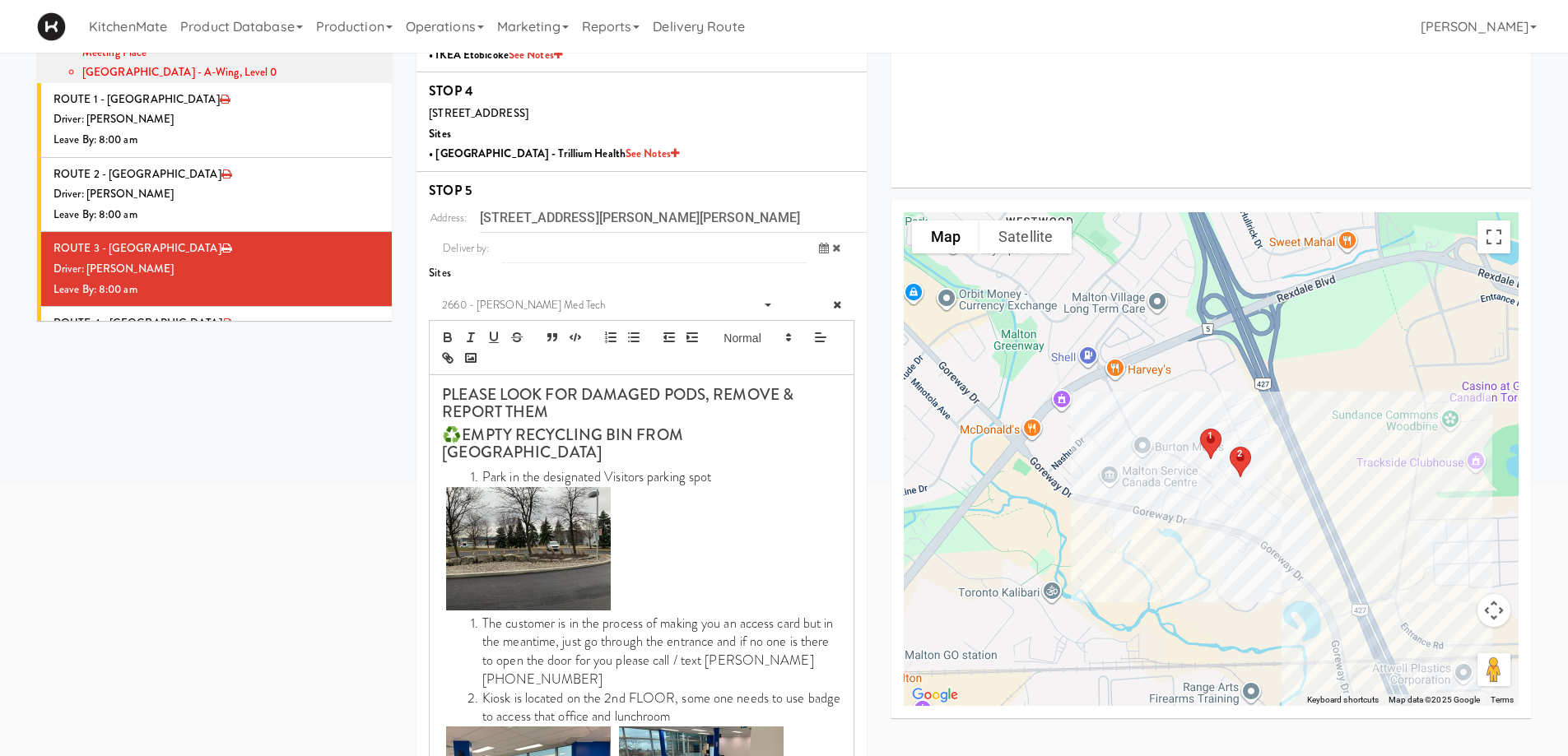
scroll to position [641, 0]
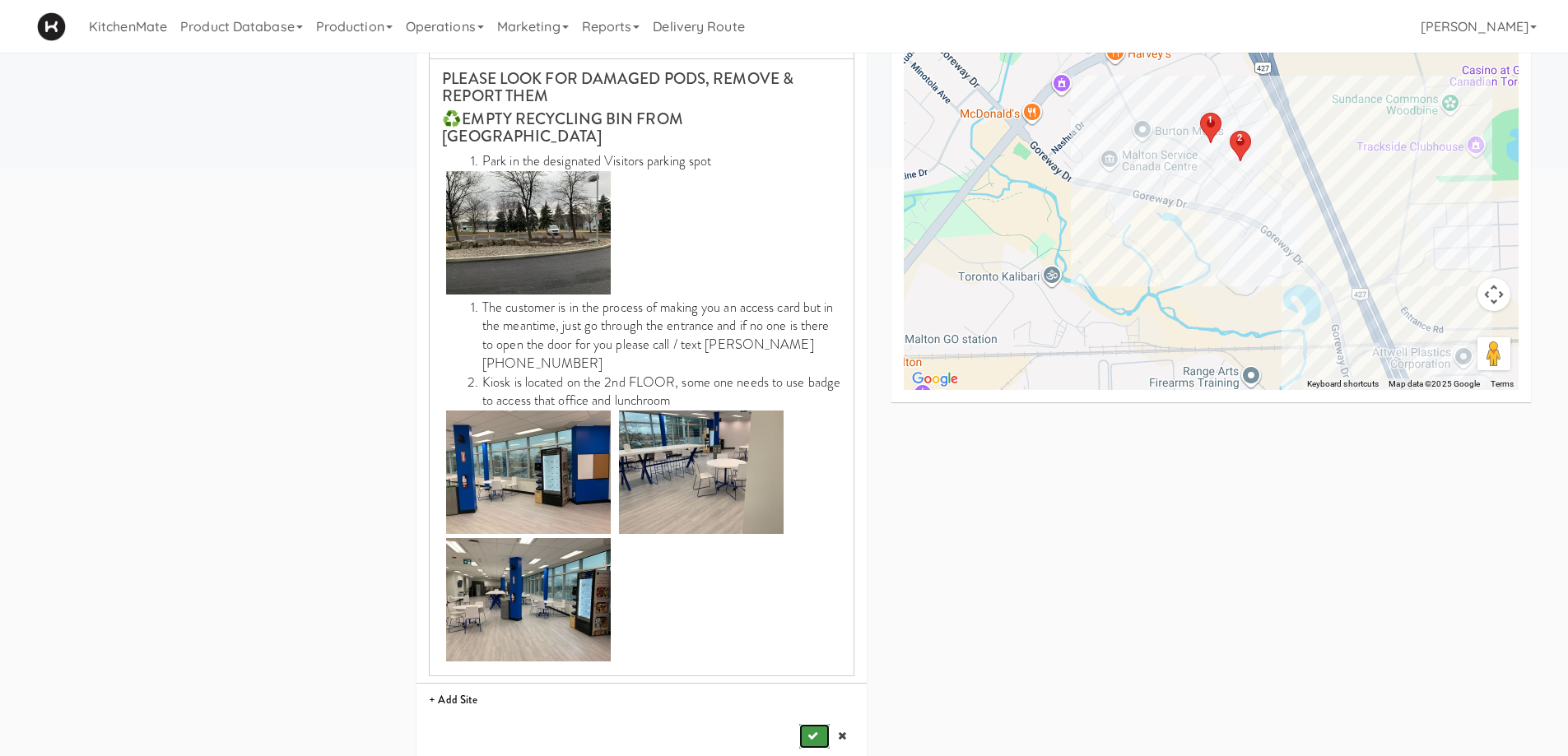
click at [810, 656] on icon "submit" at bounding box center [813, 736] width 11 height 11
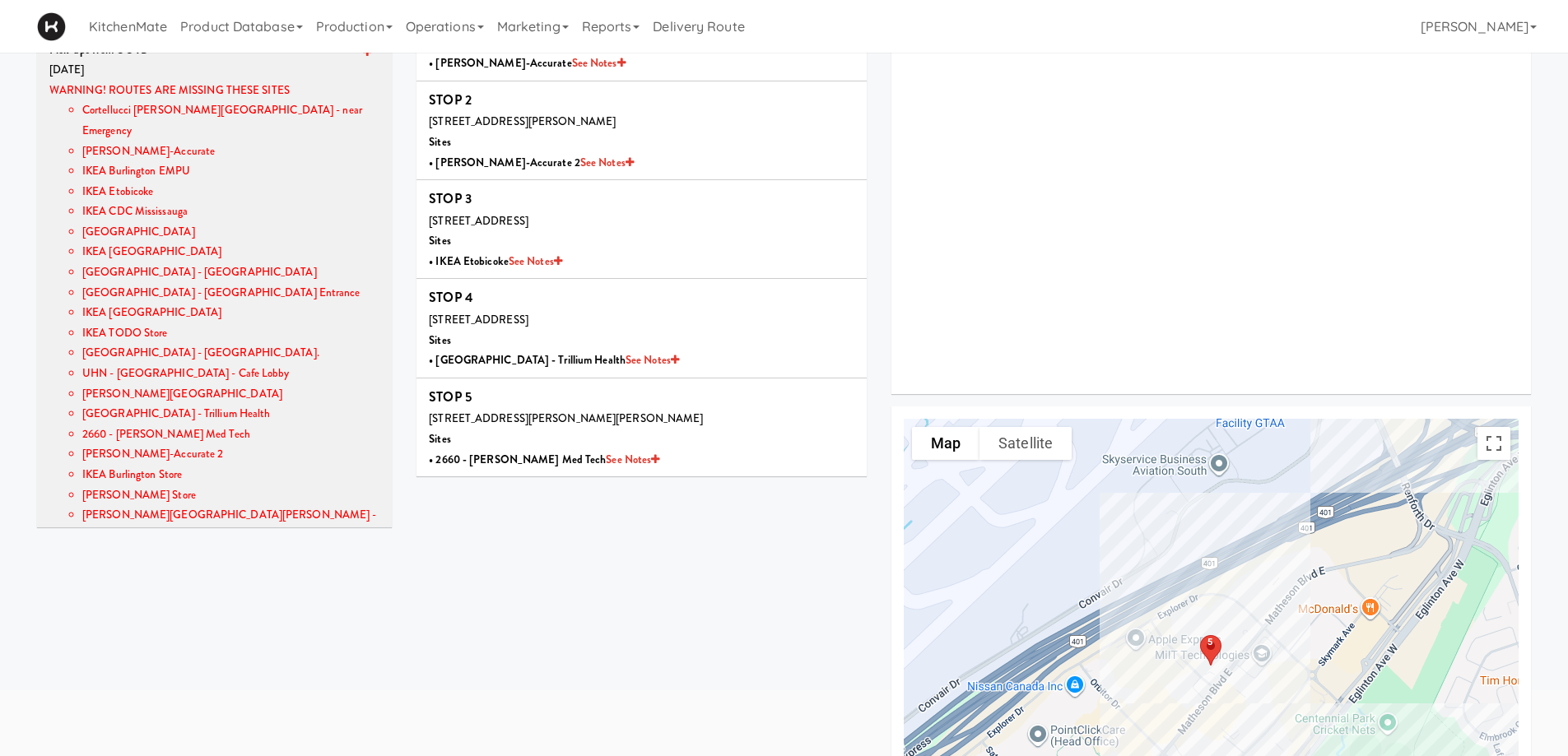
scroll to position [0, 0]
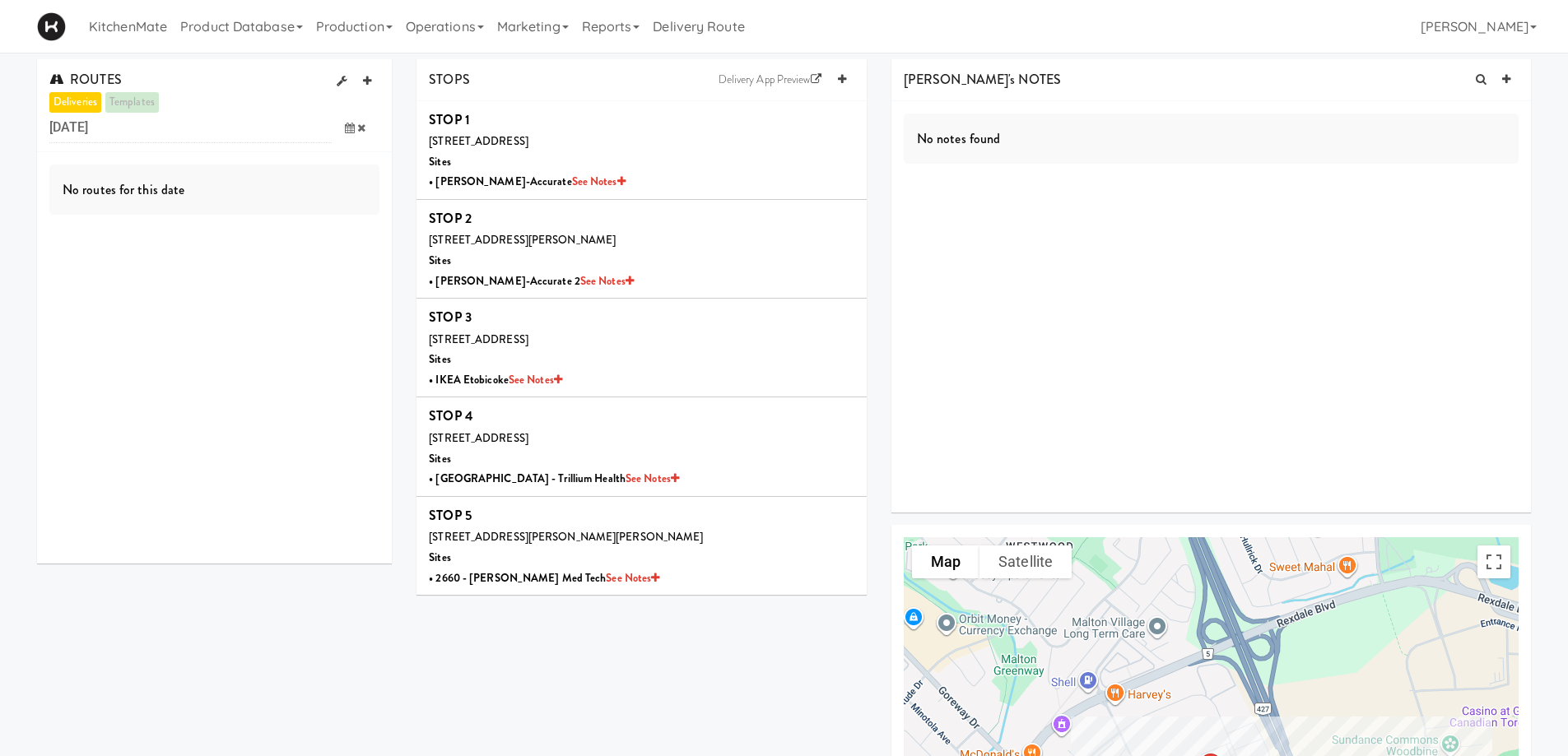
click at [345, 127] on icon at bounding box center [350, 128] width 10 height 11
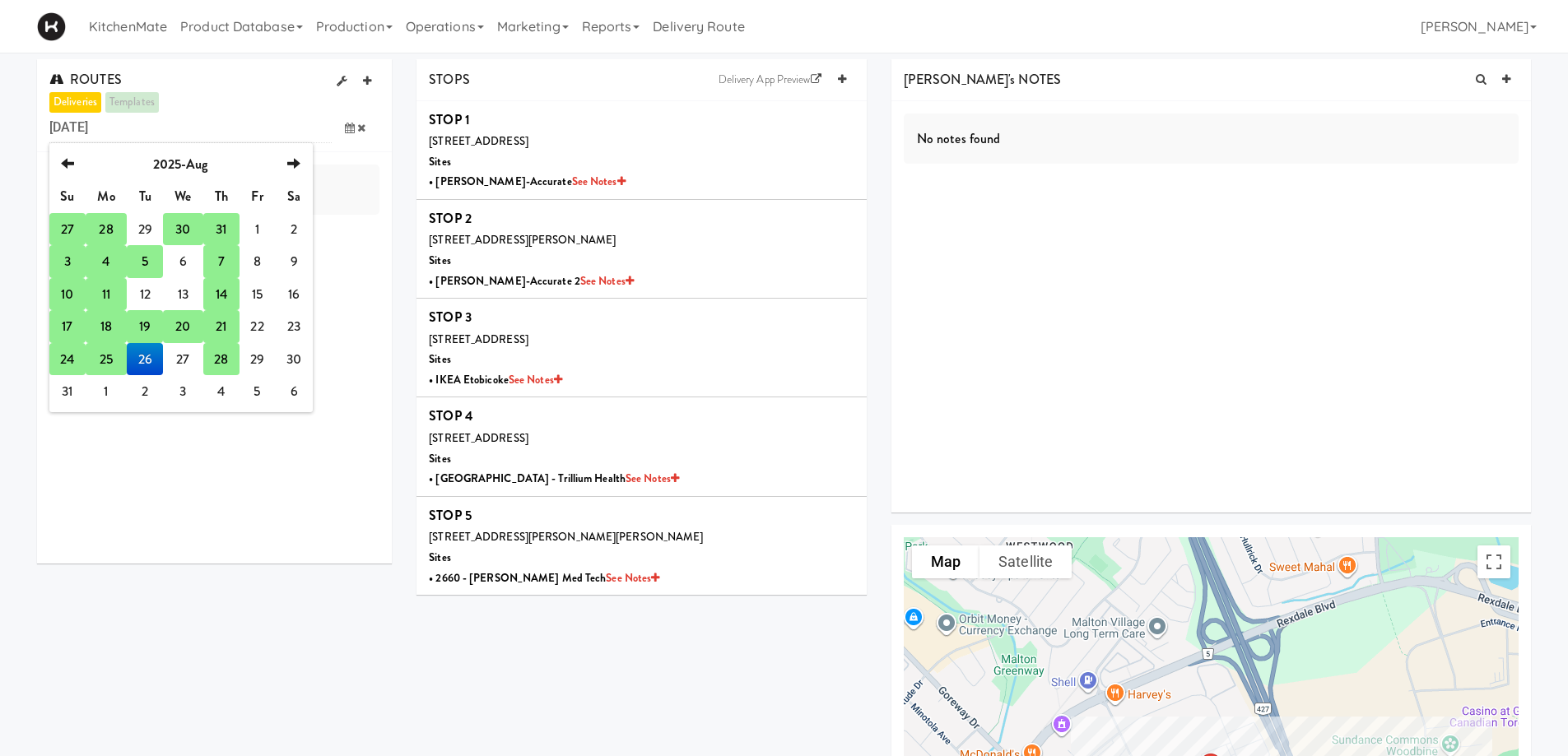
click at [226, 362] on td "28" at bounding box center [221, 359] width 37 height 33
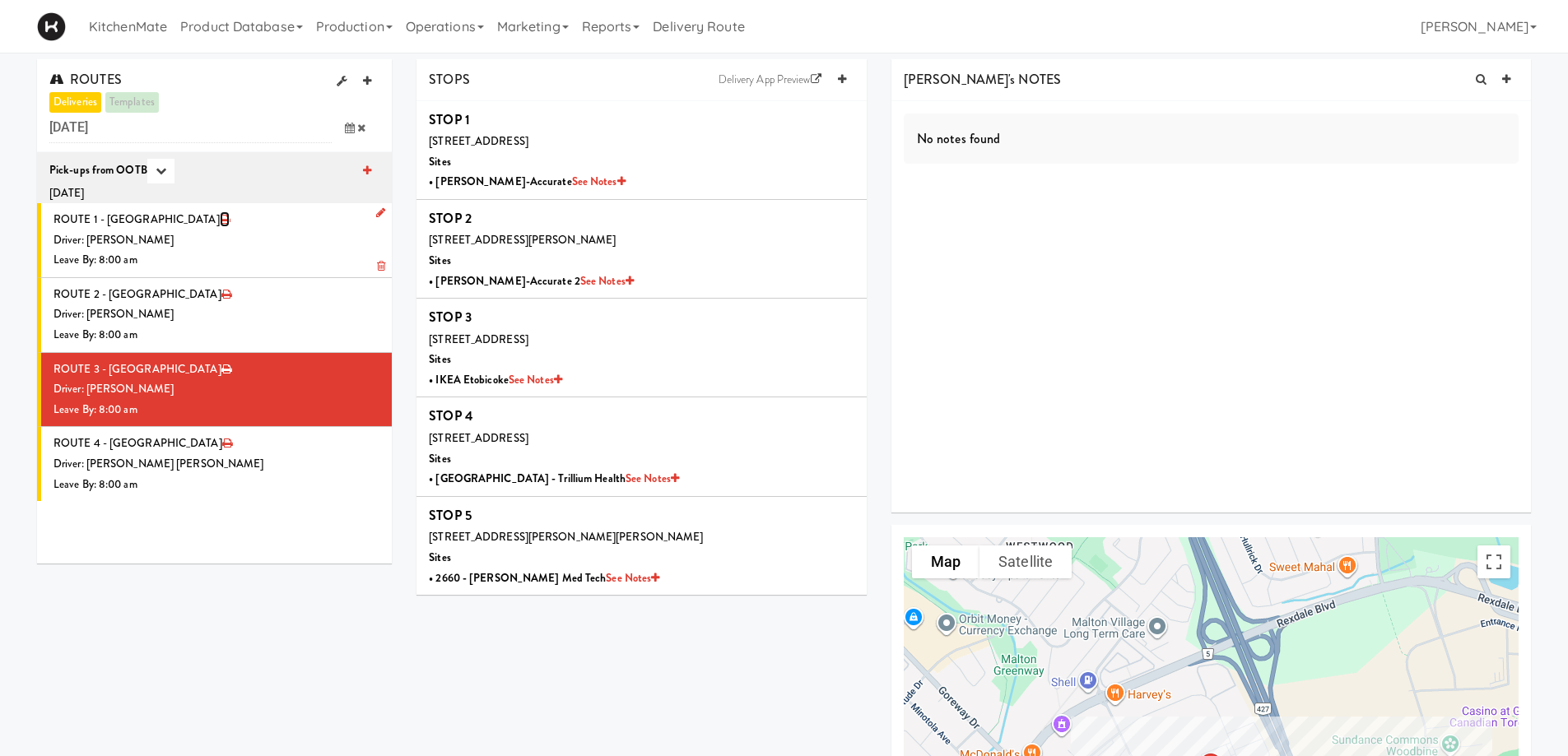
click at [220, 220] on icon at bounding box center [225, 219] width 10 height 11
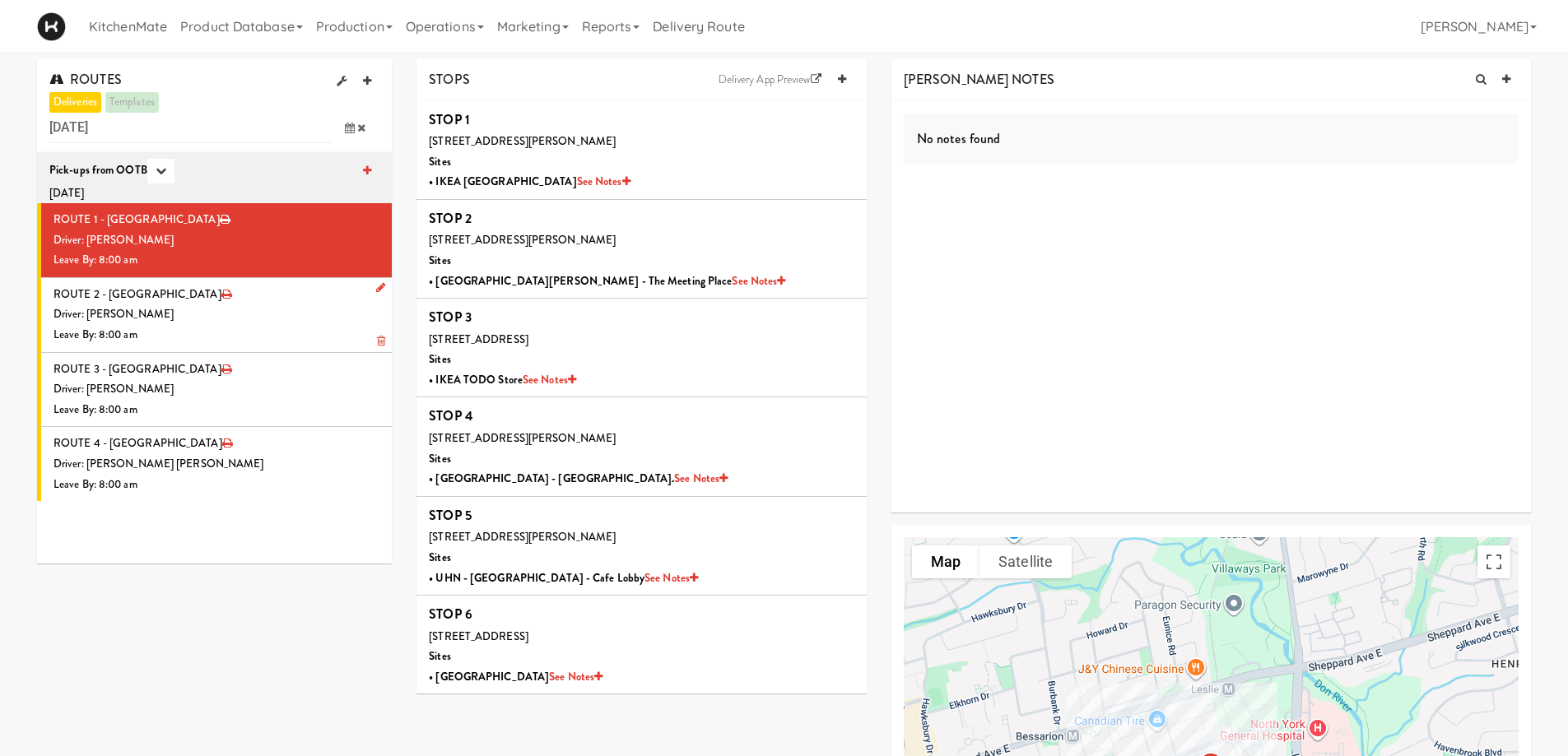
click at [191, 311] on div "Driver: [PERSON_NAME]" at bounding box center [216, 315] width 326 height 20
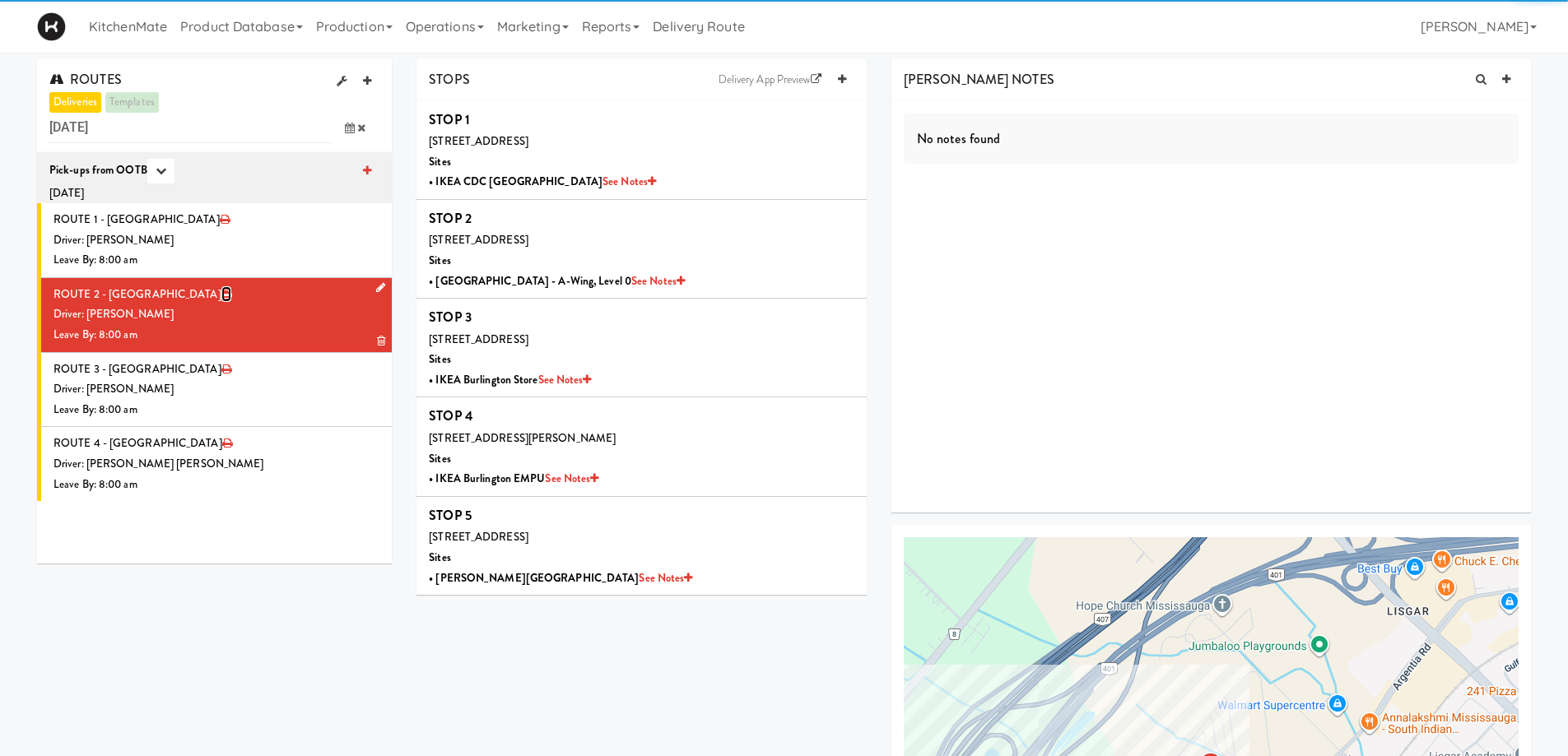
click at [221, 295] on icon at bounding box center [227, 294] width 10 height 11
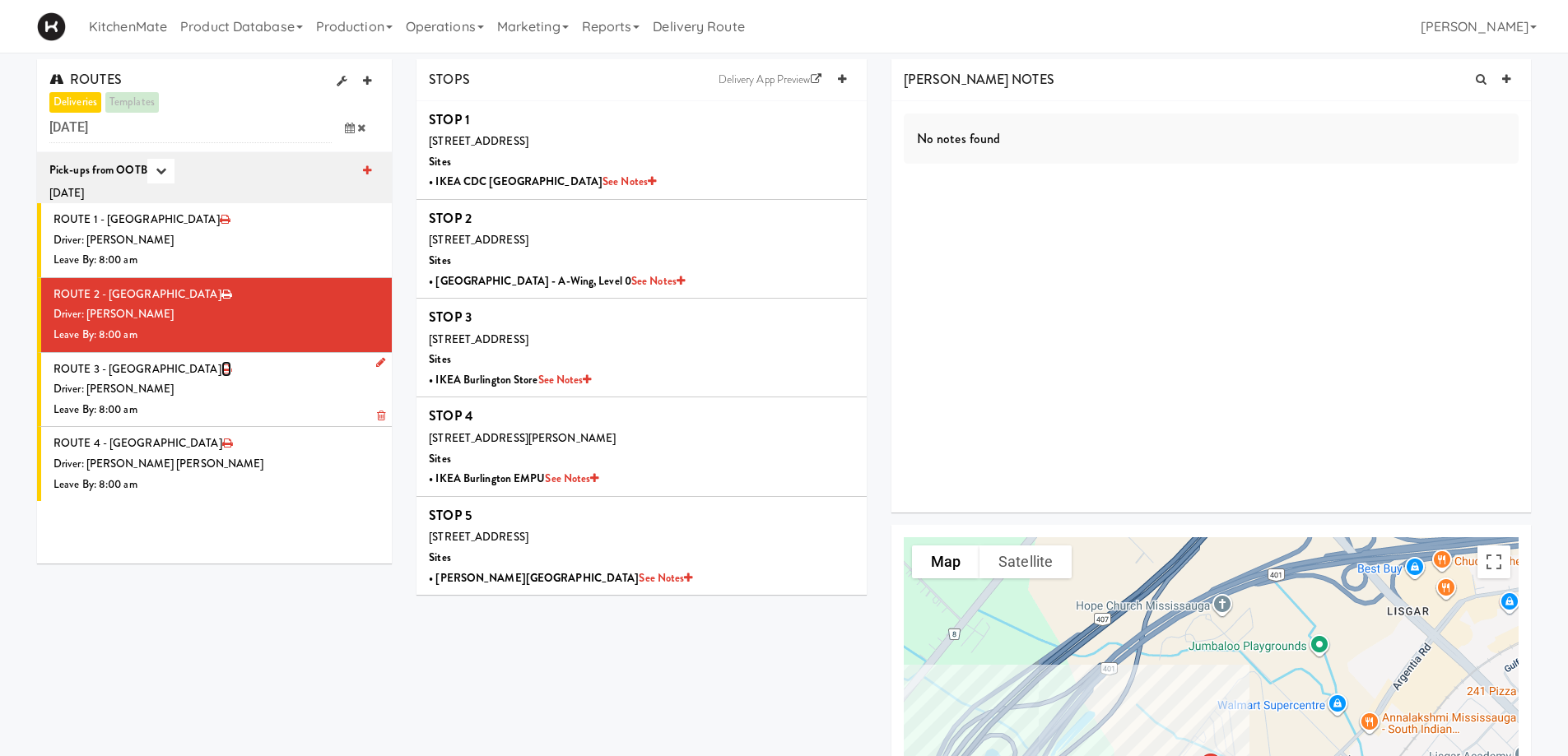
click at [221, 374] on icon at bounding box center [227, 369] width 10 height 11
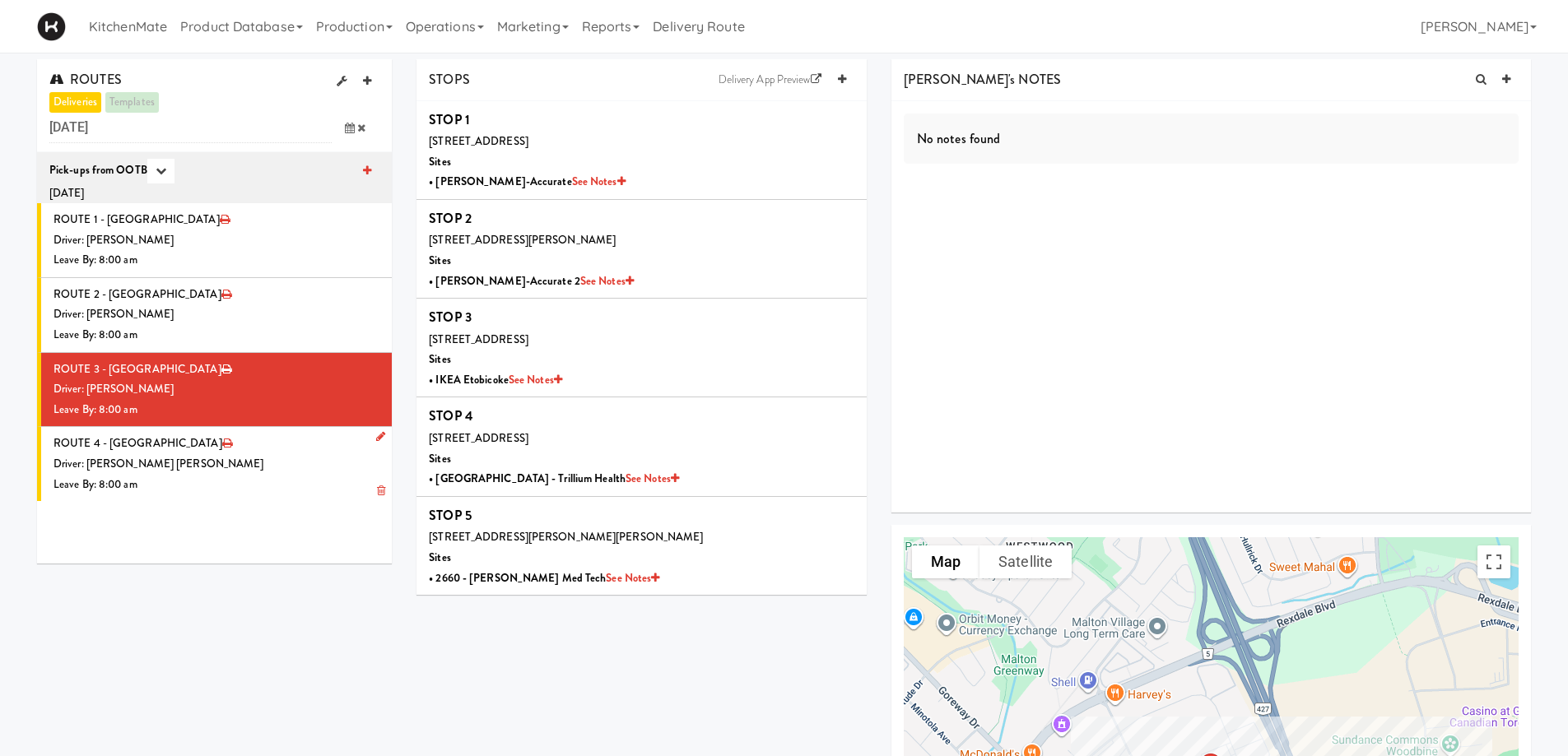
click at [175, 441] on li "ROUTE 4 - Idle Driver: [PERSON_NAME] [PERSON_NAME] Leave By: 8:00 am" at bounding box center [214, 464] width 355 height 74
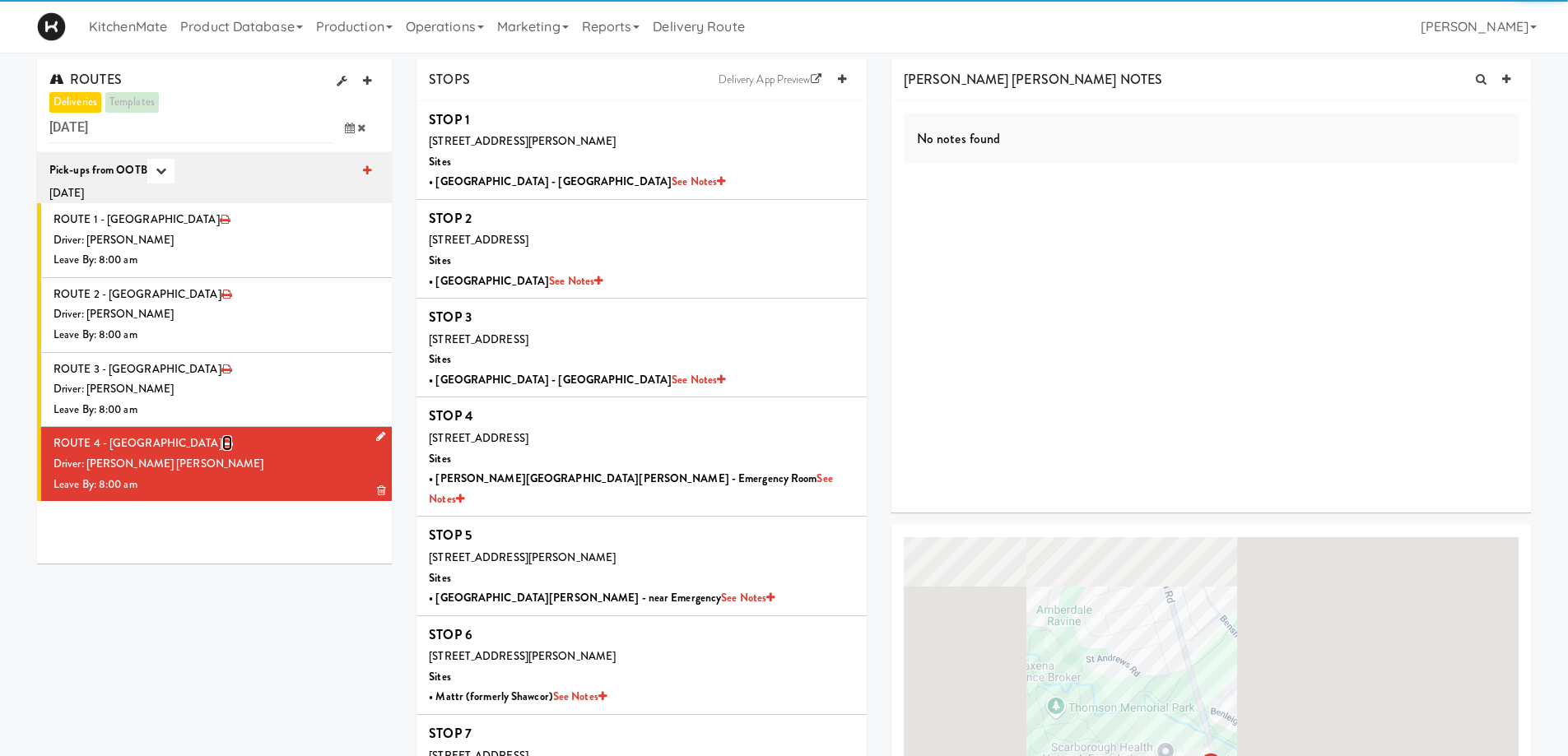
click at [222, 445] on icon at bounding box center [227, 443] width 10 height 11
